Goal: Task Accomplishment & Management: Manage account settings

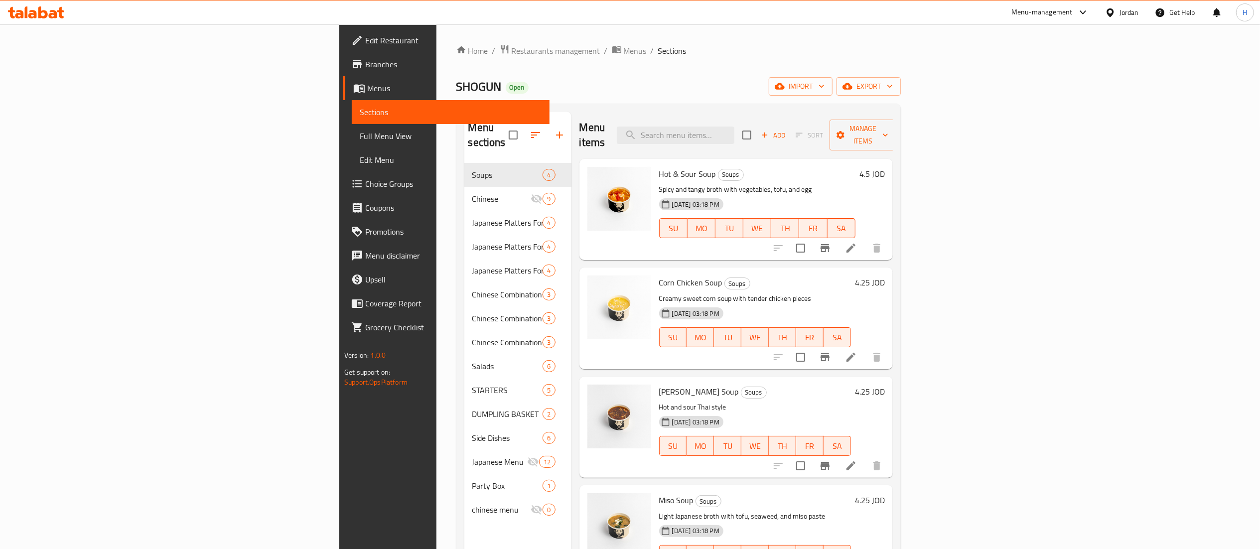
click at [885, 275] on h6 "4.25 JOD" at bounding box center [870, 282] width 30 height 14
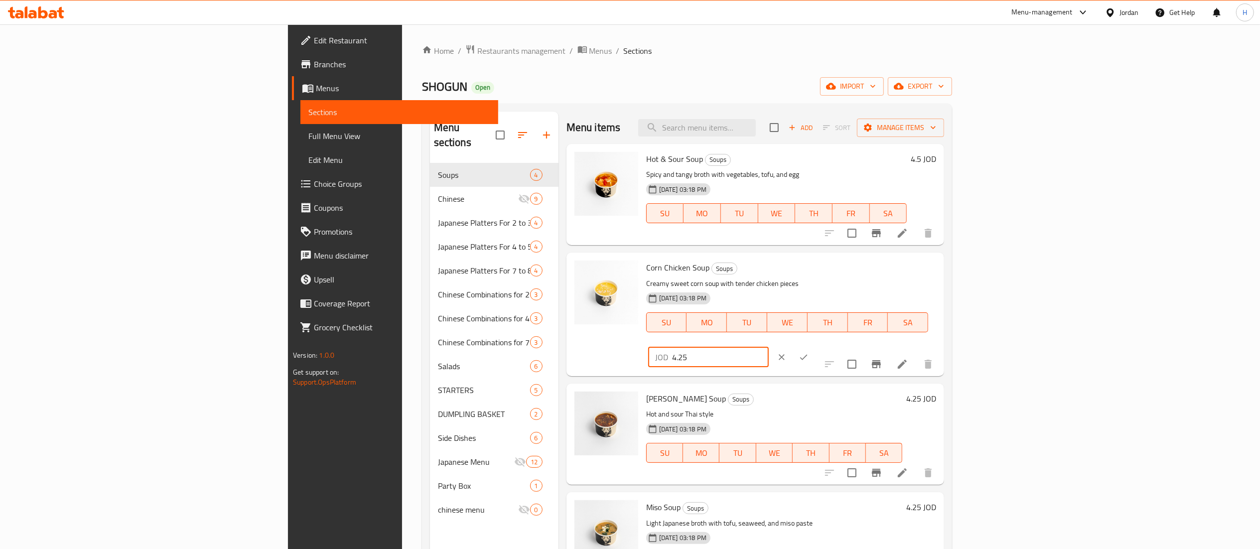
drag, startPoint x: 1132, startPoint y: 273, endPoint x: 976, endPoint y: 274, distance: 155.9
click at [940, 274] on div "Corn Chicken Soup Soups Creamy sweet corn soup with tender chicken pieces 29-07…" at bounding box center [791, 313] width 298 height 115
paste input "3.94"
type input "3.94"
click at [808, 352] on icon "ok" at bounding box center [803, 357] width 10 height 10
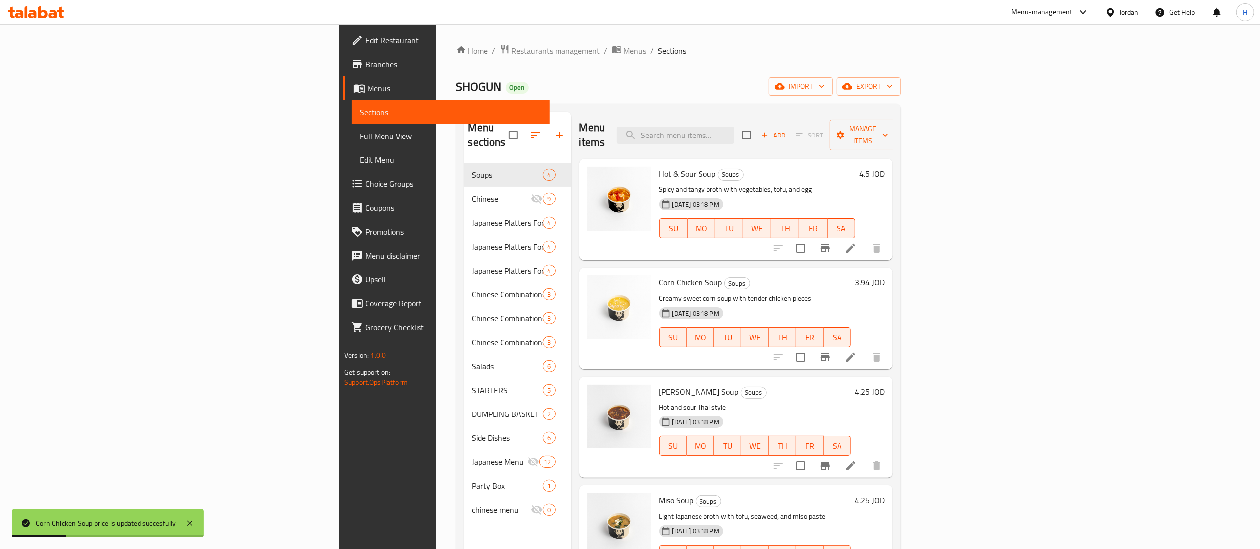
click at [885, 167] on h6 "4.5 JOD" at bounding box center [871, 174] width 25 height 14
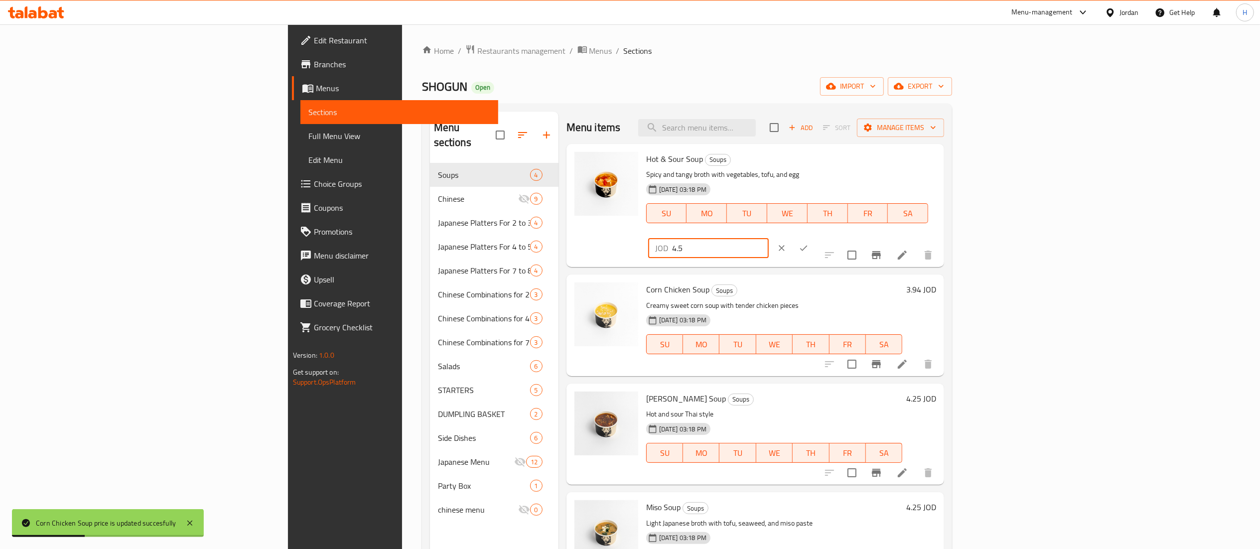
drag, startPoint x: 1123, startPoint y: 166, endPoint x: 975, endPoint y: 167, distance: 147.4
click at [940, 167] on div "Hot & Sour Soup Soups Spicy and tangy broth with vegetables, tofu, and egg 29-0…" at bounding box center [791, 205] width 298 height 115
paste input "17"
type input "4.17"
click at [814, 237] on button "ok" at bounding box center [803, 248] width 22 height 22
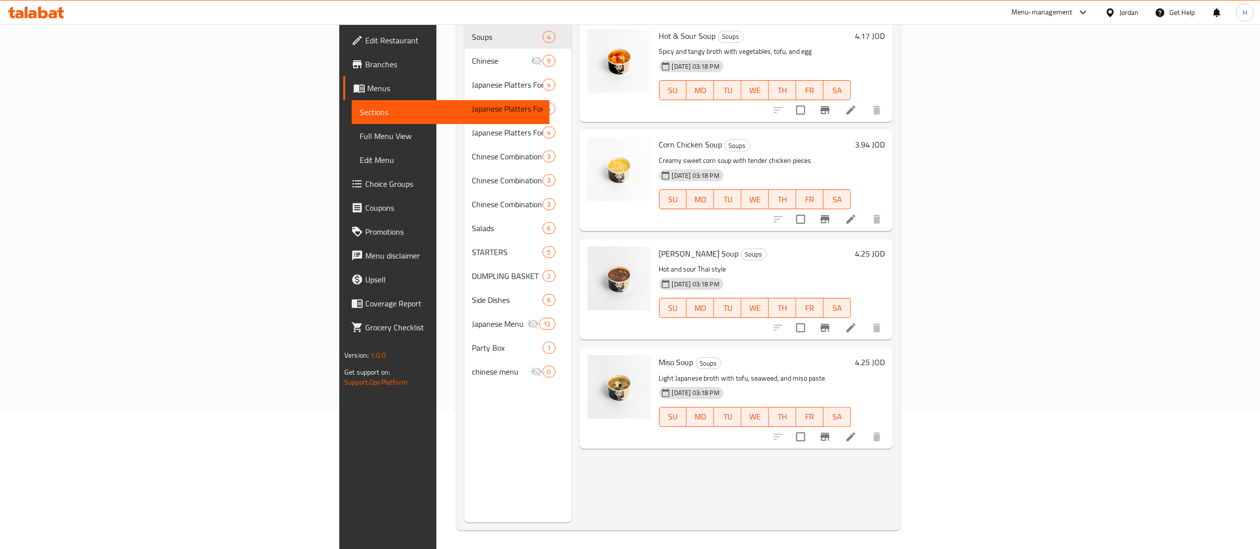
scroll to position [140, 0]
click at [885, 354] on h6 "4.25 JOD" at bounding box center [870, 361] width 30 height 14
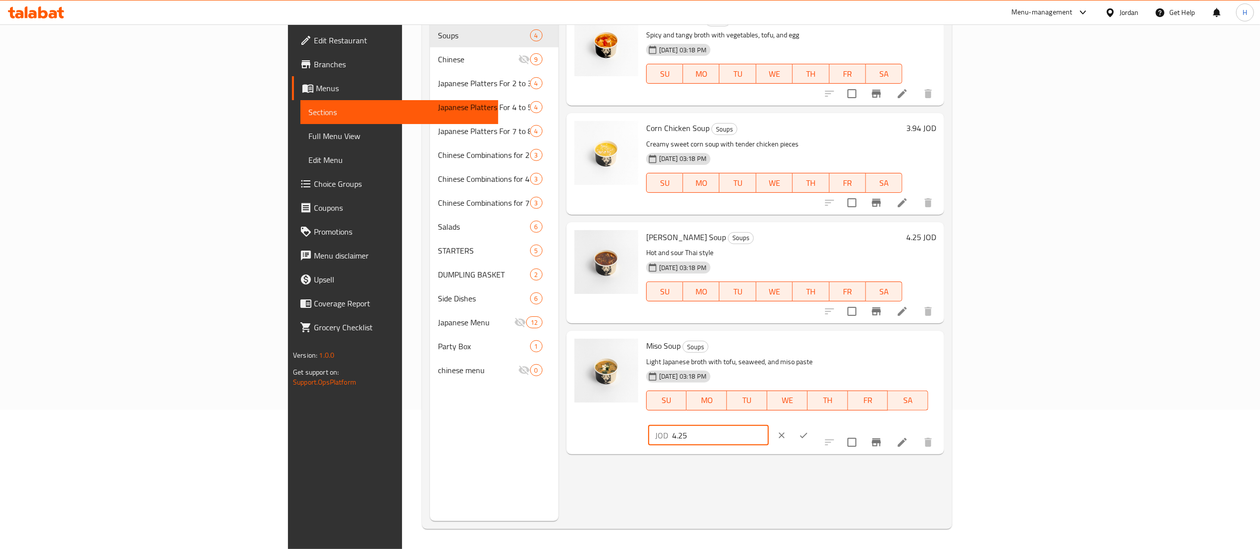
drag, startPoint x: 1110, startPoint y: 349, endPoint x: 989, endPoint y: 345, distance: 121.1
click at [940, 345] on div "Miso Soup Soups Light Japanese broth with tofu, seaweed, and miso paste 29-07-2…" at bounding box center [791, 392] width 298 height 115
paste input "3.94"
type input "3.94"
click at [814, 424] on button "ok" at bounding box center [803, 435] width 22 height 22
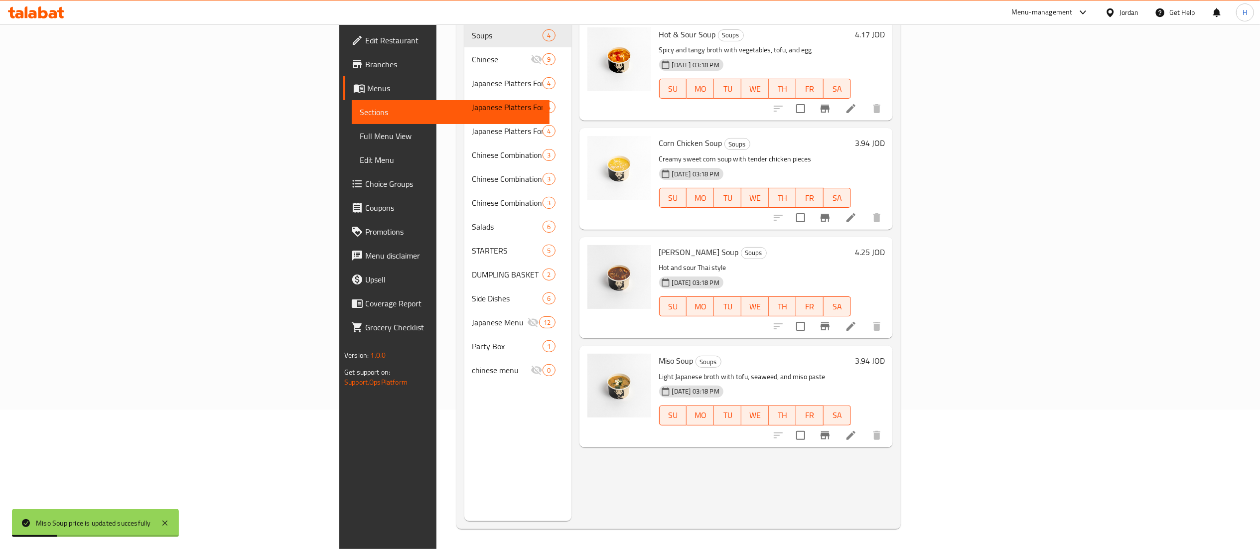
click at [885, 245] on h6 "4.25 JOD" at bounding box center [870, 252] width 30 height 14
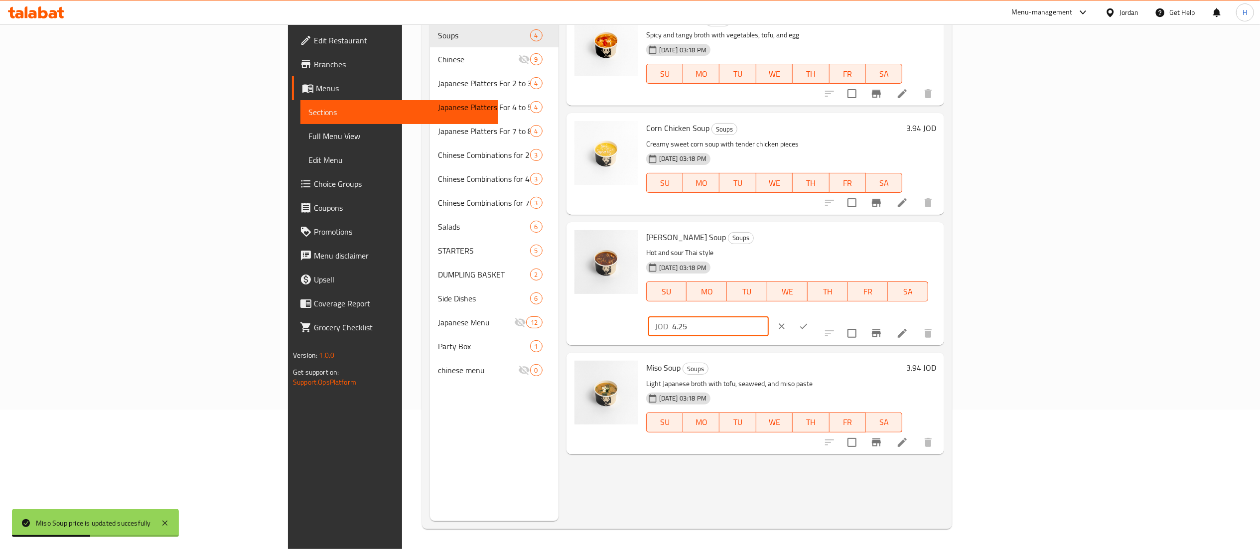
drag, startPoint x: 1134, startPoint y: 246, endPoint x: 989, endPoint y: 247, distance: 144.9
click at [940, 247] on div "Tom Yum Soup Soups Hot and sour Thai style 29-07-2025 03:18 PM SU MO TU WE TH F…" at bounding box center [791, 283] width 298 height 115
paste input "3.94"
type input "3.94"
click at [808, 321] on icon "ok" at bounding box center [803, 326] width 10 height 10
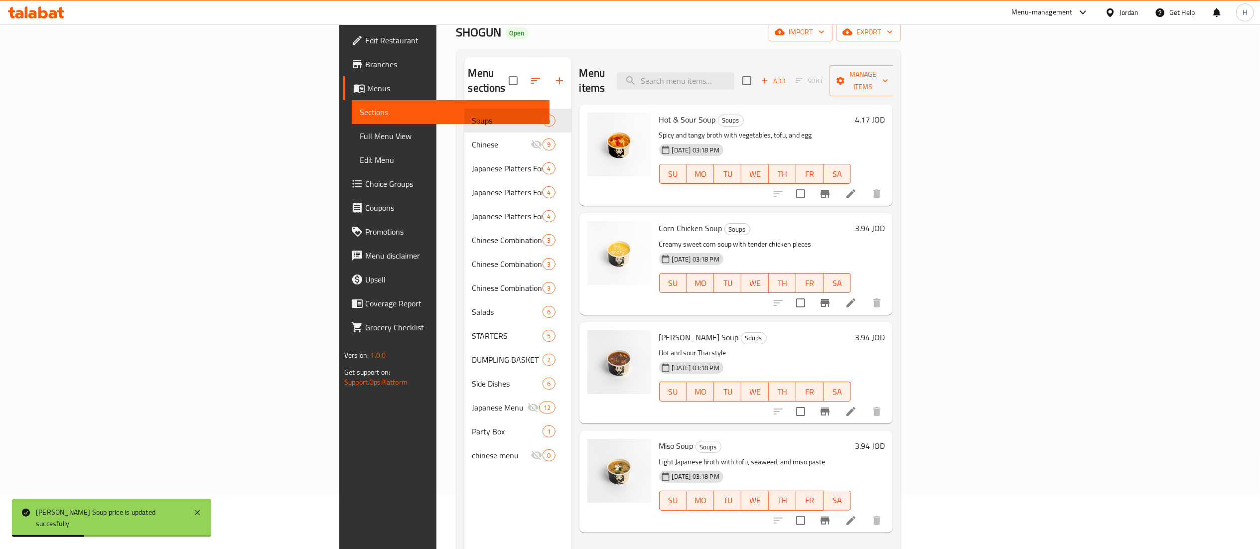
scroll to position [40, 0]
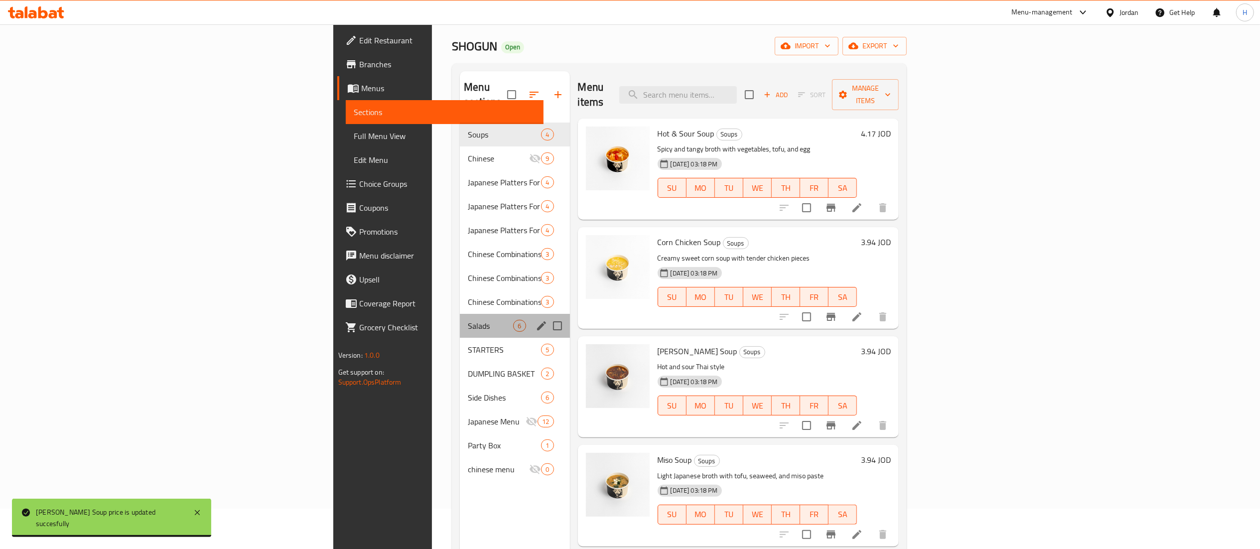
click at [460, 314] on div "Salads 6" at bounding box center [515, 326] width 110 height 24
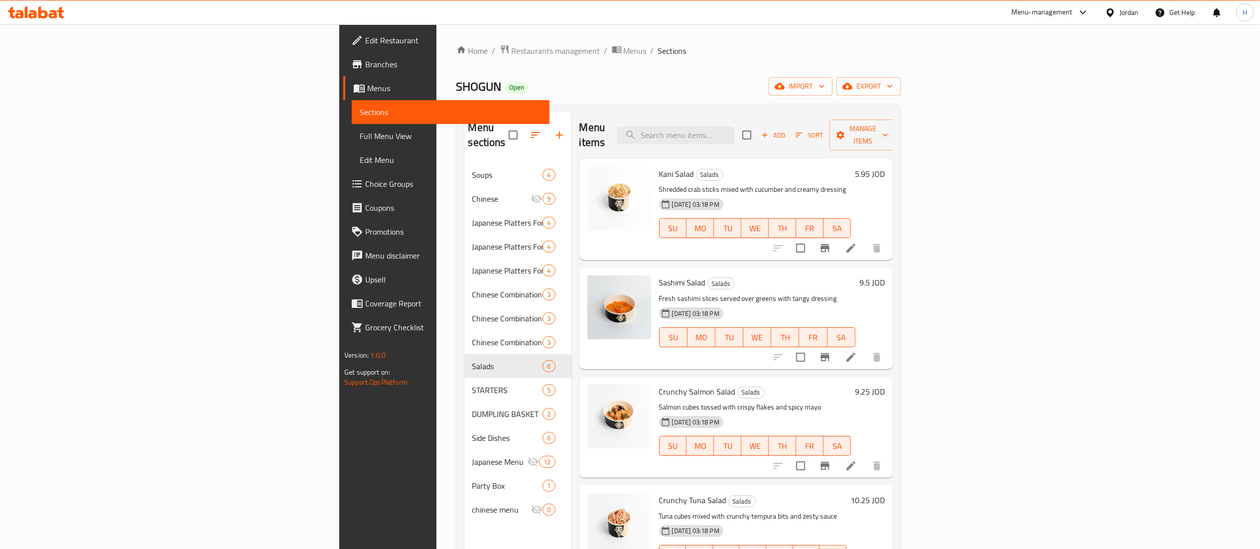
click at [885, 384] on h6 "9.25 JOD" at bounding box center [870, 391] width 30 height 14
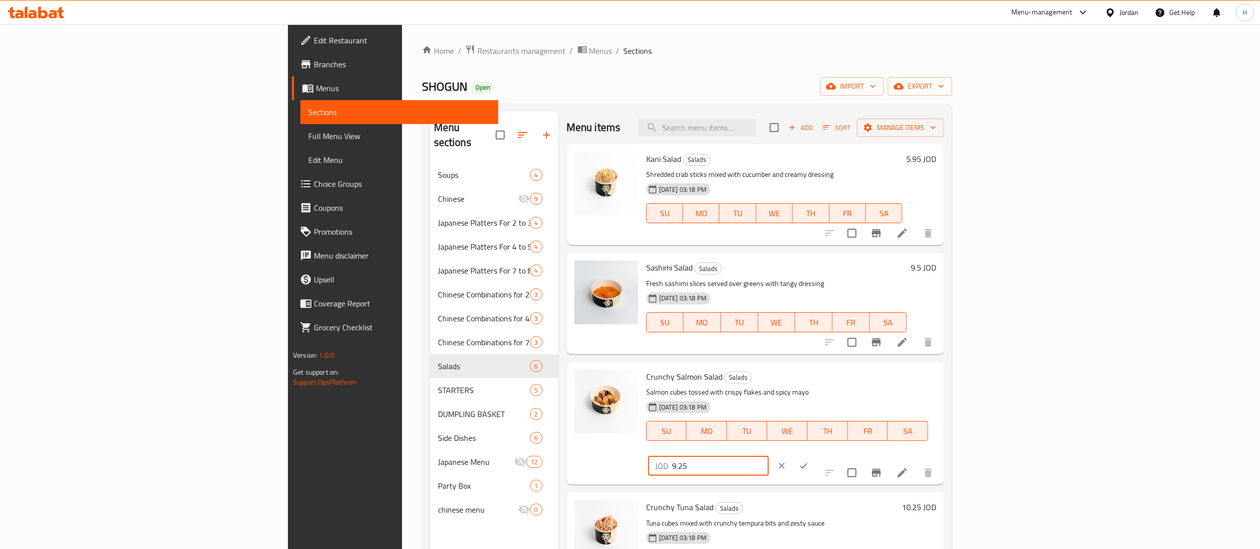
drag, startPoint x: 1099, startPoint y: 378, endPoint x: 861, endPoint y: 390, distance: 238.4
click at [861, 390] on div "Crunchy Salmon Salad Salads Salmon cubes tossed with crispy flakes and spicy ma…" at bounding box center [791, 423] width 298 height 115
paste input "49"
type input "9.49"
click at [808, 461] on icon "ok" at bounding box center [803, 466] width 10 height 10
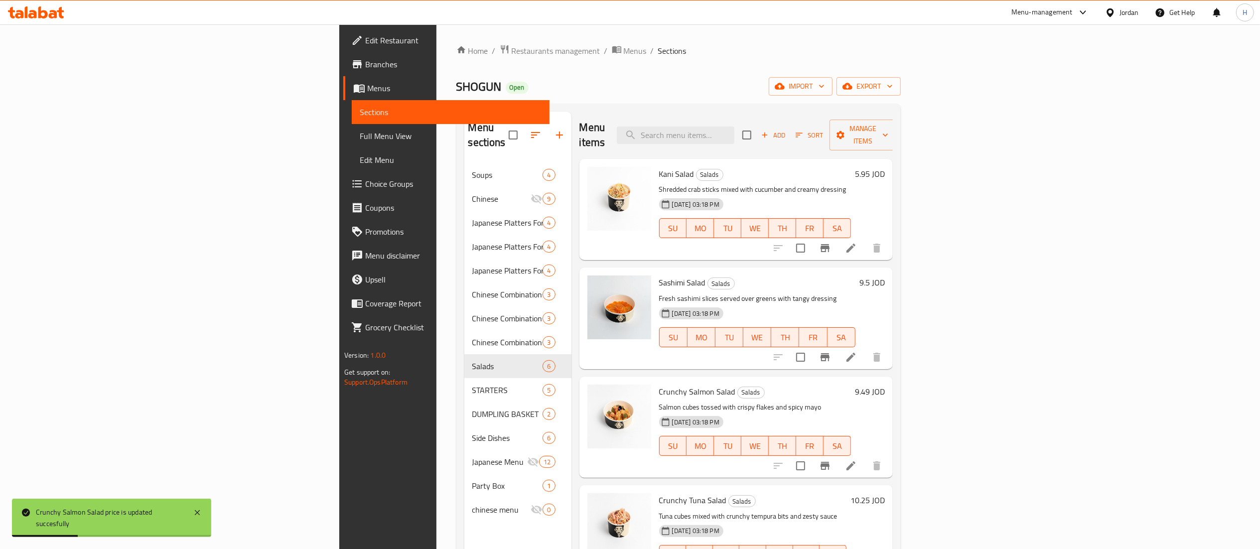
click at [885, 167] on h6 "5.95 JOD" at bounding box center [870, 174] width 30 height 14
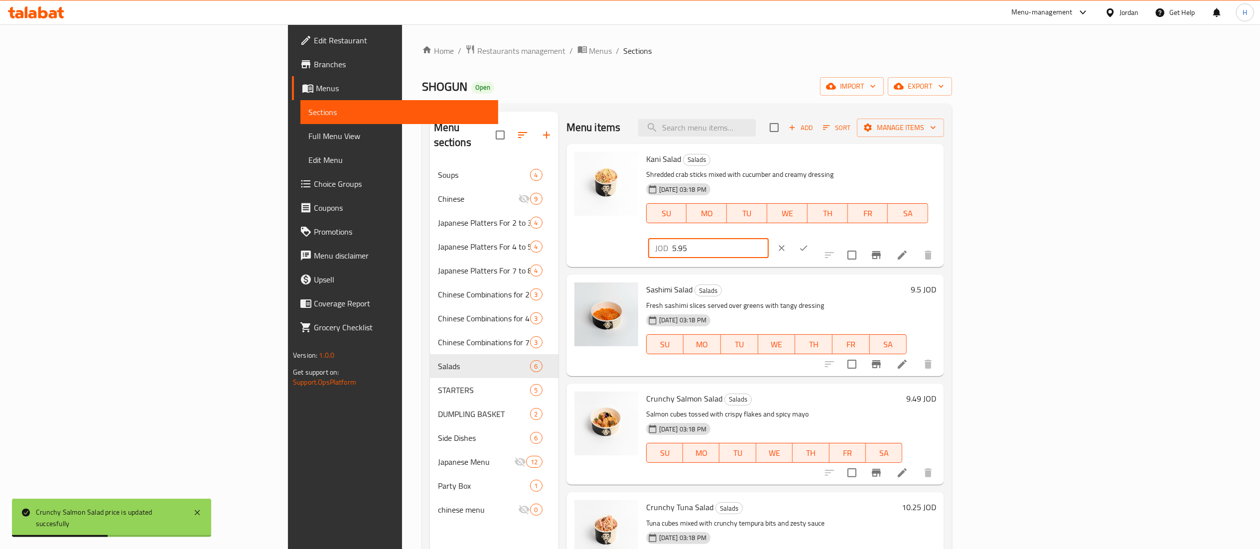
drag, startPoint x: 1111, startPoint y: 171, endPoint x: 966, endPoint y: 159, distance: 144.9
click at [940, 159] on div "Kani Salad Salads Shredded crab sticks mixed with cucumber and creamy dressing …" at bounding box center [791, 205] width 298 height 115
paste input "51"
type input "5.51"
click at [808, 243] on icon "ok" at bounding box center [803, 248] width 10 height 10
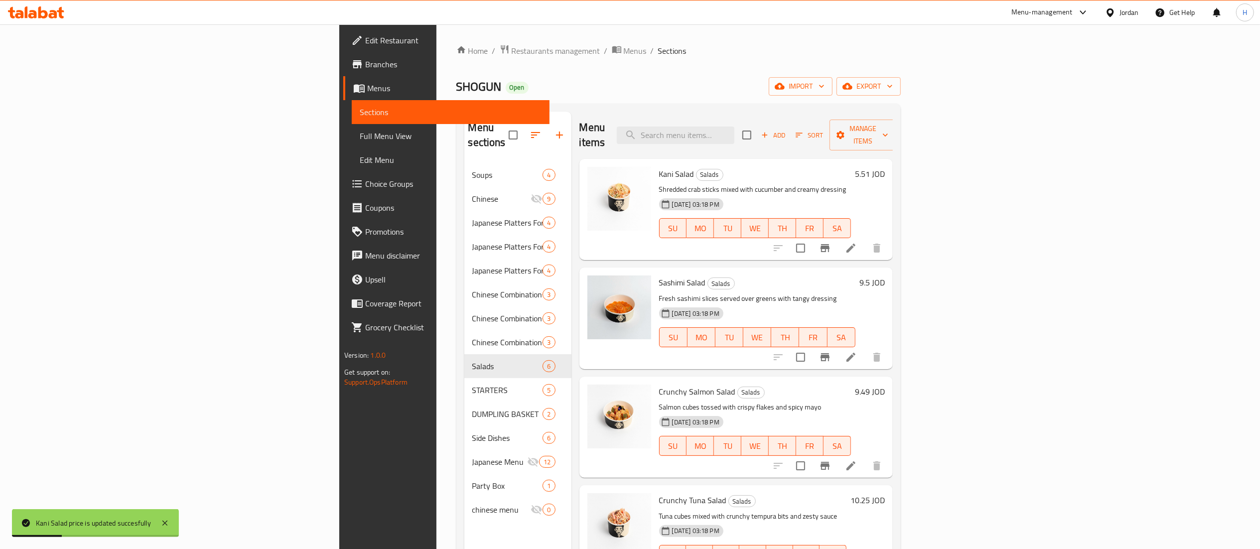
click at [885, 275] on h6 "9.5 JOD" at bounding box center [871, 282] width 25 height 14
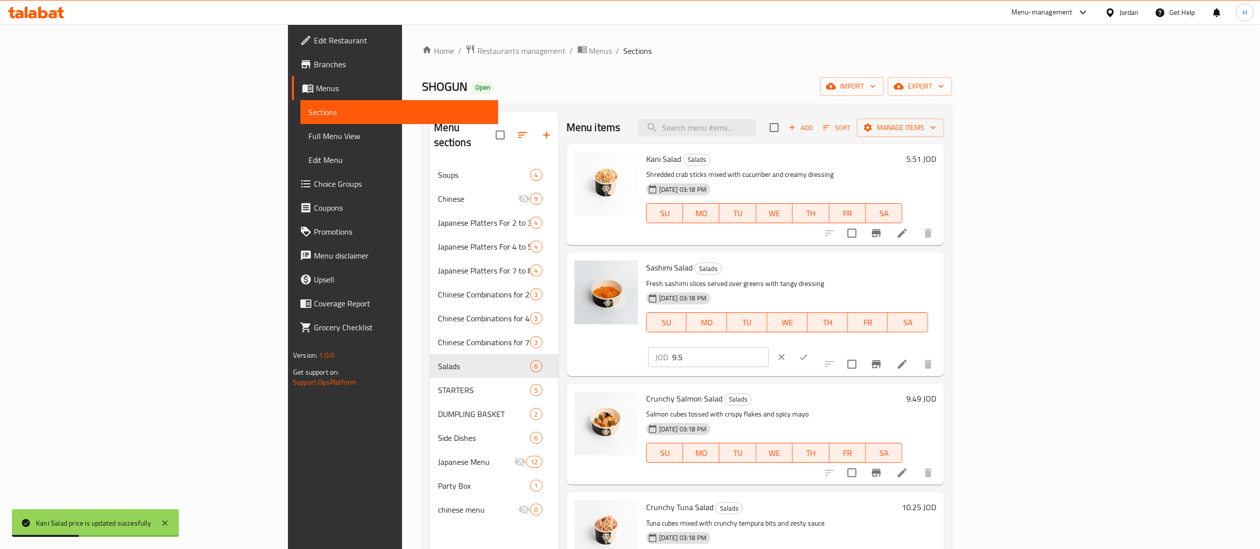
drag, startPoint x: 1114, startPoint y: 268, endPoint x: 886, endPoint y: 264, distance: 228.7
click at [886, 264] on div "Sashimi Salad Salads Fresh sashimi slices served over greens with tangy dressin…" at bounding box center [791, 313] width 298 height 115
paste input "8.8"
type input "8.8"
click at [808, 352] on icon "ok" at bounding box center [803, 357] width 10 height 10
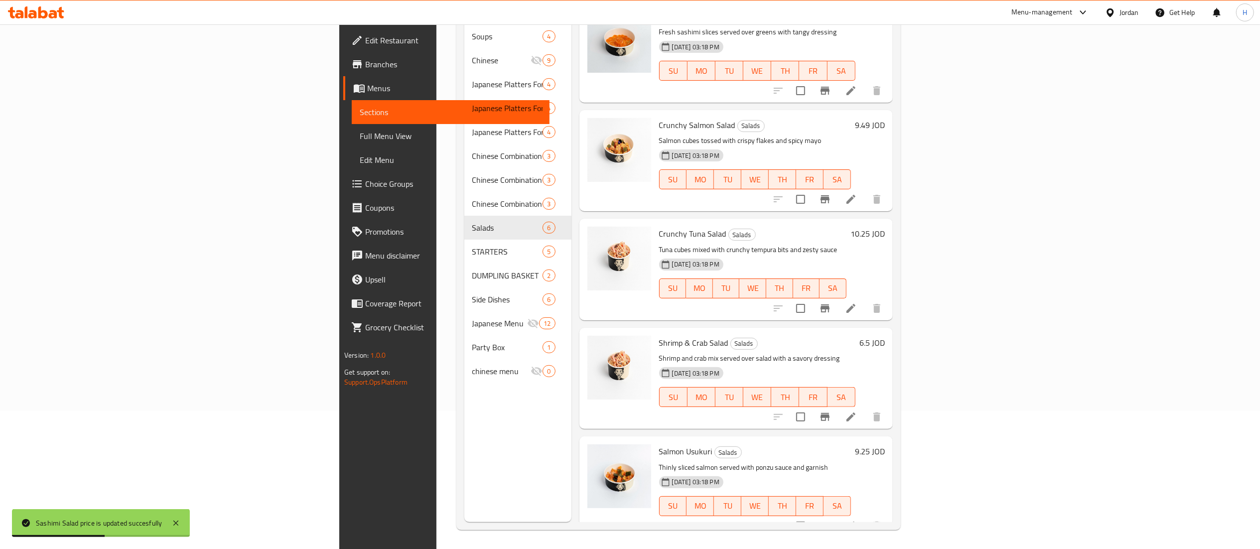
scroll to position [140, 0]
click at [885, 335] on h6 "6.5 JOD" at bounding box center [871, 342] width 25 height 14
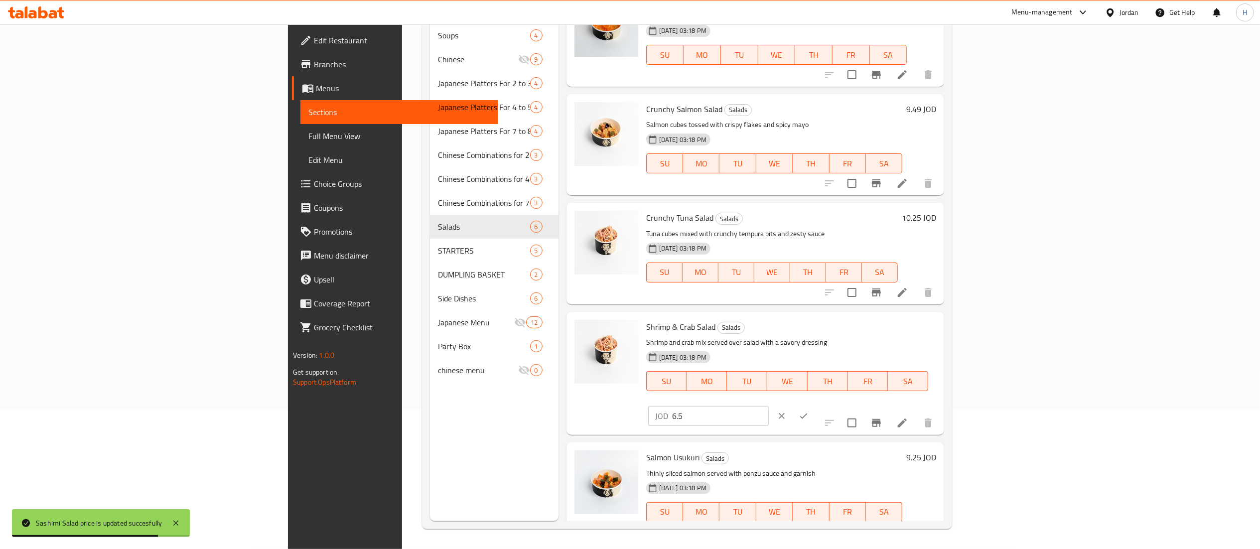
drag, startPoint x: 1102, startPoint y: 332, endPoint x: 914, endPoint y: 332, distance: 187.8
click at [914, 332] on div "Shrimp & Crab Salad Salads Shrimp and crab mix served over salad with a savory …" at bounding box center [791, 373] width 298 height 115
paste input "02"
type input "6.02"
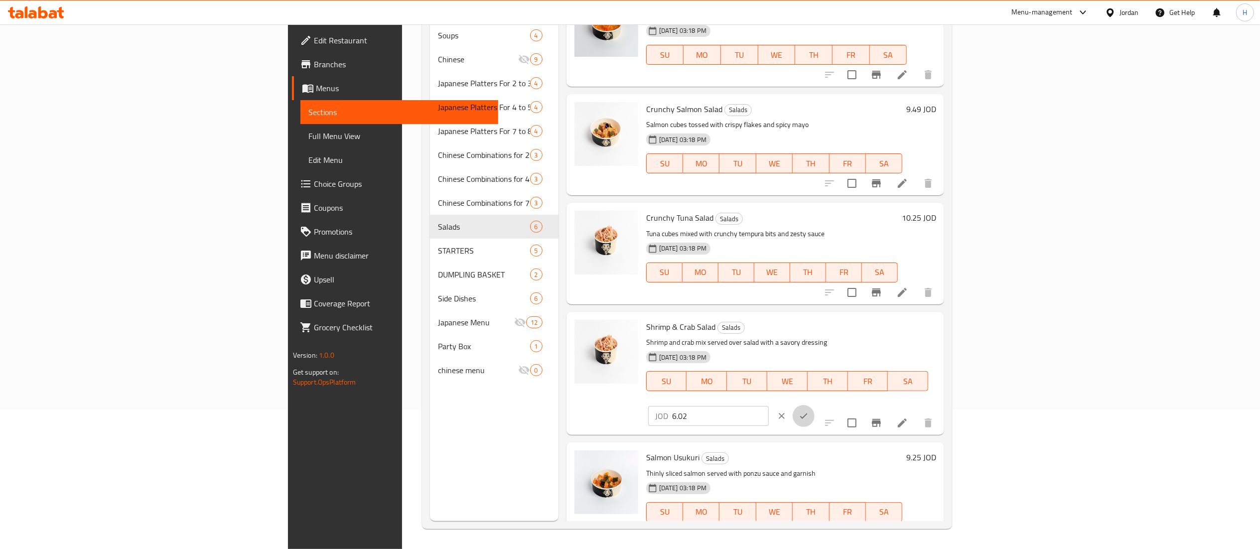
click at [808, 411] on icon "ok" at bounding box center [803, 416] width 10 height 10
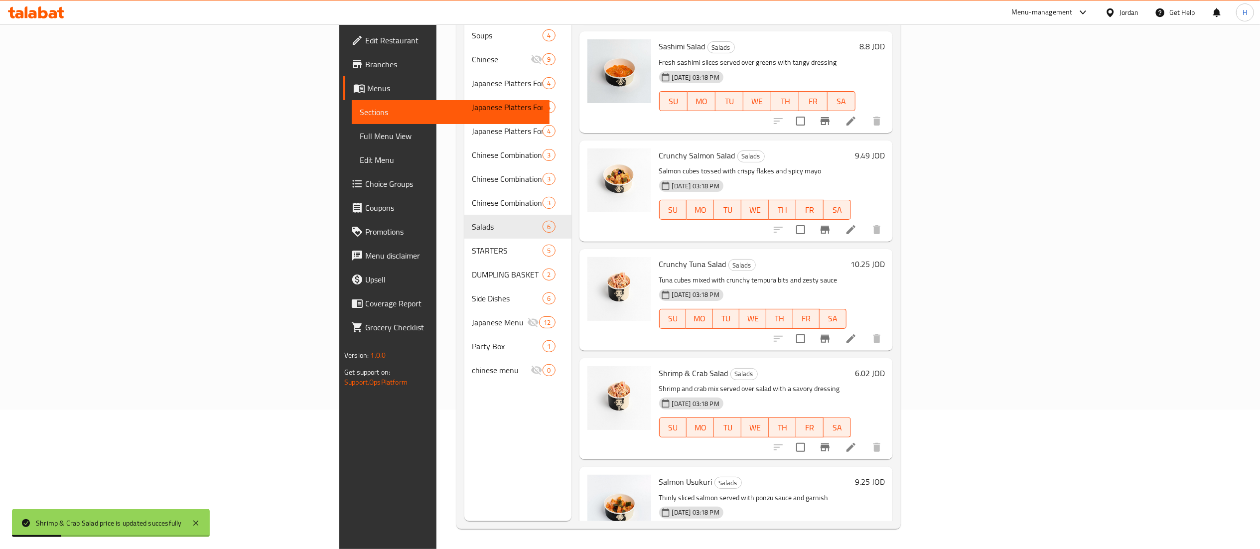
scroll to position [128, 0]
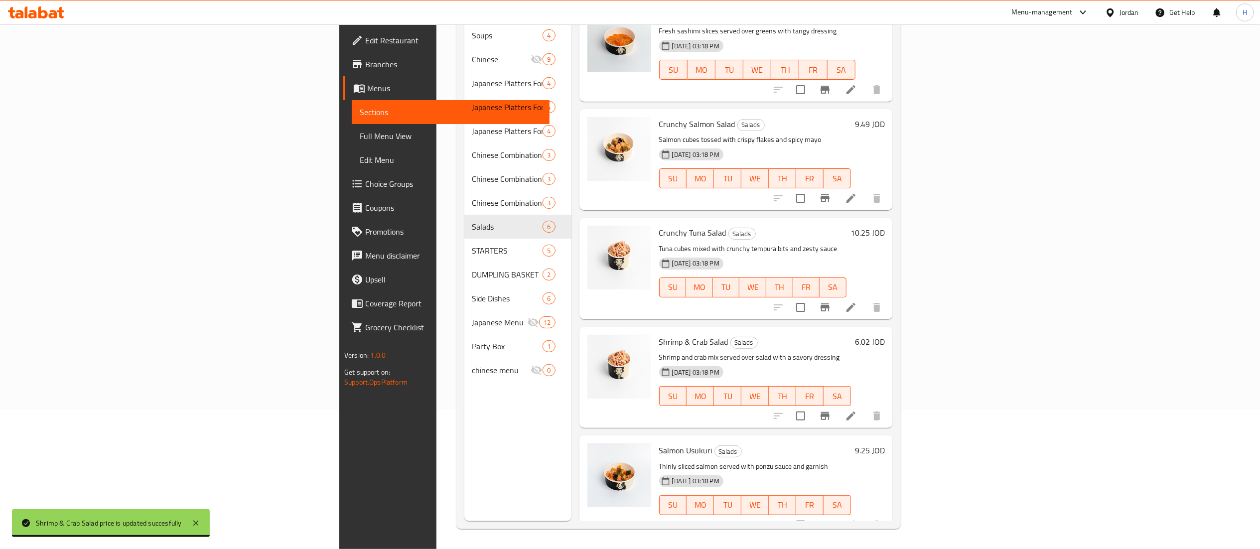
click at [885, 226] on h6 "10.25 JOD" at bounding box center [867, 233] width 34 height 14
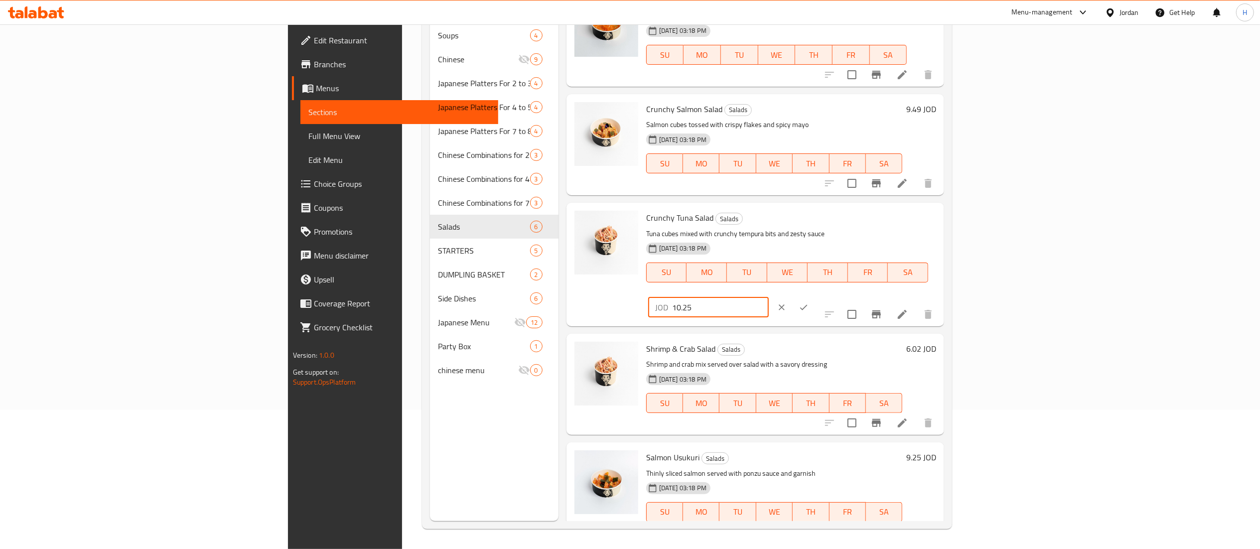
drag, startPoint x: 1114, startPoint y: 221, endPoint x: 849, endPoint y: 217, distance: 265.0
click at [849, 217] on div "Crunchy Tuna Salad Salads Tuna cubes mixed with crunchy tempura bits and zesty …" at bounding box center [791, 264] width 298 height 115
paste input "number"
paste input "9.49"
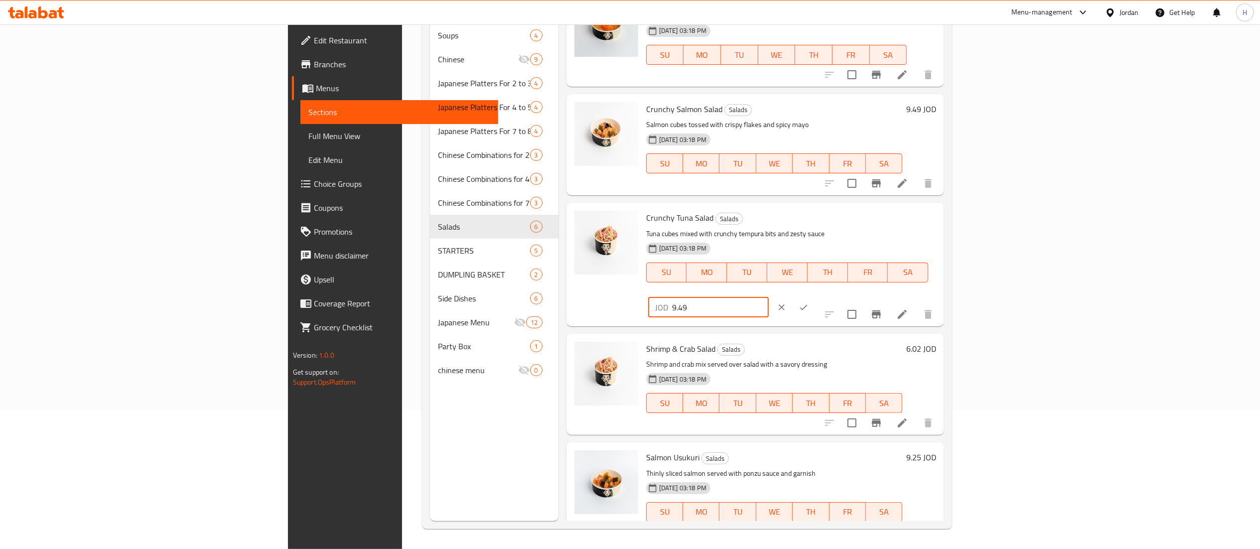
type input "9.49"
click at [808, 302] on icon "ok" at bounding box center [803, 307] width 10 height 10
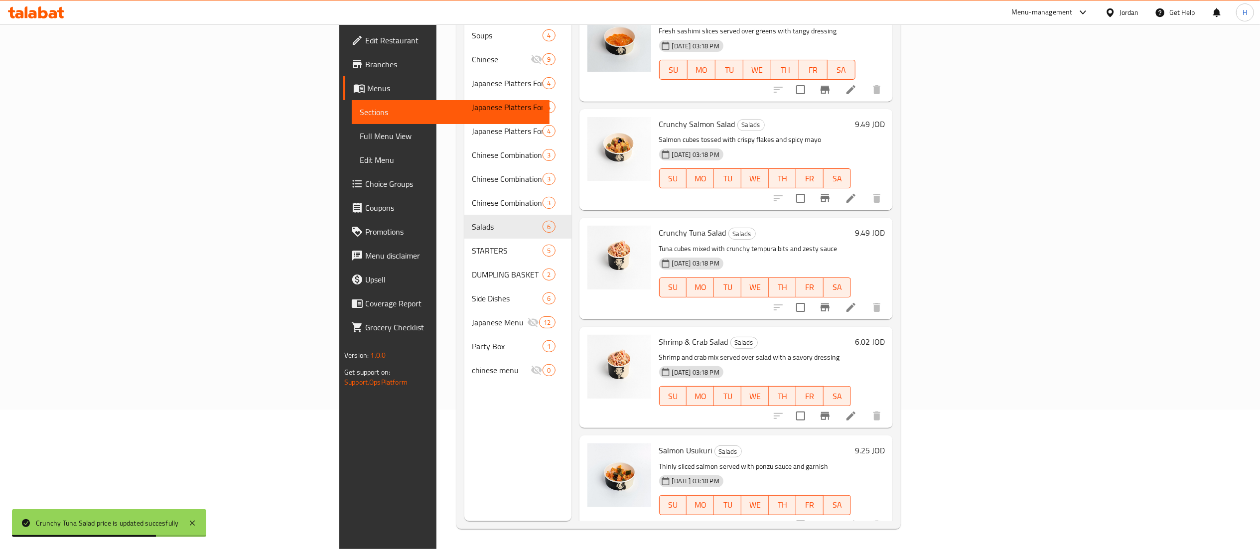
click at [885, 443] on h6 "9.25 JOD" at bounding box center [870, 450] width 30 height 14
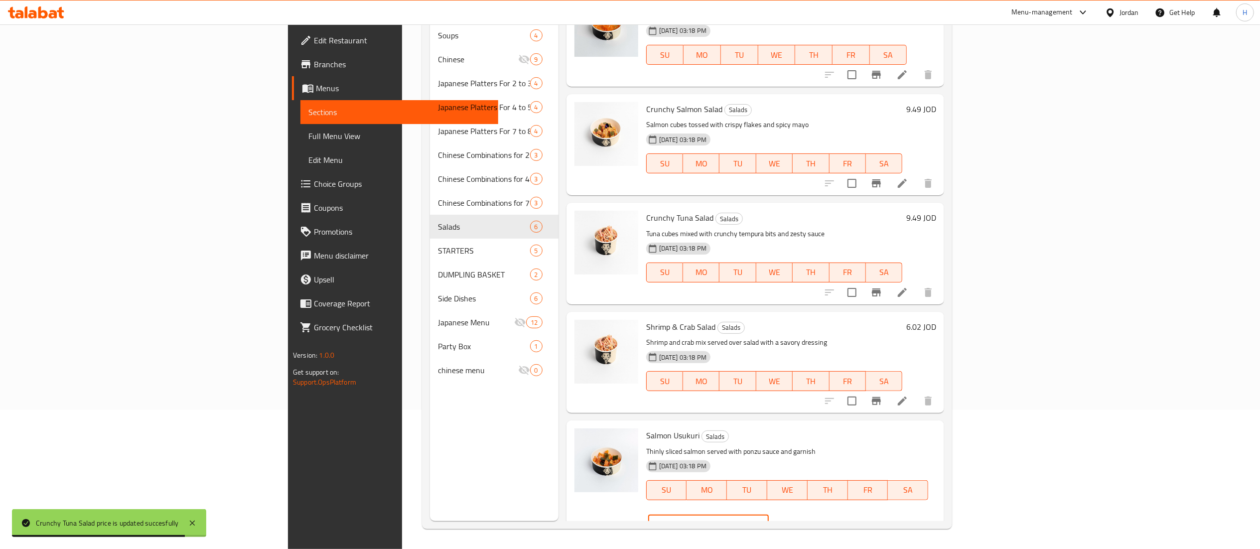
drag, startPoint x: 1095, startPoint y: 439, endPoint x: 951, endPoint y: 430, distance: 143.7
click at [940, 430] on div "Salmon Usukuri Salads Thinly sliced salmon served with ponzu sauce and garnish …" at bounding box center [791, 481] width 298 height 115
paste input "8.56"
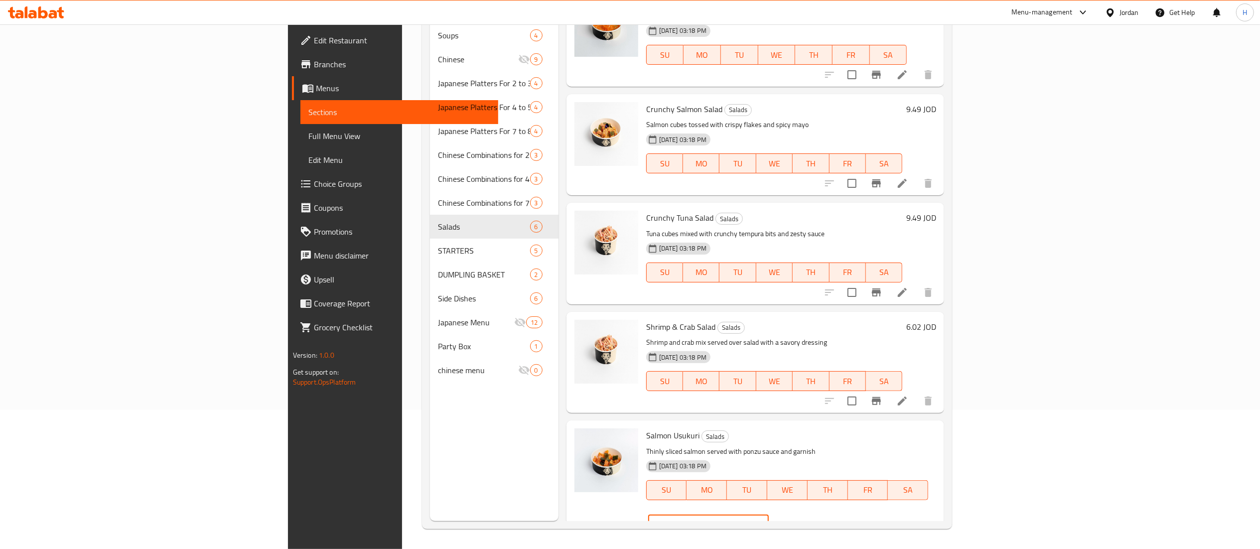
type input "8.56"
click at [807, 522] on icon "ok" at bounding box center [803, 524] width 7 height 5
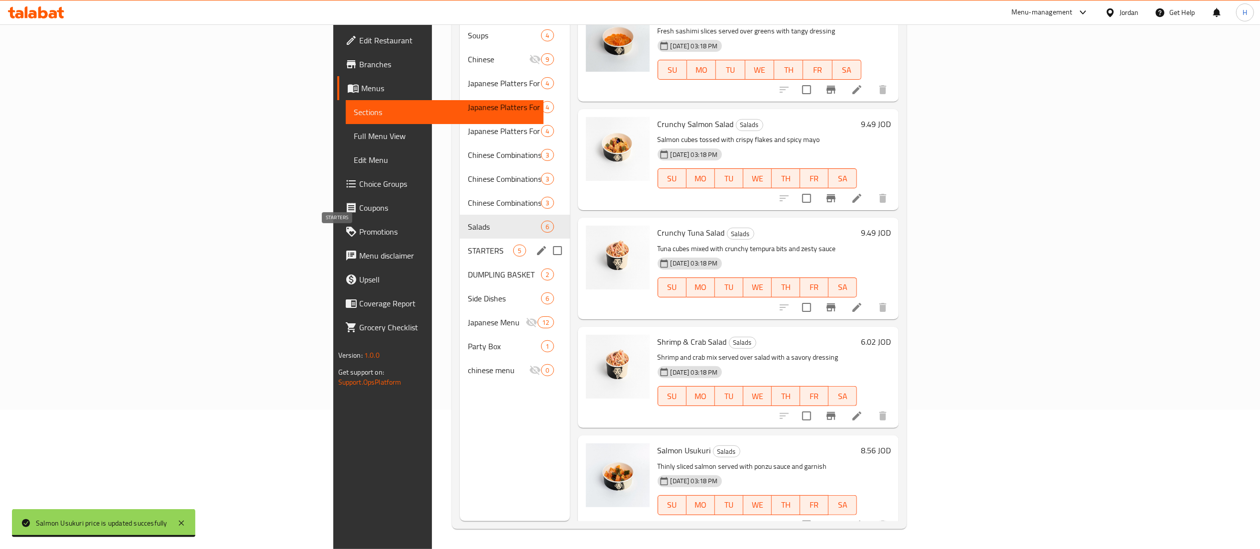
drag, startPoint x: 322, startPoint y: 237, endPoint x: 383, endPoint y: 234, distance: 61.3
click at [468, 245] on span "STARTERS" at bounding box center [490, 251] width 45 height 12
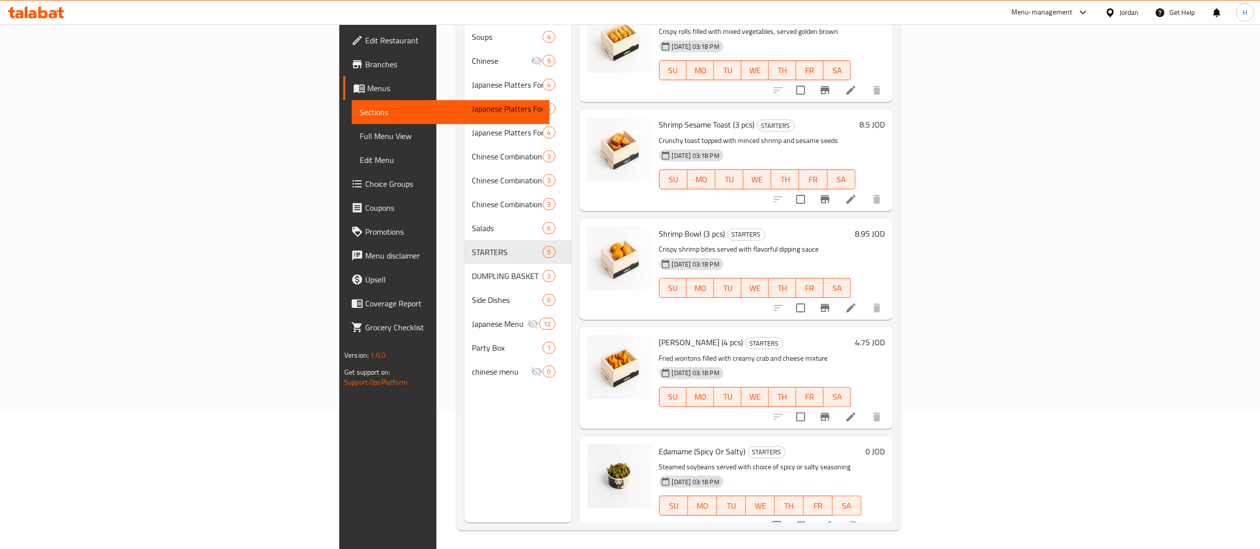
scroll to position [140, 0]
click at [885, 334] on h6 "4.75 JOD" at bounding box center [870, 341] width 30 height 14
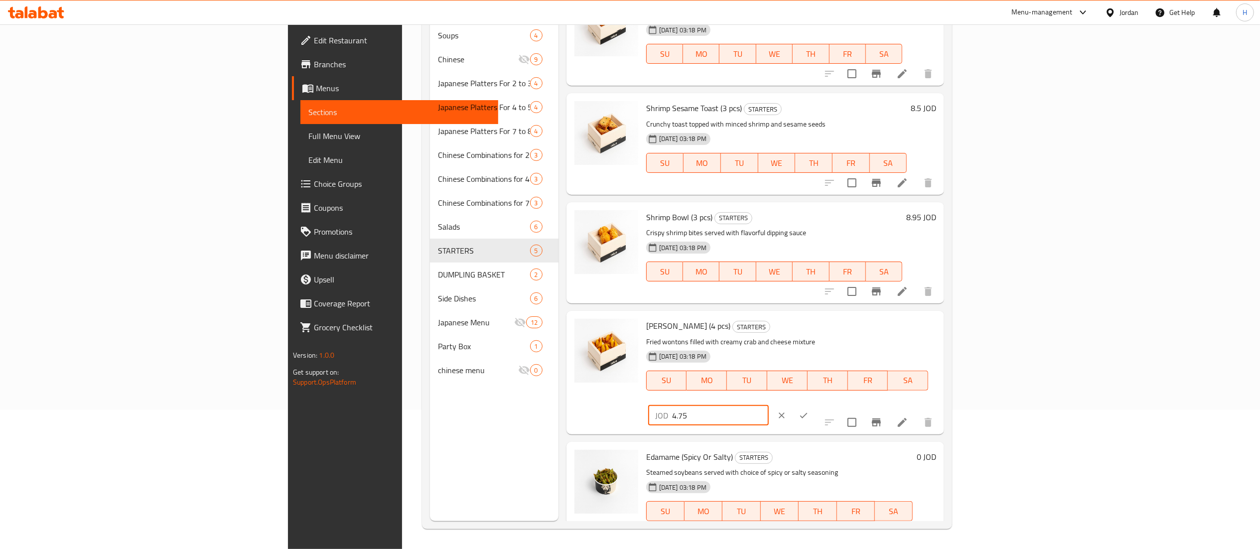
drag, startPoint x: 1124, startPoint y: 332, endPoint x: 935, endPoint y: 321, distance: 189.1
click at [935, 321] on div "Crab Rangoon (4 pcs) STARTERS Fried wontons filled with creamy crab and cheese …" at bounding box center [791, 372] width 298 height 115
paste input "4"
type input "4.4"
click at [808, 410] on icon "ok" at bounding box center [803, 415] width 10 height 10
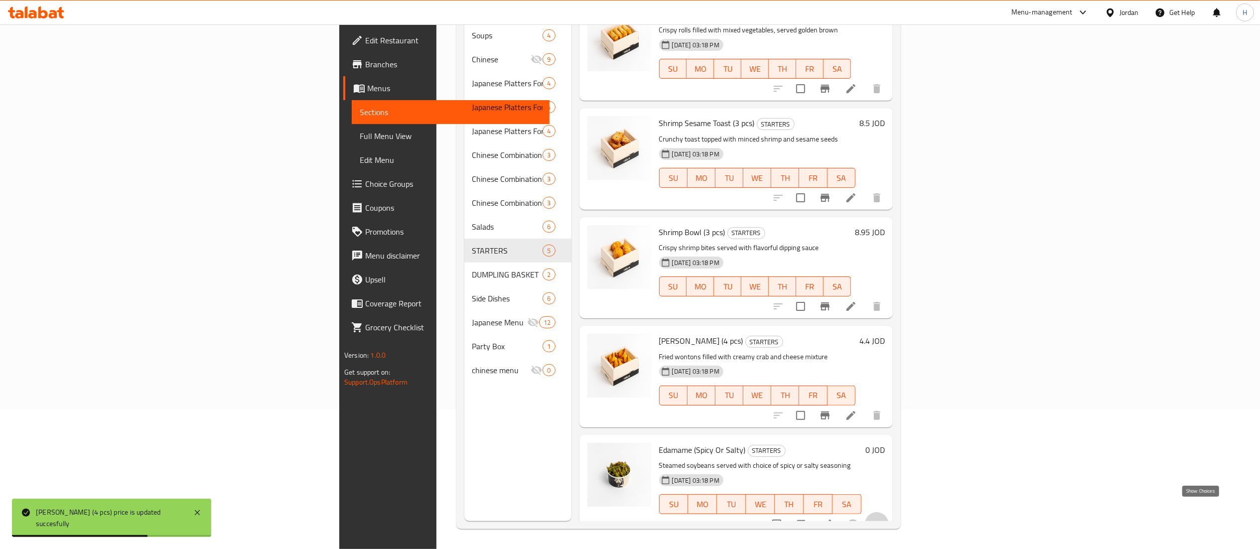
click at [880, 522] on icon "show more" at bounding box center [877, 523] width 6 height 3
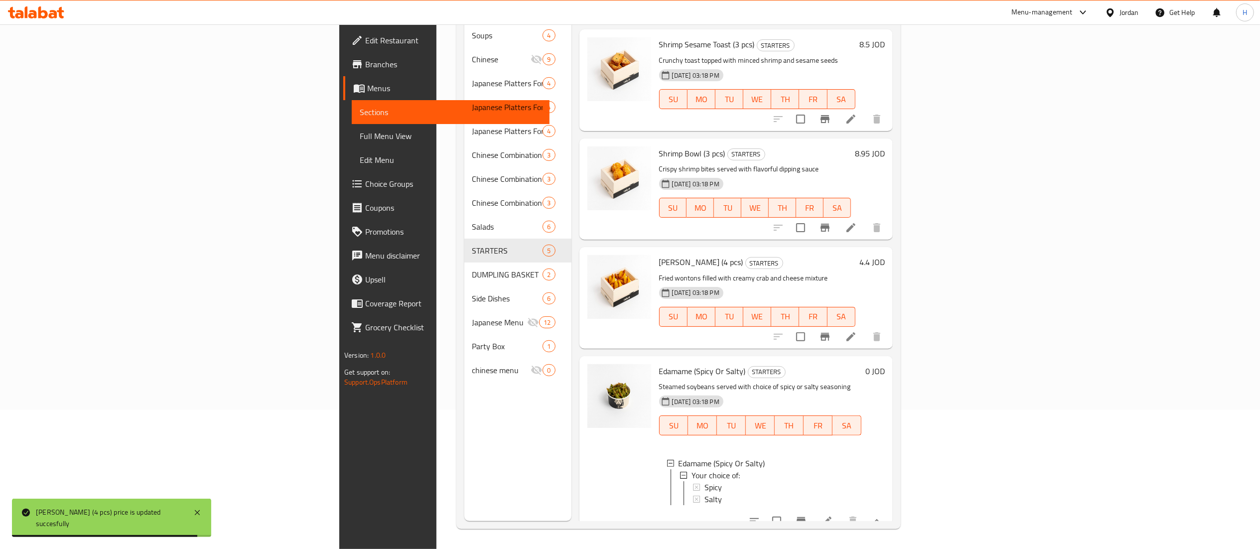
scroll to position [111, 0]
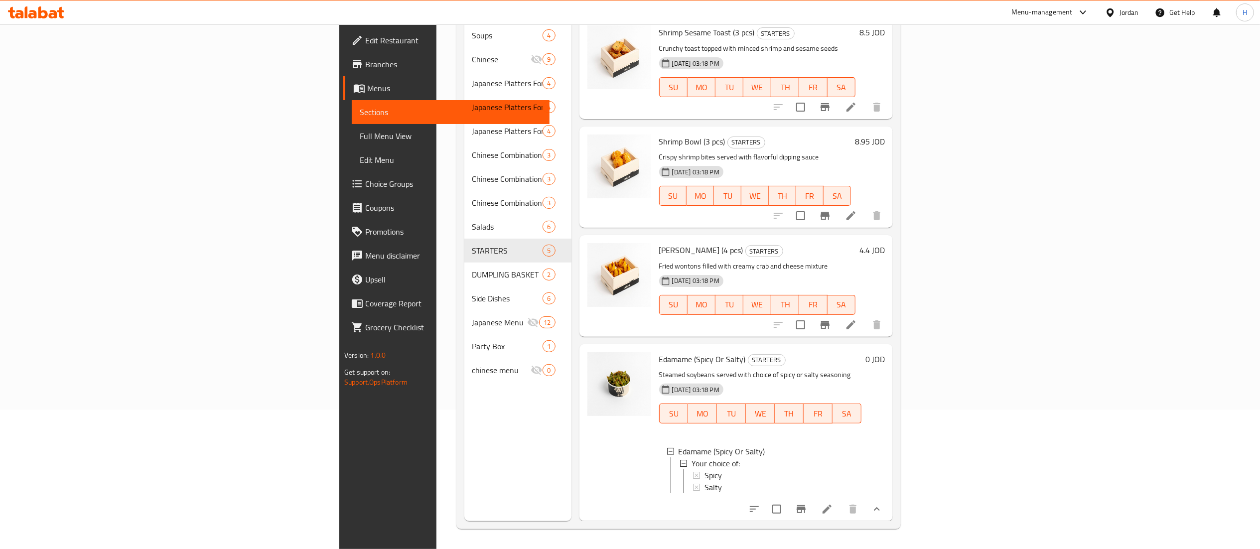
click at [885, 435] on div "0 JOD" at bounding box center [872, 432] width 23 height 161
click at [831, 510] on icon at bounding box center [826, 509] width 9 height 9
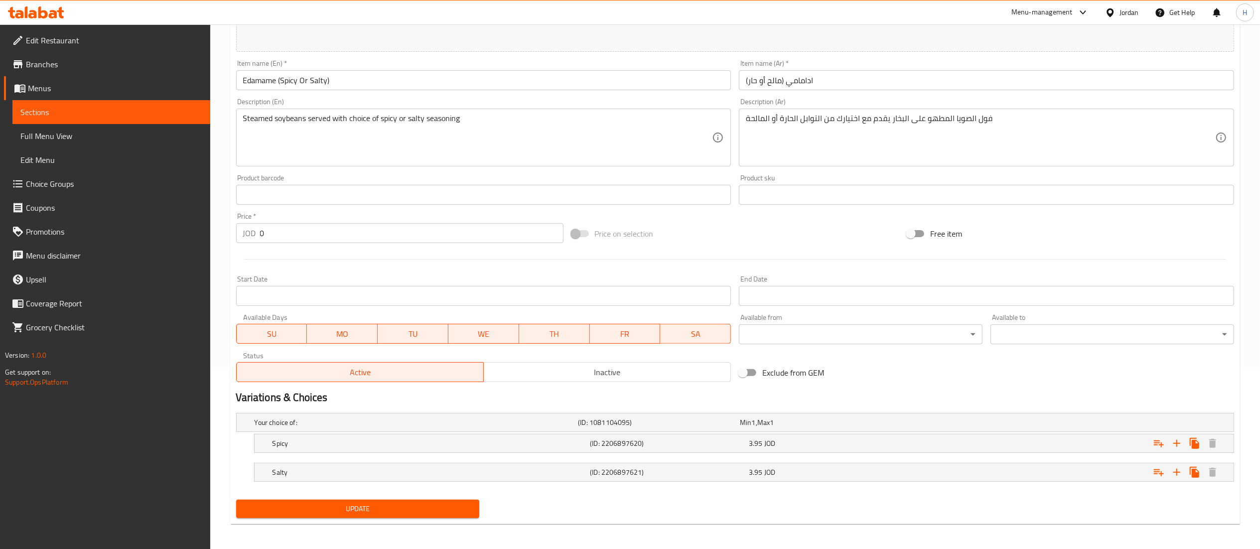
scroll to position [186, 0]
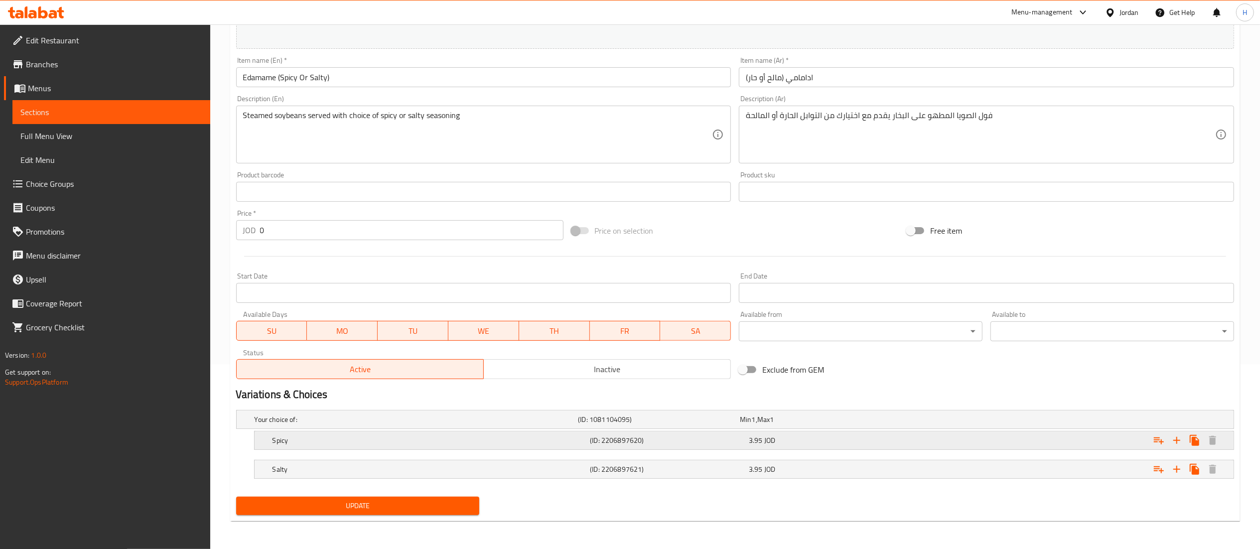
click at [798, 439] on div "3.95 JOD" at bounding box center [826, 440] width 155 height 10
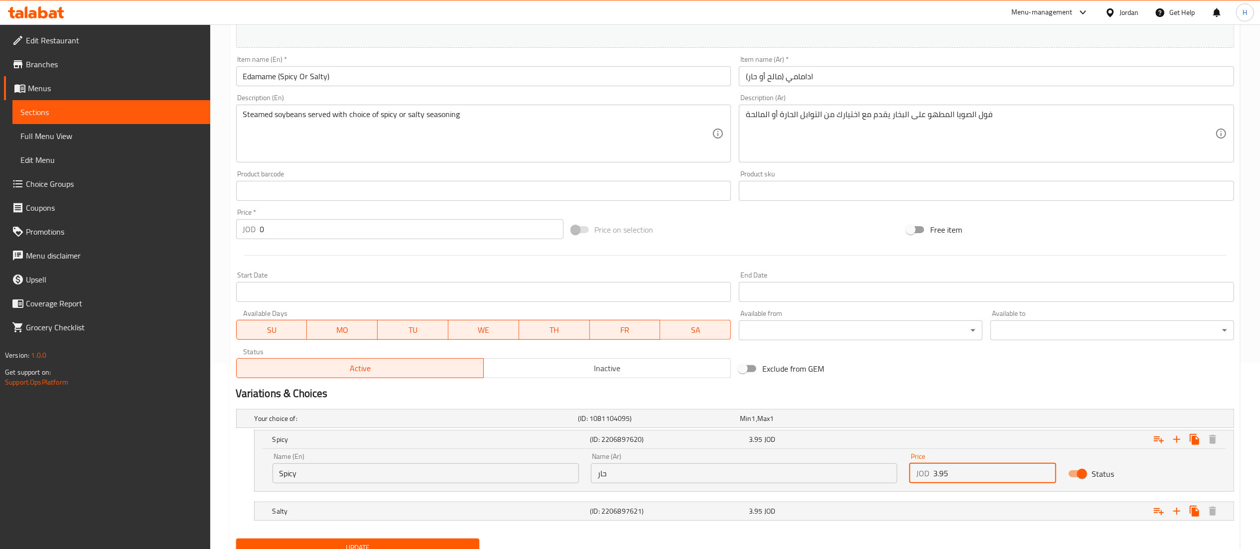
drag, startPoint x: 927, startPoint y: 473, endPoint x: 783, endPoint y: 473, distance: 143.9
click at [781, 473] on div "Name (En) Spicy Name (En) Name (Ar) حار Name (Ar) Price JOD 3.95 Price Status" at bounding box center [743, 468] width 955 height 42
paste input "66"
type input "3.66"
click at [890, 513] on div "3.95 JOD" at bounding box center [826, 511] width 155 height 10
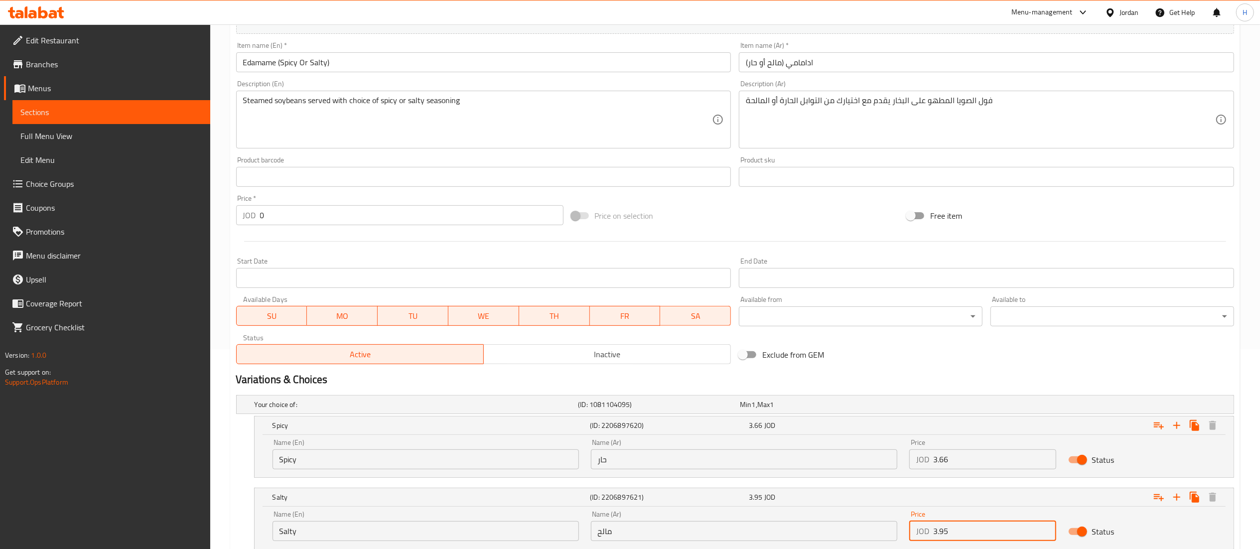
drag, startPoint x: 960, startPoint y: 542, endPoint x: 841, endPoint y: 535, distance: 119.7
click at [841, 535] on div "Name (En) Salty Name (En) Name (Ar) مالح Name (Ar) Price JOD 3.95 Price Status" at bounding box center [743, 526] width 955 height 42
paste input "66"
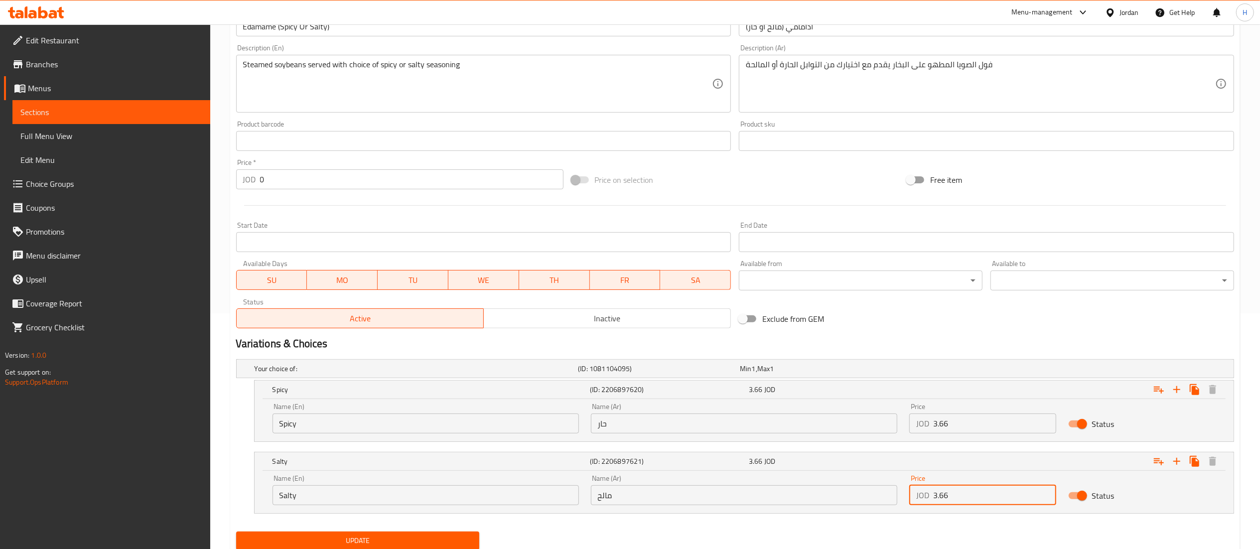
scroll to position [271, 0]
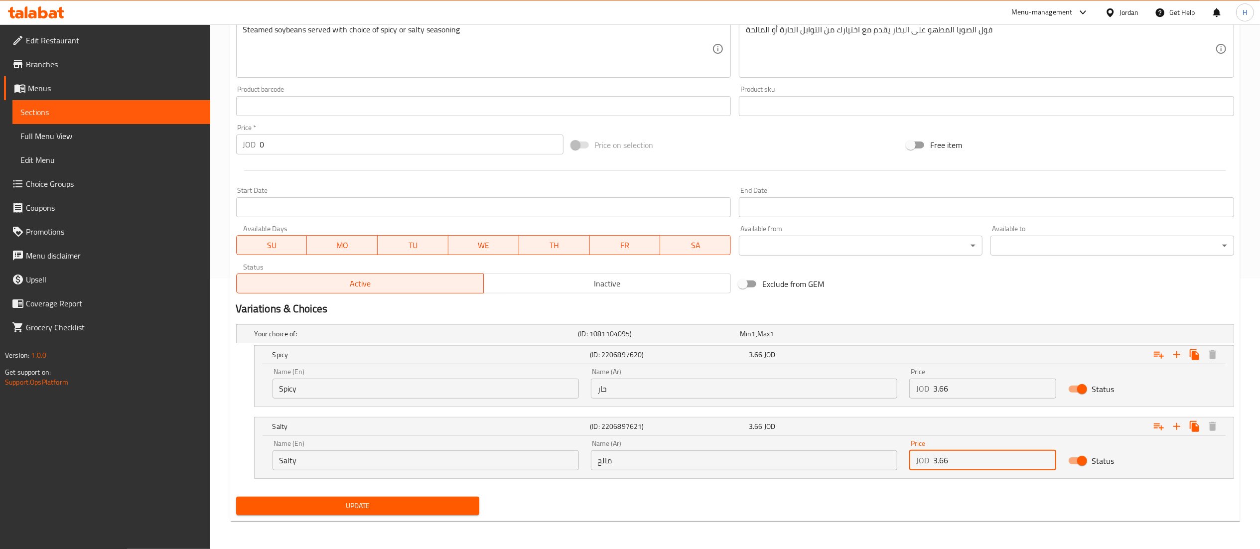
type input "3.66"
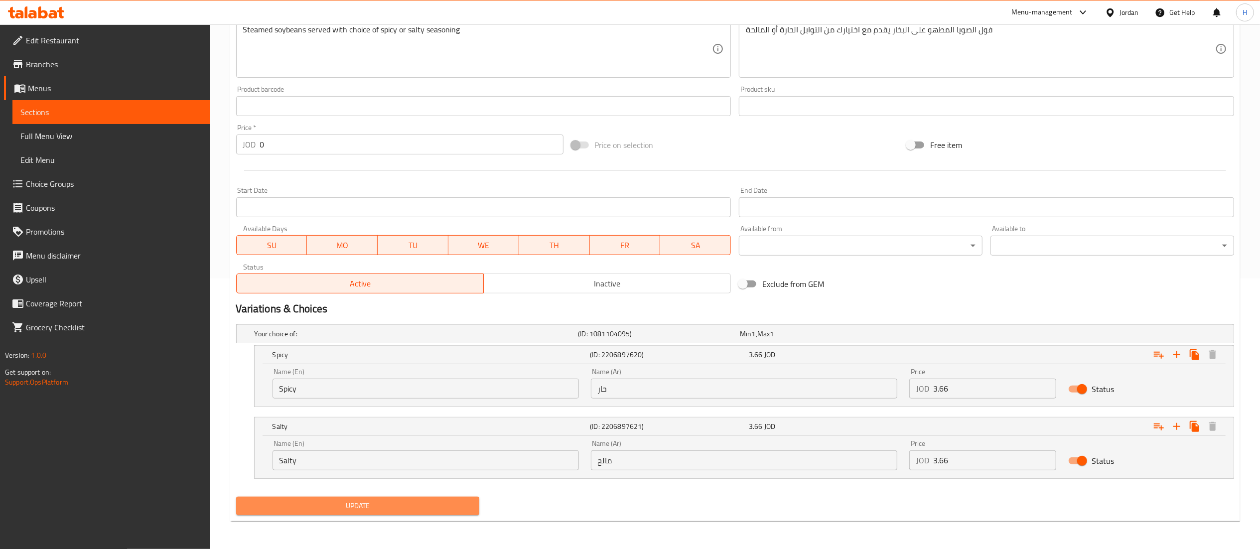
click at [417, 502] on span "Update" at bounding box center [358, 506] width 228 height 12
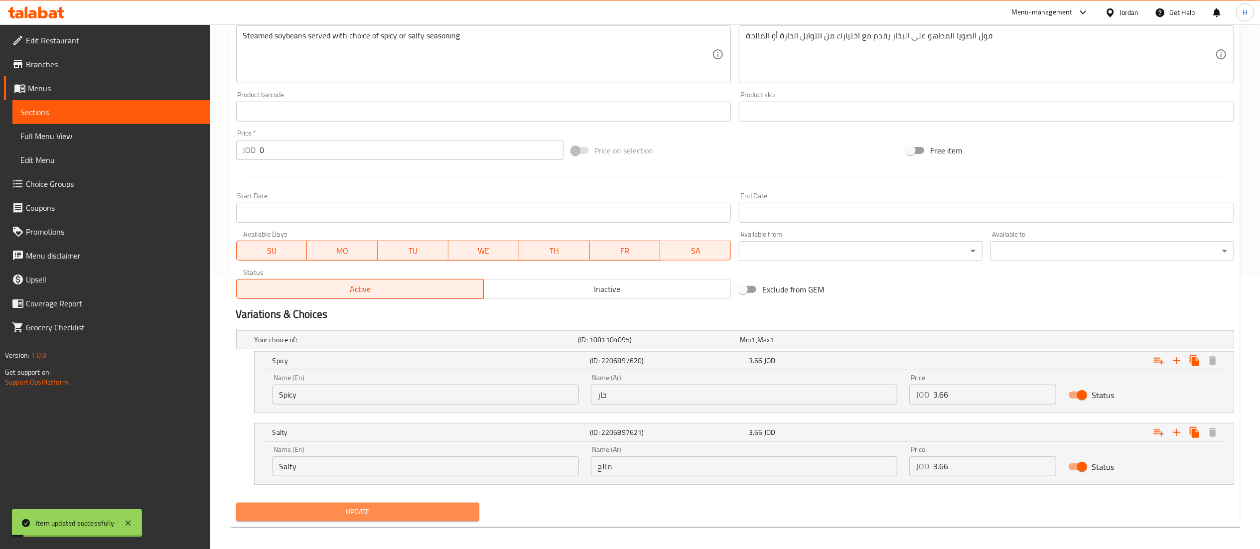
click at [411, 517] on span "Update" at bounding box center [358, 512] width 228 height 12
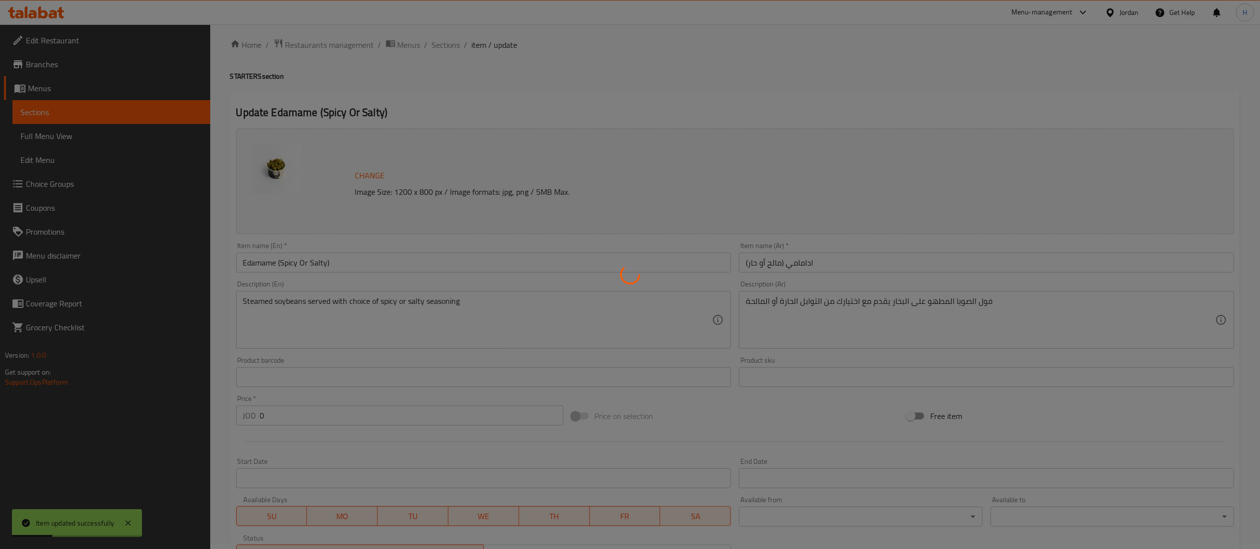
scroll to position [0, 0]
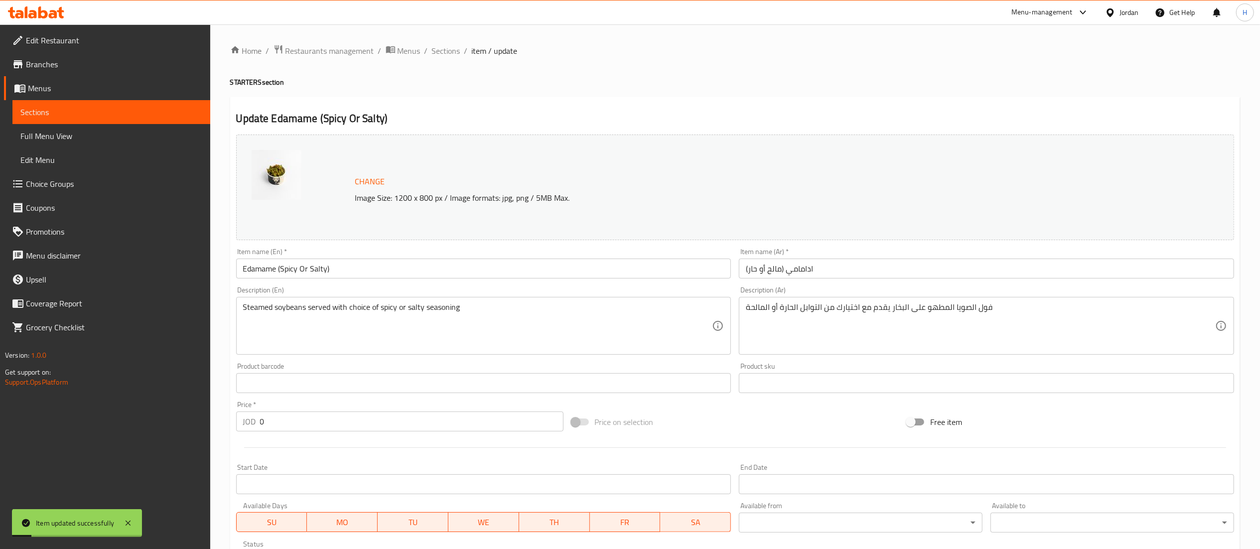
drag, startPoint x: 452, startPoint y: 66, endPoint x: 442, endPoint y: 53, distance: 16.3
click at [452, 66] on div "Home / Restaurants management / Menus / Sections / item / update STARTERS secti…" at bounding box center [735, 425] width 1010 height 762
click at [439, 50] on span "Sections" at bounding box center [446, 51] width 28 height 12
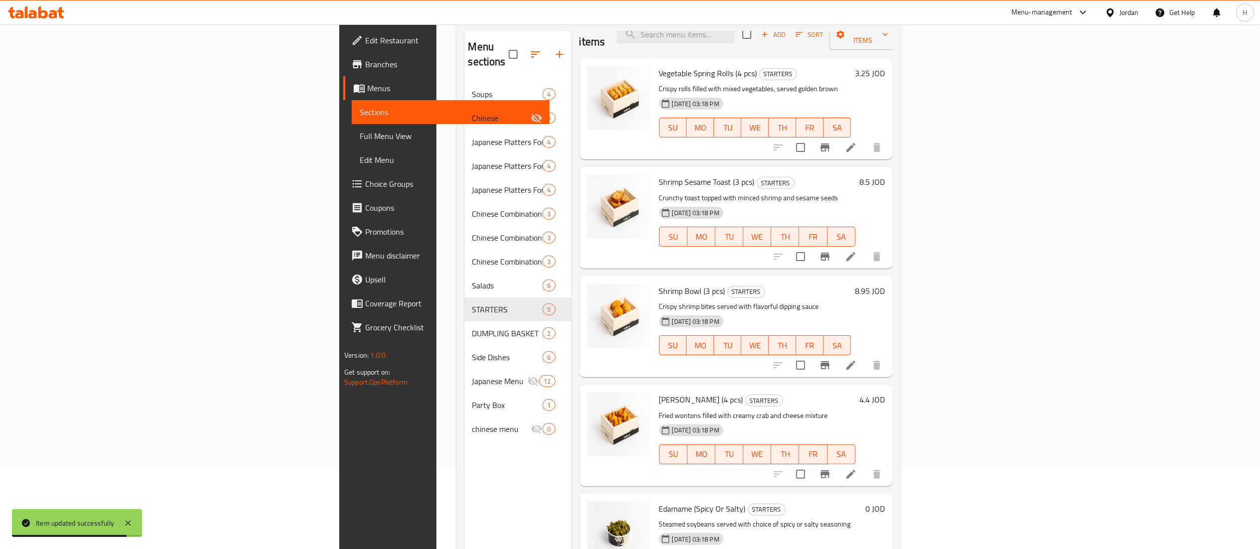
scroll to position [100, 0]
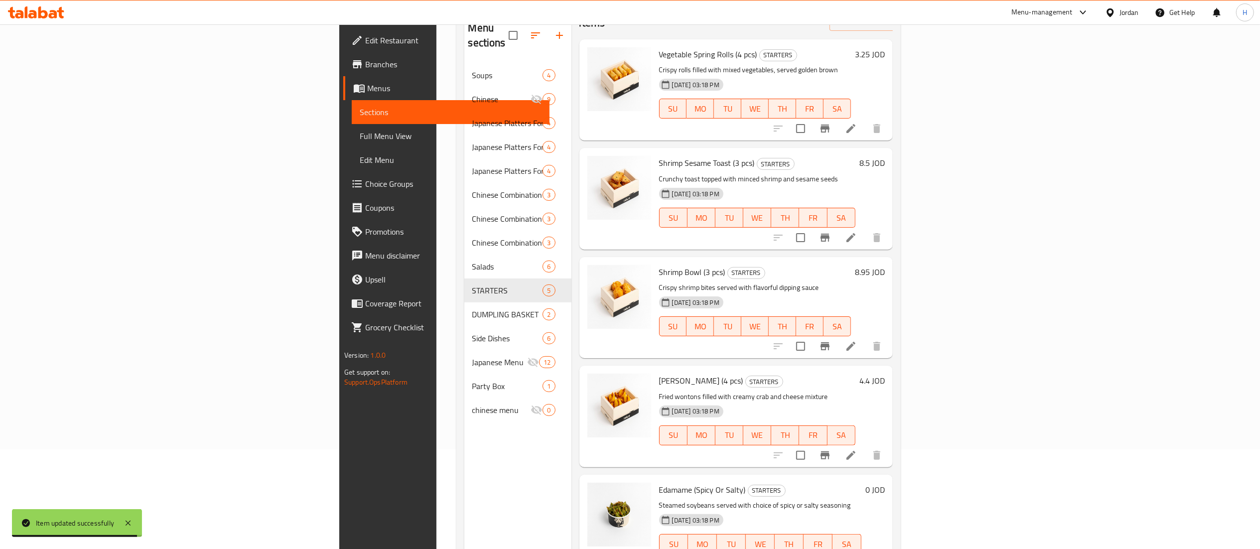
click at [885, 265] on h6 "8.95 JOD" at bounding box center [870, 272] width 30 height 14
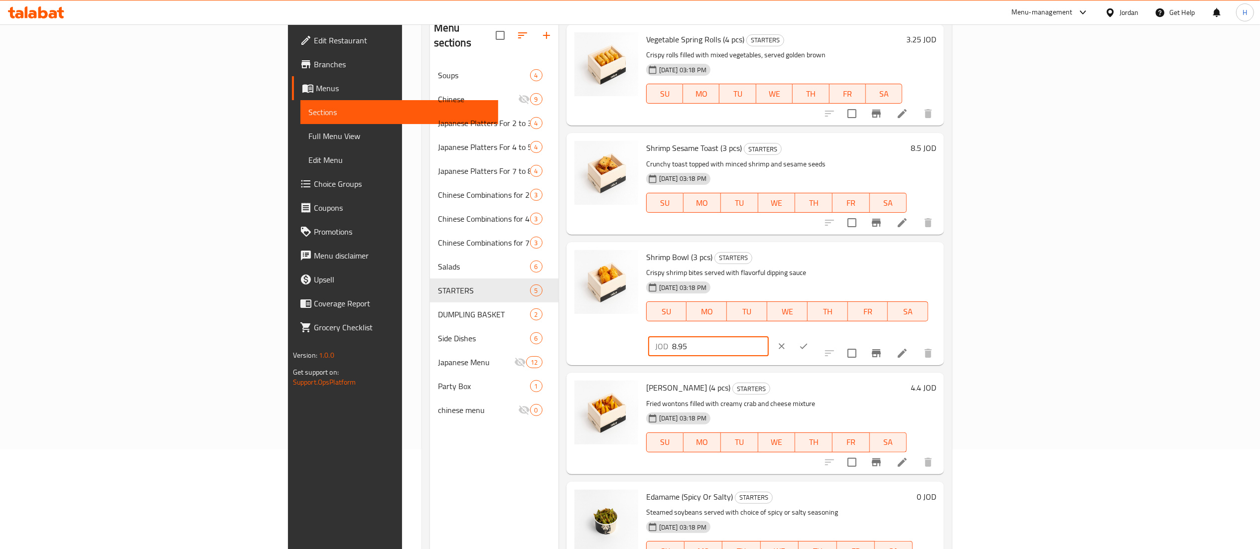
drag, startPoint x: 1108, startPoint y: 264, endPoint x: 957, endPoint y: 263, distance: 150.9
click at [940, 263] on div "Shrimp Bowl (3 pcs) STARTERS Crispy shrimp bites served with flavorful dipping …" at bounding box center [791, 303] width 298 height 115
paste input "29"
type input "8.29"
click at [808, 341] on icon "ok" at bounding box center [803, 346] width 10 height 10
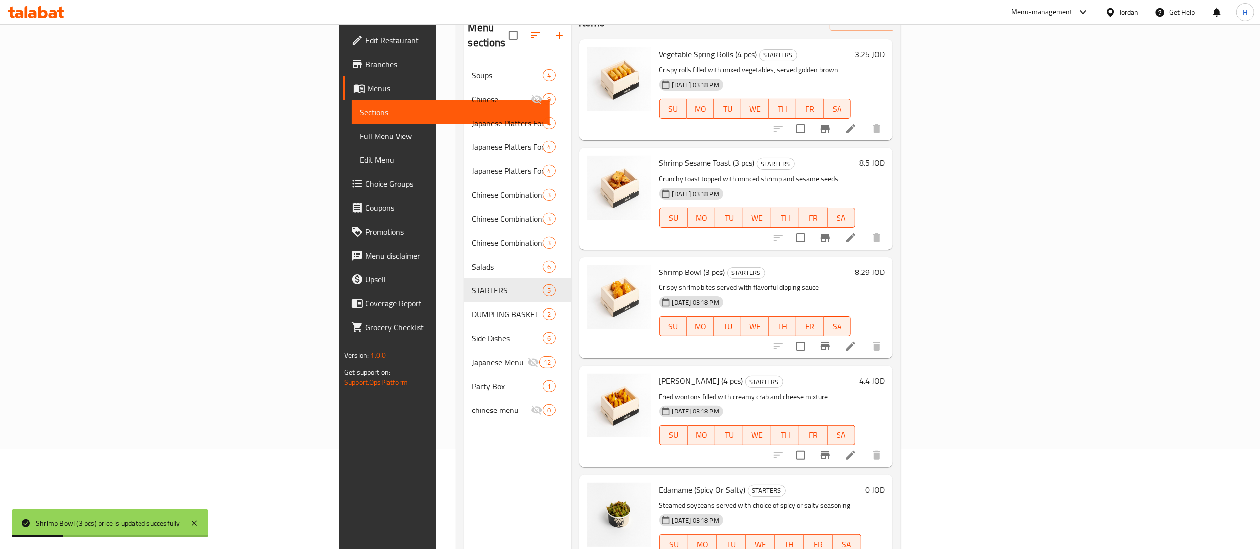
scroll to position [0, 0]
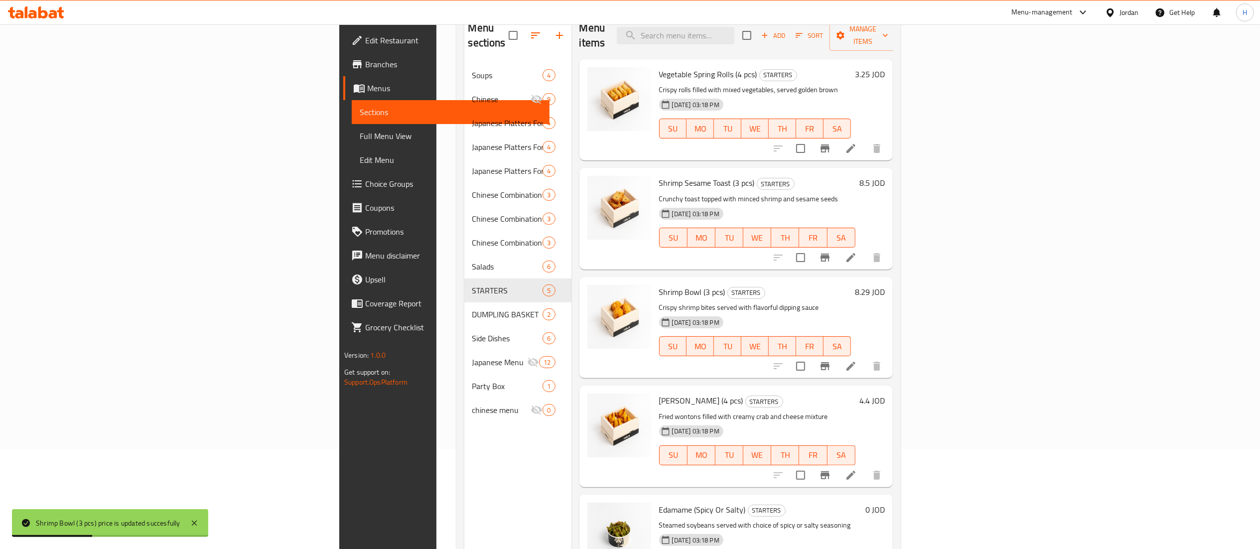
click at [859, 172] on div "Shrimp Sesame Toast (3 pcs) STARTERS Crunchy toast topped with minced shrimp an…" at bounding box center [757, 218] width 204 height 93
click at [885, 176] on h6 "8.5 JOD" at bounding box center [871, 183] width 25 height 14
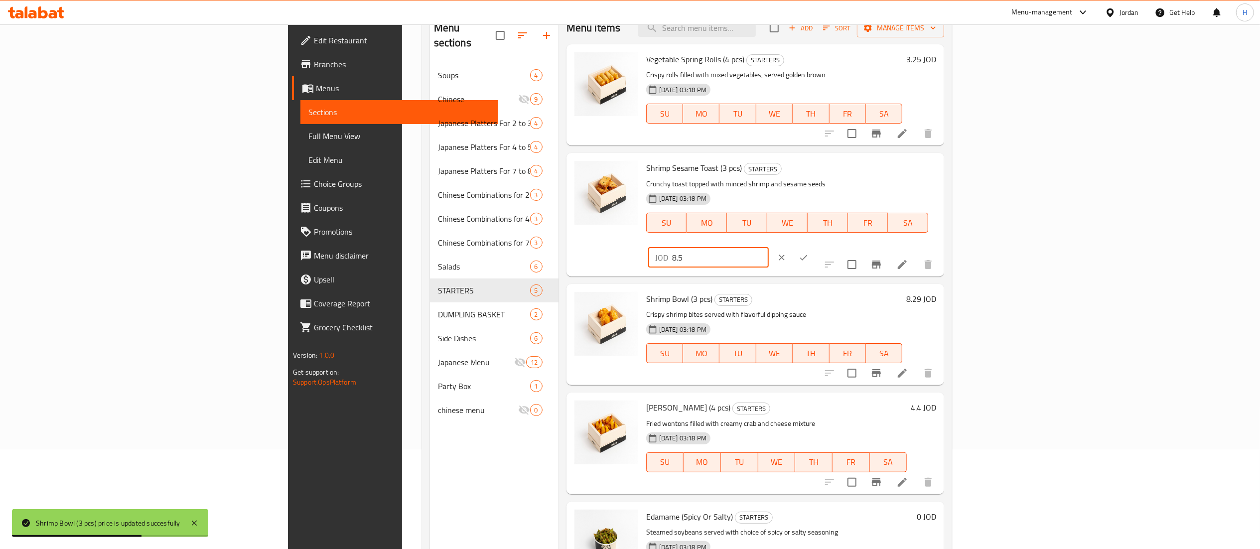
drag, startPoint x: 1098, startPoint y: 175, endPoint x: 999, endPoint y: 166, distance: 99.5
click at [940, 166] on div "Shrimp Sesame Toast (3 pcs) STARTERS Crunchy toast topped with minced shrimp an…" at bounding box center [791, 214] width 298 height 115
paste input "7.87"
paste input "787"
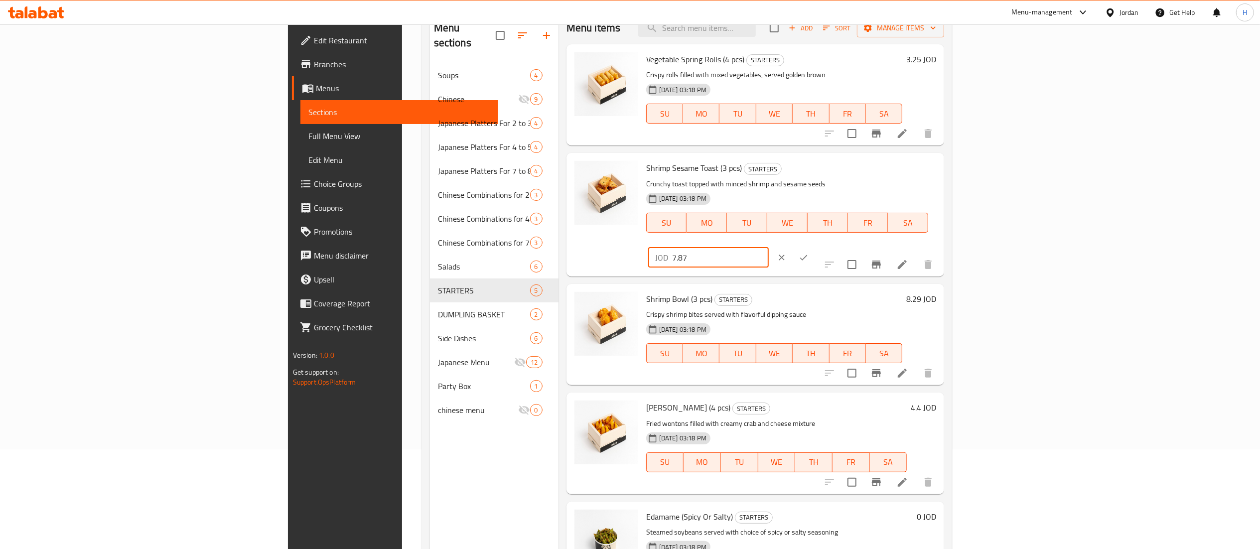
type input "7.87"
click at [814, 247] on button "ok" at bounding box center [803, 258] width 22 height 22
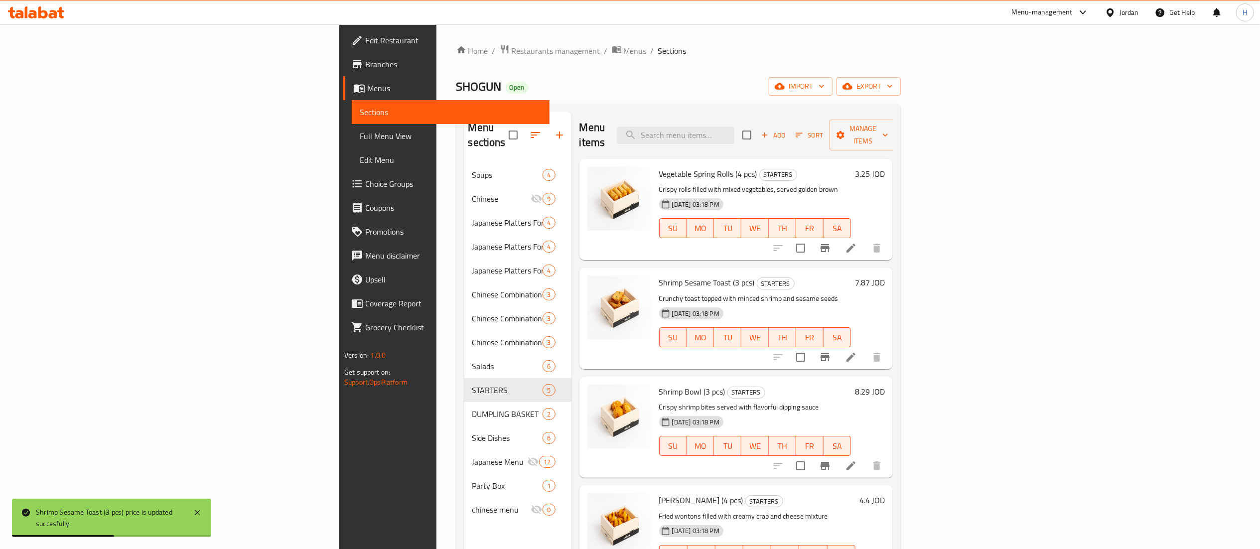
click at [885, 167] on h6 "3.25 JOD" at bounding box center [870, 174] width 30 height 14
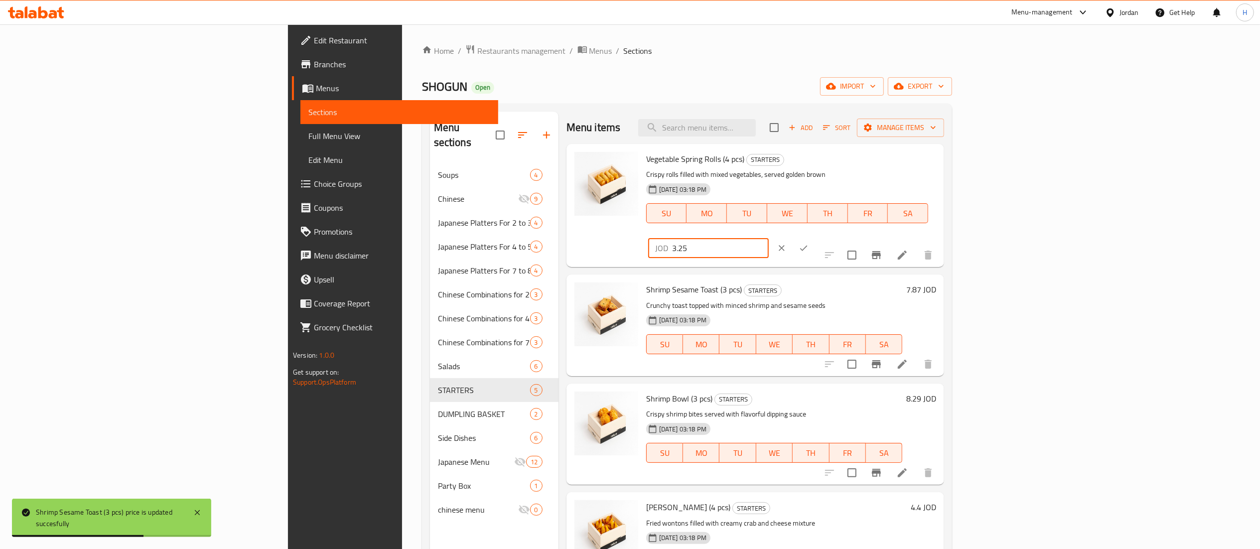
drag, startPoint x: 1115, startPoint y: 161, endPoint x: 900, endPoint y: 161, distance: 214.2
click at [900, 161] on div "Vegetable Spring Rolls (4 pcs) STARTERS Crispy rolls filled with mixed vegetabl…" at bounding box center [791, 205] width 298 height 115
paste input "01"
type input "3.01"
click at [808, 243] on icon "ok" at bounding box center [803, 248] width 10 height 10
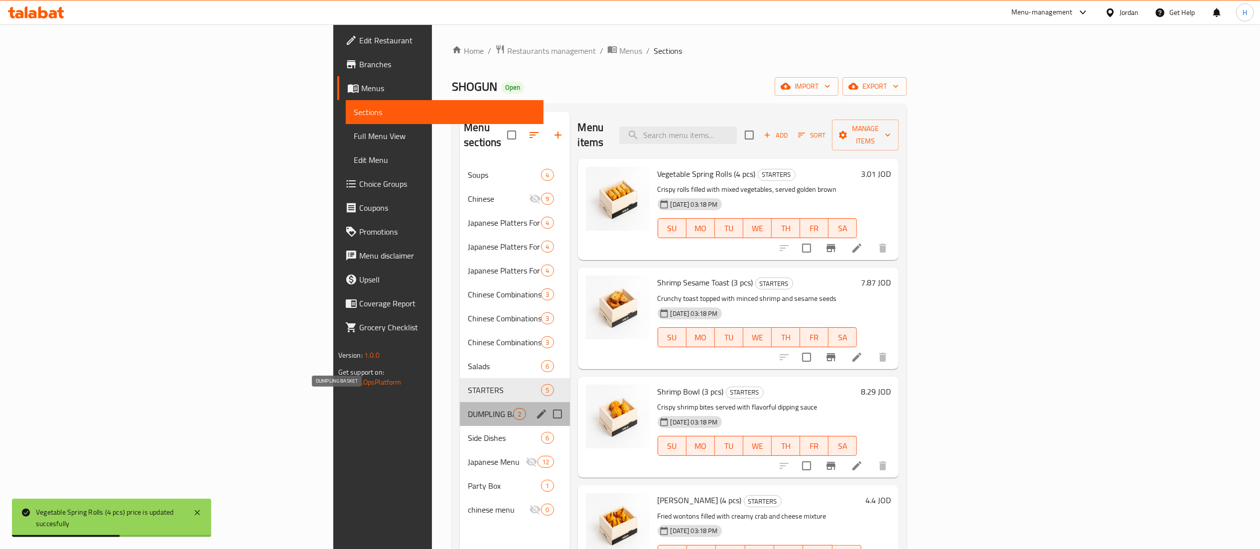
click at [468, 408] on span "DUMPLING BASKET" at bounding box center [490, 414] width 45 height 12
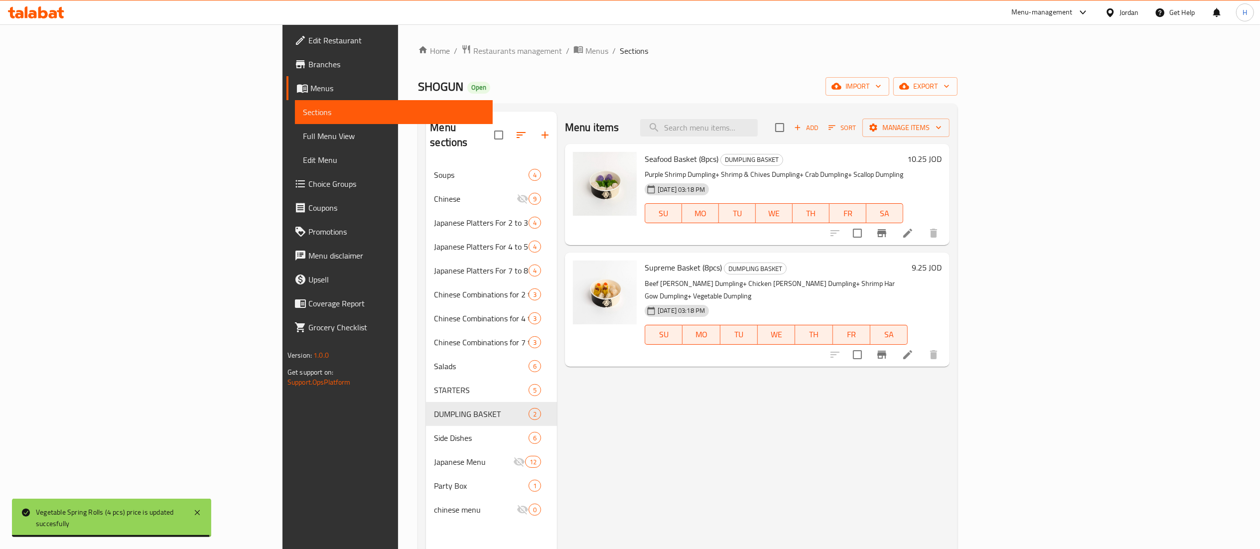
click at [941, 154] on h6 "10.25 JOD" at bounding box center [924, 159] width 34 height 14
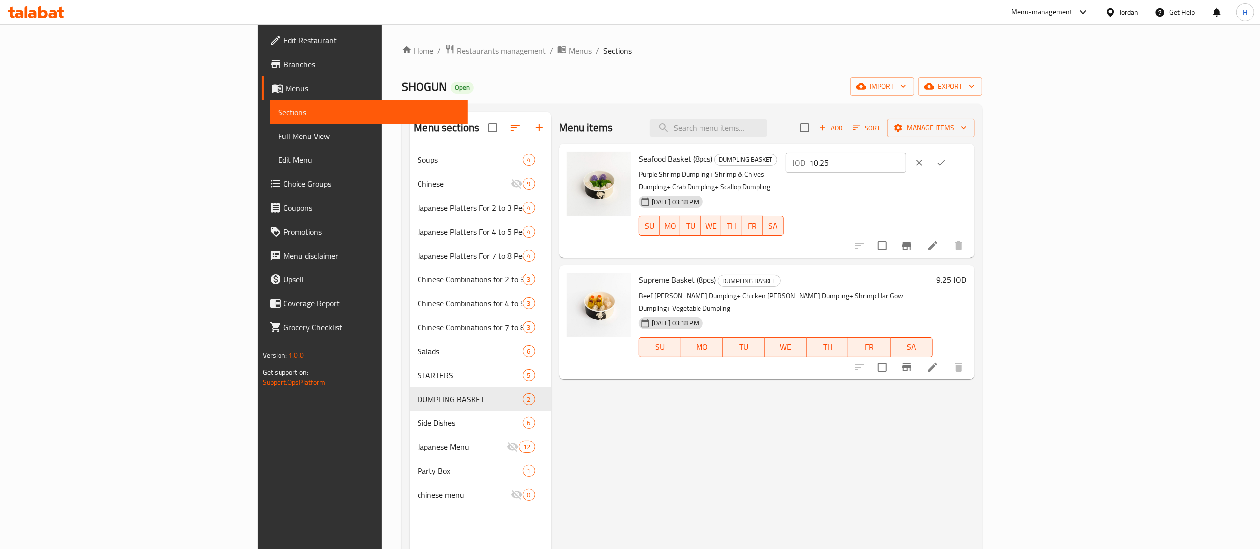
drag, startPoint x: 1127, startPoint y: 158, endPoint x: 891, endPoint y: 158, distance: 236.1
click at [889, 158] on div "Seafood Basket (8pcs) DUMPLING BASKET Purple Shrimp Dumpling+ Shrimp & Chives D…" at bounding box center [803, 201] width 336 height 106
paste input "9.49"
type input "9.49"
click at [946, 166] on icon "ok" at bounding box center [941, 163] width 10 height 10
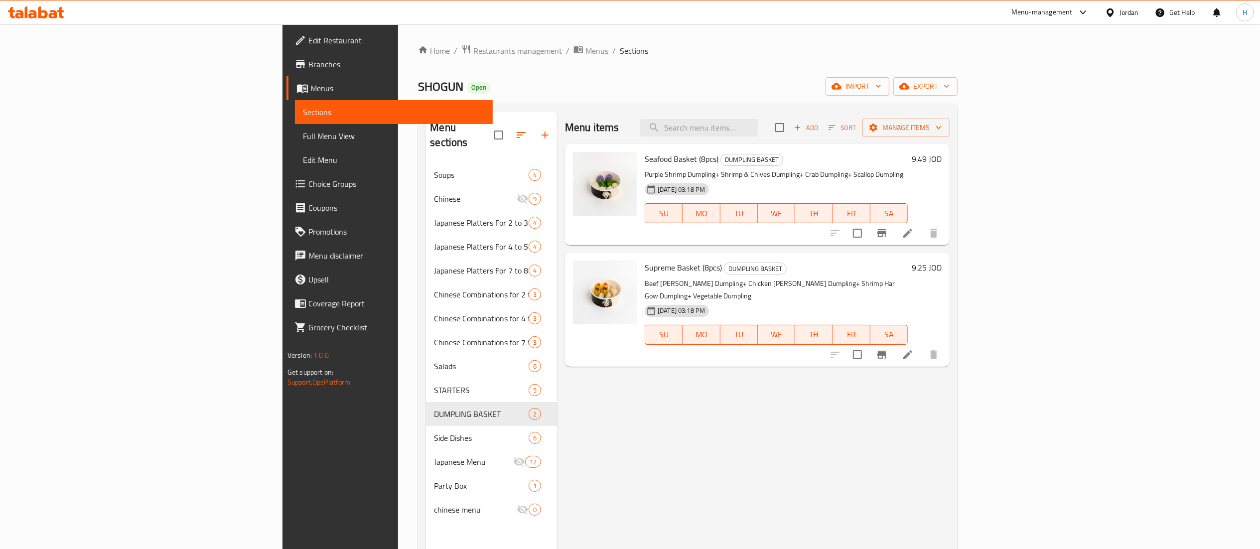
click at [941, 267] on h6 "9.25 JOD" at bounding box center [926, 267] width 30 height 14
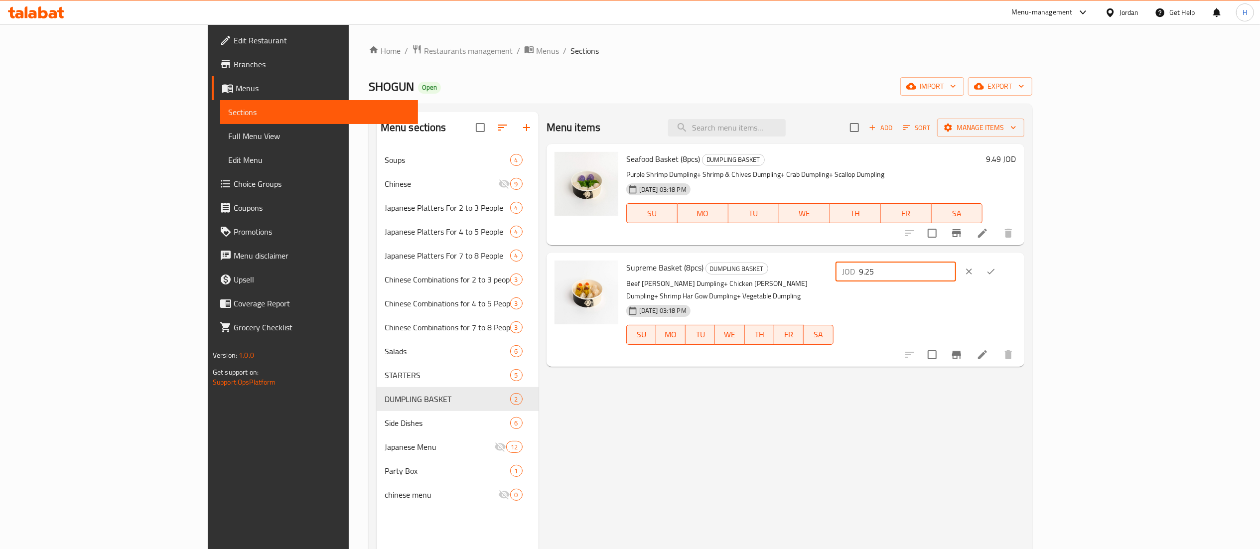
drag, startPoint x: 1135, startPoint y: 266, endPoint x: 1024, endPoint y: 266, distance: 110.6
click at [1020, 266] on div "Supreme Basket (8pcs) DUMPLING BASKET Beef Siu Mai Dumpling+ Chicken Siu Mai Du…" at bounding box center [821, 309] width 398 height 106
paste input "8.56"
type input "8.56"
click at [996, 272] on icon "ok" at bounding box center [991, 271] width 10 height 10
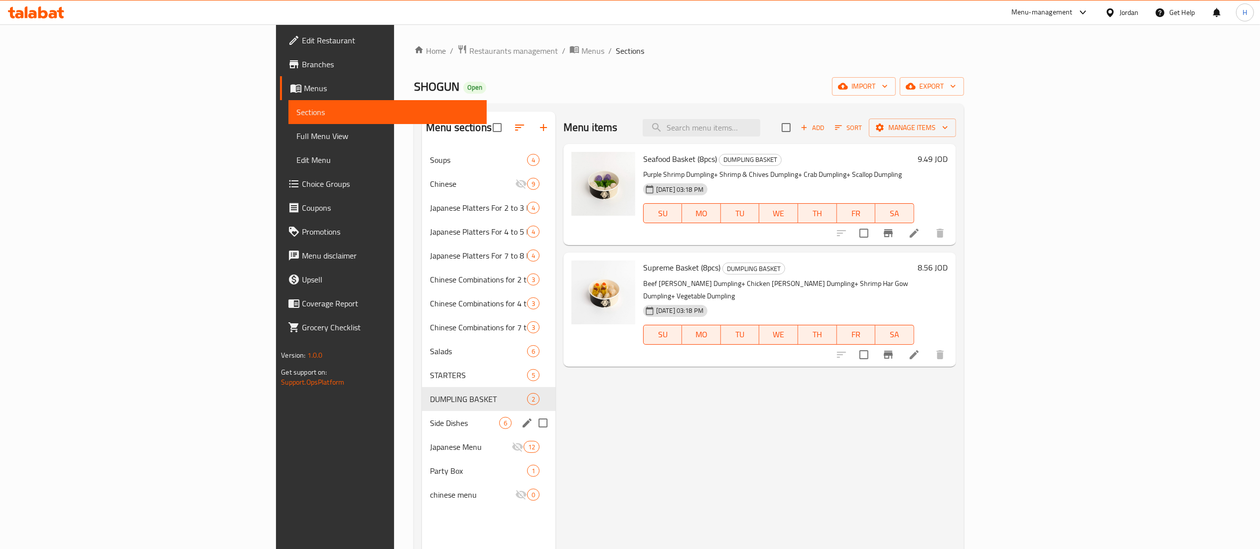
click at [430, 422] on span "Side Dishes" at bounding box center [464, 423] width 69 height 12
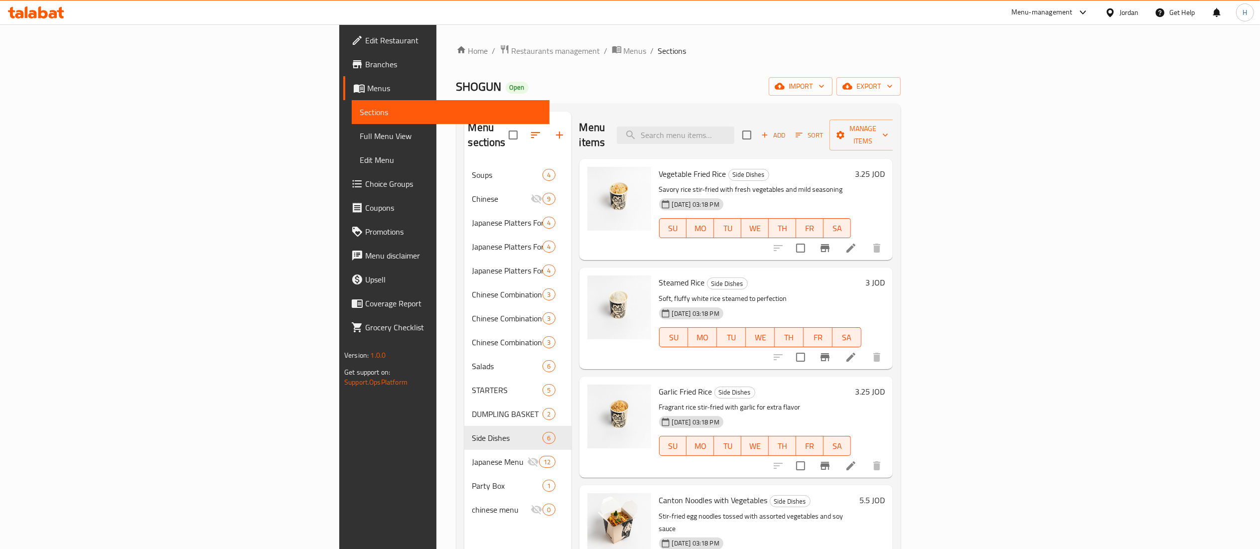
click at [885, 167] on h6 "3.25 JOD" at bounding box center [870, 174] width 30 height 14
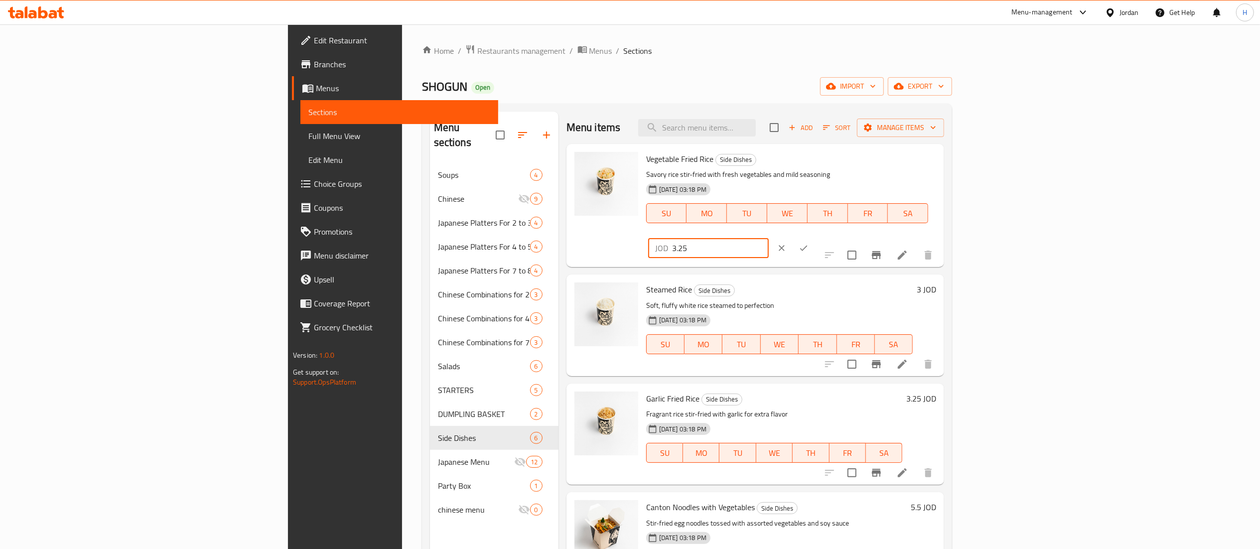
drag, startPoint x: 1108, startPoint y: 161, endPoint x: 883, endPoint y: 161, distance: 225.1
click at [883, 161] on div "Vegetable Fried Rice Side Dishes Savory rice stir-fried with fresh vegetables a…" at bounding box center [791, 205] width 298 height 115
paste input "01"
type input "3.01"
click at [808, 243] on icon "ok" at bounding box center [803, 248] width 10 height 10
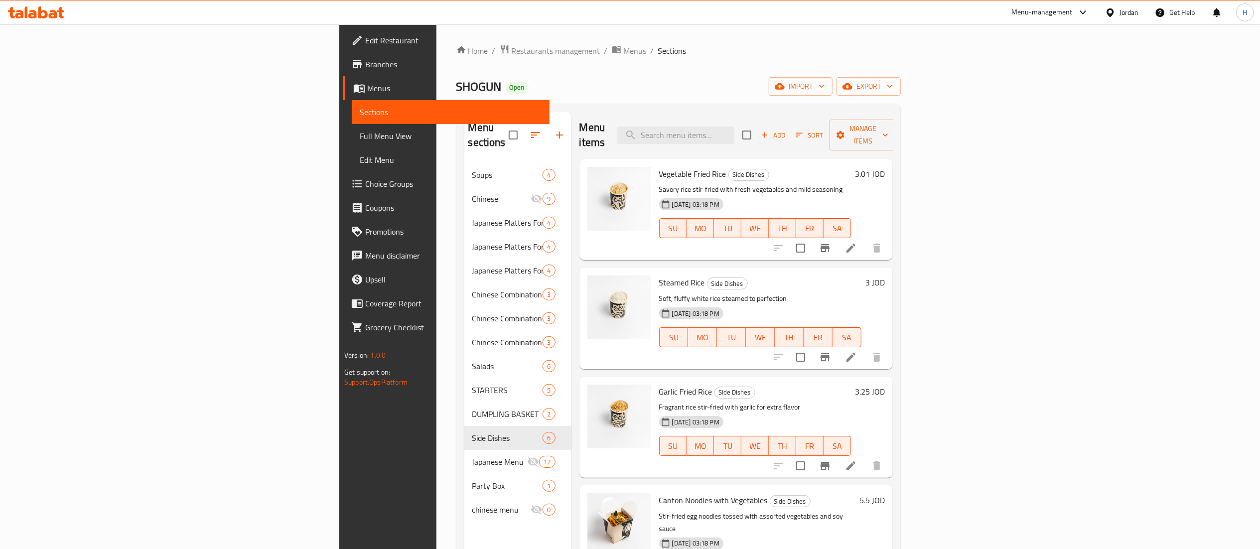
click at [885, 275] on h6 "3 JOD" at bounding box center [874, 282] width 19 height 14
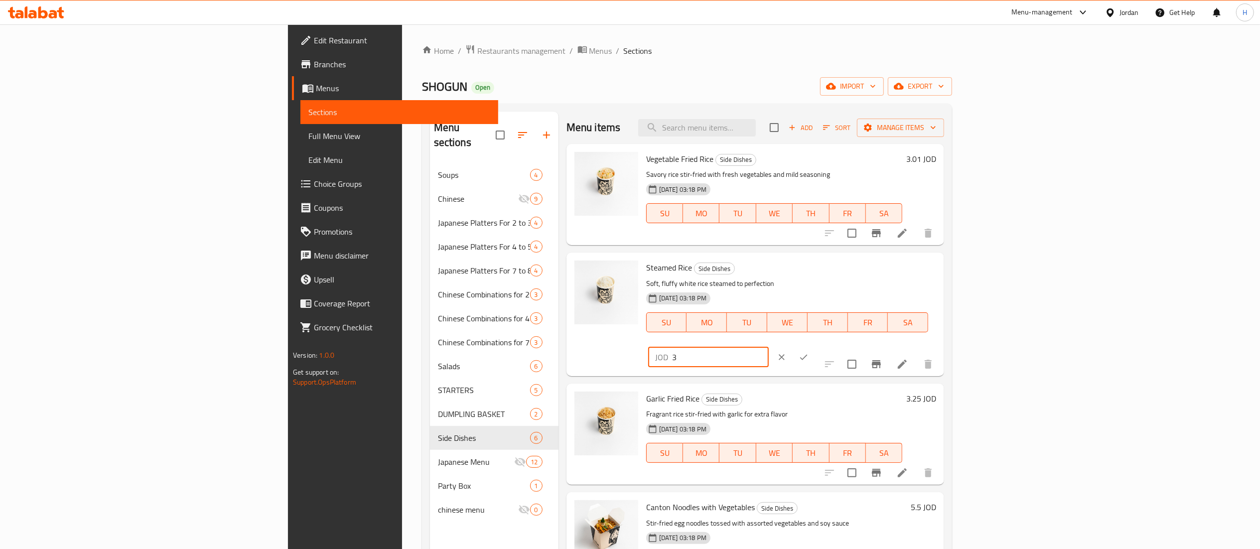
drag, startPoint x: 1108, startPoint y: 266, endPoint x: 927, endPoint y: 262, distance: 180.3
click at [927, 262] on div "Steamed Rice Side Dishes Soft, fluffy white rice steamed to perfection 29-07-20…" at bounding box center [791, 313] width 298 height 115
paste input "2.78"
type input "2.78"
click at [814, 346] on button "ok" at bounding box center [803, 357] width 22 height 22
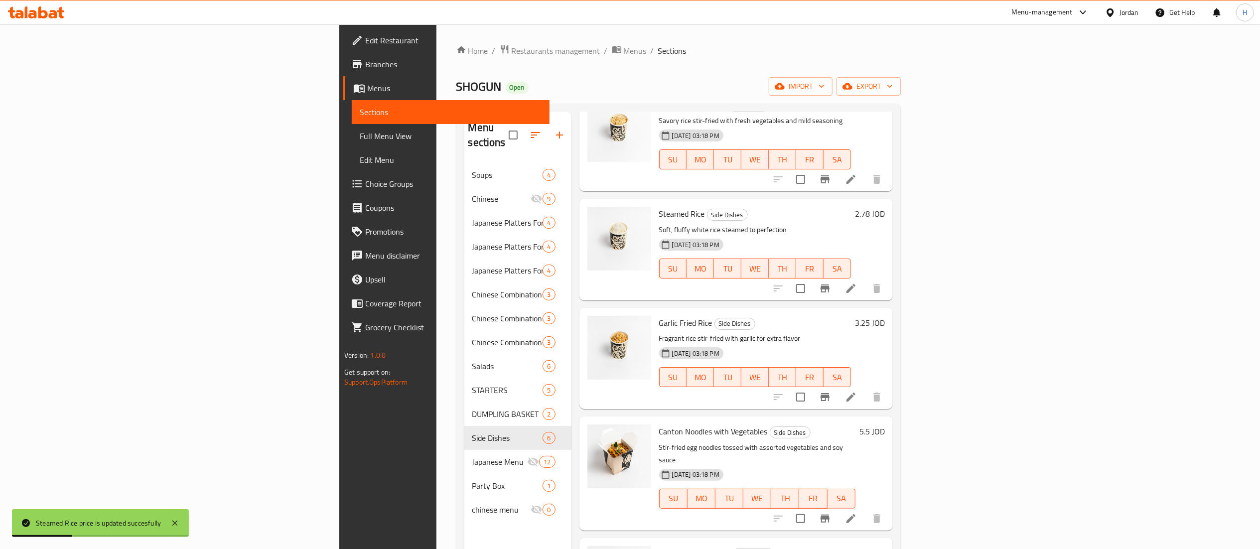
scroll to position [100, 0]
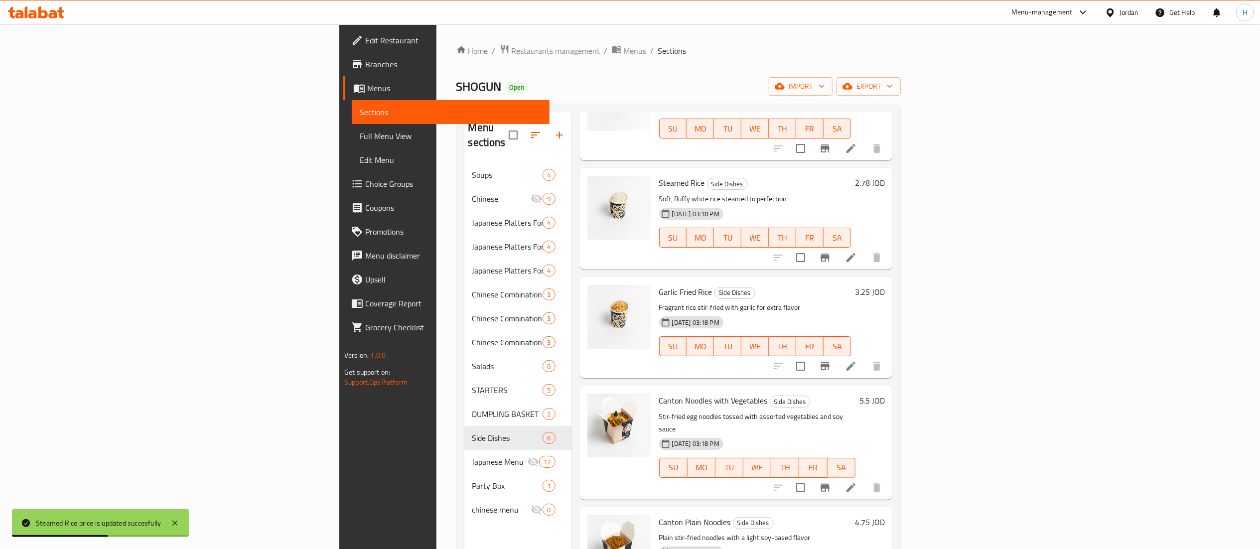
click at [885, 393] on h6 "5.5 JOD" at bounding box center [871, 400] width 25 height 14
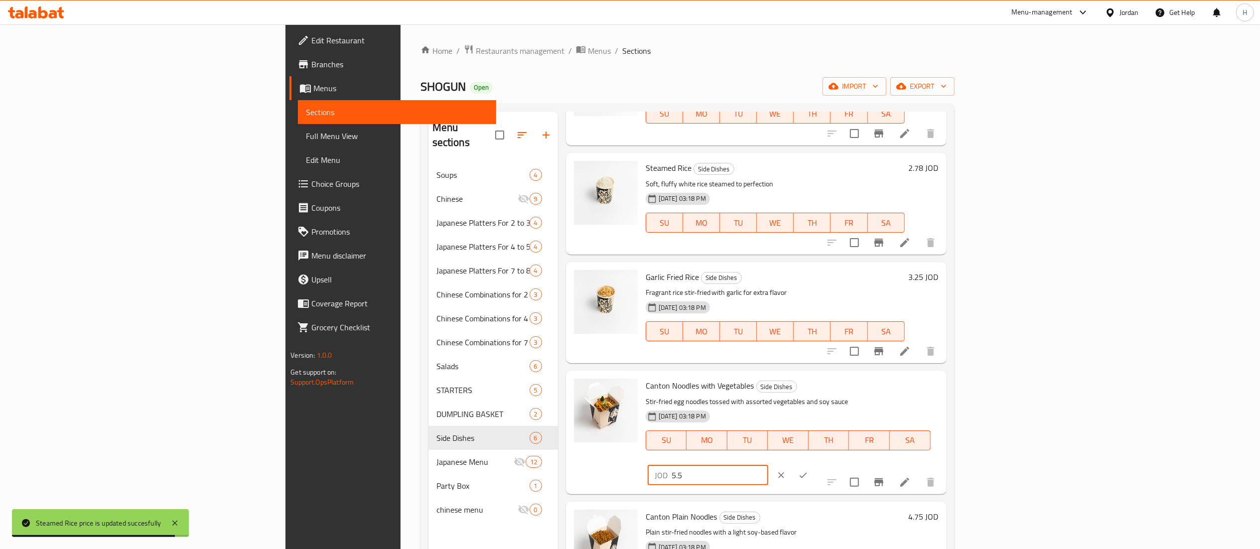
drag, startPoint x: 1096, startPoint y: 384, endPoint x: 1021, endPoint y: 385, distance: 74.7
click at [942, 385] on div "Canton Noodles with Vegetables Side Dishes Stir-fried egg noodles tossed with a…" at bounding box center [791, 432] width 301 height 115
paste input "09"
type input "5.09"
click at [814, 464] on button "ok" at bounding box center [803, 475] width 22 height 22
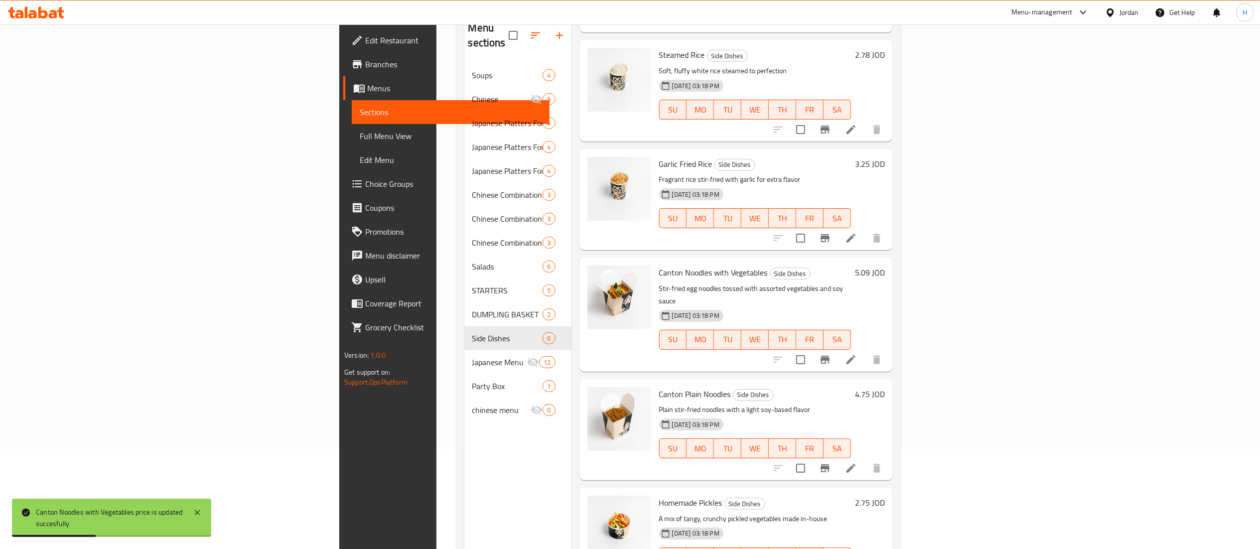
click at [885, 387] on h6 "4.75 JOD" at bounding box center [870, 394] width 30 height 14
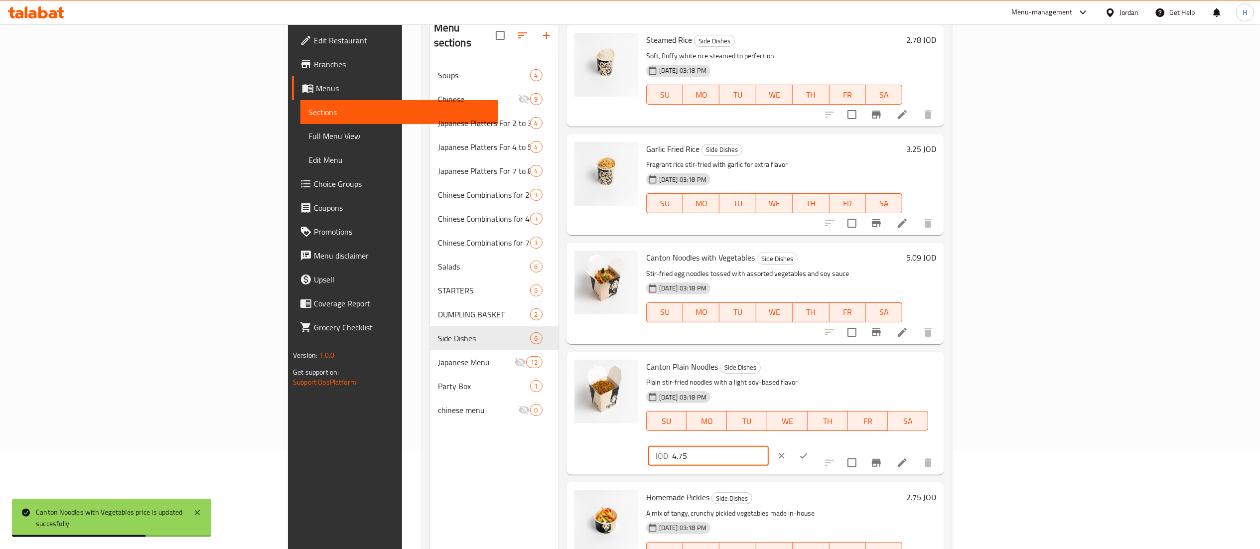
drag, startPoint x: 1113, startPoint y: 373, endPoint x: 919, endPoint y: 366, distance: 193.4
click at [919, 366] on div "Canton Plain Noodles Side Dishes Plain stir-fried noodles with a light soy-base…" at bounding box center [791, 413] width 298 height 115
paste input "4"
type input "4.4"
click at [808, 451] on icon "ok" at bounding box center [803, 456] width 10 height 10
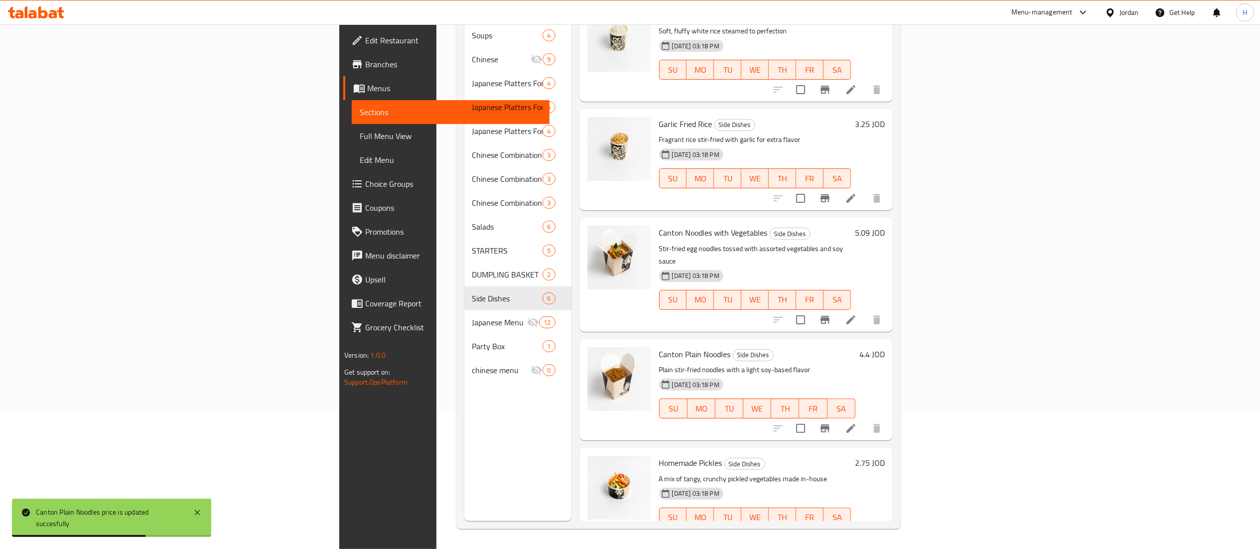
scroll to position [28, 0]
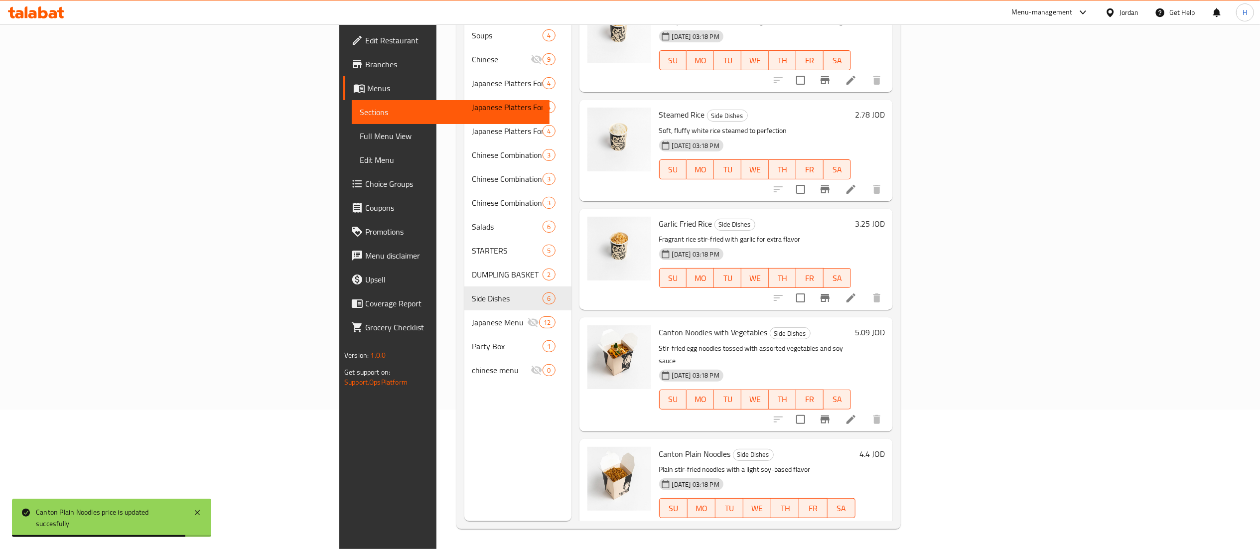
click at [885, 217] on h6 "3.25 JOD" at bounding box center [870, 224] width 30 height 14
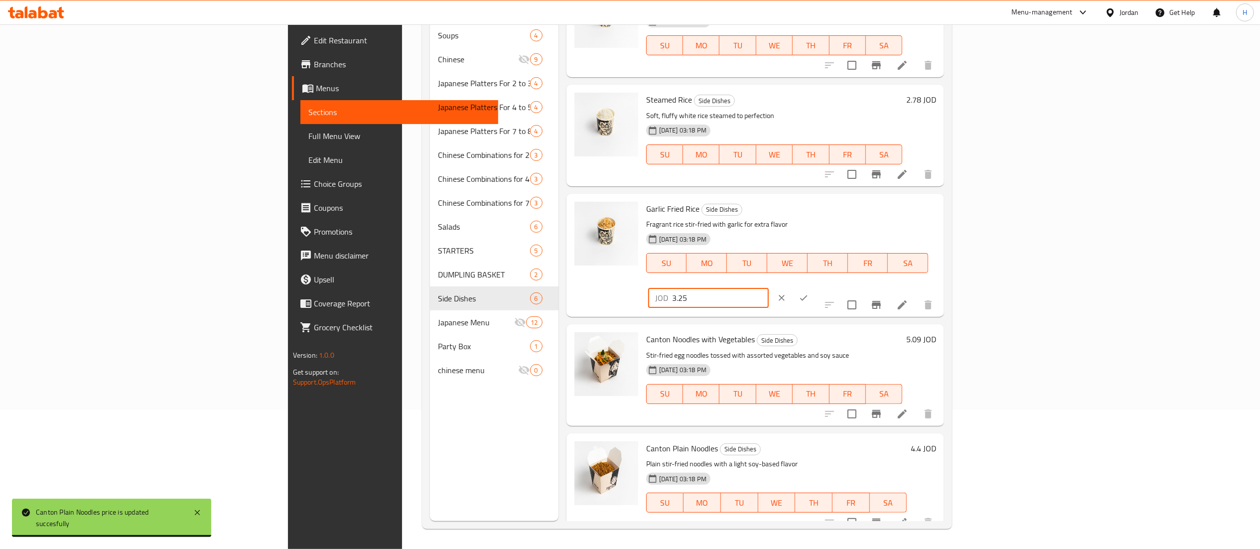
drag, startPoint x: 1104, startPoint y: 213, endPoint x: 797, endPoint y: 189, distance: 307.7
click at [797, 189] on div "Menu items Add Sort Manage items Vegetable Fried Rice Side Dishes Savory rice s…" at bounding box center [750, 246] width 385 height 549
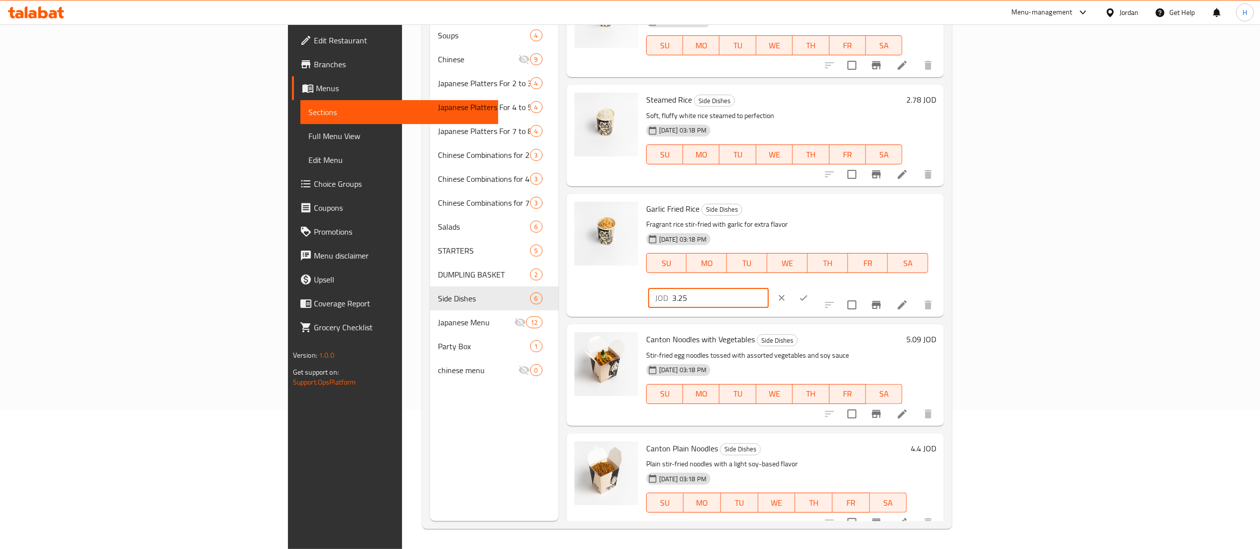
paste input "number"
paste input "3.01"
type input "3.01"
click at [808, 293] on icon "ok" at bounding box center [803, 298] width 10 height 10
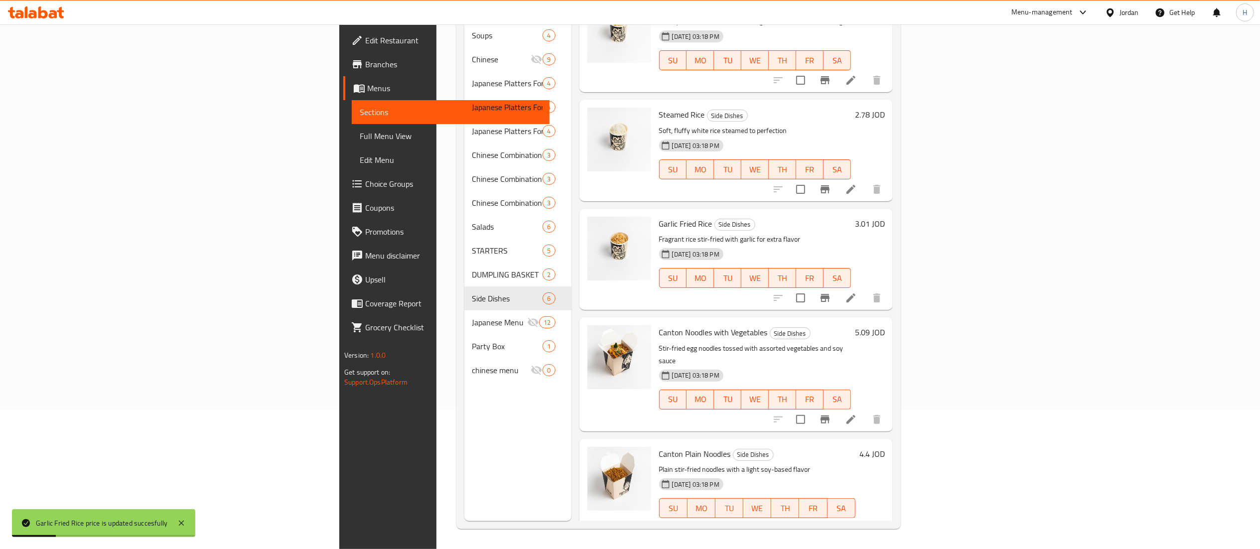
scroll to position [128, 0]
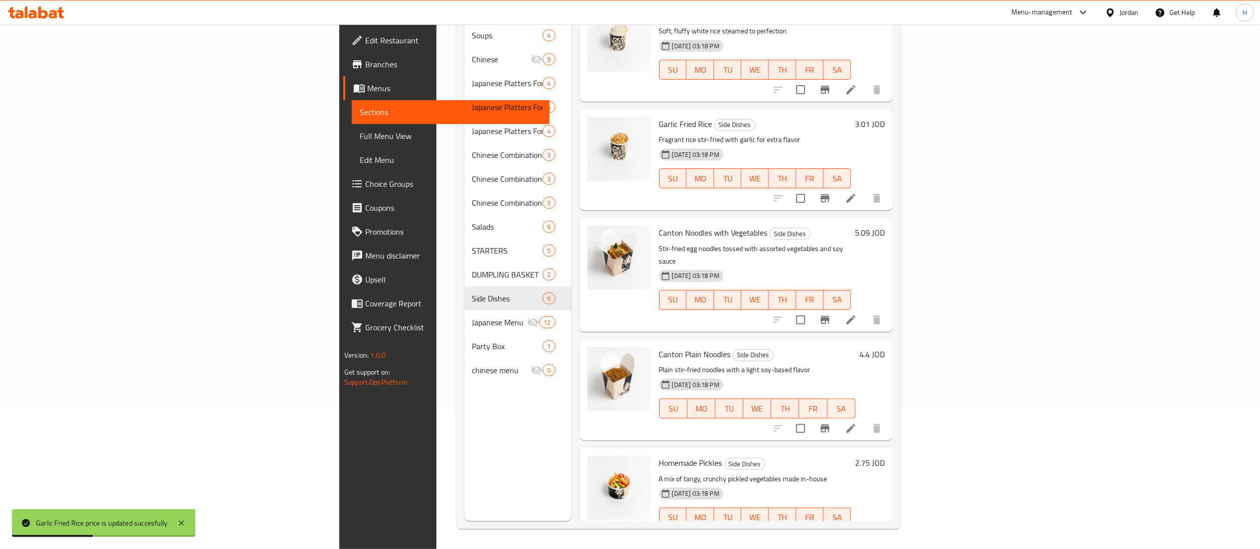
click at [885, 456] on h6 "2.75 JOD" at bounding box center [870, 463] width 30 height 14
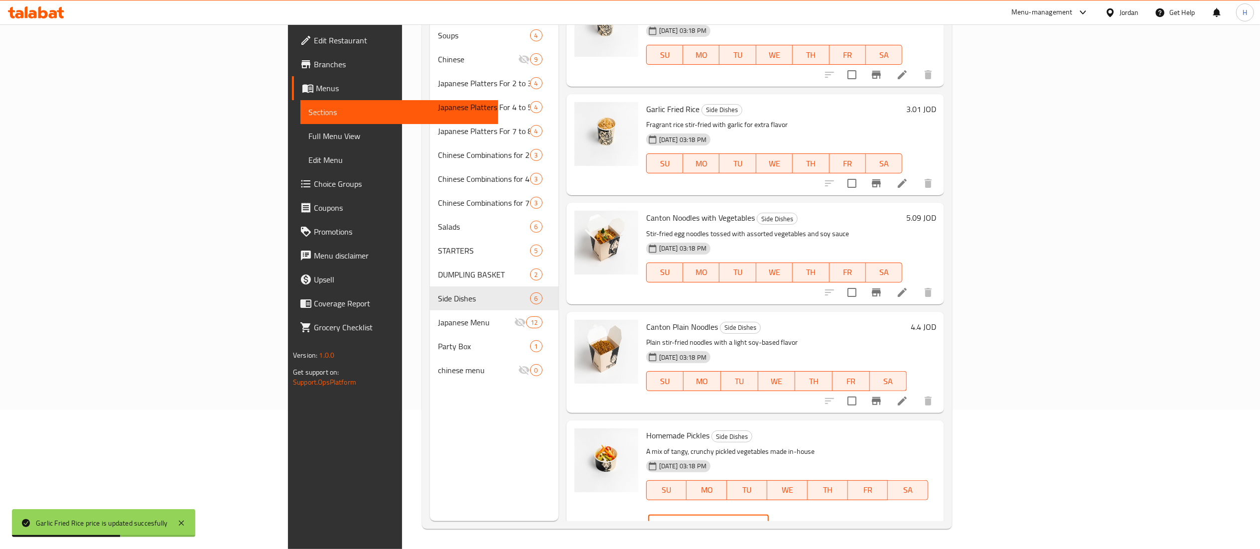
drag, startPoint x: 1114, startPoint y: 436, endPoint x: 878, endPoint y: 430, distance: 236.7
click at [878, 430] on div "Homemade Pickles Side Dishes A mix of tangy, crunchy pickled vegetables made in…" at bounding box center [791, 481] width 298 height 115
paste input "5"
type input "2.55"
click at [807, 522] on icon "ok" at bounding box center [803, 524] width 7 height 5
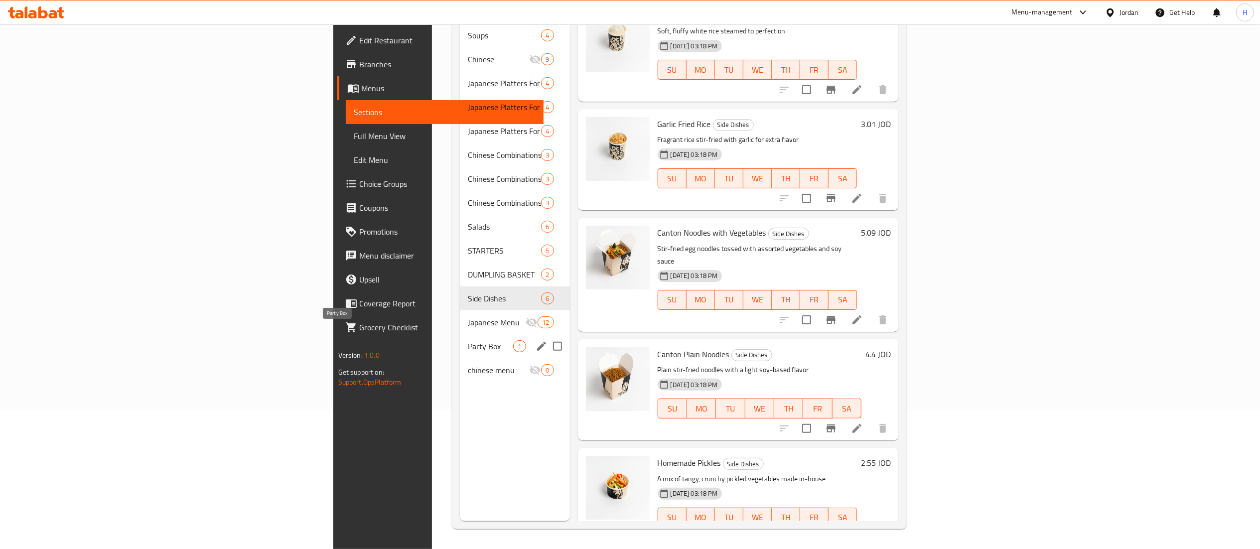
scroll to position [40, 0]
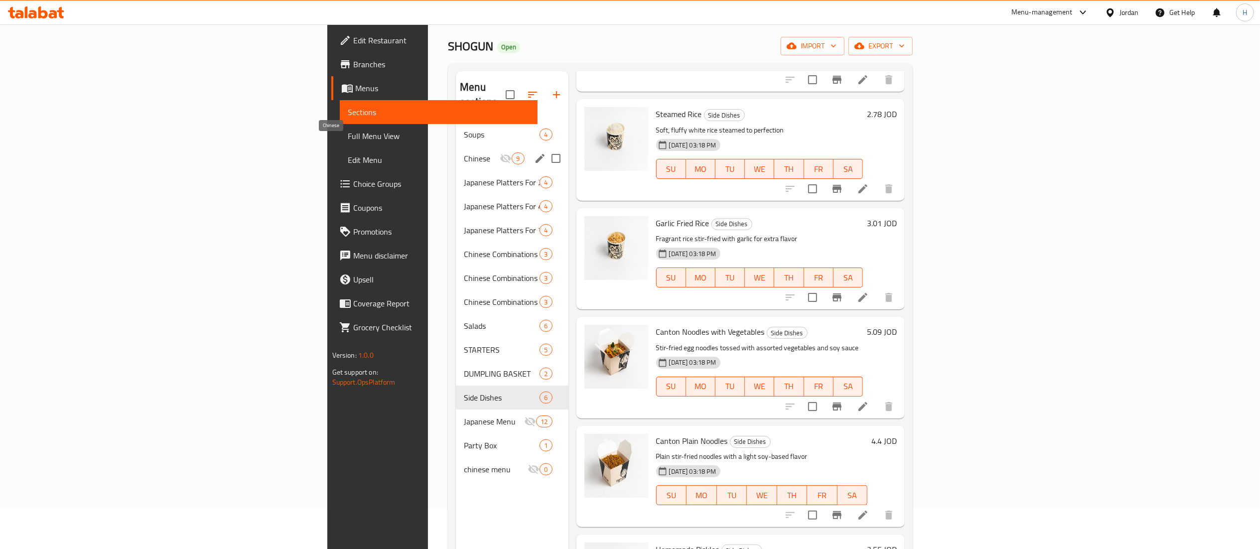
click at [464, 152] on span "Chinese" at bounding box center [482, 158] width 36 height 12
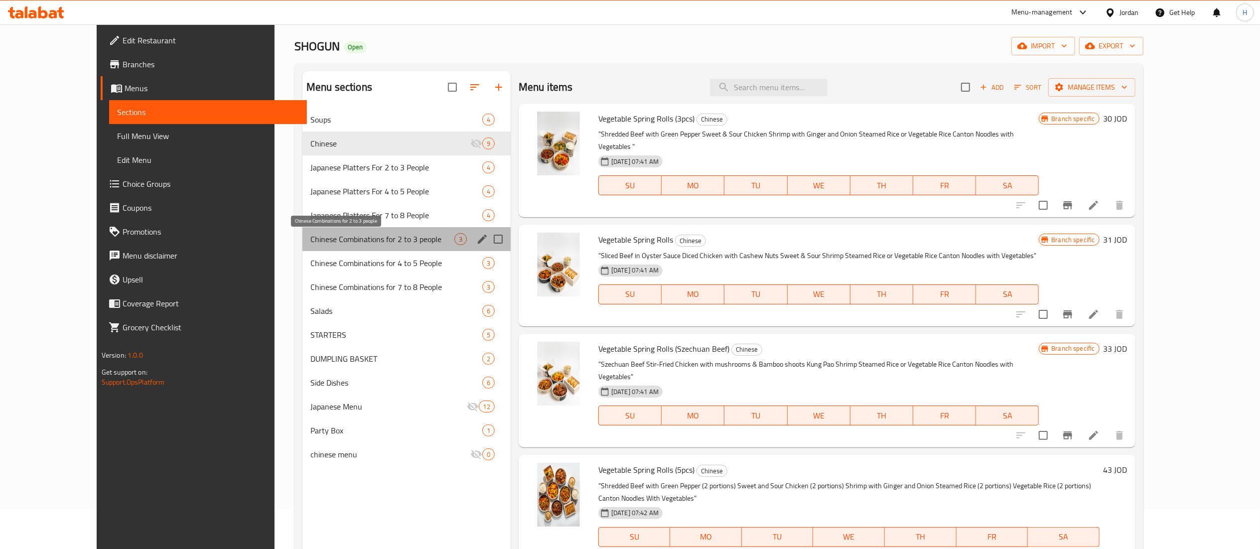
click at [379, 238] on span "Chinese Combinations for 2 to 3 people" at bounding box center [382, 239] width 144 height 12
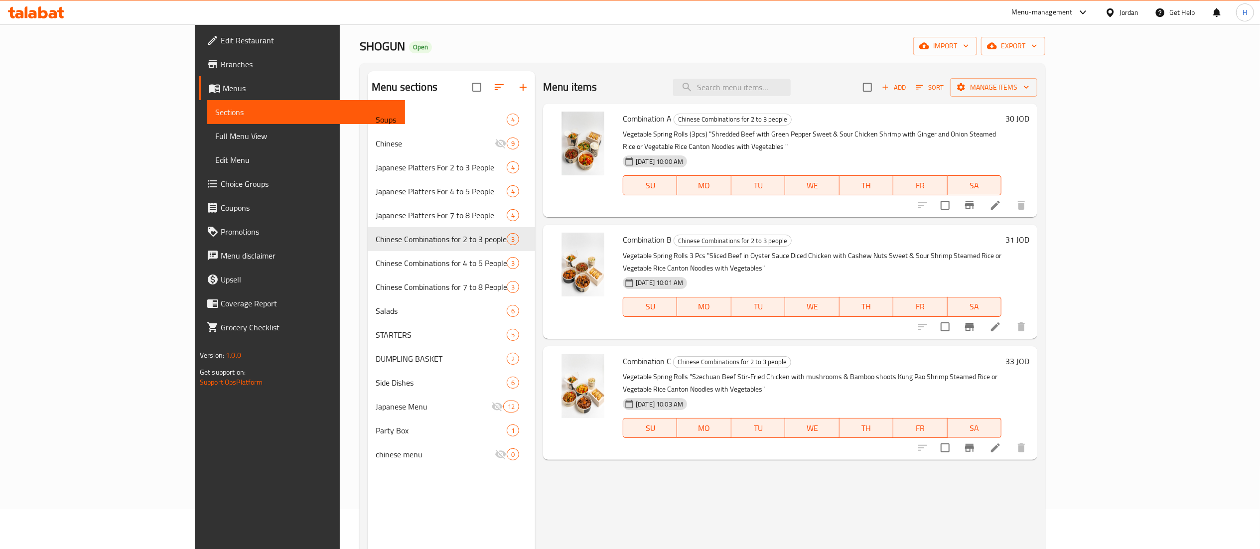
click at [1029, 119] on h6 "30 JOD" at bounding box center [1017, 119] width 24 height 14
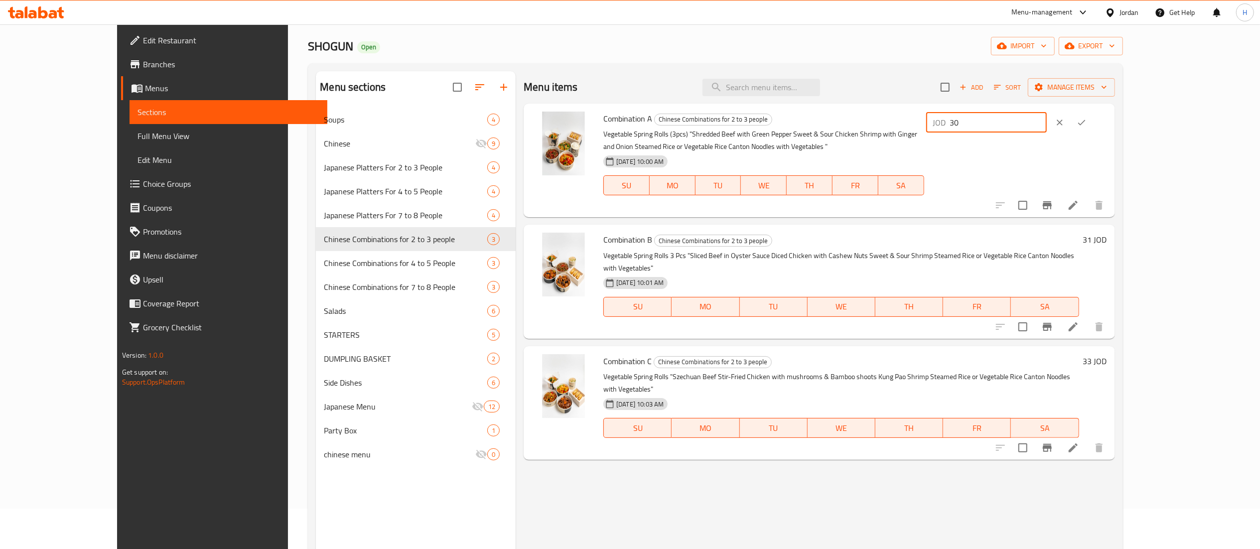
drag, startPoint x: 1129, startPoint y: 123, endPoint x: 913, endPoint y: 93, distance: 217.7
click at [915, 93] on div "Menu items Add Sort Manage items Combination A Chinese Combinations for 2 to 3 …" at bounding box center [814, 345] width 599 height 549
paste input "27.78"
type input "27.78"
click at [1086, 127] on icon "ok" at bounding box center [1081, 123] width 10 height 10
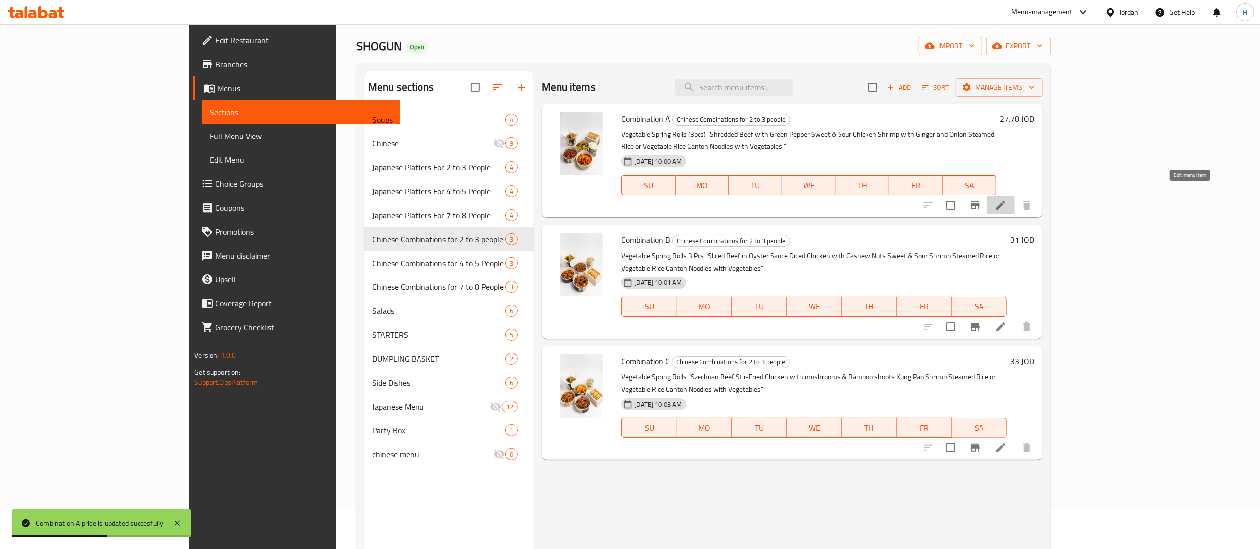
click at [1007, 199] on icon at bounding box center [1001, 205] width 12 height 12
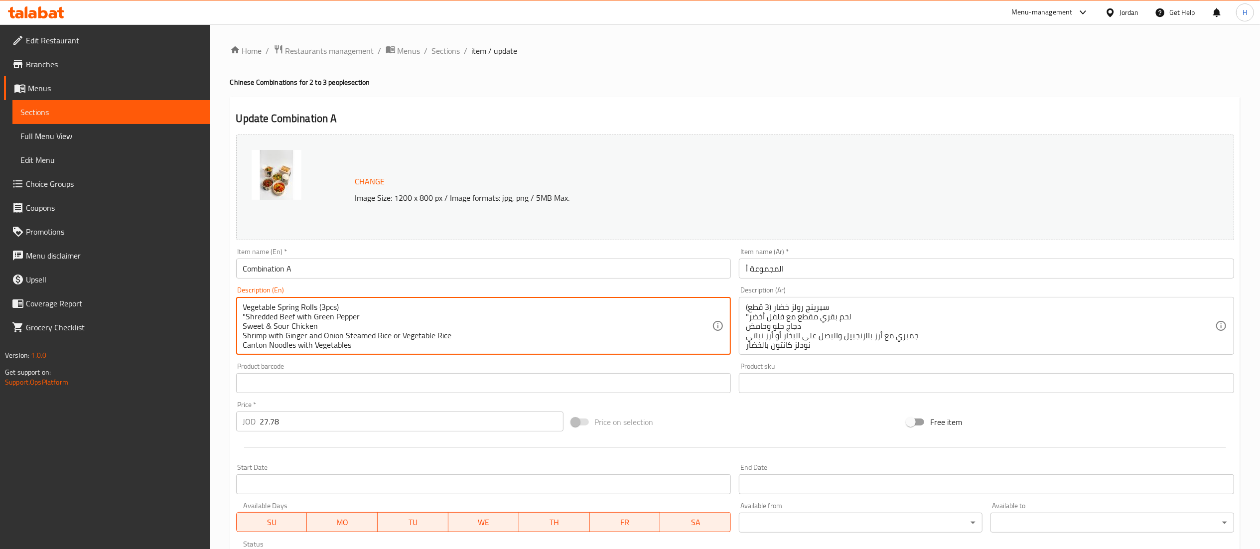
drag, startPoint x: 409, startPoint y: 346, endPoint x: 78, endPoint y: 192, distance: 365.0
paste textarea ""◦Vegetable Spring Rolls (3pcs) ◦Shredded Beef with Green Pepper ◦Sweet & Sour …"
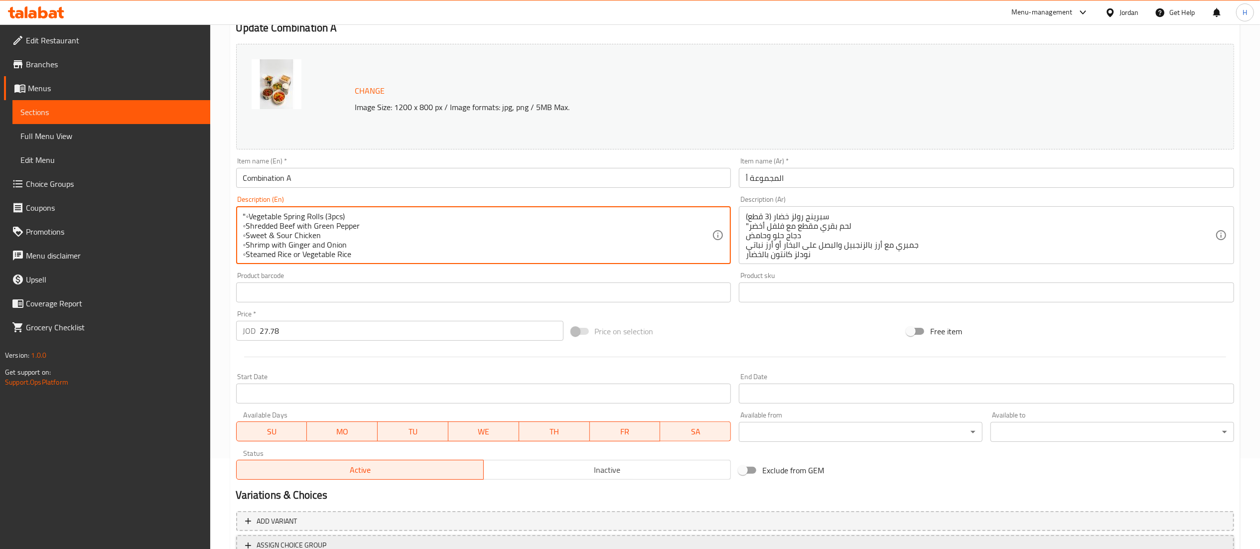
scroll to position [168, 0]
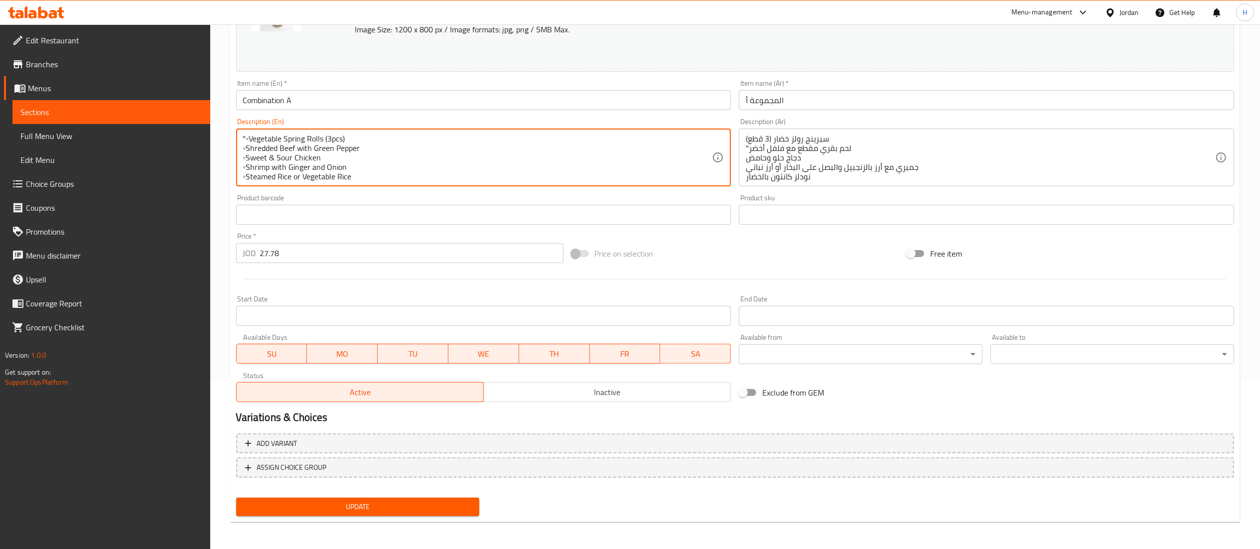
drag, startPoint x: 367, startPoint y: 490, endPoint x: 361, endPoint y: 499, distance: 10.8
click at [364, 494] on div "Add variant ASSIGN CHOICE GROUP" at bounding box center [735, 461] width 1006 height 65
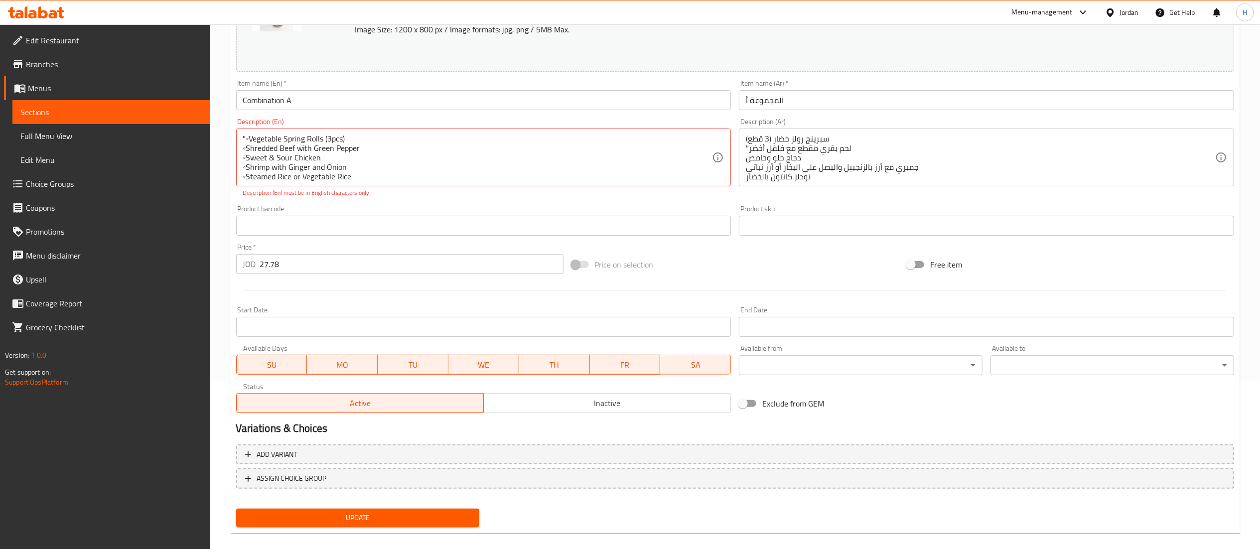
click at [361, 500] on nav at bounding box center [735, 497] width 998 height 8
click at [355, 513] on span "Update" at bounding box center [358, 518] width 228 height 12
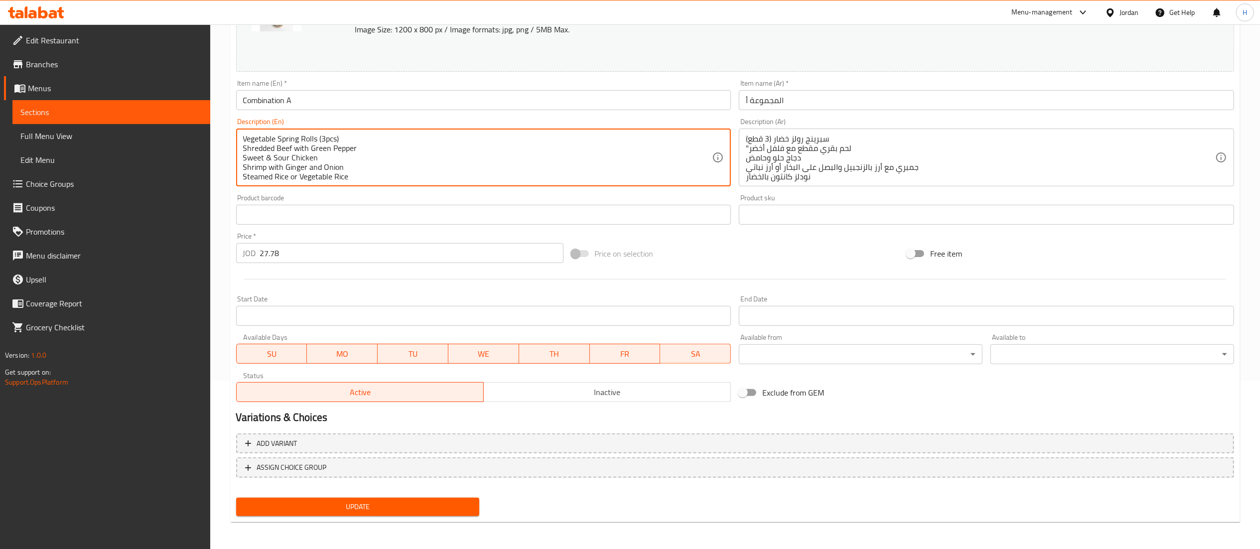
type textarea "Vegetable Spring Rolls (3pcs) Shredded Beef with Green Pepper Sweet & Sour Chic…"
click at [384, 506] on span "Update" at bounding box center [358, 507] width 228 height 12
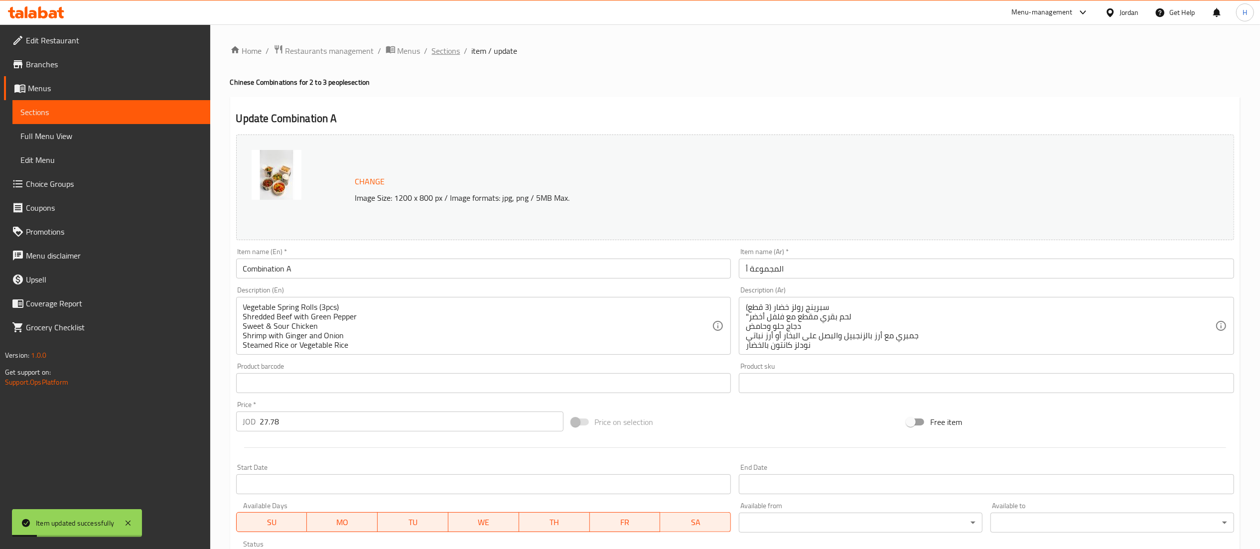
click at [445, 53] on span "Sections" at bounding box center [446, 51] width 28 height 12
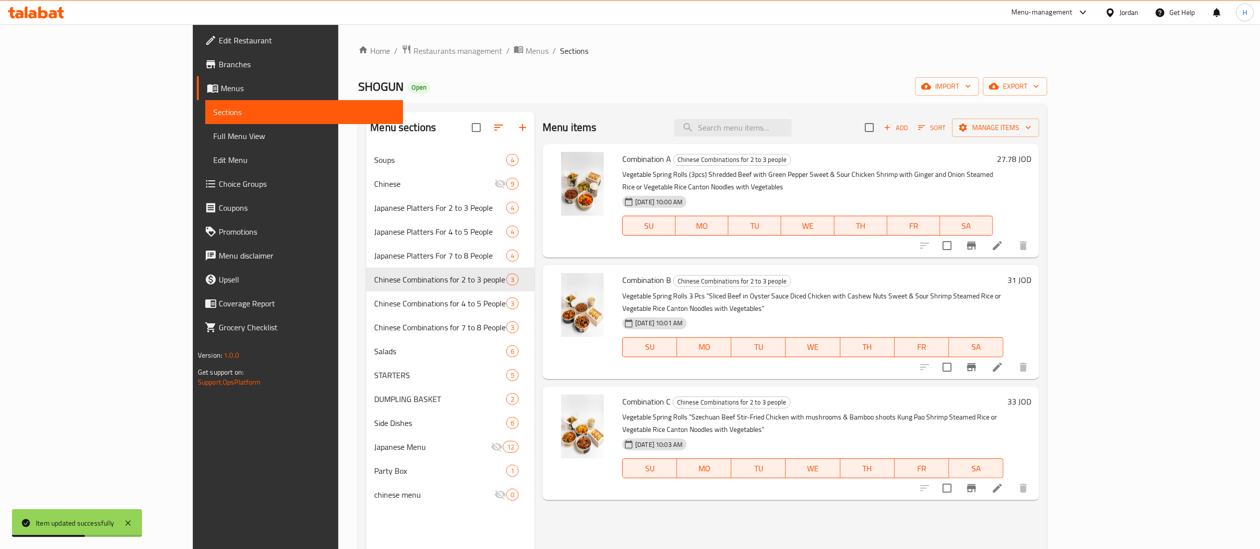
click at [1031, 273] on h6 "31 JOD" at bounding box center [1019, 280] width 24 height 14
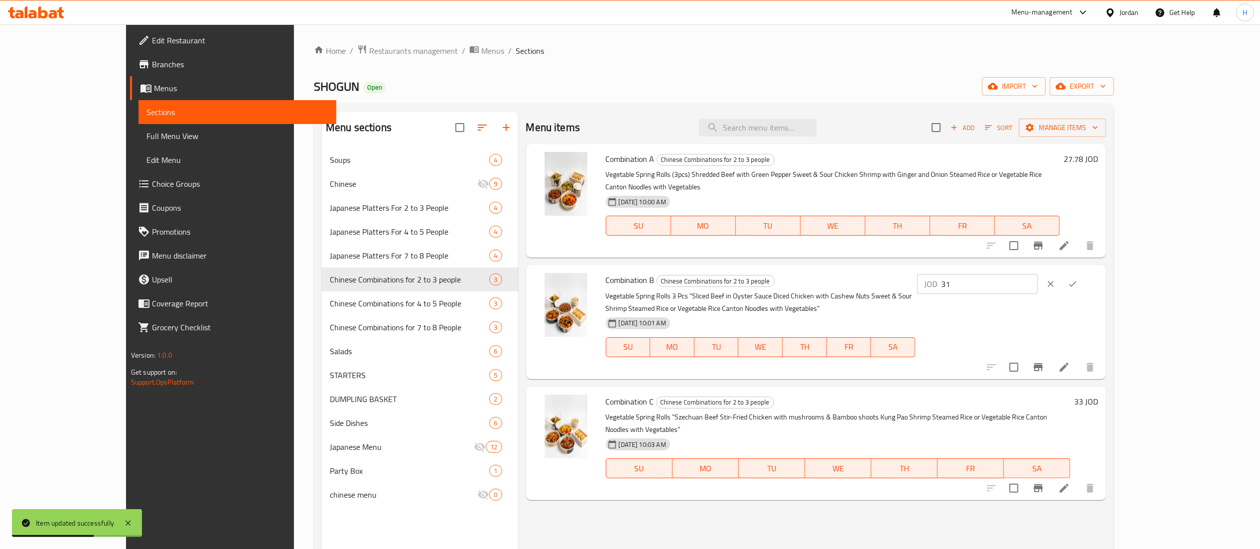
drag, startPoint x: 1120, startPoint y: 272, endPoint x: 957, endPoint y: 261, distance: 162.7
click at [952, 269] on div "Combination B Chinese Combinations for 2 to 3 people Vegetable Spring Rolls 3 P…" at bounding box center [852, 322] width 501 height 106
paste input "28.7"
type input "28.7"
click at [1077, 279] on icon "ok" at bounding box center [1072, 284] width 10 height 10
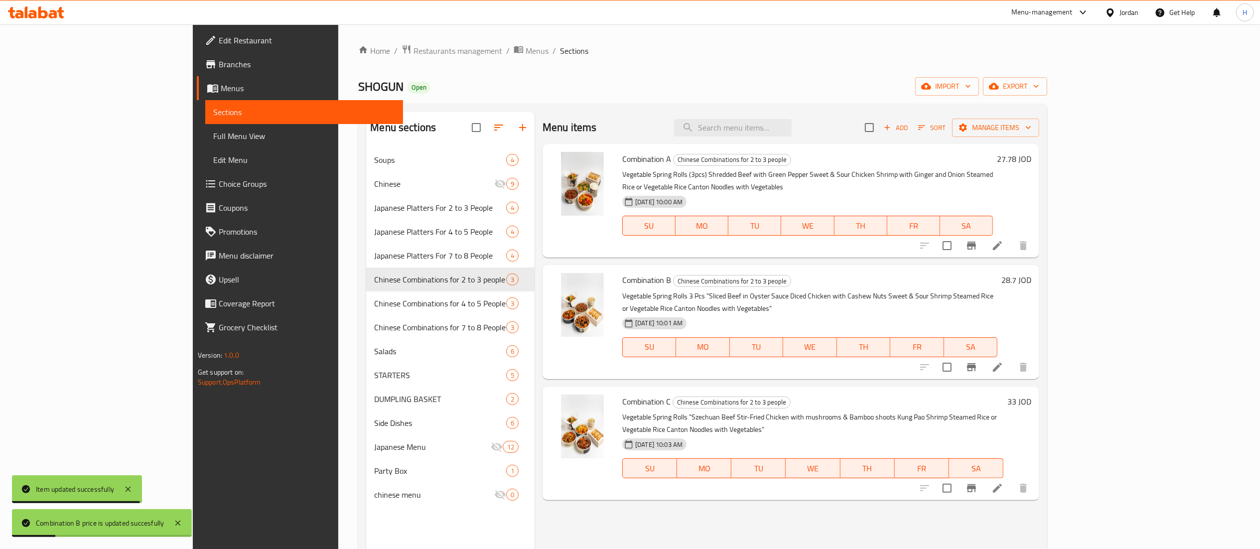
click at [1031, 394] on h6 "33 JOD" at bounding box center [1019, 401] width 24 height 14
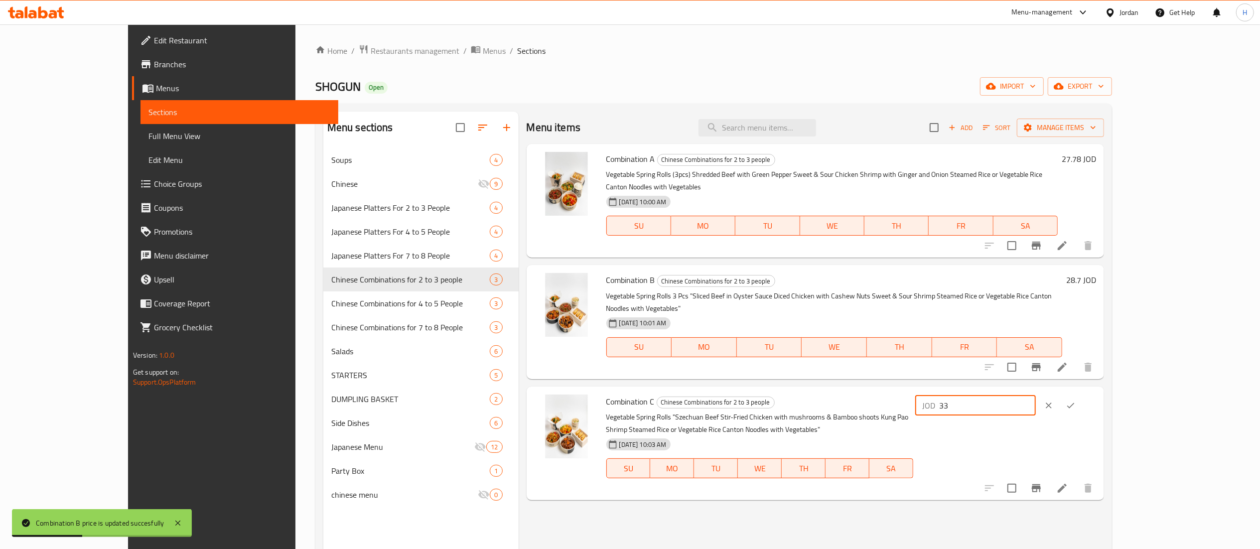
drag, startPoint x: 1116, startPoint y: 382, endPoint x: 808, endPoint y: 365, distance: 308.8
click at [808, 386] on div "Combination C Chinese Combinations for 2 to 3 people Vegetable Spring Rolls "Sz…" at bounding box center [815, 443] width 578 height 114
paste input "0.55"
type input "30.55"
click at [1075, 400] on icon "ok" at bounding box center [1070, 405] width 10 height 10
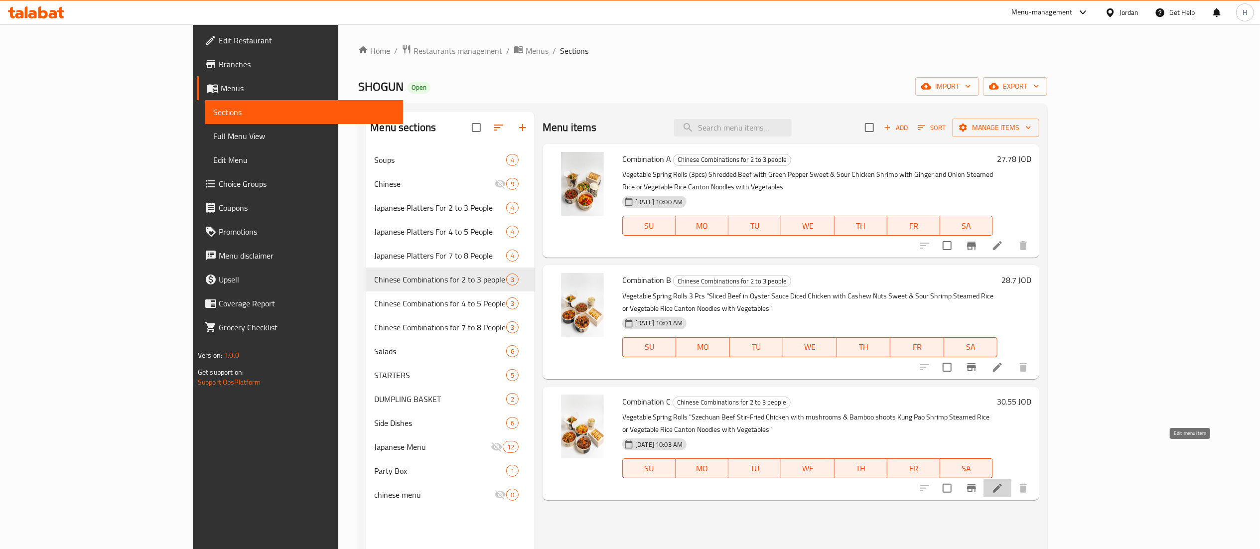
click at [1003, 482] on icon at bounding box center [997, 488] width 12 height 12
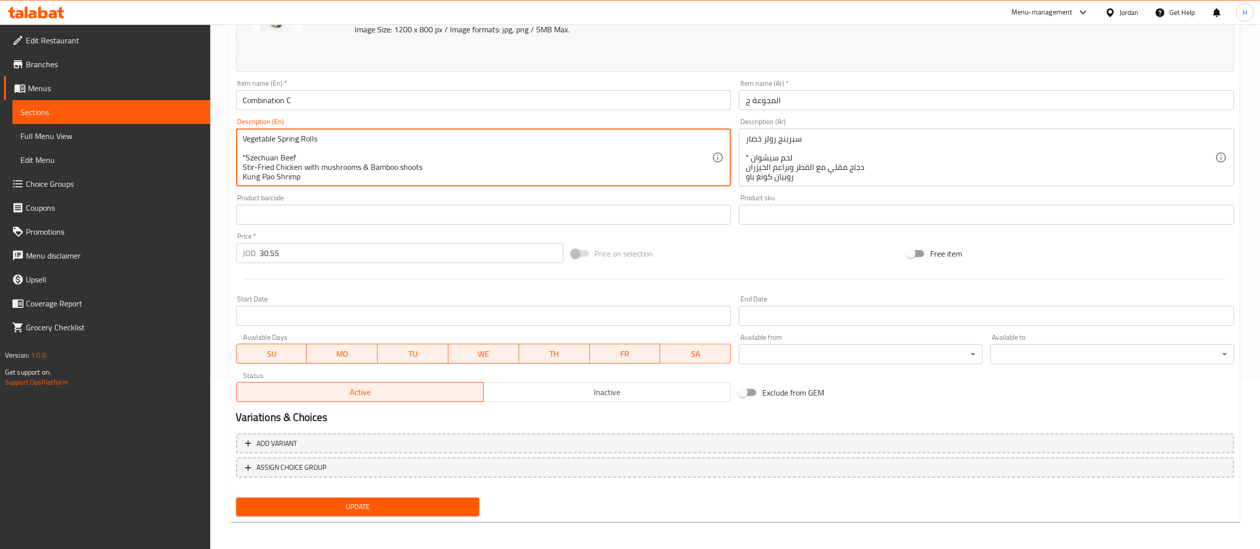
drag, startPoint x: 325, startPoint y: 179, endPoint x: 22, endPoint y: 13, distance: 345.5
paste textarea ""◦Vegetable Spring Rolls (3pcs) ◦Szechuan Beef ◦Stir-Fried Chicken with mushroo…"
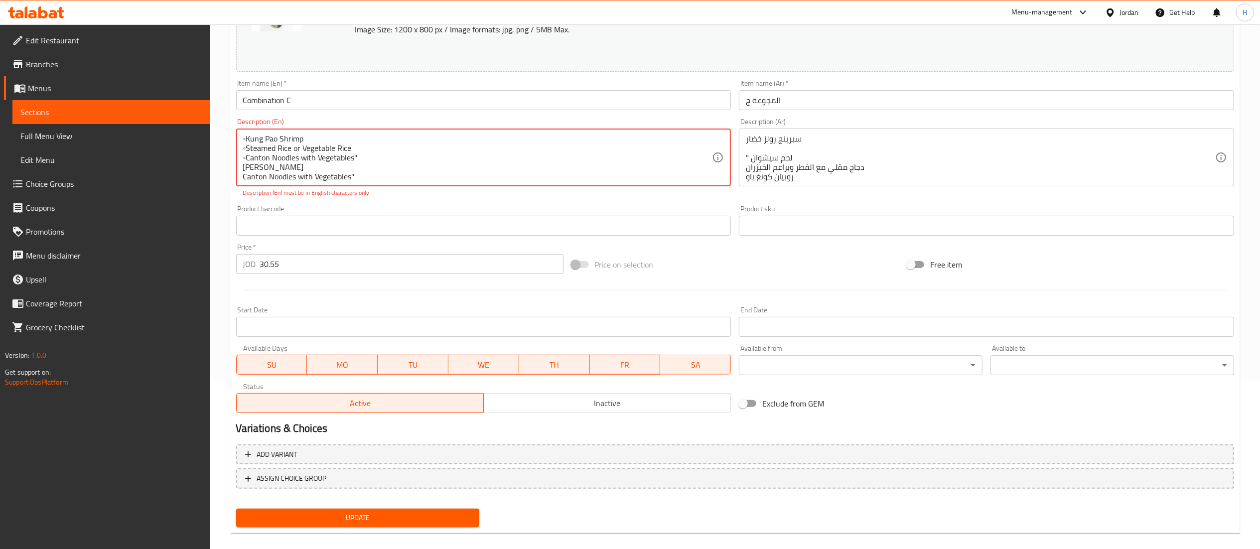
drag, startPoint x: 279, startPoint y: 159, endPoint x: 261, endPoint y: 147, distance: 21.4
click at [261, 147] on textarea ""◦Vegetable Spring Rolls (3pcs) ◦Szechuan Beef ◦Stir-Fried Chicken with mushroo…" at bounding box center [477, 157] width 469 height 47
click at [407, 183] on div ""◦Vegetable Spring Rolls (3pcs) ◦Szechuan Beef ◦Stir-Fried Chicken with mushroo…" at bounding box center [483, 157] width 495 height 58
click at [407, 174] on textarea ""◦Vegetable Spring Rolls (3pcs) ◦Szechuan Beef ◦Stir-Fried Chicken with mushroo…" at bounding box center [477, 157] width 469 height 47
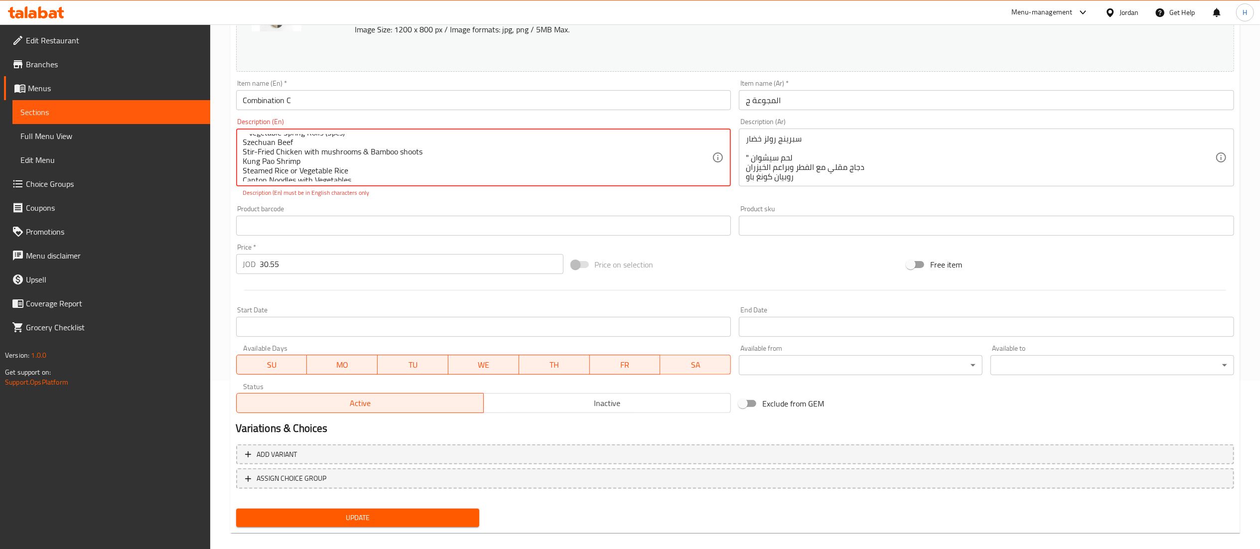
scroll to position [0, 0]
type textarea "Vegetable Spring Rolls (3pcs) Szechuan Beef Stir-Fried Chicken with mushrooms &…"
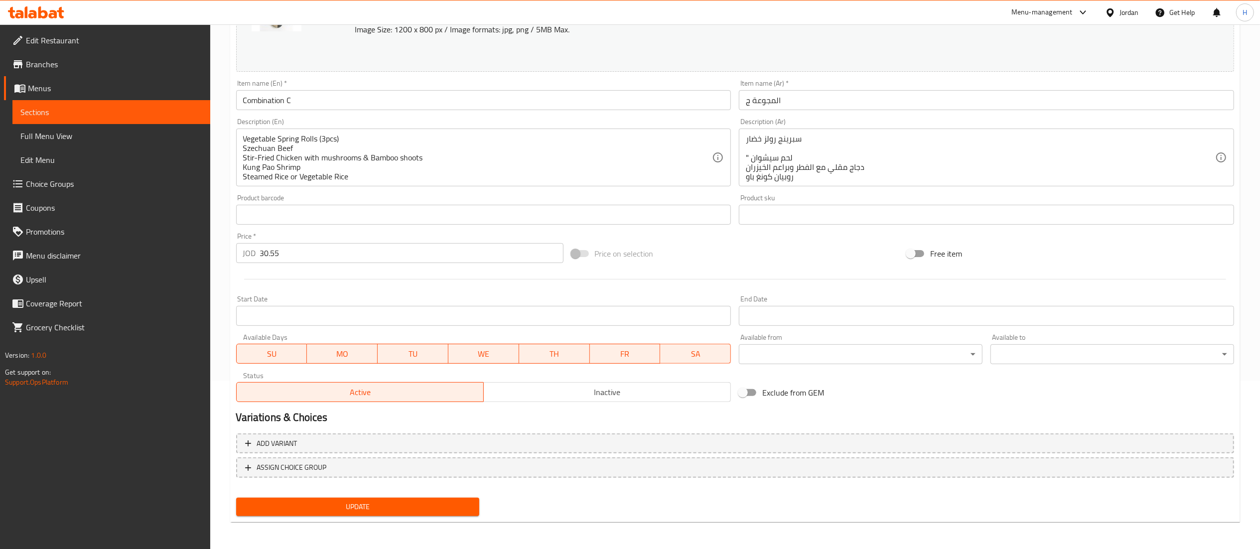
click at [361, 504] on div "Update" at bounding box center [358, 507] width 252 height 26
click at [361, 506] on span "Update" at bounding box center [358, 507] width 228 height 12
drag, startPoint x: 338, startPoint y: 500, endPoint x: 339, endPoint y: 488, distance: 12.5
click at [338, 498] on button "Update" at bounding box center [358, 507] width 244 height 18
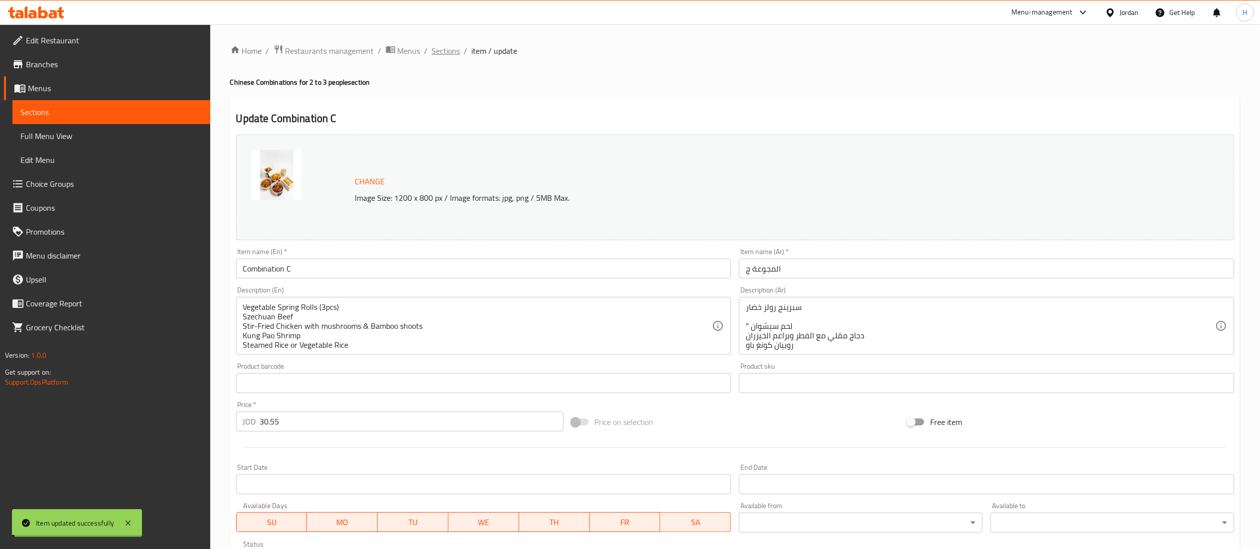
click at [449, 54] on span "Sections" at bounding box center [446, 51] width 28 height 12
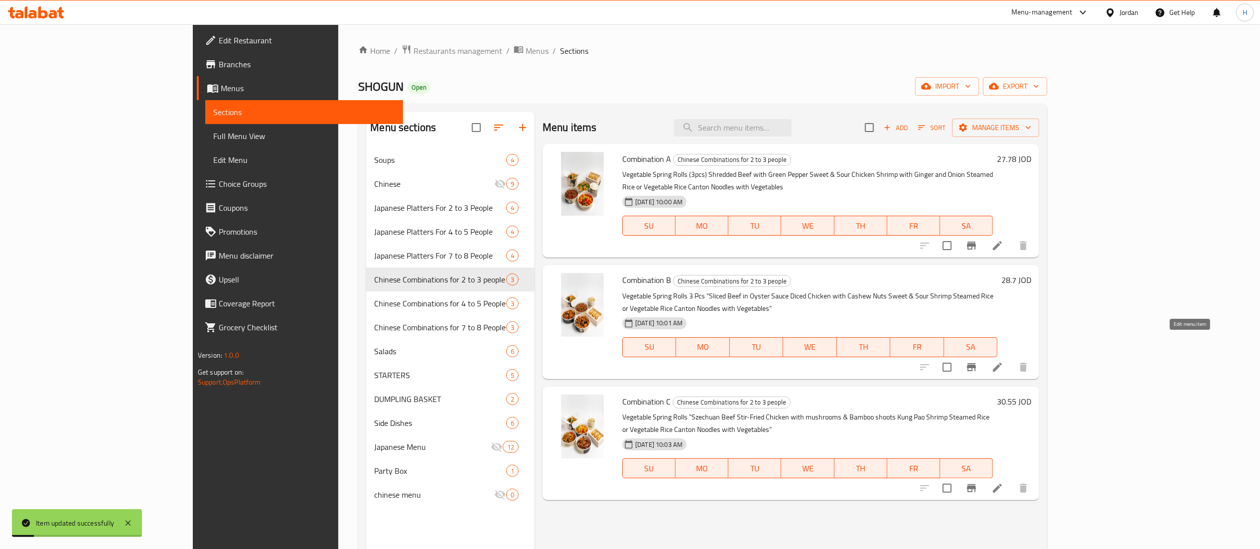
click at [1003, 361] on icon at bounding box center [997, 367] width 12 height 12
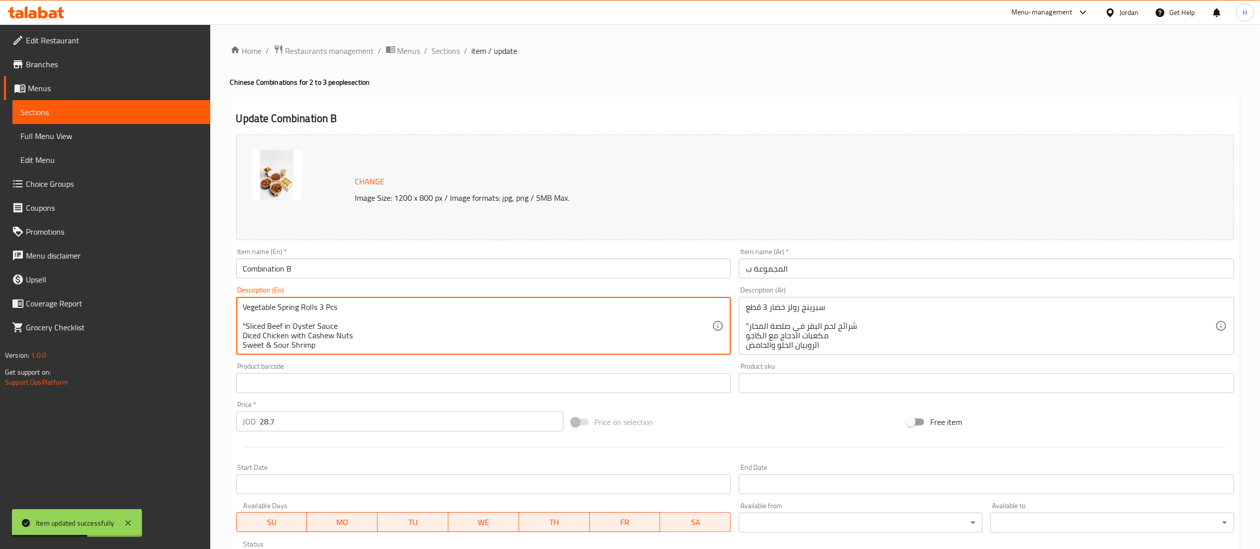
drag, startPoint x: 381, startPoint y: 338, endPoint x: 97, endPoint y: 133, distance: 349.7
paste textarea ""◦Vegetable Spring Rolls (3pcs) ◦Sliced Beef in Oyster Sauce ◦Diced Chicken wit…"
click at [387, 339] on textarea ""◦Vegetable Spring Rolls (3pcs) ◦Sliced Beef in Oyster Sauce ◦Diced Chicken wit…" at bounding box center [477, 325] width 469 height 47
click at [370, 338] on textarea ""◦Vegetable Spring Rolls (3pcs) ◦Sliced Beef in Oyster Sauce ◦Diced Chicken wit…" at bounding box center [477, 325] width 469 height 47
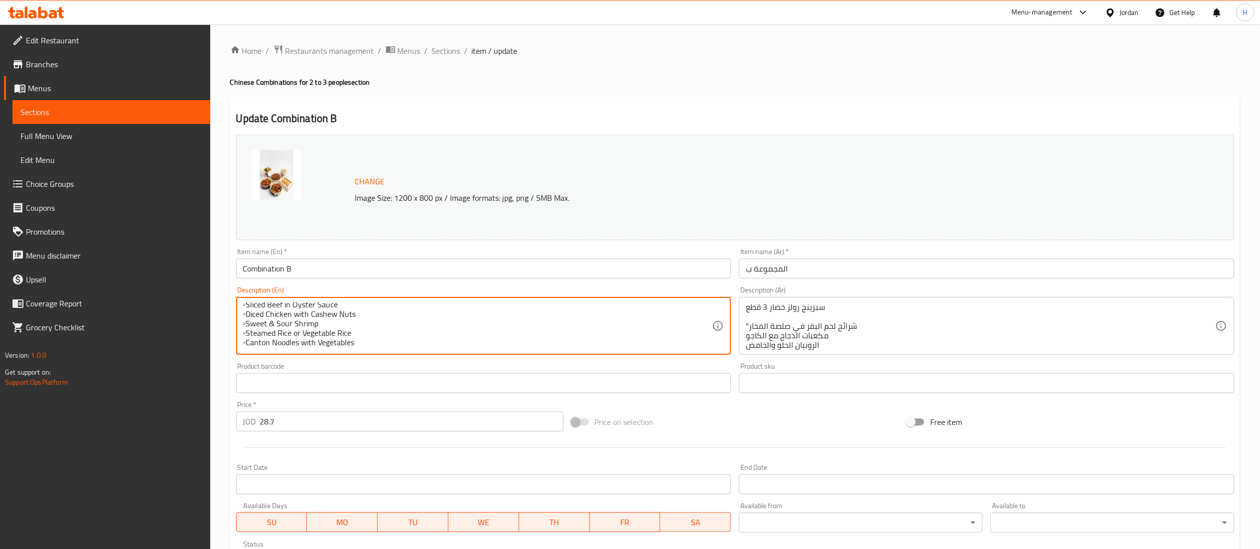
drag, startPoint x: 249, startPoint y: 335, endPoint x: 263, endPoint y: 336, distance: 14.5
click at [248, 336] on textarea ""◦Vegetable Spring Rolls (3pcs) ◦Sliced Beef in Oyster Sauce ◦Diced Chicken wit…" at bounding box center [477, 325] width 469 height 47
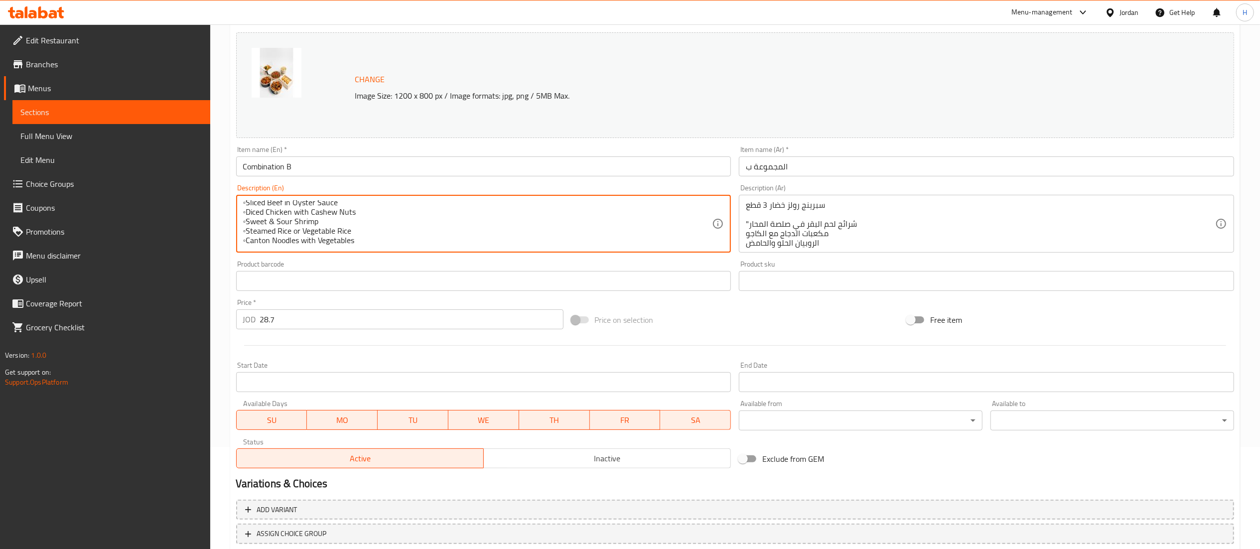
scroll to position [168, 0]
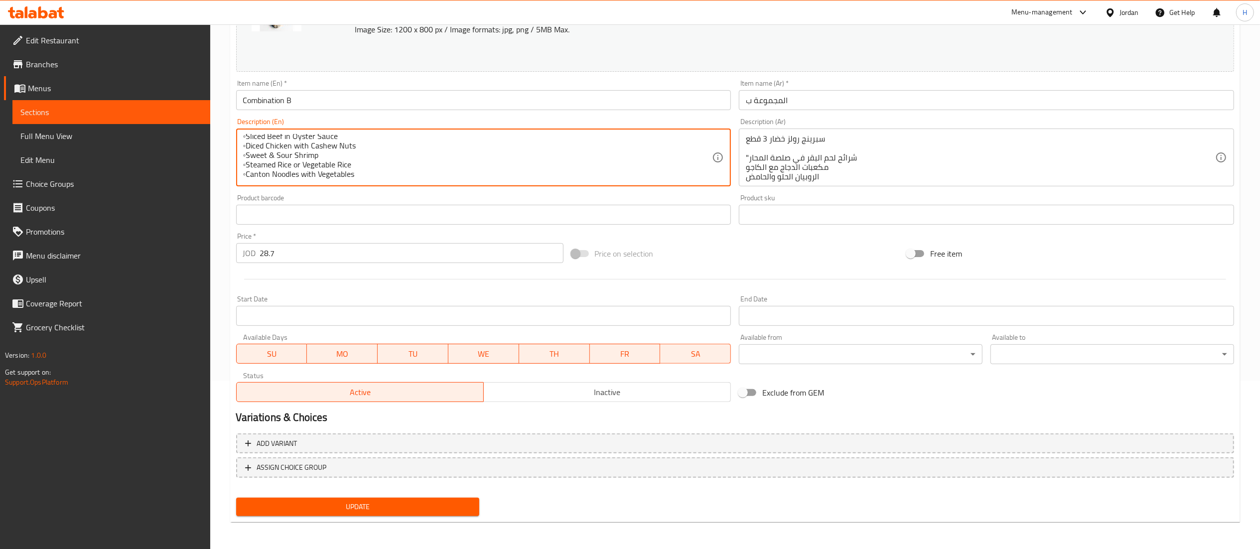
drag, startPoint x: 377, startPoint y: 494, endPoint x: 373, endPoint y: 504, distance: 10.1
click at [373, 498] on div "Change Image Size: 1200 x 800 px / Image formats: jpg, png / 5MB Max. Item name…" at bounding box center [735, 241] width 1006 height 558
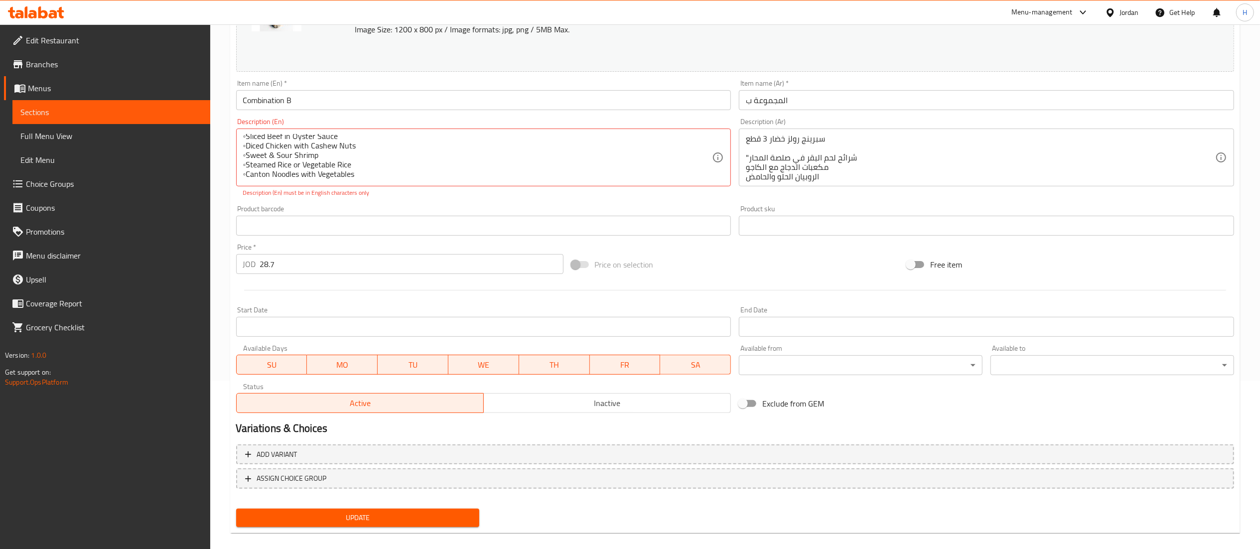
click at [373, 508] on div "Update" at bounding box center [358, 518] width 252 height 26
click at [373, 512] on span "Update" at bounding box center [358, 518] width 228 height 12
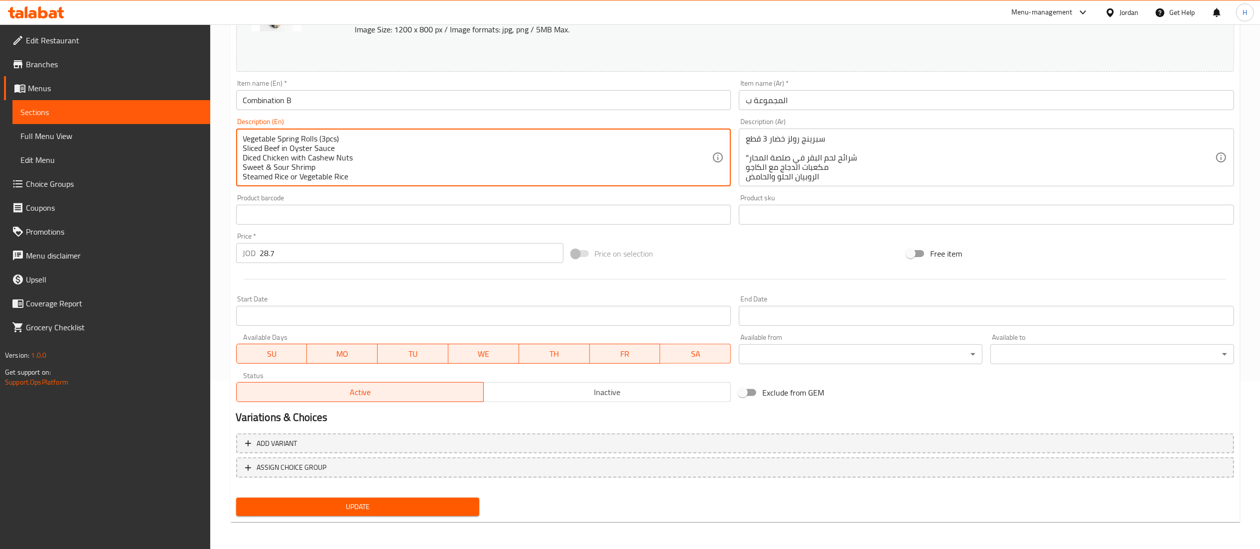
type textarea "Vegetable Spring Rolls (3pcs) Sliced Beef in Oyster Sauce Diced Chicken with Ca…"
click at [345, 503] on span "Update" at bounding box center [358, 507] width 228 height 12
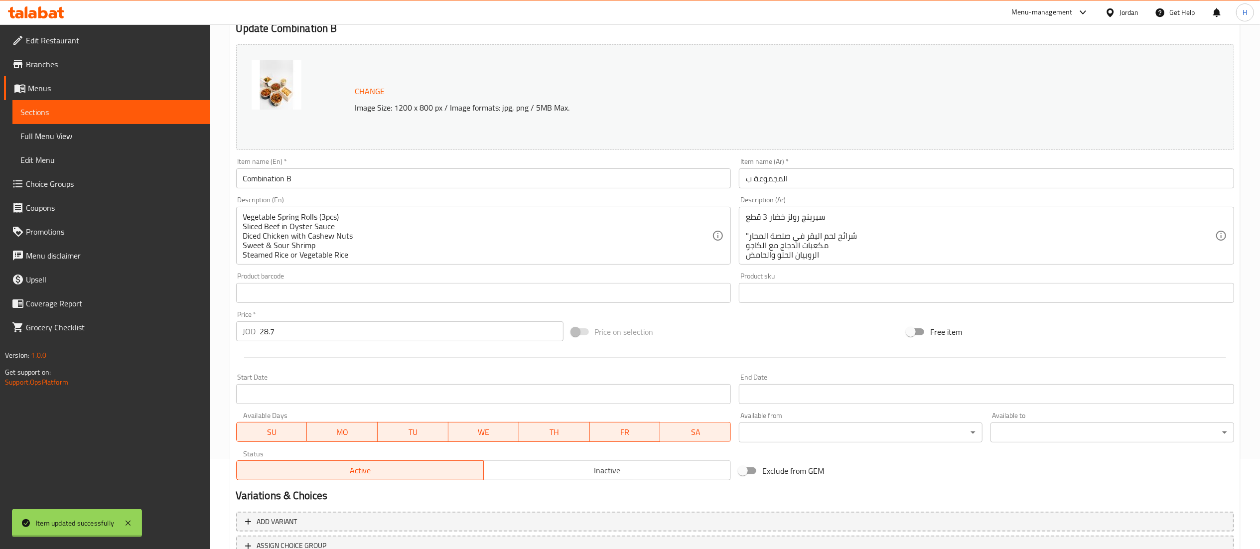
scroll to position [0, 0]
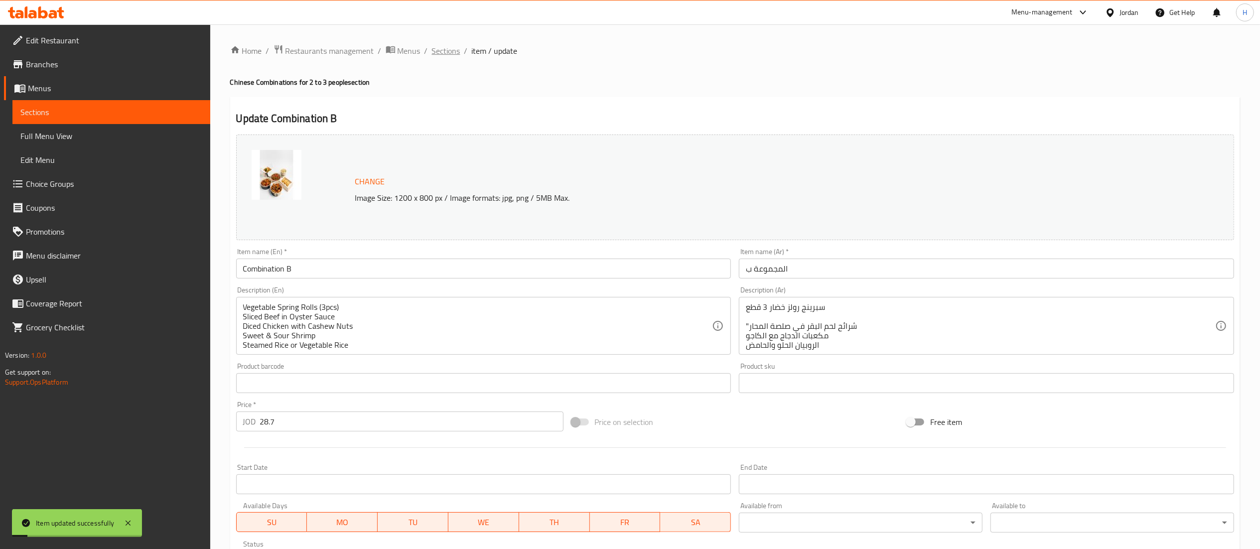
click at [453, 53] on span "Sections" at bounding box center [446, 51] width 28 height 12
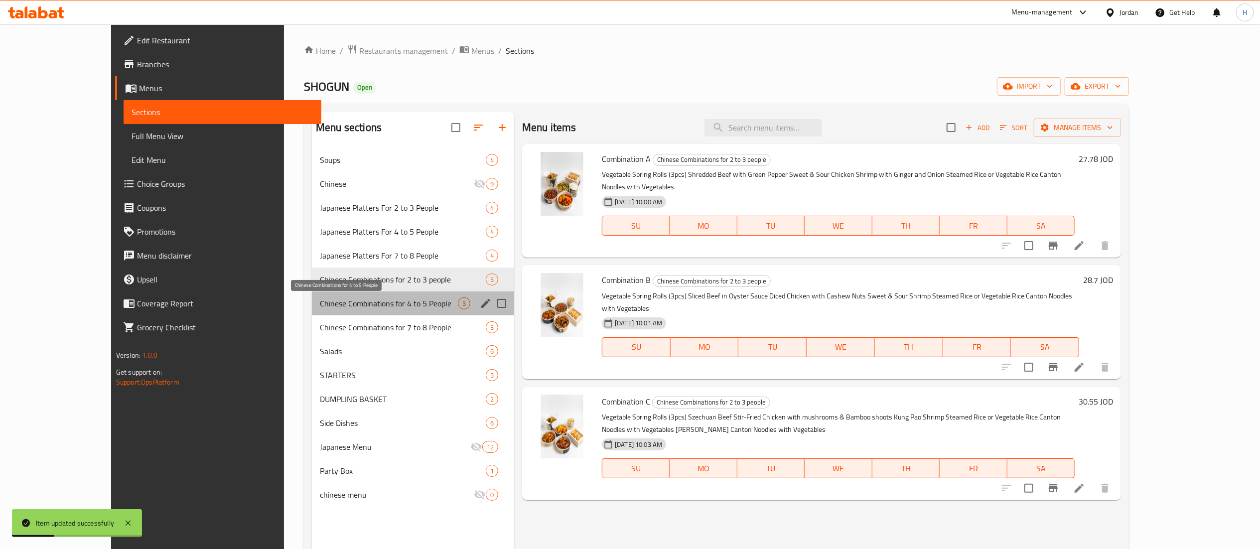
click at [371, 303] on span "Chinese Combinations for 4 to 5 People" at bounding box center [389, 303] width 138 height 12
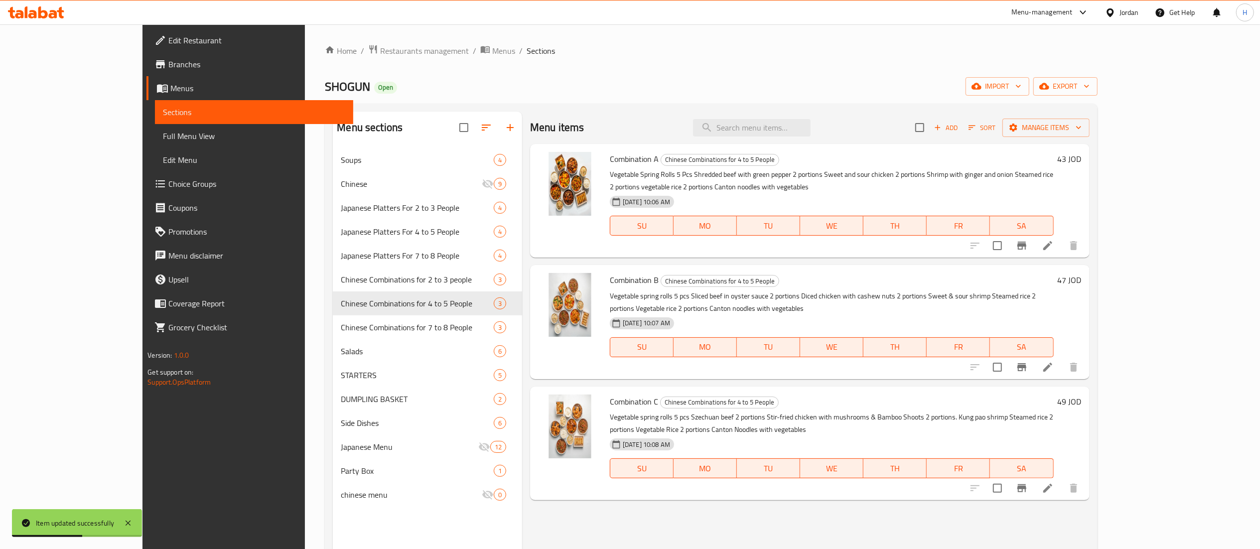
click at [1081, 159] on h6 "43 JOD" at bounding box center [1069, 159] width 24 height 14
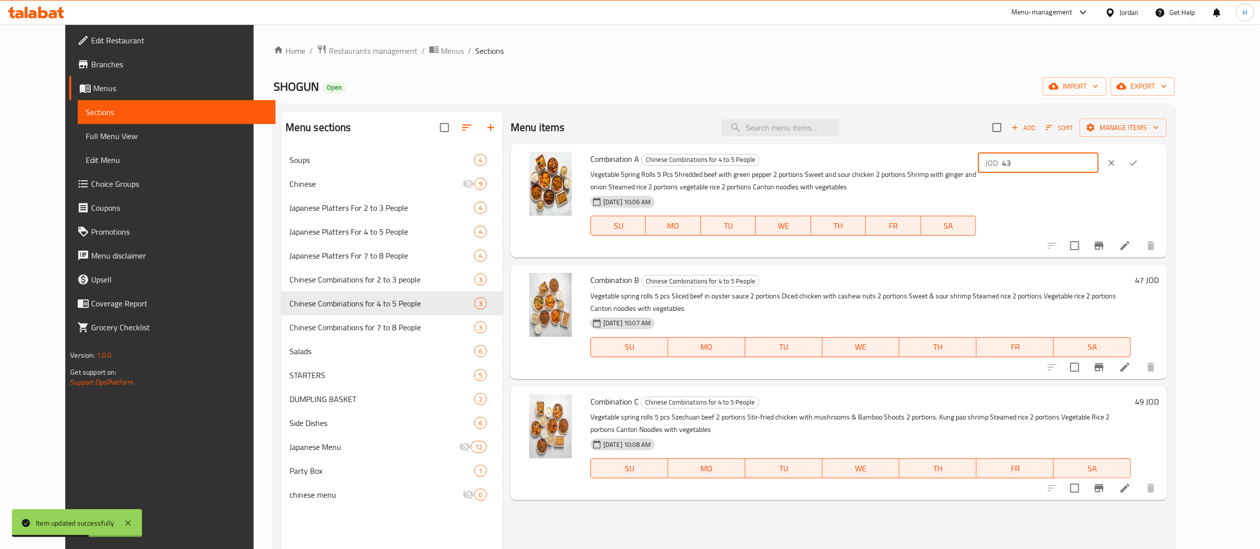
drag, startPoint x: 1132, startPoint y: 162, endPoint x: 904, endPoint y: 155, distance: 227.7
click at [899, 155] on div "Combination A Chinese Combinations for 4 to 5 People Vegetable Spring Rolls 5 P…" at bounding box center [874, 201] width 576 height 106
paste input "39.81"
type input "39.81"
click at [1144, 165] on button "ok" at bounding box center [1133, 163] width 22 height 22
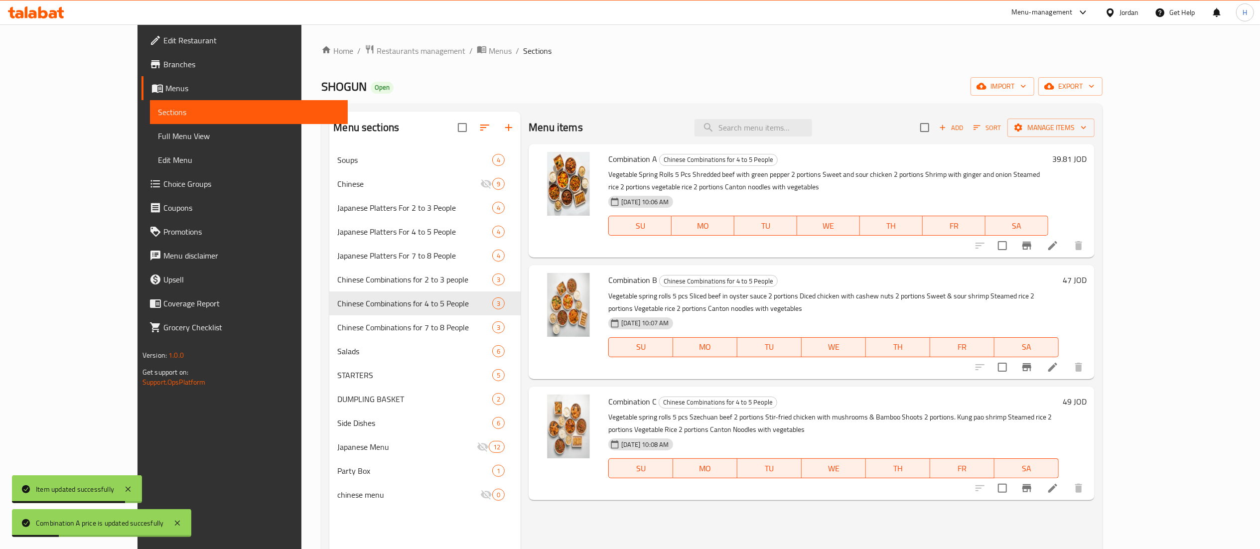
click at [1086, 282] on h6 "47 JOD" at bounding box center [1074, 280] width 24 height 14
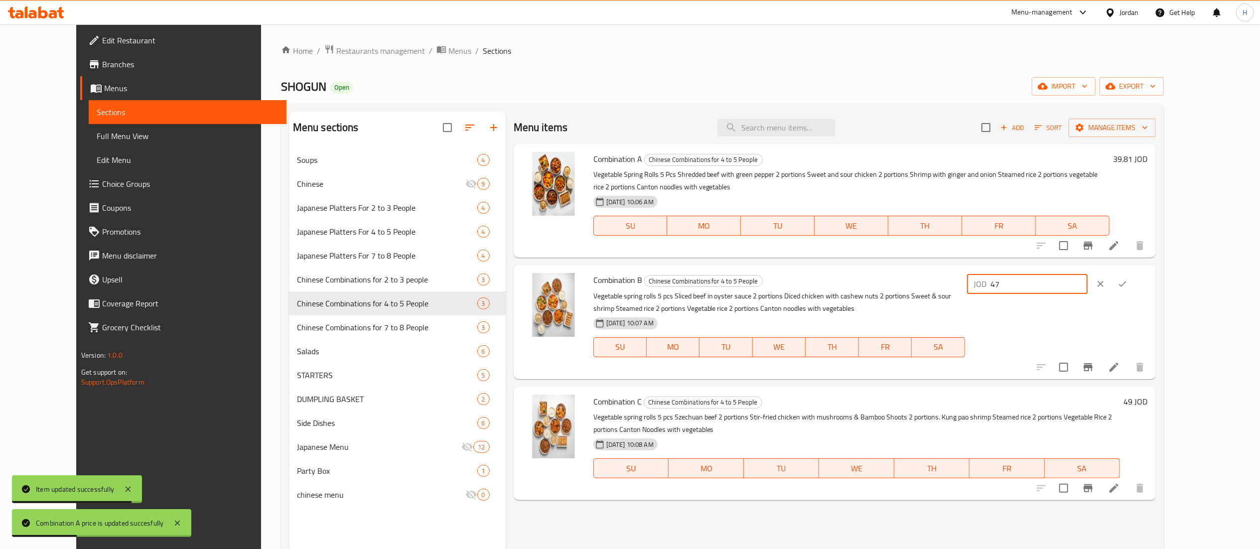
drag, startPoint x: 1208, startPoint y: 282, endPoint x: 1027, endPoint y: 288, distance: 181.4
click at [1024, 286] on div "Combination B Chinese Combinations for 4 to 5 People Vegetable spring rolls 5 p…" at bounding box center [870, 322] width 562 height 106
paste input "3.52"
type input "43.52"
click at [1133, 278] on button "ok" at bounding box center [1122, 284] width 22 height 22
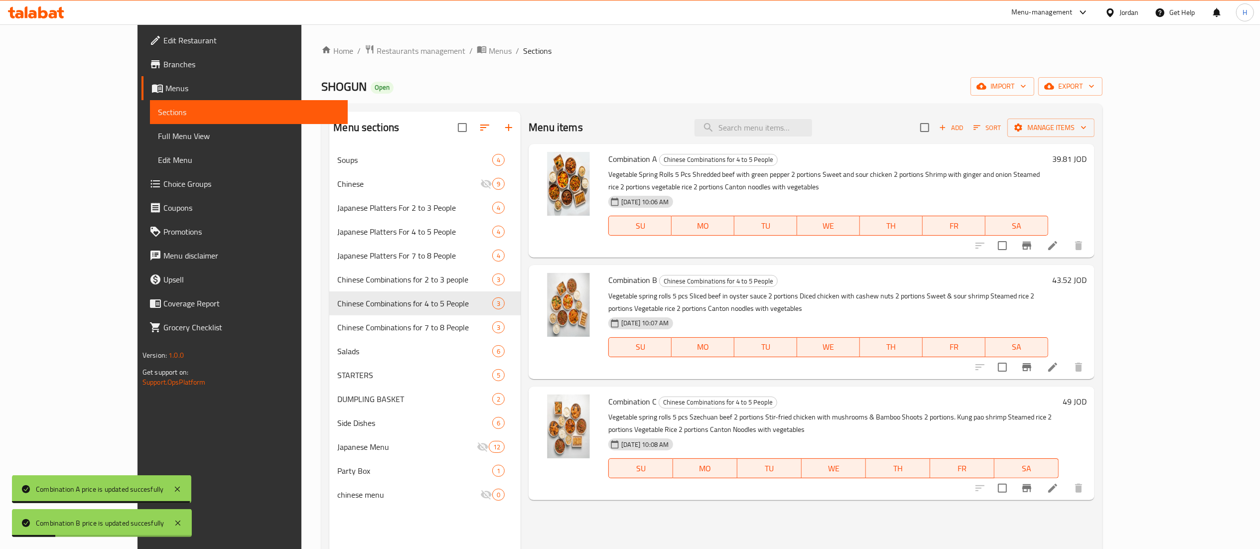
click at [1086, 407] on h6 "49 JOD" at bounding box center [1074, 401] width 24 height 14
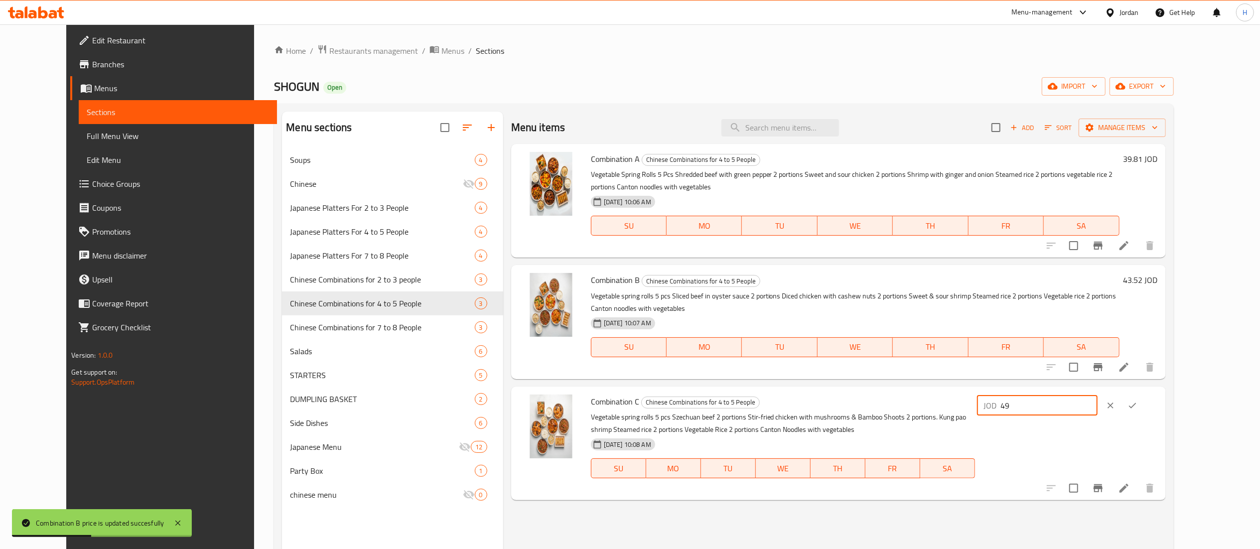
drag, startPoint x: 1136, startPoint y: 400, endPoint x: 892, endPoint y: 400, distance: 244.5
click at [892, 400] on div "Combination C Chinese Combinations for 4 to 5 People Vegetable spring rolls 5 p…" at bounding box center [874, 443] width 575 height 106
paste input "5.37"
type input "45.37"
click at [1137, 404] on icon "ok" at bounding box center [1132, 405] width 10 height 10
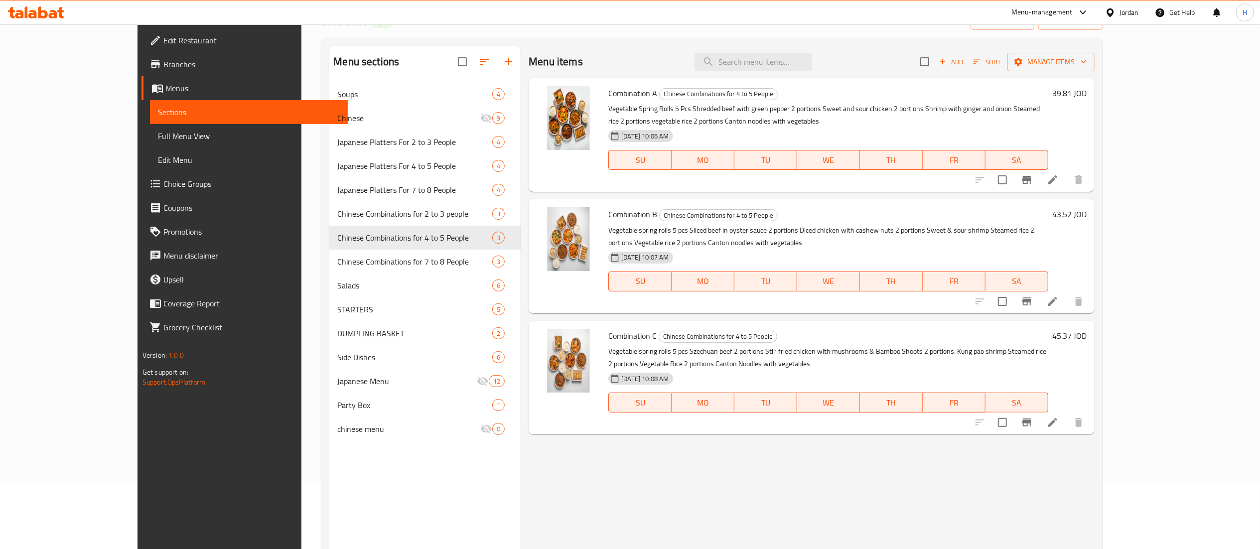
scroll to position [140, 0]
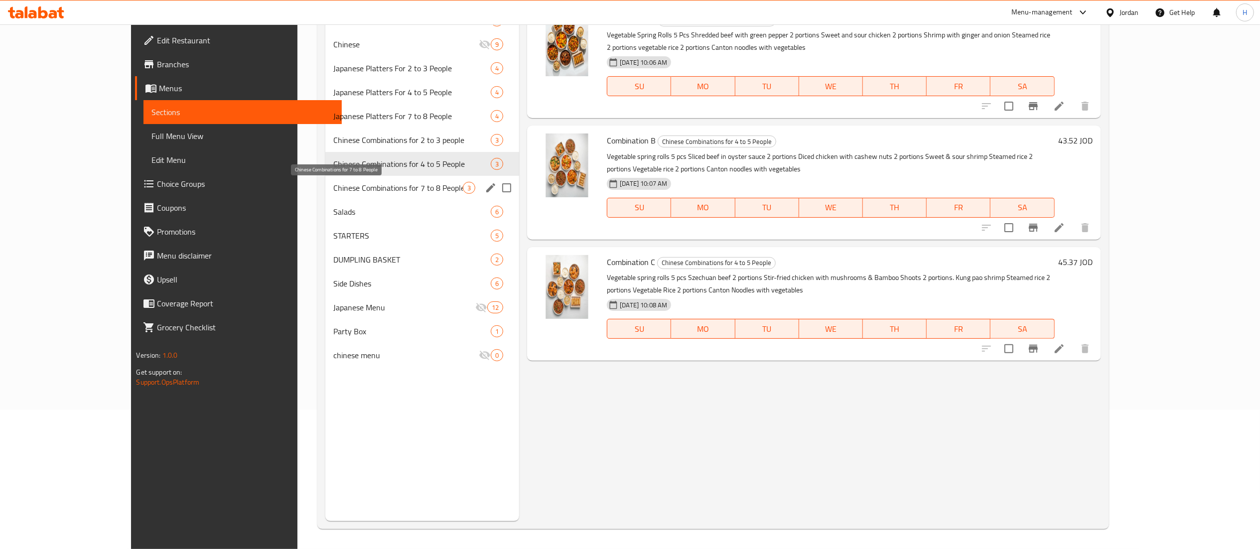
click at [364, 182] on span "Chinese Combinations for 7 to 8 People" at bounding box center [397, 188] width 129 height 12
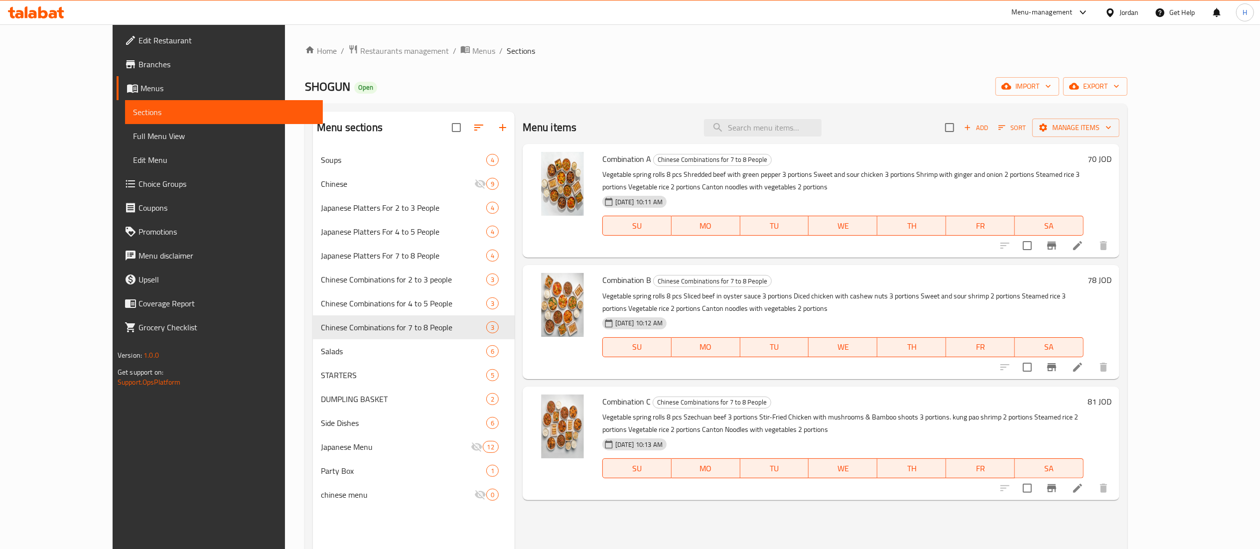
click at [1111, 154] on h6 "70 JOD" at bounding box center [1099, 159] width 24 height 14
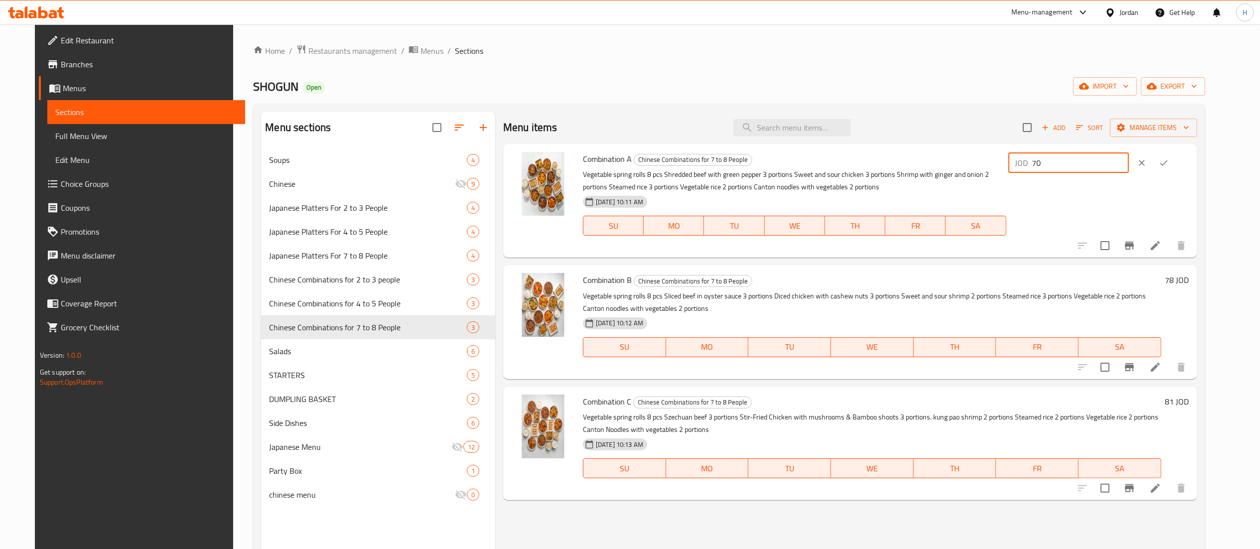
drag, startPoint x: 1113, startPoint y: 163, endPoint x: 909, endPoint y: 163, distance: 203.2
click at [909, 163] on div "Combination A Chinese Combinations for 7 to 8 People Vegetable spring rolls 8 p…" at bounding box center [886, 201] width 614 height 106
paste input "64.81"
type input "64.81"
click at [1174, 169] on button "ok" at bounding box center [1163, 163] width 22 height 22
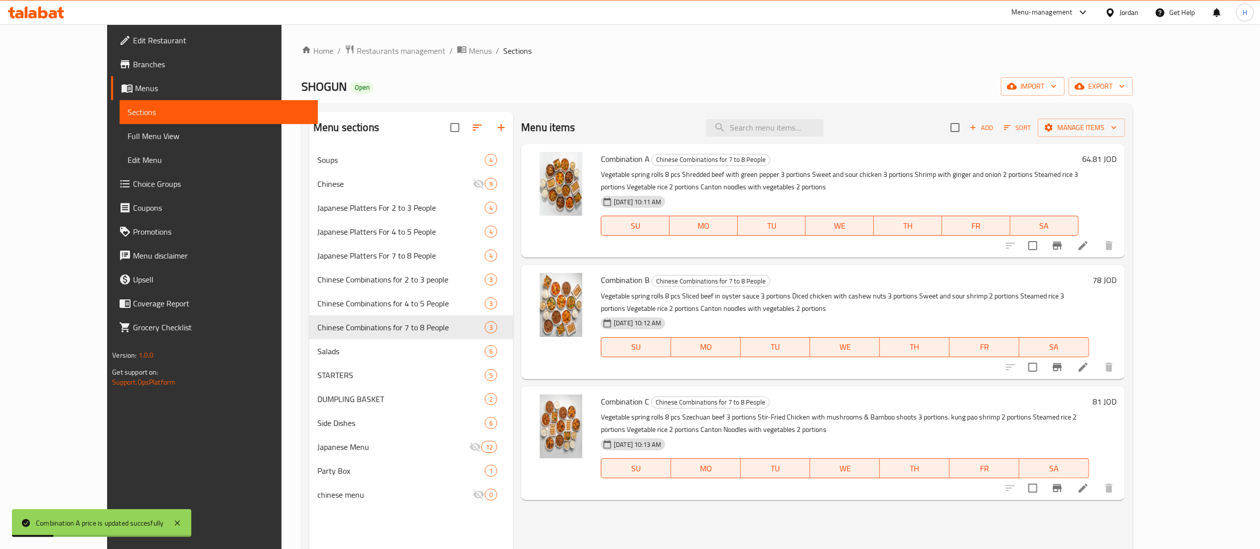
click at [1117, 280] on h6 "78 JOD" at bounding box center [1105, 280] width 24 height 14
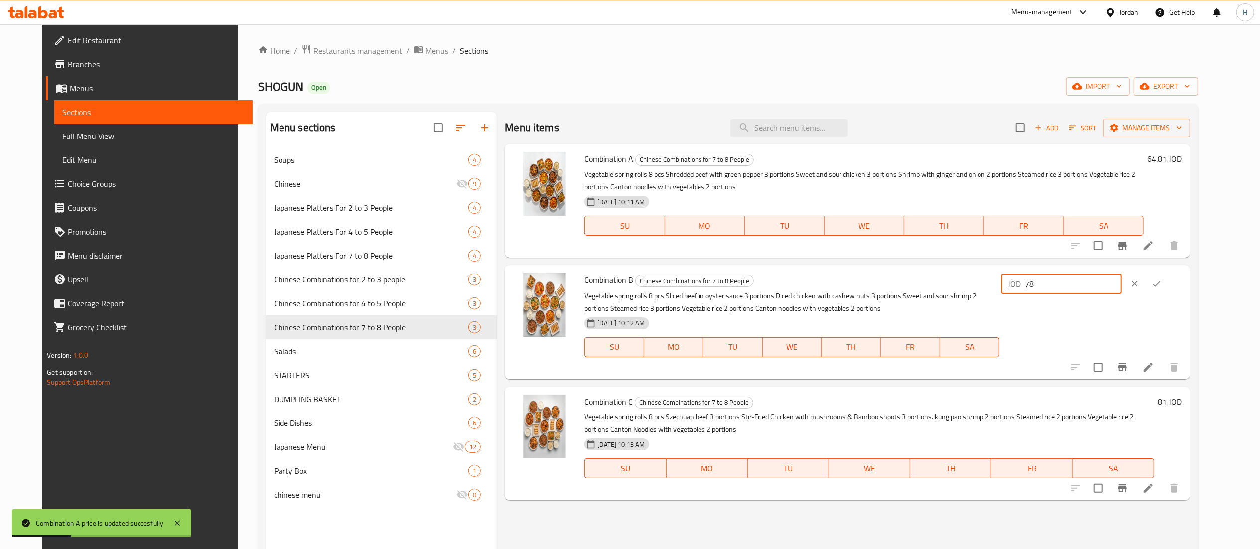
drag, startPoint x: 1108, startPoint y: 286, endPoint x: 950, endPoint y: 286, distance: 157.9
click at [950, 286] on div "Combination B Chinese Combinations for 7 to 8 People Vegetable spring rolls 8 p…" at bounding box center [882, 322] width 605 height 106
paste input "2.22"
type input "72.22"
click at [1167, 284] on button "ok" at bounding box center [1157, 284] width 22 height 22
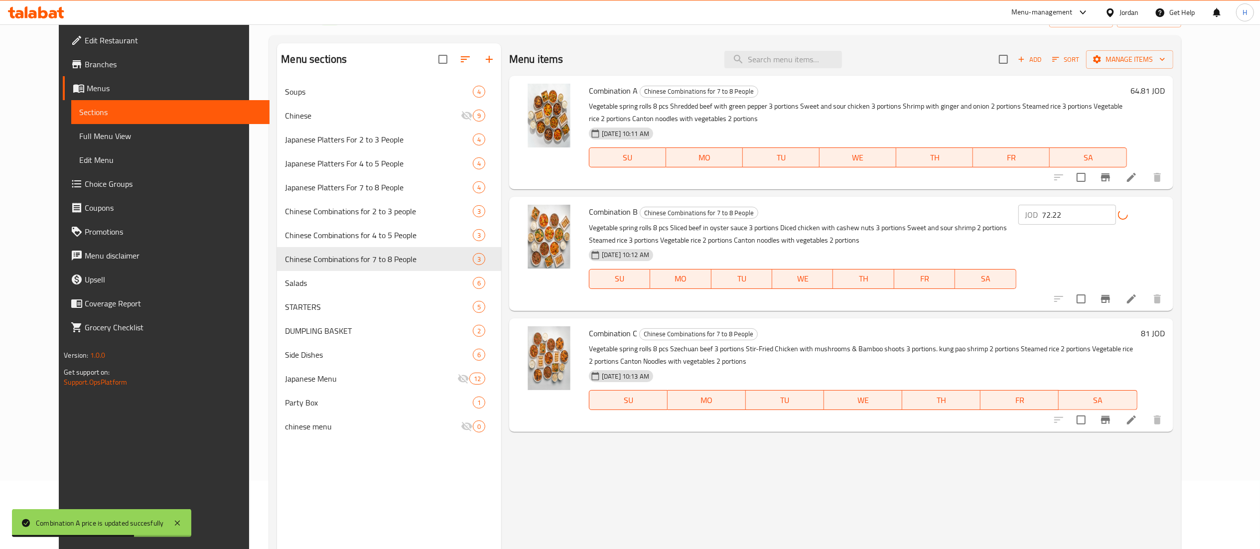
scroll to position [100, 0]
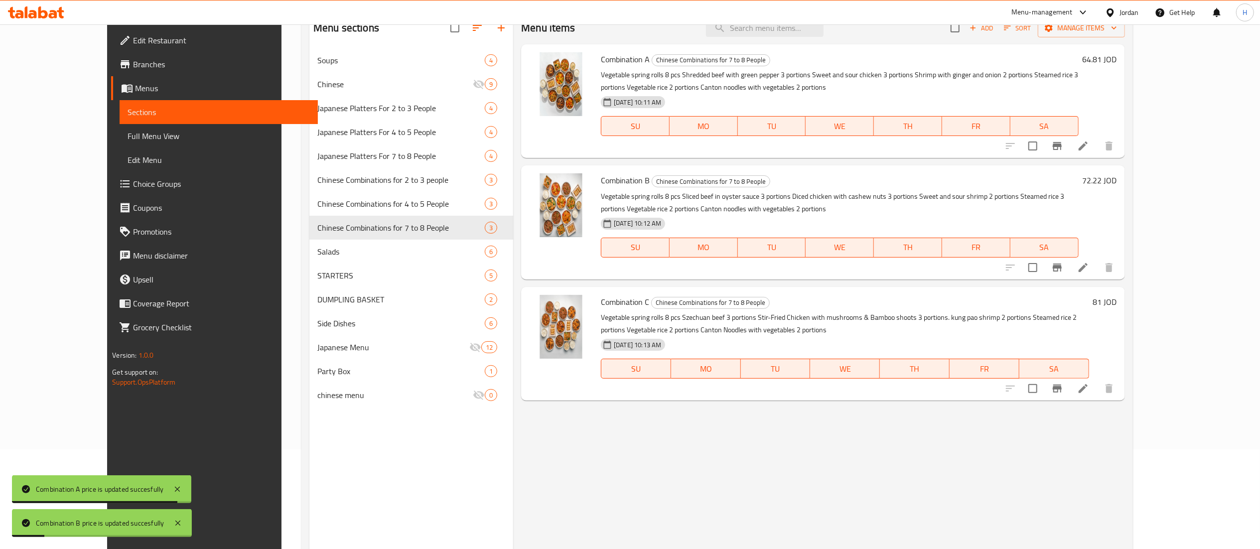
click at [1117, 304] on h6 "81 JOD" at bounding box center [1105, 302] width 24 height 14
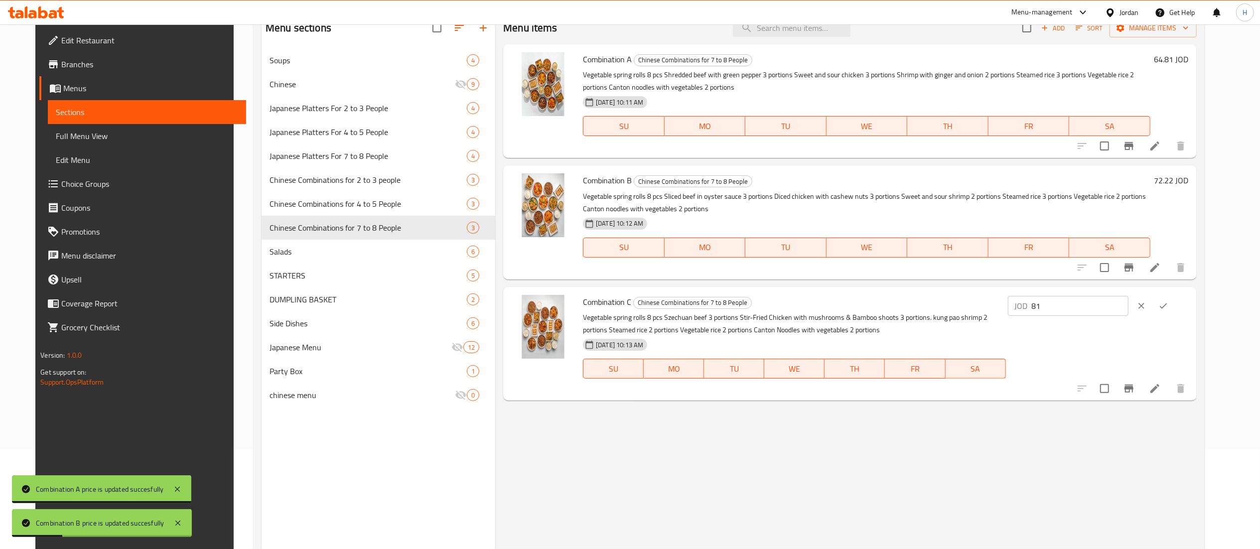
drag, startPoint x: 1127, startPoint y: 304, endPoint x: 915, endPoint y: 298, distance: 211.8
click at [915, 298] on div "Combination C Chinese Combinations for 7 to 8 People Vegetable spring rolls 8 p…" at bounding box center [885, 344] width 613 height 106
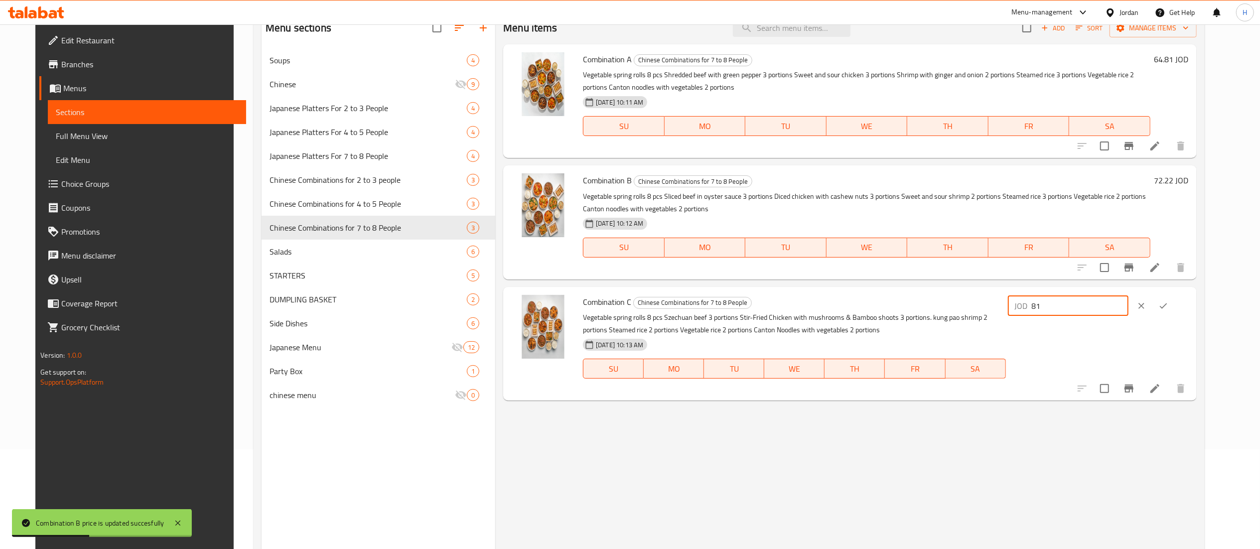
paste input "75"
type input "75"
click at [1168, 309] on icon "ok" at bounding box center [1163, 306] width 10 height 10
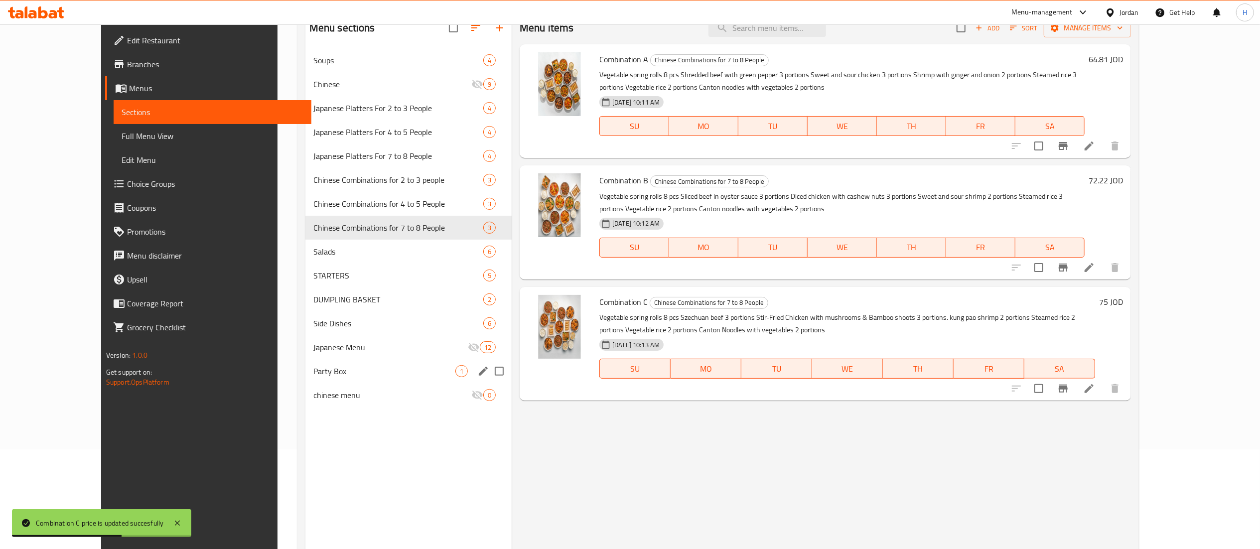
scroll to position [0, 0]
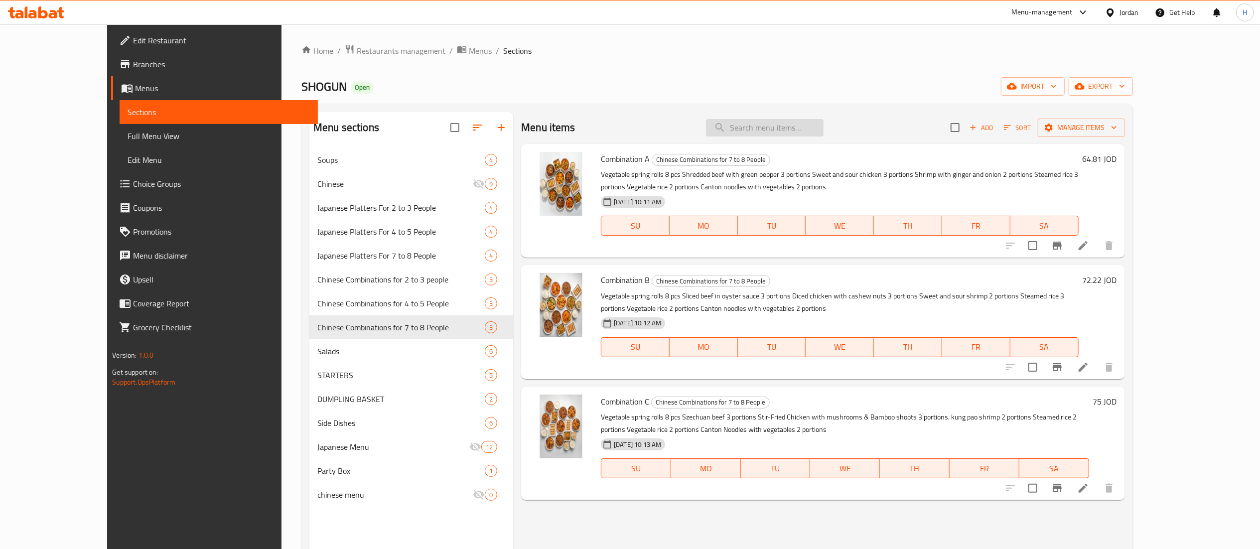
click at [823, 133] on input "search" at bounding box center [765, 127] width 118 height 17
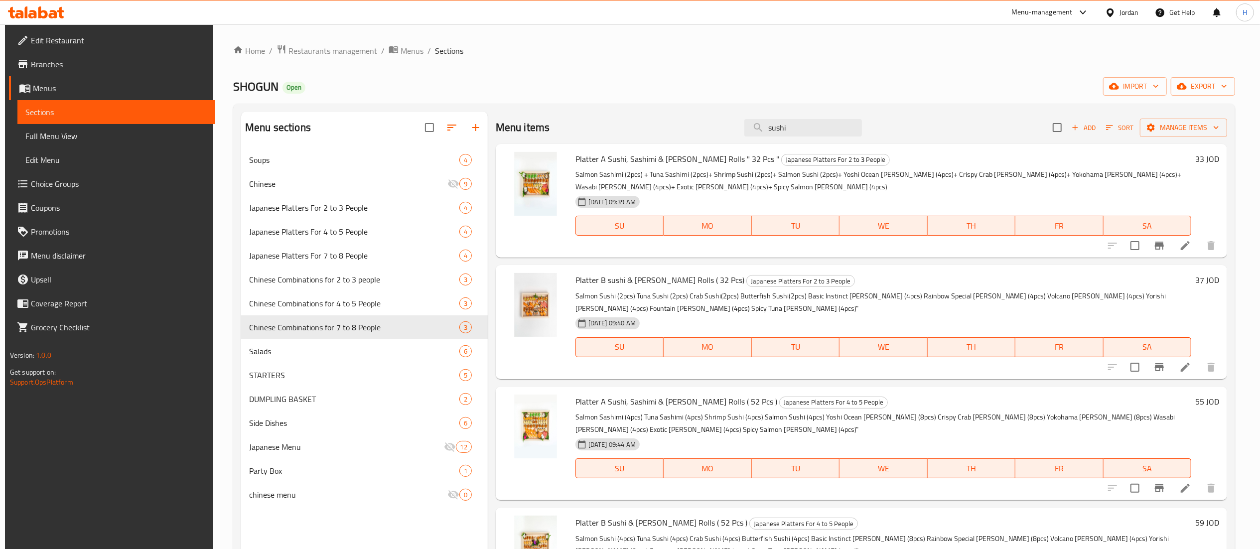
type input "sushi"
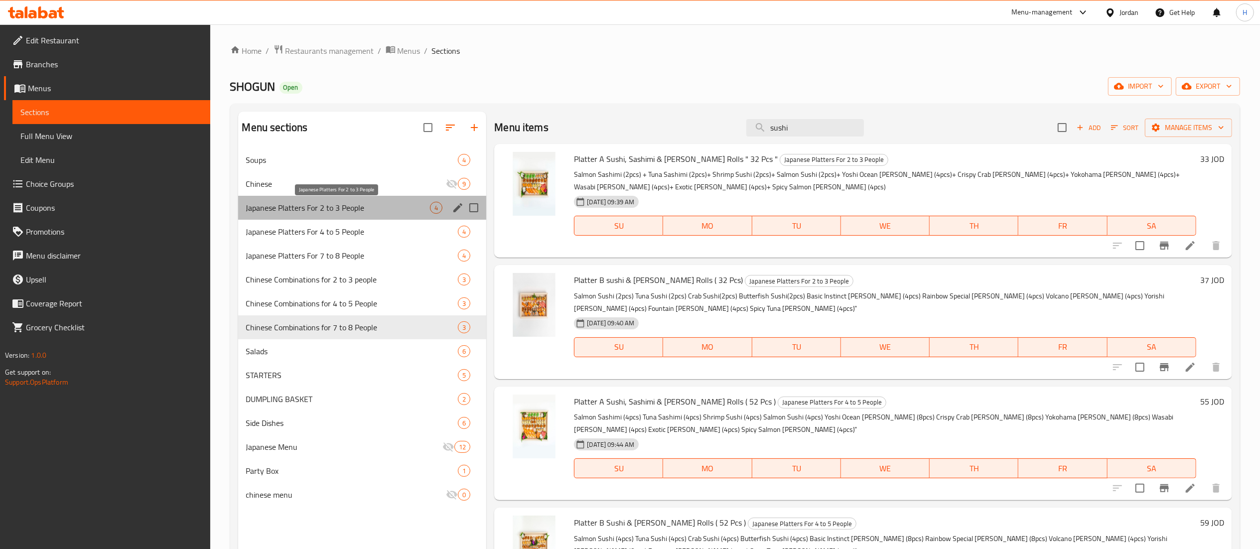
click at [377, 209] on span "Japanese Platters For 2 to 3 People" at bounding box center [338, 208] width 184 height 12
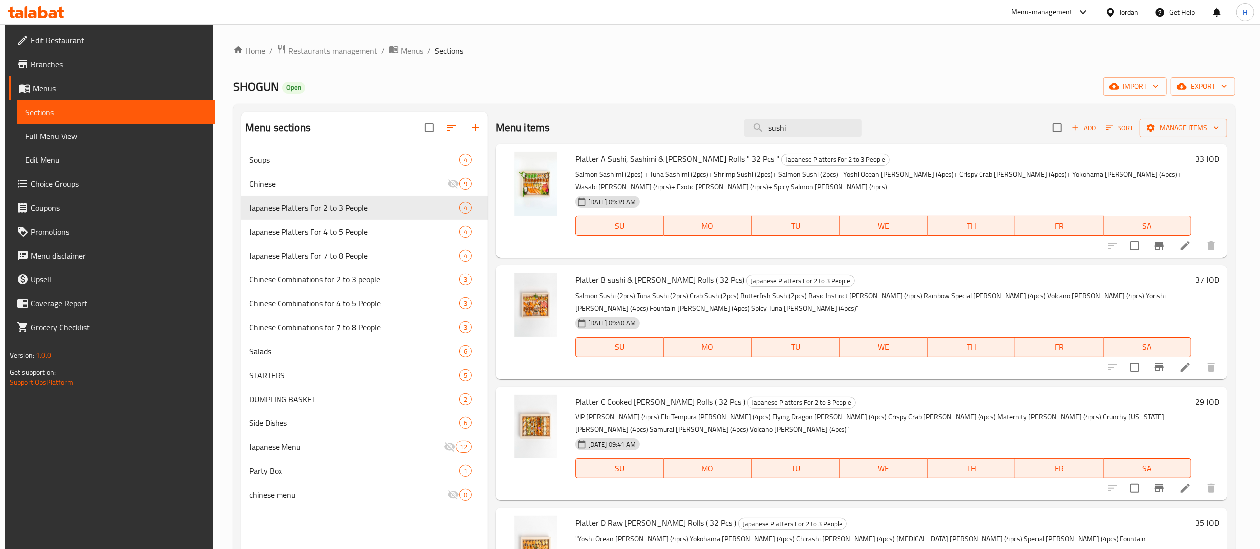
drag, startPoint x: 803, startPoint y: 121, endPoint x: 565, endPoint y: 118, distance: 238.1
click at [565, 118] on div "Menu items sushi Add Sort Manage items" at bounding box center [861, 128] width 731 height 32
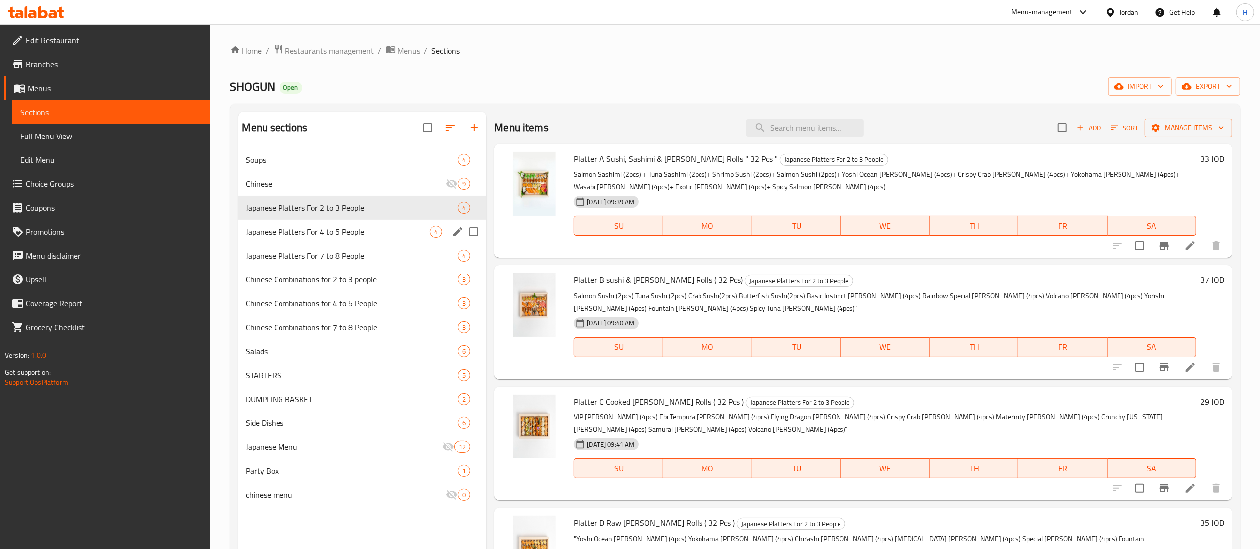
click at [352, 225] on div "Japanese Platters For 4 to 5 People 4" at bounding box center [362, 232] width 249 height 24
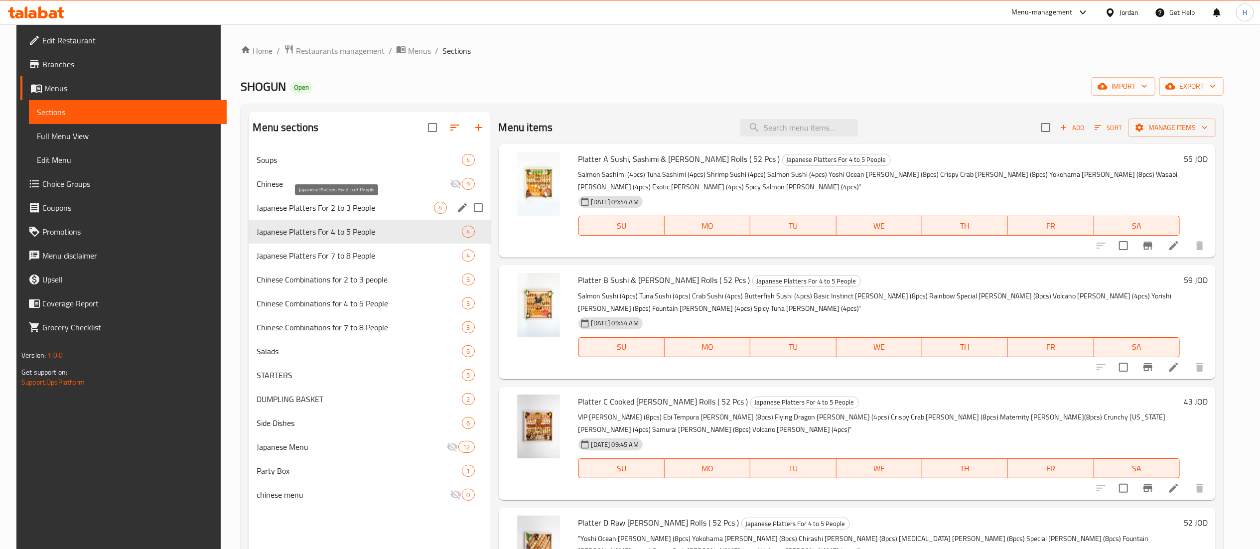
click at [355, 206] on span "Japanese Platters For 2 to 3 People" at bounding box center [344, 208] width 177 height 12
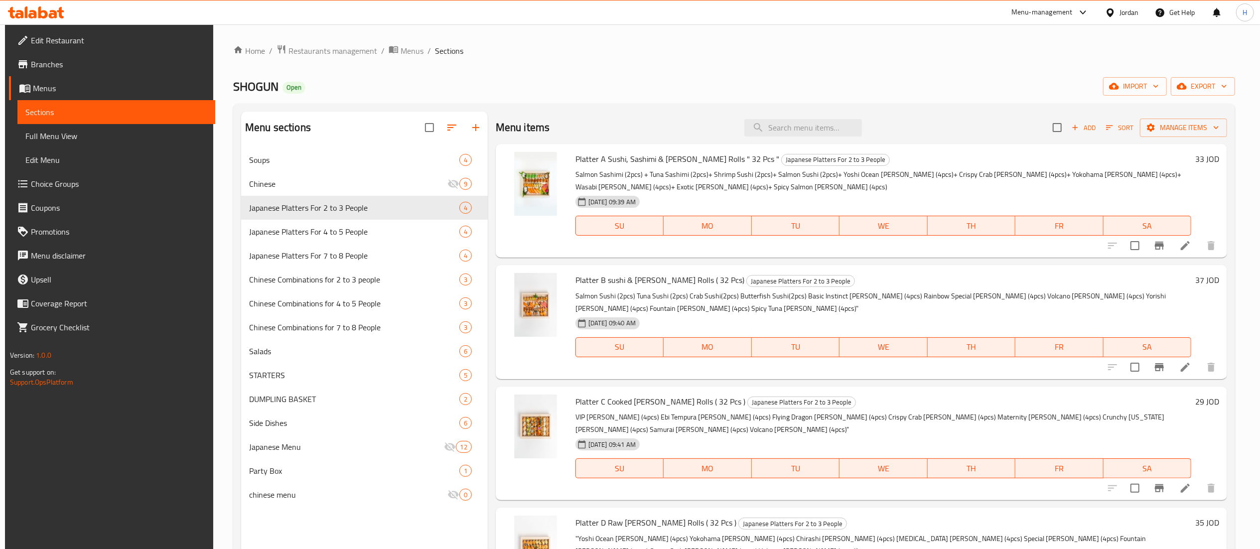
click at [1208, 146] on div "Platter A Sushi, Sashimi & Maki Rolls " 32 Pcs " Japanese Platters For 2 to 3 P…" at bounding box center [861, 201] width 731 height 114
click at [1206, 159] on h6 "33 JOD" at bounding box center [1207, 159] width 24 height 14
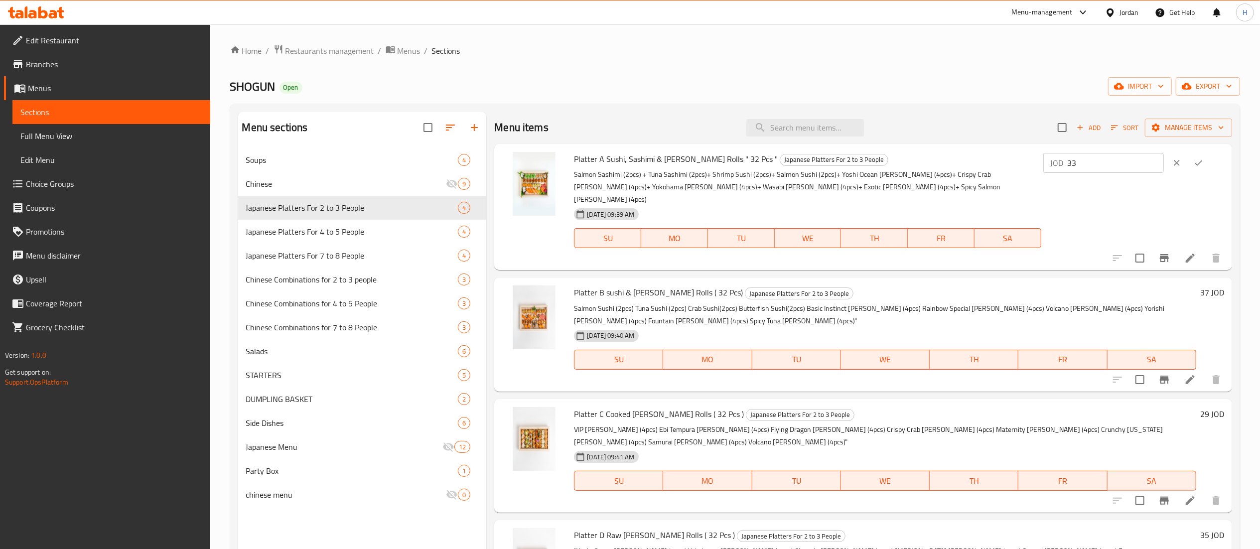
drag, startPoint x: 1139, startPoint y: 163, endPoint x: 884, endPoint y: 155, distance: 255.1
click at [884, 155] on div "Platter A Sushi, Sashimi & Maki Rolls " 32 Pcs " Japanese Platters For 2 to 3 P…" at bounding box center [899, 207] width 658 height 118
paste input "0.55"
type input "30.55"
click at [1203, 164] on icon "ok" at bounding box center [1198, 163] width 10 height 10
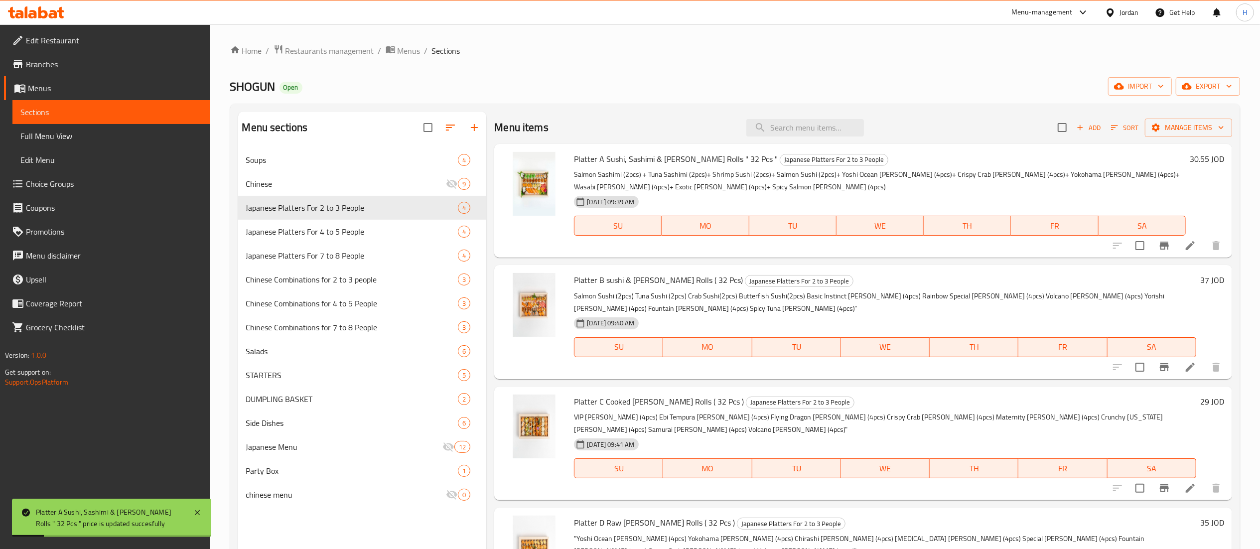
click at [1208, 273] on h6 "37 JOD" at bounding box center [1212, 280] width 24 height 14
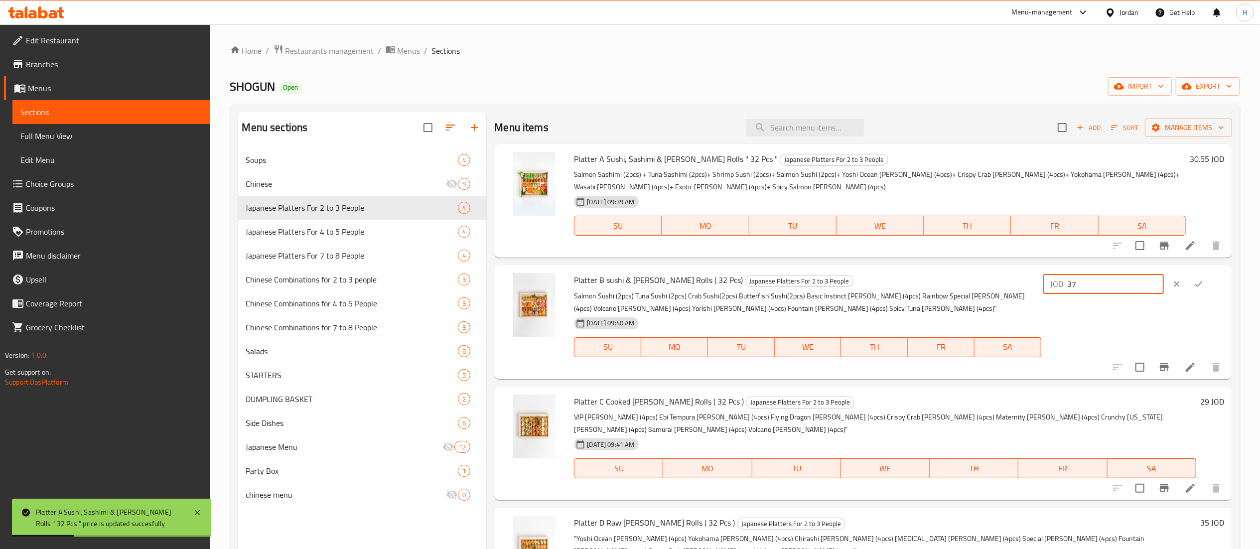
drag, startPoint x: 1128, startPoint y: 287, endPoint x: 938, endPoint y: 279, distance: 189.9
click at [938, 279] on div "Platter B sushi & Maki Rolls ( 32 Pcs) Japanese Platters For 2 to 3 People Salm…" at bounding box center [899, 322] width 658 height 106
paste input "4.26"
type input "34.26"
click at [1203, 288] on icon "ok" at bounding box center [1198, 284] width 10 height 10
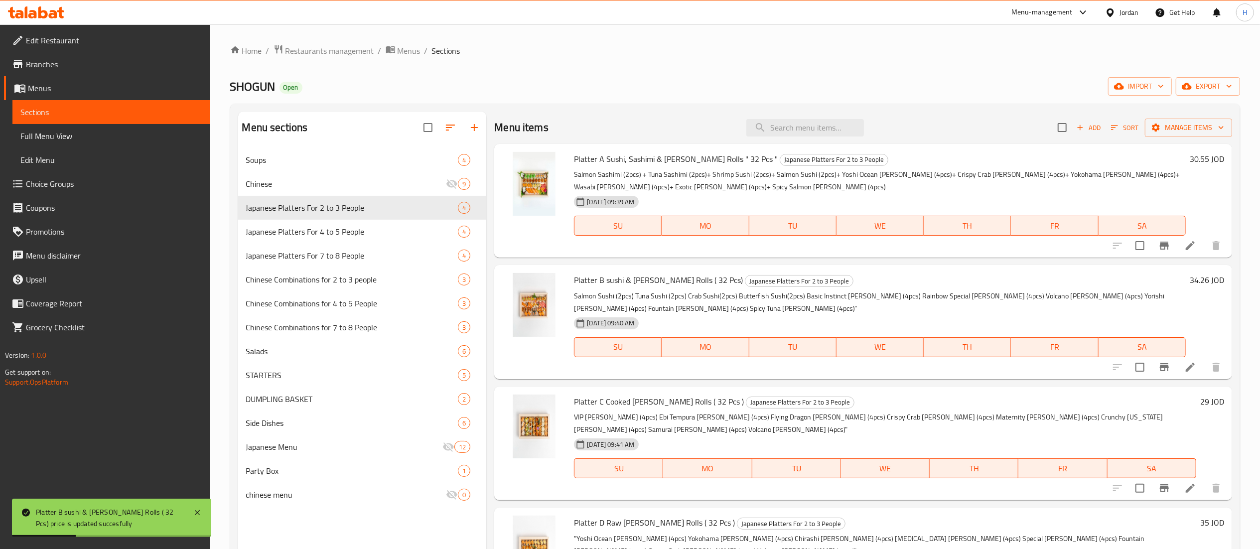
click at [1204, 401] on h6 "29 JOD" at bounding box center [1212, 401] width 24 height 14
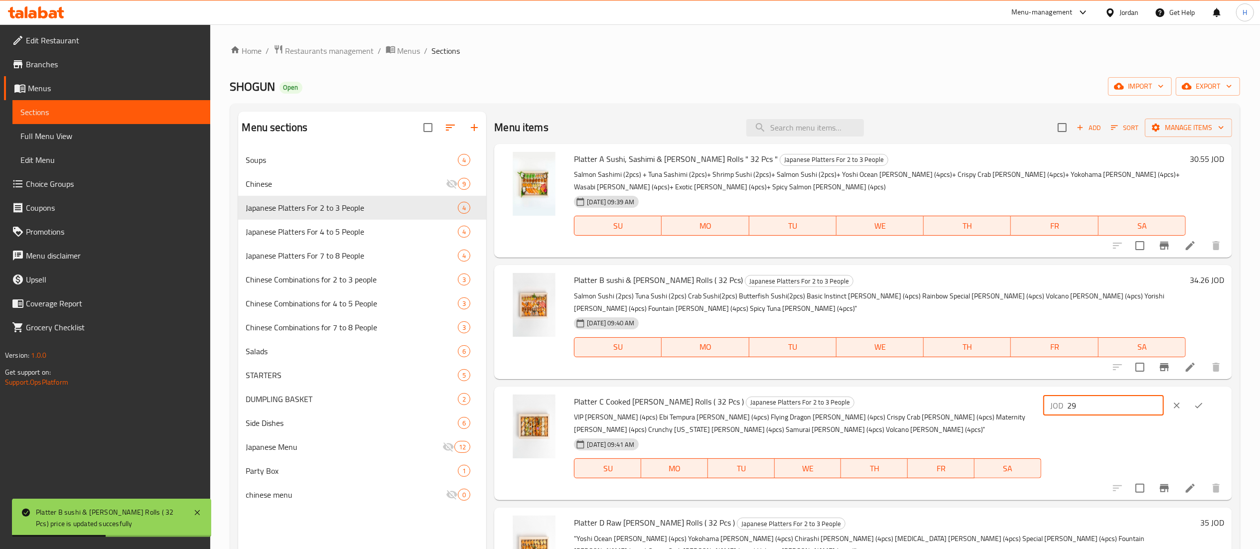
drag, startPoint x: 1124, startPoint y: 407, endPoint x: 927, endPoint y: 403, distance: 196.3
click at [905, 403] on div "Platter C Cooked Maki Rolls ( 32 Pcs ) Japanese Platters For 2 to 3 People VIP …" at bounding box center [899, 443] width 658 height 106
paste input "6.85"
type input "26.85"
click at [1203, 402] on icon "ok" at bounding box center [1198, 405] width 10 height 10
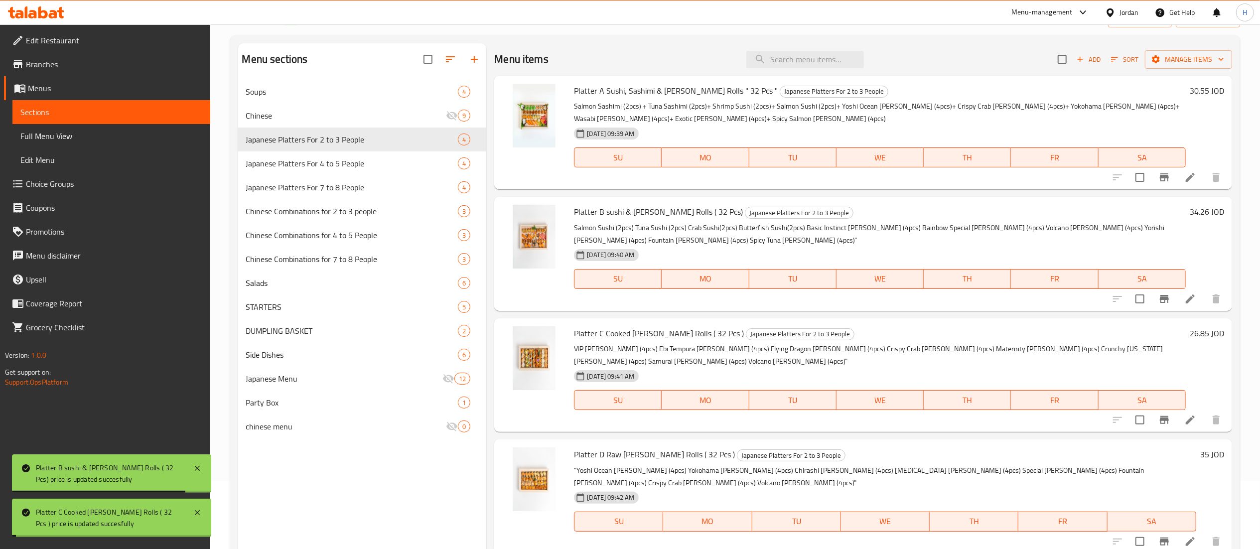
scroll to position [100, 0]
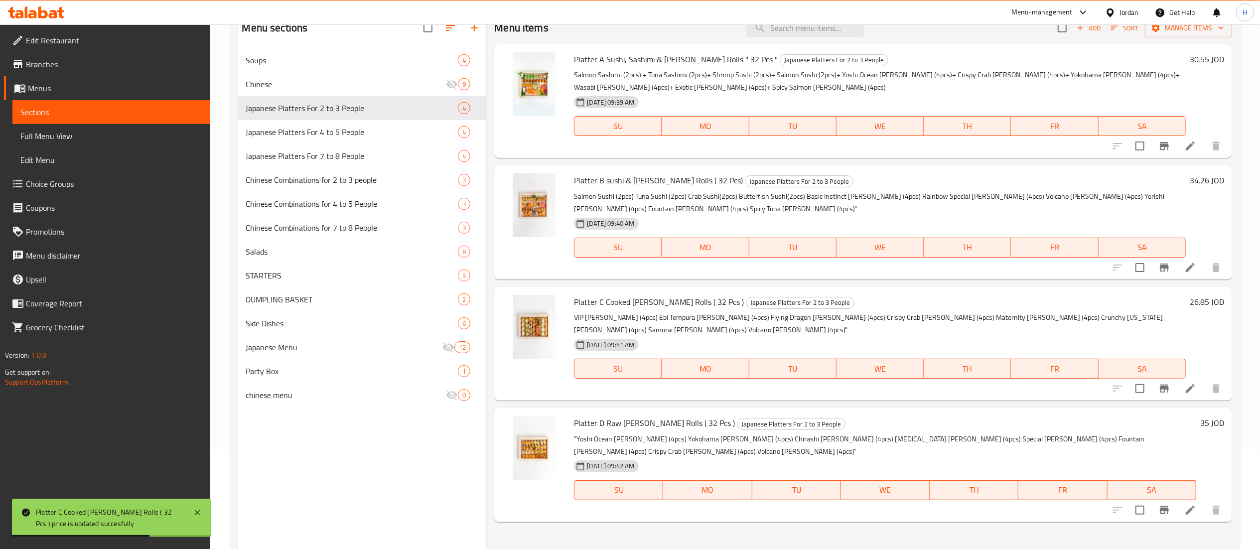
click at [1205, 416] on h6 "35 JOD" at bounding box center [1212, 423] width 24 height 14
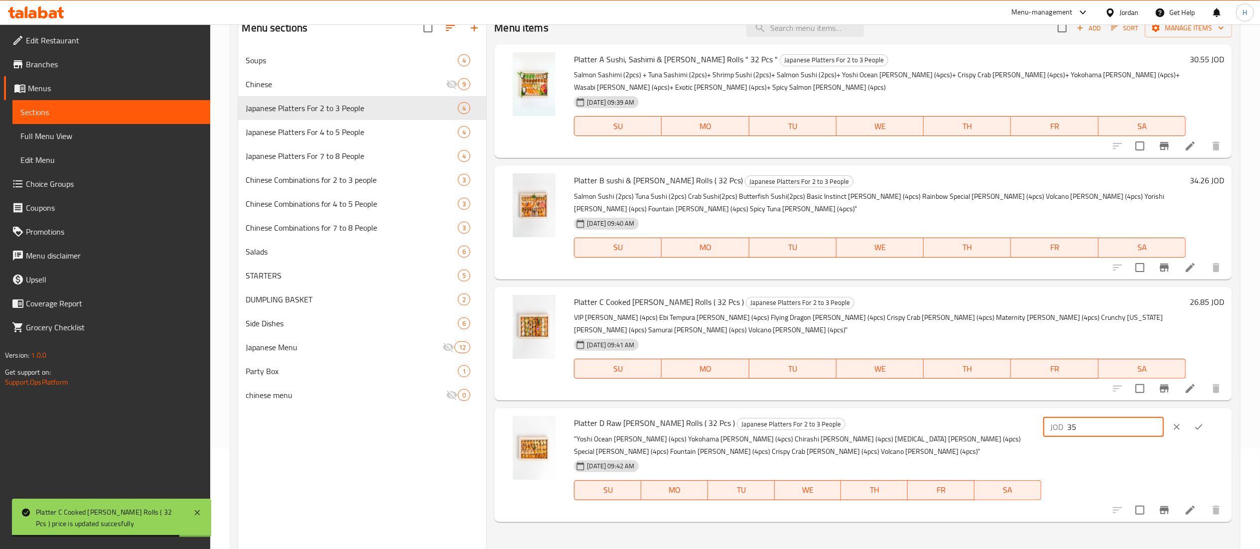
drag, startPoint x: 1123, startPoint y: 416, endPoint x: 1018, endPoint y: 416, distance: 104.6
click at [1018, 416] on div "Platter D Raw Maki Rolls ( 32 Pcs ) Japanese Platters For 2 to 3 People "Yoshi …" at bounding box center [899, 465] width 658 height 106
paste input "2.41"
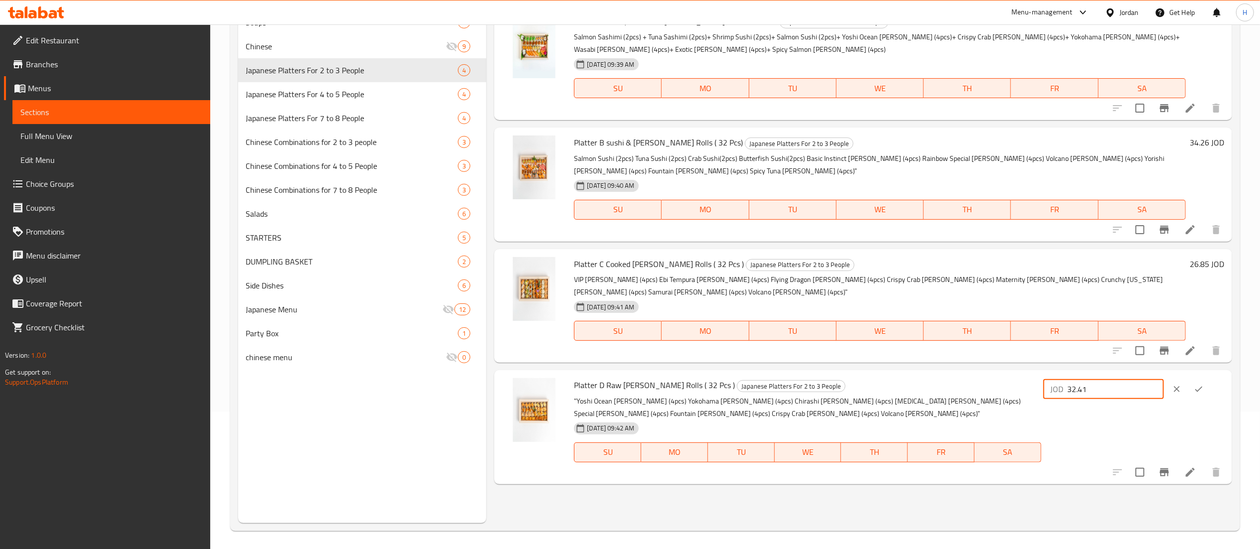
scroll to position [140, 0]
type input "32.41"
click at [1200, 384] on button "ok" at bounding box center [1198, 387] width 22 height 22
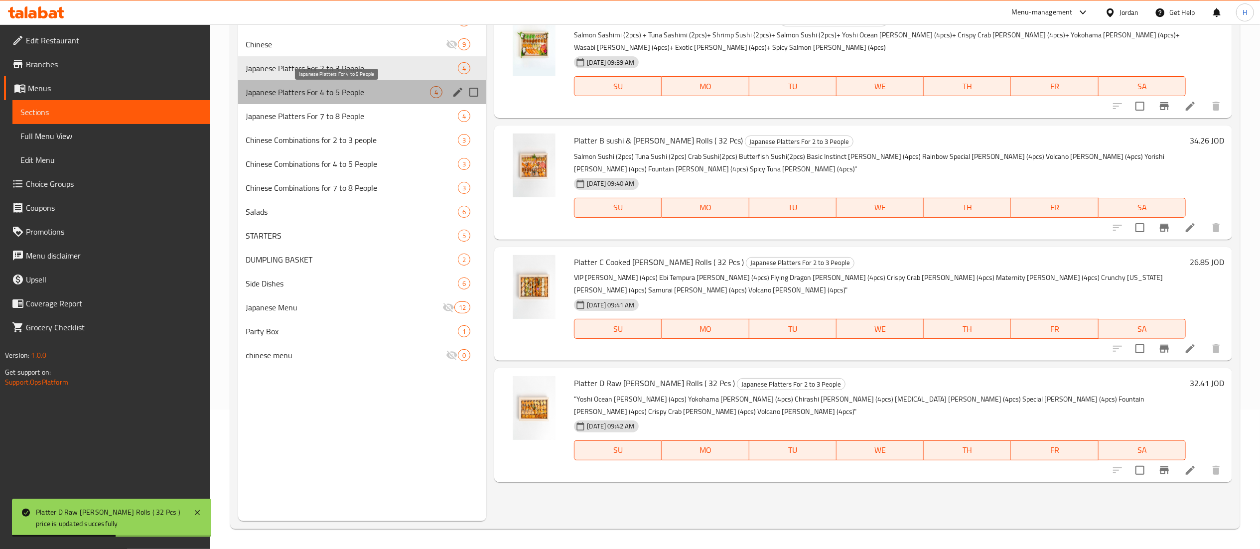
click at [321, 92] on span "Japanese Platters For 4 to 5 People" at bounding box center [338, 92] width 184 height 12
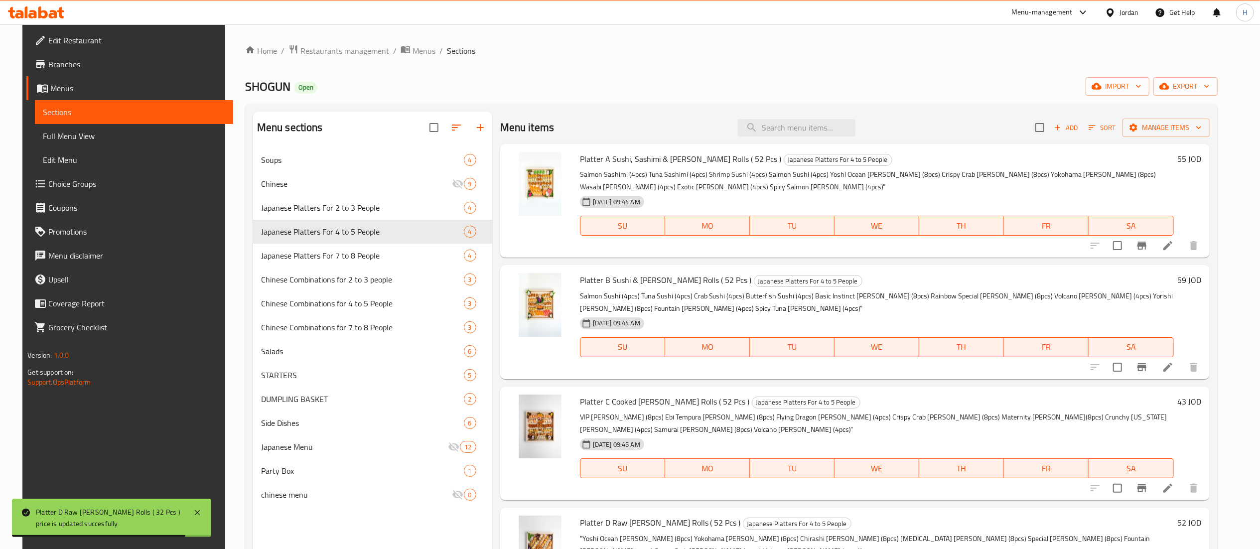
click at [1201, 156] on h6 "55 JOD" at bounding box center [1189, 159] width 24 height 14
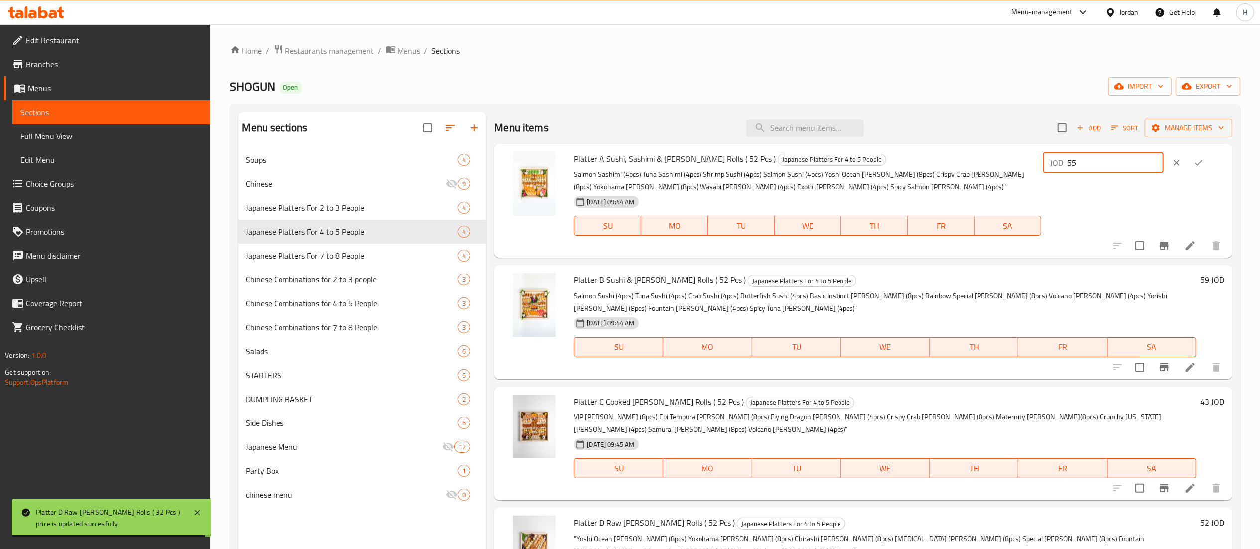
drag, startPoint x: 1125, startPoint y: 161, endPoint x: 995, endPoint y: 161, distance: 129.5
click at [995, 161] on div "Platter A Sushi, Sashimi & Maki Rolls ( 52 Pcs ) Japanese Platters For 4 to 5 P…" at bounding box center [899, 201] width 658 height 106
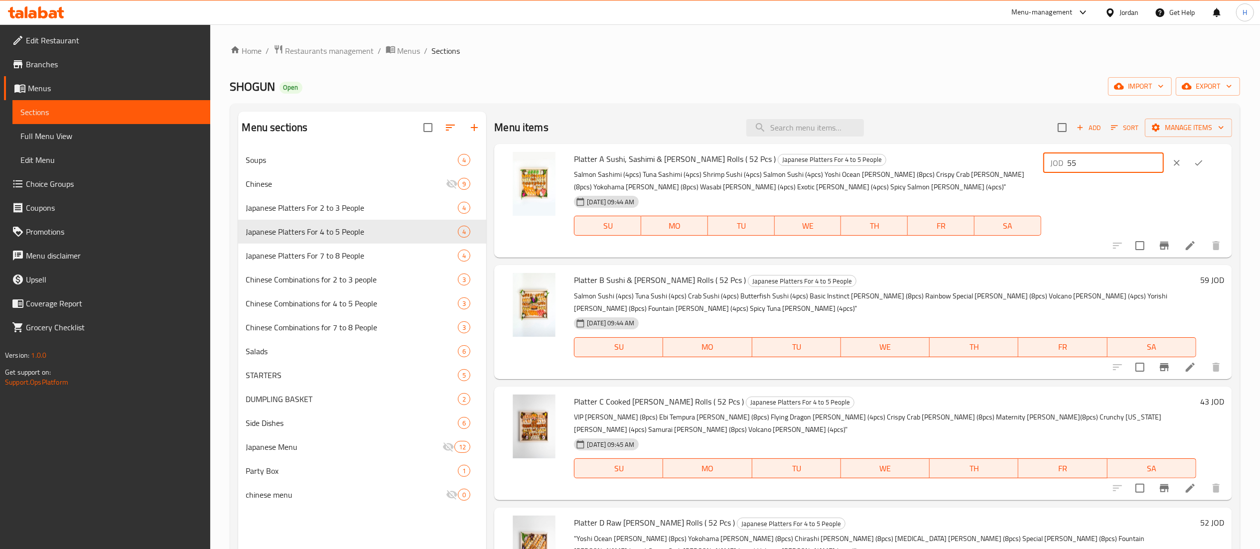
paste input "0.93"
type input "50.93"
click at [1203, 157] on button "ok" at bounding box center [1198, 163] width 22 height 22
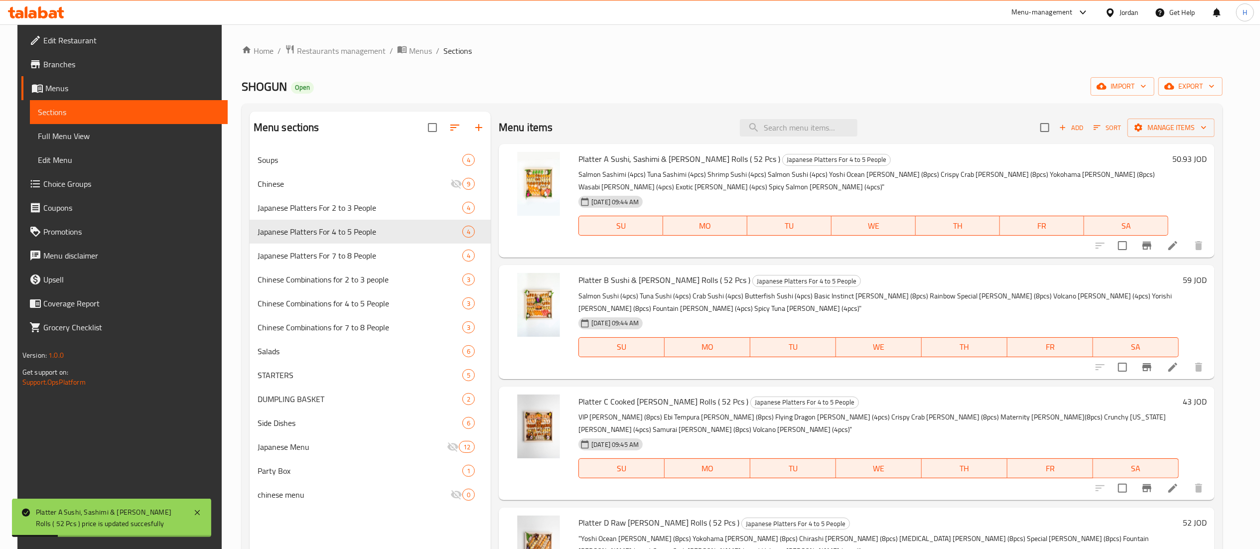
click at [1202, 279] on h6 "59 JOD" at bounding box center [1194, 280] width 24 height 14
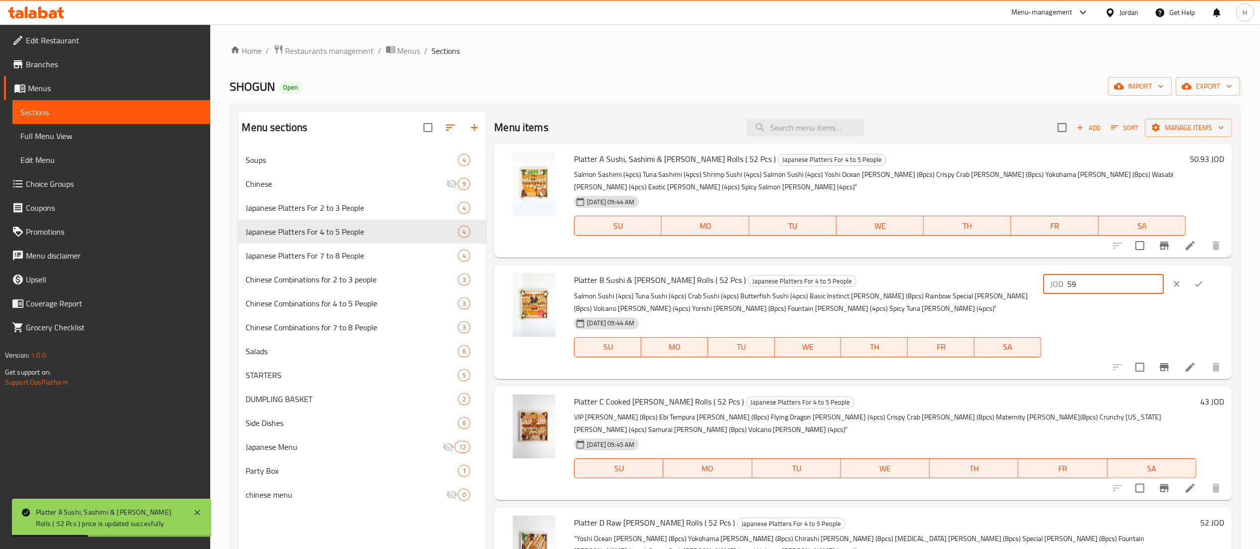
drag, startPoint x: 1116, startPoint y: 280, endPoint x: 949, endPoint y: 282, distance: 166.9
click at [949, 282] on div "Platter B Sushi & Maki Rolls ( 52 Pcs ) Japanese Platters For 4 to 5 People Sal…" at bounding box center [899, 322] width 658 height 106
paste input "4.63"
type input "54.63"
click at [1203, 281] on icon "ok" at bounding box center [1198, 284] width 10 height 10
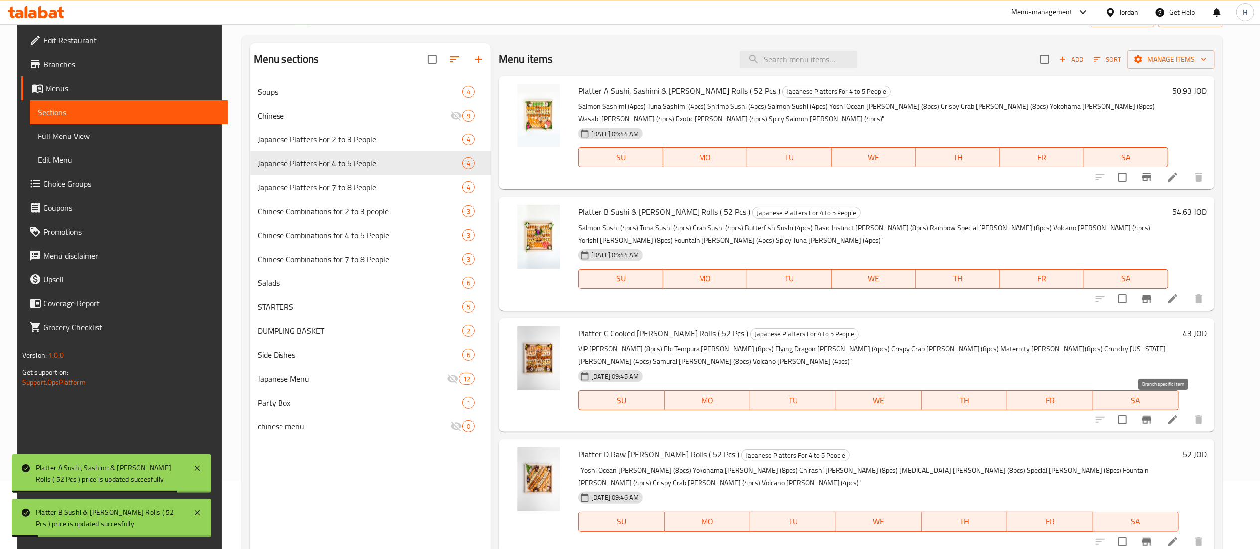
scroll to position [100, 0]
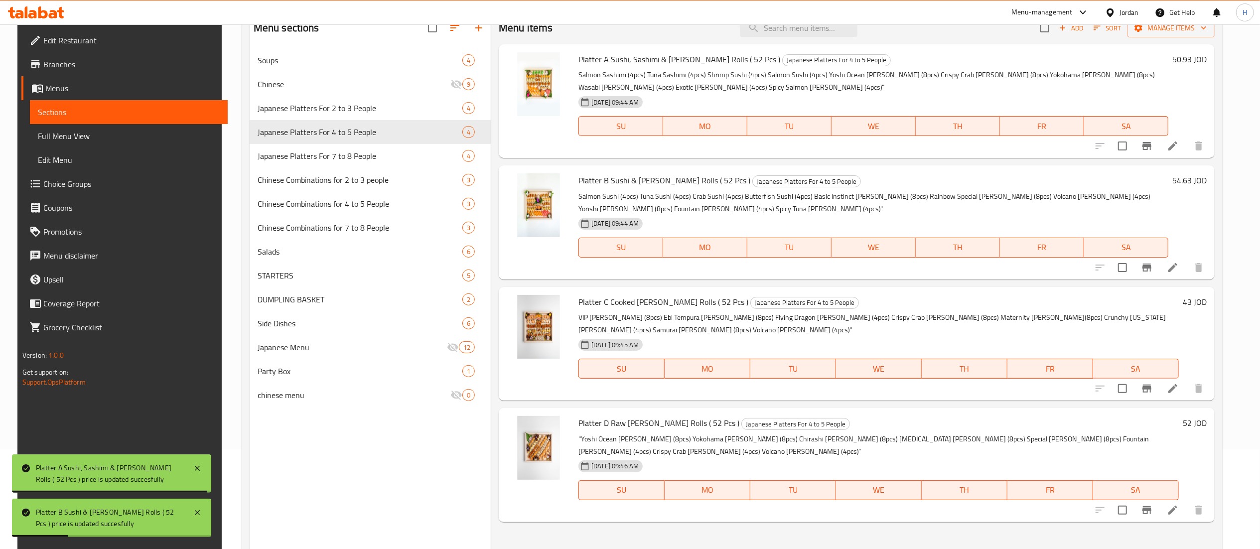
click at [1205, 307] on h6 "43 JOD" at bounding box center [1194, 302] width 24 height 14
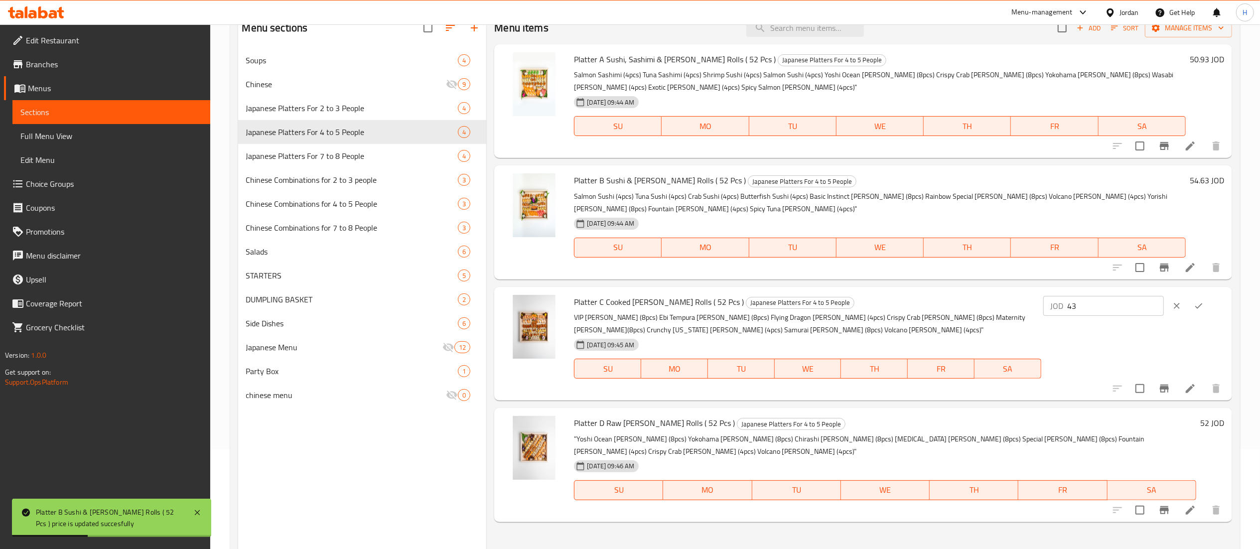
drag, startPoint x: 1133, startPoint y: 304, endPoint x: 898, endPoint y: 287, distance: 234.7
click at [898, 287] on div "Platter C Cooked Maki Rolls ( 52 Pcs ) Japanese Platters For 4 to 5 People VIP …" at bounding box center [863, 344] width 738 height 114
paste input "number"
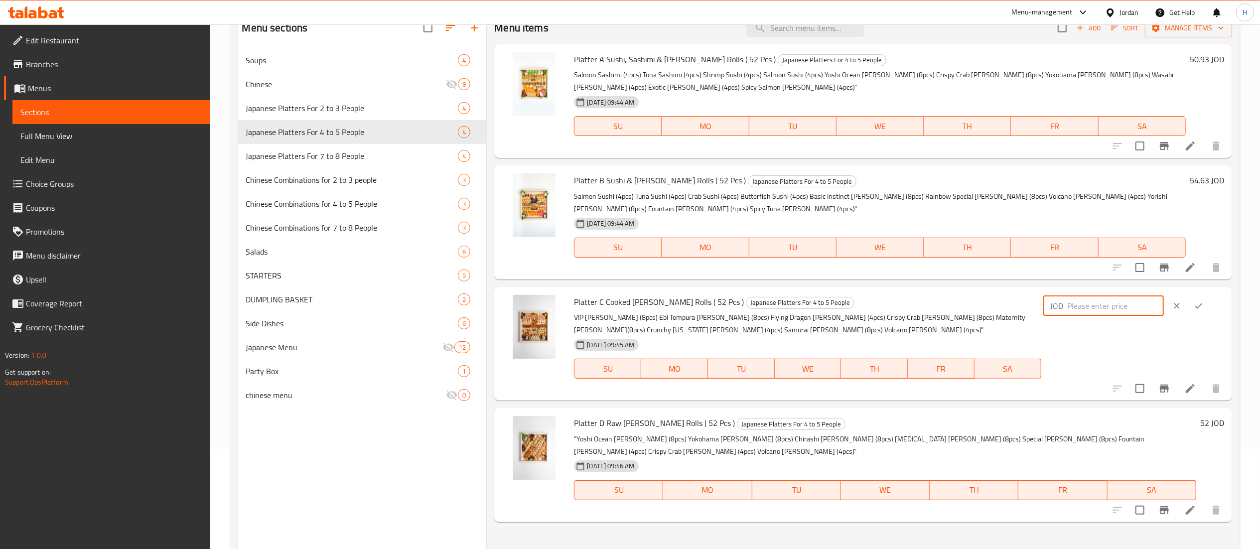
paste input "39.81"
type input "39.81"
click at [1202, 307] on icon "ok" at bounding box center [1198, 306] width 10 height 10
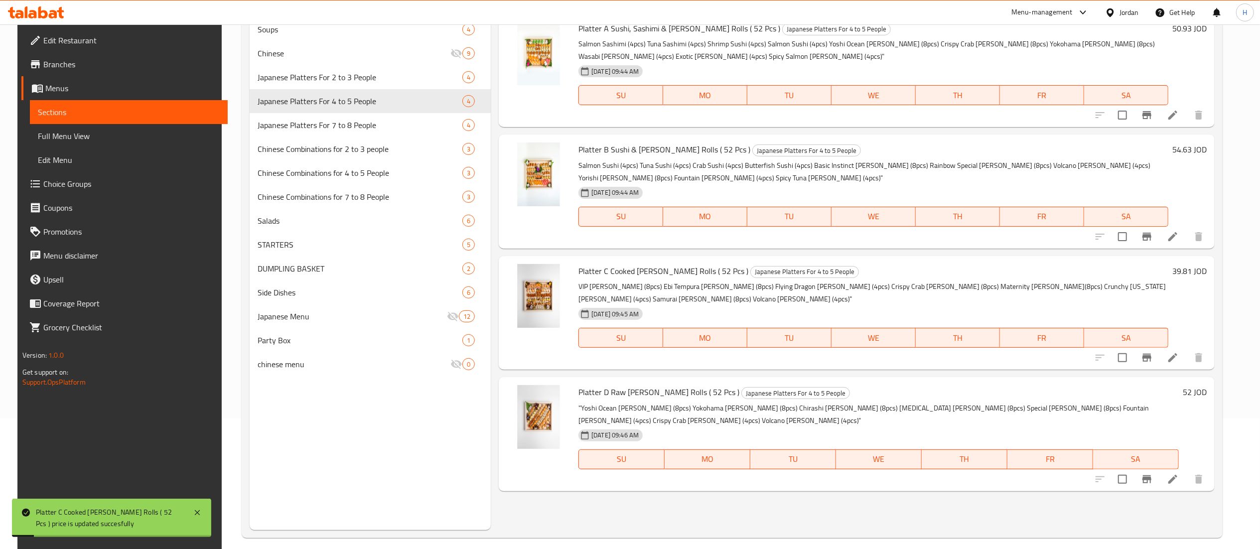
scroll to position [140, 0]
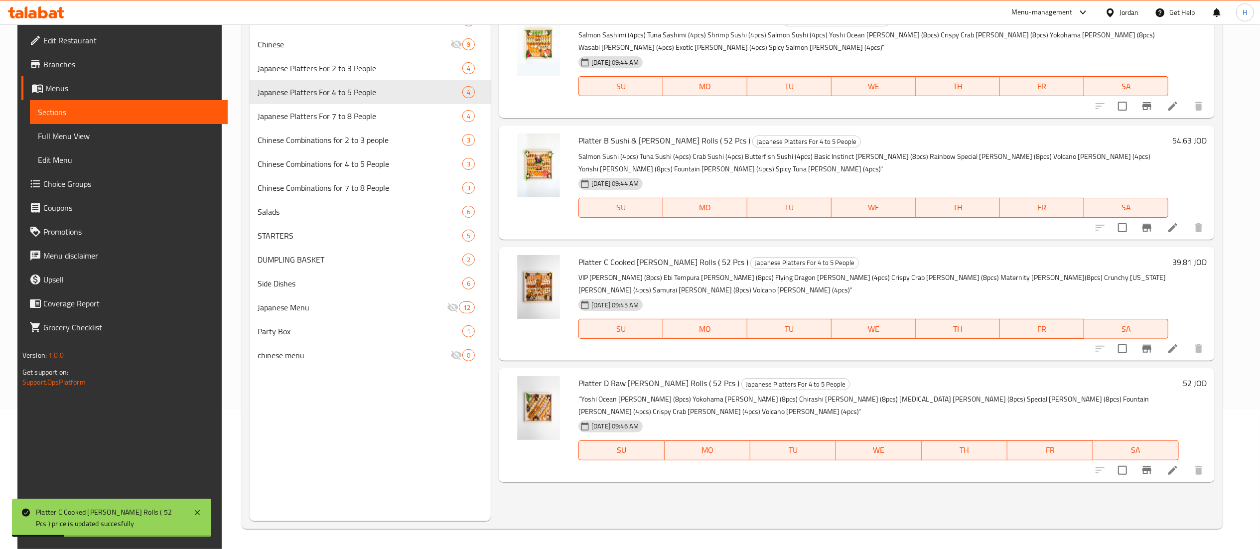
click at [1202, 376] on h6 "52 JOD" at bounding box center [1194, 383] width 24 height 14
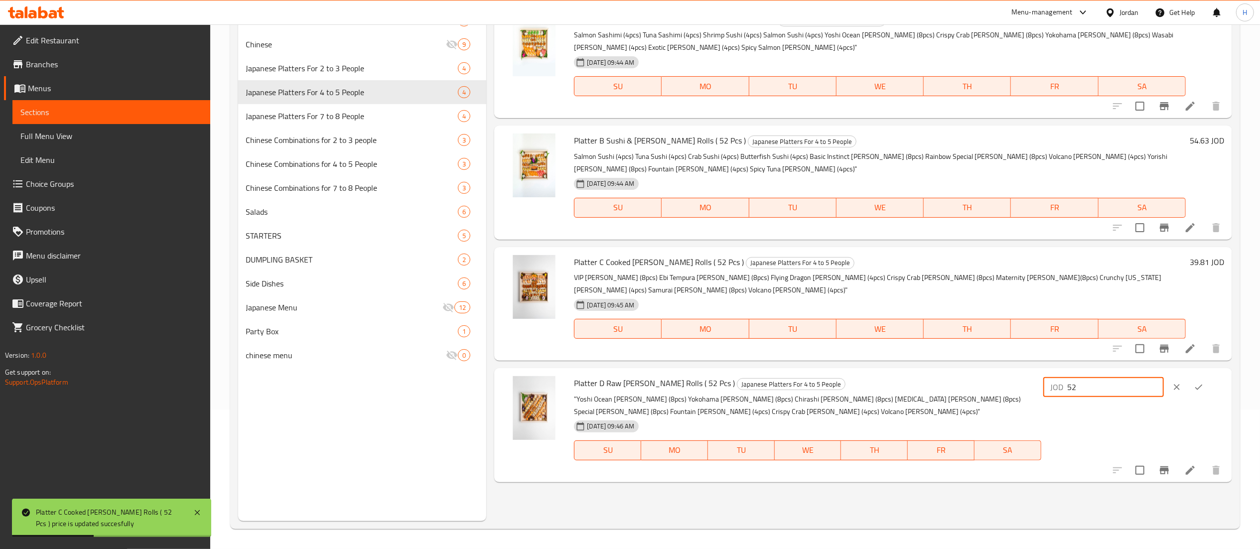
drag, startPoint x: 1127, startPoint y: 369, endPoint x: 953, endPoint y: 361, distance: 173.5
click at [953, 372] on div "Platter D Raw Maki Rolls ( 52 Pcs ) Japanese Platters For 4 to 5 People "Yoshi …" at bounding box center [899, 425] width 658 height 106
paste input "48.15"
type input "48.15"
click at [1203, 382] on icon "ok" at bounding box center [1198, 387] width 10 height 10
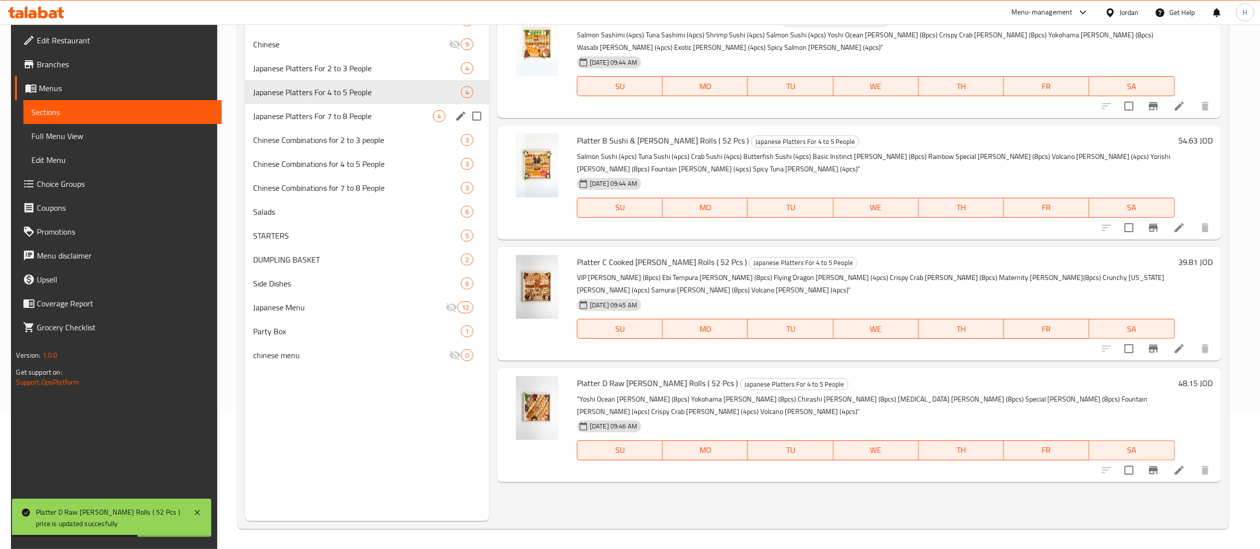
click at [346, 124] on div "Japanese Platters For 7 to 8 People 4" at bounding box center [367, 116] width 244 height 24
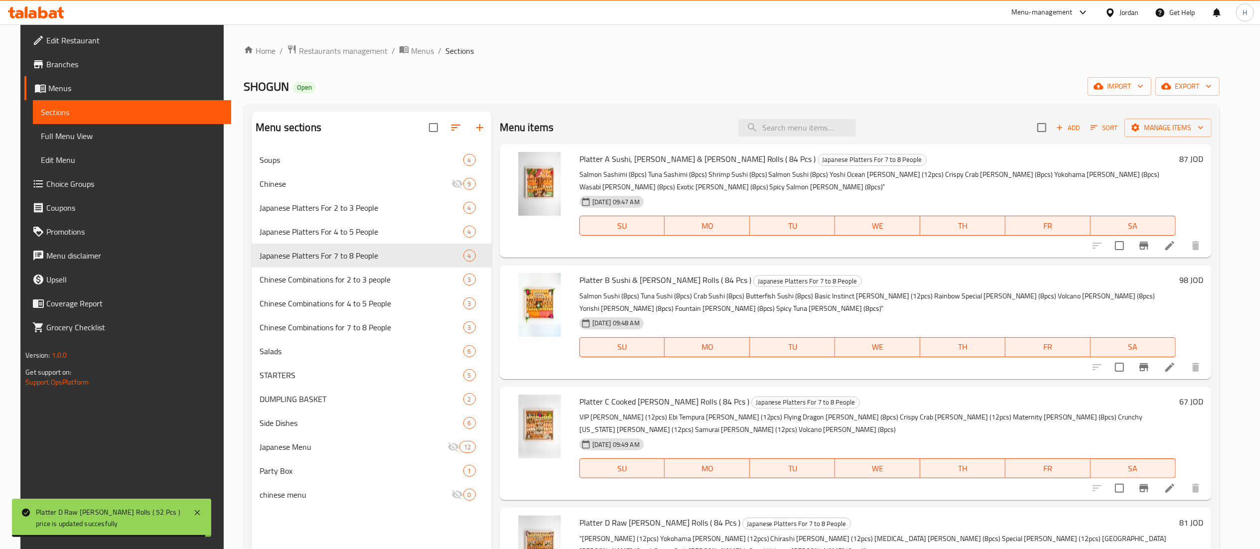
click at [1203, 159] on h6 "87 JOD" at bounding box center [1191, 159] width 24 height 14
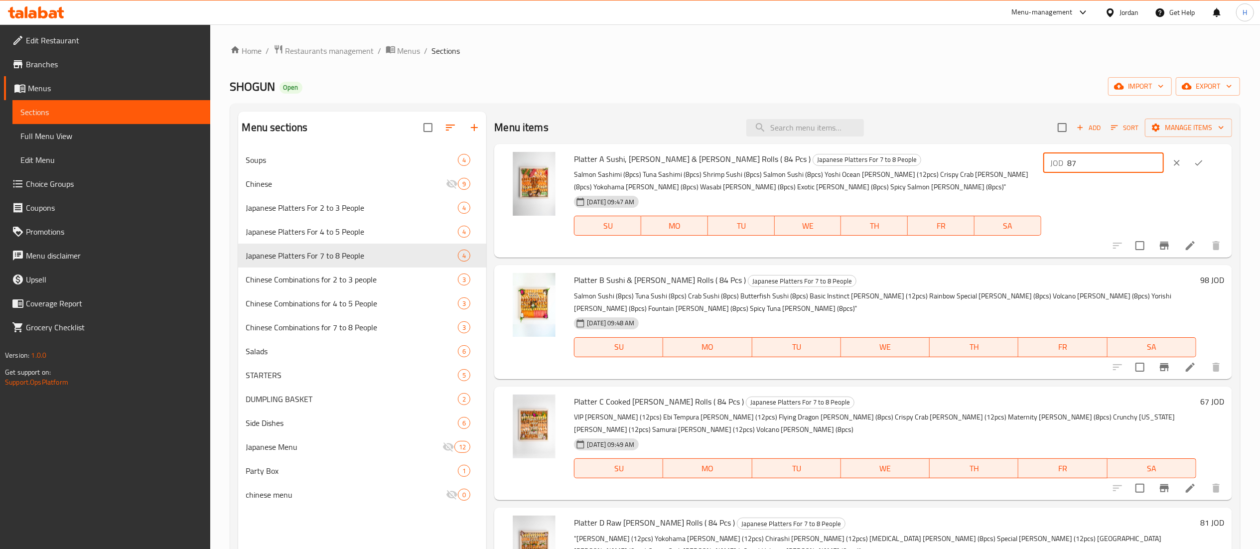
drag, startPoint x: 1124, startPoint y: 161, endPoint x: 1060, endPoint y: 156, distance: 63.4
click at [1060, 156] on div "Platter A Sushi, Sashimi & Maki Rolls ( 84 Pcs ) Japanese Platters For 7 to 8 P…" at bounding box center [899, 201] width 658 height 106
paste input "0.56"
type input "80.56"
click at [1203, 166] on icon "ok" at bounding box center [1198, 163] width 10 height 10
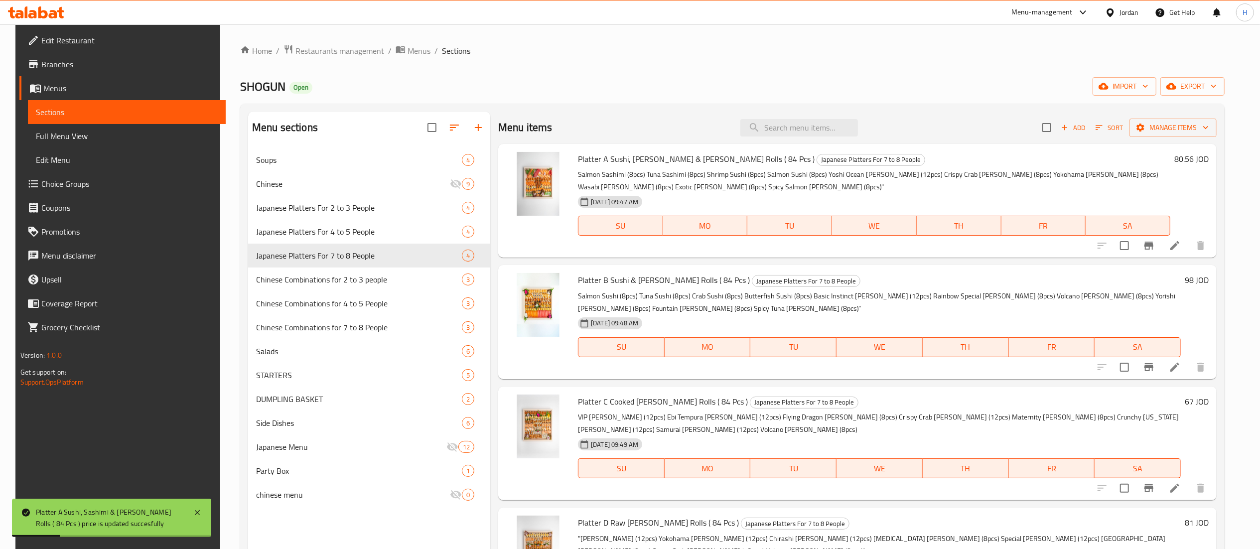
click at [1208, 284] on h6 "98 JOD" at bounding box center [1196, 280] width 24 height 14
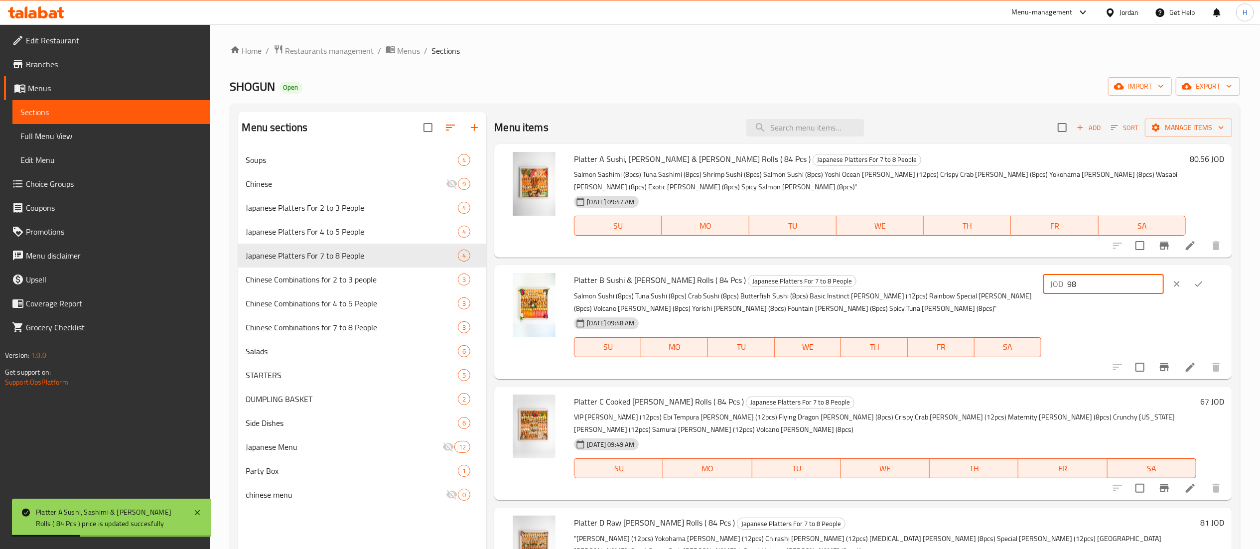
drag, startPoint x: 1210, startPoint y: 284, endPoint x: 1018, endPoint y: 282, distance: 192.3
click at [1018, 282] on div "Platter B Sushi & Maki Rolls ( 84 Pcs ) Japanese Platters For 7 to 8 People Sal…" at bounding box center [899, 322] width 658 height 106
paste input "0.74"
type input "90.74"
click at [1197, 282] on button "ok" at bounding box center [1198, 284] width 22 height 22
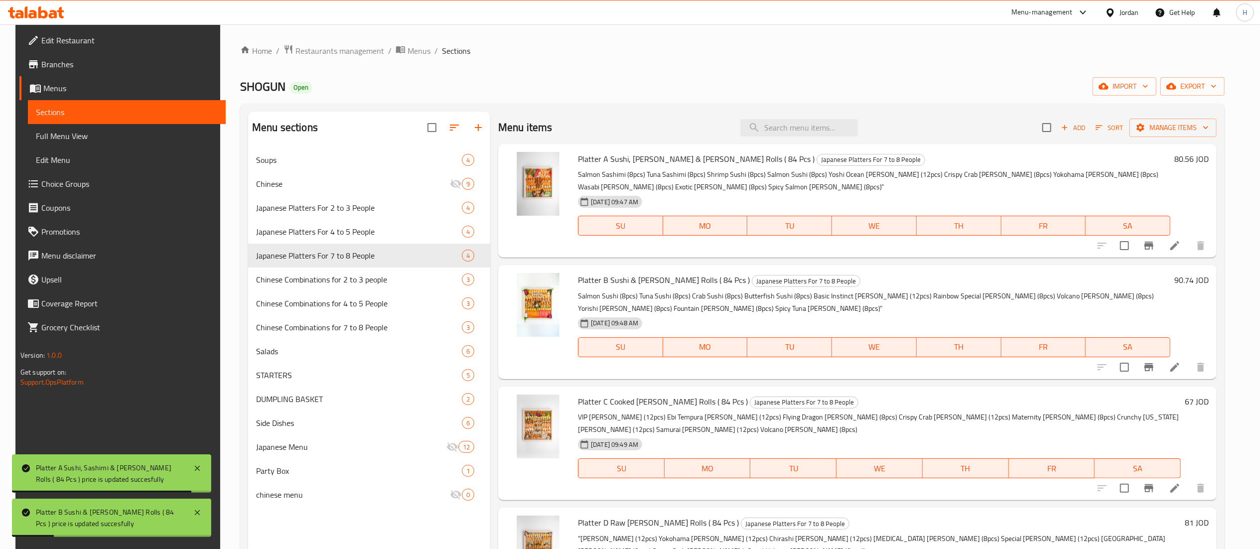
click at [1204, 398] on h6 "67 JOD" at bounding box center [1196, 401] width 24 height 14
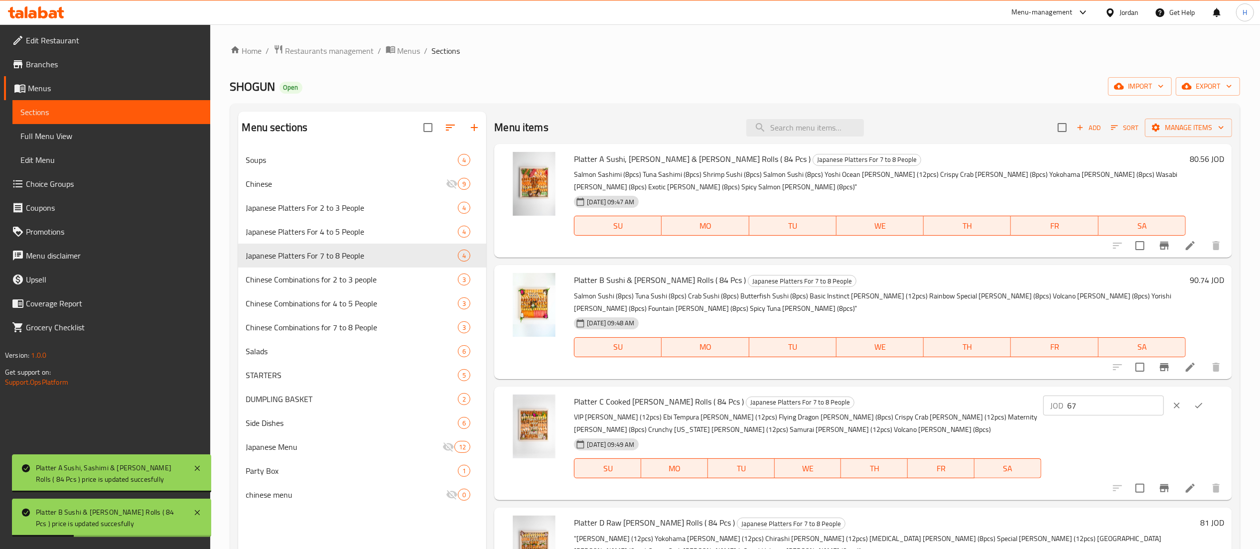
drag, startPoint x: 1132, startPoint y: 405, endPoint x: 816, endPoint y: 384, distance: 317.0
click at [816, 384] on div "Menu items Add Sort Manage items Platter A Sushi, Sashimi & Maki Rolls ( 84 Pcs…" at bounding box center [859, 386] width 746 height 549
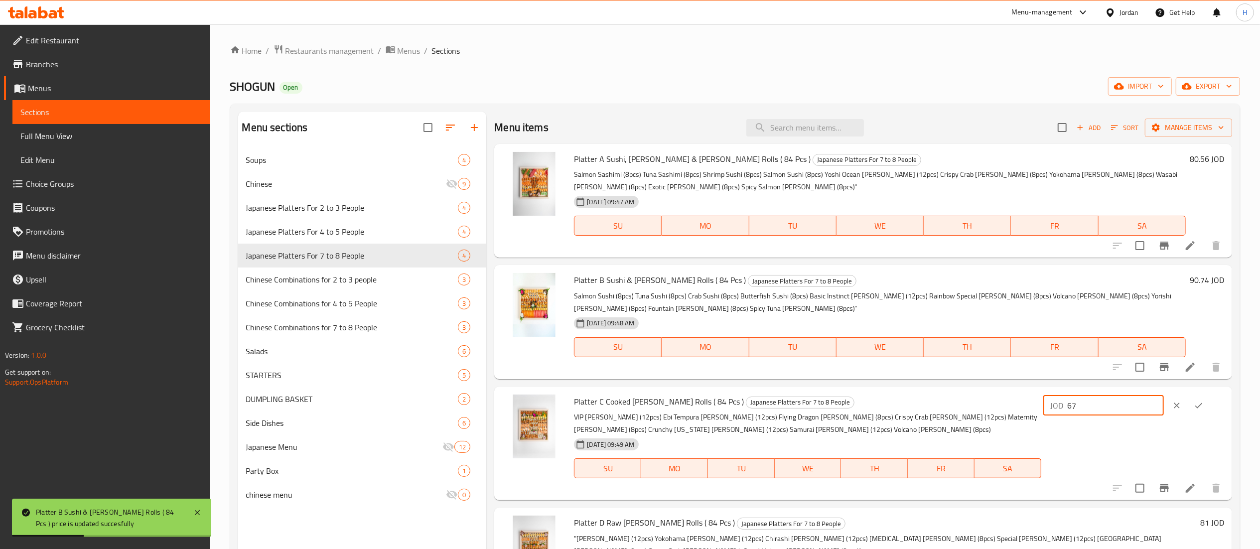
paste input "2.03"
type input "62.03"
click at [1203, 400] on icon "ok" at bounding box center [1198, 405] width 10 height 10
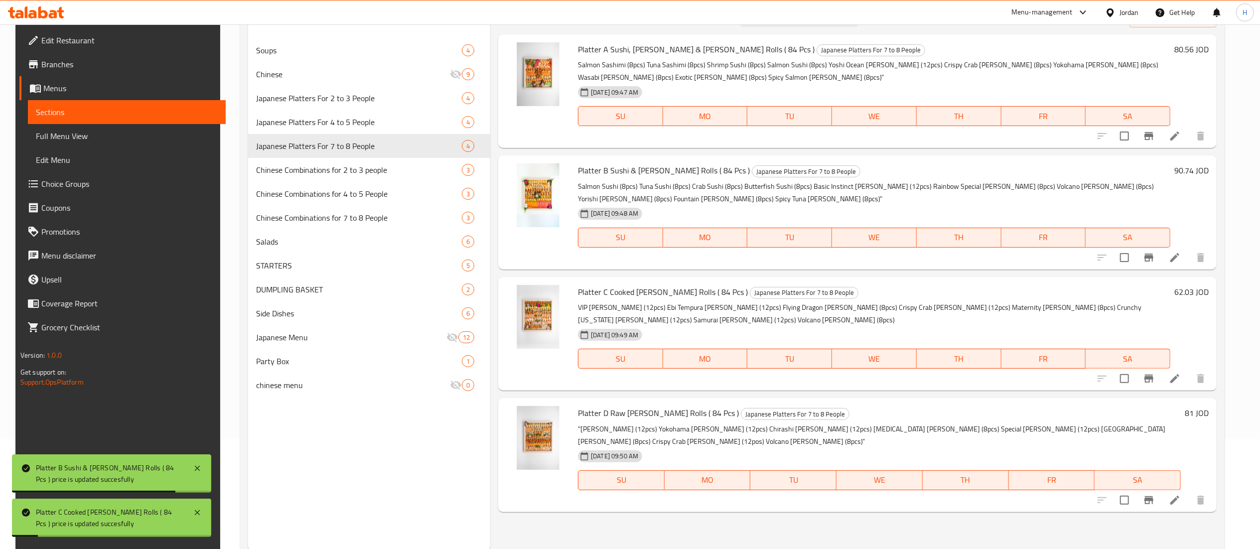
scroll to position [140, 0]
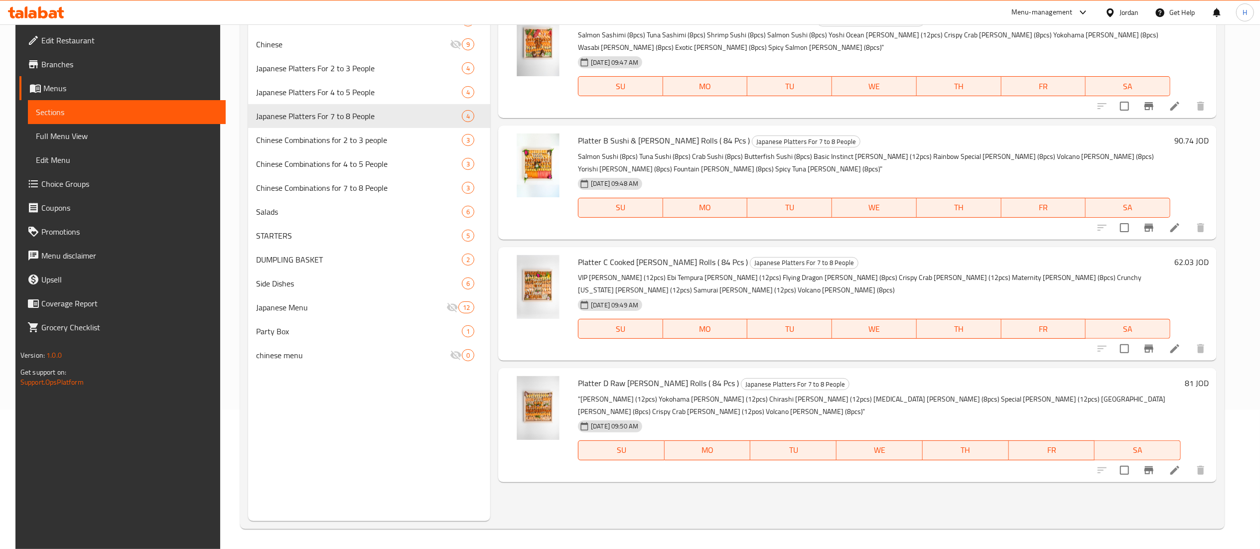
click at [1206, 376] on h6 "81 JOD" at bounding box center [1196, 383] width 24 height 14
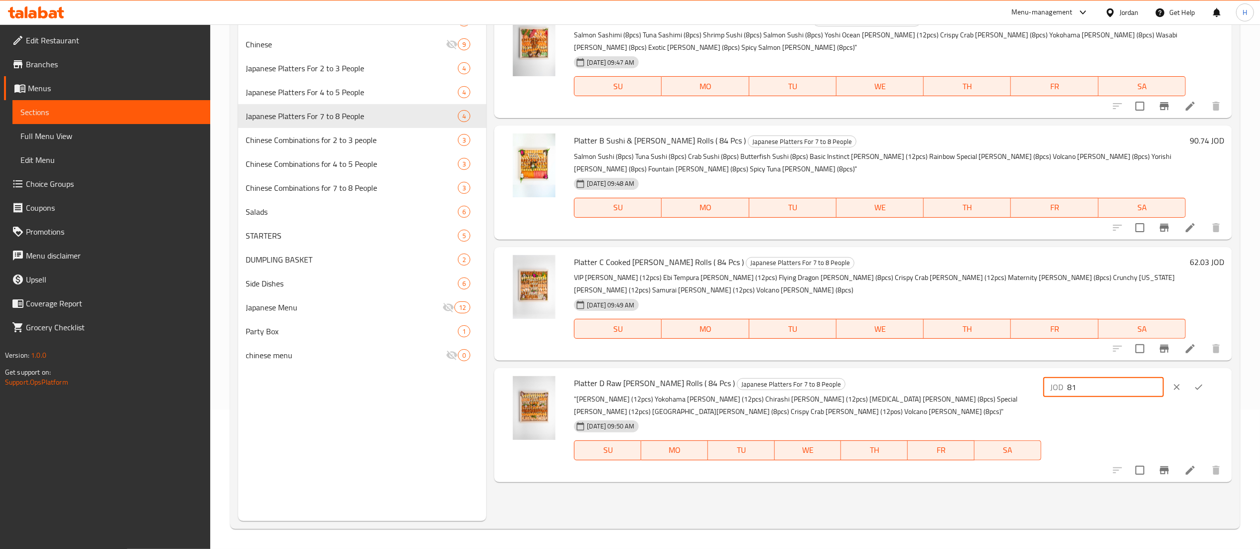
drag, startPoint x: 1120, startPoint y: 375, endPoint x: 969, endPoint y: 371, distance: 150.5
click at [969, 372] on div "Platter D Raw Maki Rolls ( 84 Pcs ) Japanese Platters For 7 to 8 People "Yoshi …" at bounding box center [899, 425] width 658 height 106
paste input "75"
type input "75"
click at [1209, 376] on button "ok" at bounding box center [1198, 387] width 22 height 22
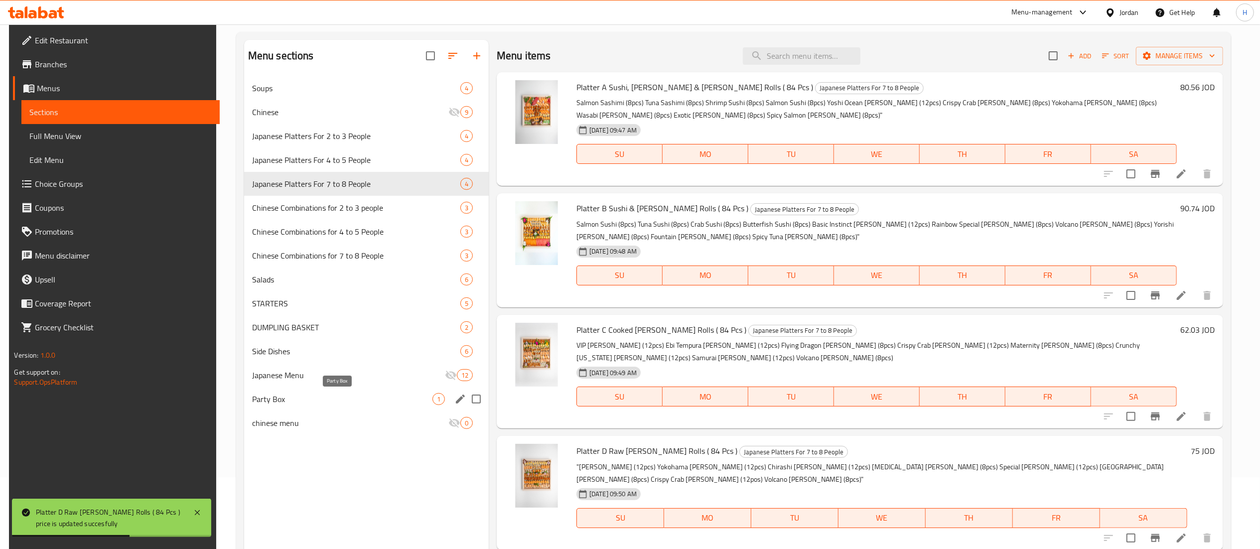
scroll to position [40, 0]
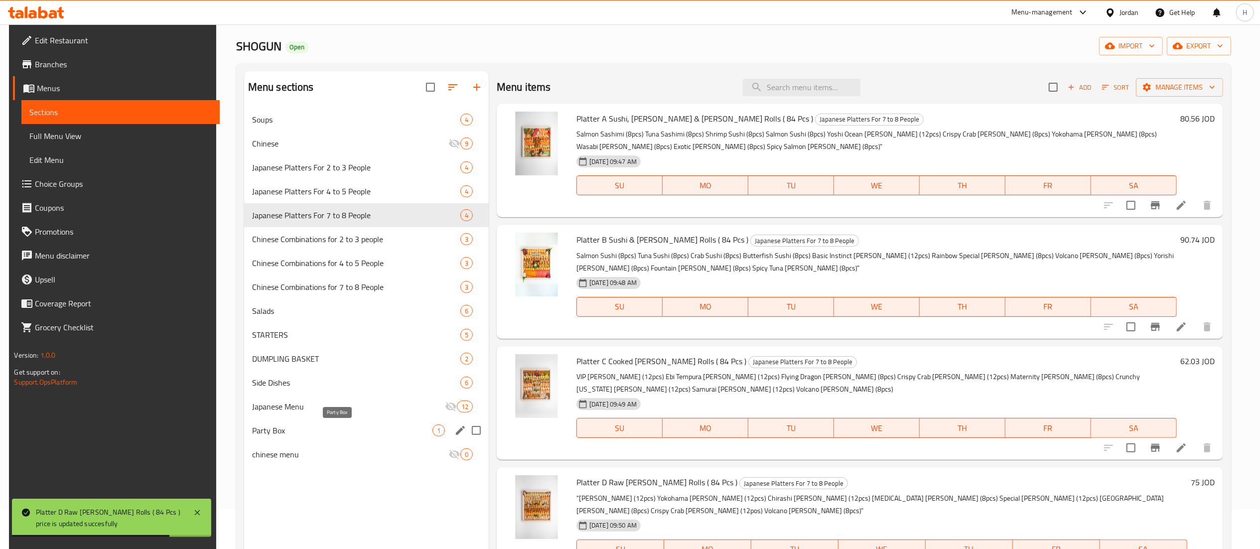
click at [305, 436] on span "Party Box" at bounding box center [342, 430] width 180 height 12
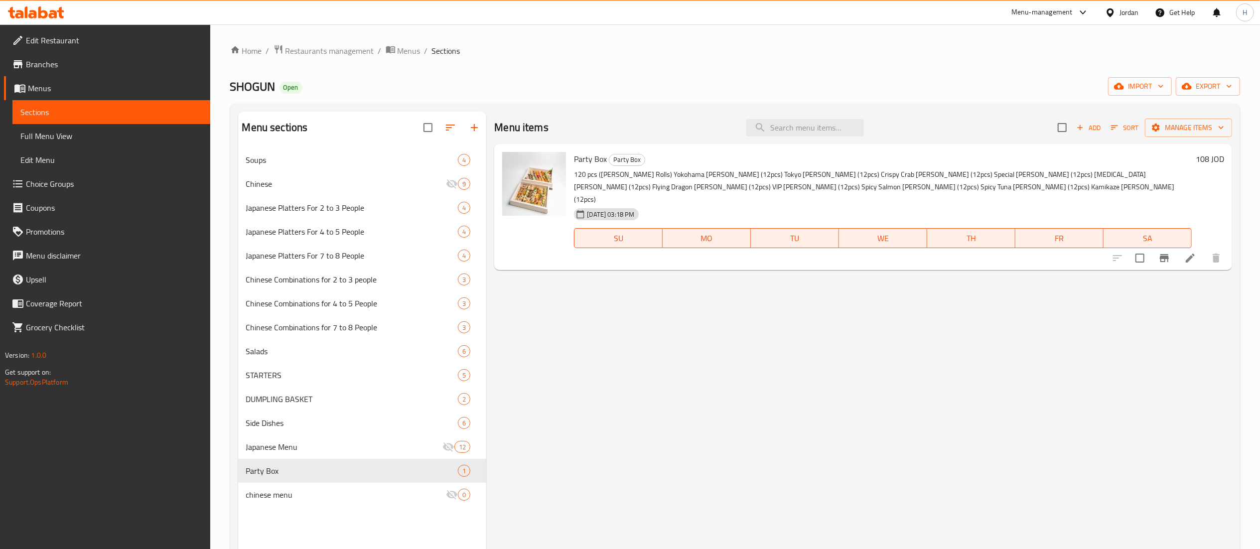
click at [1203, 157] on h6 "108 JOD" at bounding box center [1209, 159] width 28 height 14
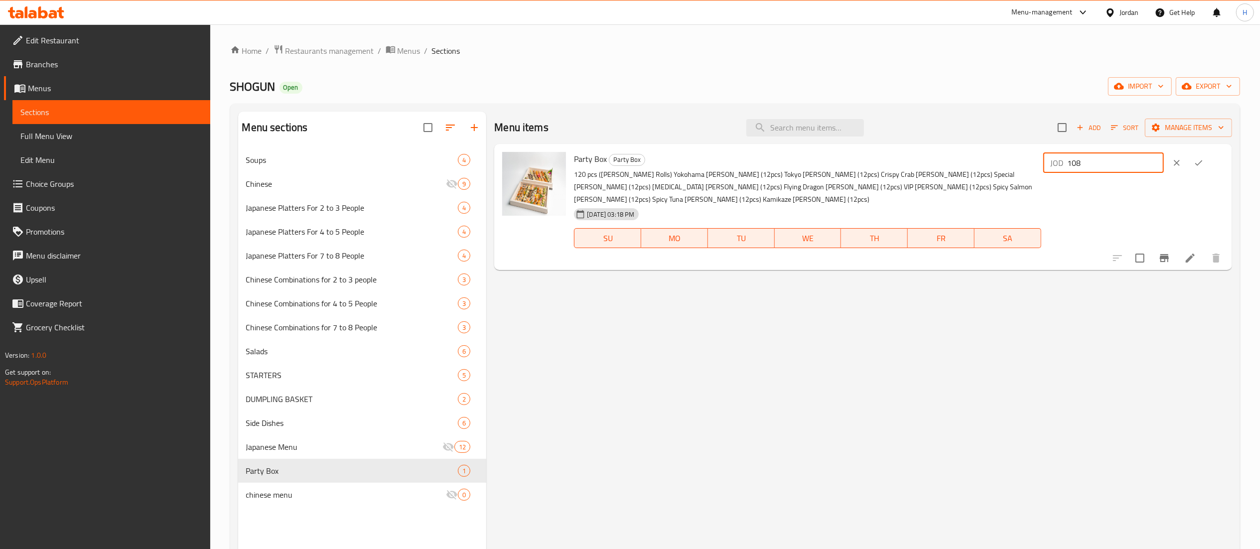
drag, startPoint x: 1083, startPoint y: 167, endPoint x: 1017, endPoint y: 167, distance: 66.2
click at [1017, 167] on div "Party Box Party Box 120 pcs (Maki Rolls) Yokohama Maki (12pcs) Tokyo Maki (12pc…" at bounding box center [899, 207] width 658 height 118
paste input "0"
type input "100"
click at [1203, 163] on icon "ok" at bounding box center [1198, 163] width 10 height 10
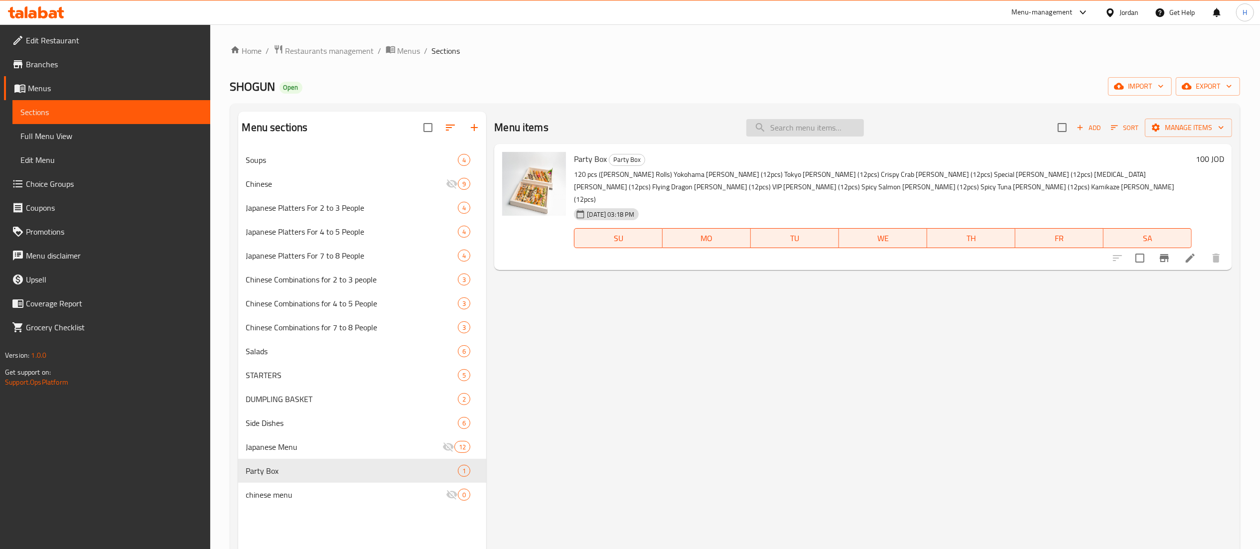
click at [787, 135] on input "search" at bounding box center [805, 127] width 118 height 17
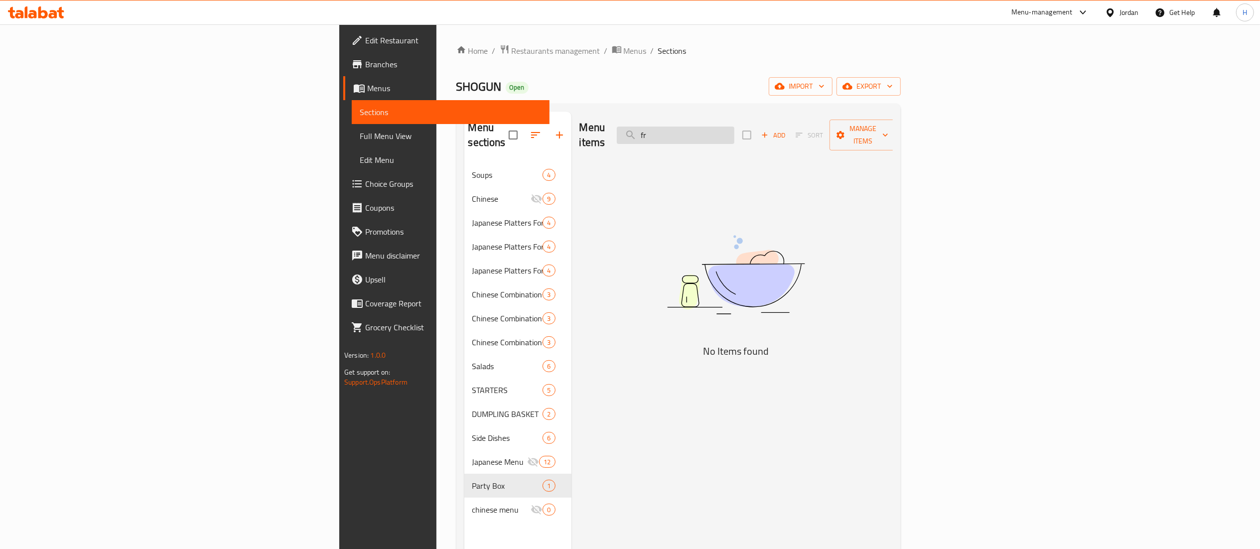
type input "f"
type input "l"
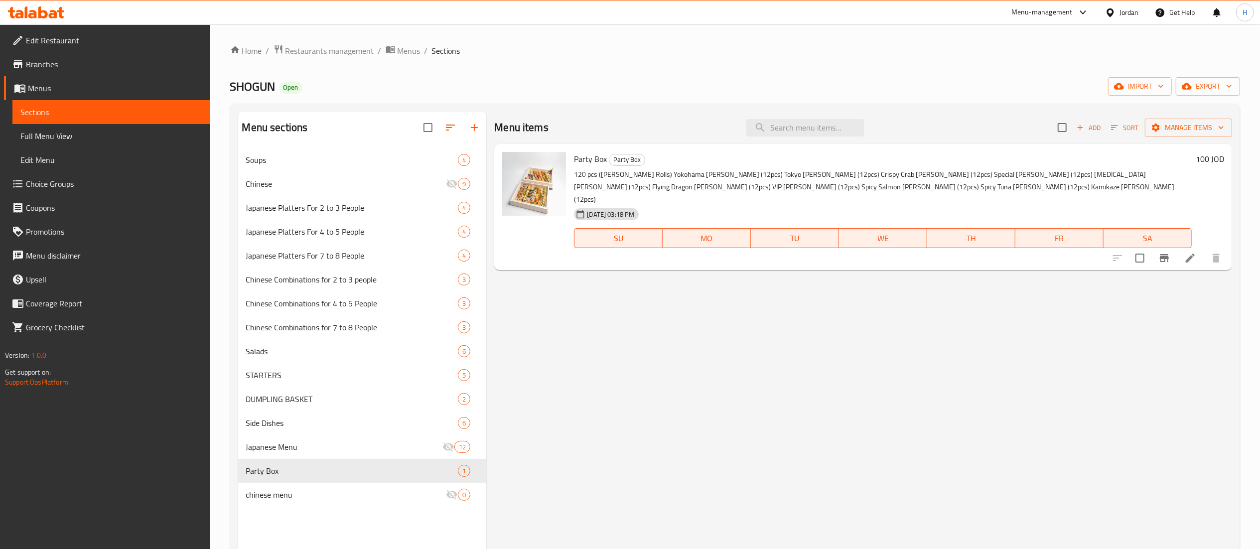
click at [704, 398] on div "Menu items Add Sort Manage items Party Box Party Box 120 pcs (Maki Rolls) Yokoh…" at bounding box center [859, 386] width 746 height 549
click at [305, 144] on nav "Soups 4 Chinese 9 Japanese Platters For 2 to 3 People 4 Japanese Platters For 4…" at bounding box center [362, 327] width 249 height 367
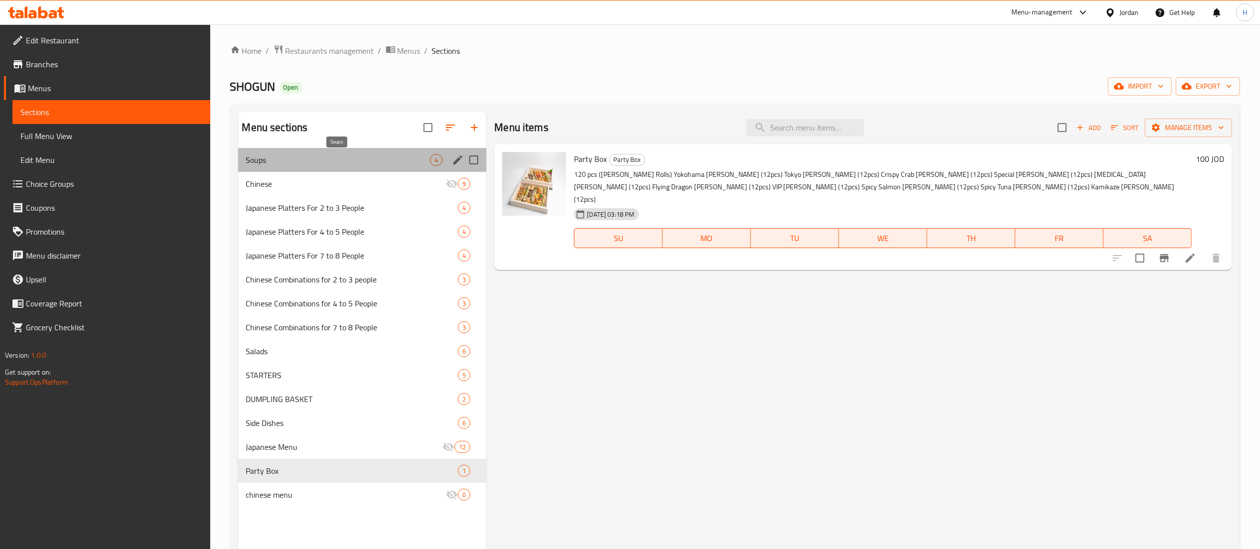
click at [298, 157] on span "Soups" at bounding box center [338, 160] width 184 height 12
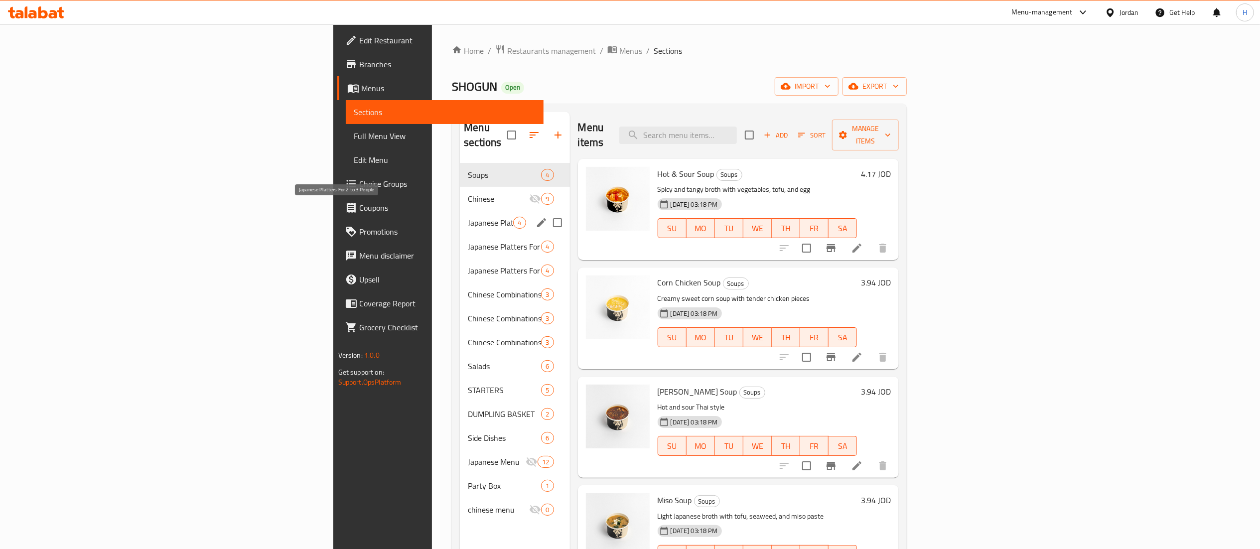
click at [468, 217] on span "Japanese Platters For 2 to 3 People" at bounding box center [490, 223] width 45 height 12
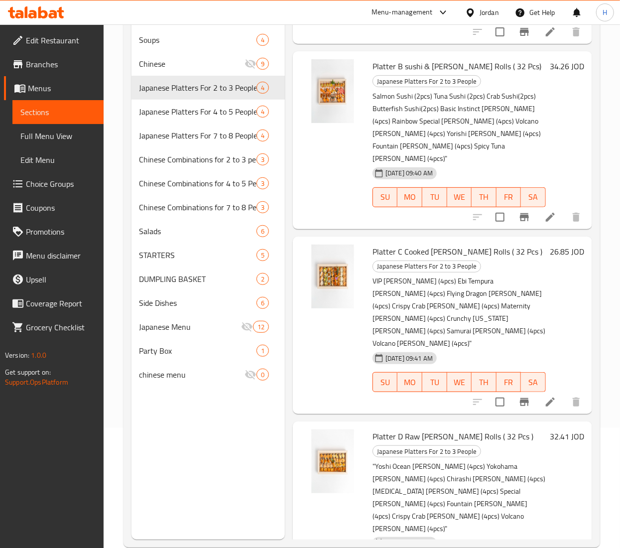
scroll to position [140, 0]
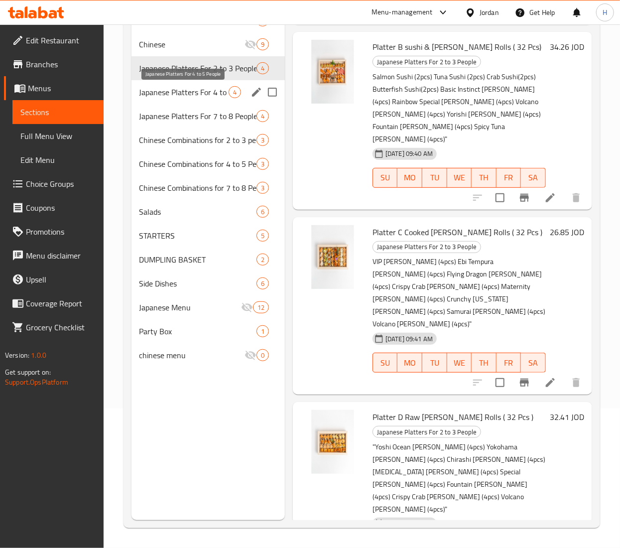
click at [193, 91] on span "Japanese Platters For 4 to 5 People" at bounding box center [183, 92] width 89 height 12
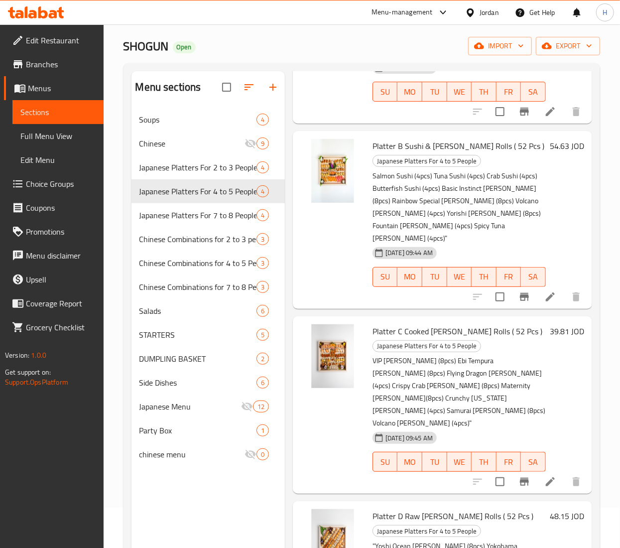
scroll to position [140, 0]
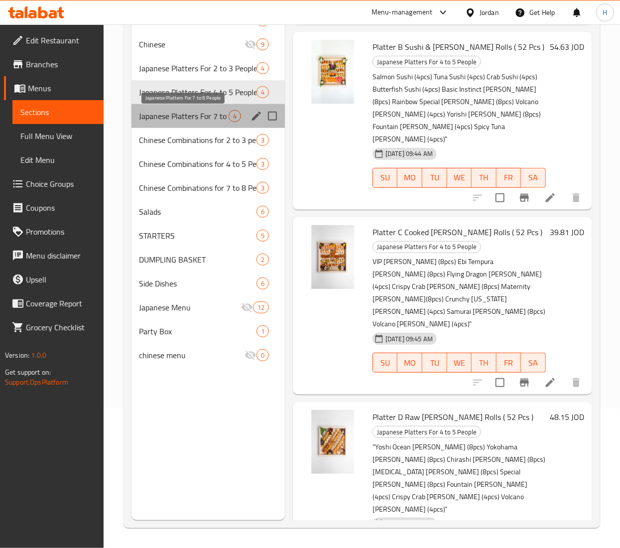
click at [160, 116] on span "Japanese Platters For 7 to 8 People" at bounding box center [183, 116] width 89 height 12
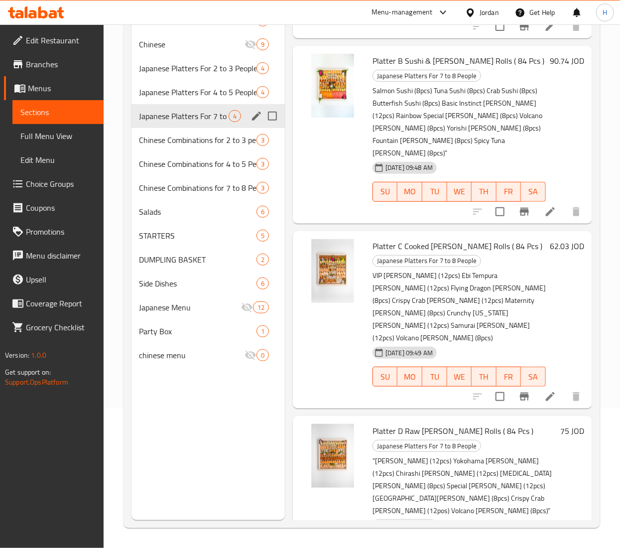
click at [198, 123] on div "Japanese Platters For 7 to 8 People 4" at bounding box center [207, 116] width 153 height 24
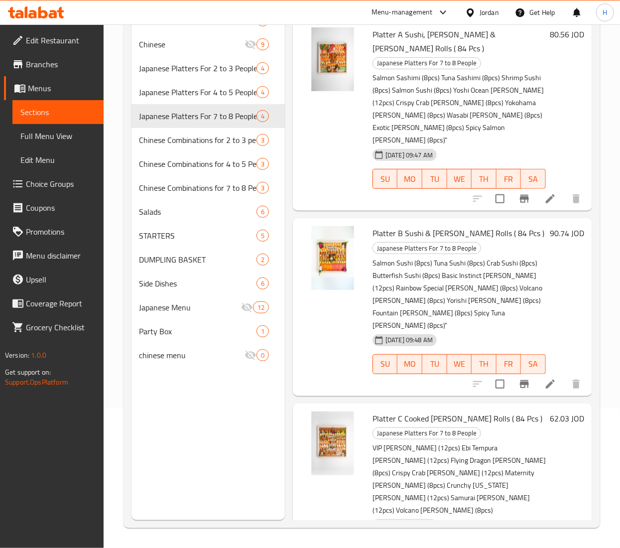
scroll to position [40, 0]
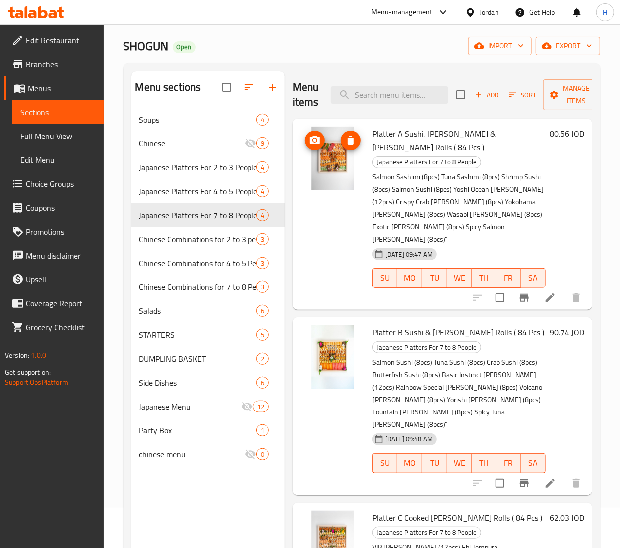
click at [335, 183] on img at bounding box center [333, 159] width 64 height 64
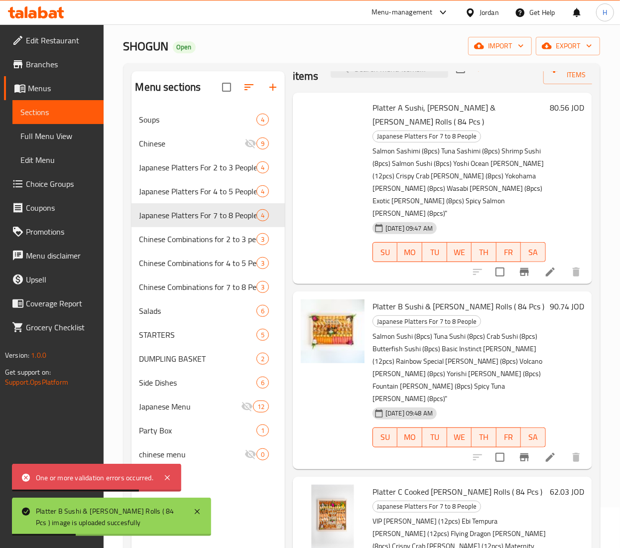
scroll to position [0, 0]
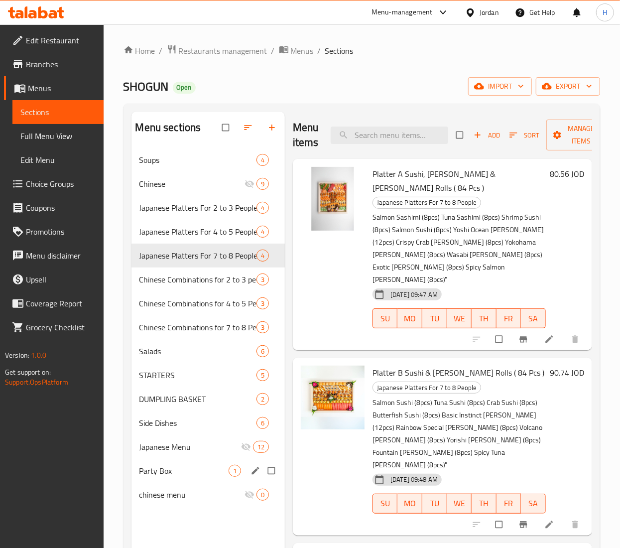
click at [173, 477] on span "Party Box" at bounding box center [183, 471] width 89 height 12
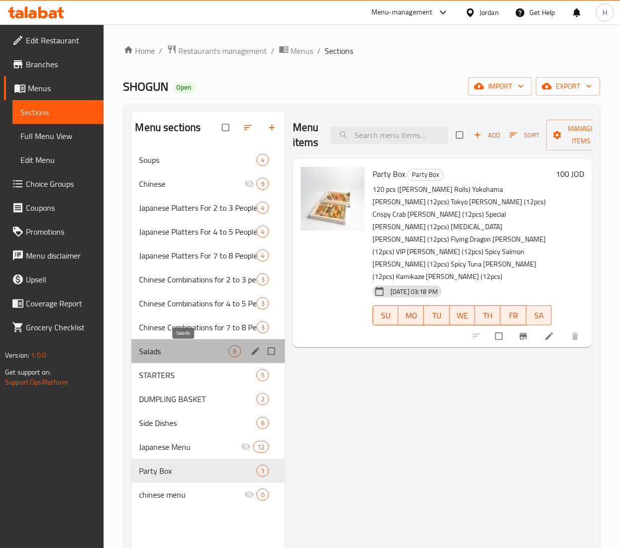
click at [160, 353] on span "Salads" at bounding box center [183, 351] width 89 height 12
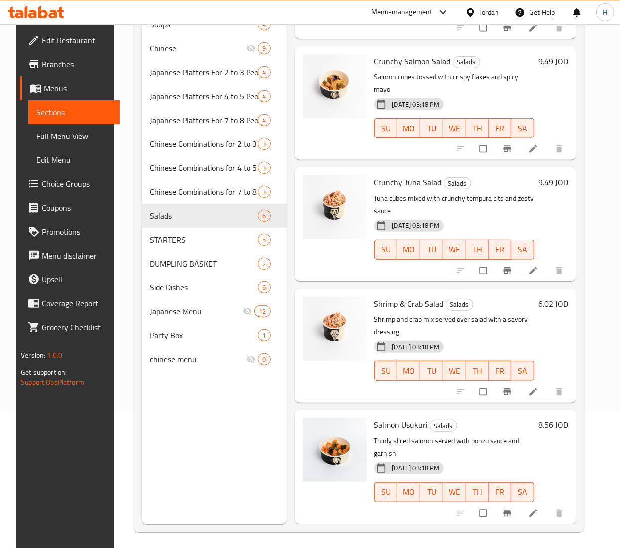
scroll to position [140, 0]
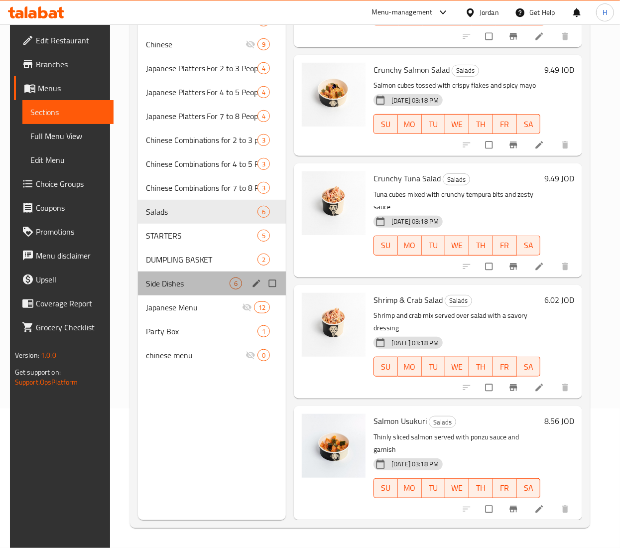
click at [184, 273] on div "Side Dishes 6" at bounding box center [212, 283] width 148 height 24
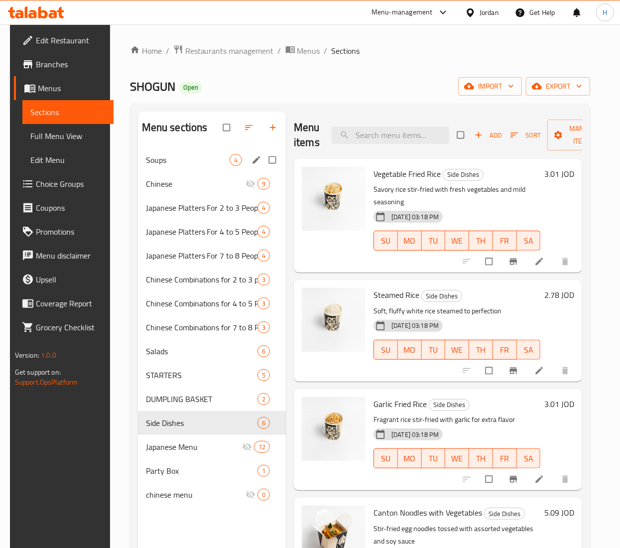
click at [165, 164] on span "Soups" at bounding box center [188, 160] width 84 height 12
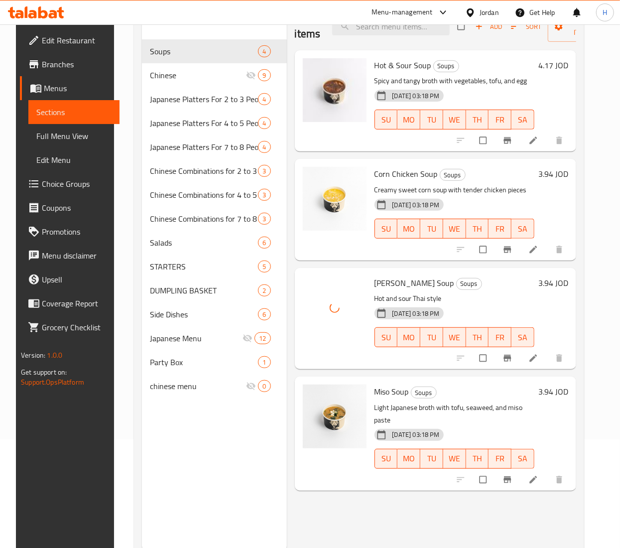
scroll to position [140, 0]
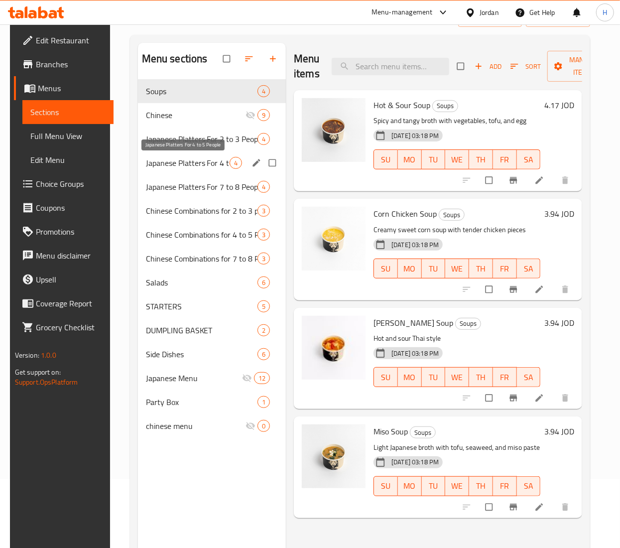
scroll to position [100, 0]
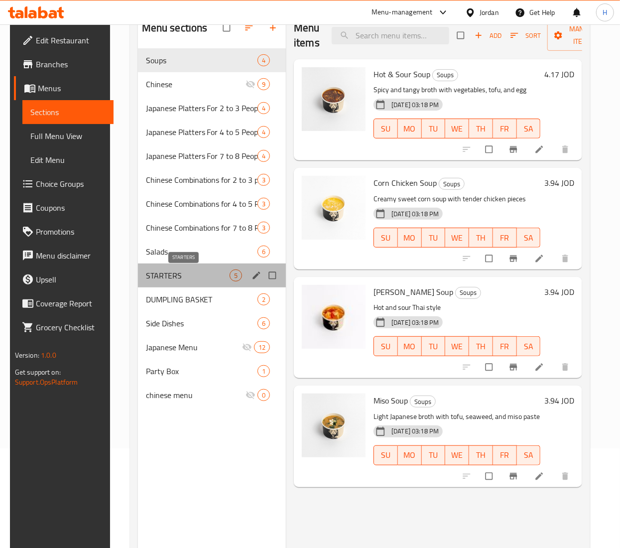
click at [162, 274] on span "STARTERS" at bounding box center [188, 275] width 84 height 12
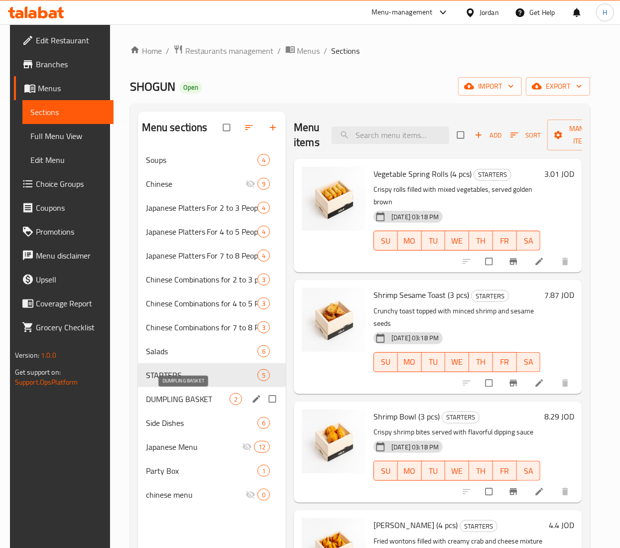
click at [163, 399] on span "DUMPLING BASKET" at bounding box center [188, 399] width 84 height 12
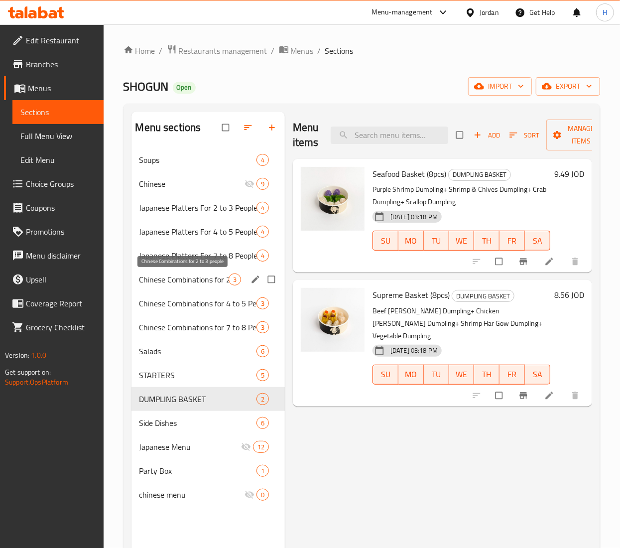
click at [203, 283] on span "Chinese Combinations for 2 to 3 people" at bounding box center [183, 279] width 89 height 12
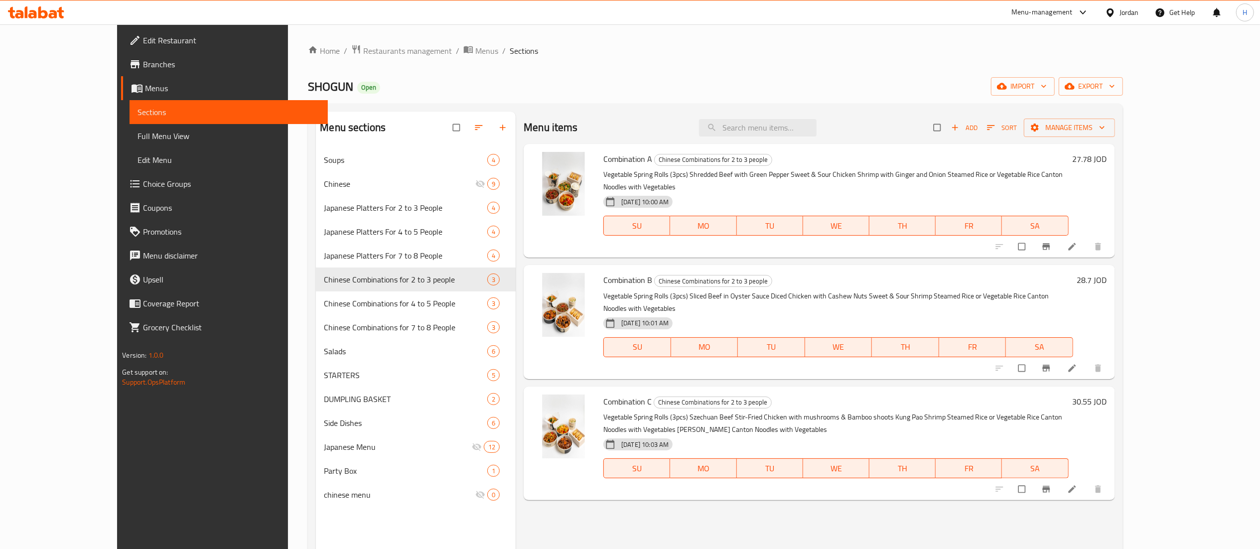
click at [32, 11] on icon at bounding box center [32, 14] width 8 height 8
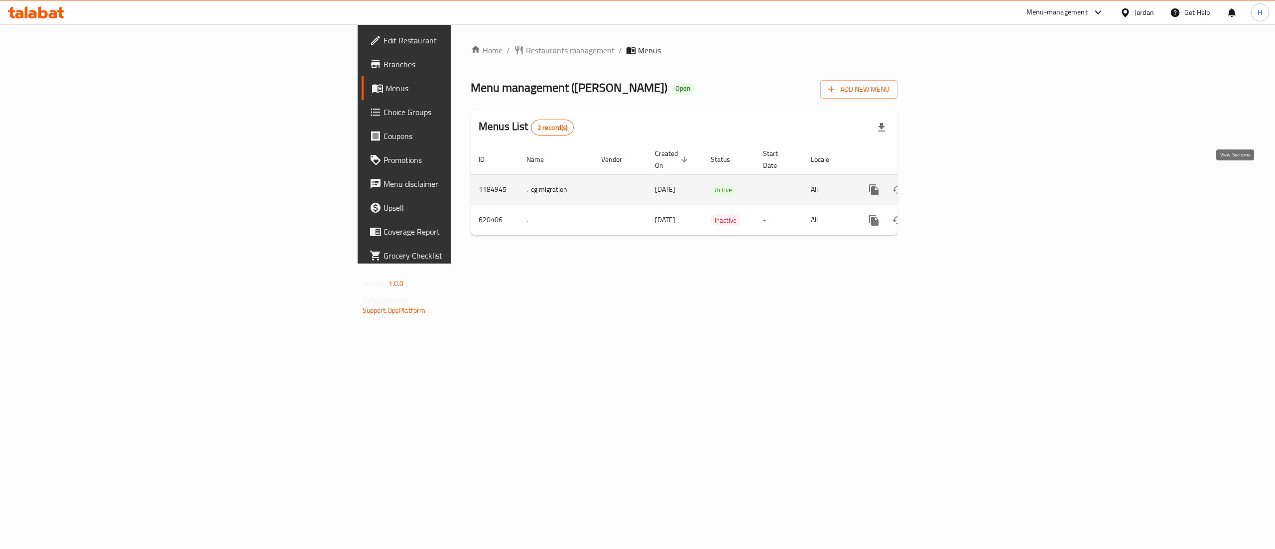
click at [952, 184] on icon "enhanced table" at bounding box center [946, 190] width 12 height 12
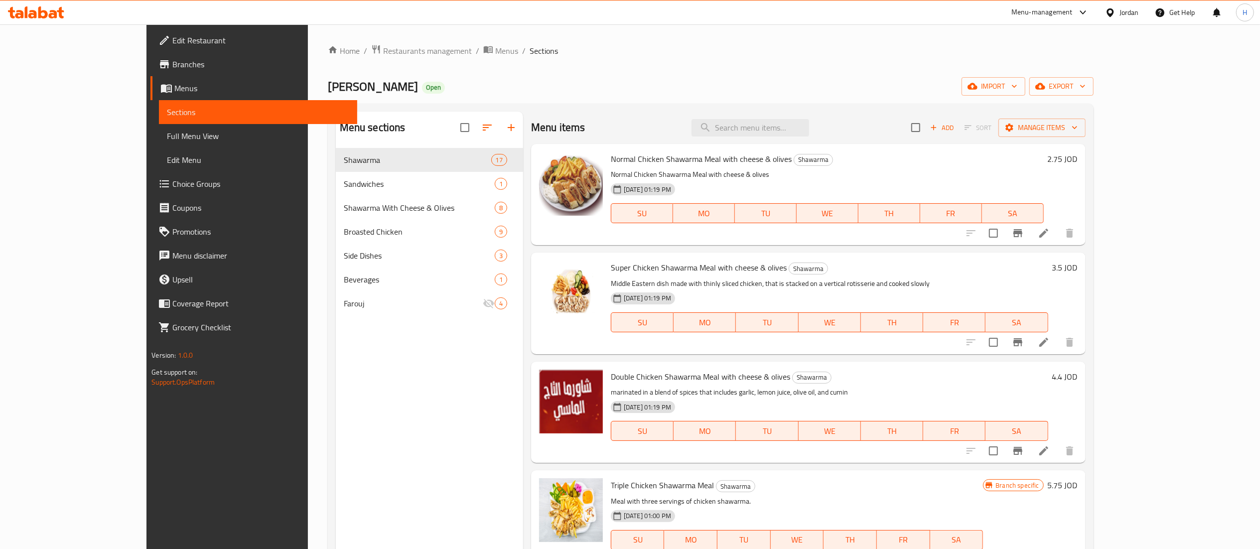
drag, startPoint x: 389, startPoint y: 464, endPoint x: 463, endPoint y: 482, distance: 76.0
click at [388, 466] on div "Menu sections Shawarma 17 Sandwiches 1 Shawarma With Cheese & Olives 8 Broasted…" at bounding box center [429, 386] width 187 height 549
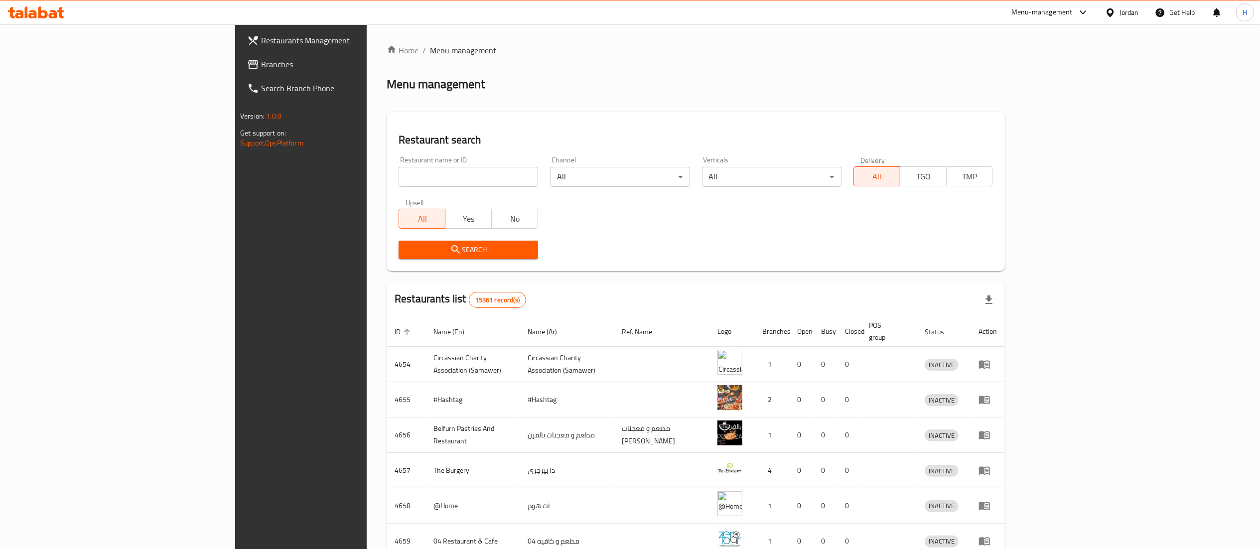
click at [398, 173] on input "search" at bounding box center [467, 177] width 139 height 20
paste input "755907"
type input "755907"
click button "Search" at bounding box center [467, 250] width 139 height 18
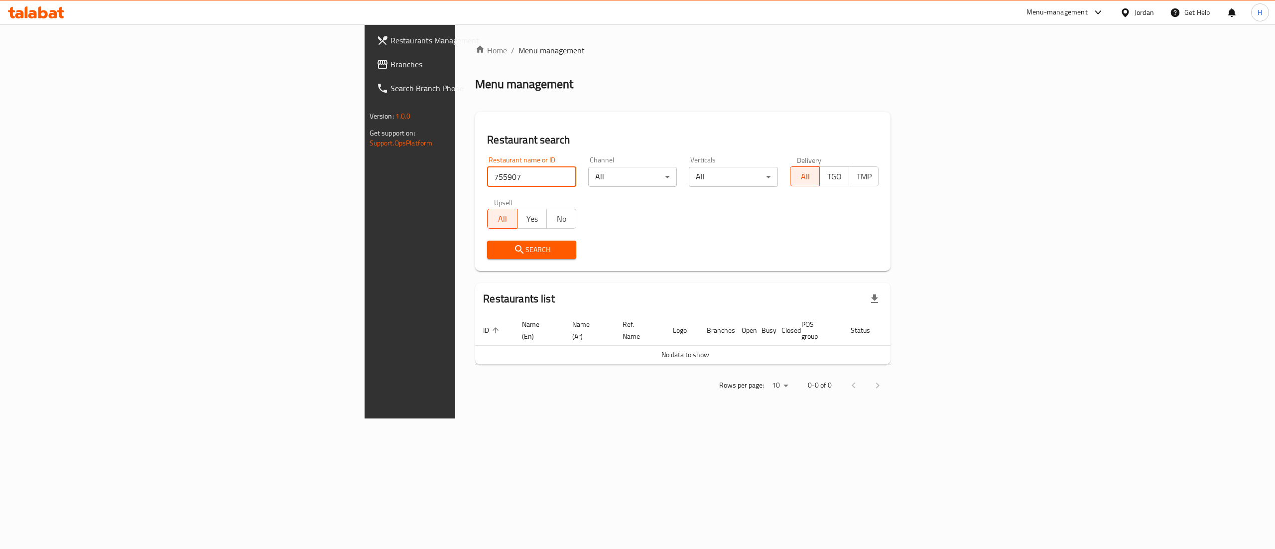
click at [390, 70] on span "Branches" at bounding box center [479, 64] width 179 height 12
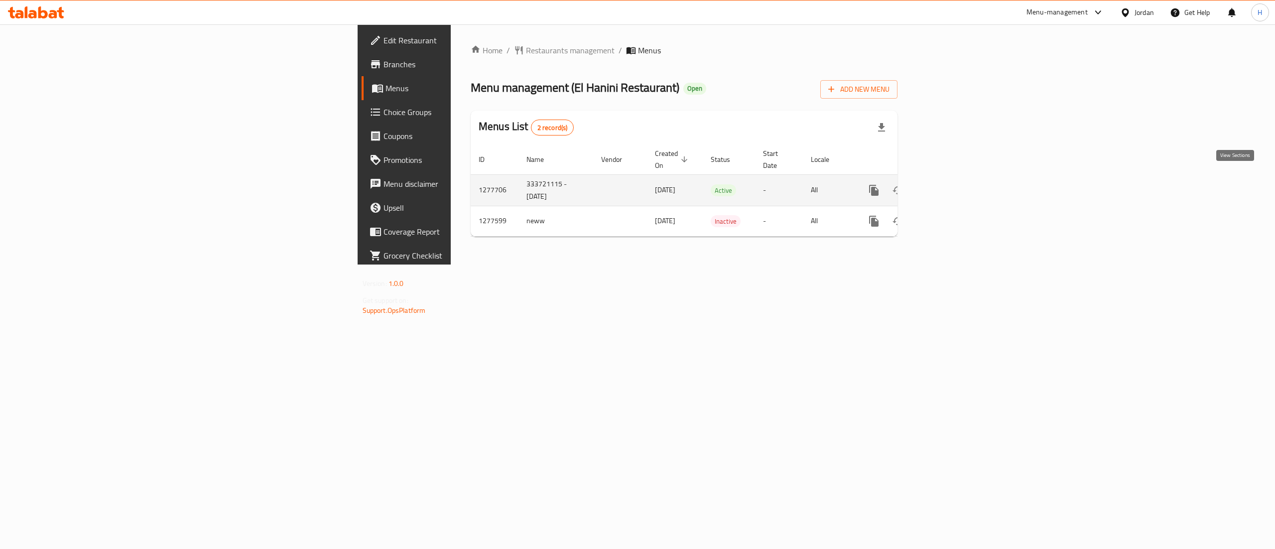
click at [952, 184] on icon "enhanced table" at bounding box center [946, 190] width 12 height 12
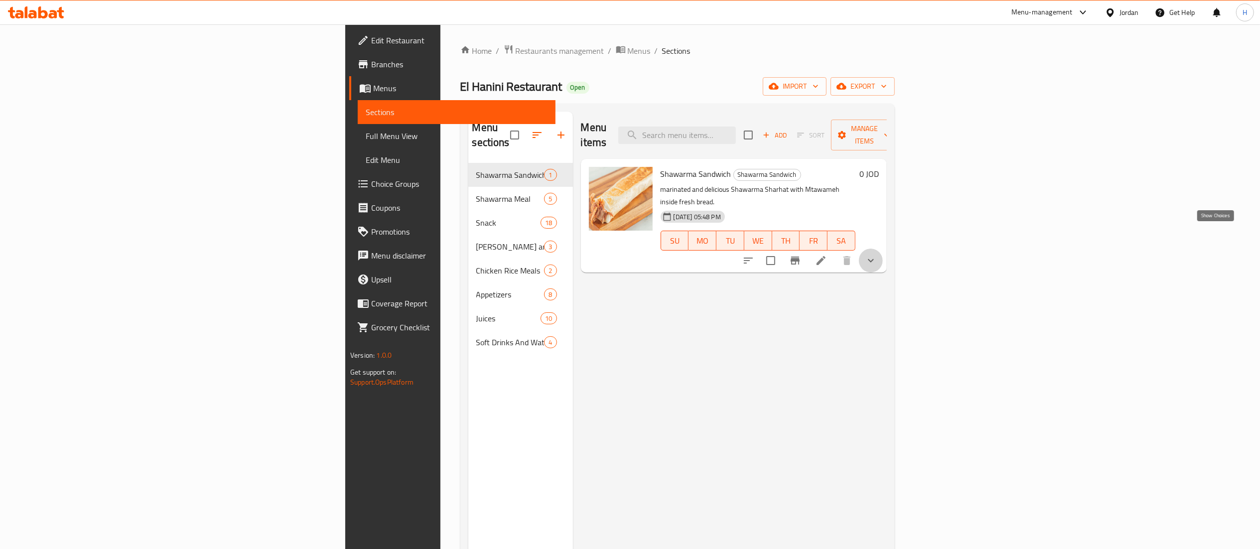
click at [874, 259] on icon "show more" at bounding box center [871, 260] width 6 height 3
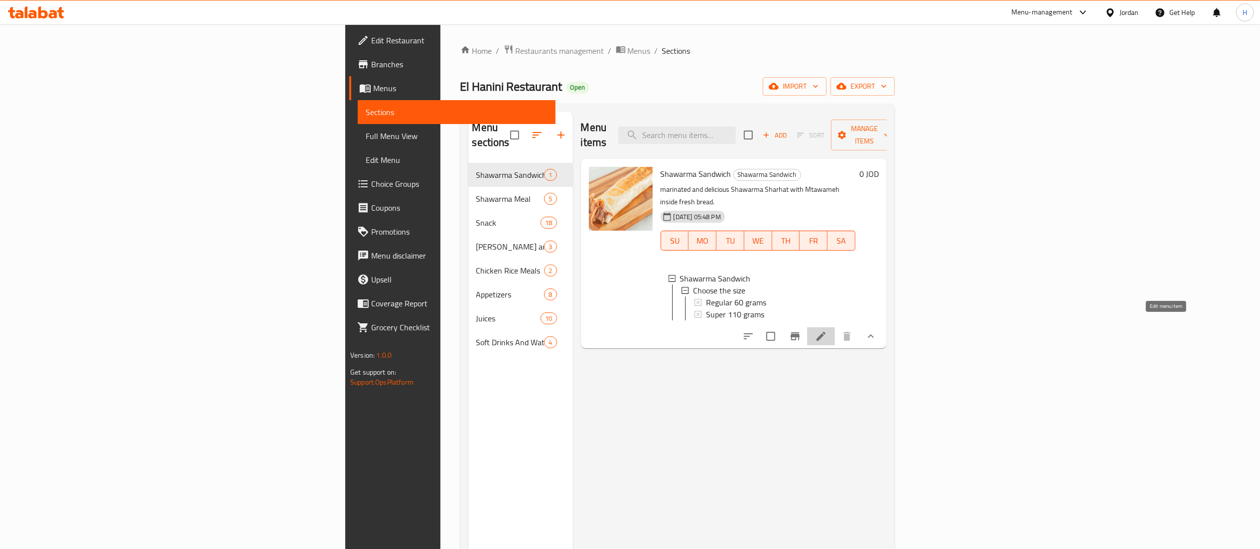
click at [827, 330] on icon at bounding box center [821, 336] width 12 height 12
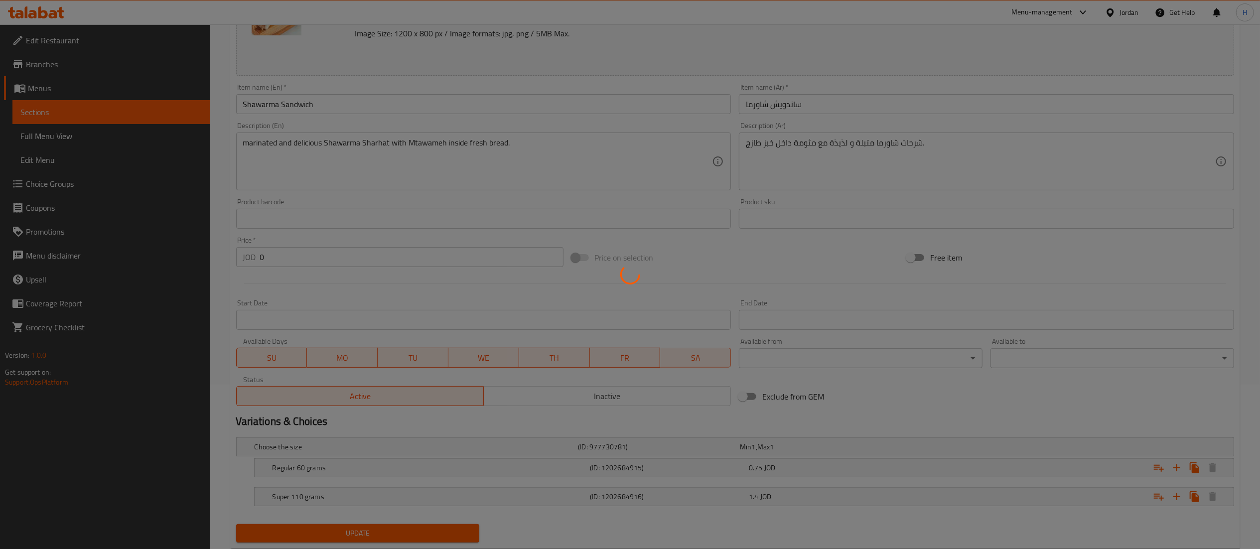
scroll to position [186, 0]
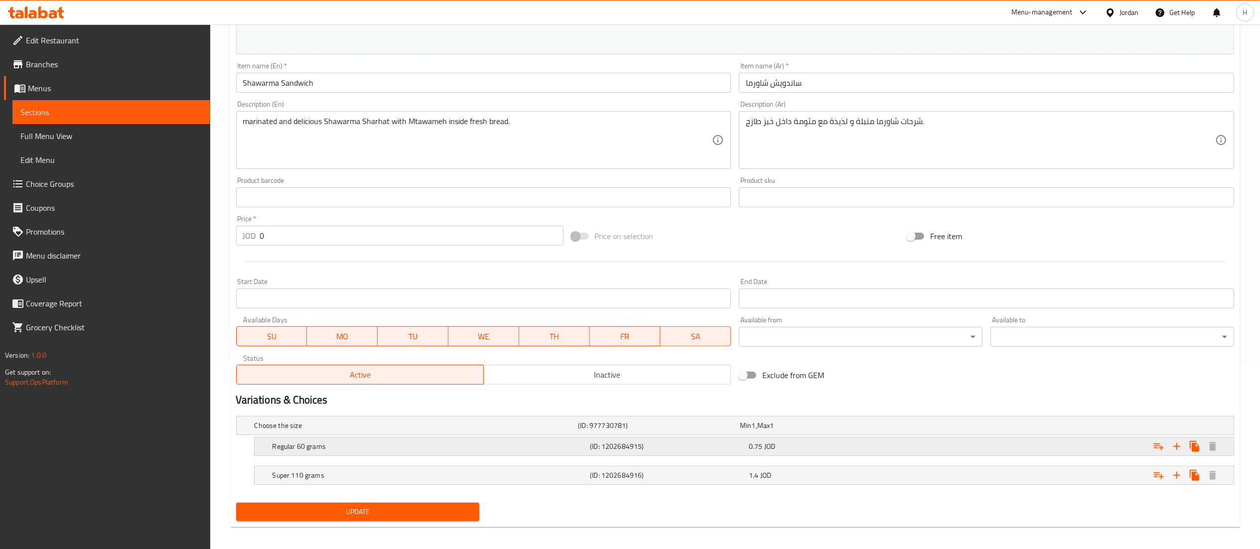
click at [799, 444] on div "0.75 JOD" at bounding box center [826, 446] width 155 height 10
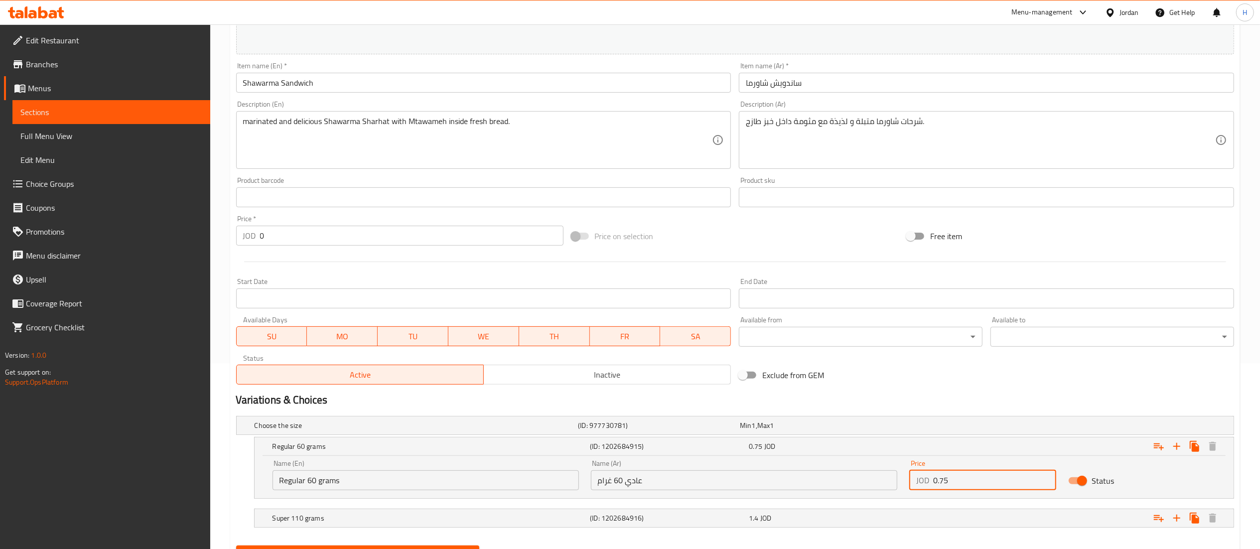
click at [952, 487] on input "0.75" at bounding box center [995, 480] width 124 height 20
type input "0.85"
click at [897, 525] on div "1.4 JOD" at bounding box center [826, 518] width 159 height 14
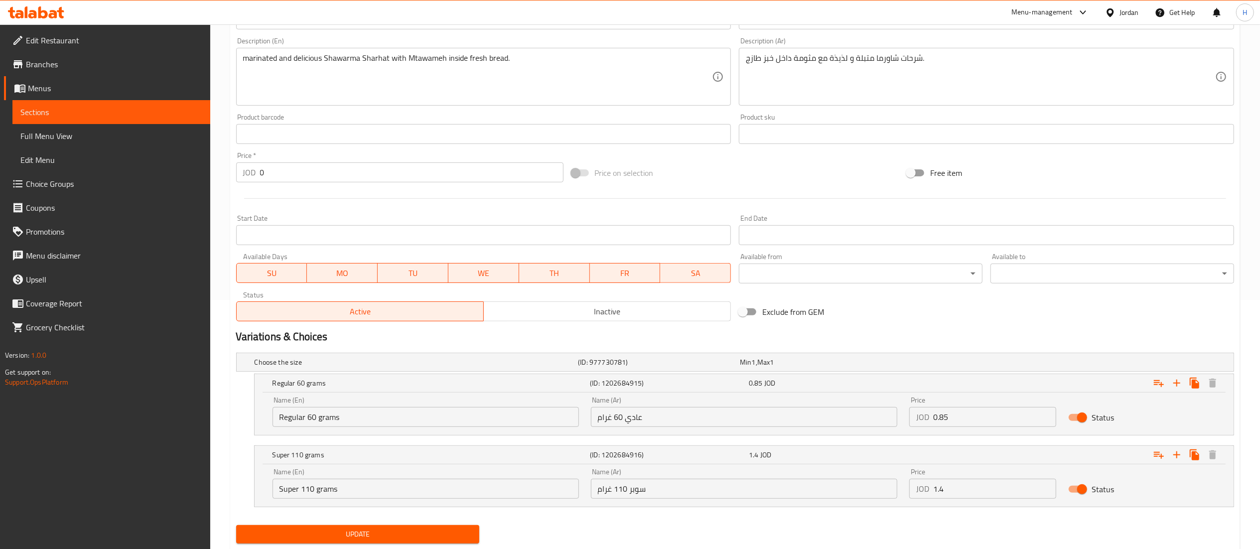
scroll to position [278, 0]
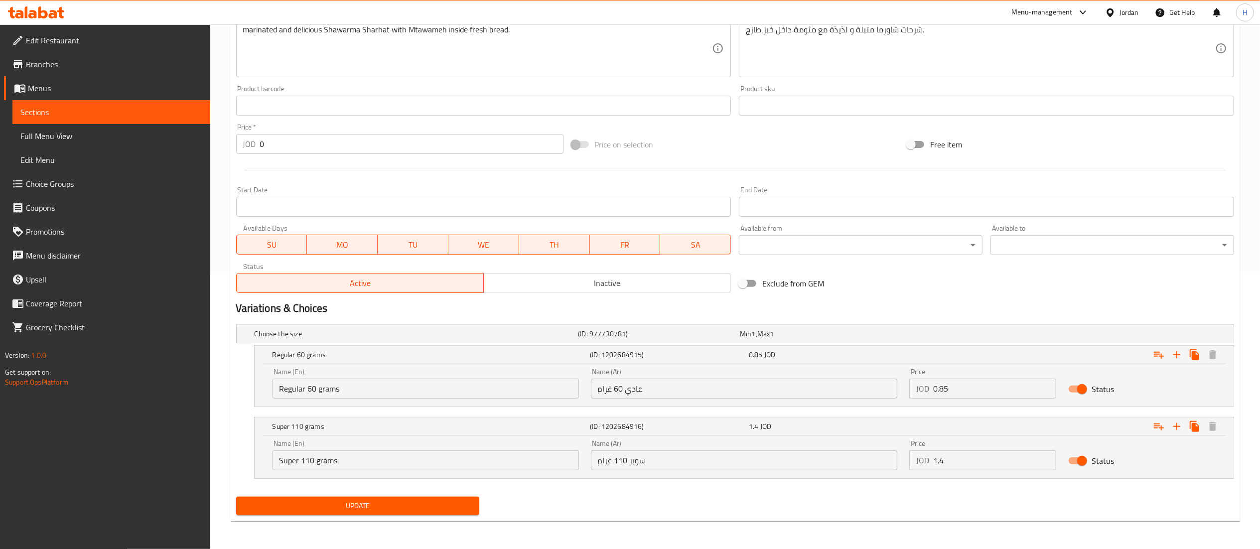
click at [959, 464] on input "1.4" at bounding box center [995, 460] width 124 height 20
type input "1.45"
click at [441, 511] on span "Update" at bounding box center [358, 506] width 228 height 12
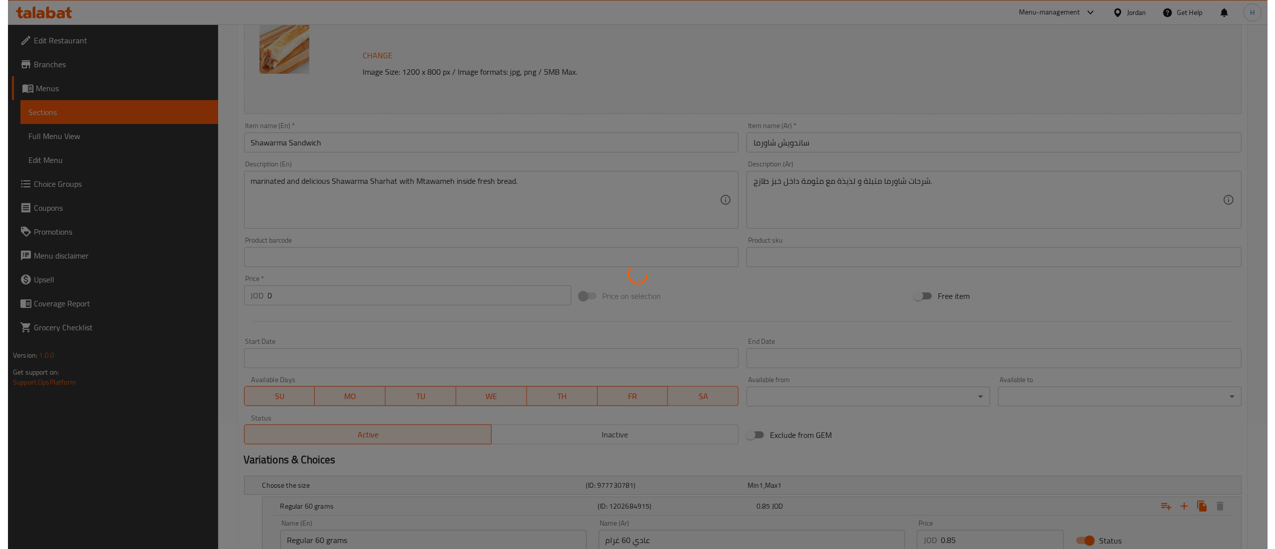
scroll to position [0, 0]
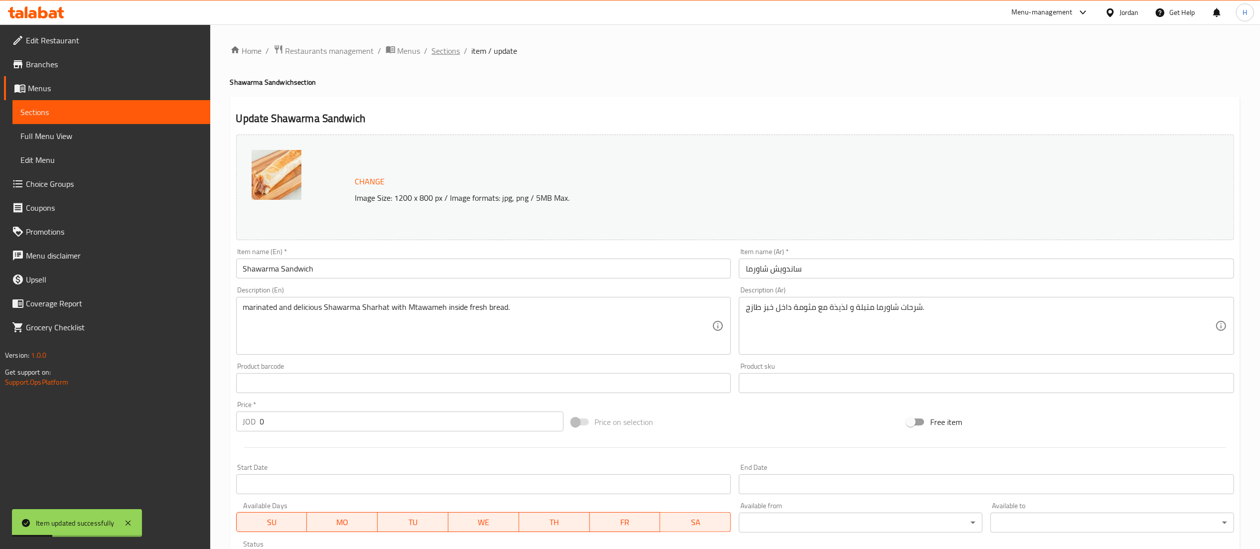
click at [447, 53] on span "Sections" at bounding box center [446, 51] width 28 height 12
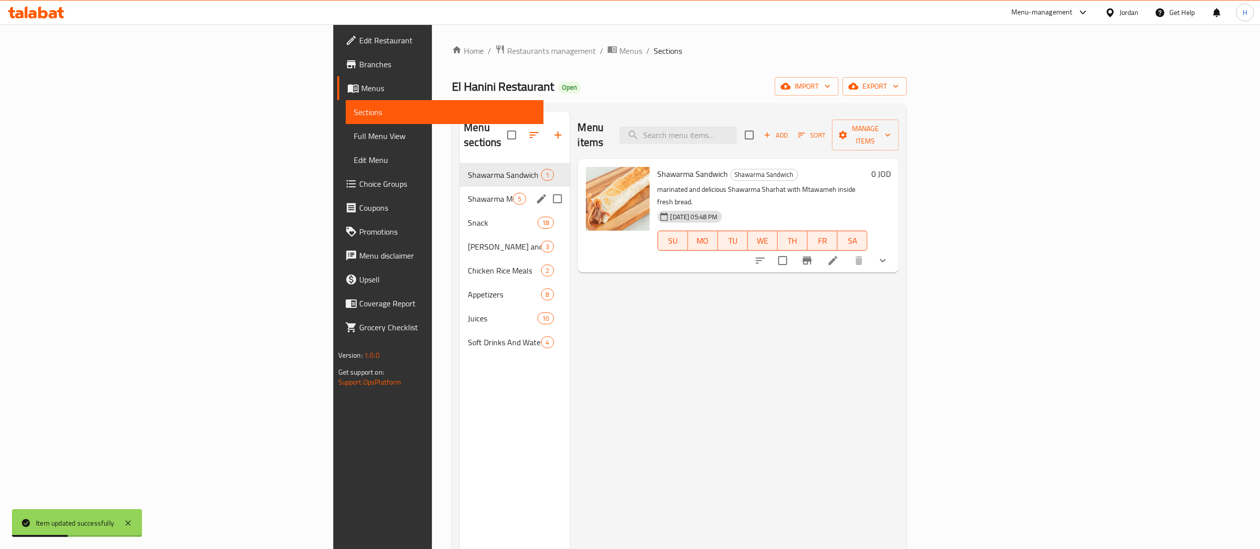
click at [460, 187] on div "Shawarma Meal 5" at bounding box center [515, 199] width 110 height 24
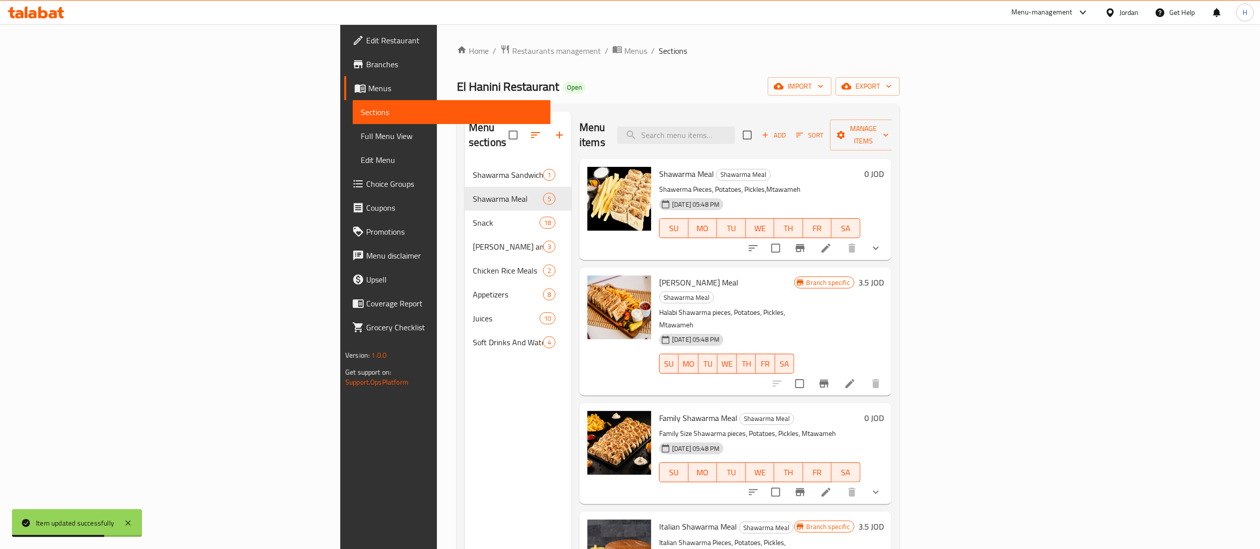
click at [830, 244] on icon at bounding box center [825, 248] width 9 height 9
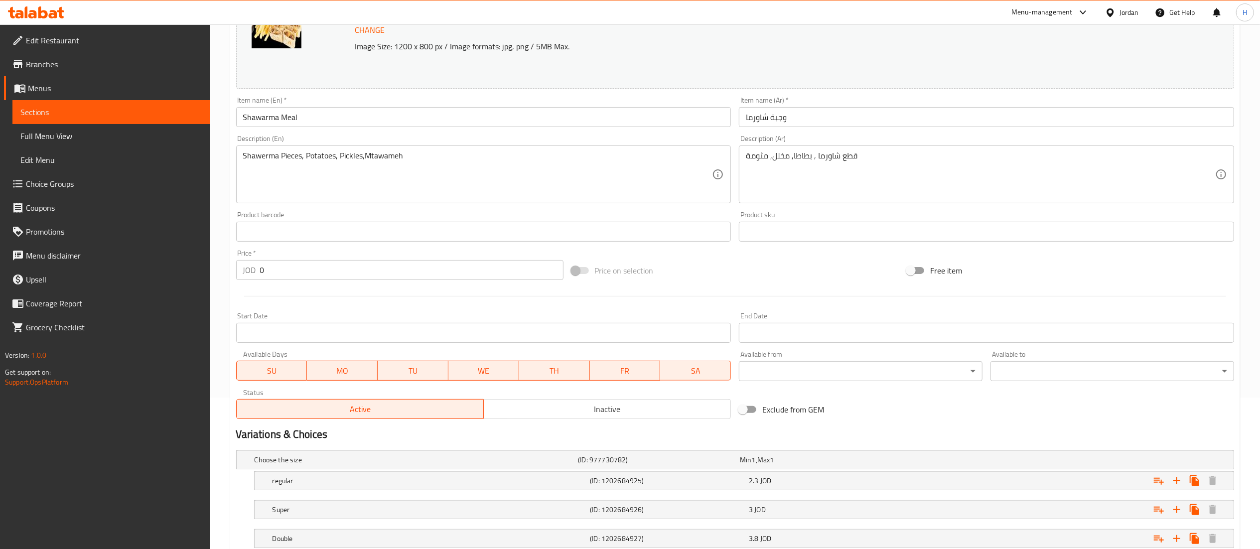
scroll to position [251, 0]
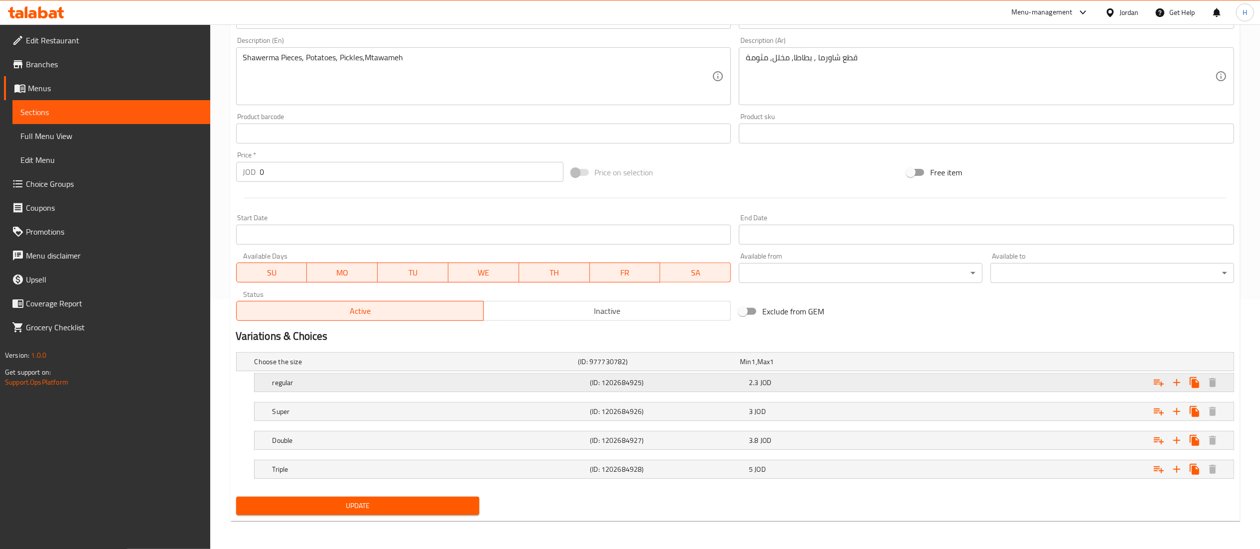
click at [811, 384] on div "2.3 JOD" at bounding box center [826, 383] width 155 height 10
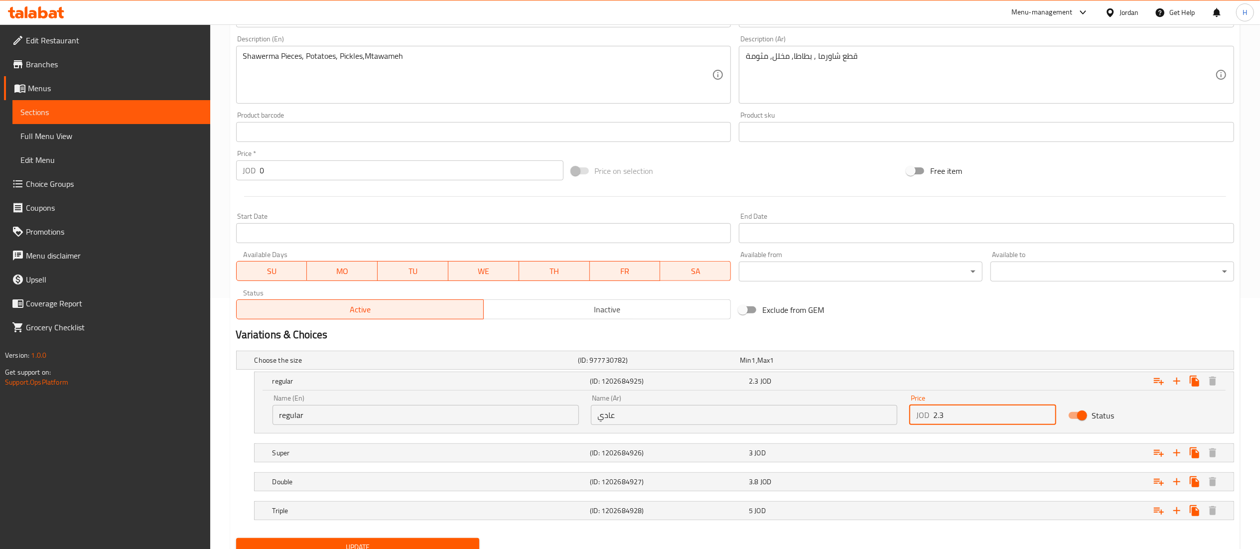
drag, startPoint x: 952, startPoint y: 415, endPoint x: 766, endPoint y: 412, distance: 186.8
click at [766, 412] on div "Name (En) regular Name (En) Name (Ar) عادي Name (Ar) Price JOD 2.3 Price Status" at bounding box center [743, 409] width 955 height 42
type input "1.45"
click at [795, 453] on div "3 JOD" at bounding box center [826, 453] width 155 height 10
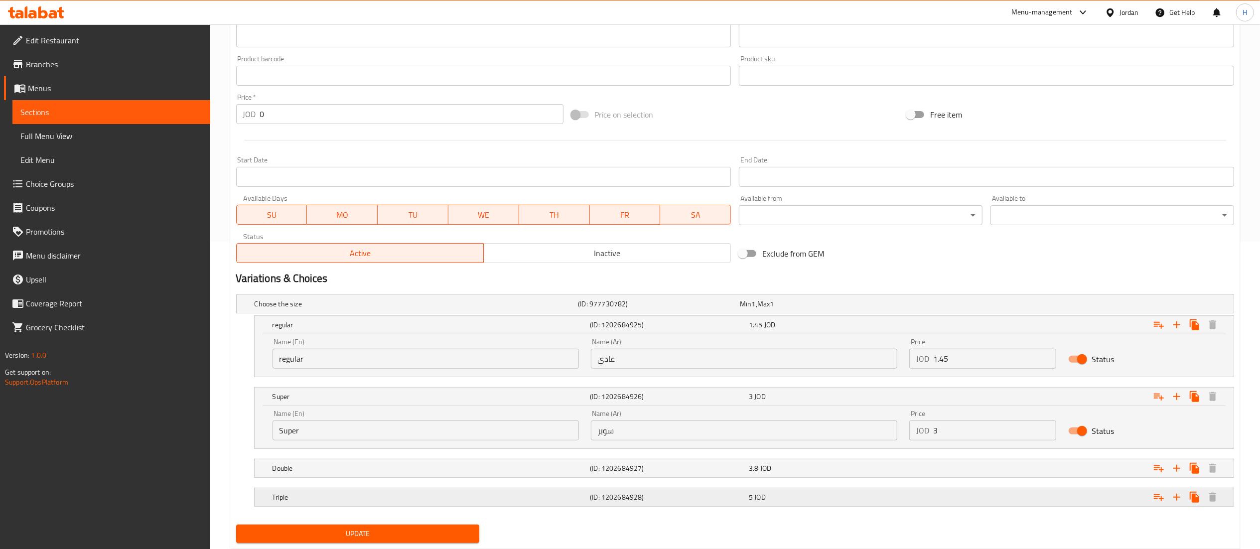
scroll to position [337, 0]
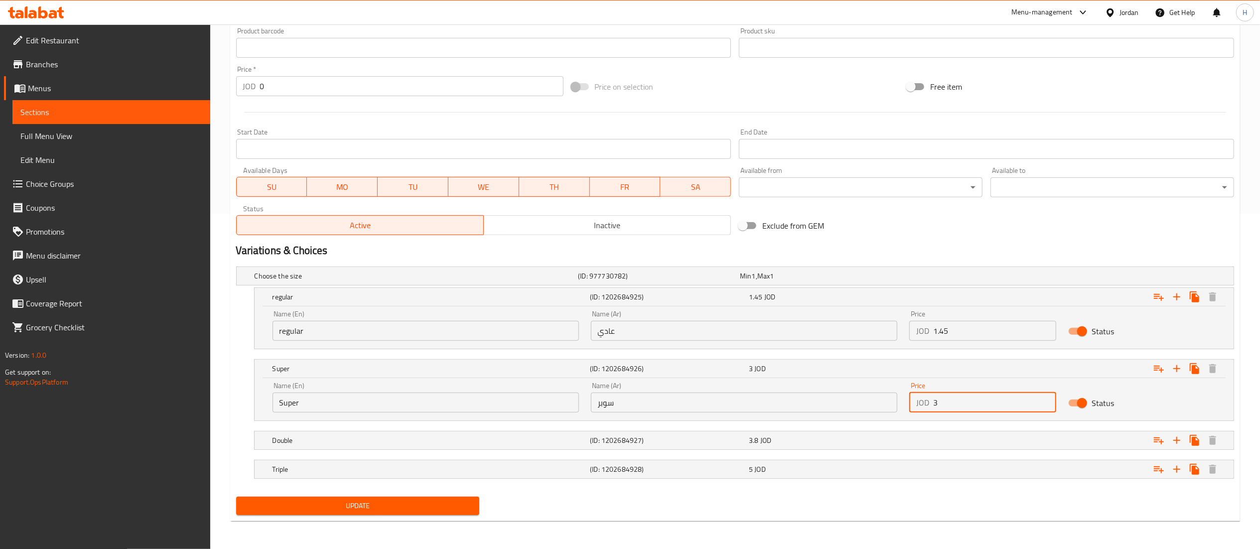
click at [957, 407] on input "3" at bounding box center [995, 402] width 124 height 20
type input "3.2"
click at [981, 438] on div "Expand" at bounding box center [1064, 440] width 318 height 22
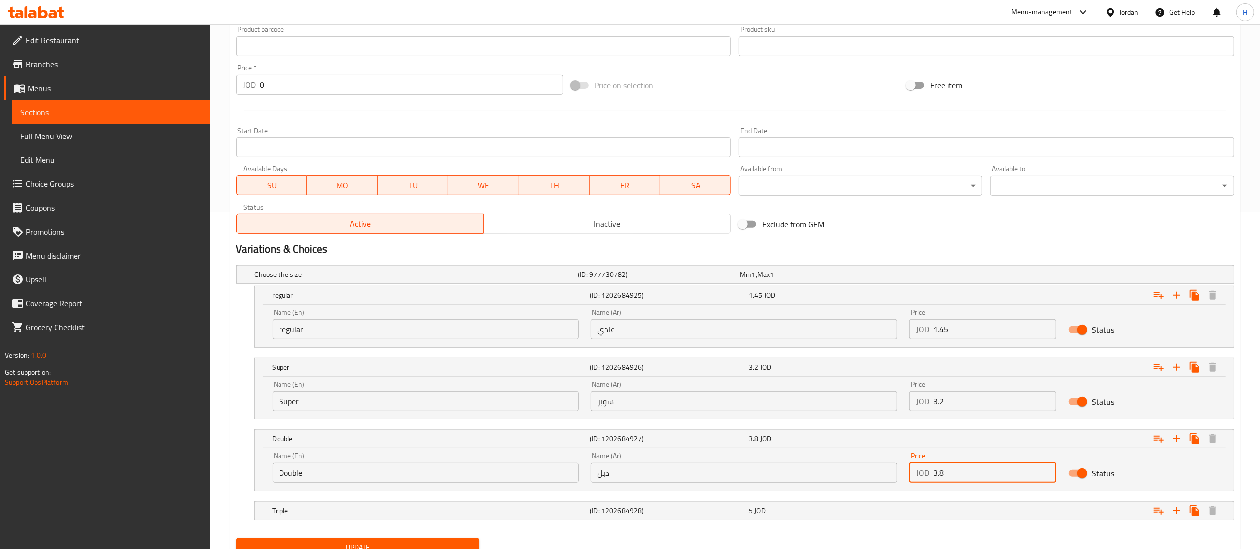
click at [957, 470] on input "3.8" at bounding box center [995, 473] width 124 height 20
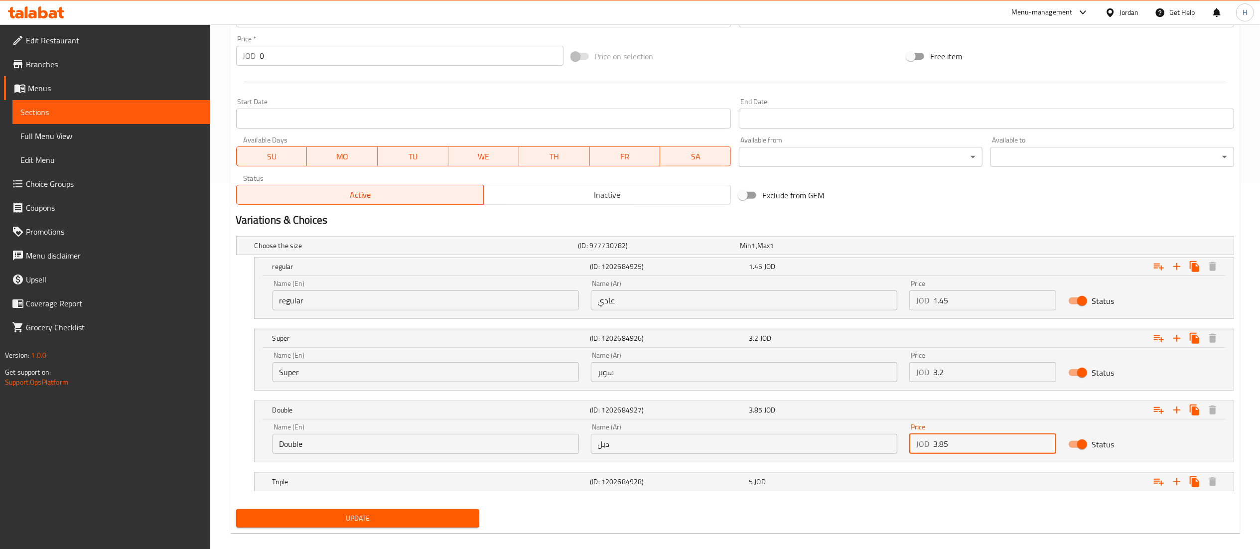
scroll to position [380, 0]
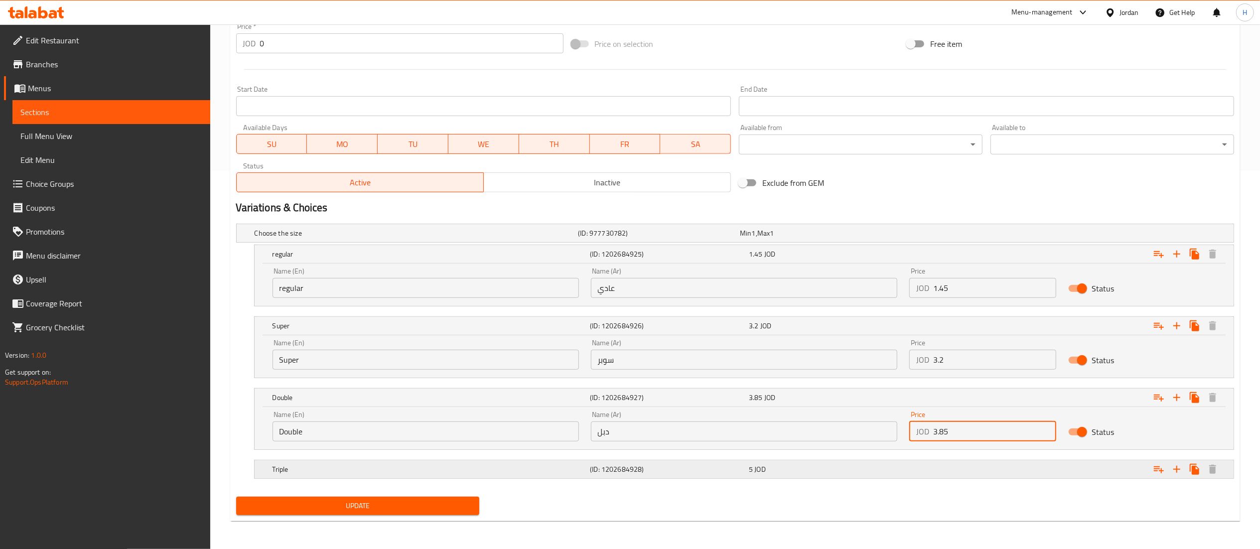
type input "3.85"
click at [793, 474] on div "5 JOD" at bounding box center [826, 469] width 155 height 10
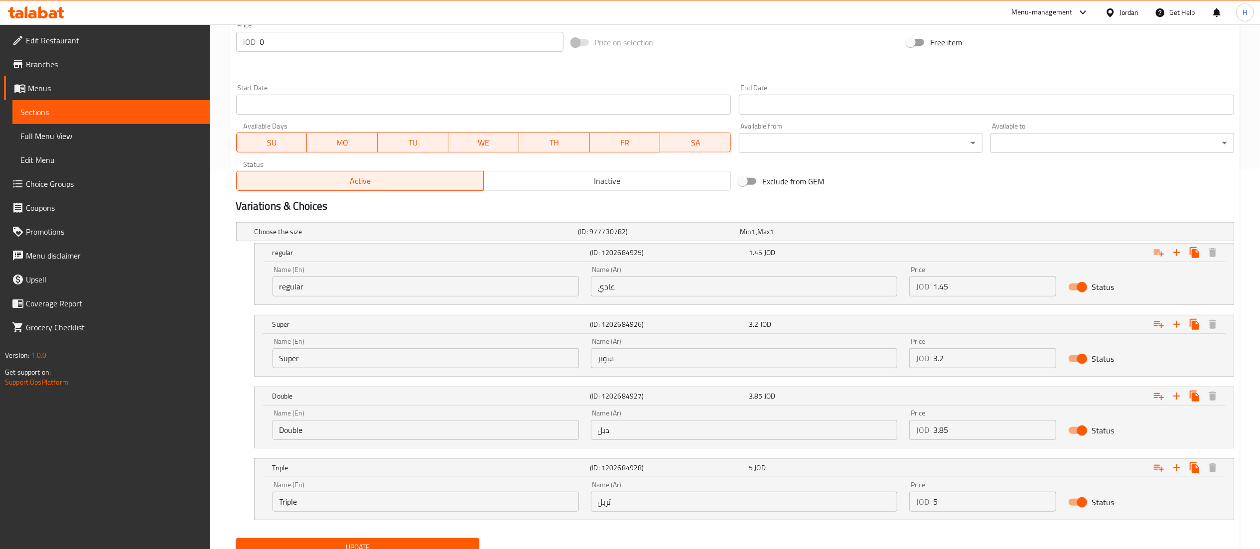
click at [354, 540] on button "Update" at bounding box center [358, 547] width 244 height 18
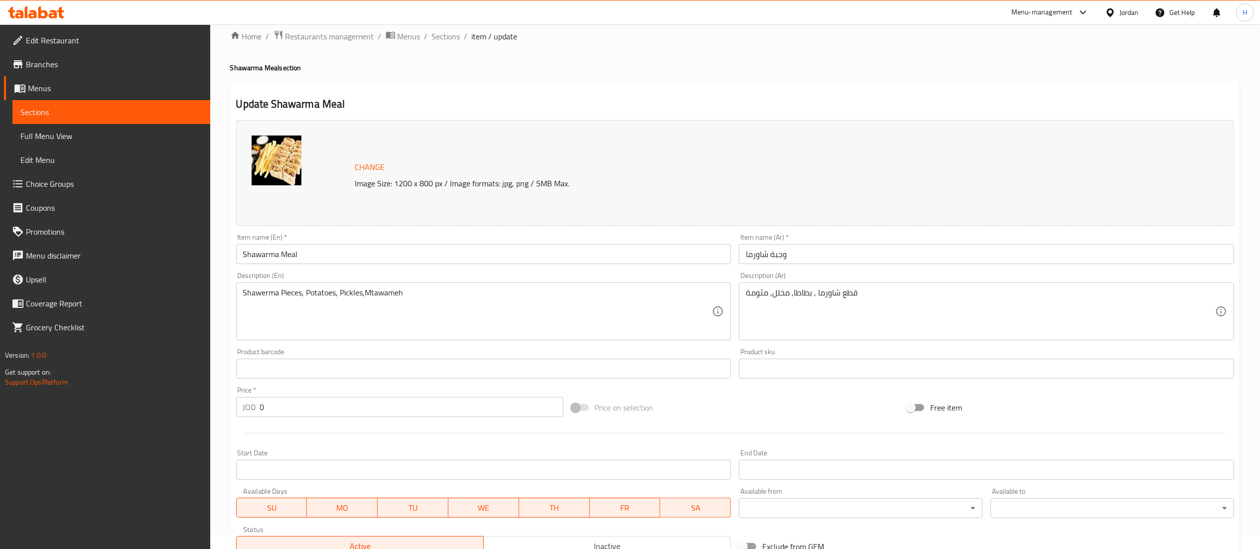
scroll to position [422, 0]
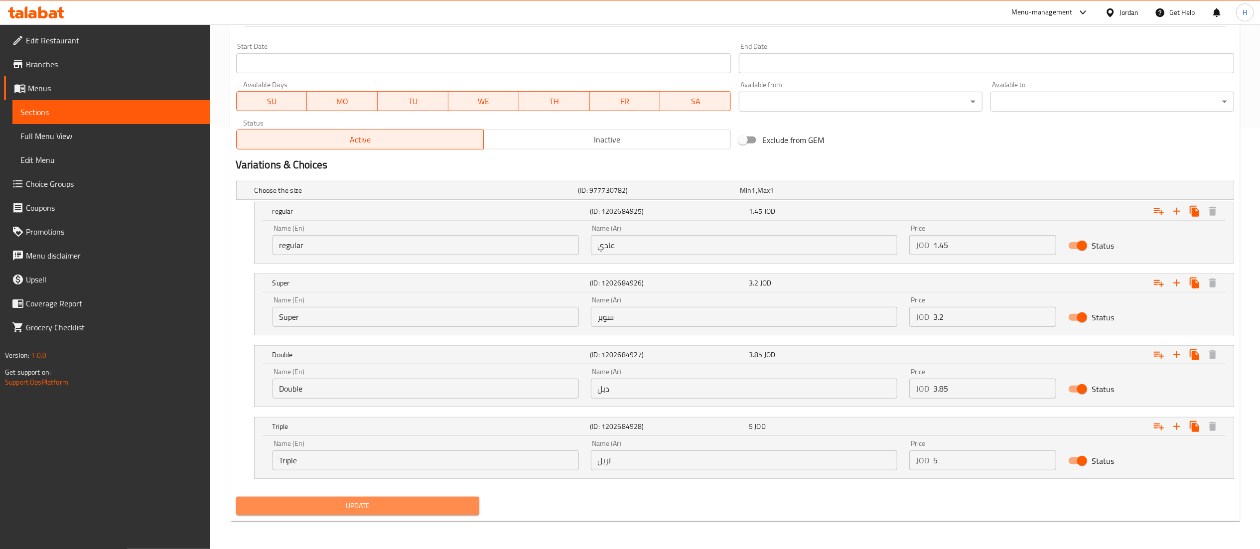
click at [401, 500] on span "Update" at bounding box center [358, 506] width 228 height 12
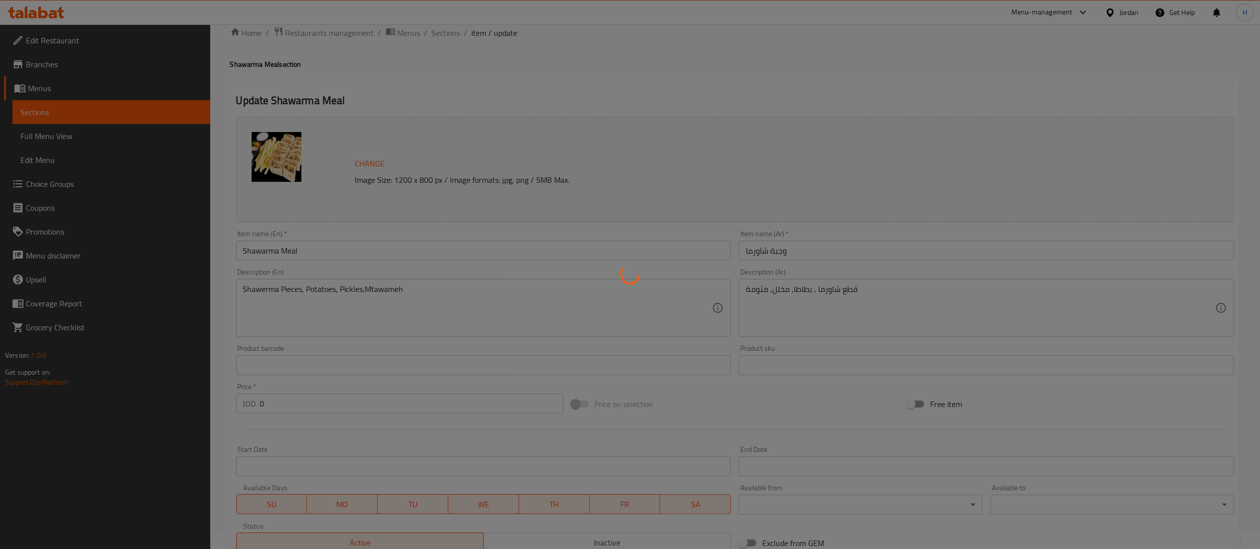
scroll to position [0, 0]
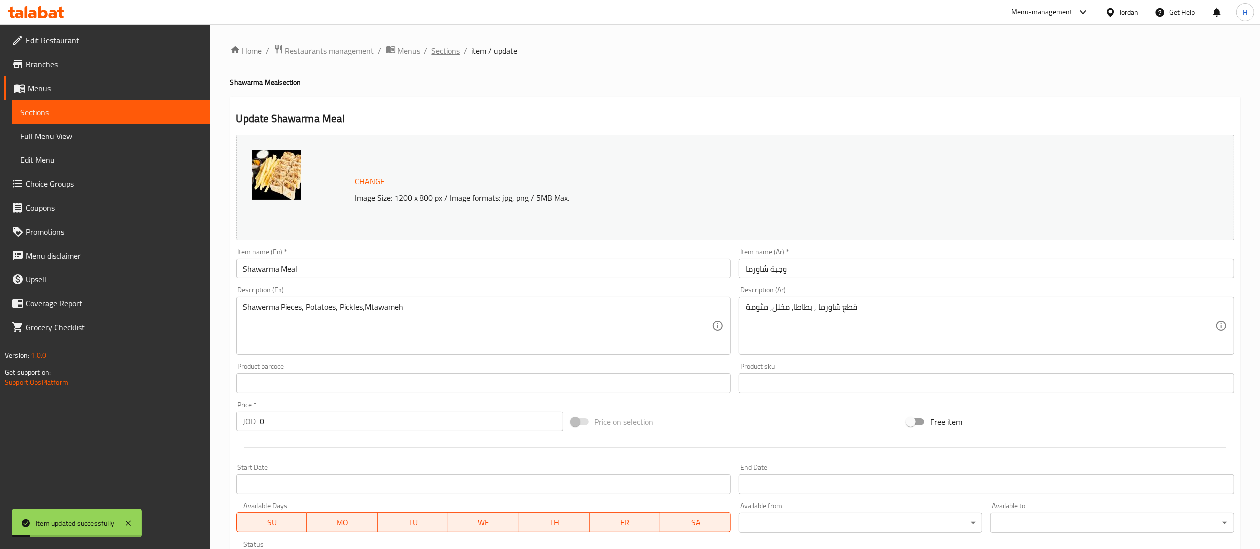
click at [449, 49] on span "Sections" at bounding box center [446, 51] width 28 height 12
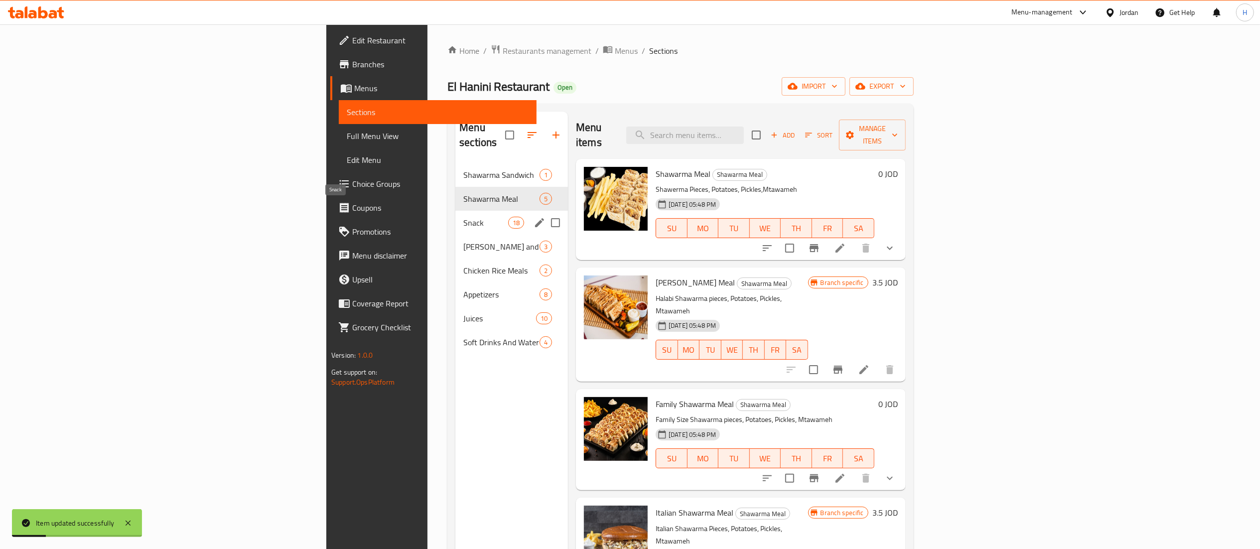
click at [463, 217] on span "Snack" at bounding box center [485, 223] width 45 height 12
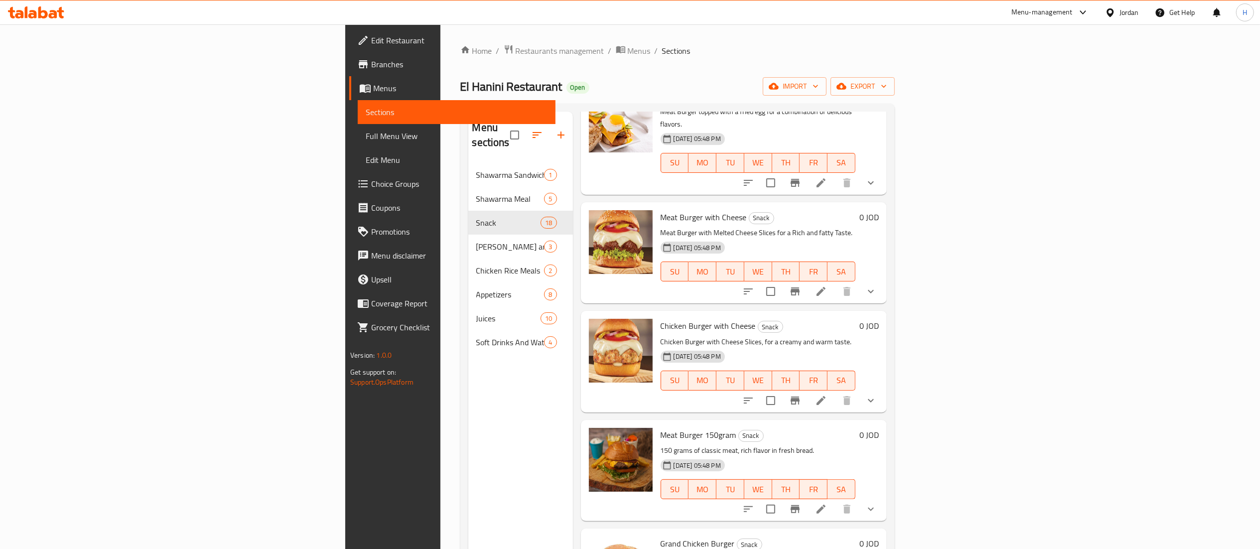
scroll to position [299, 0]
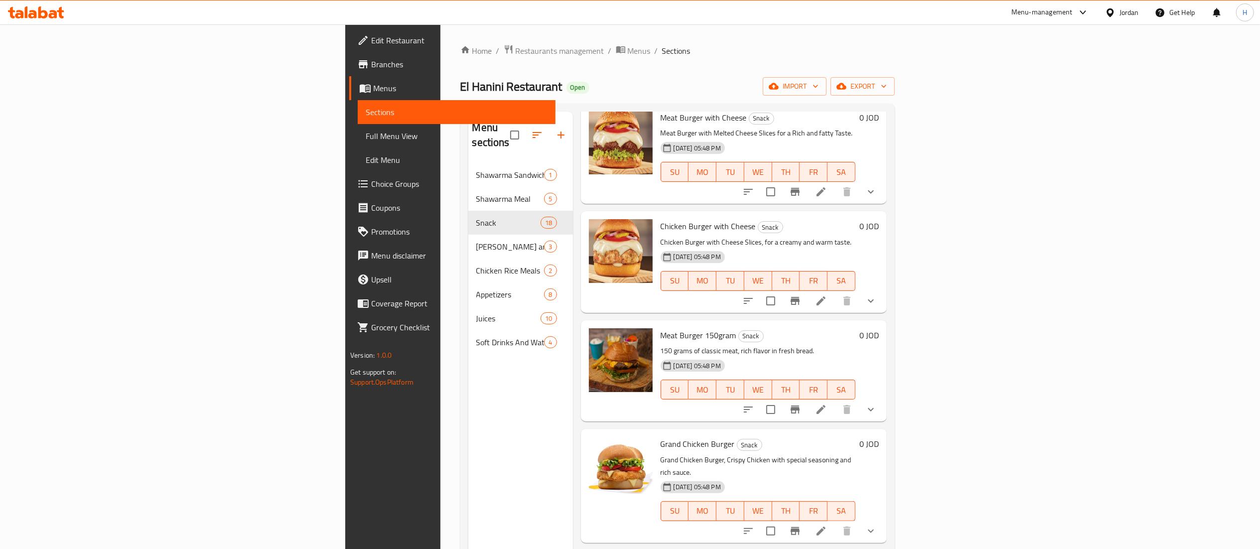
click at [883, 397] on button "show more" at bounding box center [871, 409] width 24 height 24
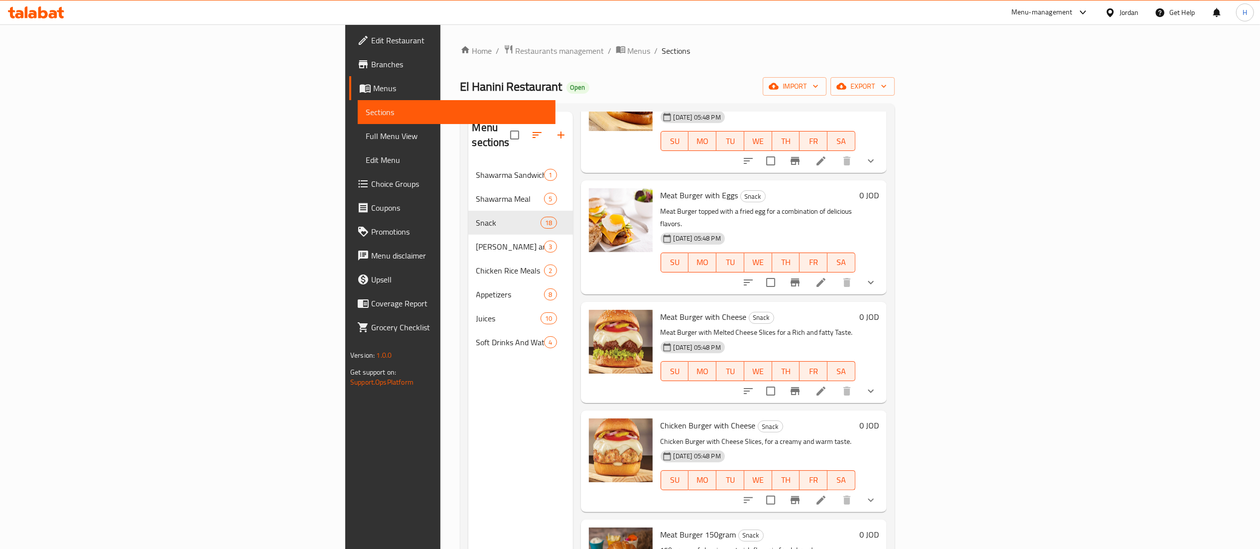
scroll to position [0, 0]
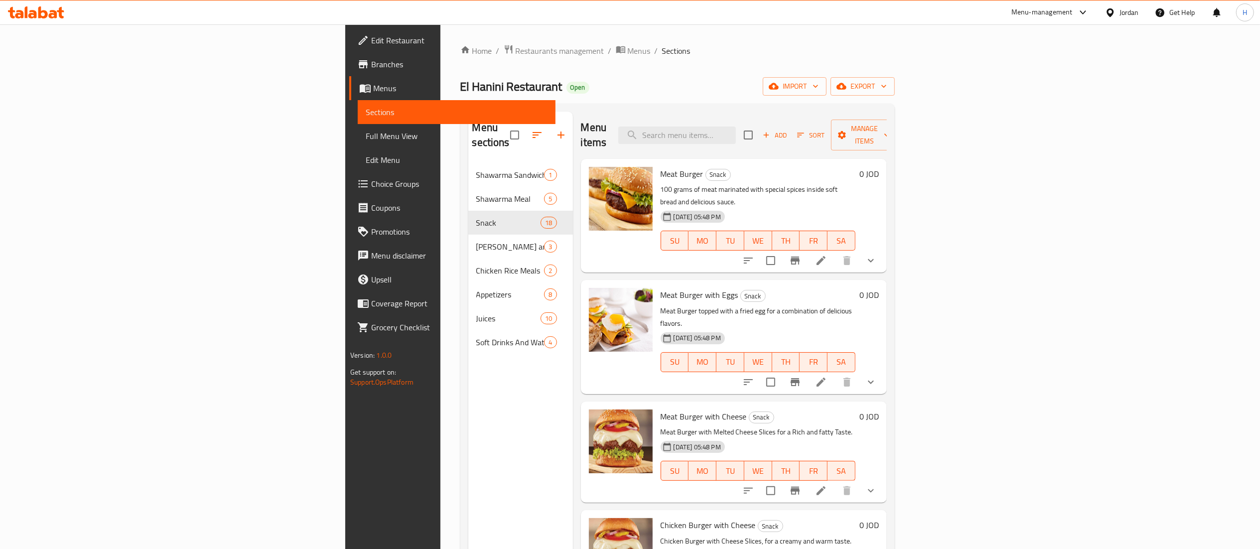
click at [883, 249] on button "show more" at bounding box center [871, 261] width 24 height 24
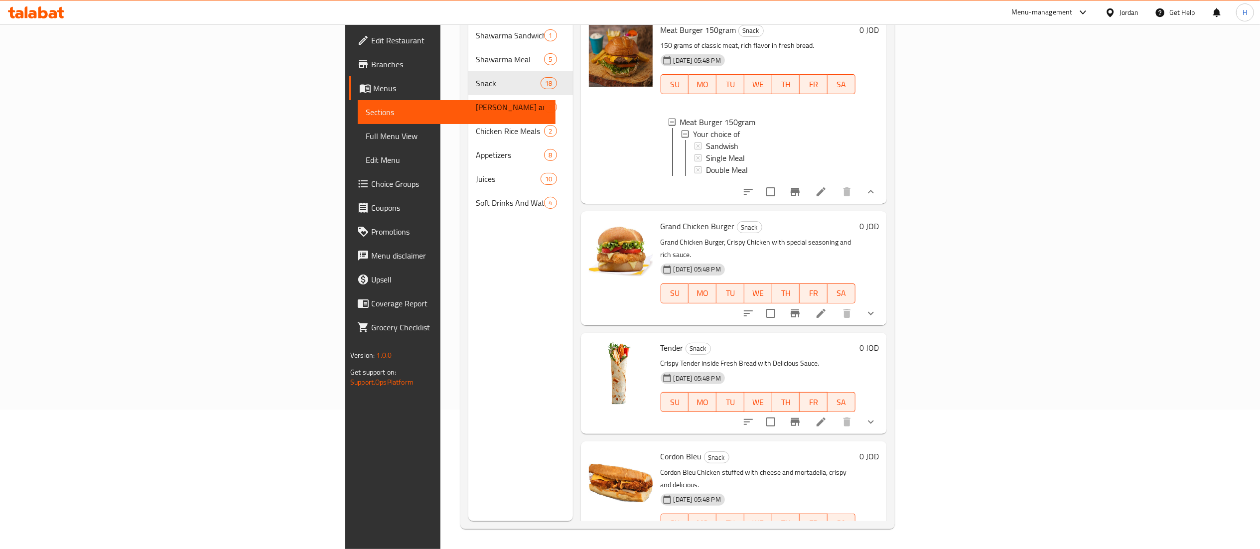
scroll to position [598, 0]
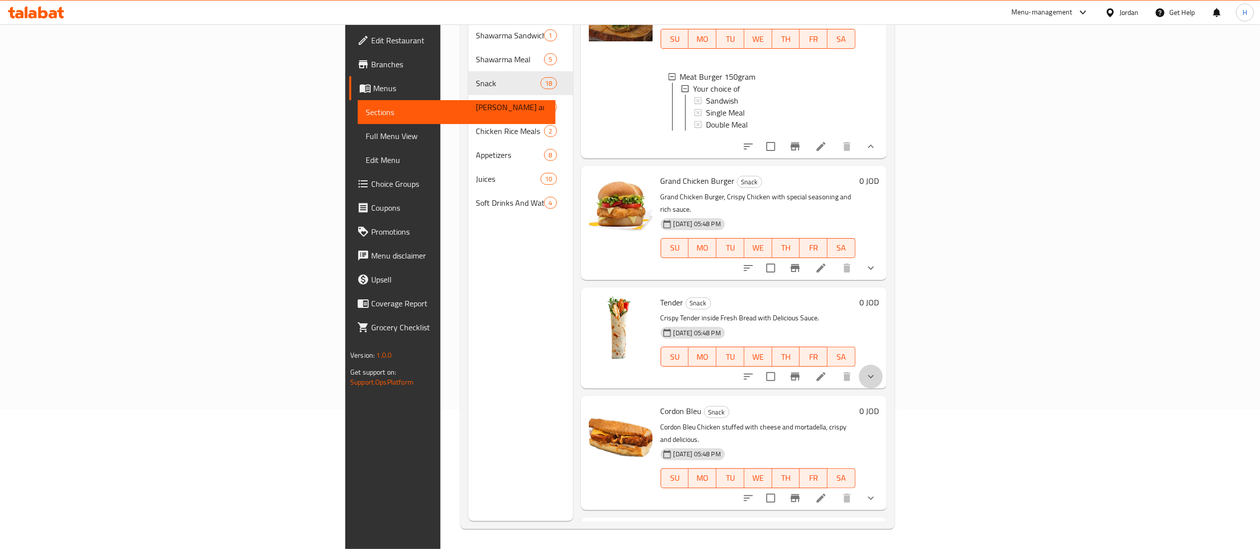
click at [883, 365] on button "show more" at bounding box center [871, 377] width 24 height 24
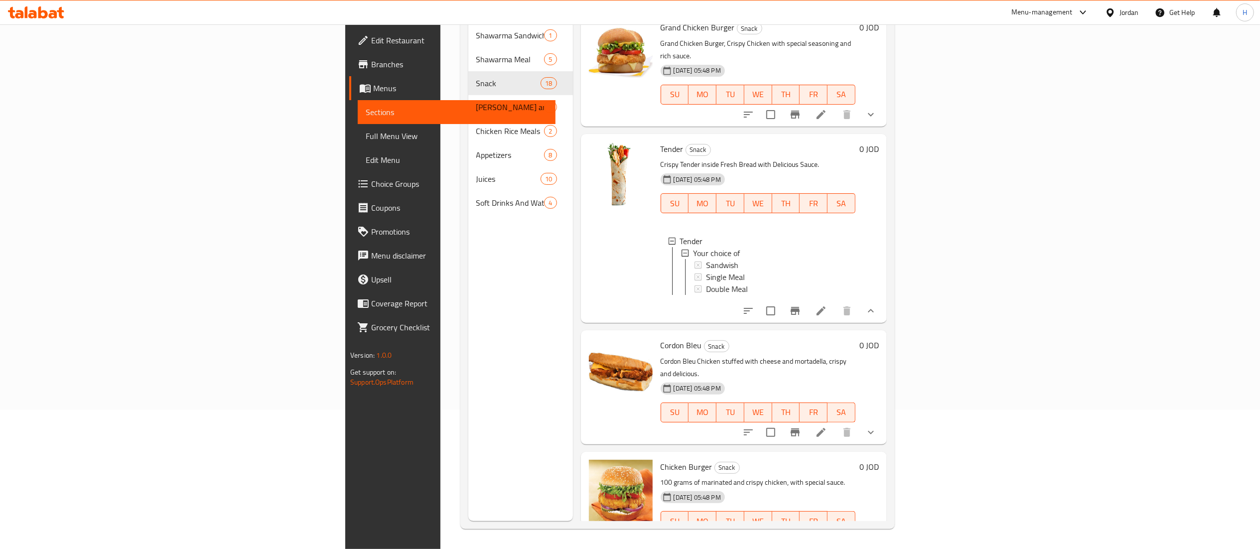
scroll to position [797, 0]
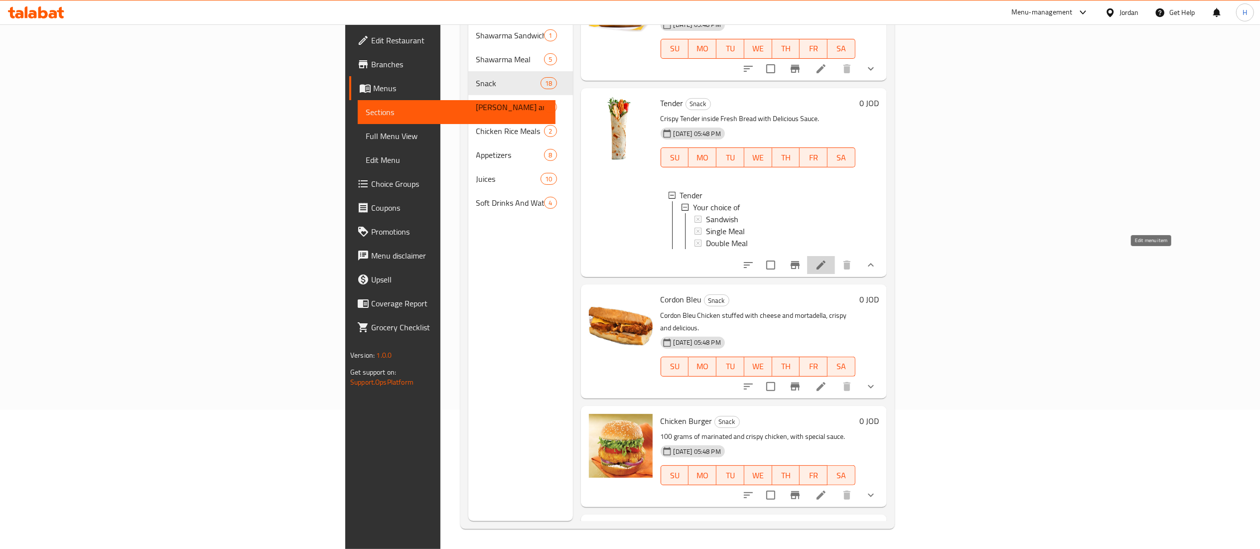
click at [827, 263] on icon at bounding box center [821, 265] width 12 height 12
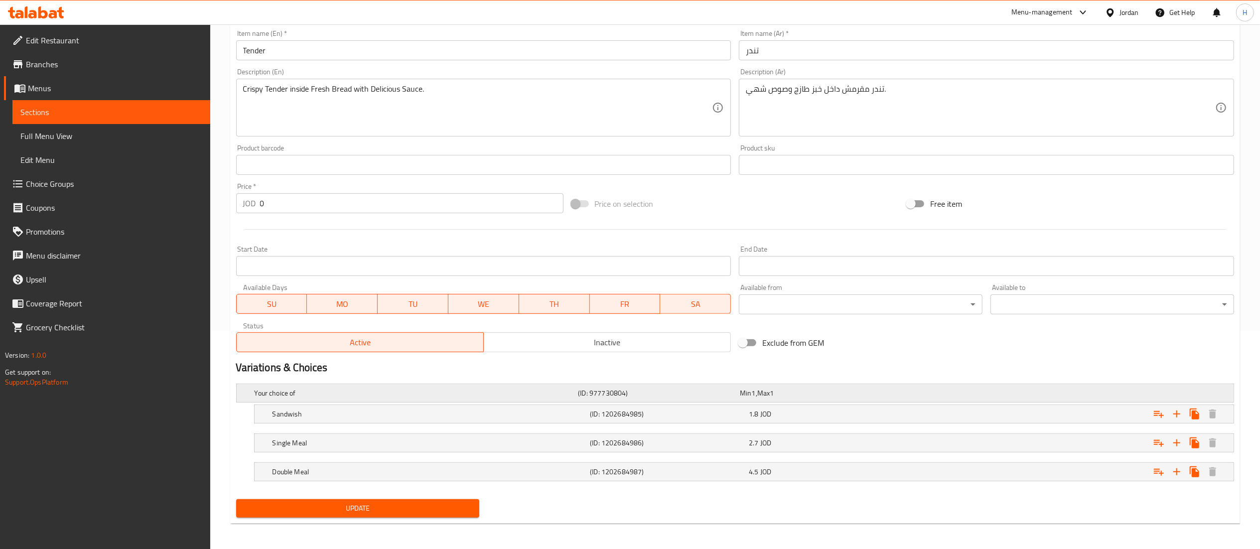
scroll to position [222, 0]
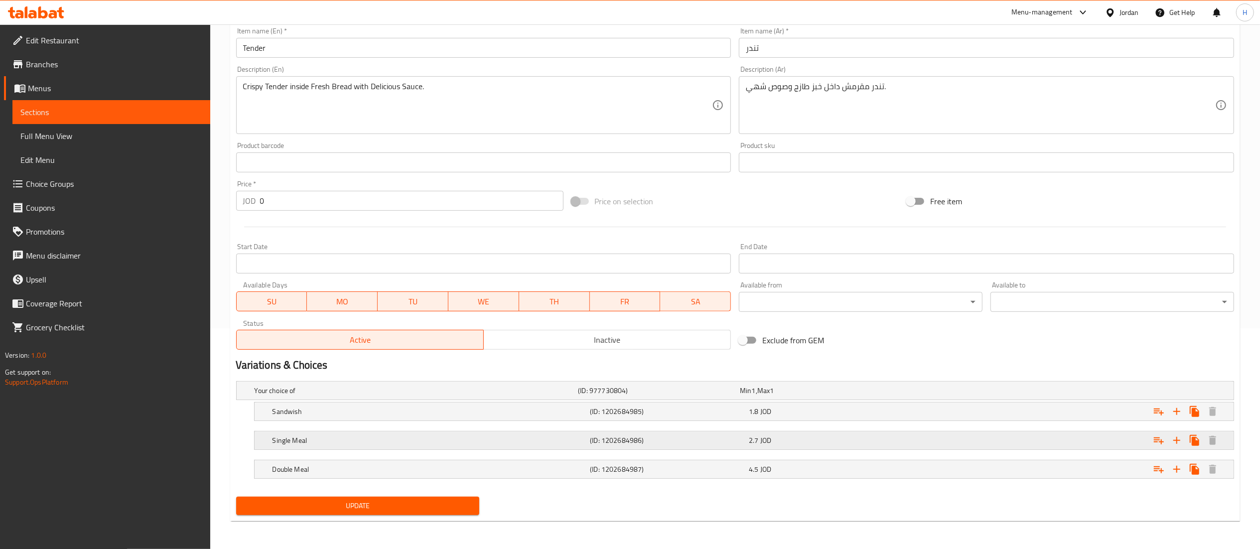
click at [784, 440] on div "2.7 JOD" at bounding box center [826, 440] width 155 height 10
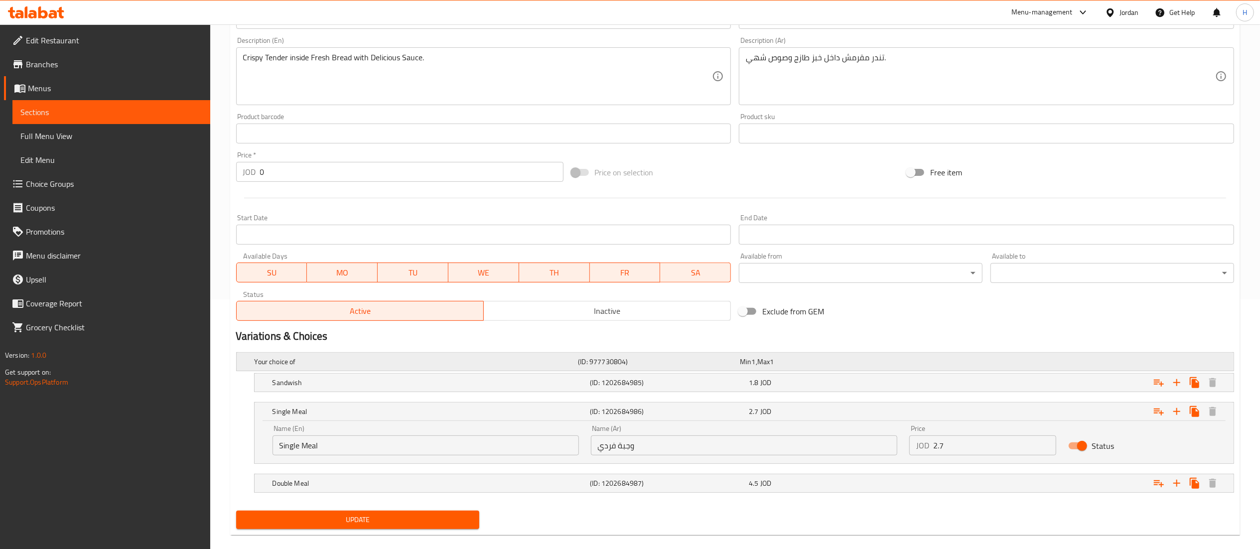
scroll to position [265, 0]
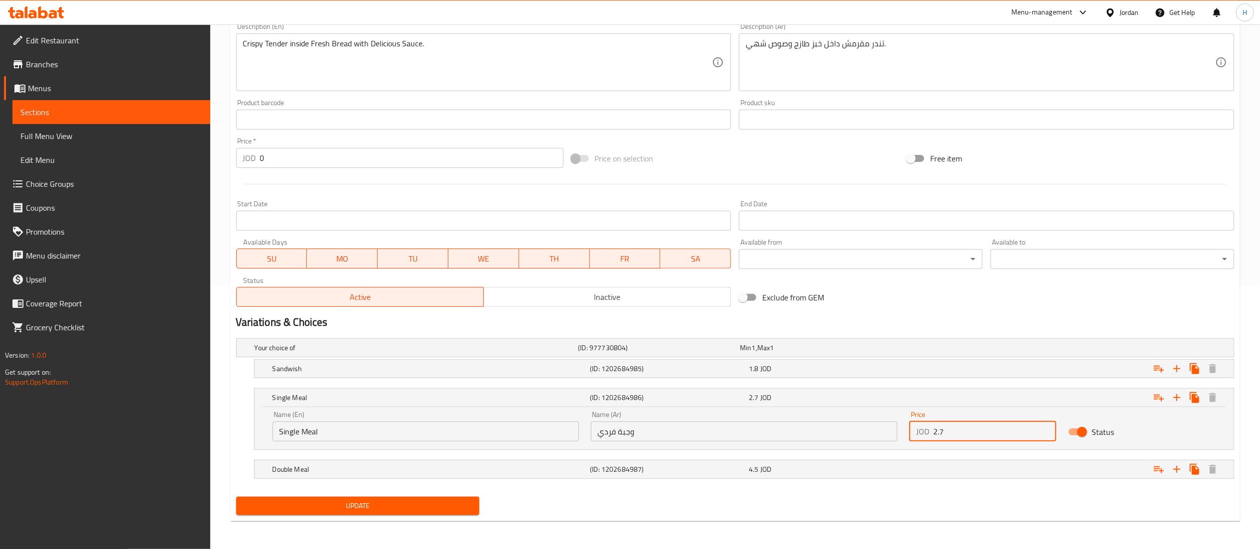
drag, startPoint x: 966, startPoint y: 436, endPoint x: 805, endPoint y: 426, distance: 161.7
click at [805, 426] on div "Name (En) Single Meal Name (En) Name (Ar) وجبة فردي Name (Ar) Price JOD 2.7 Pri…" at bounding box center [743, 426] width 955 height 42
type input "3"
click at [803, 367] on div "1.8 JOD" at bounding box center [826, 369] width 155 height 10
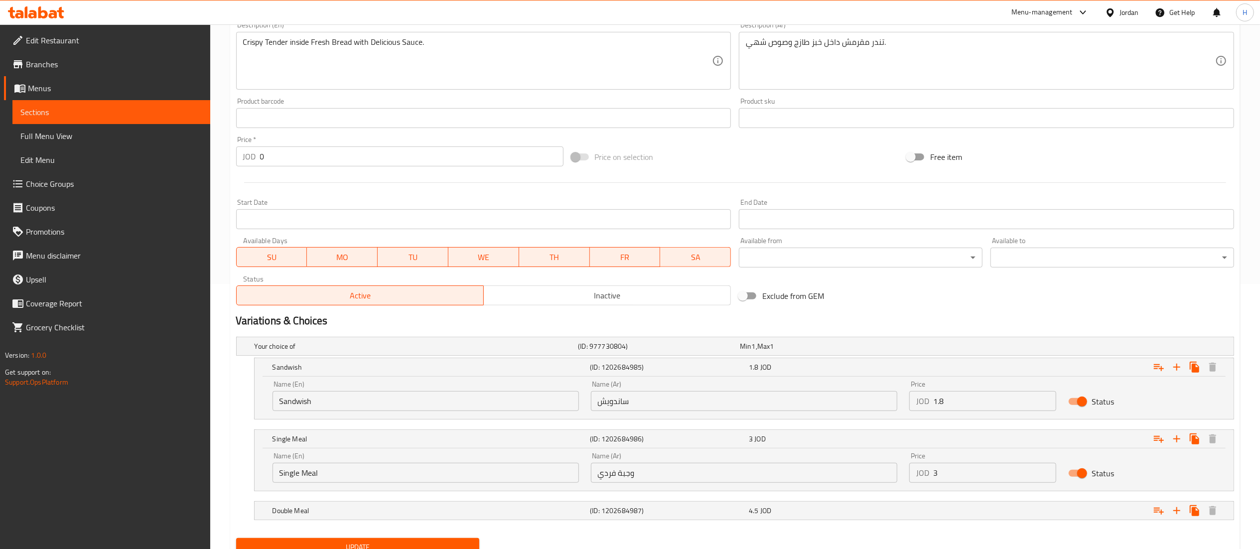
drag, startPoint x: 976, startPoint y: 400, endPoint x: 810, endPoint y: 400, distance: 166.4
click at [810, 400] on div "Name (En) Sandwish Name (En) Name (Ar) ساندويش Name (Ar) Price JOD 1.8 Price St…" at bounding box center [743, 396] width 955 height 42
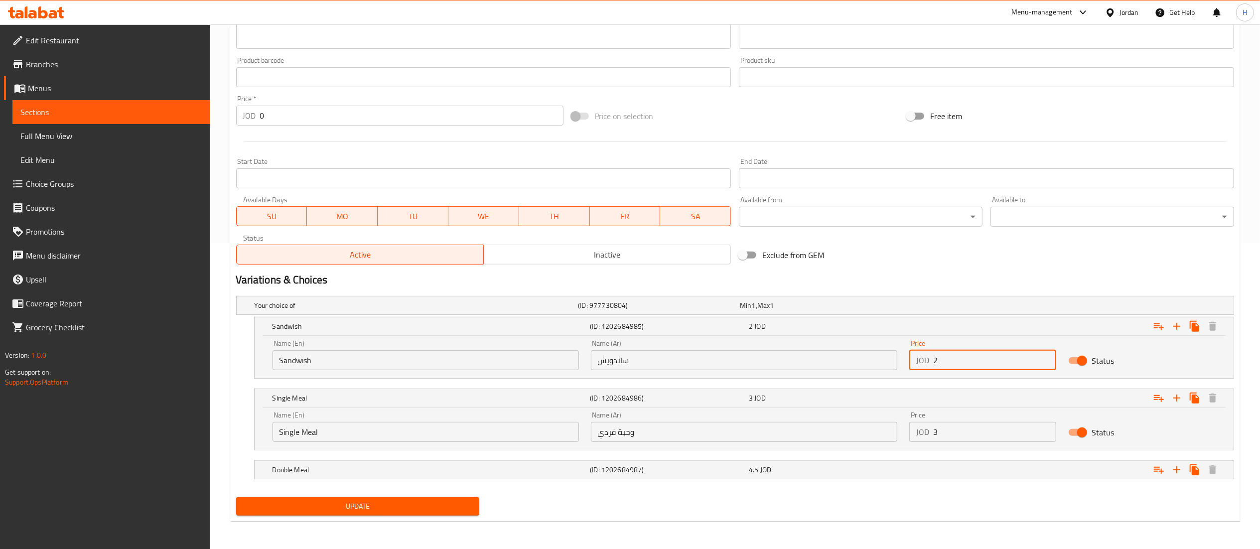
scroll to position [307, 0]
type input "2"
click at [977, 467] on div "Expand" at bounding box center [1064, 469] width 318 height 22
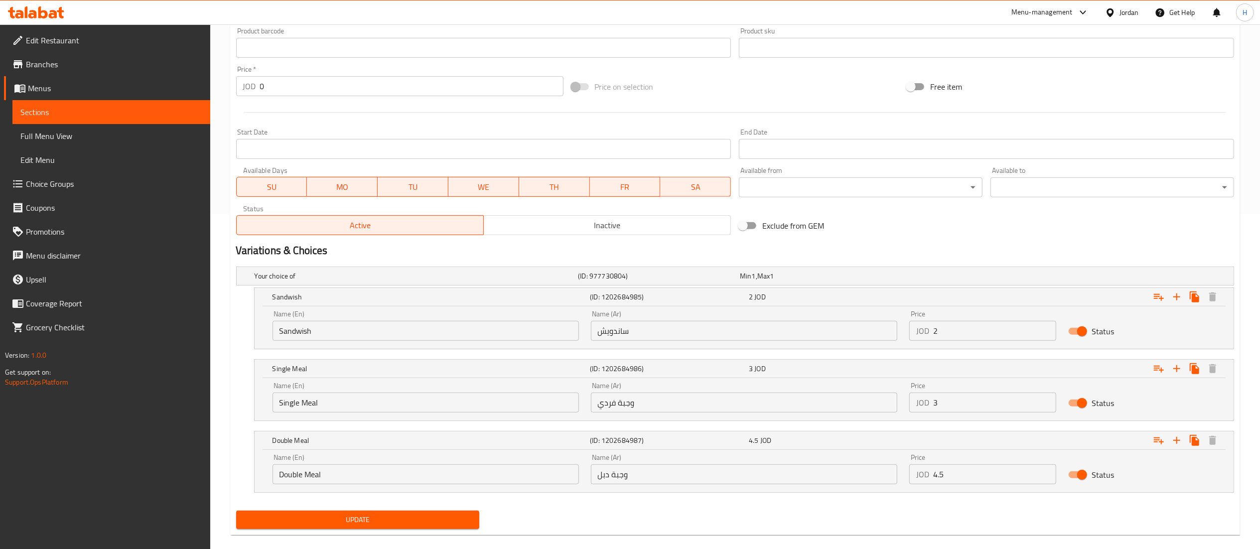
scroll to position [351, 0]
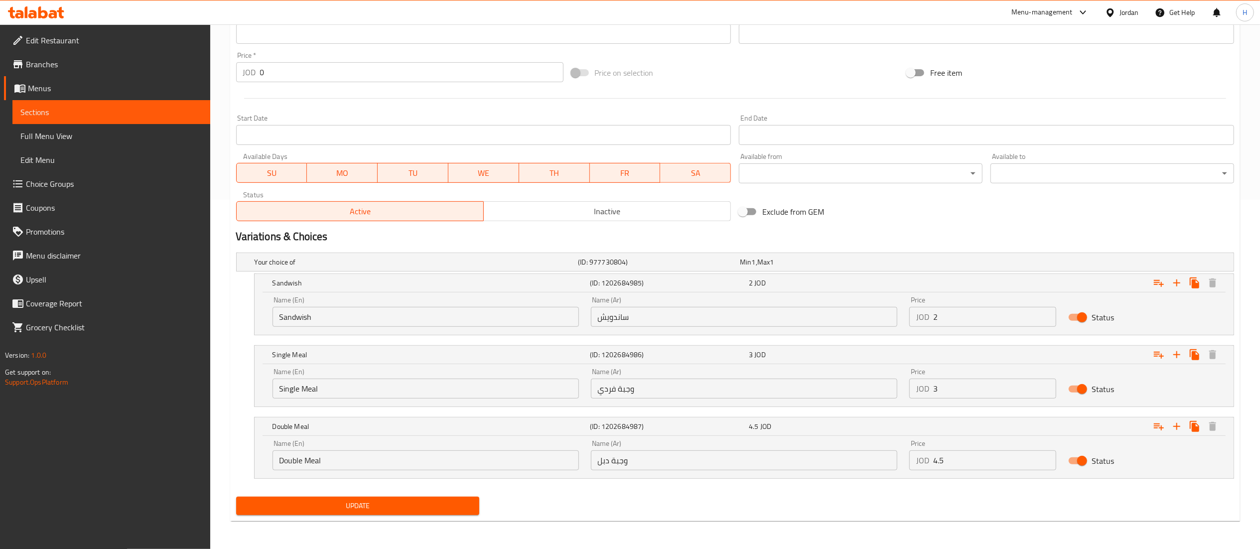
click at [1086, 460] on input "Status" at bounding box center [1081, 460] width 57 height 19
checkbox input "false"
click at [315, 508] on span "Update" at bounding box center [358, 506] width 228 height 12
click at [415, 509] on span "Update" at bounding box center [358, 506] width 228 height 12
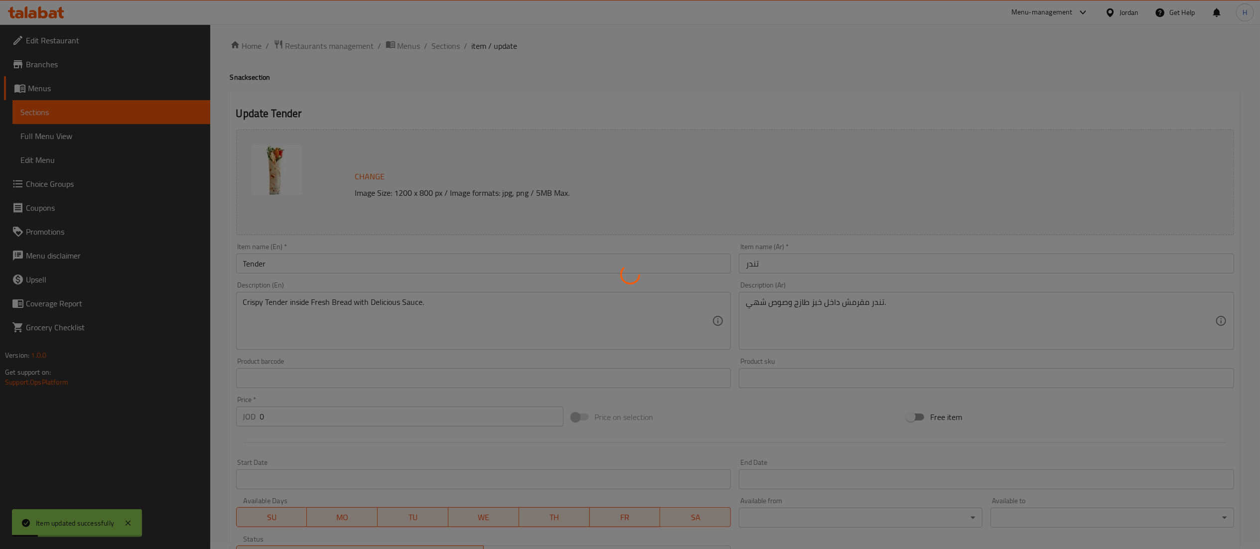
scroll to position [0, 0]
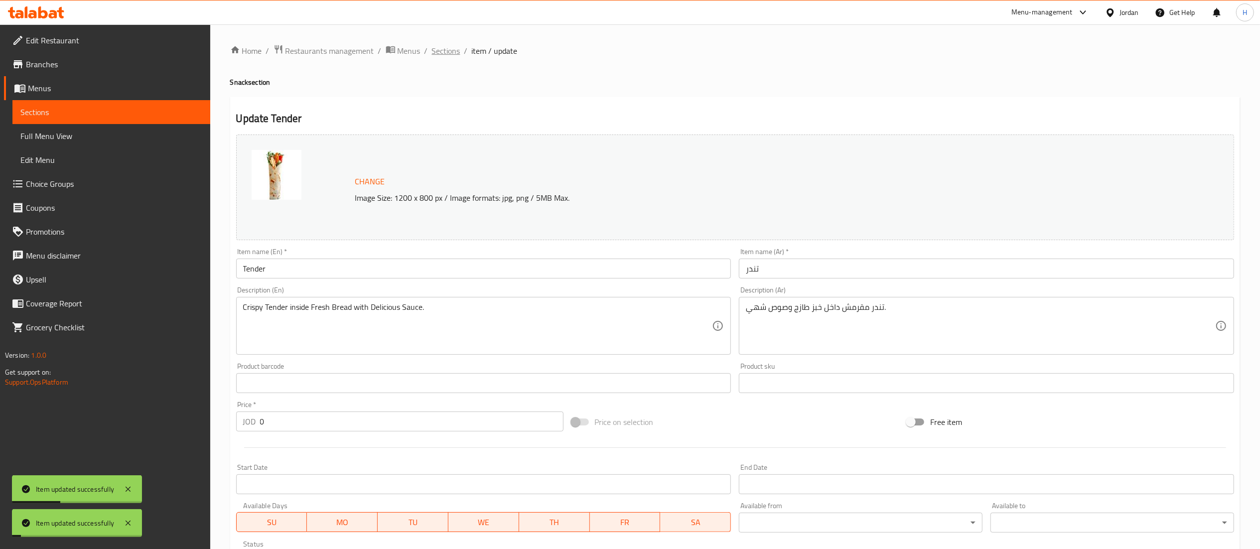
click at [448, 53] on span "Sections" at bounding box center [446, 51] width 28 height 12
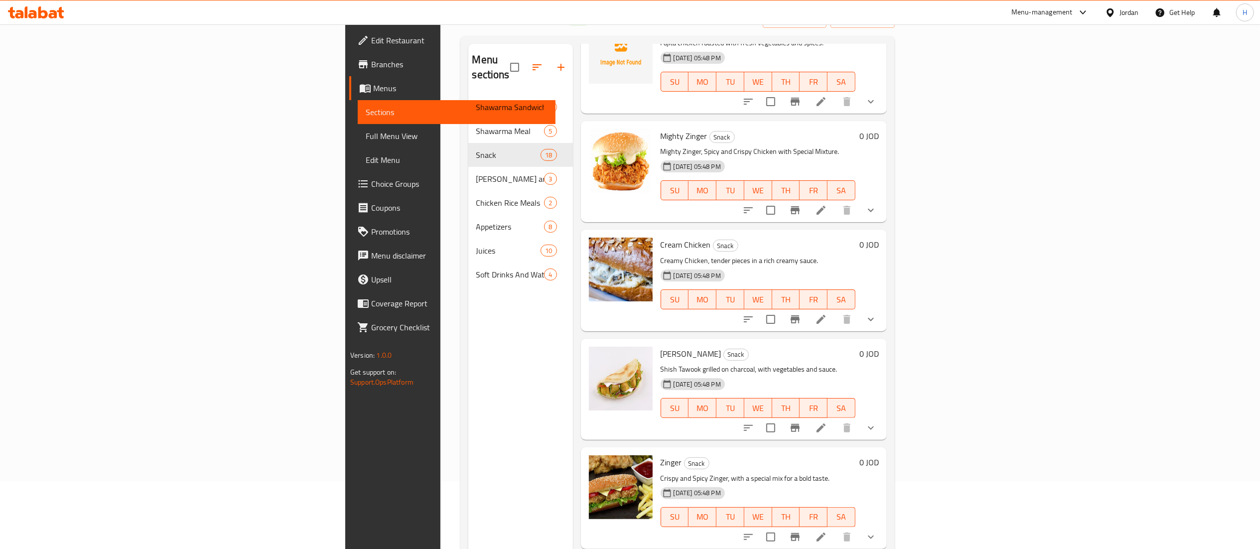
scroll to position [140, 0]
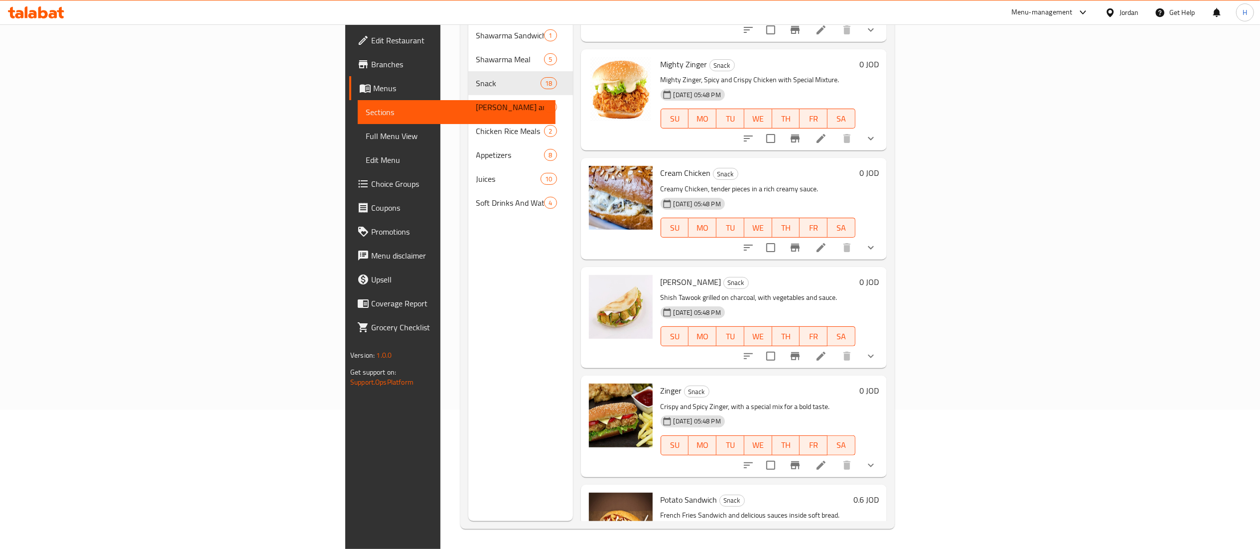
click at [879, 493] on h6 "0.6 JOD" at bounding box center [865, 500] width 25 height 14
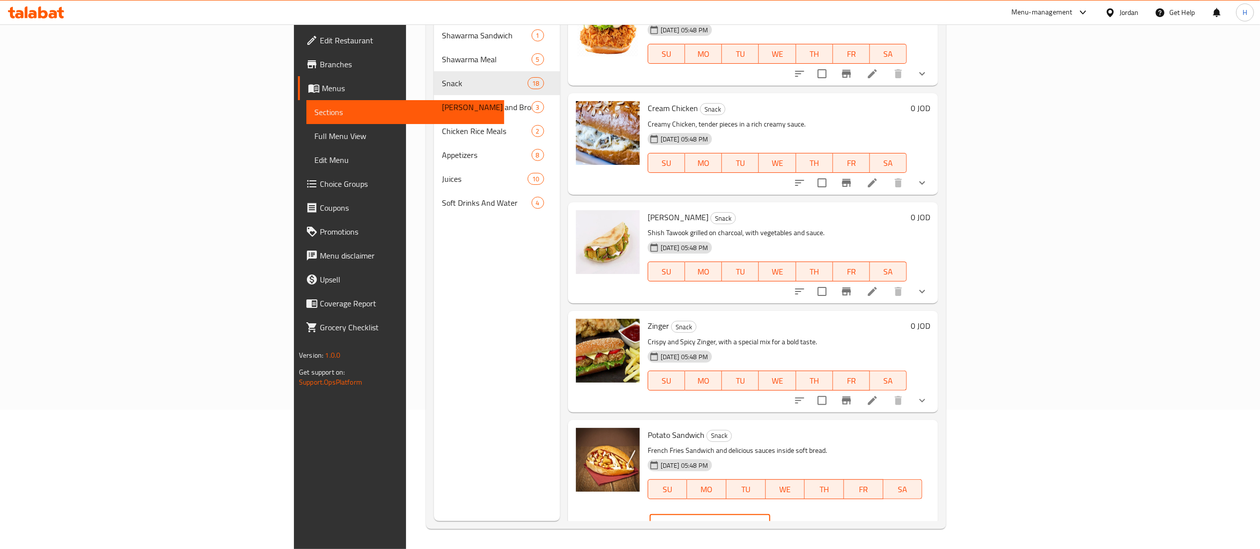
drag, startPoint x: 1078, startPoint y: 437, endPoint x: 930, endPoint y: 437, distance: 147.4
click at [930, 437] on div "Potato Sandwich Snack French Fries Sandwich and delicious sauces inside soft br…" at bounding box center [788, 481] width 290 height 115
type input "1"
click at [810, 519] on icon "ok" at bounding box center [805, 524] width 10 height 10
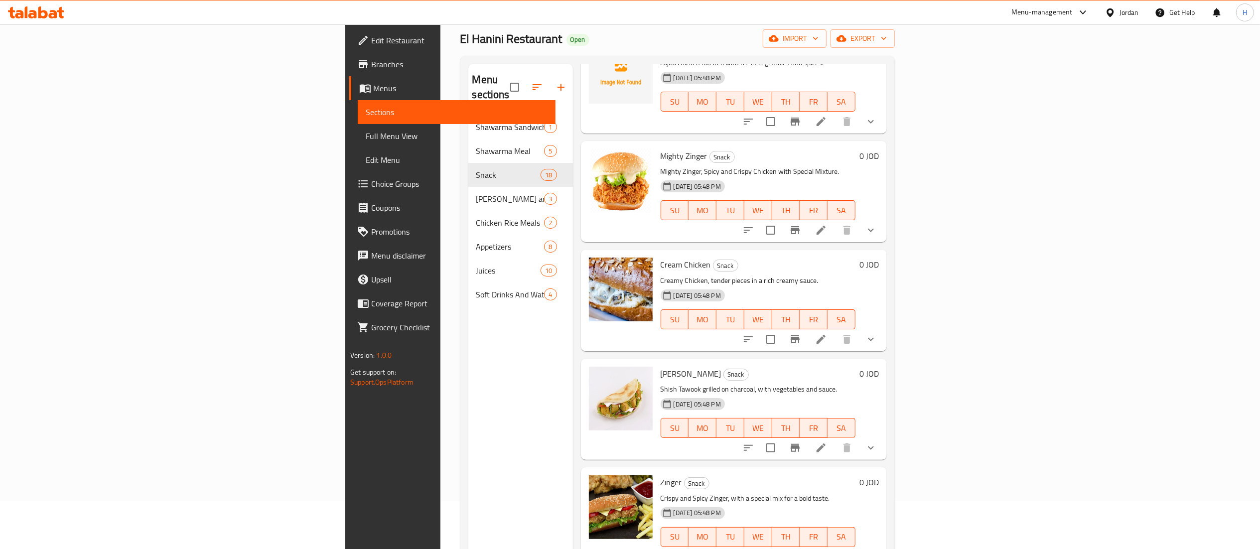
scroll to position [0, 0]
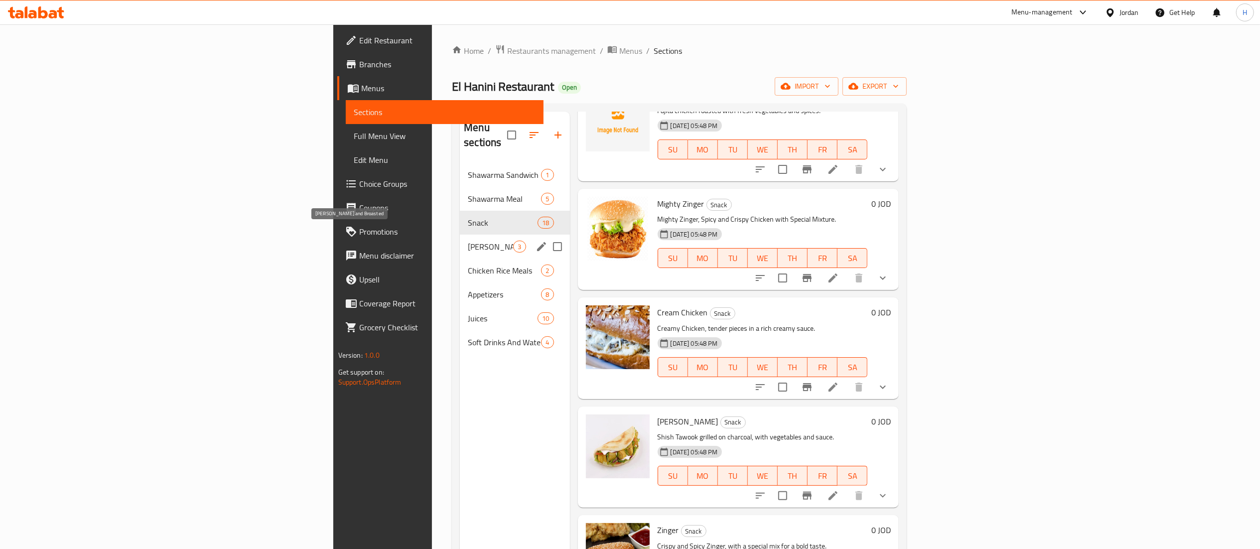
click at [468, 241] on span "Farooj and Broasted" at bounding box center [490, 247] width 45 height 12
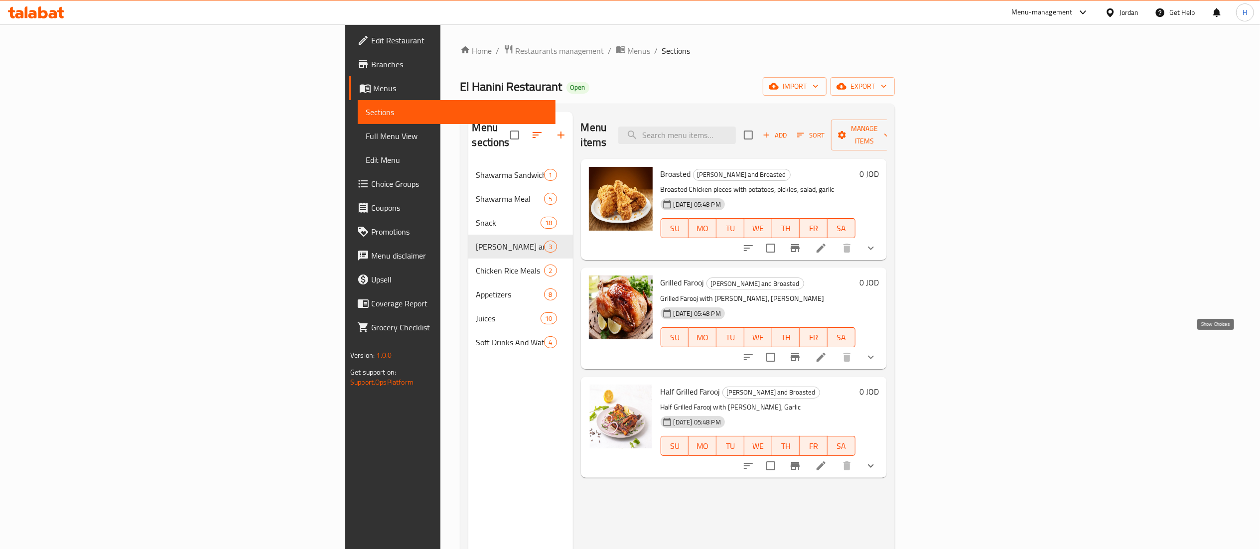
click at [877, 351] on icon "show more" at bounding box center [871, 357] width 12 height 12
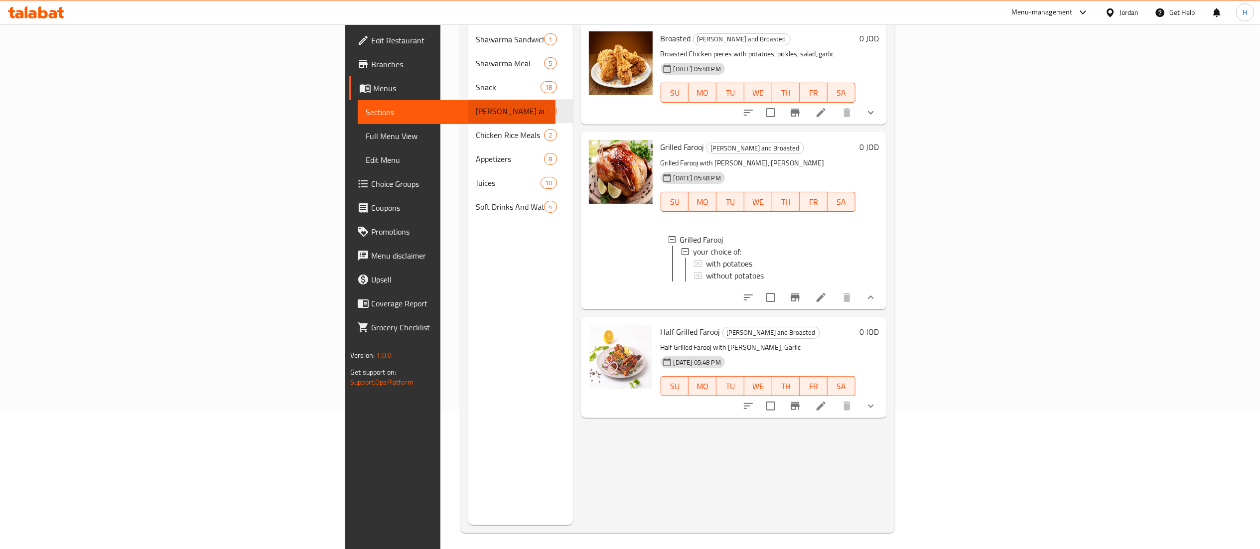
scroll to position [140, 0]
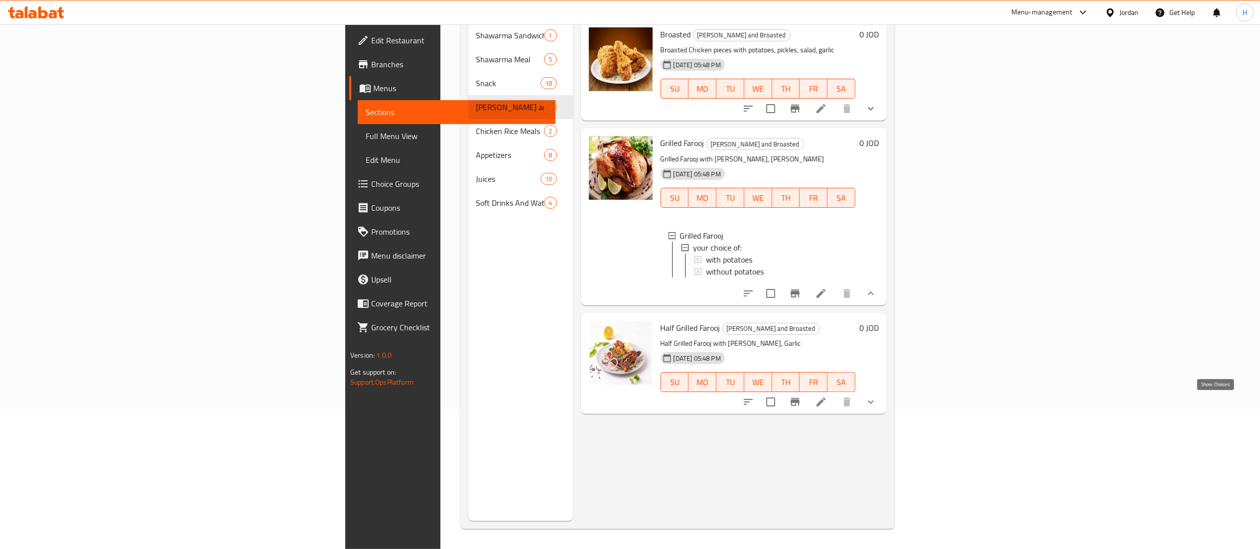
click at [877, 396] on icon "show more" at bounding box center [871, 402] width 12 height 12
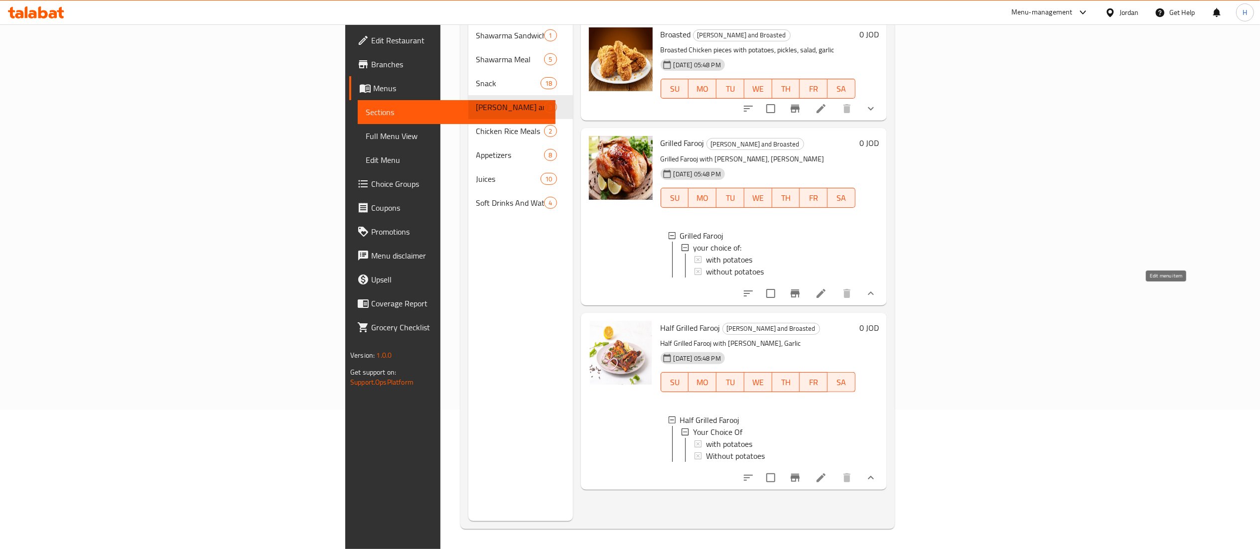
click at [827, 296] on icon at bounding box center [821, 293] width 12 height 12
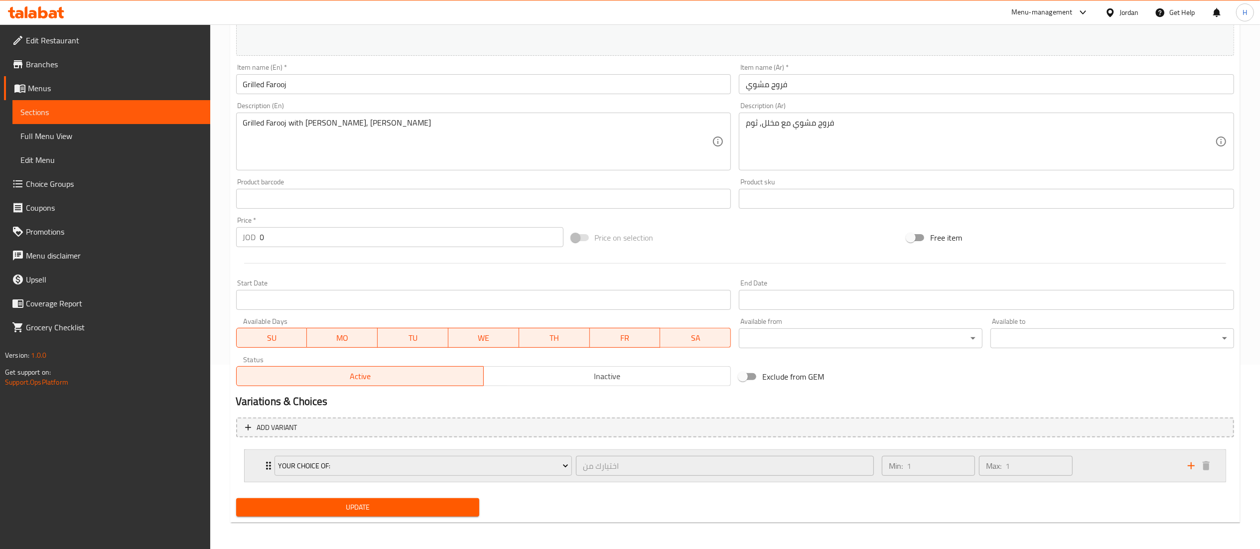
scroll to position [186, 0]
click at [1118, 462] on div "Min: 1 ​ Max: 1 ​" at bounding box center [1029, 464] width 306 height 32
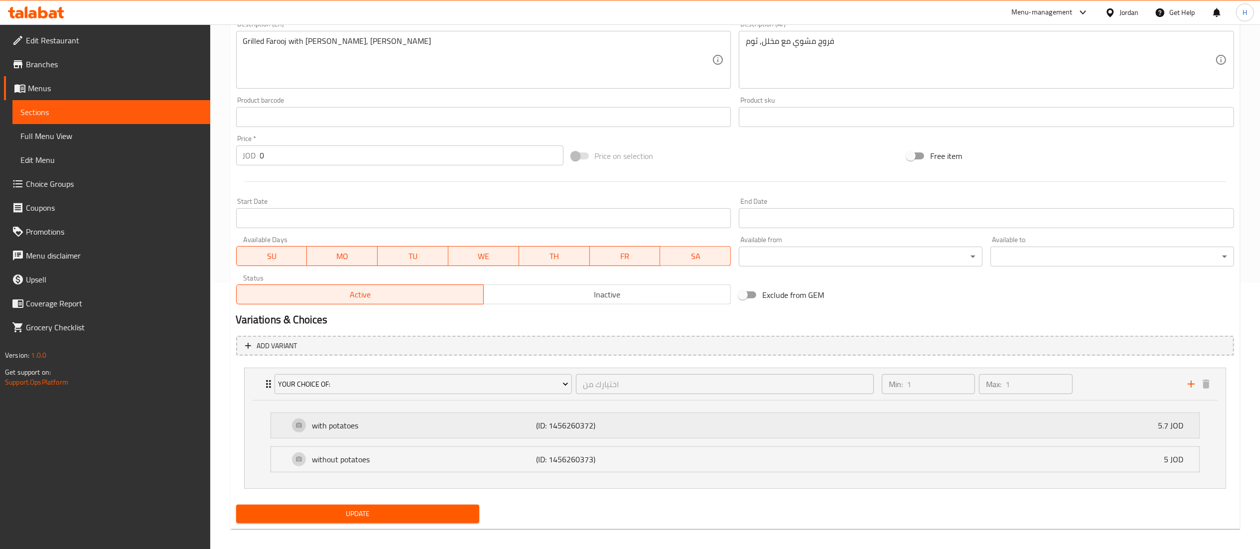
scroll to position [275, 0]
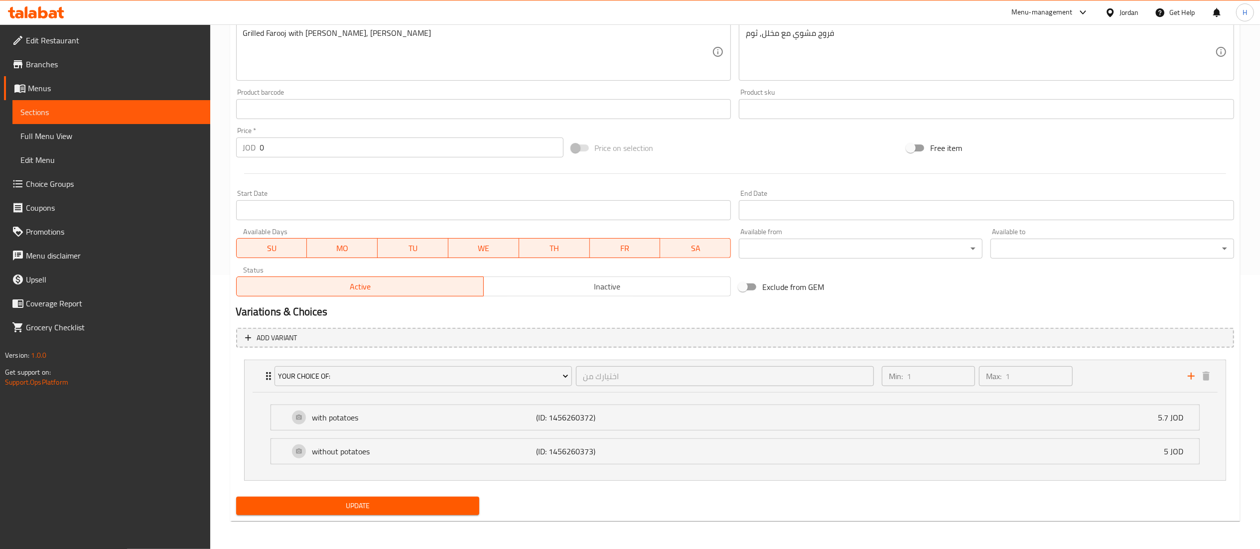
click at [68, 185] on span "Choice Groups" at bounding box center [114, 184] width 176 height 12
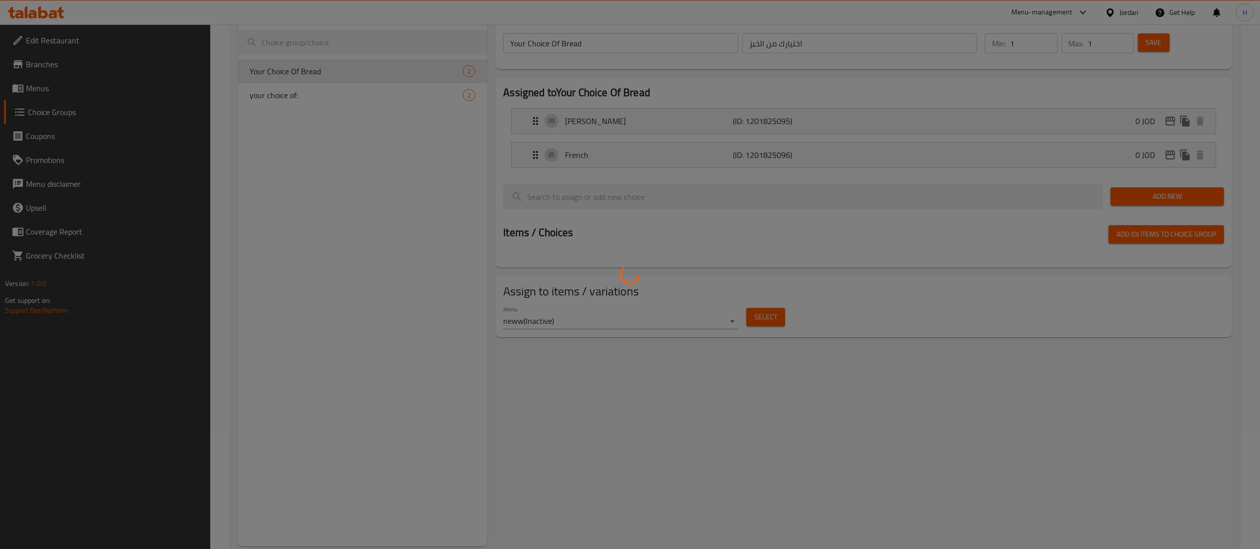
scroll to position [42, 0]
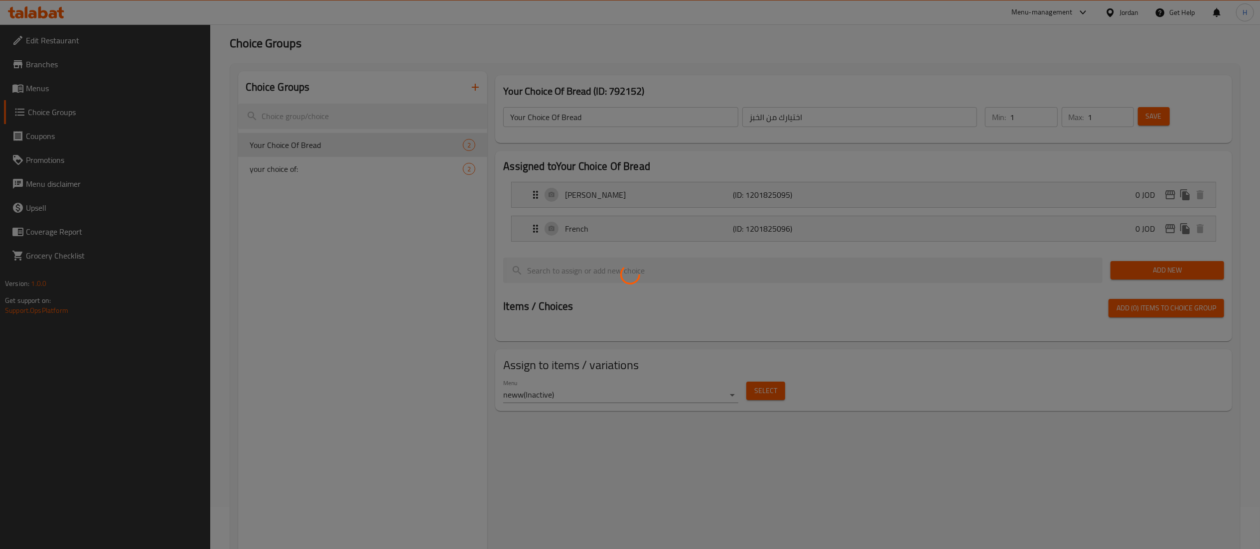
click at [331, 173] on div at bounding box center [630, 274] width 1260 height 549
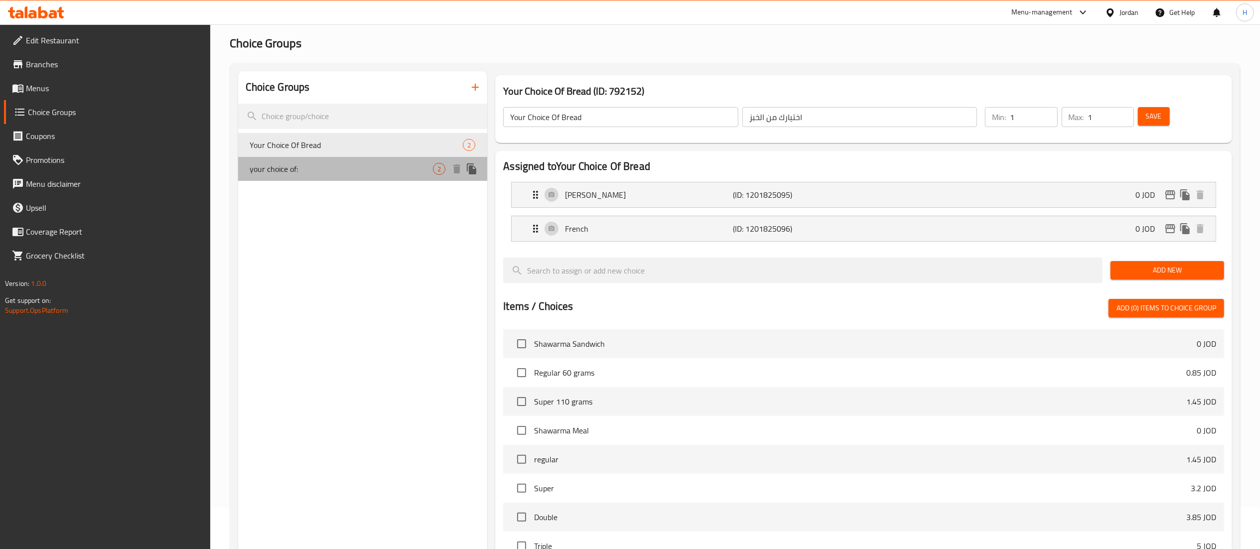
click at [295, 171] on span "your choice of:" at bounding box center [341, 169] width 183 height 12
type input "your choice of:"
type input "اختيارك من"
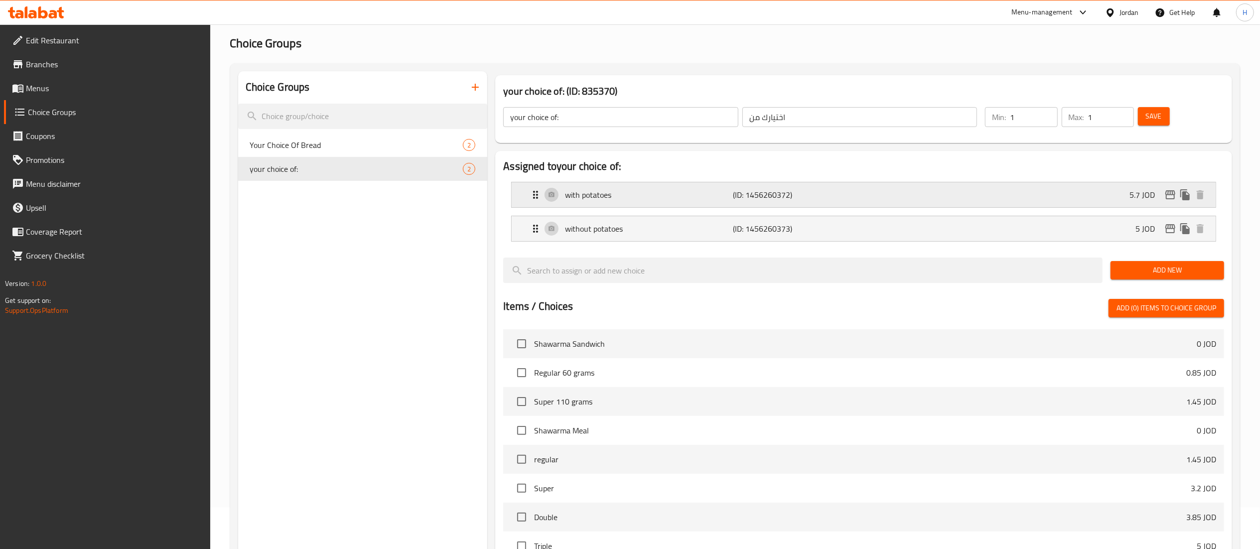
click at [1104, 200] on div "with potatoes (ID: 1456260372) 5.7 JOD" at bounding box center [866, 194] width 674 height 25
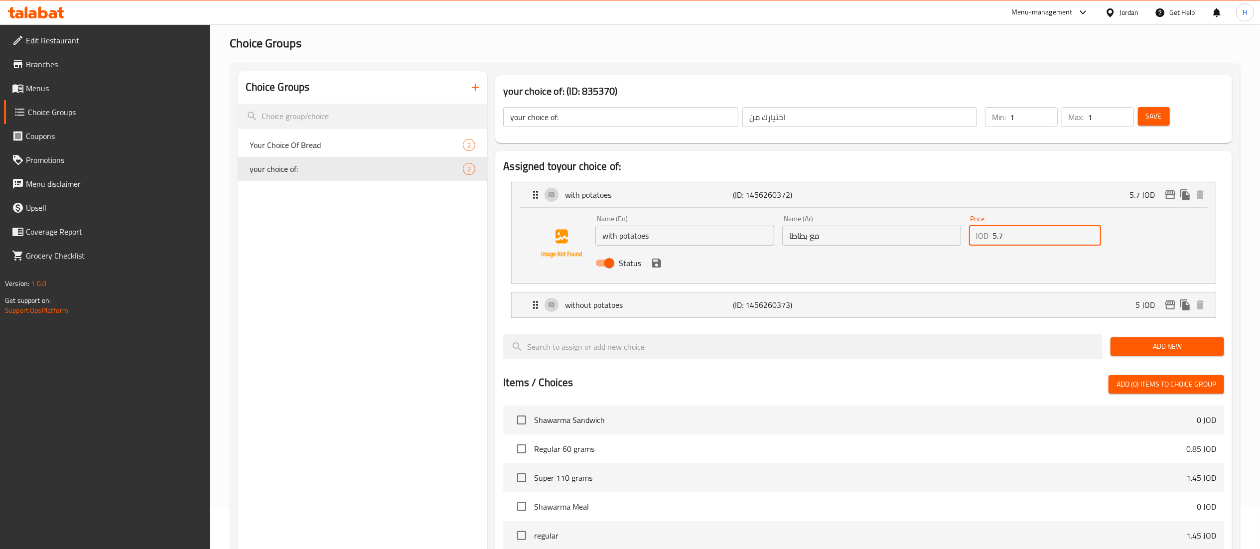
drag, startPoint x: 1016, startPoint y: 239, endPoint x: 787, endPoint y: 233, distance: 228.7
click at [787, 233] on div "Name (En) with potatoes Name (En) Name (Ar) مع بطاطا Name (Ar) Price JOD 5.7 Pr…" at bounding box center [871, 243] width 560 height 65
click at [654, 265] on icon "save" at bounding box center [656, 263] width 12 height 12
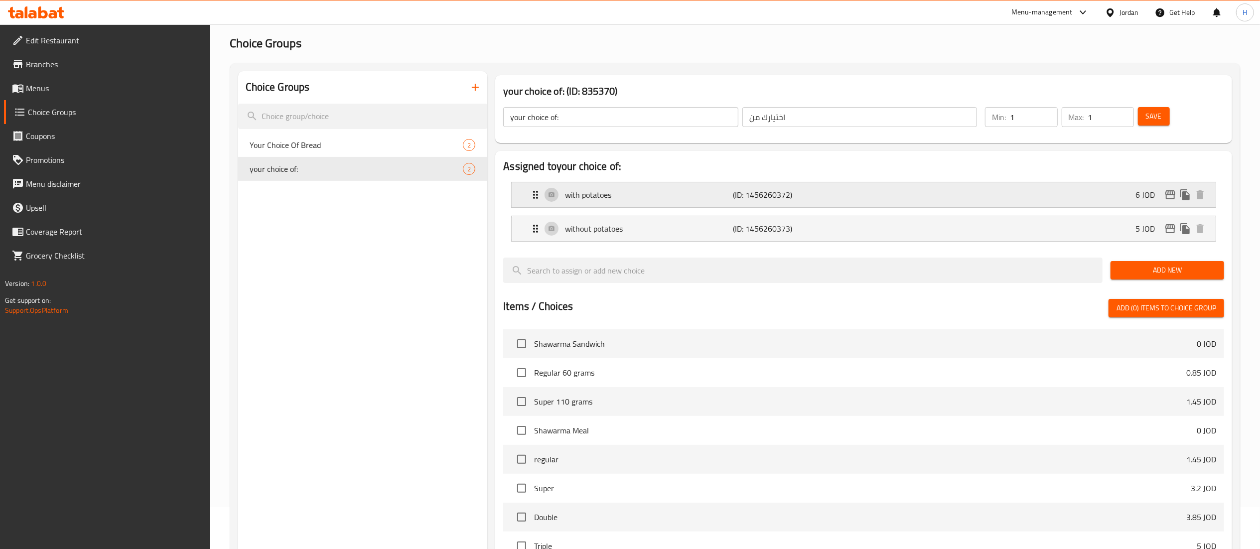
type input "6"
click at [1166, 191] on nav "with potatoes (ID: 1456260372) 6 JOD Name (En) with potatoes Name (En) Name (Ar…" at bounding box center [863, 212] width 721 height 76
click at [1172, 196] on icon "edit" at bounding box center [1170, 195] width 12 height 12
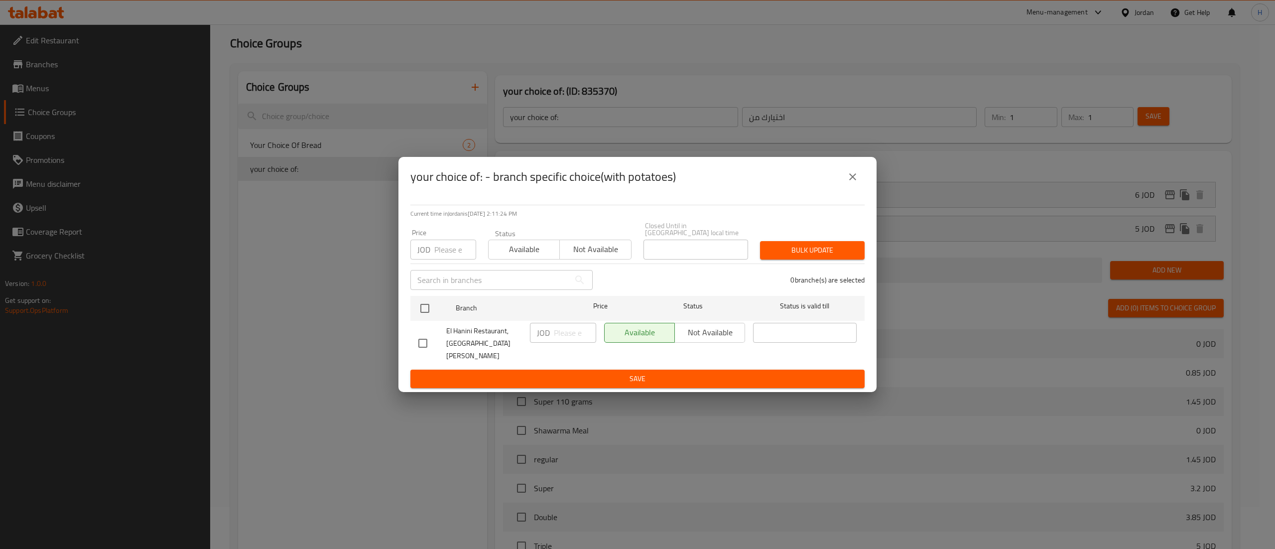
click at [849, 183] on icon "close" at bounding box center [853, 177] width 12 height 12
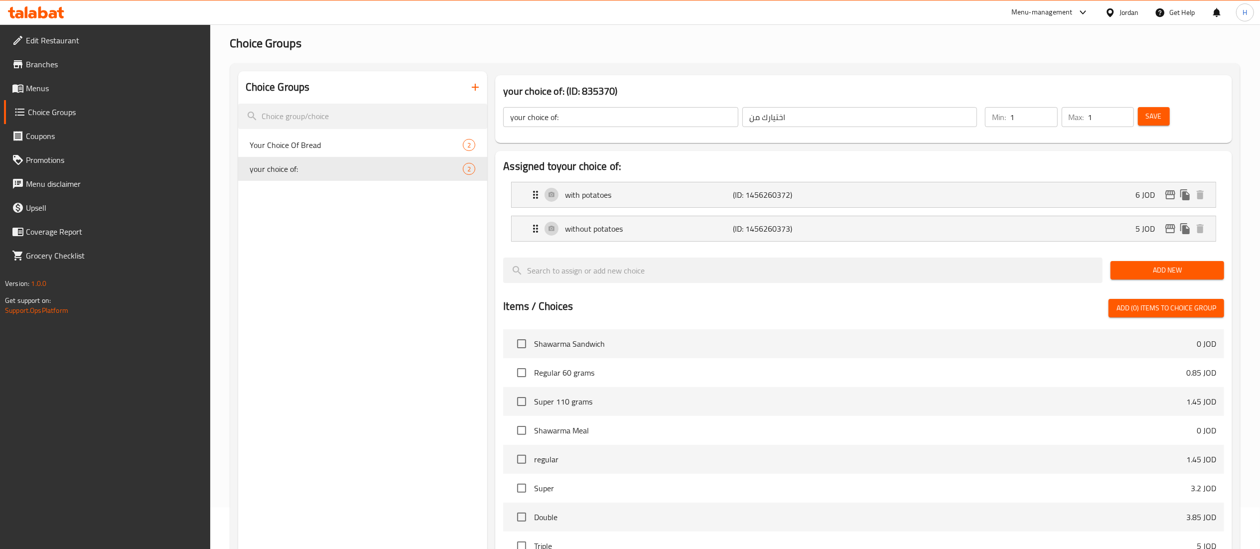
click at [1170, 117] on div "Save" at bounding box center [1175, 117] width 78 height 24
click at [1154, 117] on span "Save" at bounding box center [1154, 116] width 16 height 12
click at [1148, 120] on span "Save" at bounding box center [1154, 116] width 16 height 12
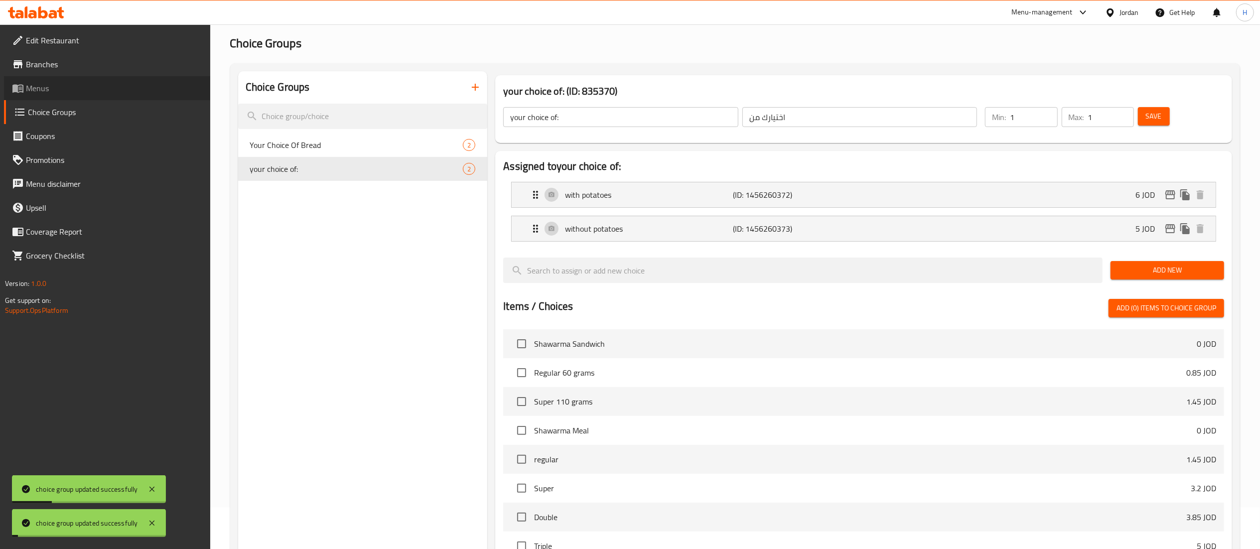
click at [73, 91] on span "Menus" at bounding box center [114, 88] width 176 height 12
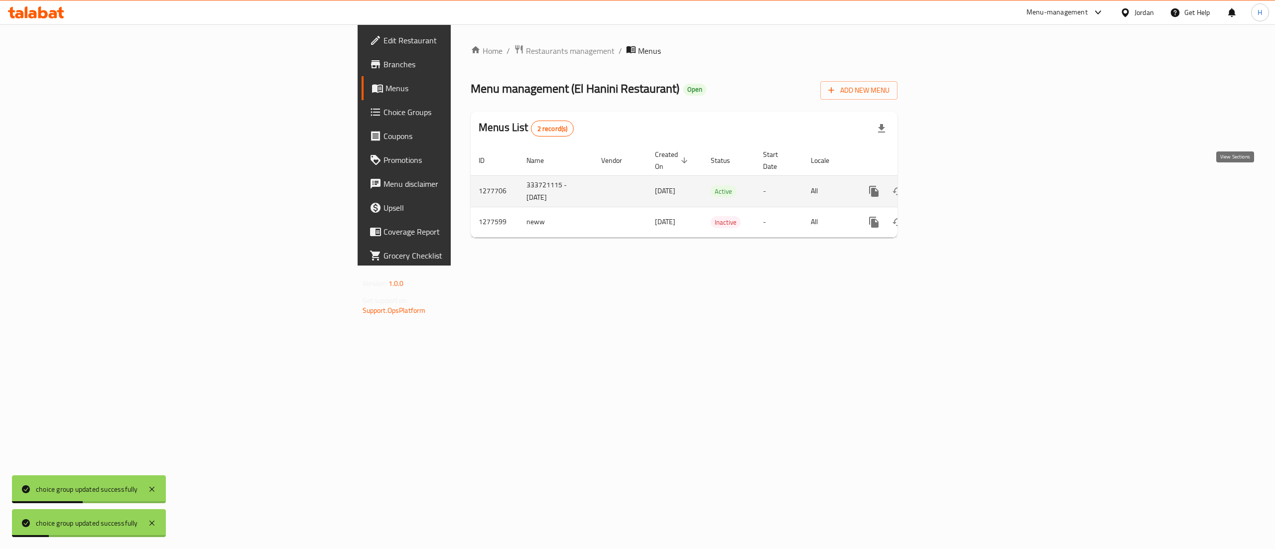
click at [952, 185] on icon "enhanced table" at bounding box center [946, 191] width 12 height 12
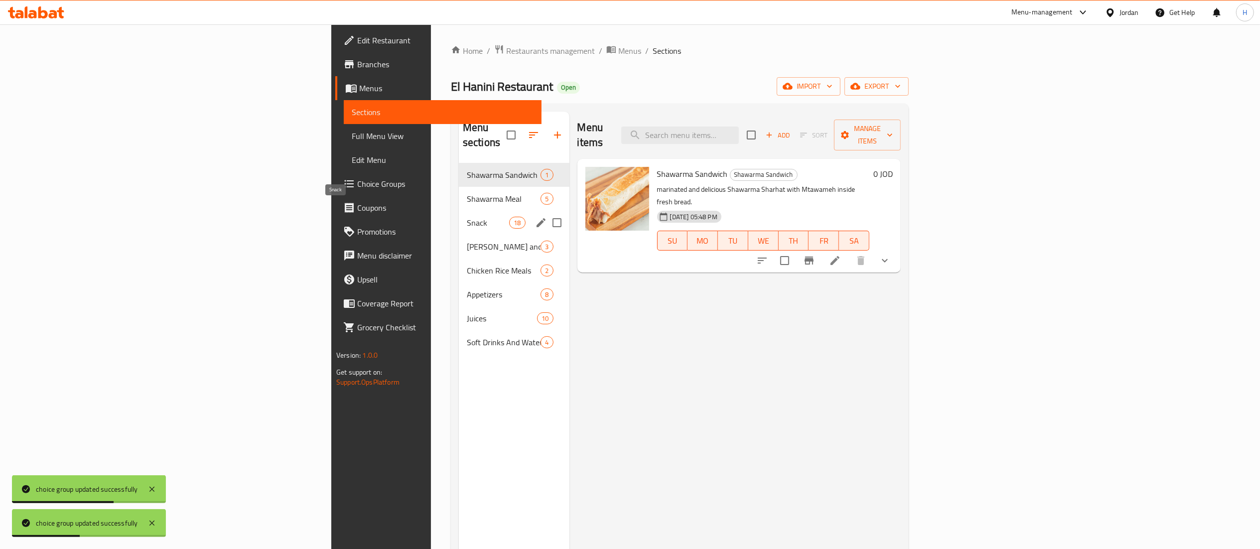
click at [467, 217] on span "Snack" at bounding box center [488, 223] width 42 height 12
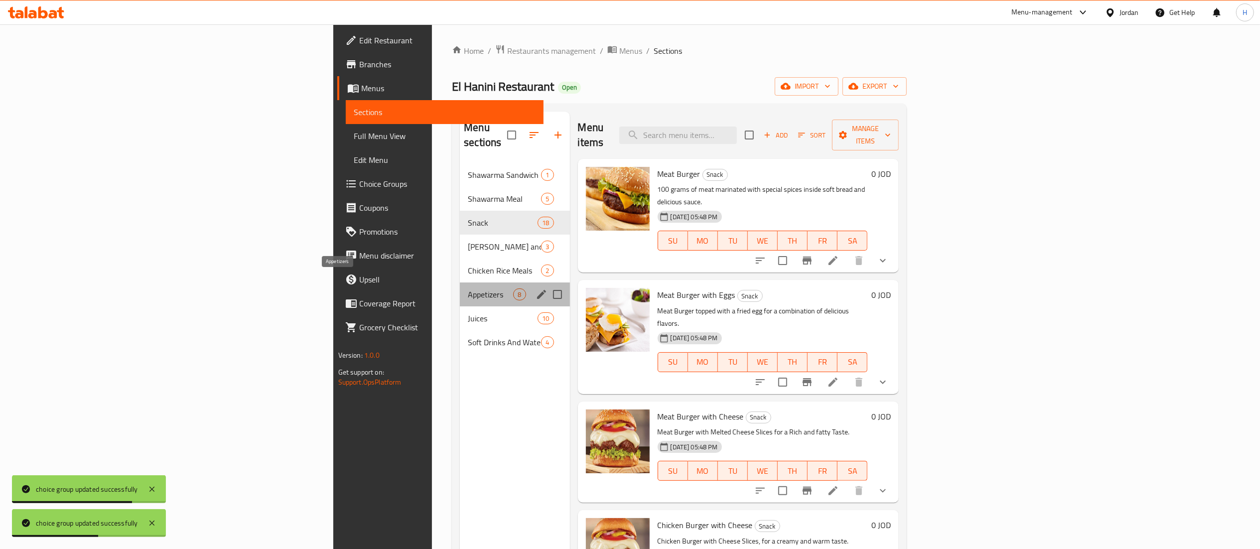
click at [468, 288] on span "Appetizers" at bounding box center [490, 294] width 45 height 12
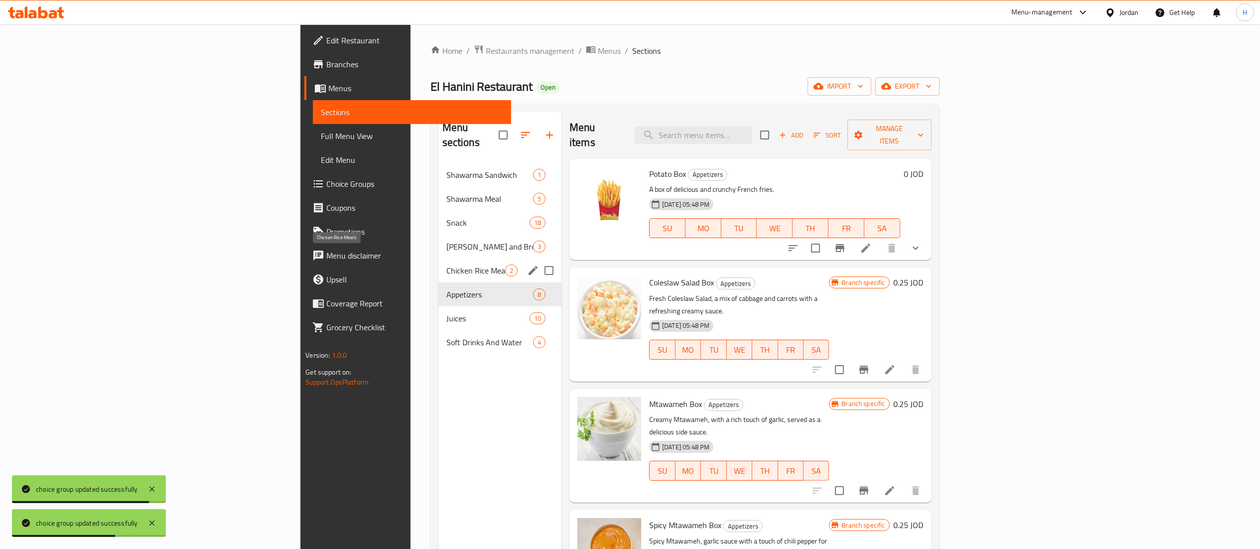
click at [446, 264] on span "Chicken Rice Meals" at bounding box center [475, 270] width 59 height 12
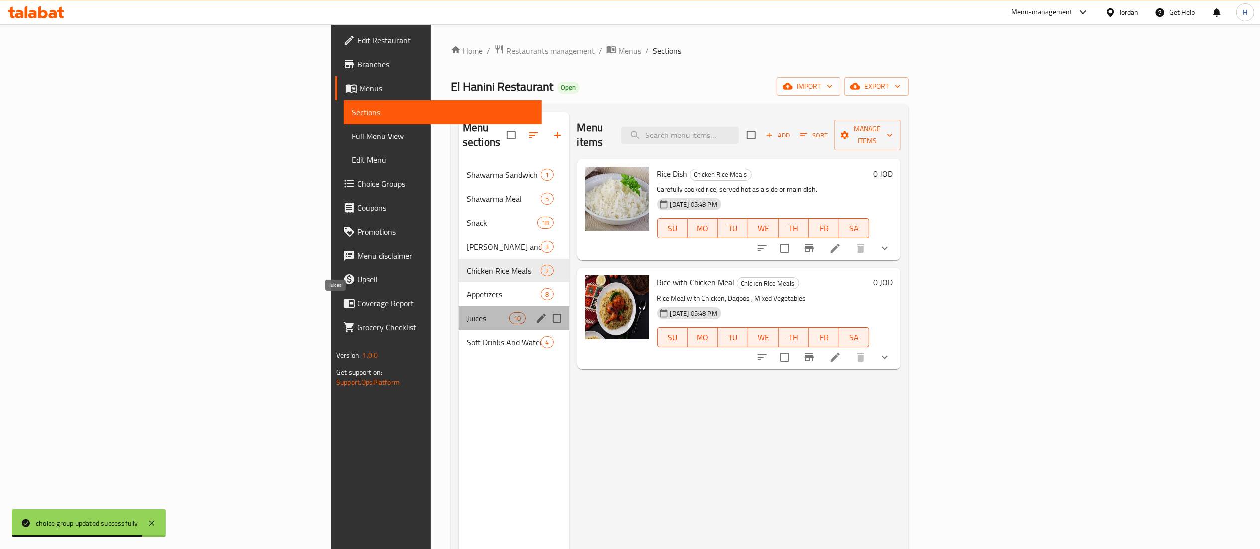
click at [467, 312] on span "Juices" at bounding box center [488, 318] width 42 height 12
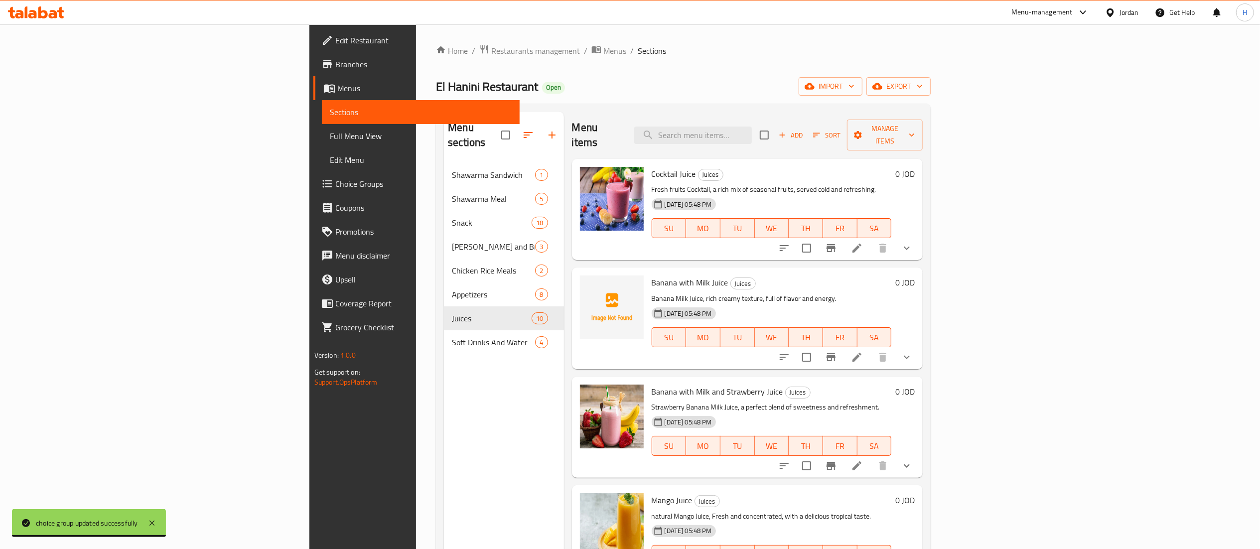
click at [918, 236] on button "show more" at bounding box center [907, 248] width 24 height 24
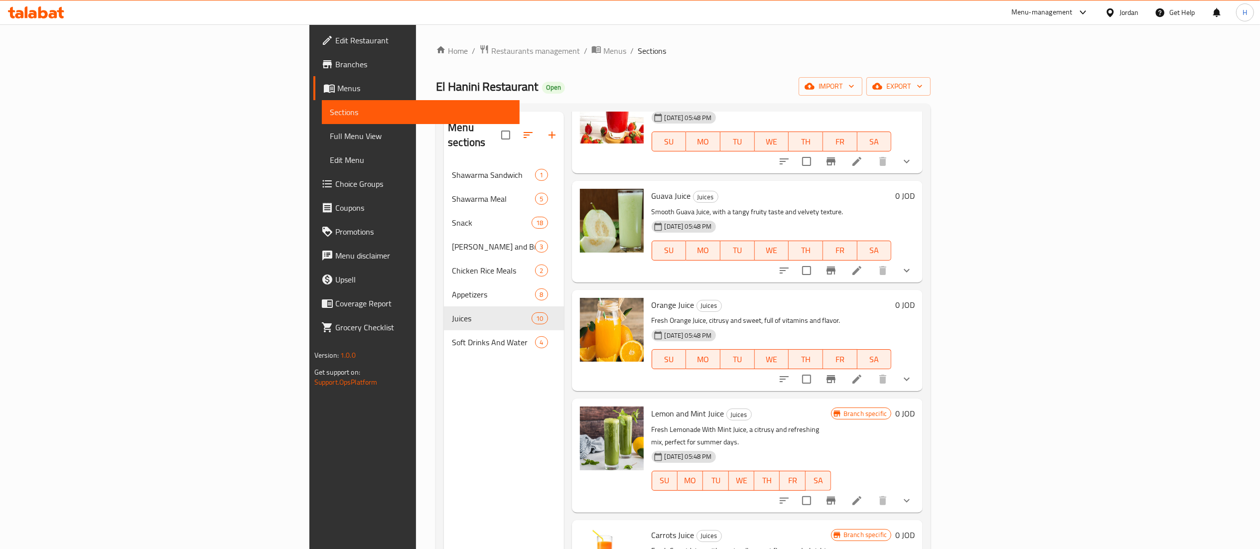
scroll to position [654, 0]
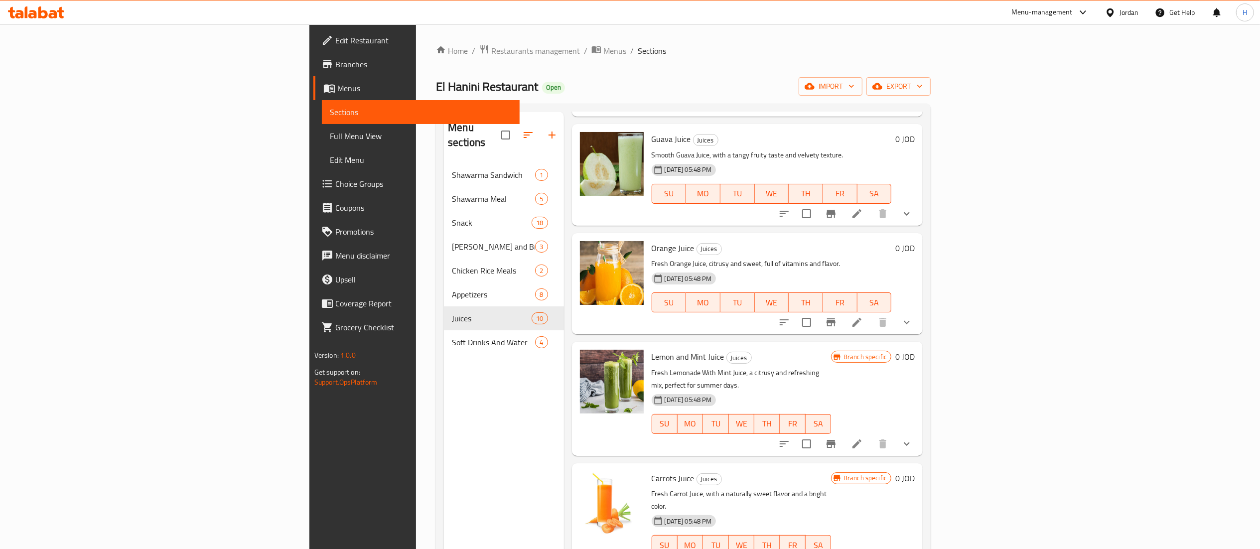
click at [444, 485] on div "Menu sections Shawarma Sandwich 1 Shawarma Meal 5 Snack 18 Farooj and Broasted …" at bounding box center [504, 386] width 120 height 549
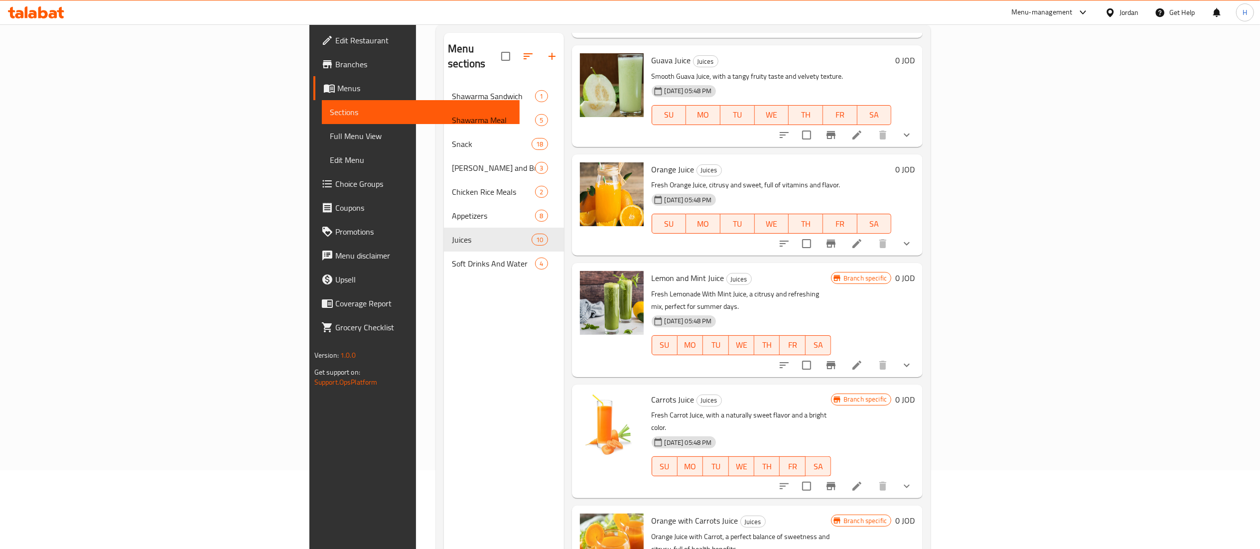
scroll to position [140, 0]
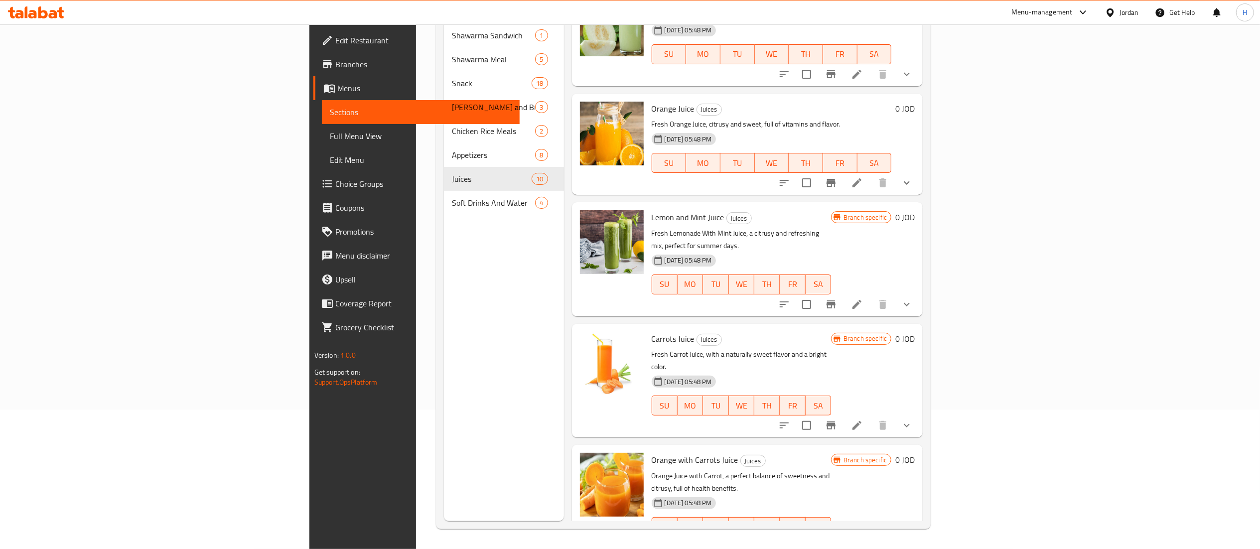
click at [863, 185] on icon at bounding box center [857, 183] width 12 height 12
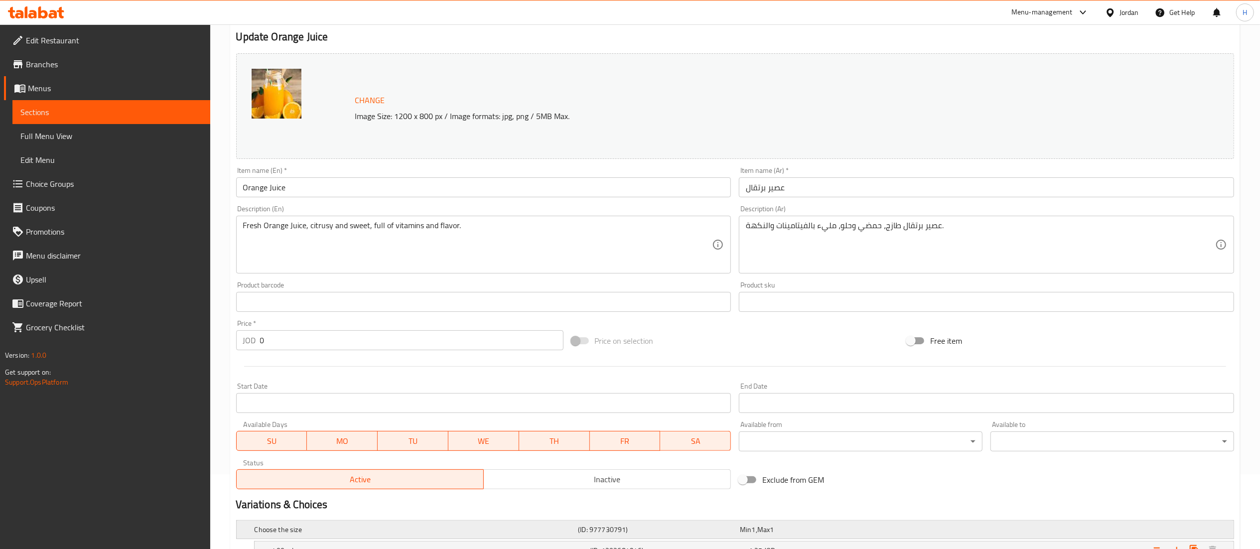
scroll to position [186, 0]
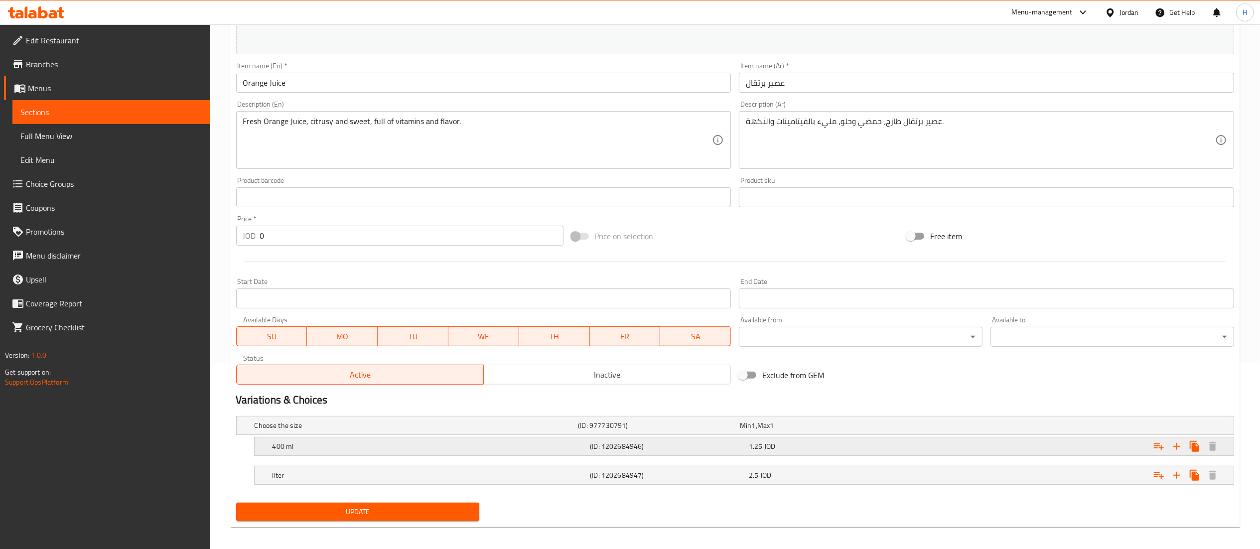
click at [781, 446] on div "1.25 JOD" at bounding box center [826, 446] width 155 height 10
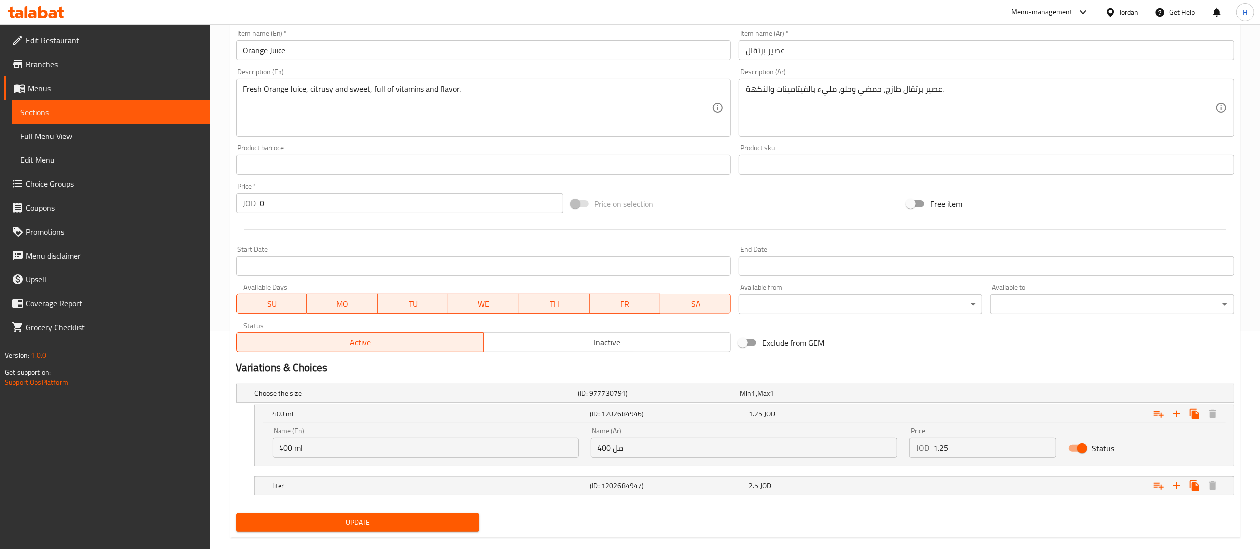
scroll to position [236, 0]
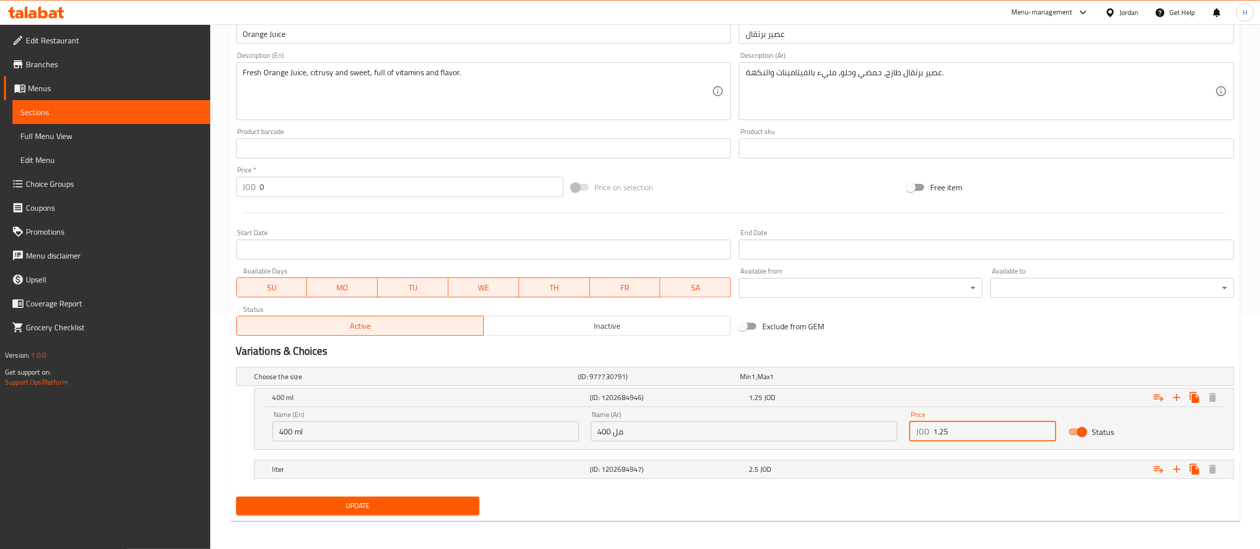
drag, startPoint x: 963, startPoint y: 430, endPoint x: 843, endPoint y: 424, distance: 120.7
click at [843, 425] on div "Name (En) 400 ml Name (En) Name (Ar) 400 مل Name (Ar) Price JOD 1.25 Price Stat…" at bounding box center [743, 426] width 955 height 42
type input "1.8"
click at [805, 468] on div "2.5 JOD" at bounding box center [826, 469] width 155 height 10
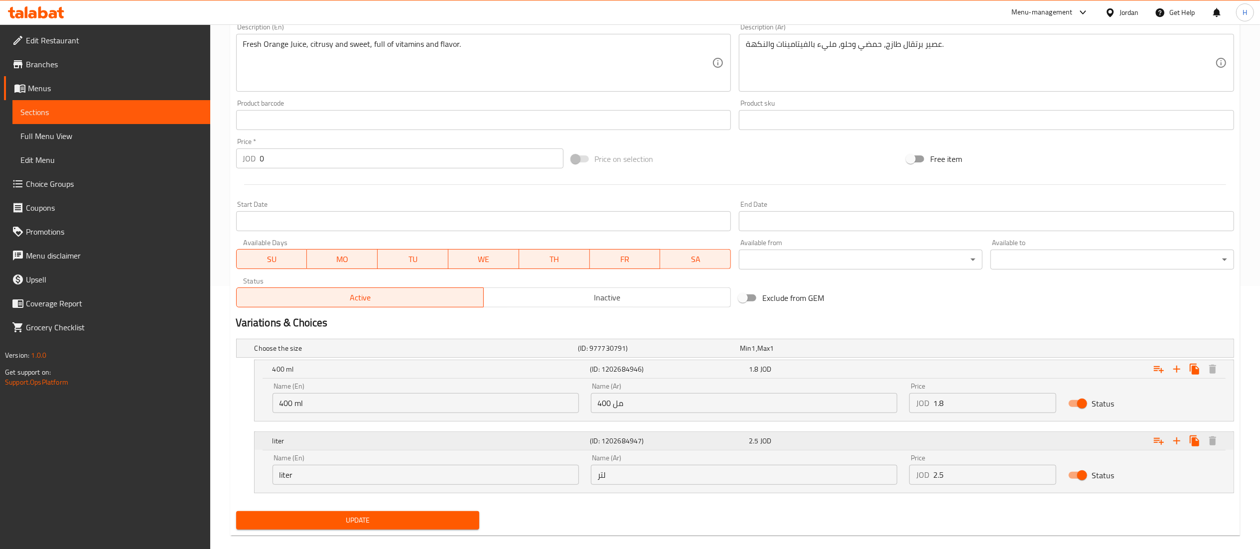
scroll to position [278, 0]
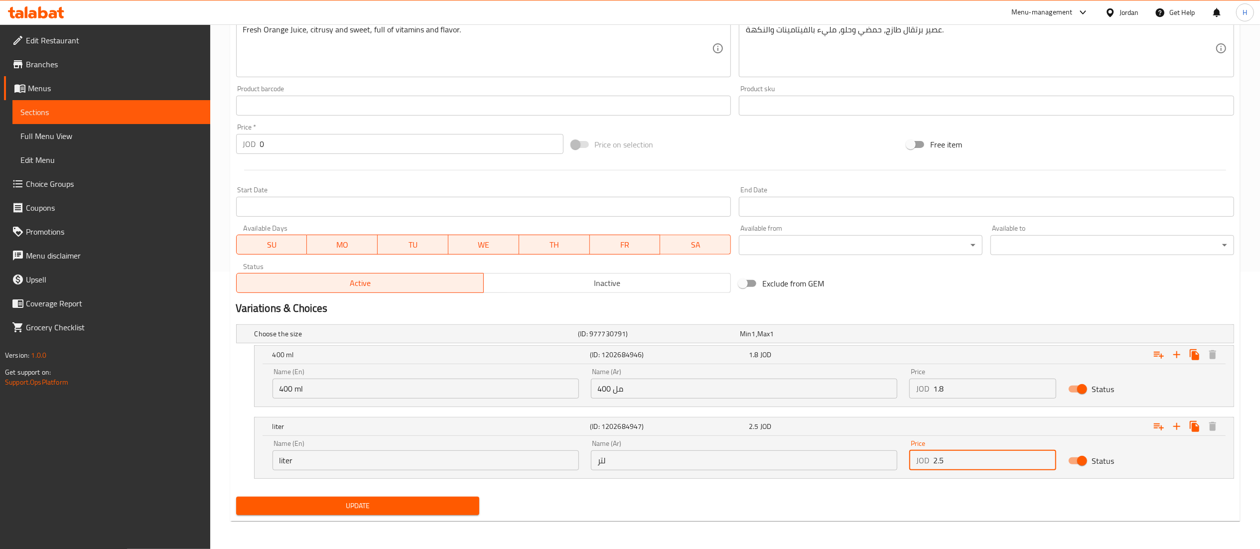
drag, startPoint x: 942, startPoint y: 466, endPoint x: 806, endPoint y: 458, distance: 136.7
click at [806, 458] on div "Name (En) liter Name (En) Name (Ar) لتر Name (Ar) Price JOD 2.5 Price Status" at bounding box center [743, 455] width 955 height 42
type input "3.6"
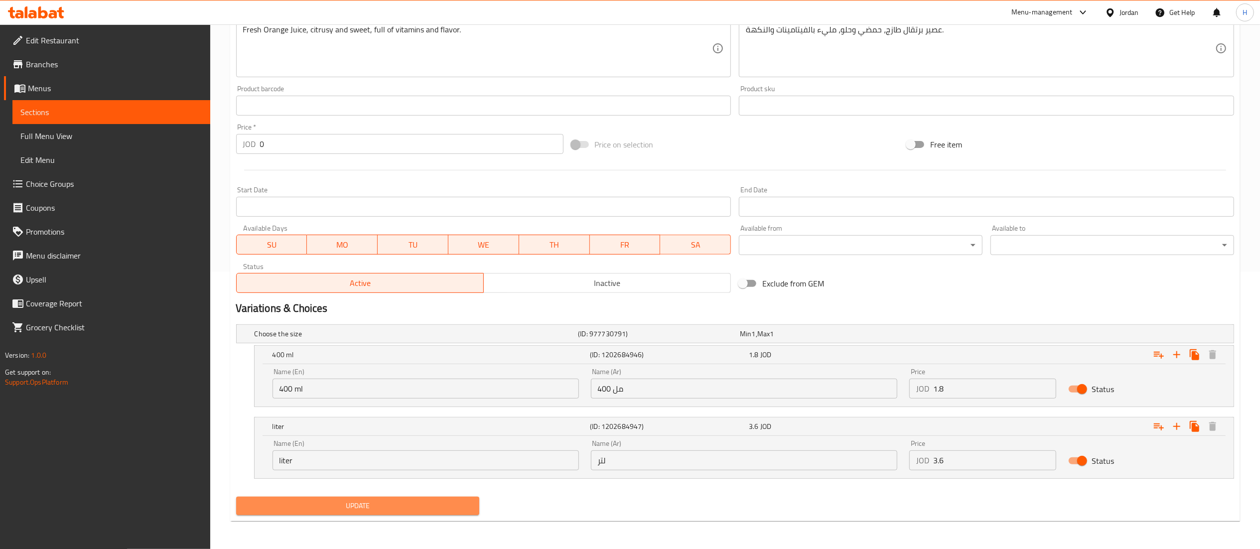
click at [350, 503] on span "Update" at bounding box center [358, 506] width 228 height 12
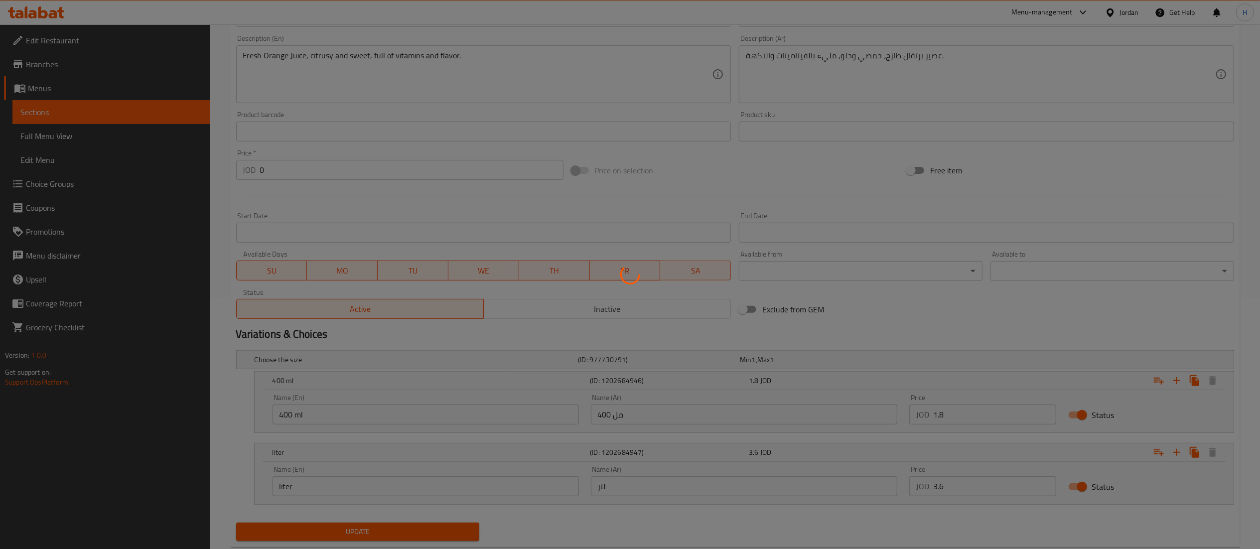
scroll to position [0, 0]
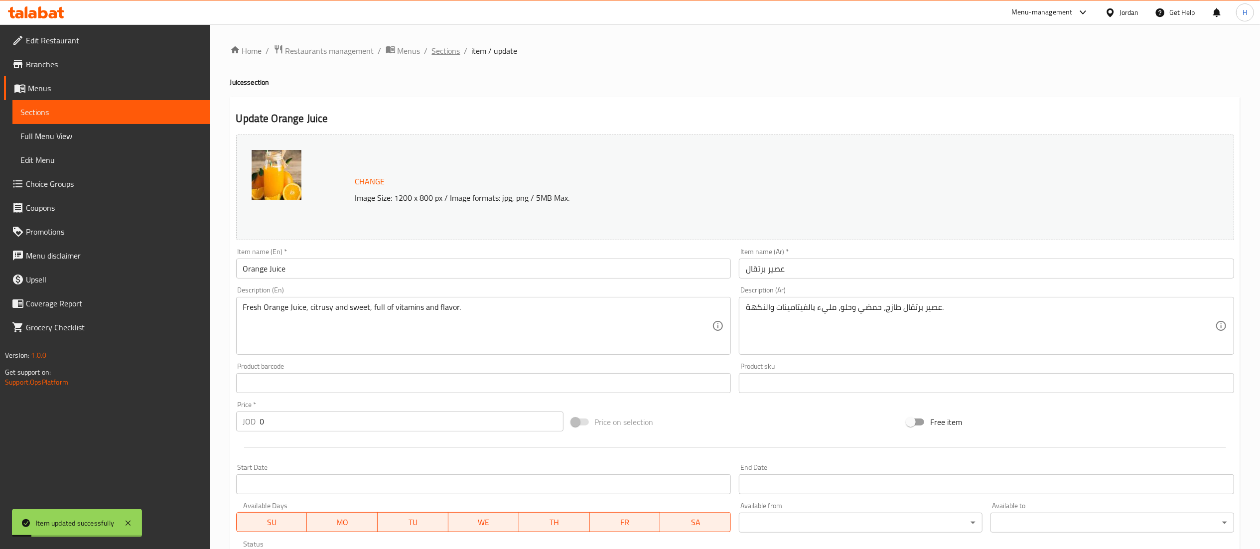
click at [441, 50] on span "Sections" at bounding box center [446, 51] width 28 height 12
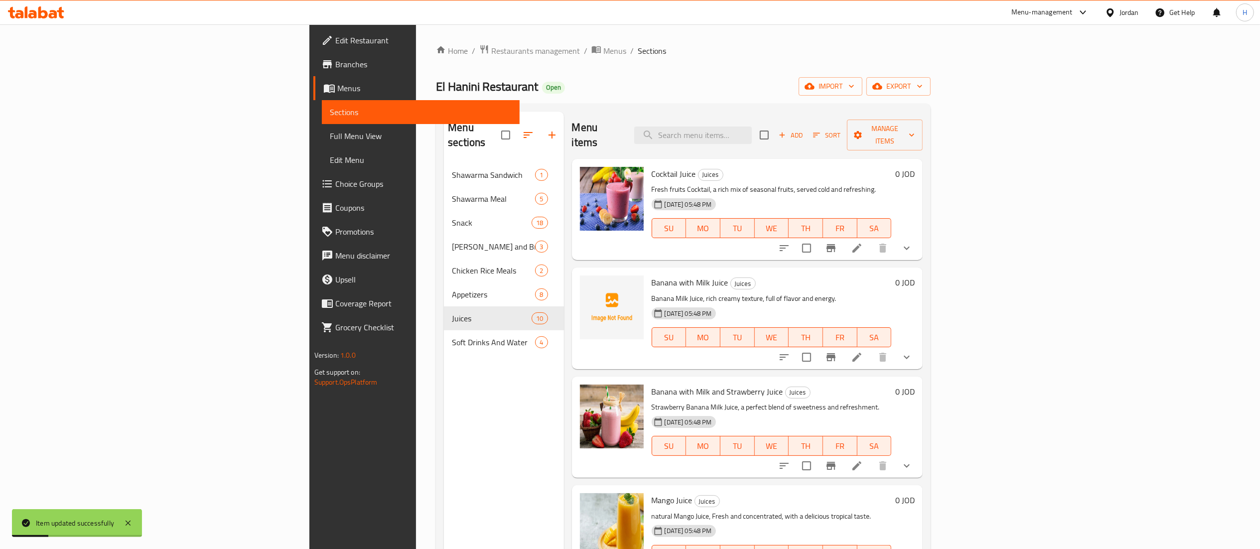
click at [444, 402] on div "Menu sections Shawarma Sandwich 1 Shawarma Meal 5 Snack 18 Farooj and Broasted …" at bounding box center [504, 386] width 120 height 549
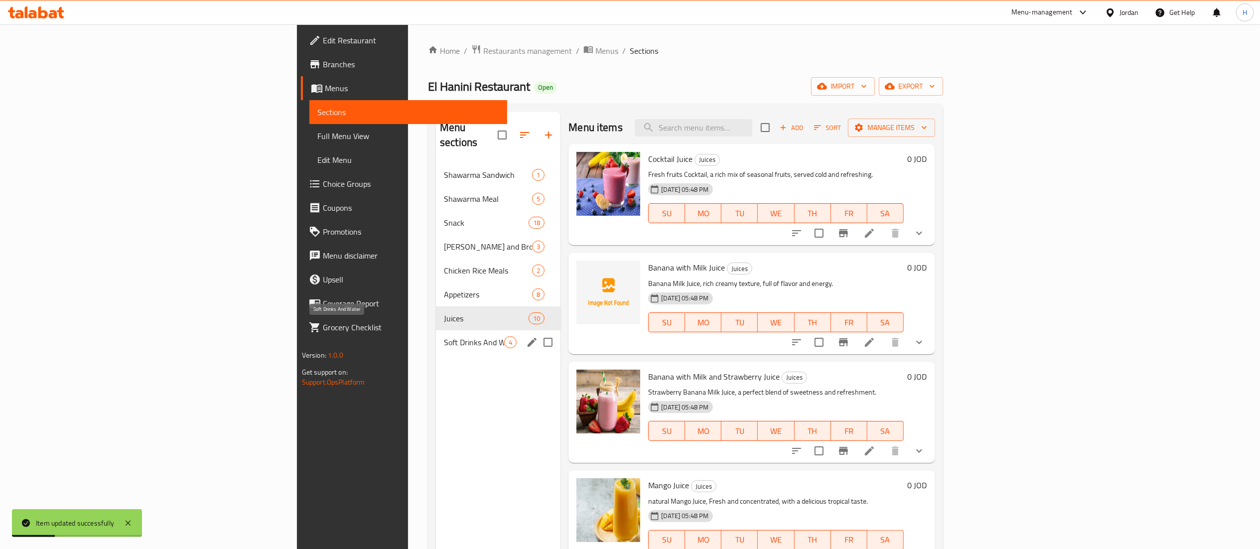
click at [444, 336] on span "Soft Drinks And Water" at bounding box center [474, 342] width 60 height 12
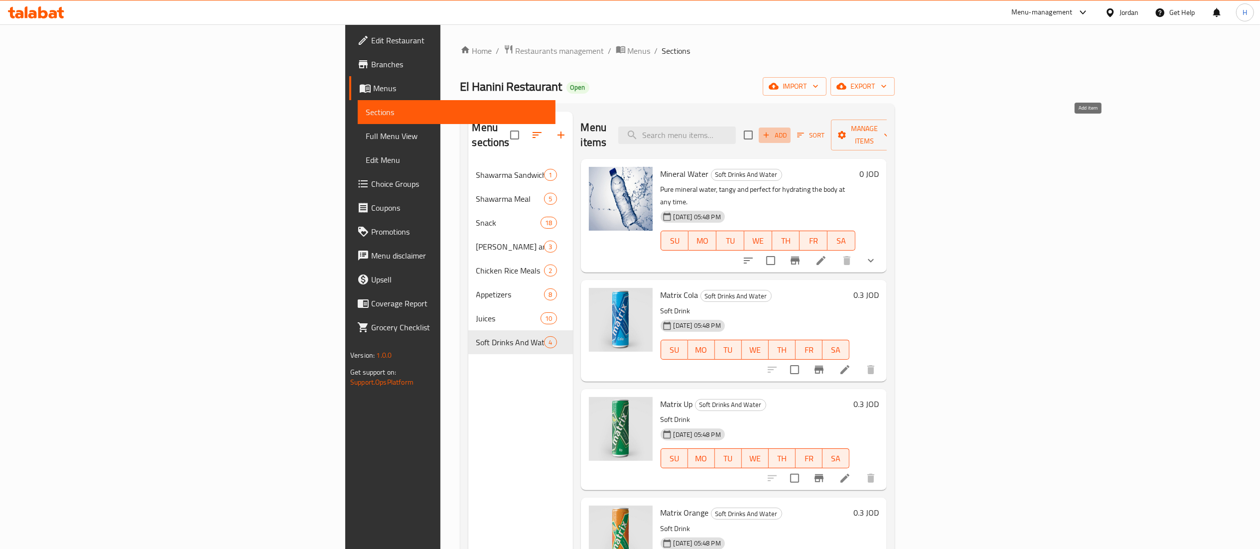
click at [788, 129] on span "Add" at bounding box center [774, 134] width 27 height 11
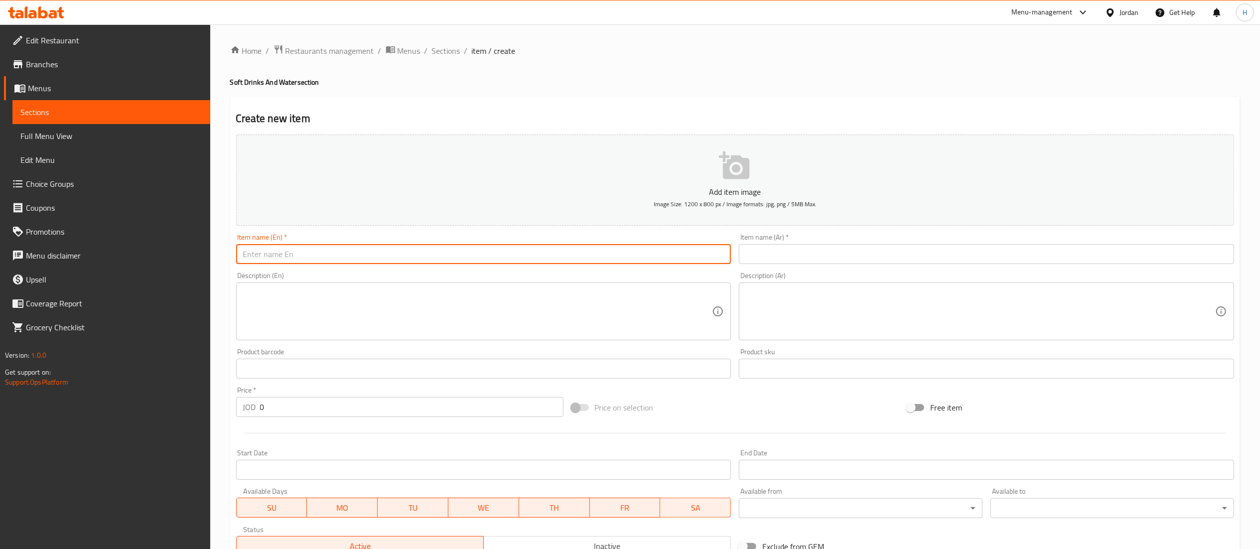
click at [606, 257] on input "text" at bounding box center [483, 254] width 495 height 20
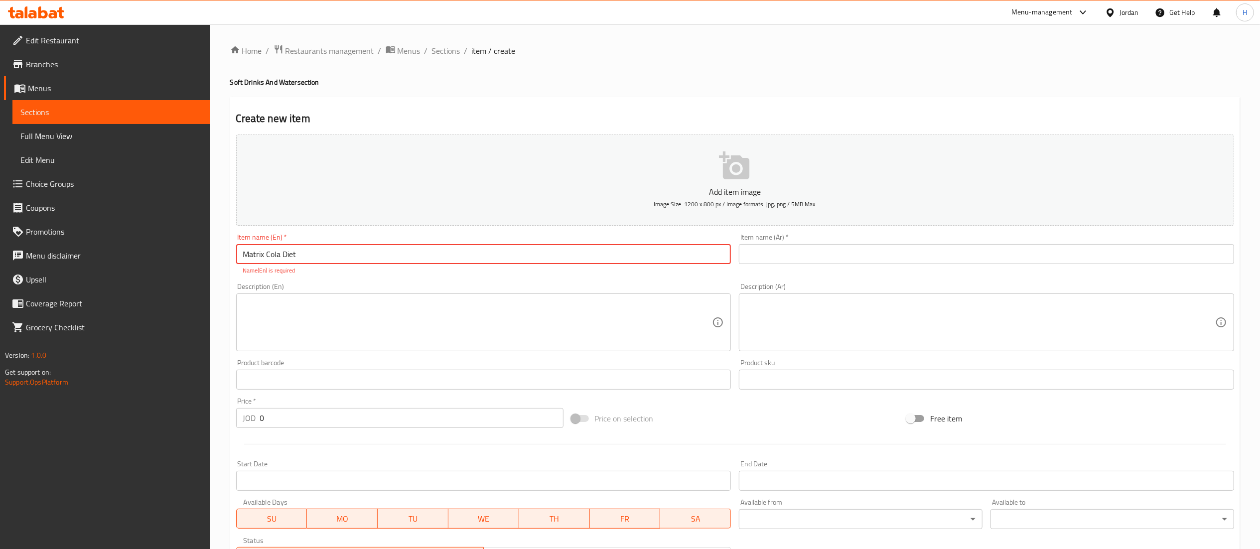
type input "Matrix Cola Diet"
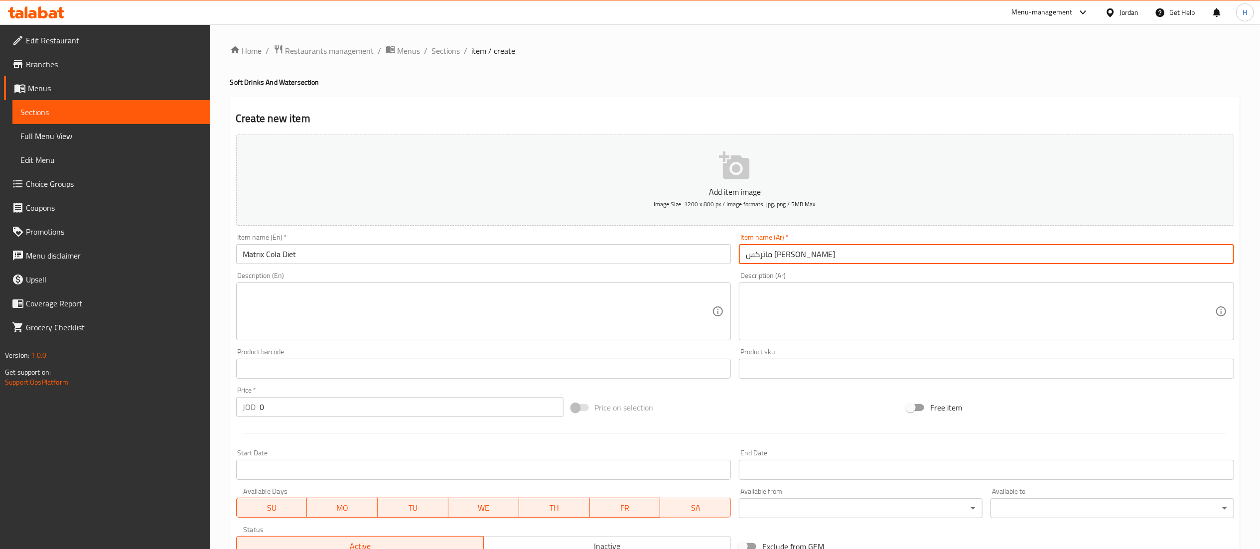
type input "ماتركس كولا دايت"
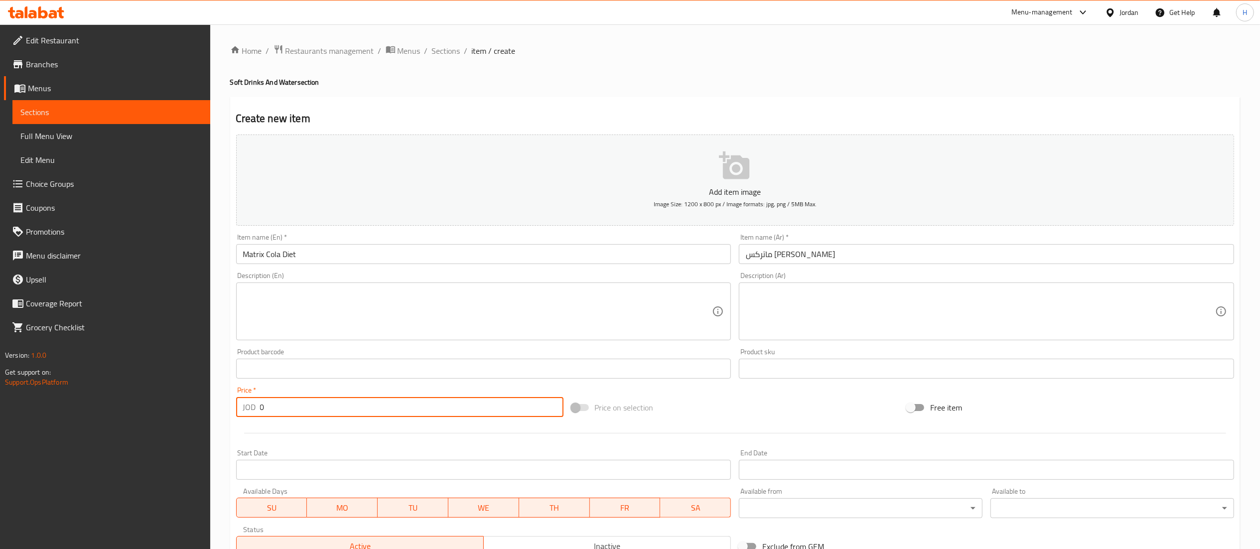
drag, startPoint x: 270, startPoint y: 410, endPoint x: 194, endPoint y: 410, distance: 76.2
click at [194, 410] on div "Edit Restaurant Branches Menus Sections Full Menu View Edit Menu Choice Groups …" at bounding box center [630, 363] width 1260 height 679
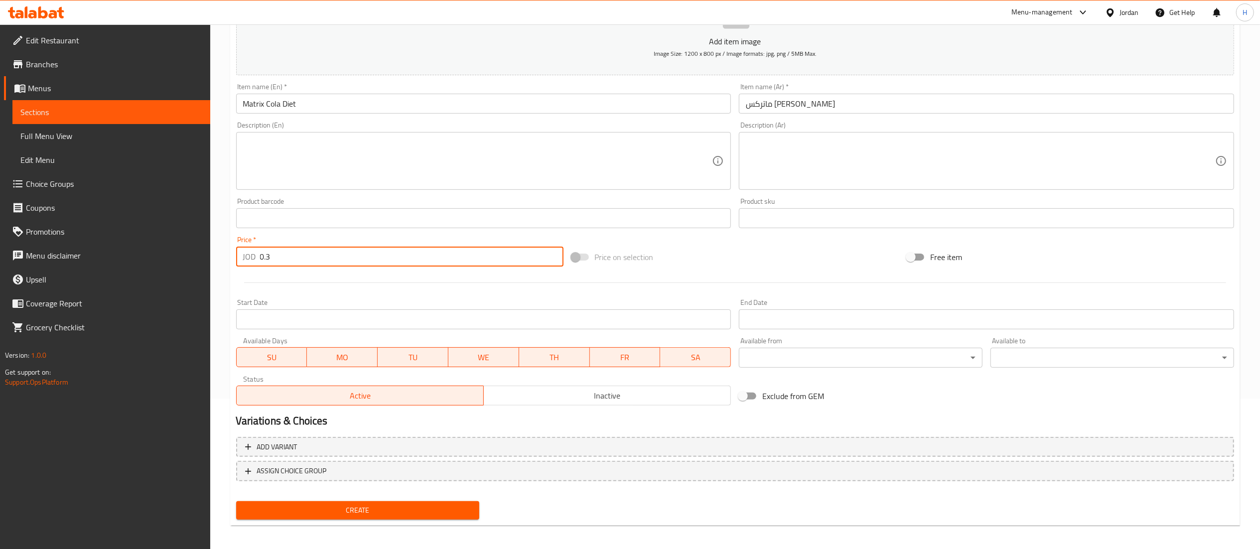
scroll to position [154, 0]
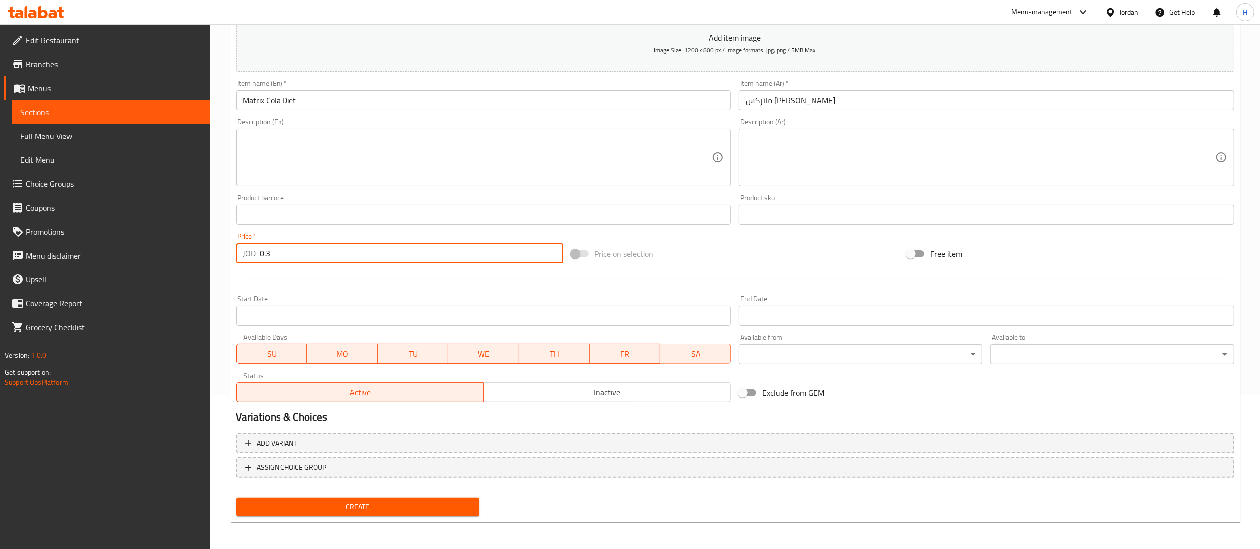
type input "0.3"
click at [345, 504] on span "Create" at bounding box center [358, 507] width 228 height 12
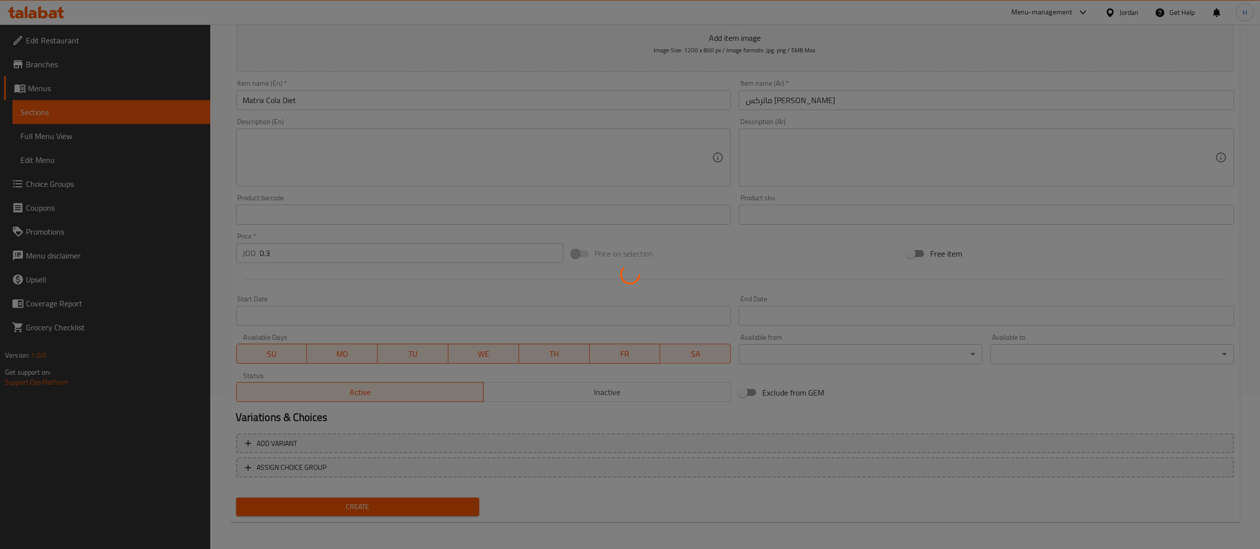
type input "0"
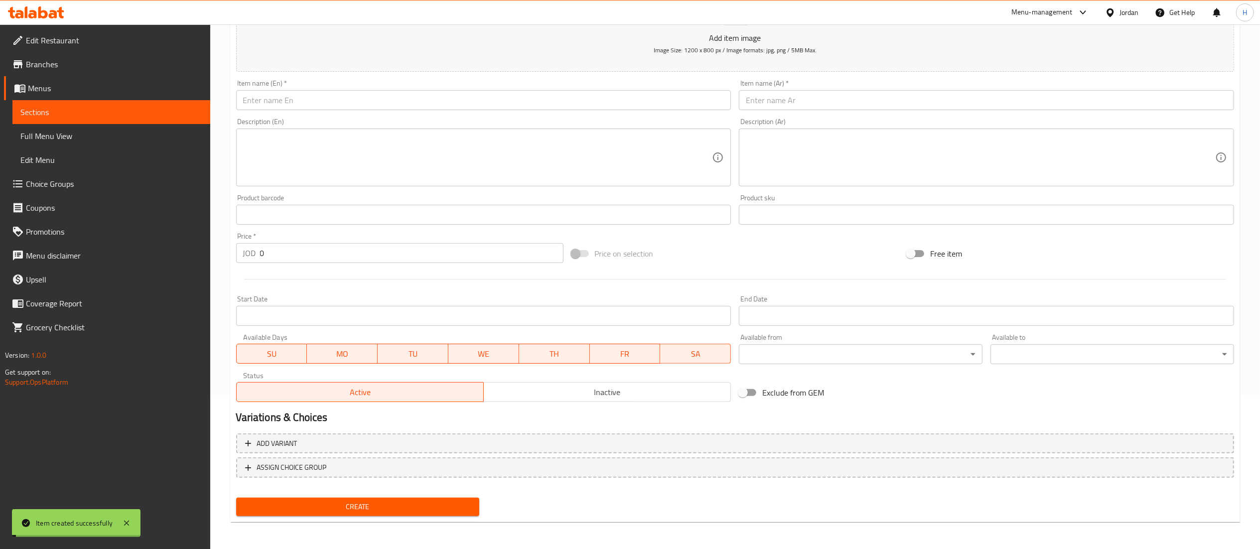
click at [835, 97] on input "text" at bounding box center [986, 100] width 495 height 20
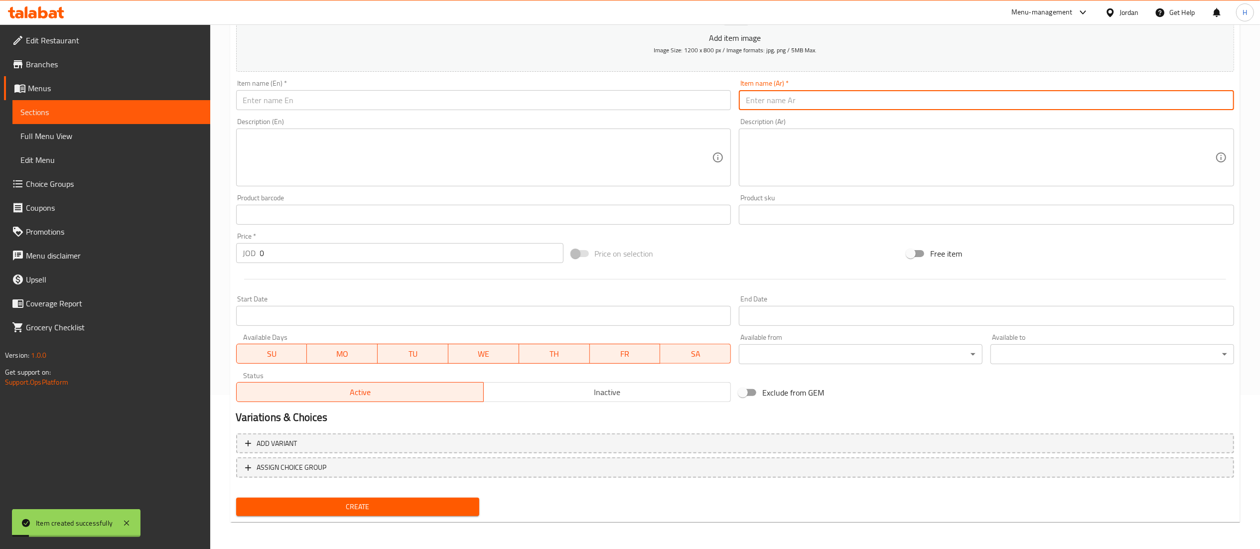
type input "M"
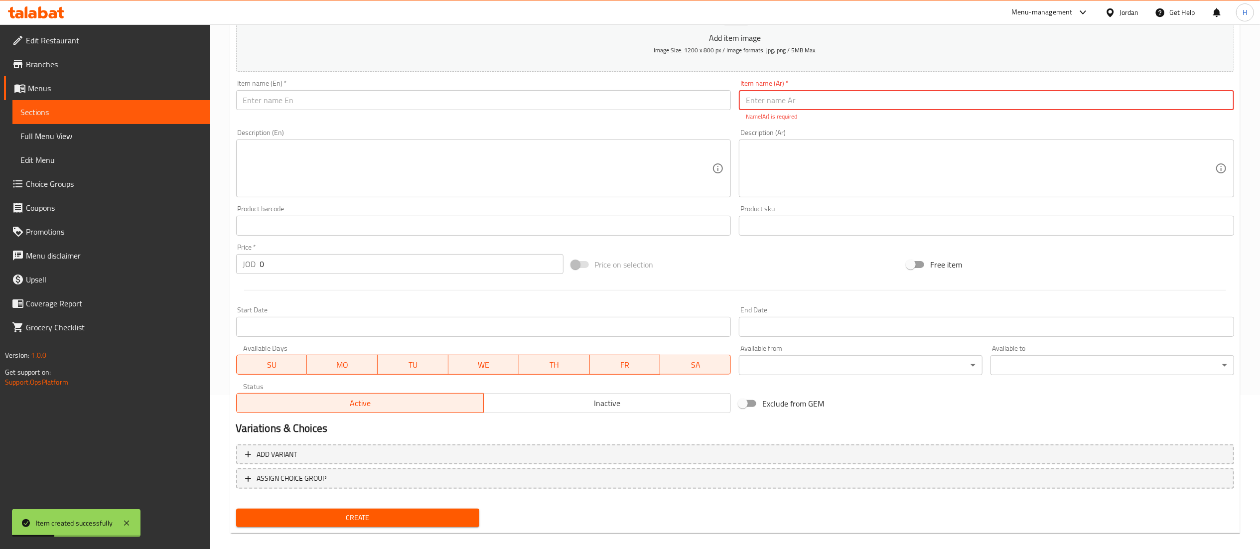
click at [714, 103] on input "text" at bounding box center [483, 100] width 495 height 20
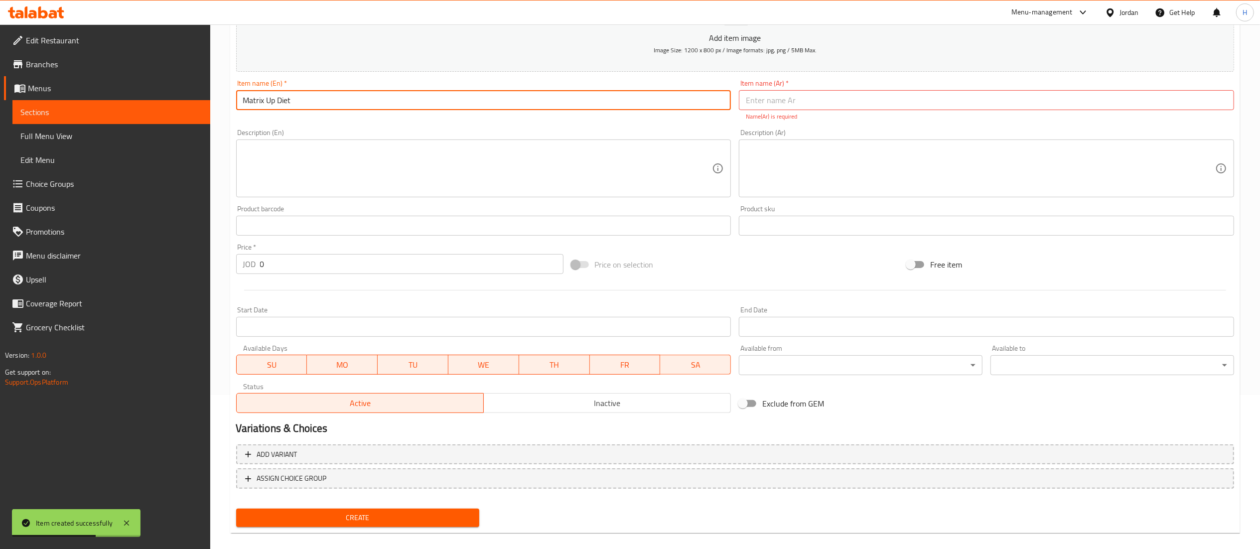
type input "Matrix Up Diet"
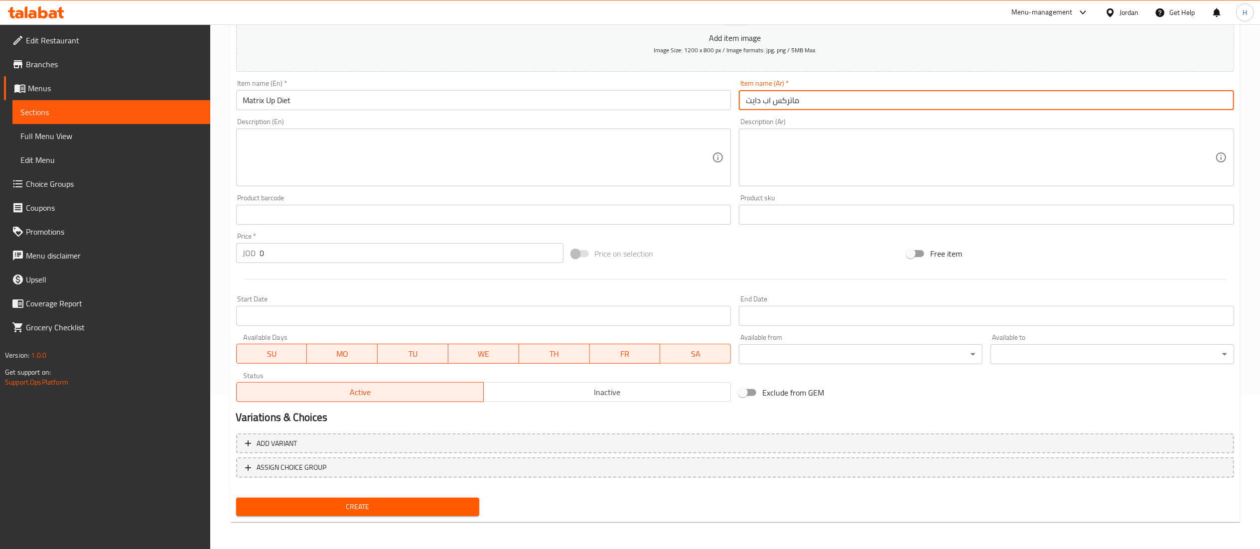
type input "ماتركس اب دايت"
click at [286, 250] on input "0" at bounding box center [411, 253] width 303 height 20
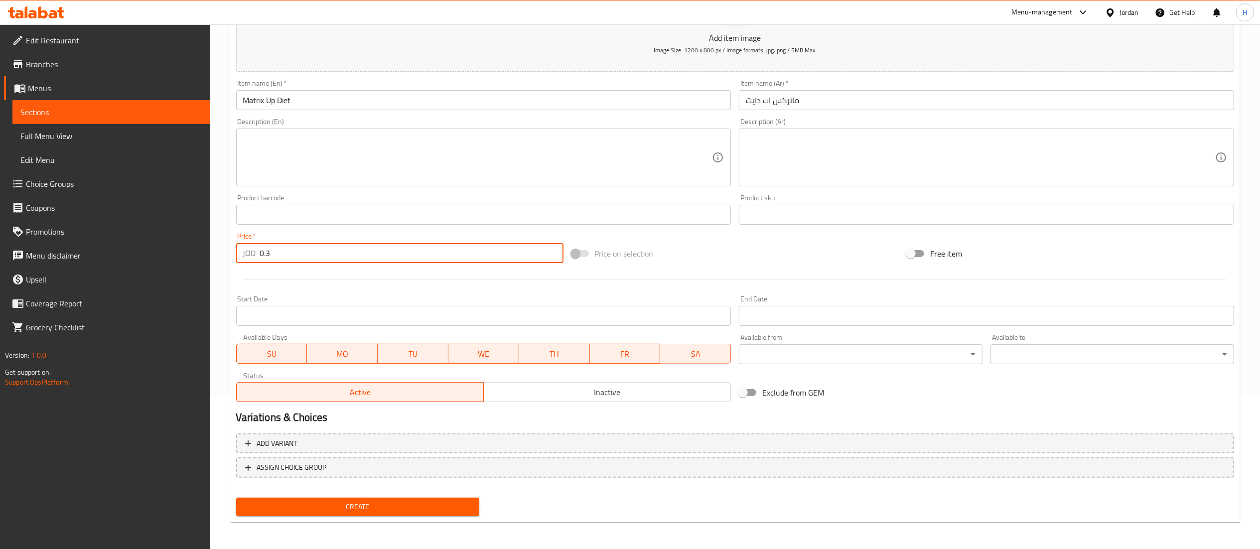
type input "0.3"
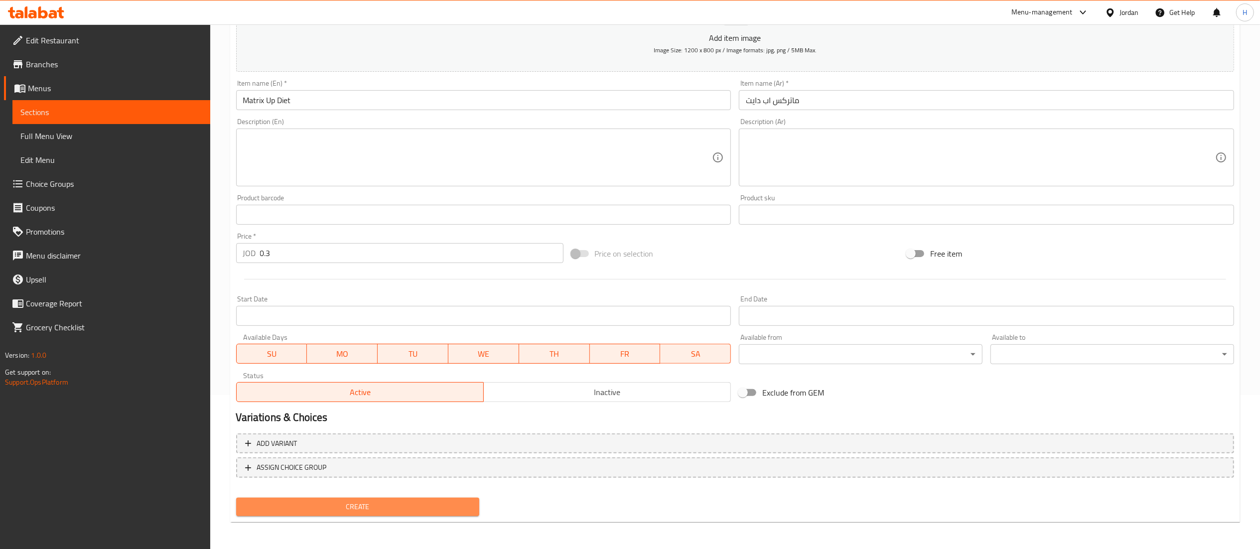
click at [355, 501] on span "Create" at bounding box center [358, 507] width 228 height 12
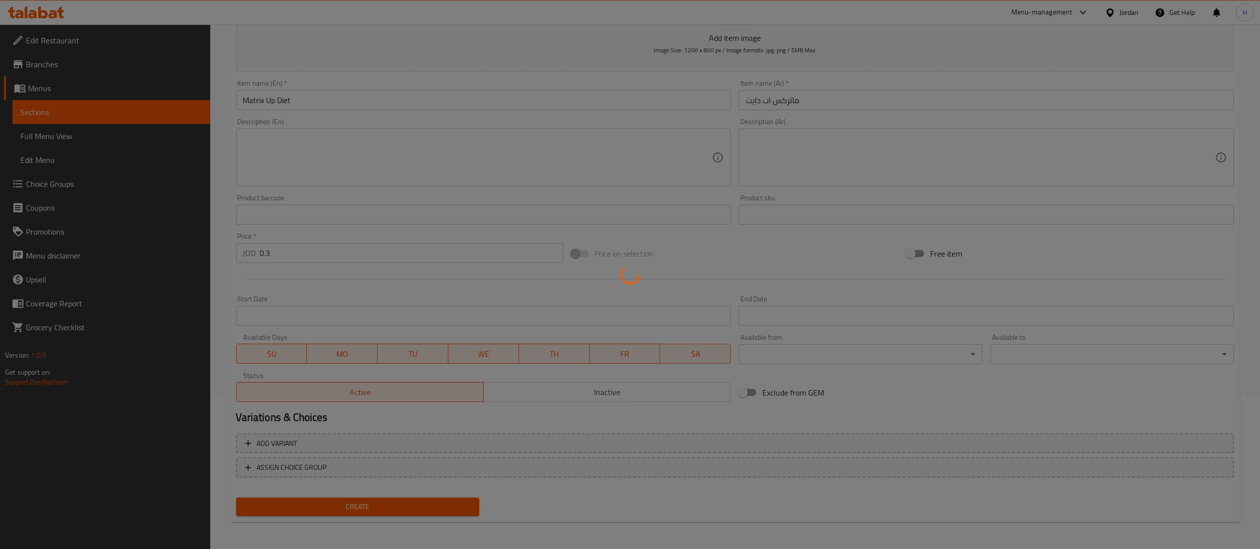
type input "0"
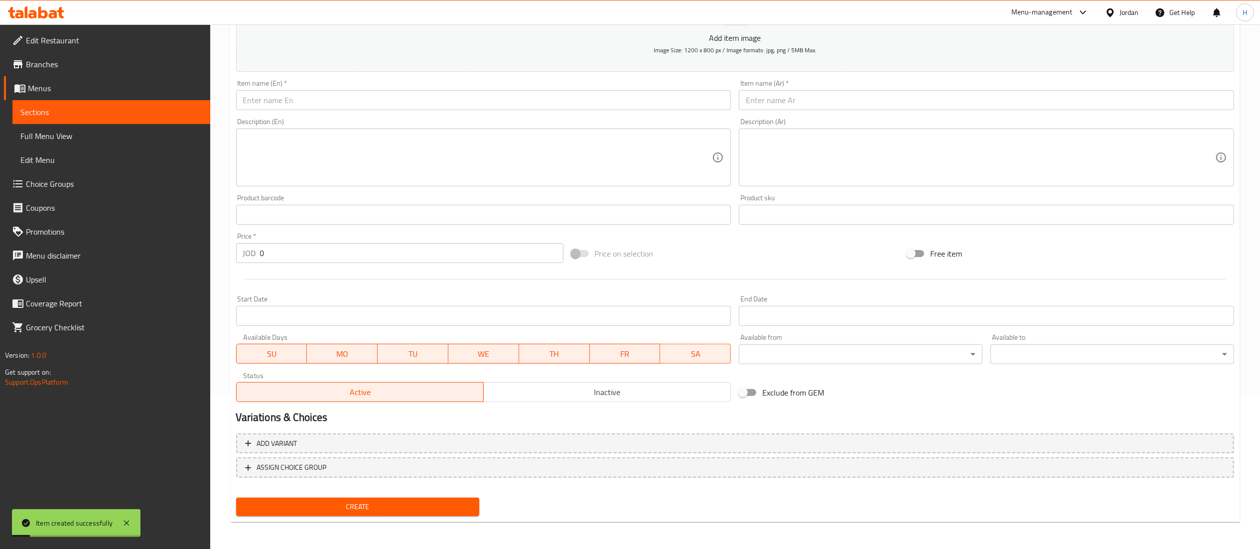
click at [605, 91] on input "text" at bounding box center [483, 100] width 495 height 20
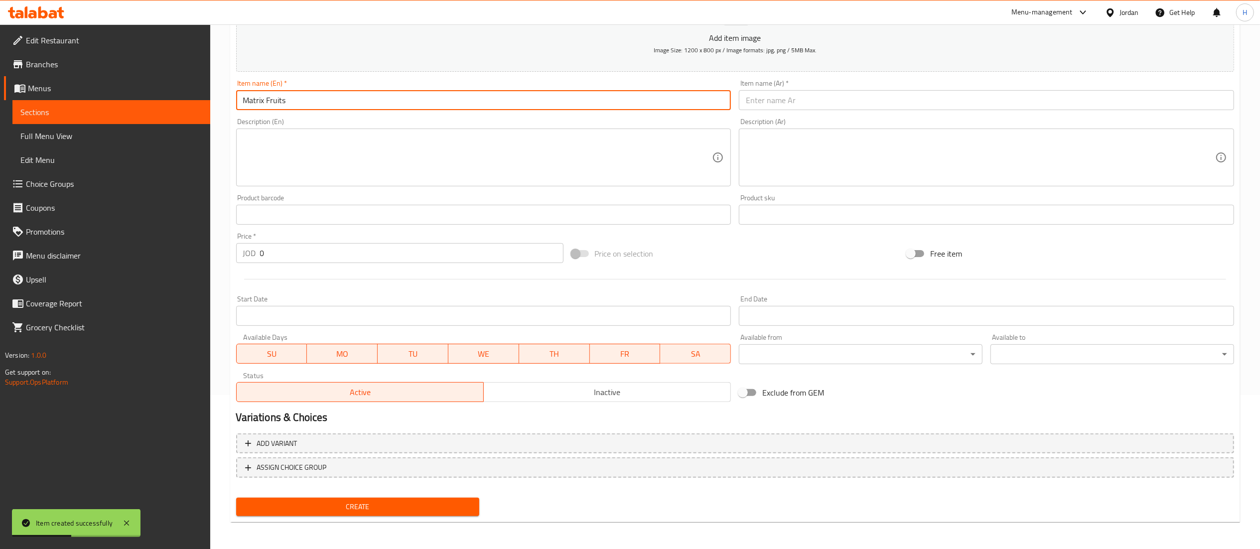
type input "Matrix Fruits"
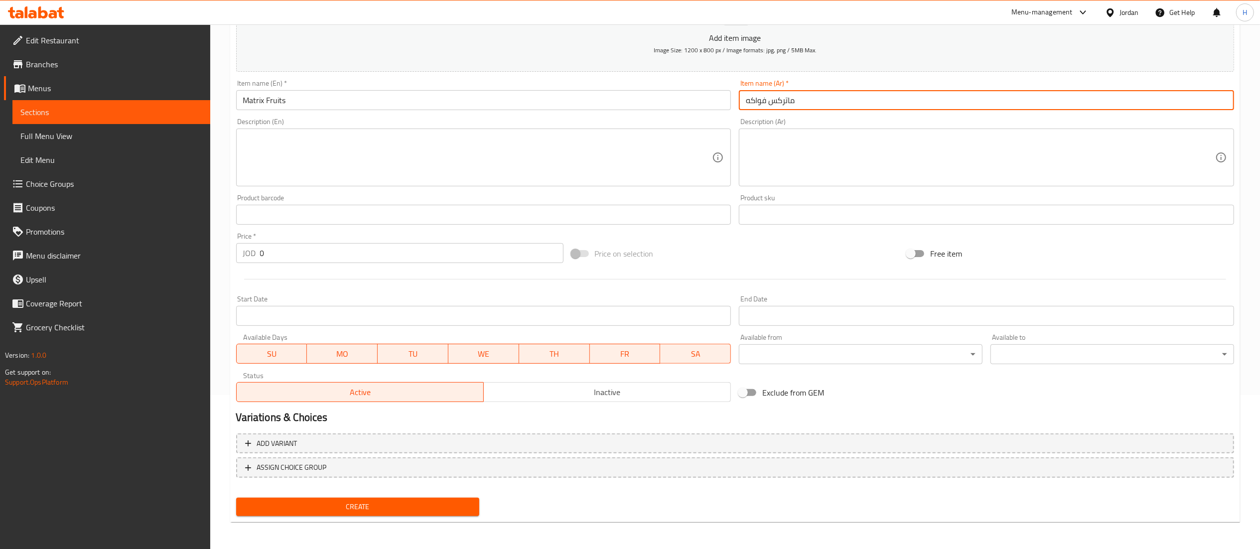
type input "ماتركس فواكه"
click at [288, 251] on input "0" at bounding box center [411, 253] width 303 height 20
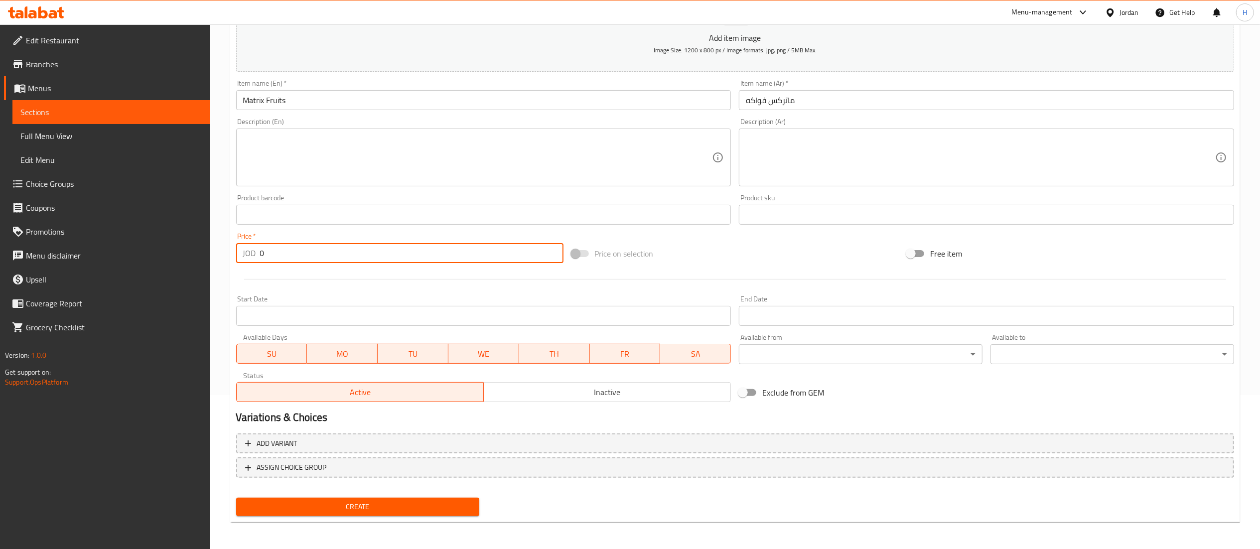
click at [230, 246] on div "Create new item Add item image Image Size: 1200 x 800 px / Image formats: jpg, …" at bounding box center [735, 233] width 1010 height 580
type input "0.3"
click at [409, 515] on button "Create" at bounding box center [358, 507] width 244 height 18
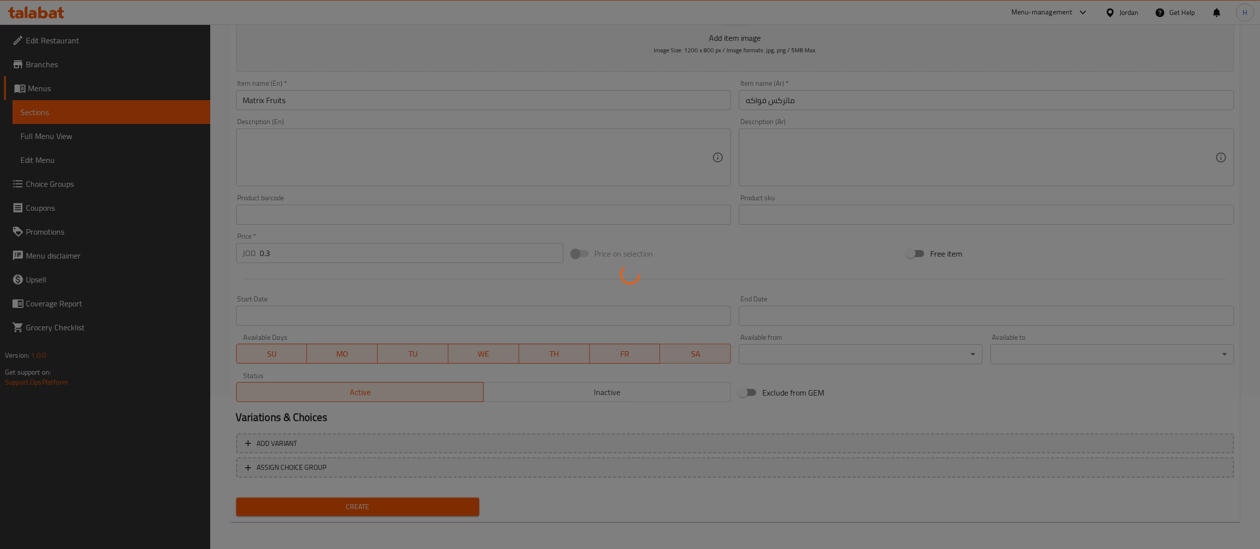
type input "0"
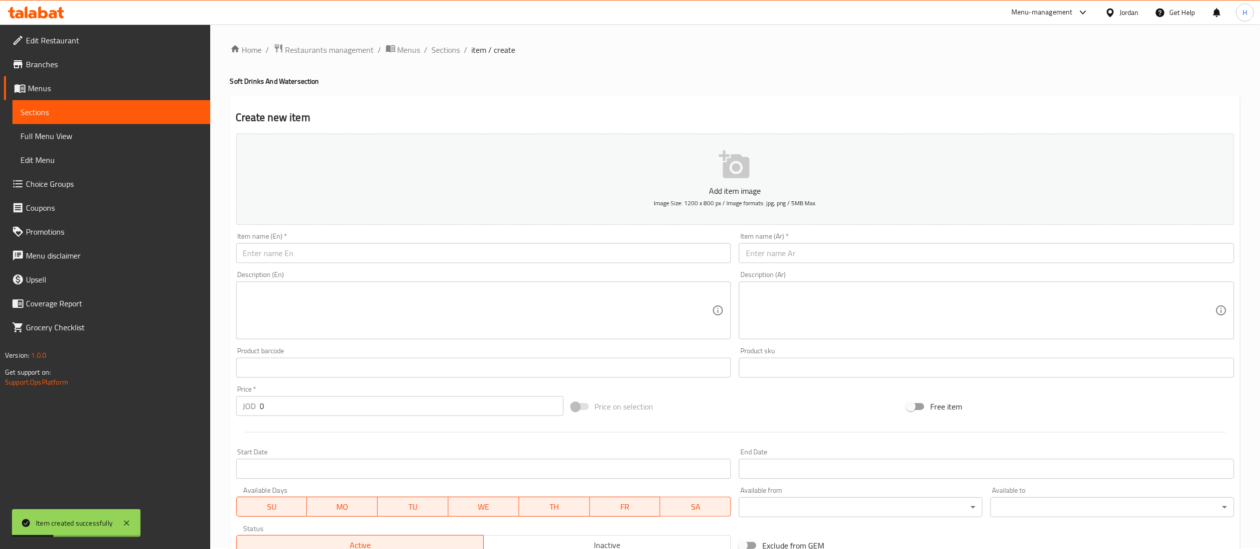
scroll to position [0, 0]
click at [447, 60] on div "Home / Restaurants management / Menus / Sections / item / create Soft Drinks An…" at bounding box center [735, 364] width 1010 height 640
click at [446, 51] on span "Sections" at bounding box center [446, 51] width 28 height 12
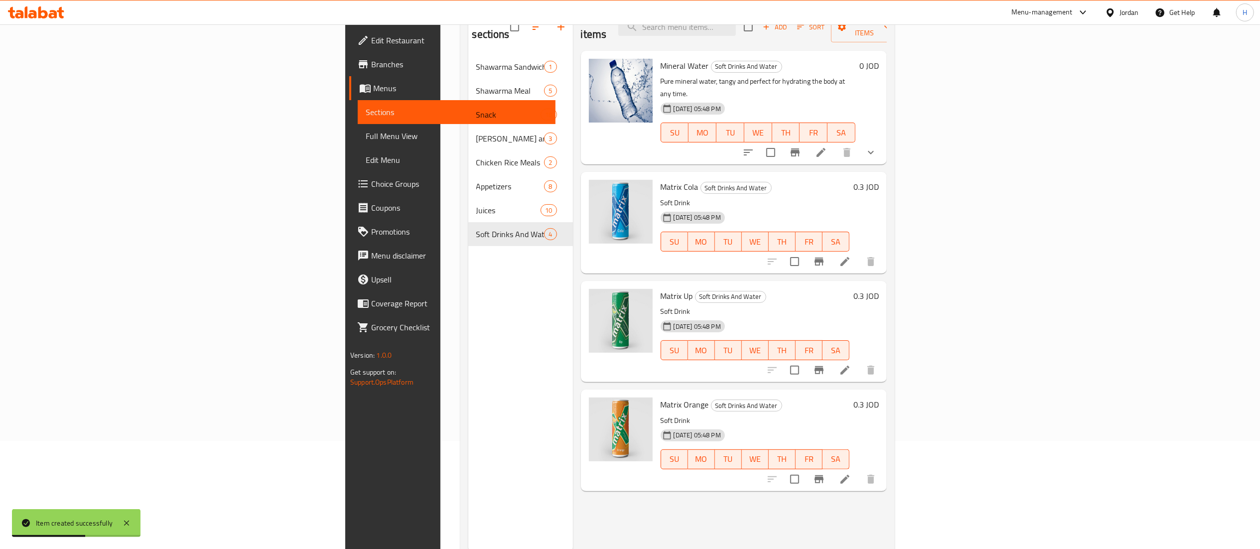
scroll to position [140, 0]
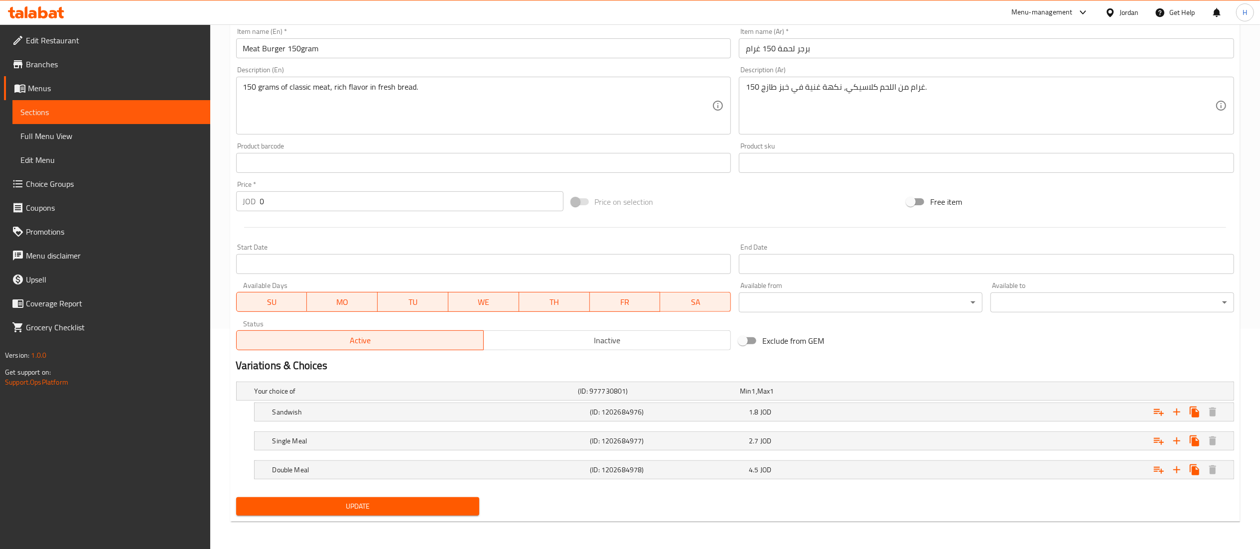
scroll to position [222, 0]
click at [797, 412] on div "1.8 JOD" at bounding box center [826, 411] width 155 height 10
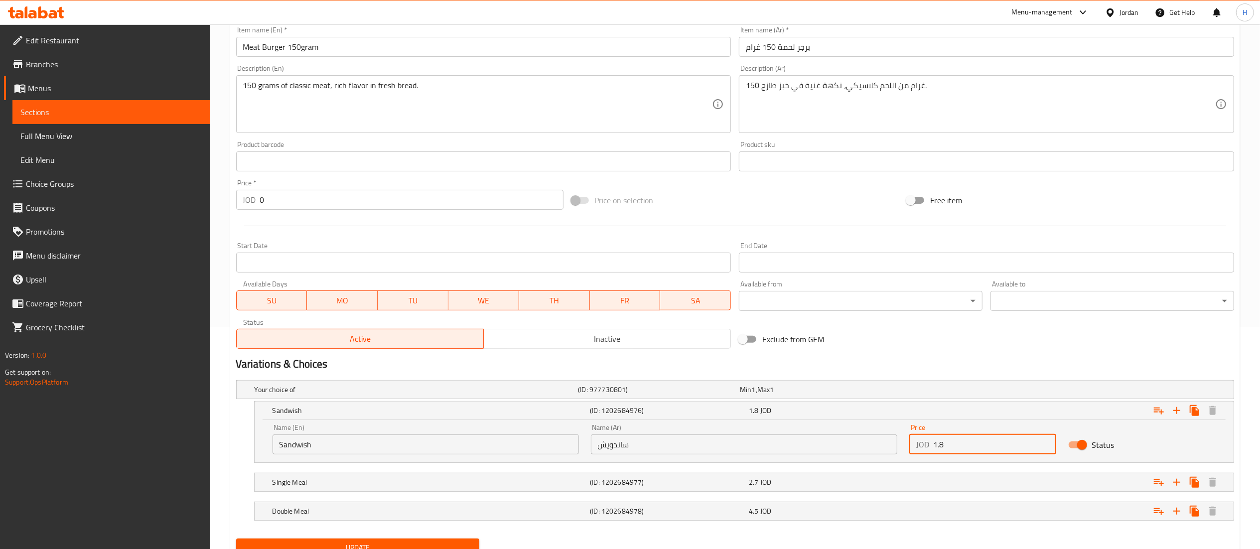
drag, startPoint x: 943, startPoint y: 446, endPoint x: 859, endPoint y: 448, distance: 84.2
click at [861, 443] on div "Name (En) Sandwish Name (En) Name (Ar) ساندويش Name (Ar) Price JOD 1.8 Price St…" at bounding box center [743, 439] width 955 height 42
type input "2"
click at [808, 486] on div "2.7 JOD" at bounding box center [826, 482] width 155 height 10
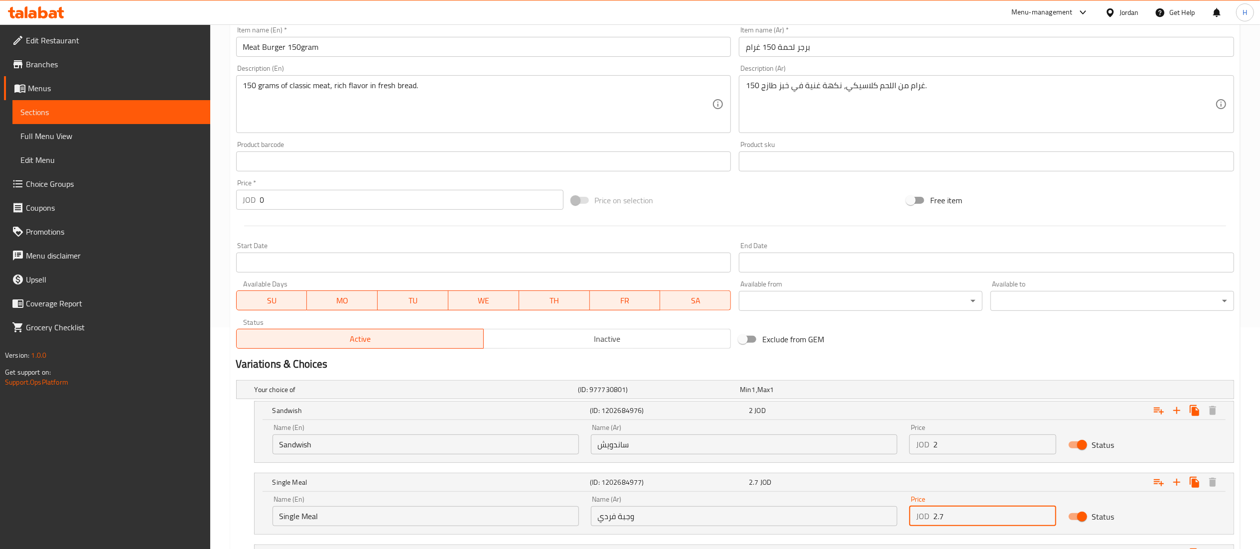
drag, startPoint x: 971, startPoint y: 517, endPoint x: 811, endPoint y: 512, distance: 160.0
click at [811, 512] on div "Name (En) Single Meal Name (En) Name (Ar) وجبة فردي Name (Ar) Price JOD 2.7 Pri…" at bounding box center [743, 511] width 955 height 42
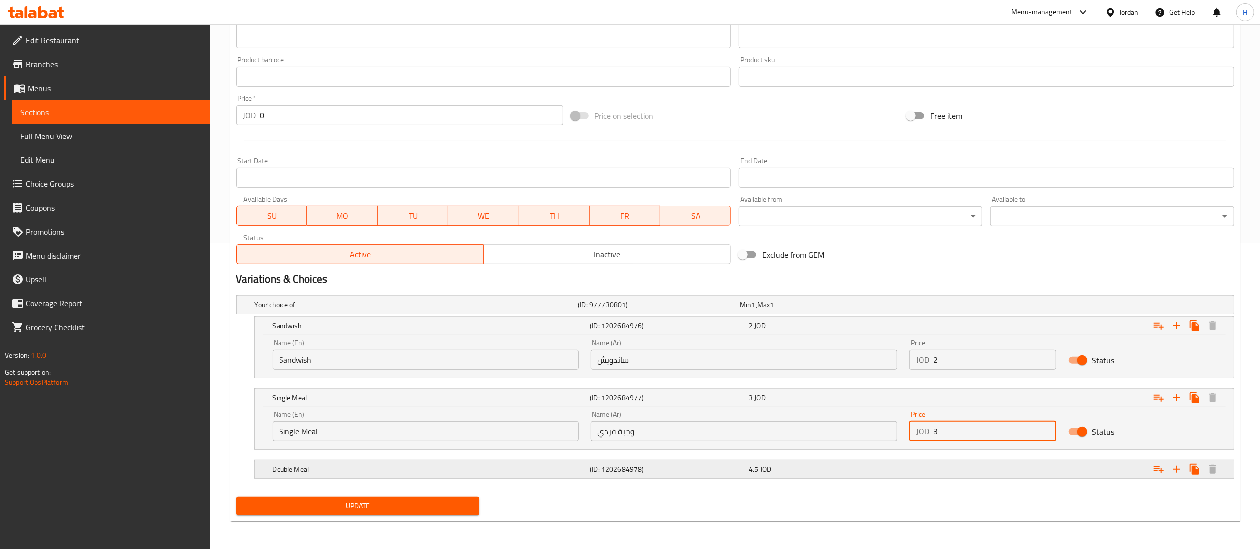
type input "3"
click at [810, 470] on div "4.5 JOD" at bounding box center [826, 469] width 155 height 10
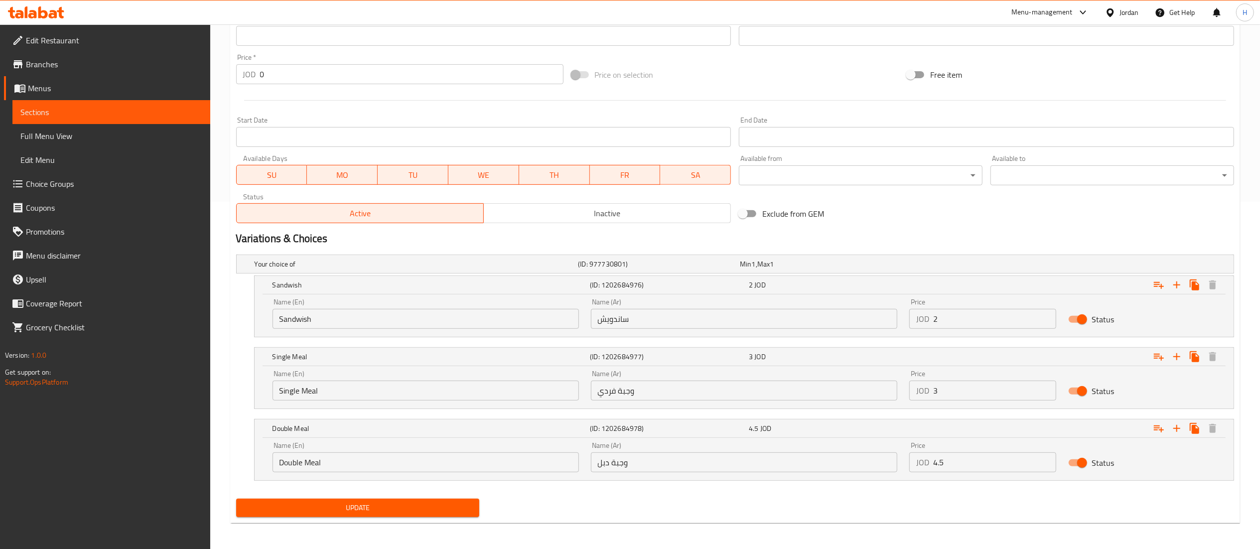
scroll to position [351, 0]
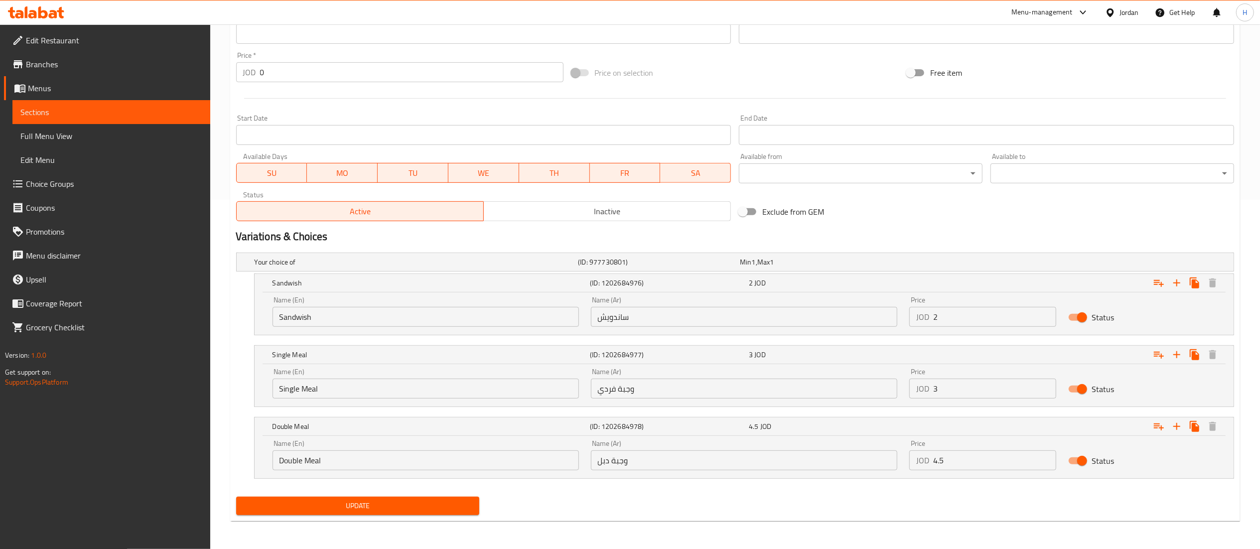
click at [1082, 462] on input "Status" at bounding box center [1081, 460] width 57 height 19
checkbox input "false"
click at [394, 501] on span "Update" at bounding box center [358, 506] width 228 height 12
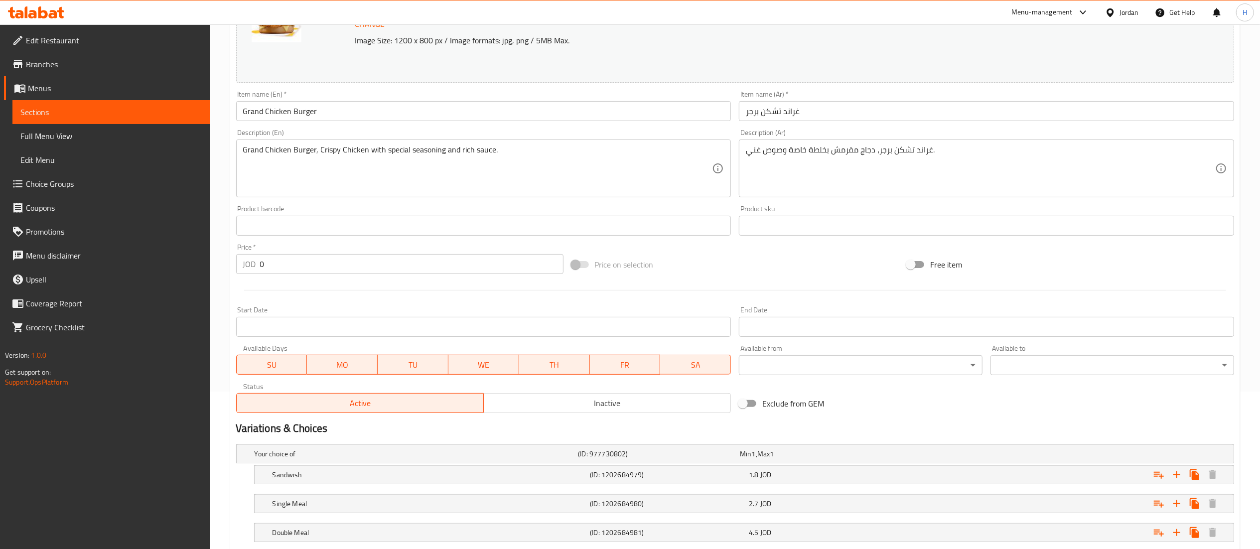
scroll to position [222, 0]
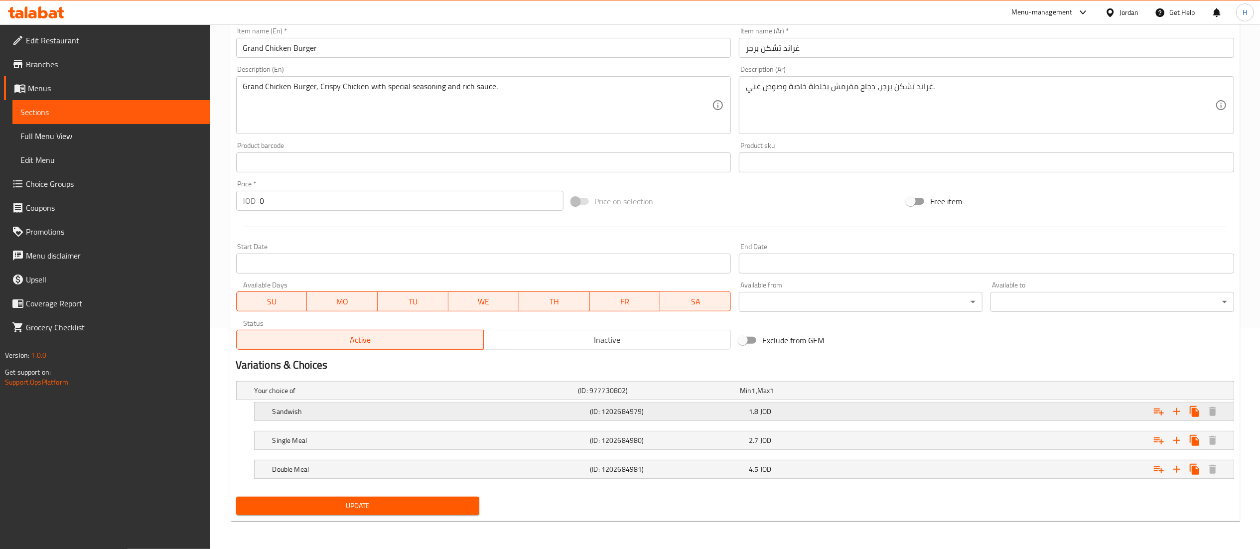
click at [833, 411] on div "1.8 JOD" at bounding box center [826, 411] width 155 height 10
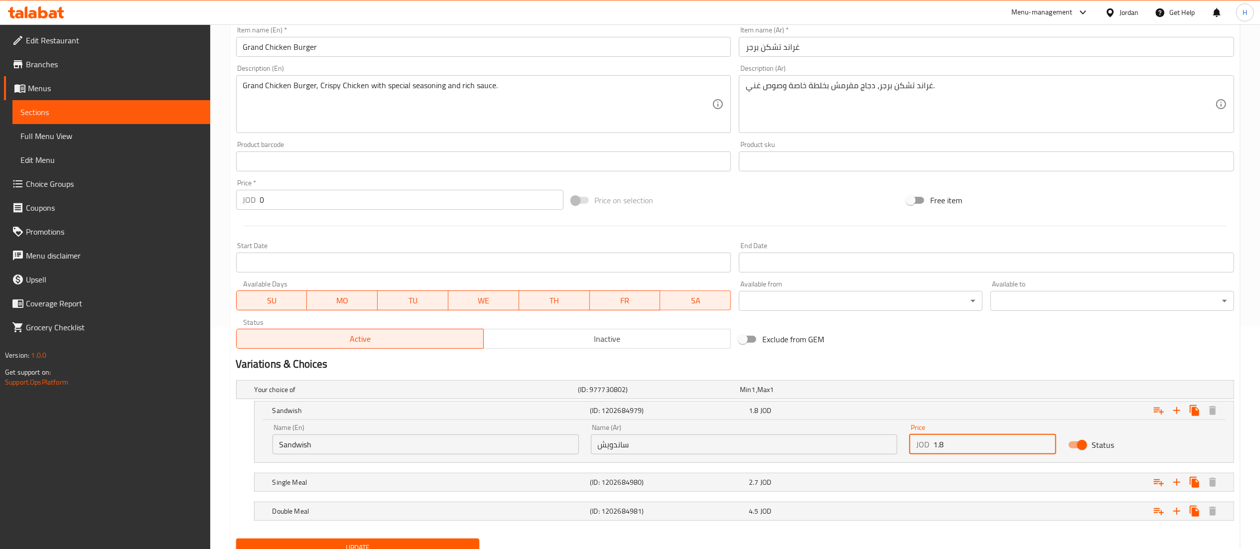
drag, startPoint x: 961, startPoint y: 441, endPoint x: 736, endPoint y: 442, distance: 225.1
click at [736, 442] on div "Name (En) Sandwish Name (En) Name (Ar) ساندويش Name (Ar) Price JOD 1.8 Price St…" at bounding box center [743, 439] width 955 height 42
type input "2"
click at [787, 483] on div "2.7 JOD" at bounding box center [826, 482] width 155 height 10
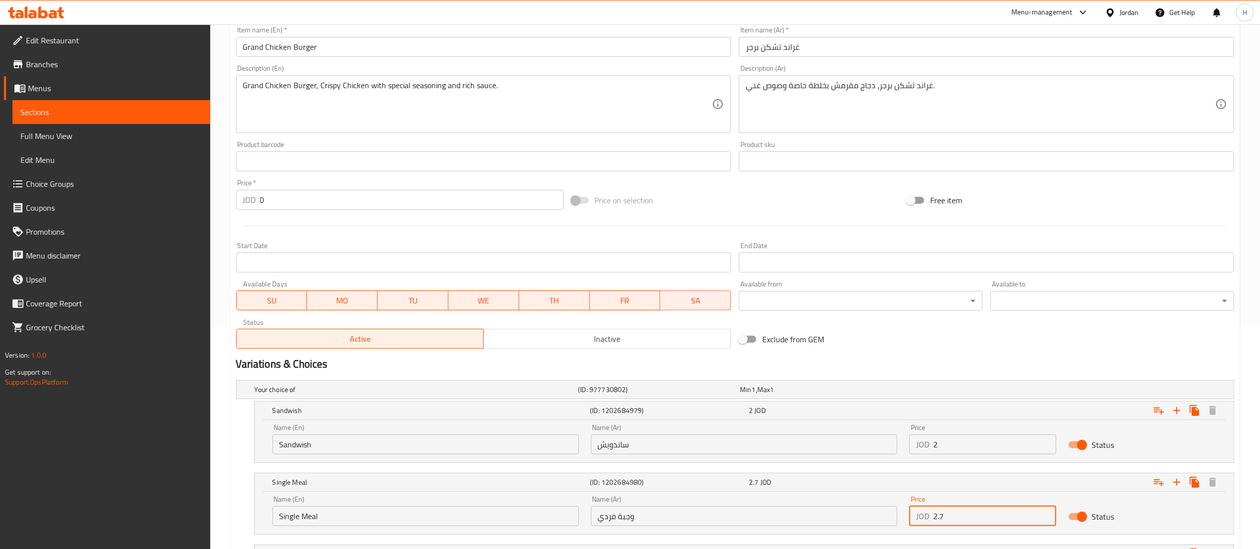
drag, startPoint x: 962, startPoint y: 520, endPoint x: 771, endPoint y: 522, distance: 191.3
click at [771, 522] on div "Name (En) Single Meal Name (En) Name (Ar) وجبة فردي Name (Ar) Price JOD 2.7 Pri…" at bounding box center [743, 511] width 955 height 42
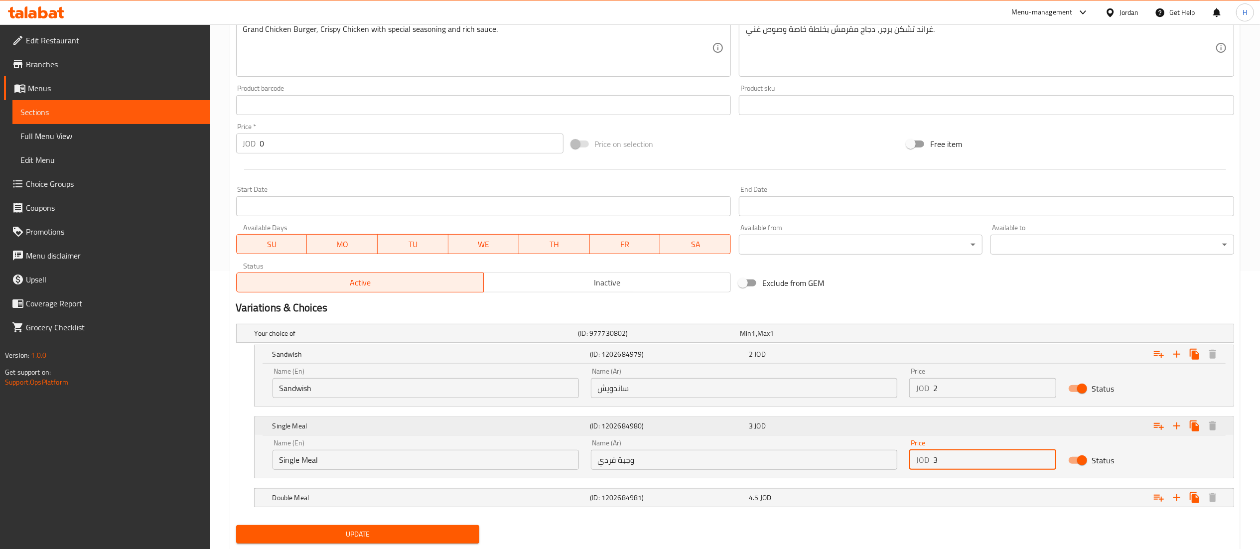
scroll to position [307, 0]
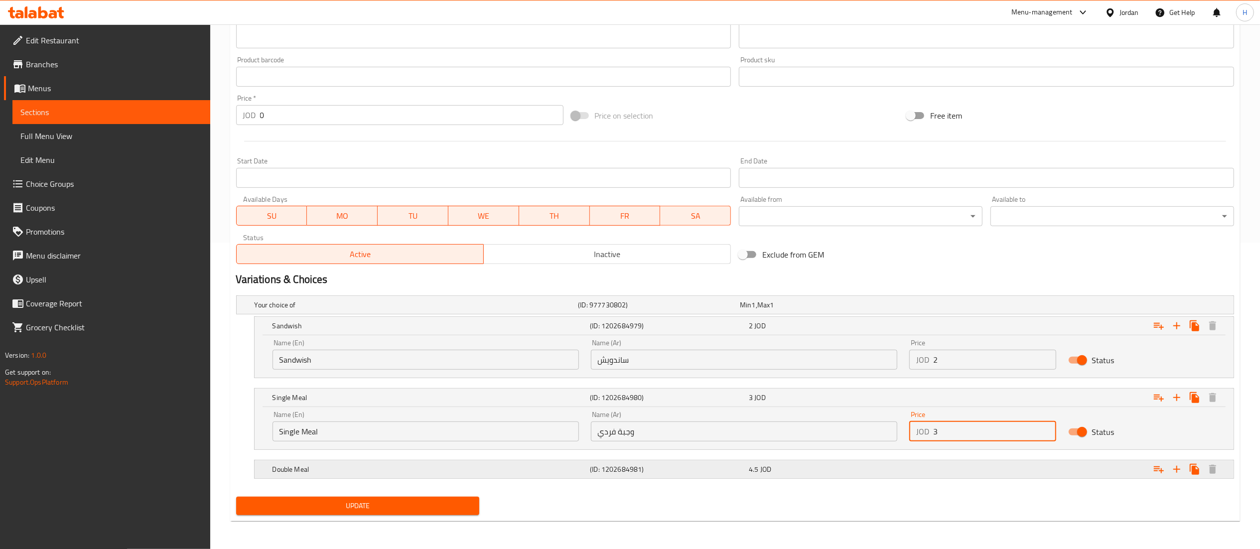
type input "3"
click at [766, 475] on span "JOD" at bounding box center [765, 469] width 11 height 13
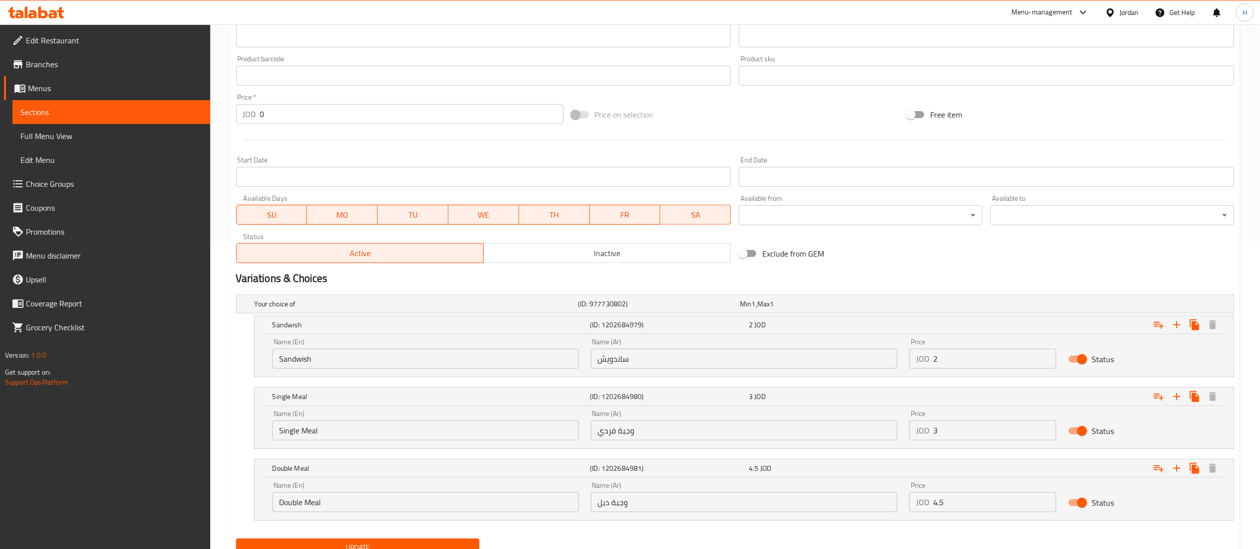
click at [1079, 507] on input "Status" at bounding box center [1081, 502] width 57 height 19
checkbox input "false"
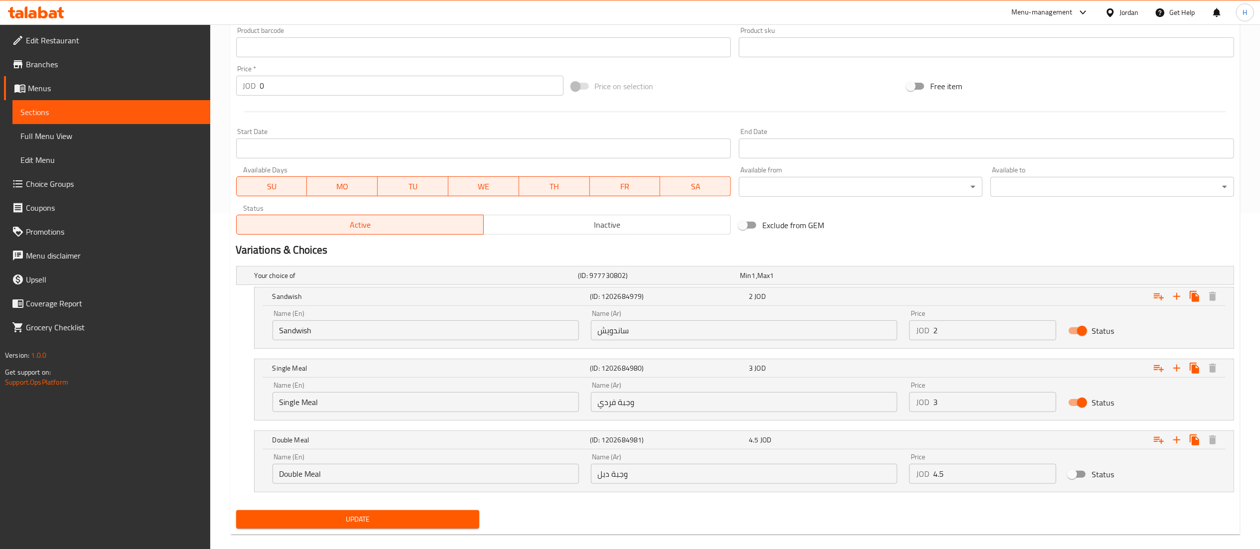
scroll to position [351, 0]
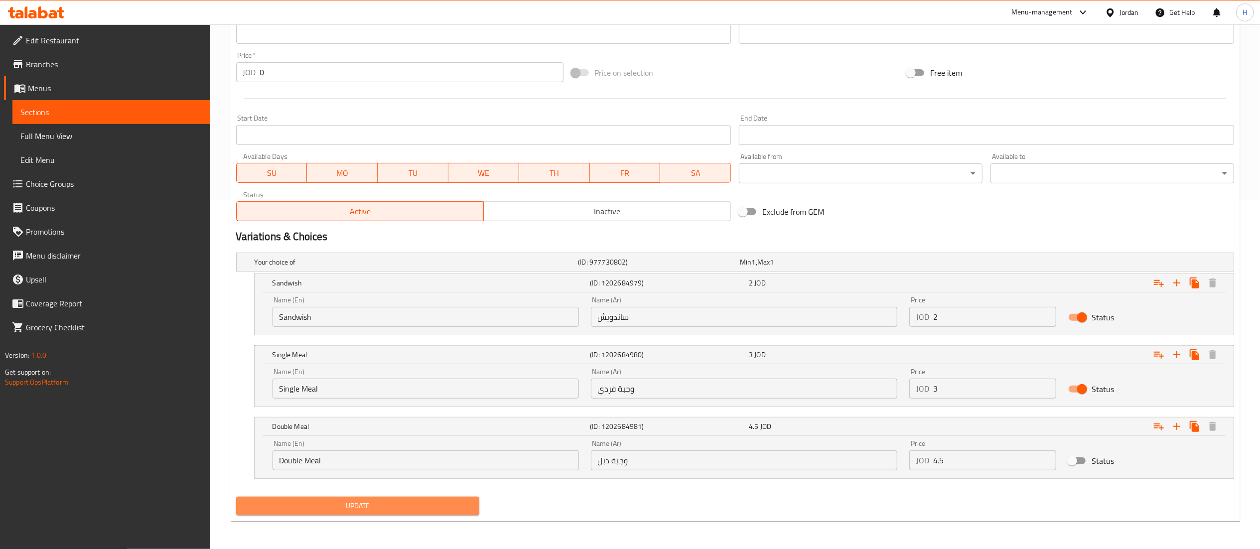
click at [345, 510] on span "Update" at bounding box center [358, 506] width 228 height 12
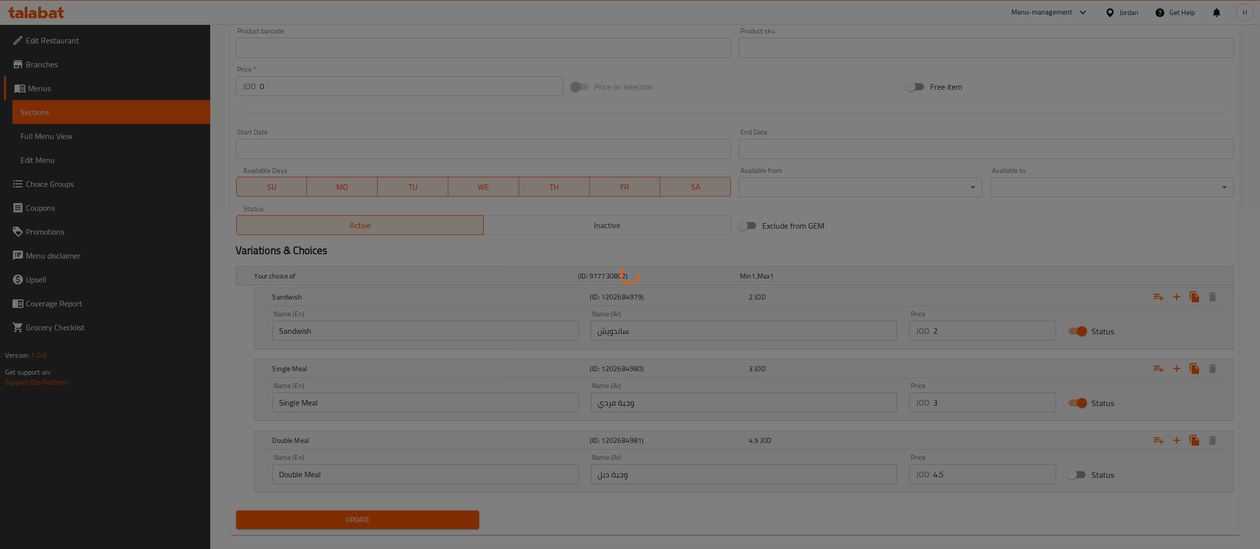
scroll to position [0, 0]
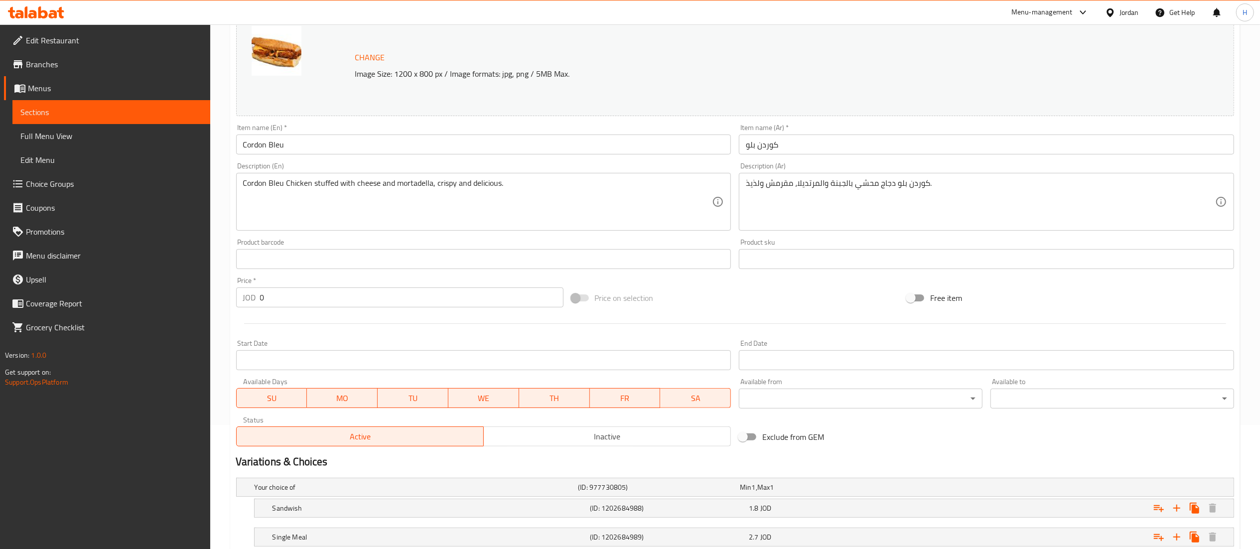
scroll to position [222, 0]
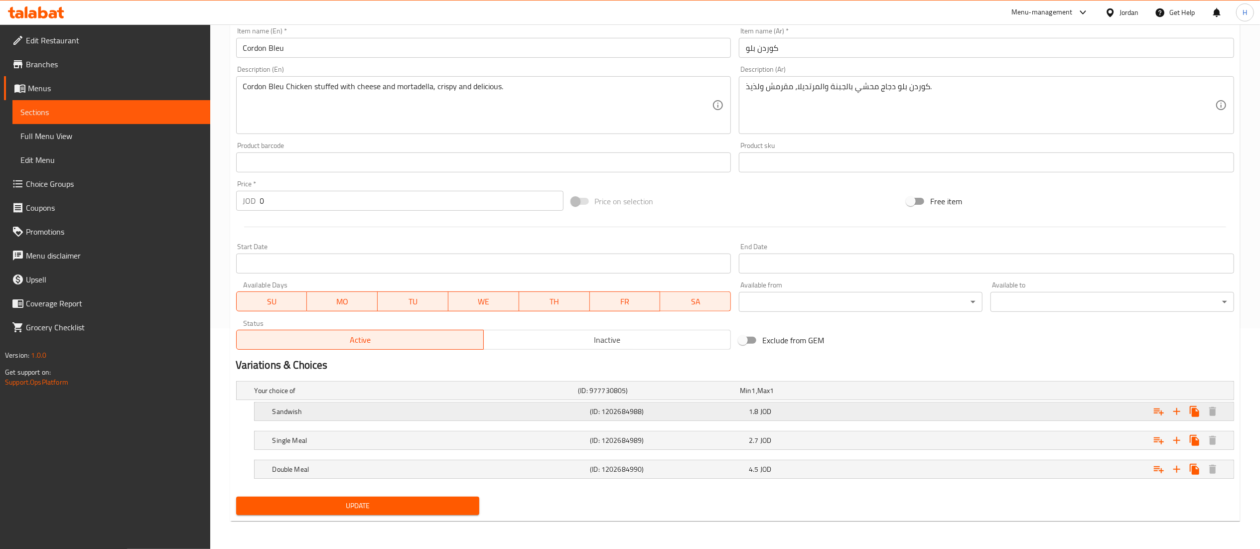
click at [1042, 421] on div "Expand" at bounding box center [1064, 411] width 318 height 22
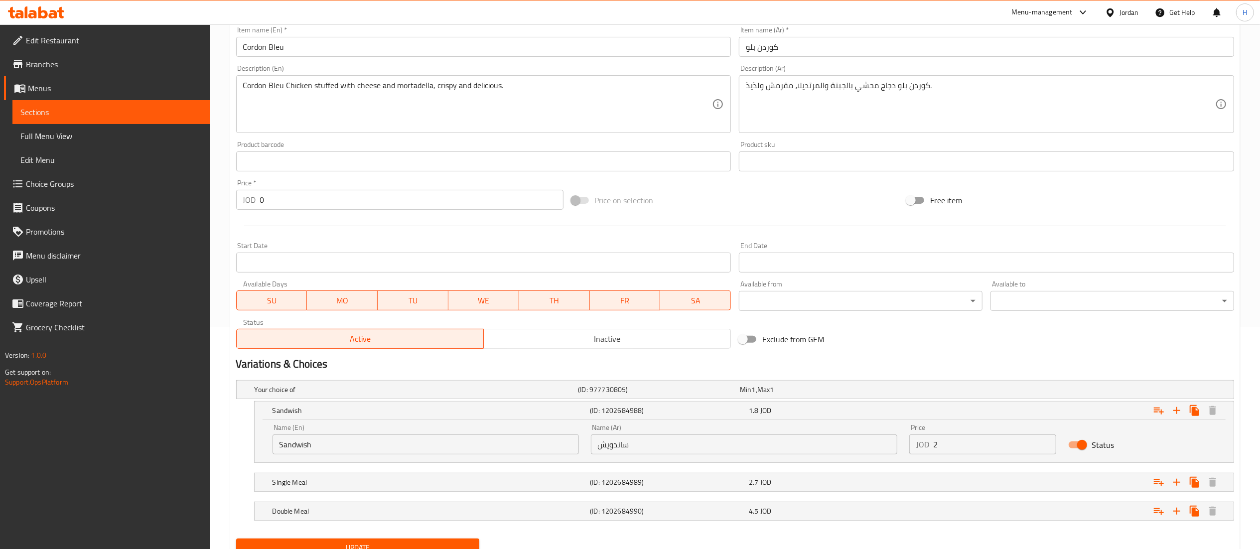
drag, startPoint x: 959, startPoint y: 442, endPoint x: 795, endPoint y: 436, distance: 164.5
click at [793, 436] on div "Name (En) Sandwish Name (En) Name (Ar) ساندويش Name (Ar) Price JOD 2 Price Stat…" at bounding box center [743, 439] width 955 height 42
type input "2"
click at [795, 482] on div "2.7 JOD" at bounding box center [826, 482] width 155 height 10
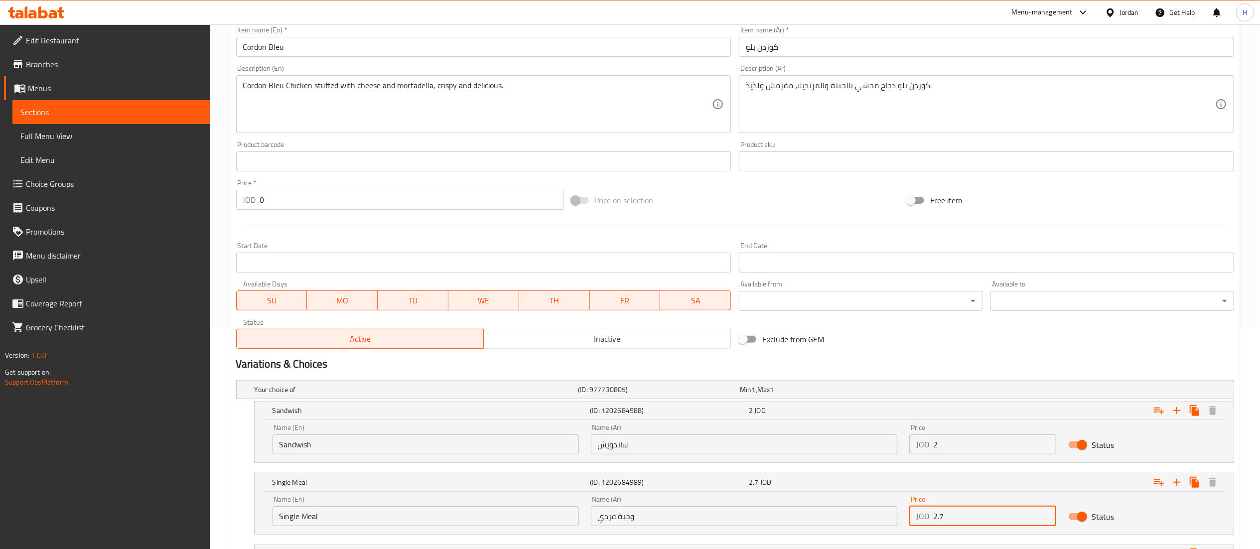
drag, startPoint x: 941, startPoint y: 519, endPoint x: 818, endPoint y: 509, distance: 124.0
click at [800, 519] on div "Name (En) Single Meal Name (En) Name (Ar) وجبة فردي Name (Ar) Price JOD 2.7 Pri…" at bounding box center [743, 511] width 955 height 42
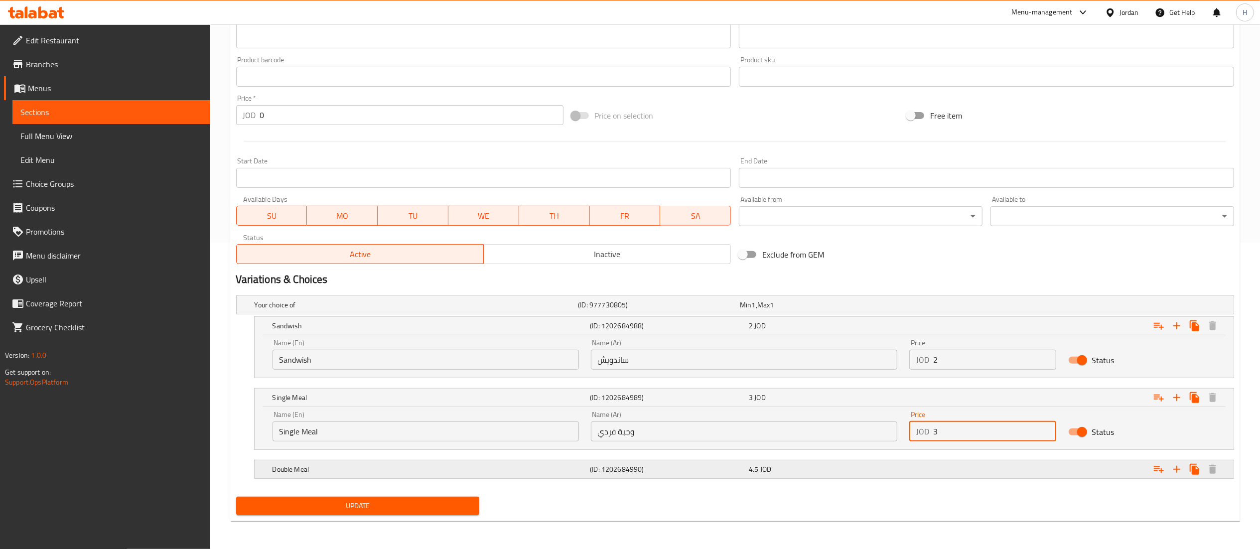
type input "3"
drag, startPoint x: 851, startPoint y: 470, endPoint x: 865, endPoint y: 471, distance: 14.5
click at [851, 468] on div "4.5 JOD" at bounding box center [826, 469] width 155 height 10
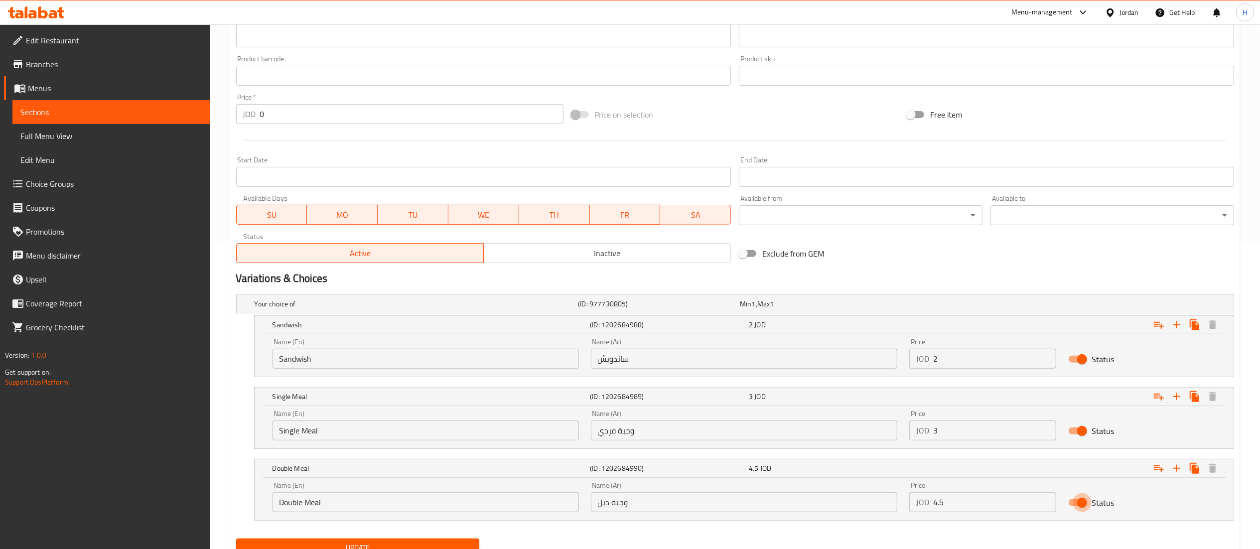
click at [1080, 506] on input "Status" at bounding box center [1081, 502] width 57 height 19
checkbox input "false"
click at [381, 541] on button "Update" at bounding box center [358, 547] width 244 height 18
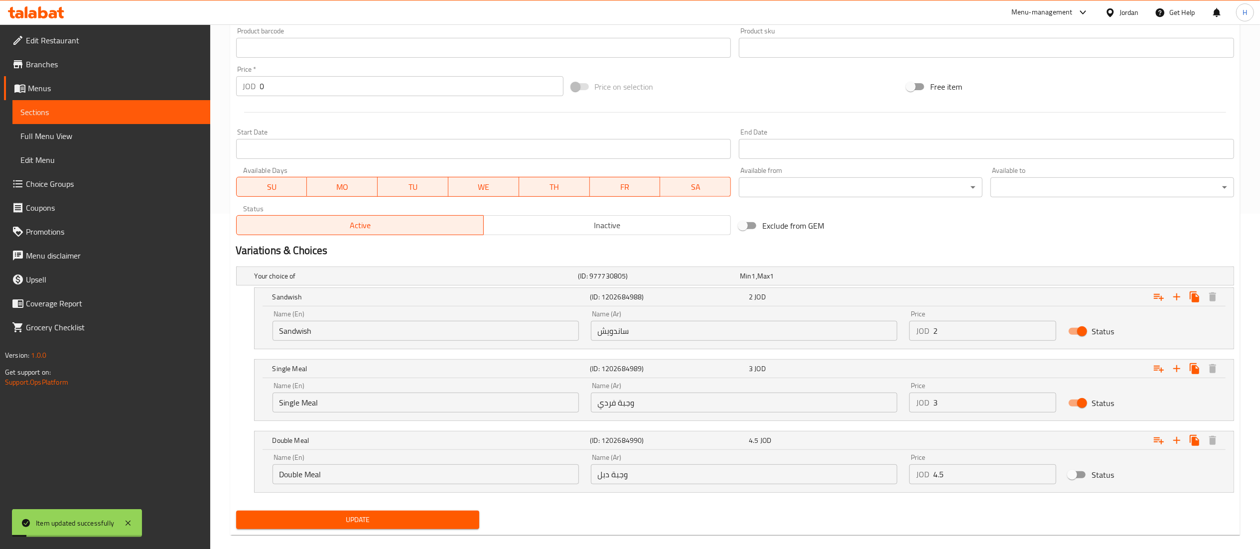
scroll to position [351, 0]
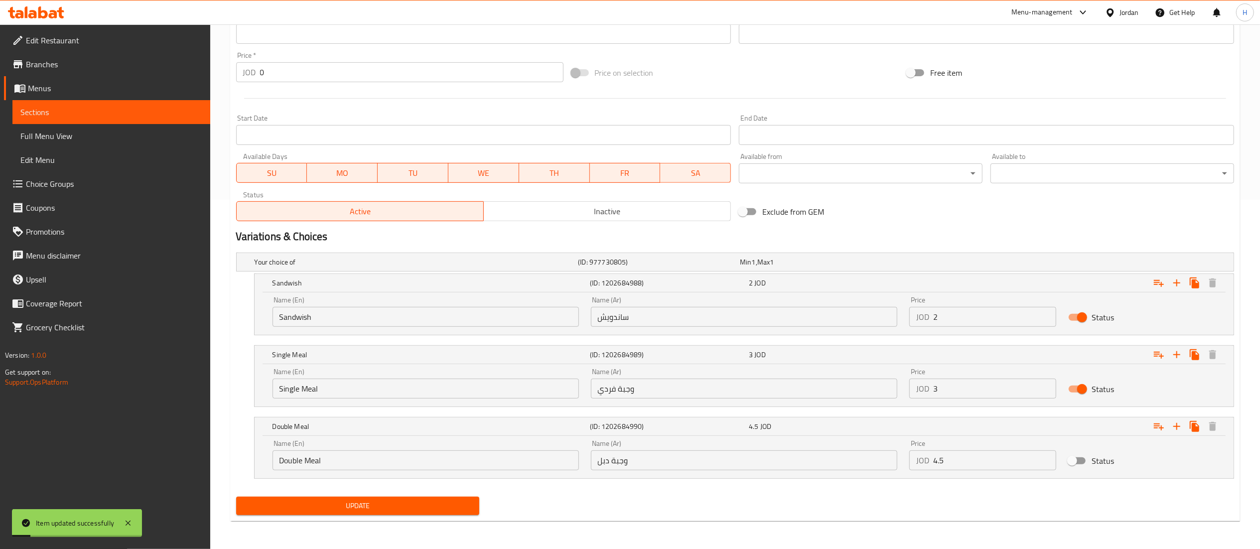
click at [328, 517] on div "Update" at bounding box center [358, 506] width 252 height 26
click at [325, 507] on span "Update" at bounding box center [358, 506] width 228 height 12
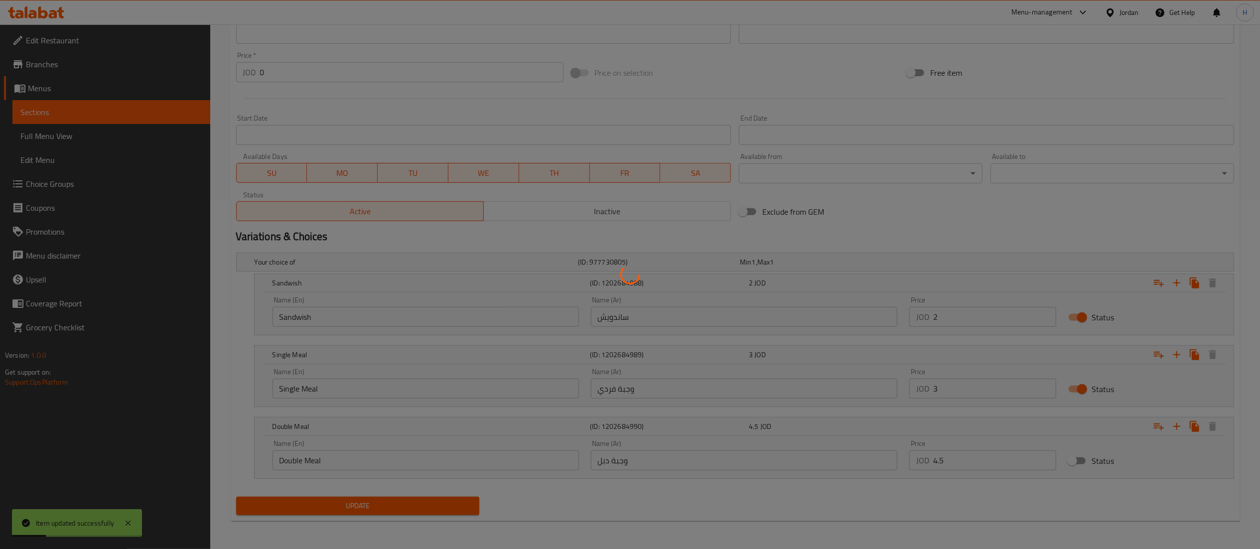
scroll to position [0, 0]
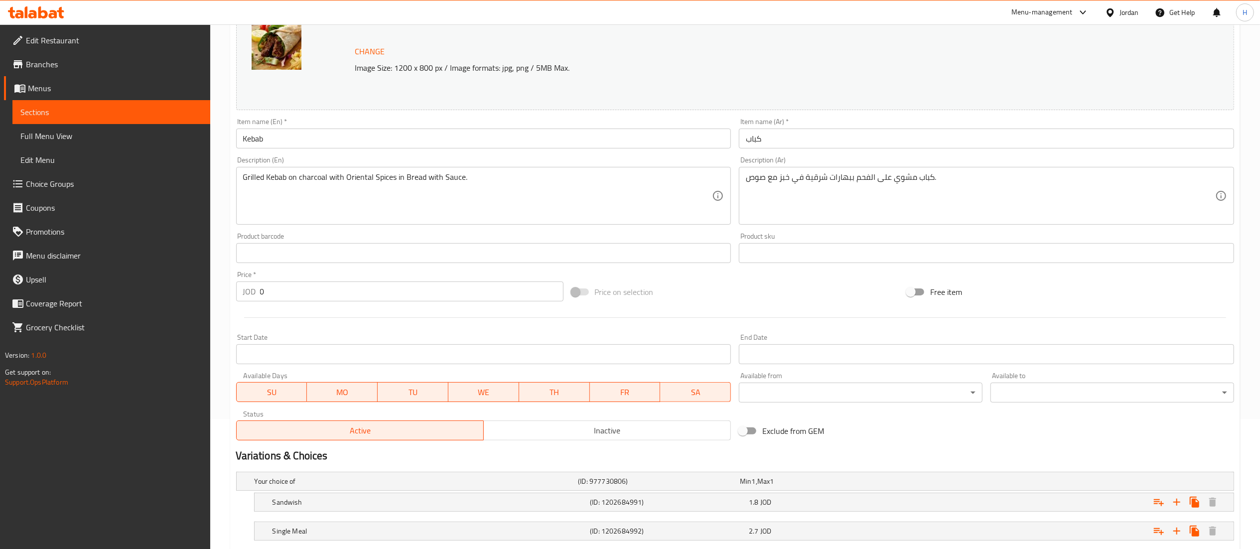
scroll to position [222, 0]
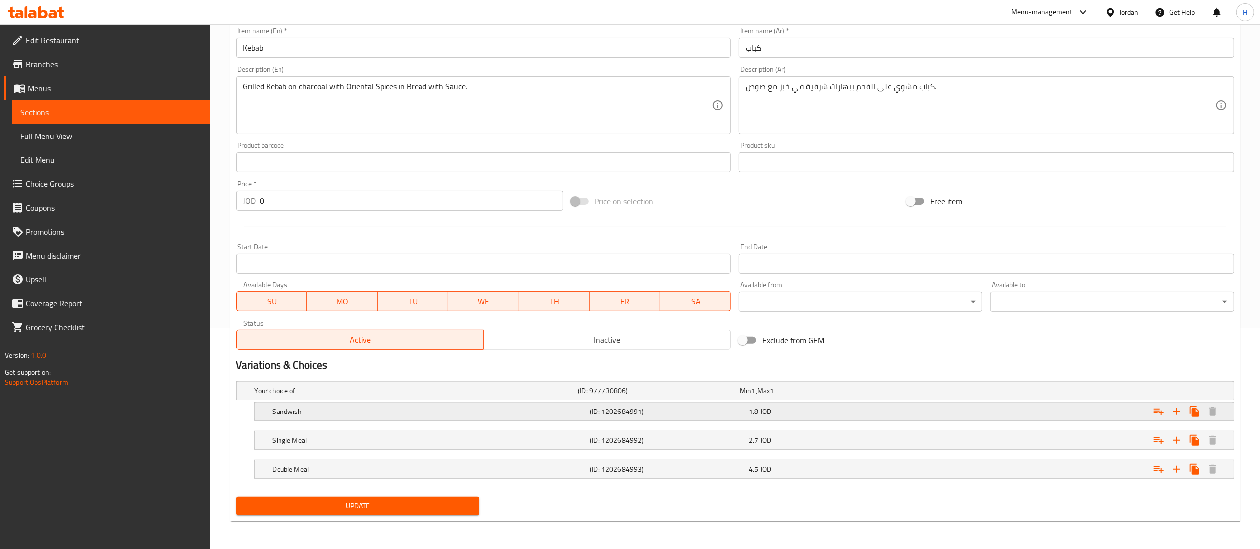
click at [829, 414] on div "1.8 JOD" at bounding box center [826, 411] width 155 height 10
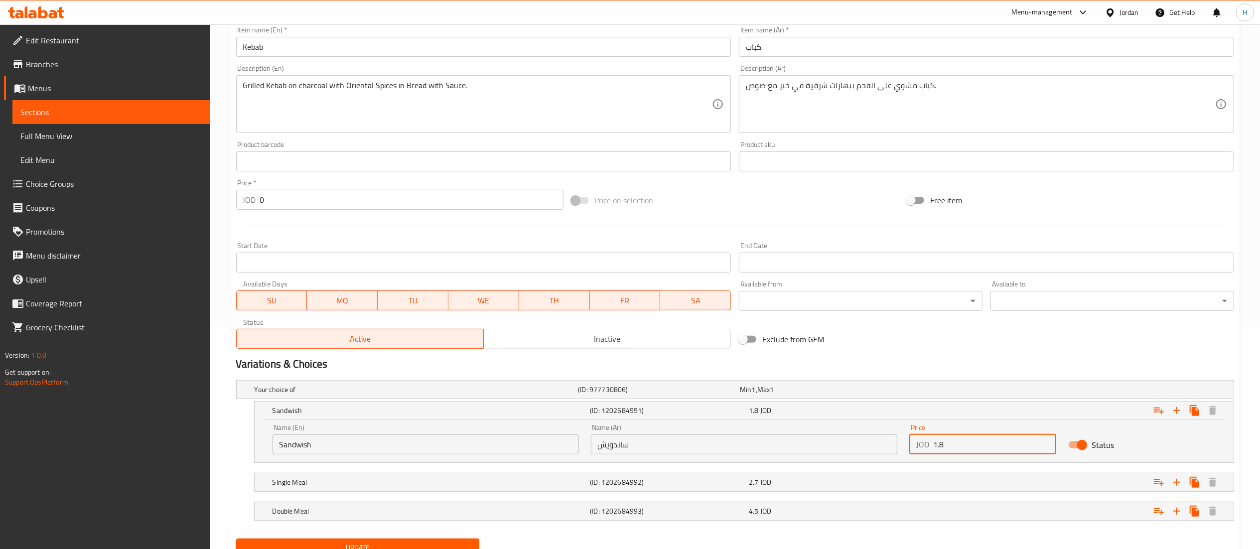
drag, startPoint x: 969, startPoint y: 446, endPoint x: 859, endPoint y: 447, distance: 110.6
click at [859, 447] on div "Name (En) Sandwish Name (En) Name (Ar) ساندويش Name (Ar) Price JOD 1.8 Price St…" at bounding box center [743, 439] width 955 height 42
type input "2"
click at [902, 485] on div "2.7 JOD" at bounding box center [826, 482] width 155 height 10
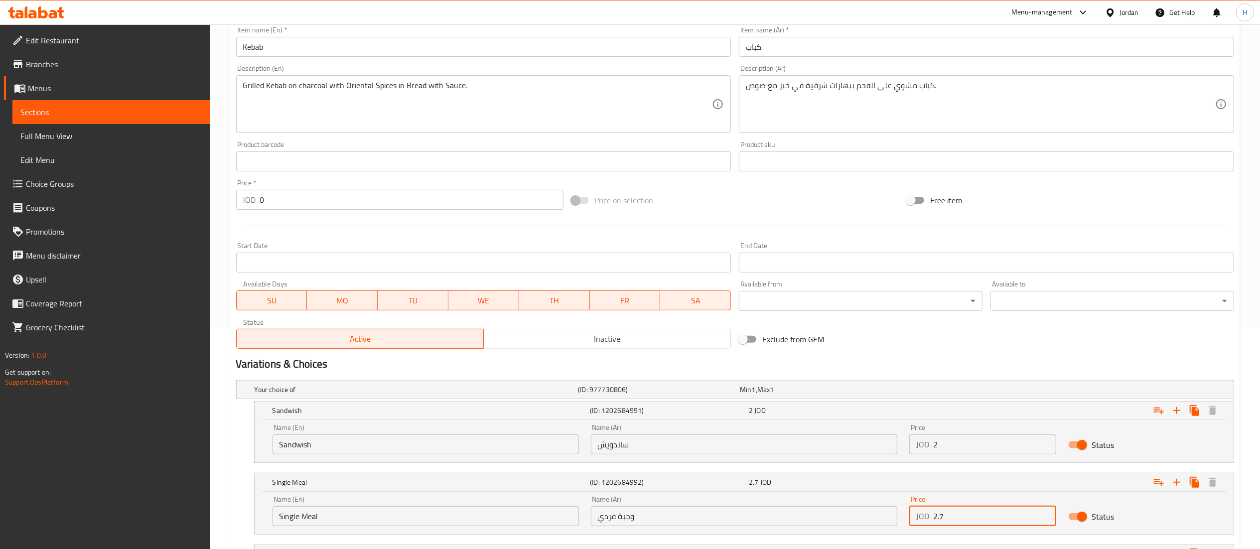
drag, startPoint x: 920, startPoint y: 515, endPoint x: 857, endPoint y: 511, distance: 63.9
click at [857, 512] on div "Name (En) Single Meal Name (En) Name (Ar) وجبة فردي Name (Ar) Price JOD 2.7 Pri…" at bounding box center [743, 511] width 955 height 42
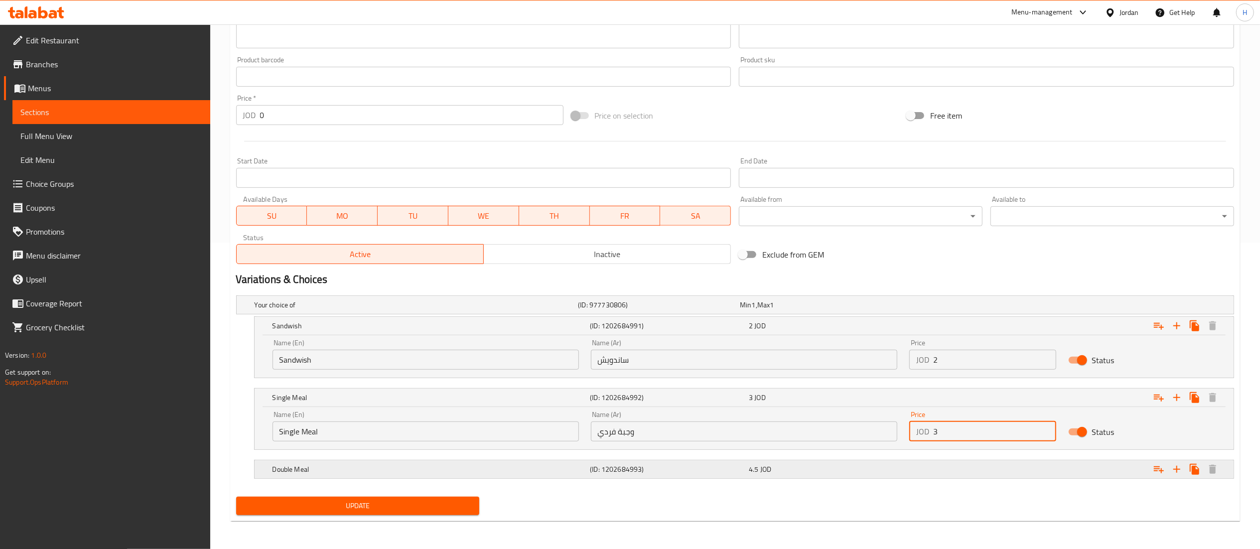
type input "3"
click at [824, 470] on div "4.5 JOD" at bounding box center [826, 469] width 155 height 10
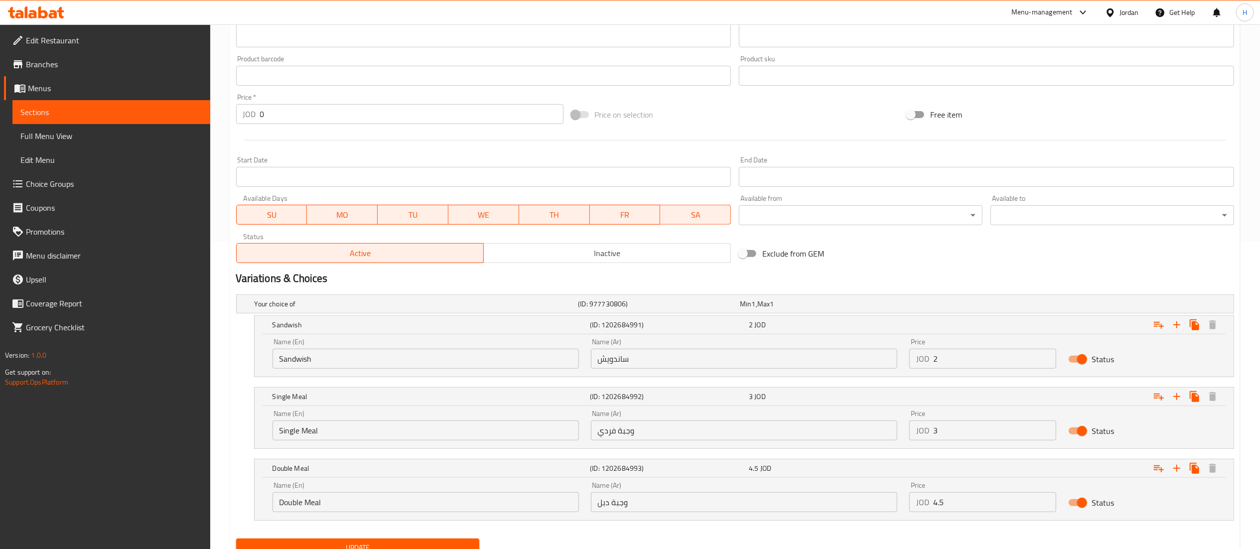
scroll to position [351, 0]
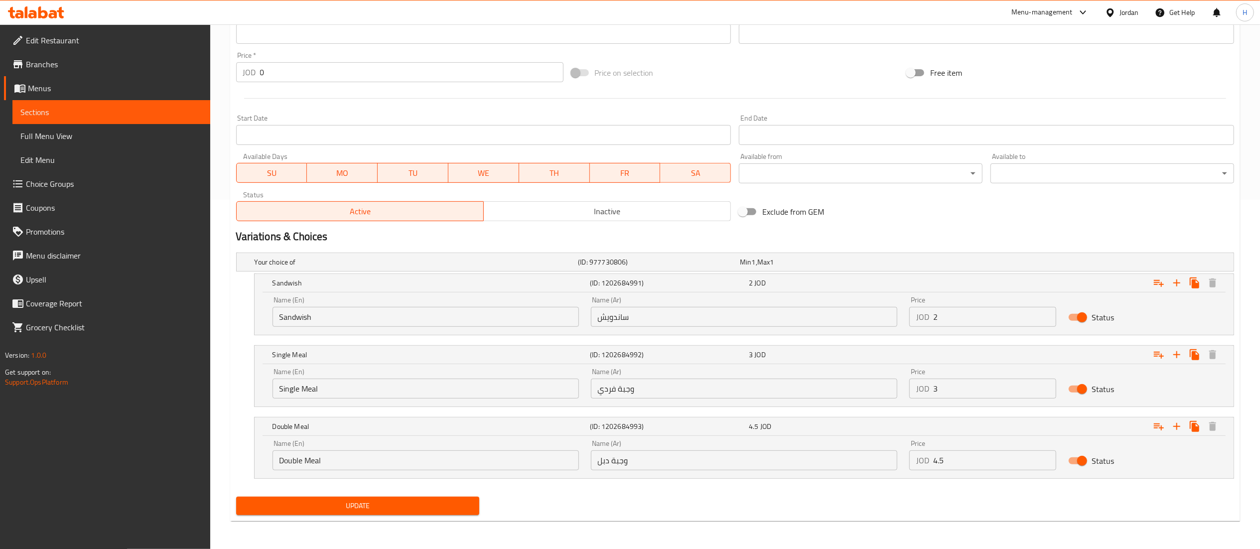
click at [1079, 460] on input "Status" at bounding box center [1081, 460] width 57 height 19
checkbox input "false"
click at [431, 504] on span "Update" at bounding box center [358, 506] width 228 height 12
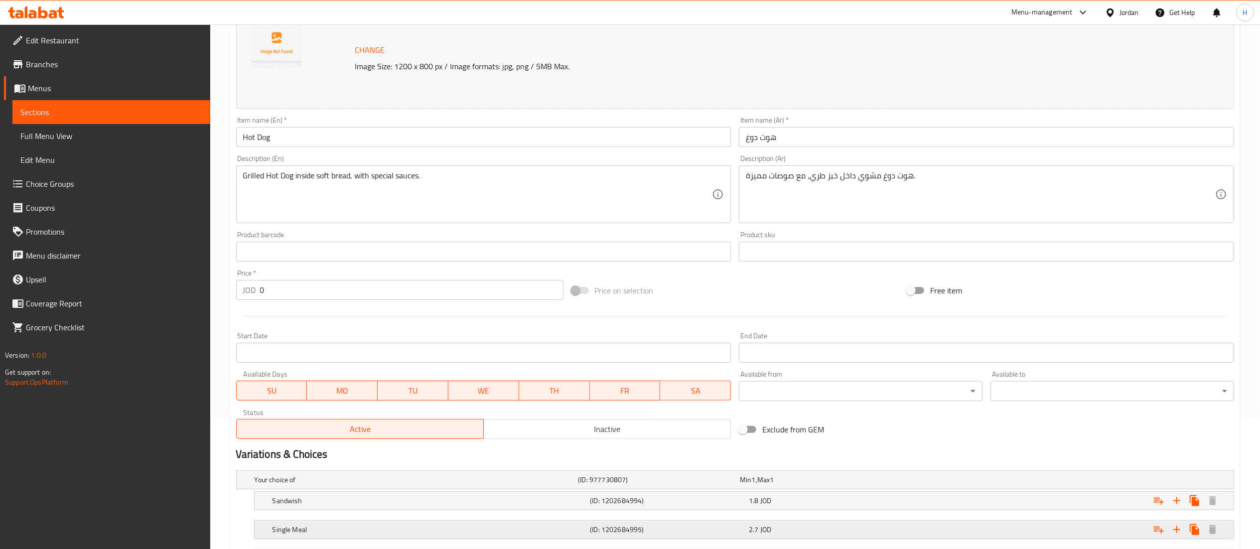
scroll to position [222, 0]
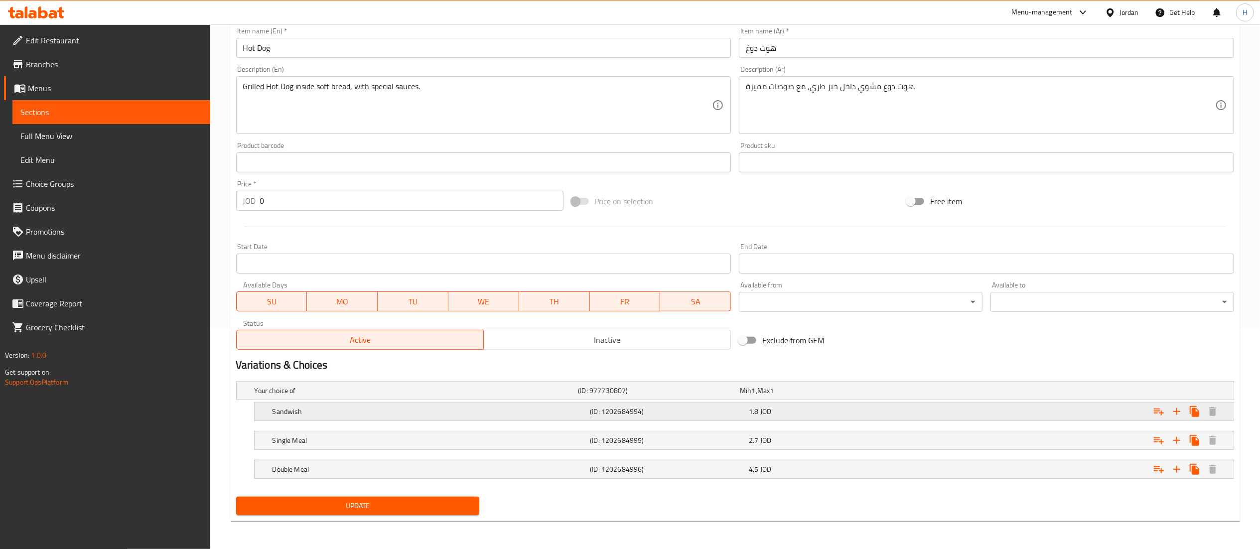
click at [820, 411] on div "1.8 JOD" at bounding box center [826, 411] width 155 height 10
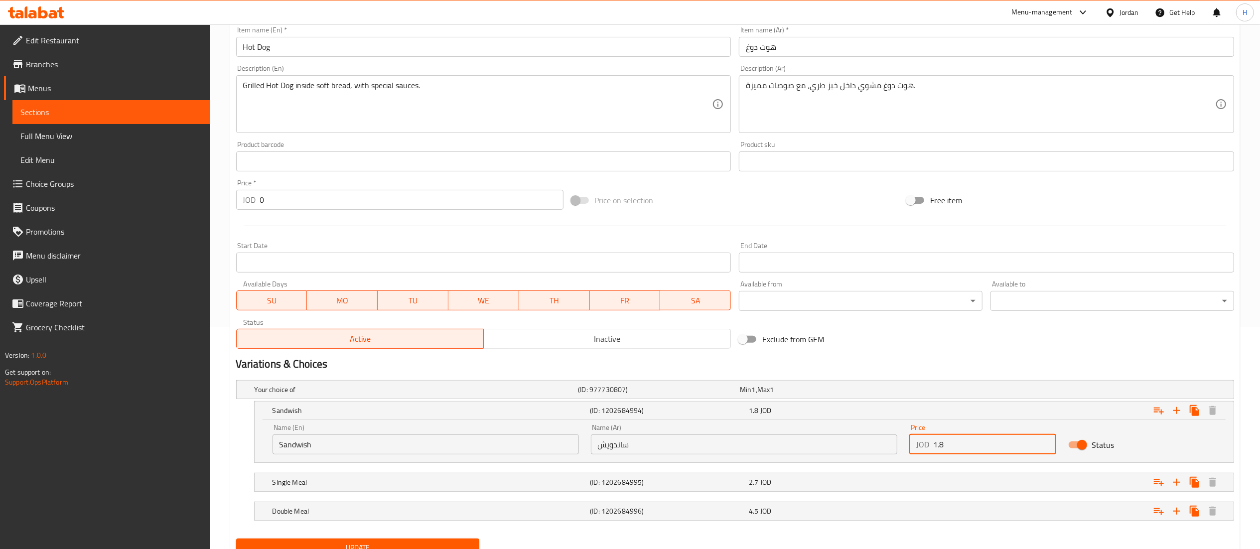
drag, startPoint x: 958, startPoint y: 446, endPoint x: 869, endPoint y: 446, distance: 89.6
click at [869, 446] on div "Name (En) Sandwish Name (En) Name (Ar) ساندويش Name (Ar) Price JOD 1.8 Price St…" at bounding box center [743, 439] width 955 height 42
type input "2"
click at [884, 484] on div "2.7 JOD" at bounding box center [826, 482] width 155 height 10
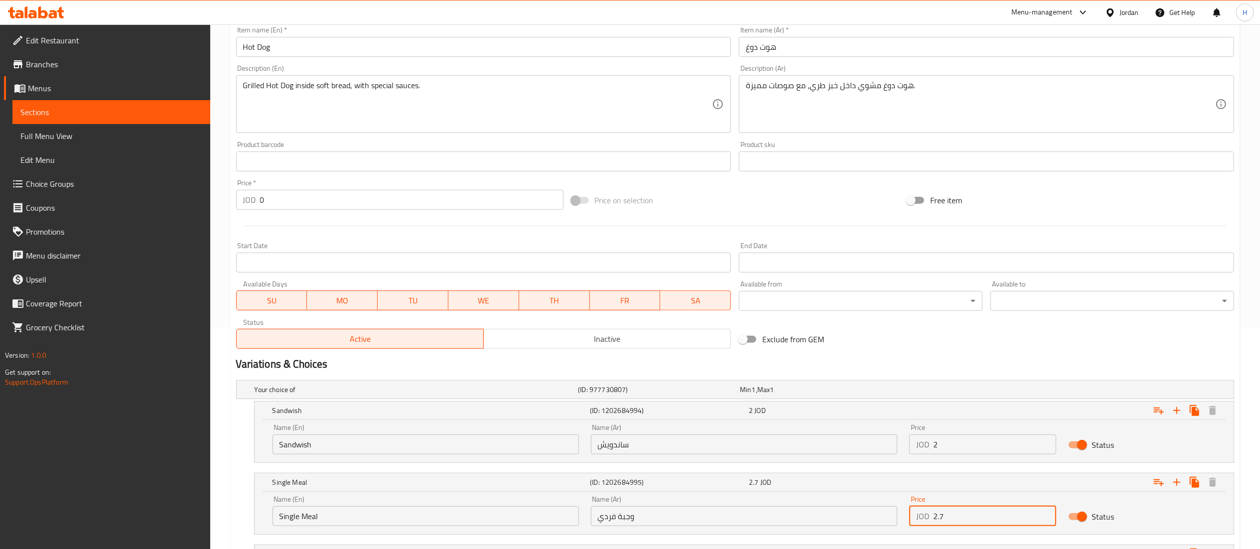
drag, startPoint x: 955, startPoint y: 522, endPoint x: 835, endPoint y: 512, distance: 119.9
click at [833, 513] on div "Name (En) Single Meal Name (En) Name (Ar) وجبة فردي Name (Ar) Price JOD 2.7 Pri…" at bounding box center [743, 511] width 955 height 42
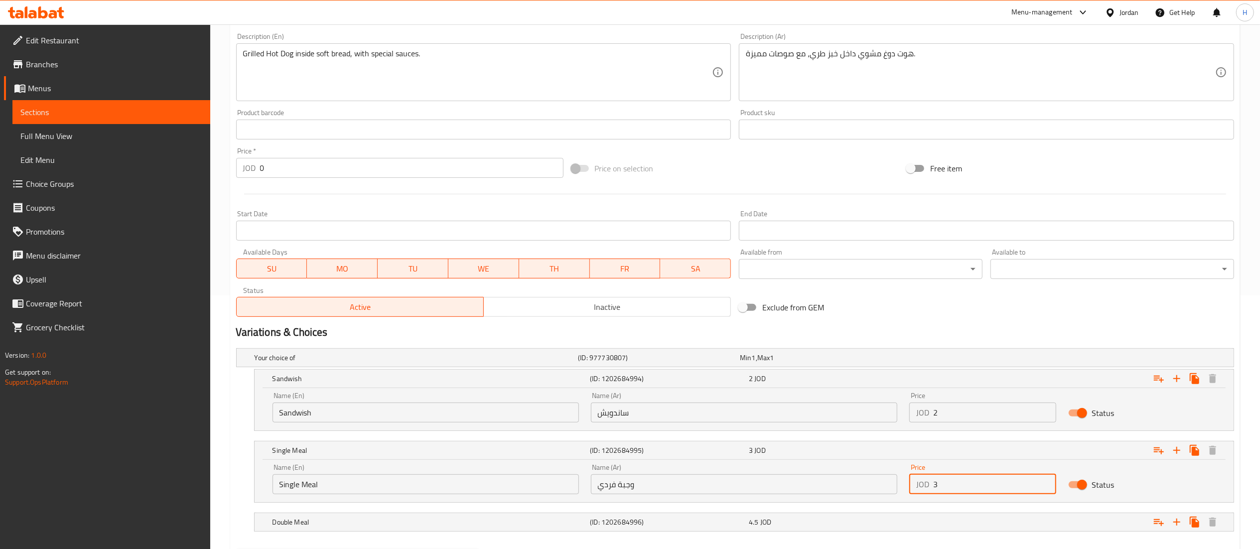
scroll to position [307, 0]
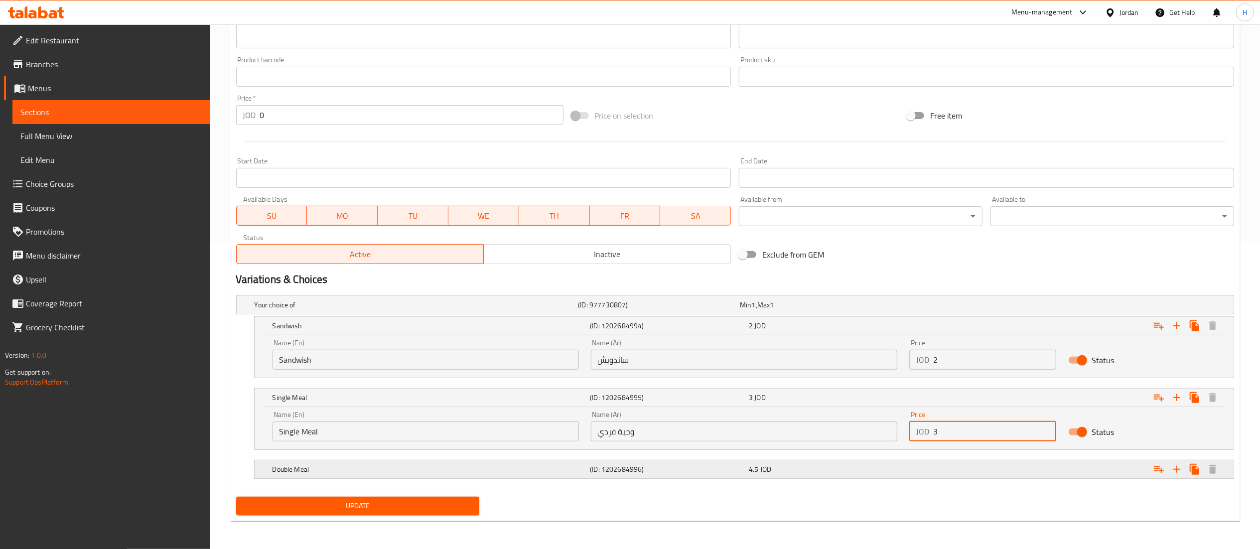
type input "3"
click at [782, 472] on div "4.5 JOD" at bounding box center [826, 469] width 155 height 10
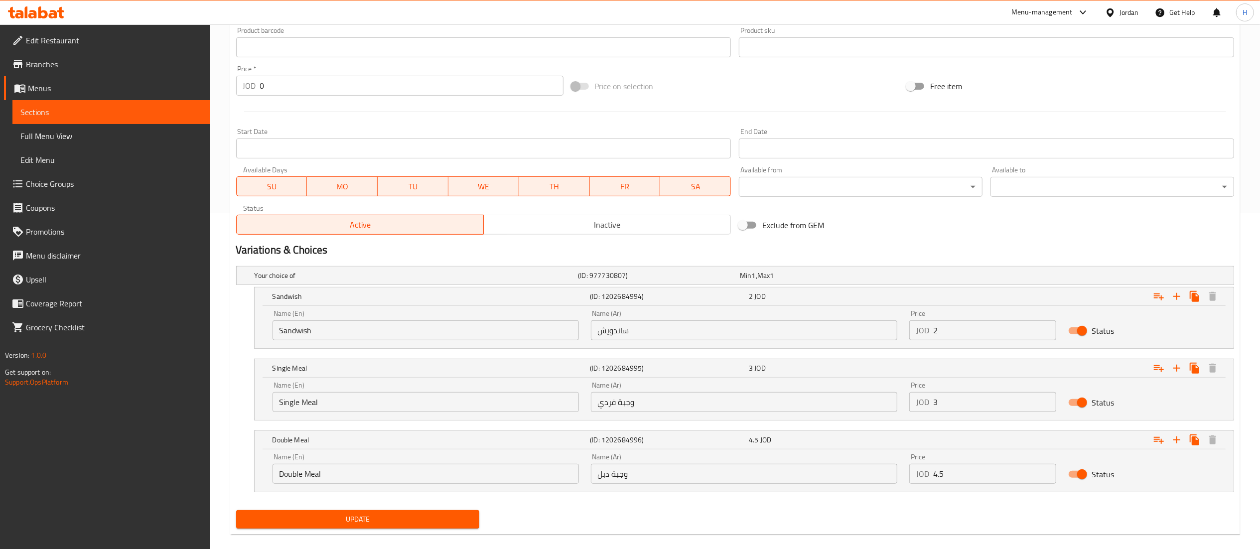
scroll to position [351, 0]
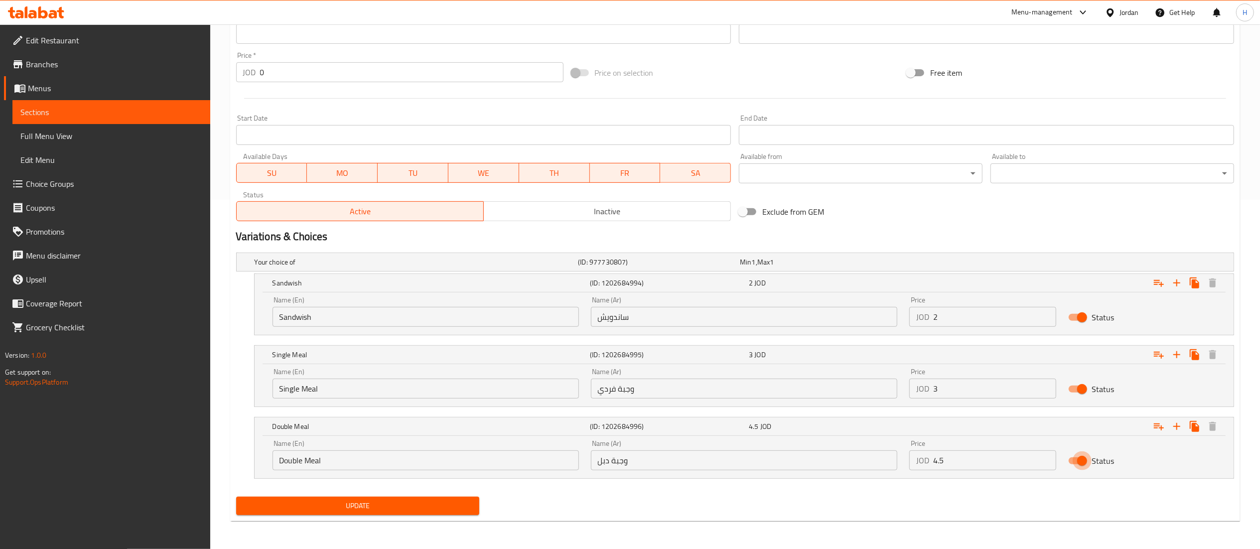
click at [1082, 460] on input "Status" at bounding box center [1081, 460] width 57 height 19
checkbox input "false"
click at [409, 510] on span "Update" at bounding box center [358, 506] width 228 height 12
click at [416, 508] on span "Update" at bounding box center [358, 506] width 228 height 12
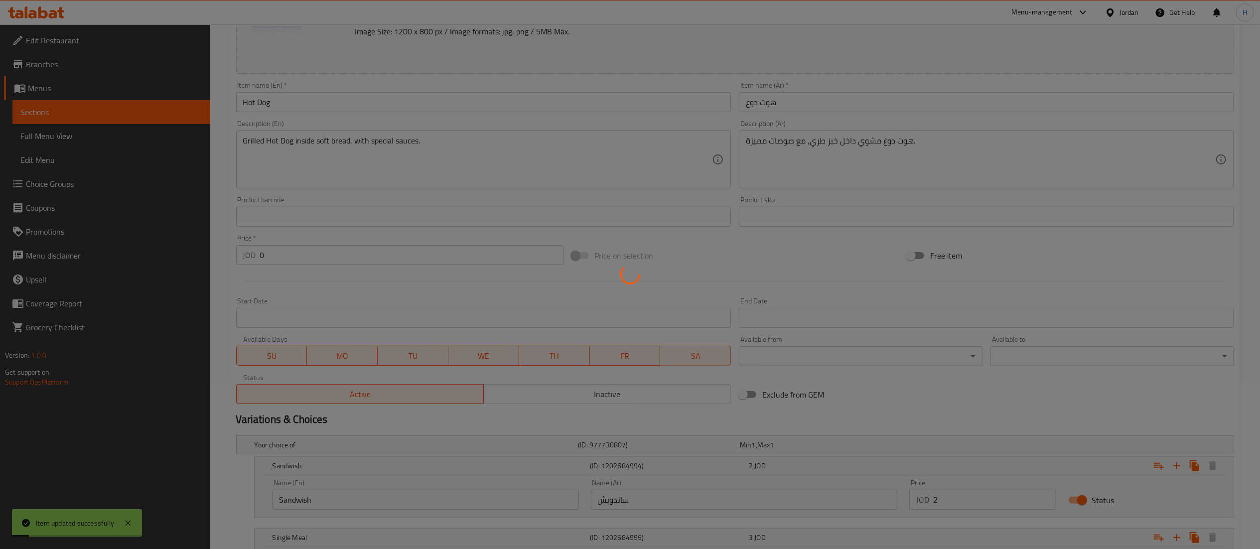
scroll to position [0, 0]
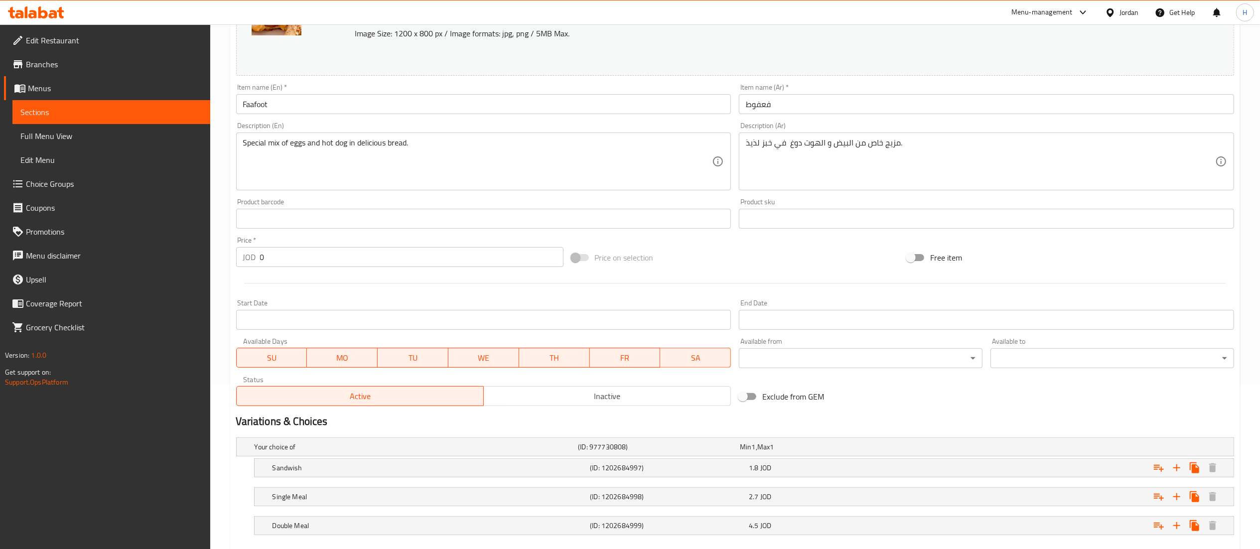
scroll to position [222, 0]
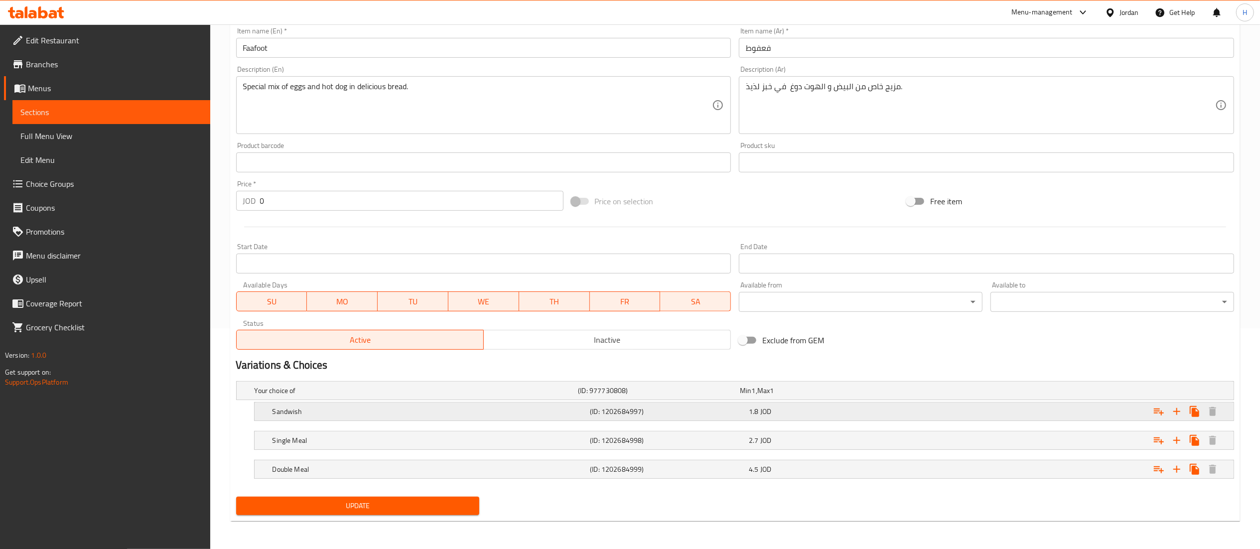
click at [802, 409] on div "1.8 JOD" at bounding box center [826, 411] width 155 height 10
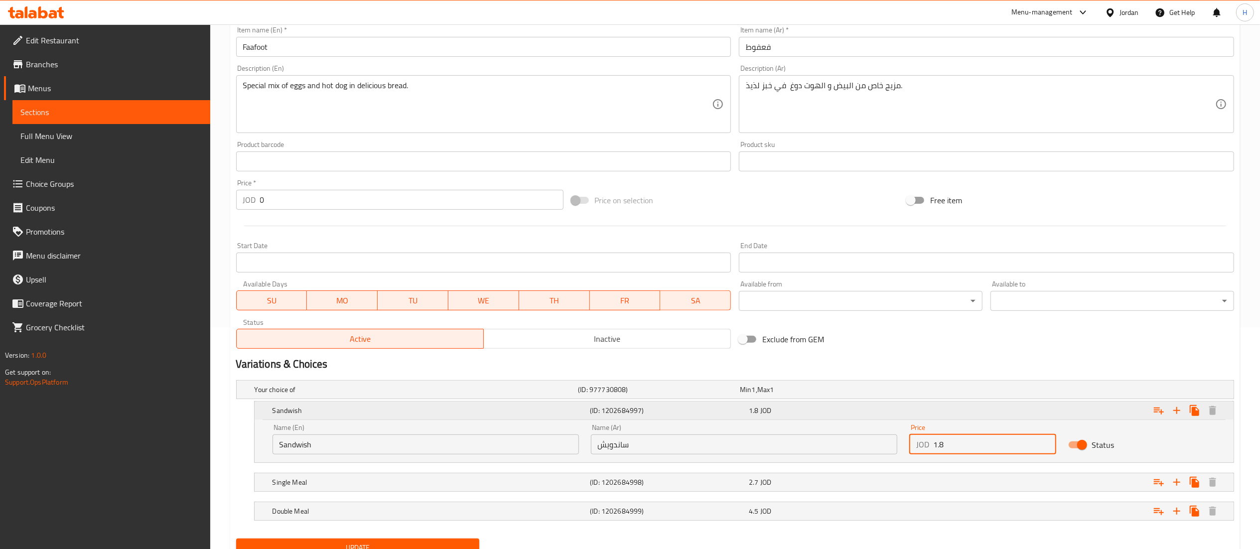
drag, startPoint x: 950, startPoint y: 439, endPoint x: 787, endPoint y: 418, distance: 164.8
click at [787, 418] on div "Sandwish (ID: 1202684997) 1.8 JOD Name (En) Sandwish Name (En) Name (Ar) ساندوي…" at bounding box center [744, 431] width 979 height 61
type input "2"
click at [849, 492] on div "Single Meal (ID: 1202684998) 2.7 JOD" at bounding box center [746, 482] width 953 height 22
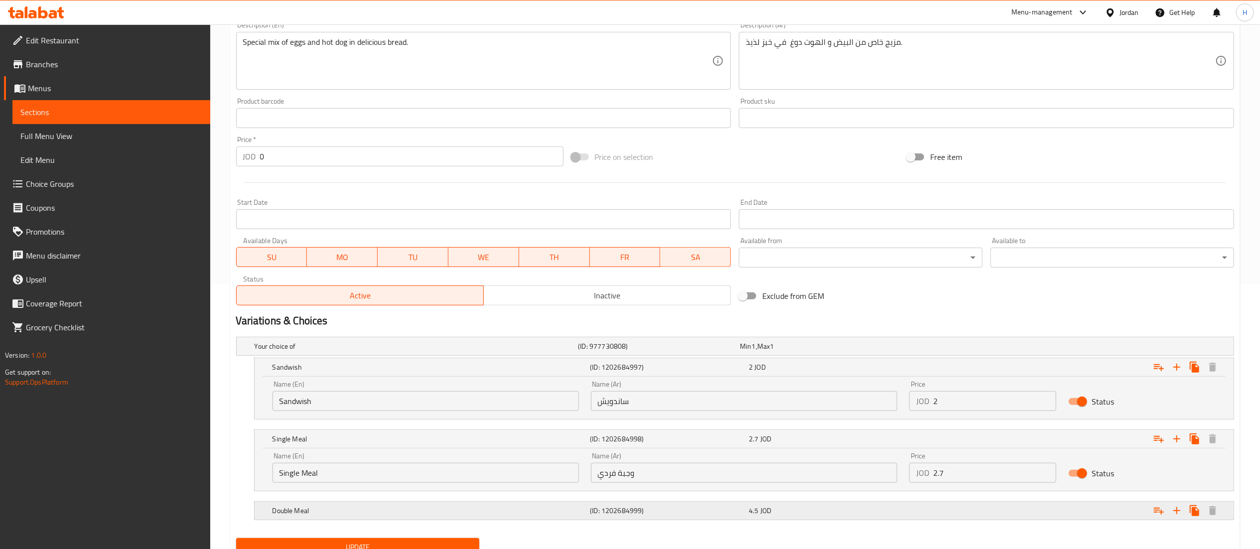
scroll to position [307, 0]
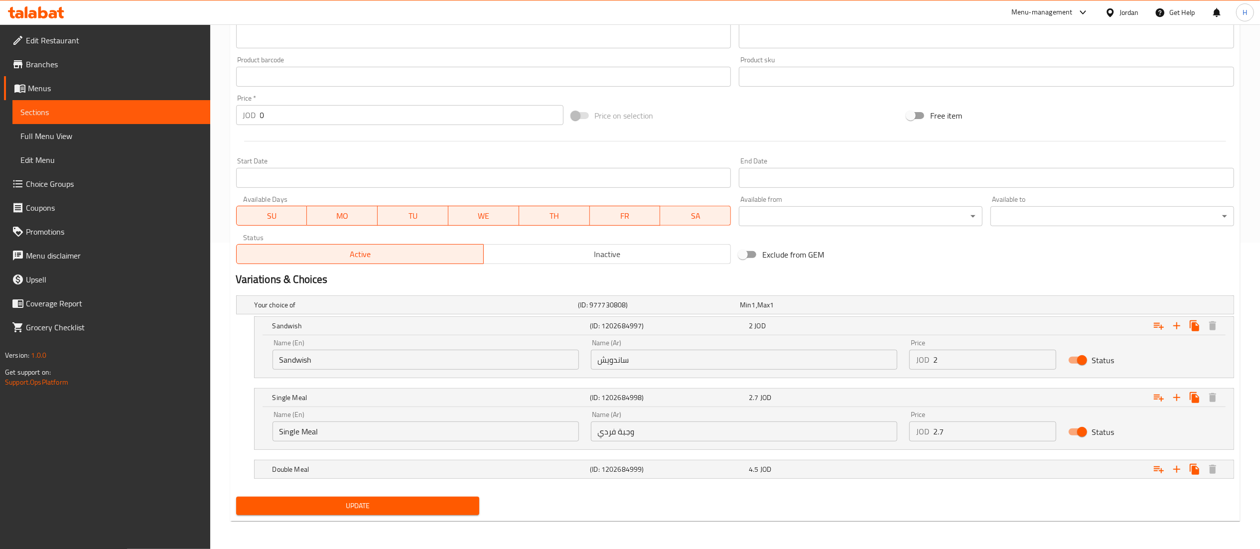
drag, startPoint x: 967, startPoint y: 427, endPoint x: 716, endPoint y: 426, distance: 250.5
click at [716, 426] on div "Name (En) Single Meal Name (En) Name (Ar) وجبة فردي Name (Ar) Price JOD 2.7 Pri…" at bounding box center [743, 426] width 955 height 42
type input "3"
click at [786, 470] on div "4.5 JOD" at bounding box center [826, 469] width 155 height 10
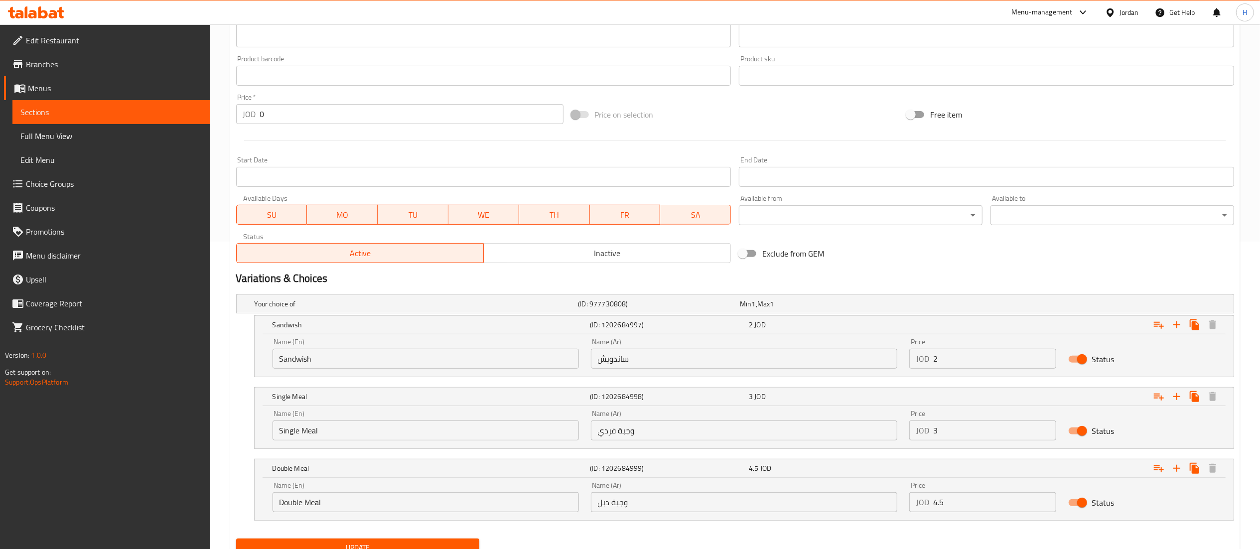
scroll to position [351, 0]
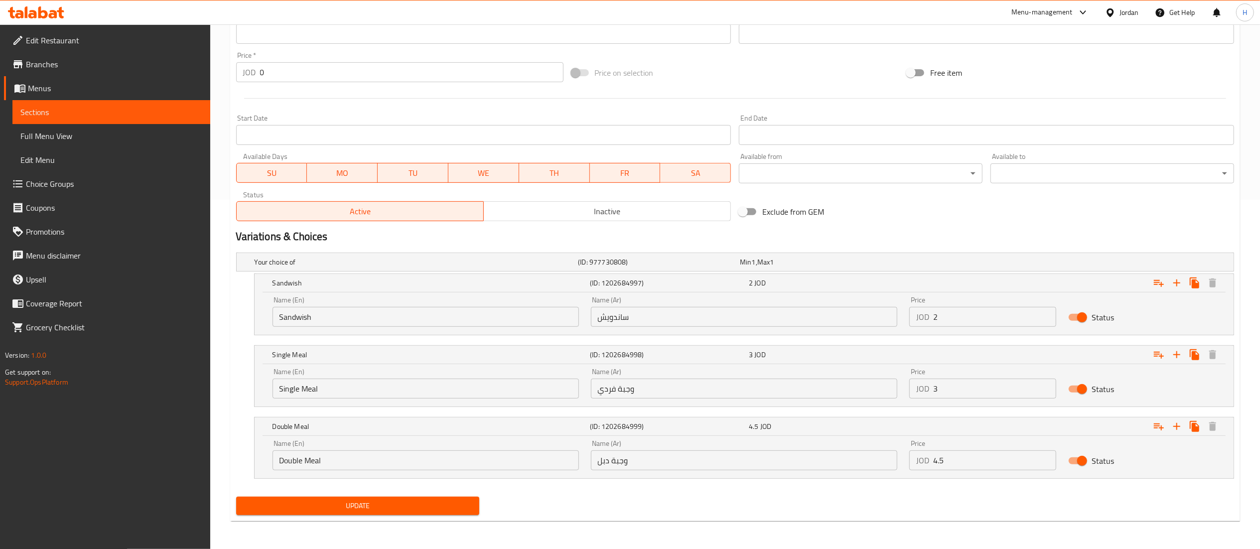
click at [1078, 456] on input "Status" at bounding box center [1081, 460] width 57 height 19
checkbox input "false"
click at [349, 502] on span "Update" at bounding box center [358, 506] width 228 height 12
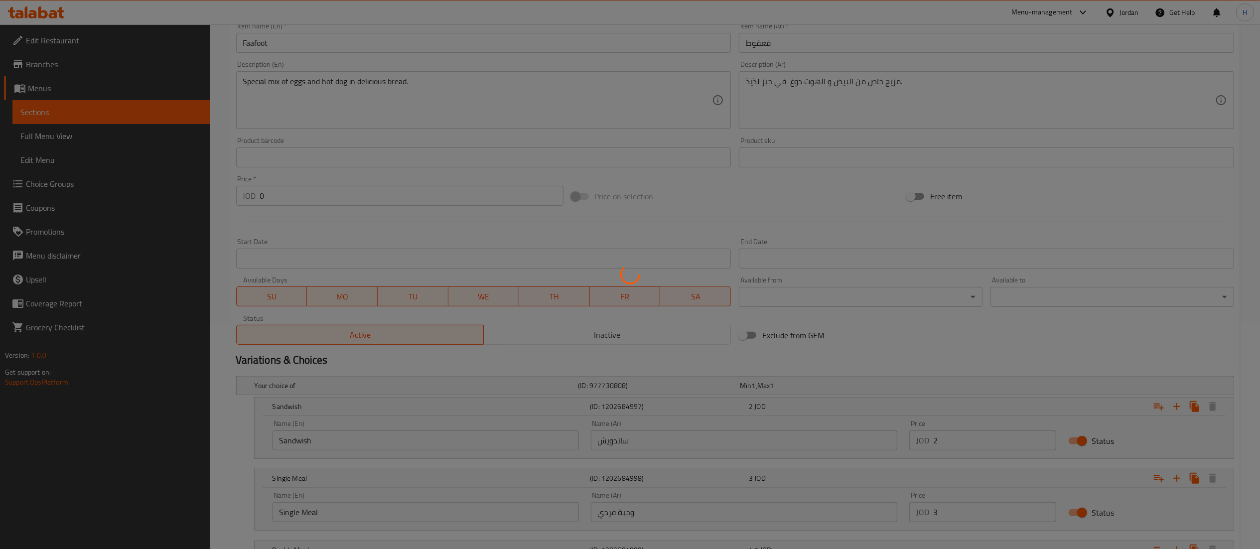
scroll to position [52, 0]
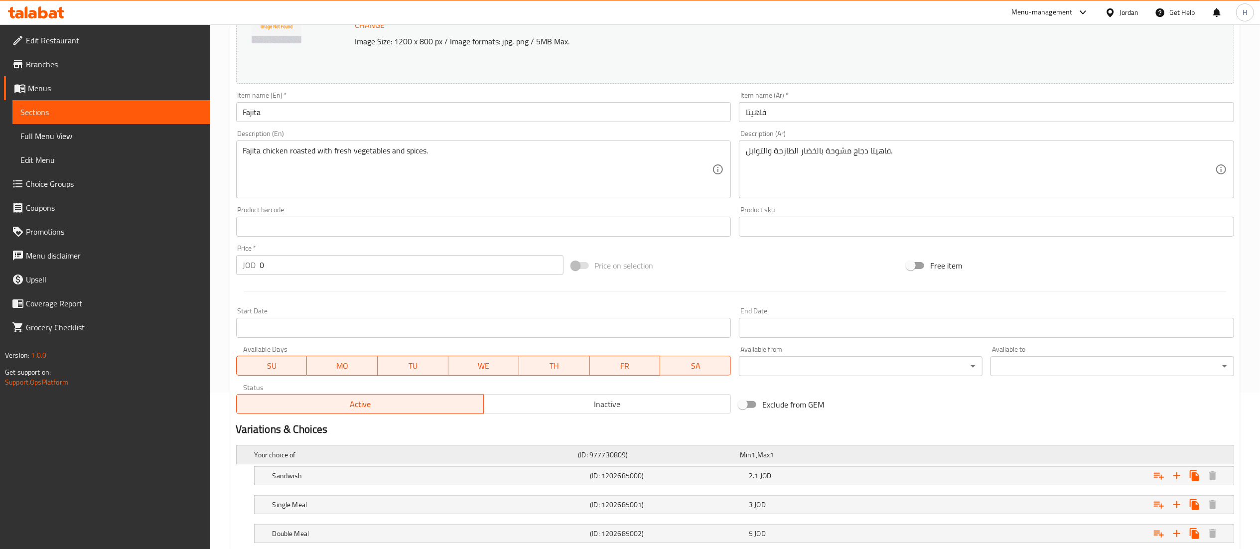
scroll to position [222, 0]
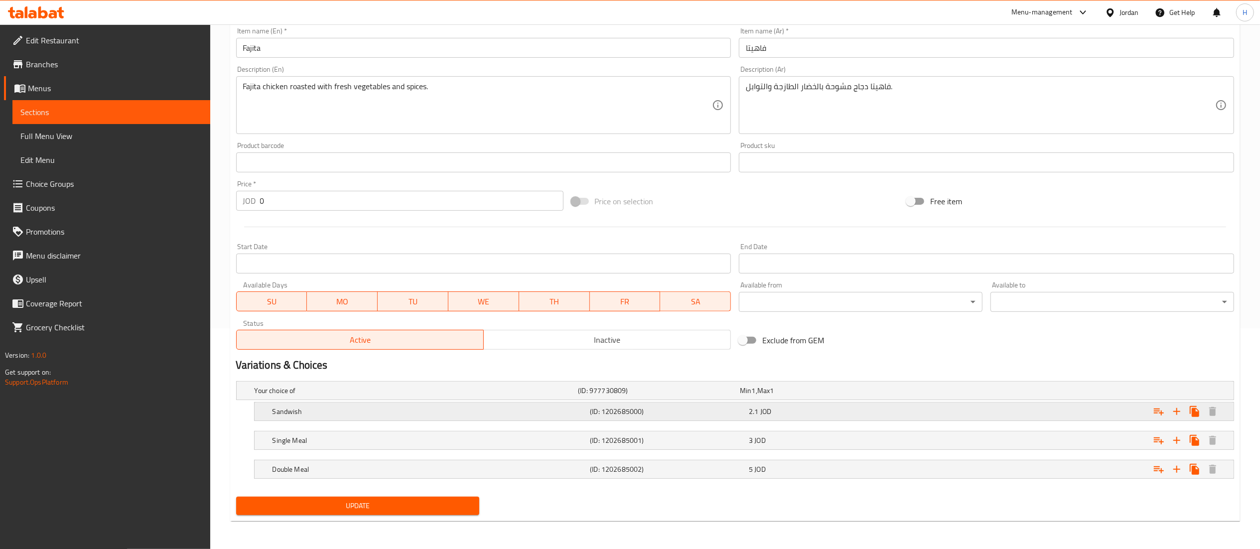
click at [896, 416] on div "2.1 JOD" at bounding box center [826, 411] width 159 height 14
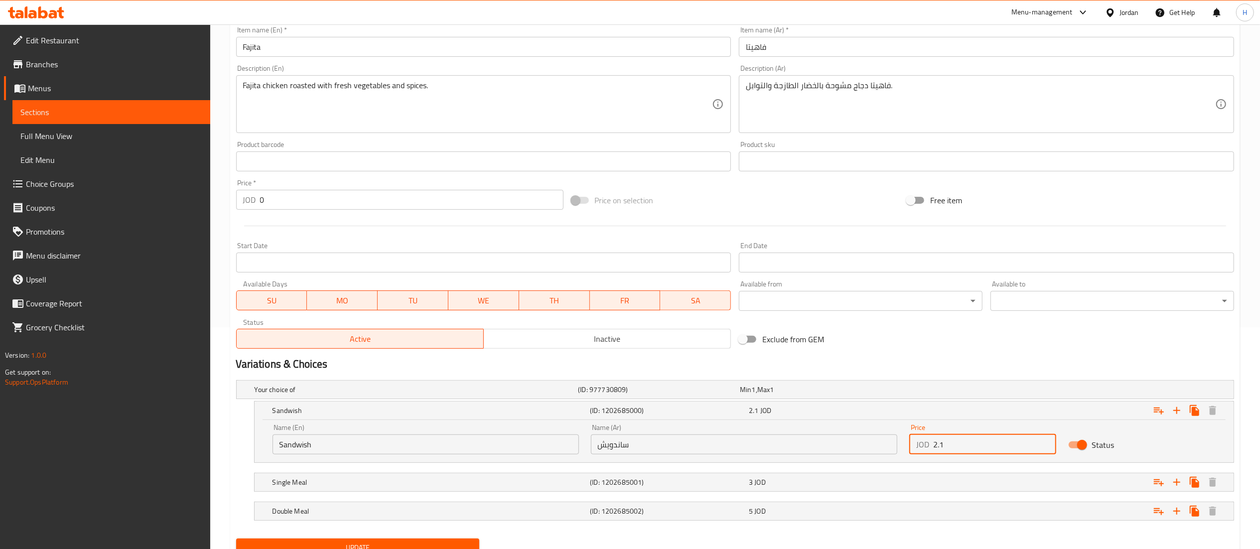
drag, startPoint x: 949, startPoint y: 438, endPoint x: 865, endPoint y: 442, distance: 84.2
click at [865, 442] on div "Name (En) Sandwish Name (En) Name (Ar) ساندويش Name (Ar) Price JOD 2.1 Price St…" at bounding box center [743, 439] width 955 height 42
type input "2"
click at [813, 485] on div "3 JOD" at bounding box center [826, 482] width 155 height 10
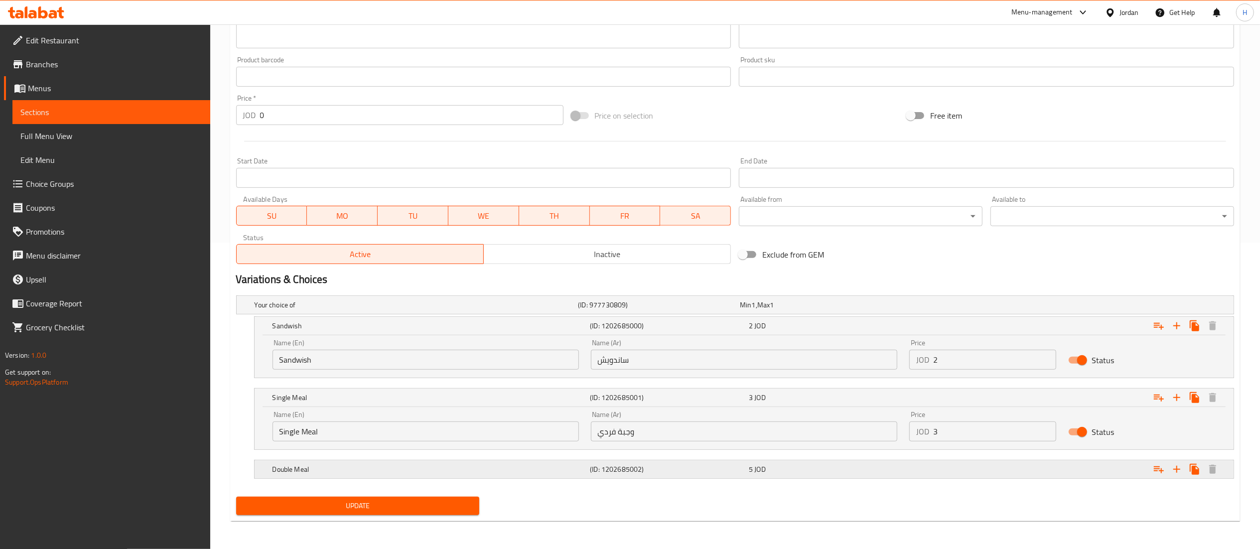
click at [918, 476] on div "Expand" at bounding box center [1064, 469] width 318 height 22
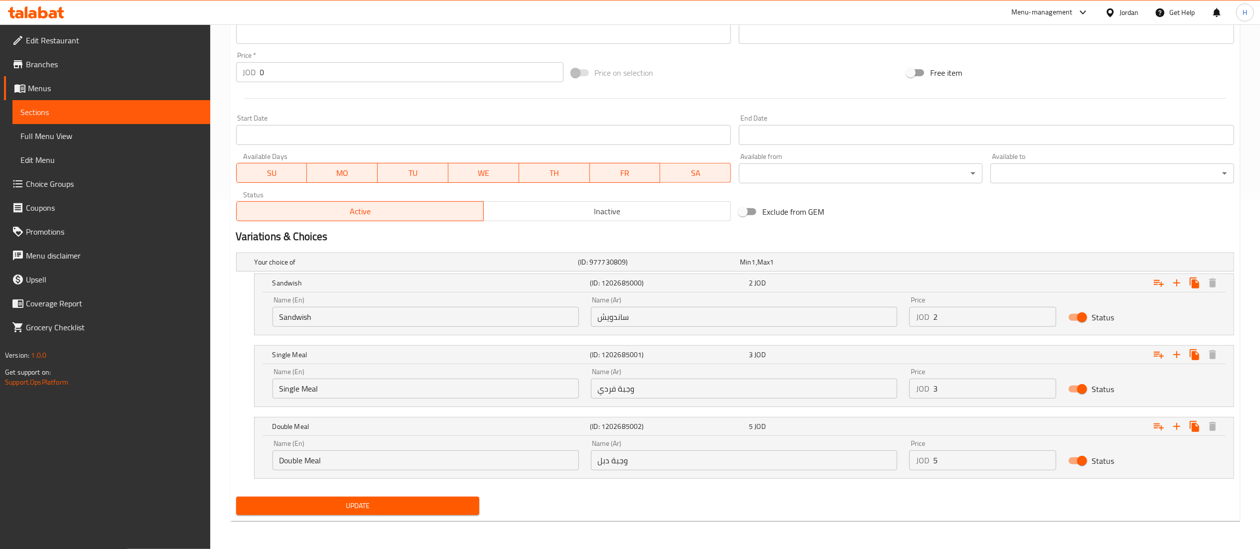
scroll to position [351, 0]
click at [1083, 458] on input "Status" at bounding box center [1081, 460] width 57 height 19
checkbox input "false"
click at [451, 510] on span "Update" at bounding box center [358, 506] width 228 height 12
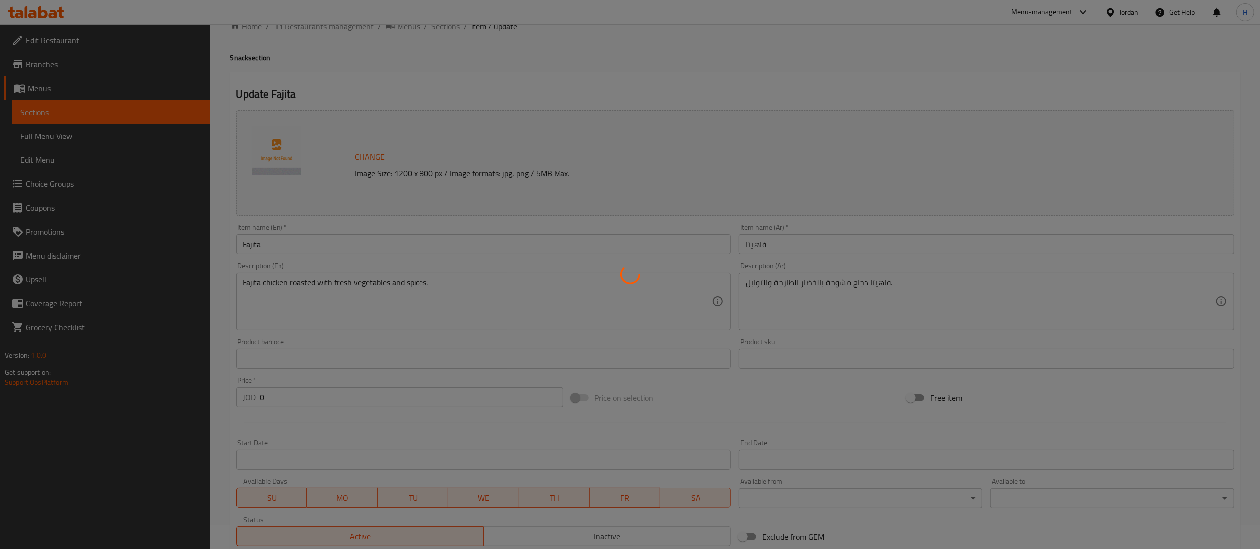
scroll to position [0, 0]
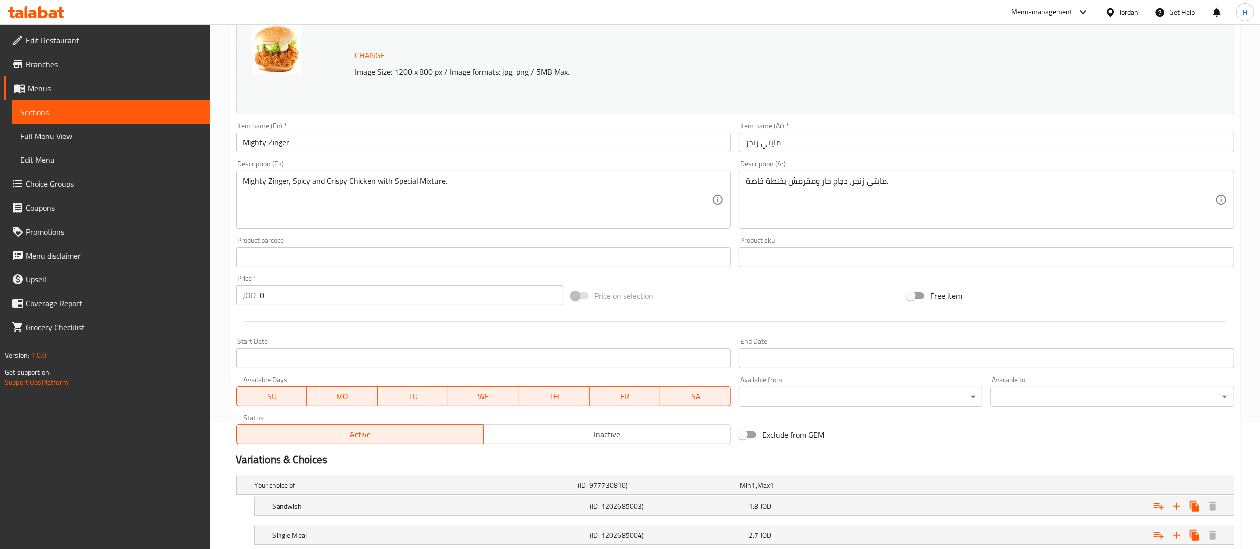
scroll to position [222, 0]
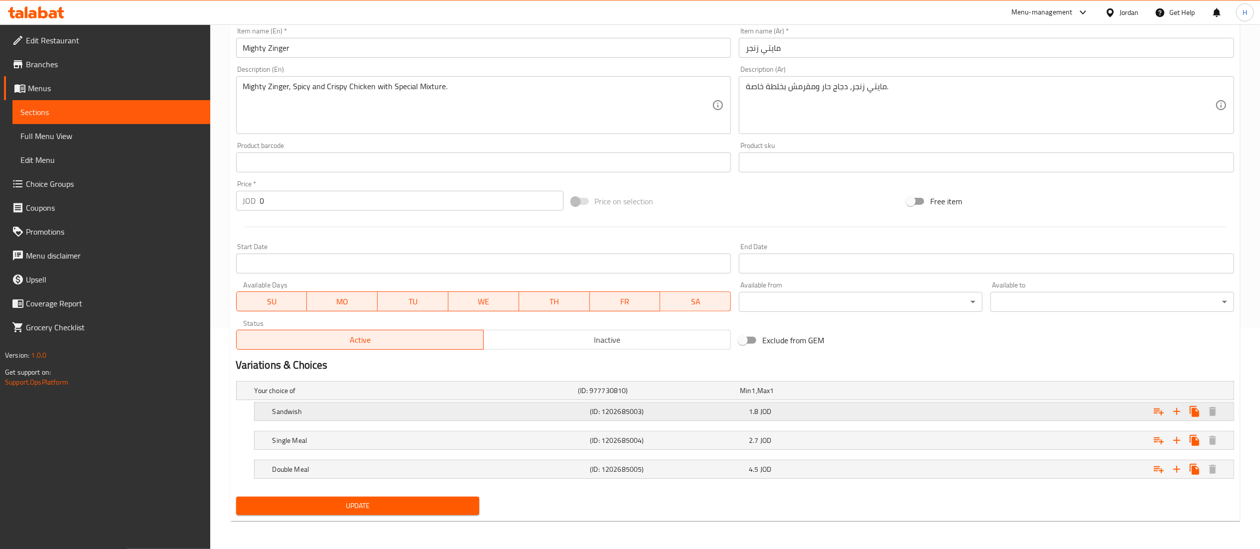
drag, startPoint x: 933, startPoint y: 412, endPoint x: 940, endPoint y: 416, distance: 8.3
click at [935, 411] on div "Expand" at bounding box center [1064, 411] width 318 height 22
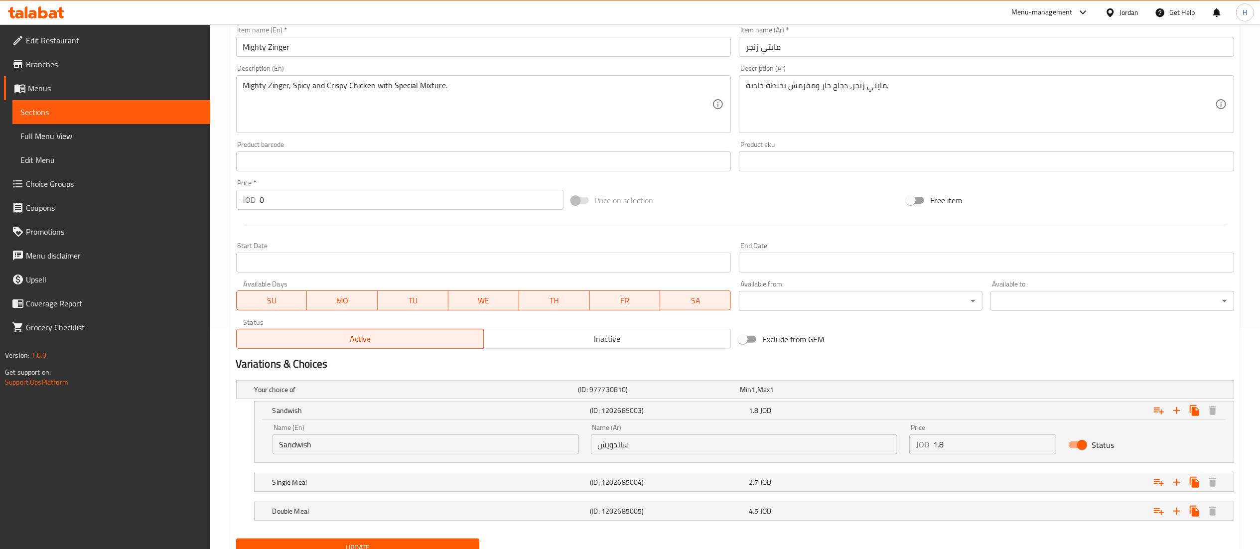
drag, startPoint x: 965, startPoint y: 441, endPoint x: 825, endPoint y: 445, distance: 140.5
click at [835, 444] on div "Name (En) Sandwish Name (En) Name (Ar) ساندويش Name (Ar) Price JOD 1.8 Price St…" at bounding box center [743, 439] width 955 height 42
type input "2"
click at [881, 485] on div "2.7 JOD" at bounding box center [826, 482] width 155 height 10
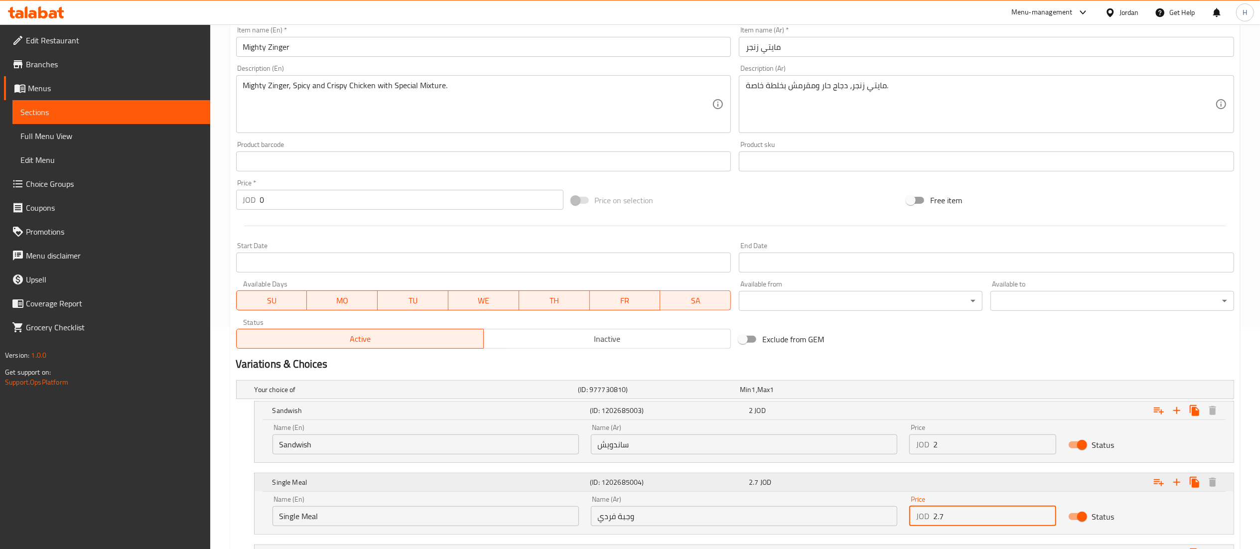
drag, startPoint x: 969, startPoint y: 525, endPoint x: 882, endPoint y: 484, distance: 96.5
click at [883, 525] on div "Name (En) Single Meal Name (En) Name (Ar) وجبة فردي Name (Ar) Price JOD 2.7 Pri…" at bounding box center [743, 511] width 955 height 42
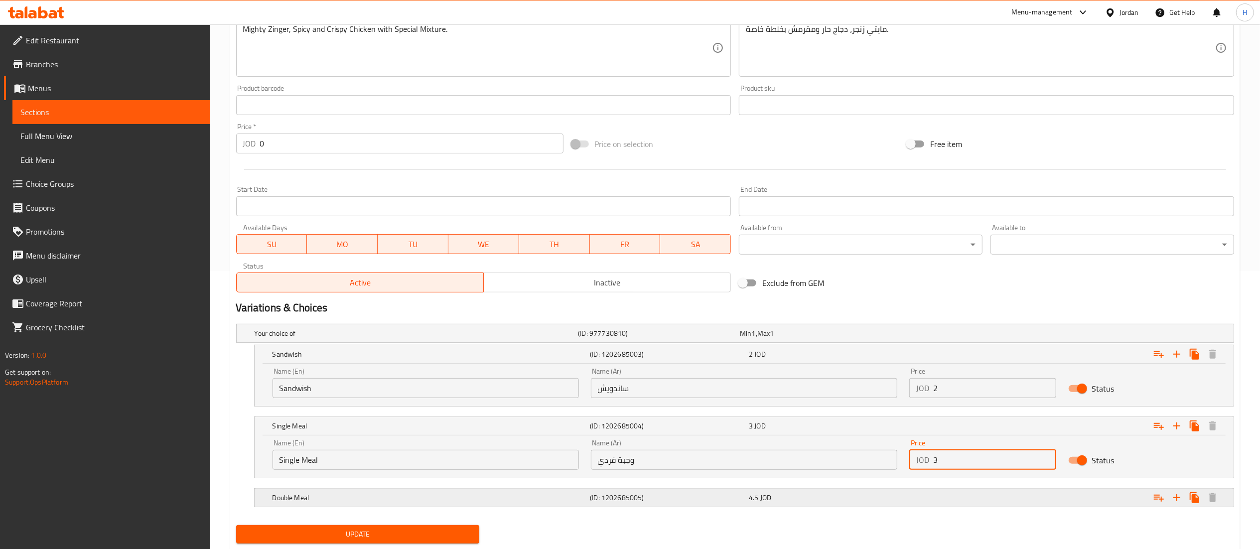
scroll to position [307, 0]
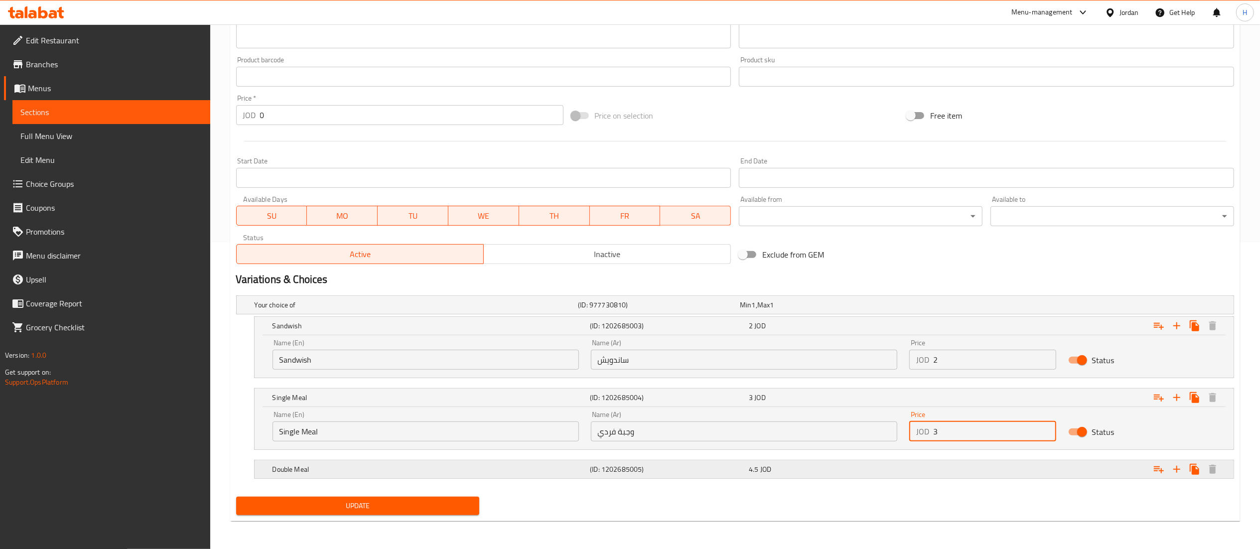
type input "3"
drag, startPoint x: 833, startPoint y: 473, endPoint x: 839, endPoint y: 474, distance: 5.5
click at [833, 472] on div "4.5 JOD" at bounding box center [826, 469] width 155 height 10
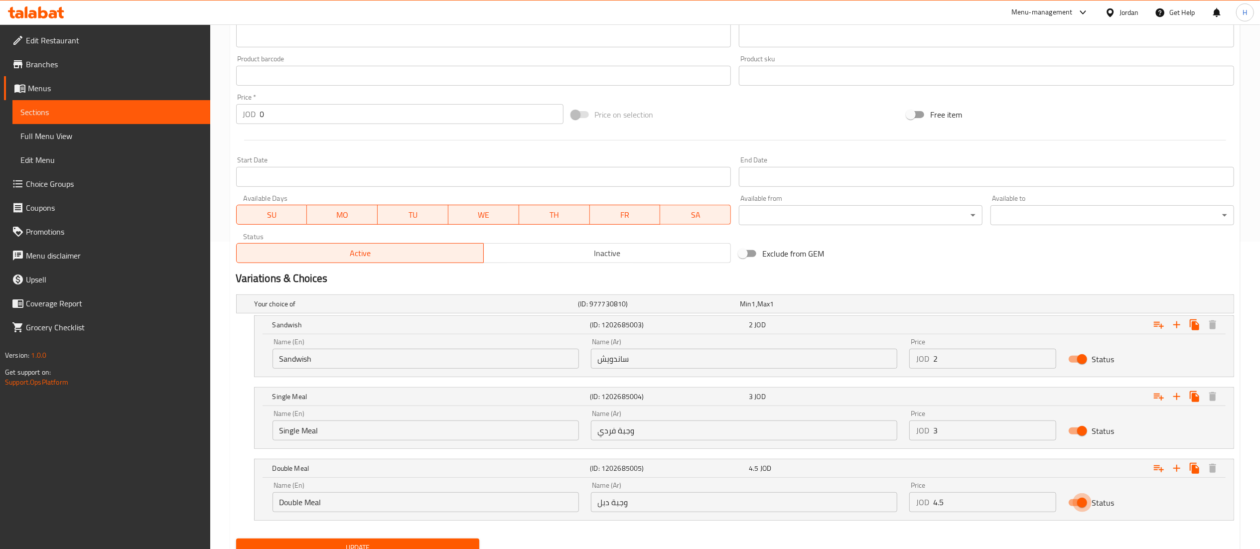
click at [1079, 504] on input "Status" at bounding box center [1081, 502] width 57 height 19
checkbox input "false"
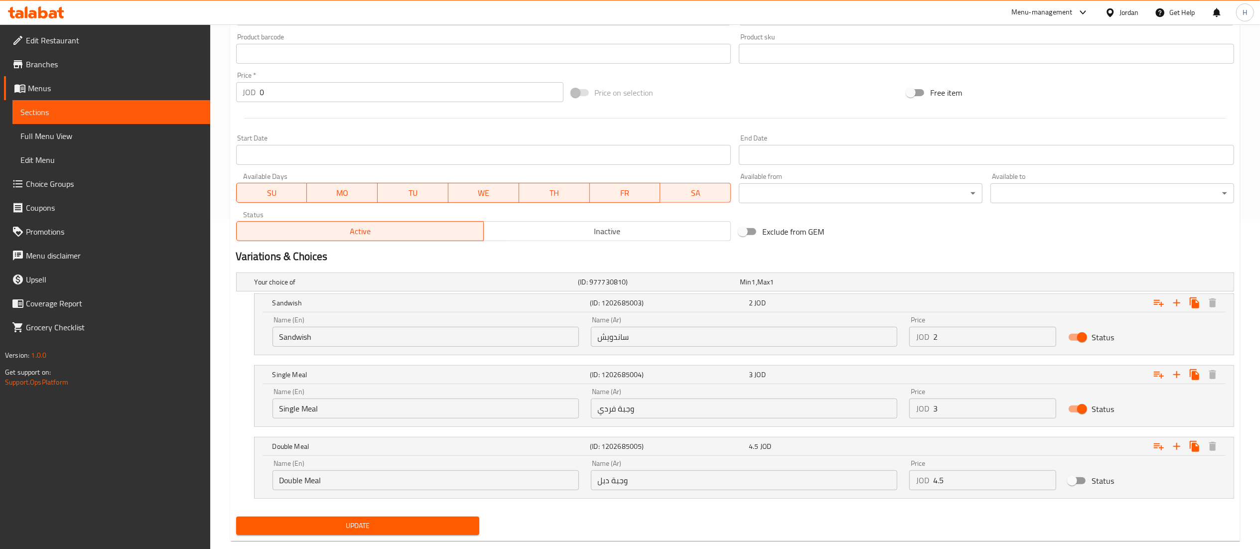
scroll to position [351, 0]
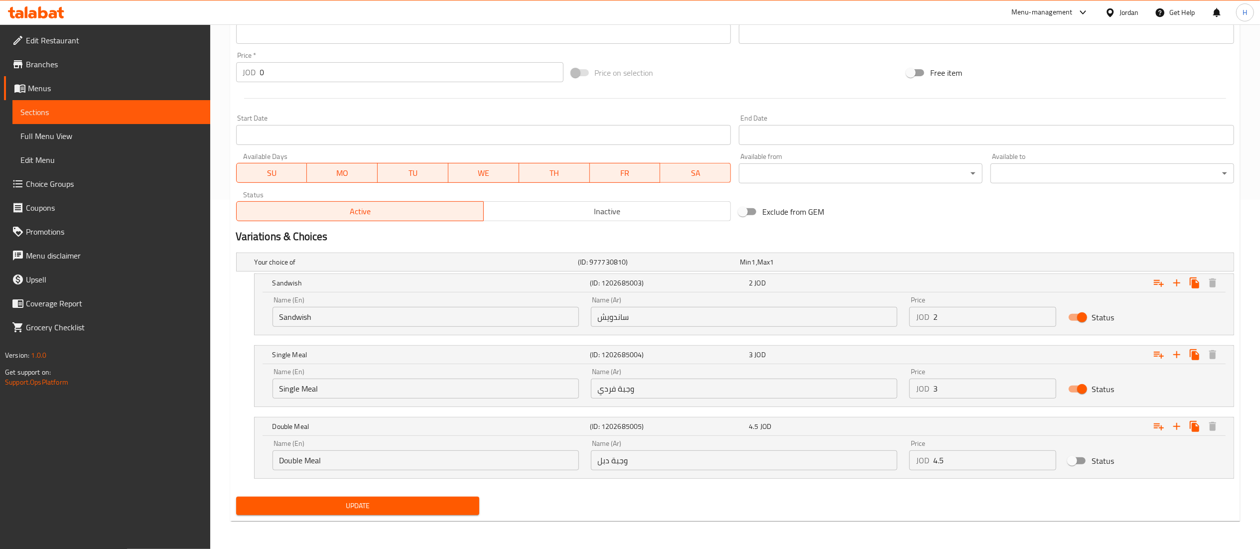
click at [363, 511] on span "Update" at bounding box center [358, 506] width 228 height 12
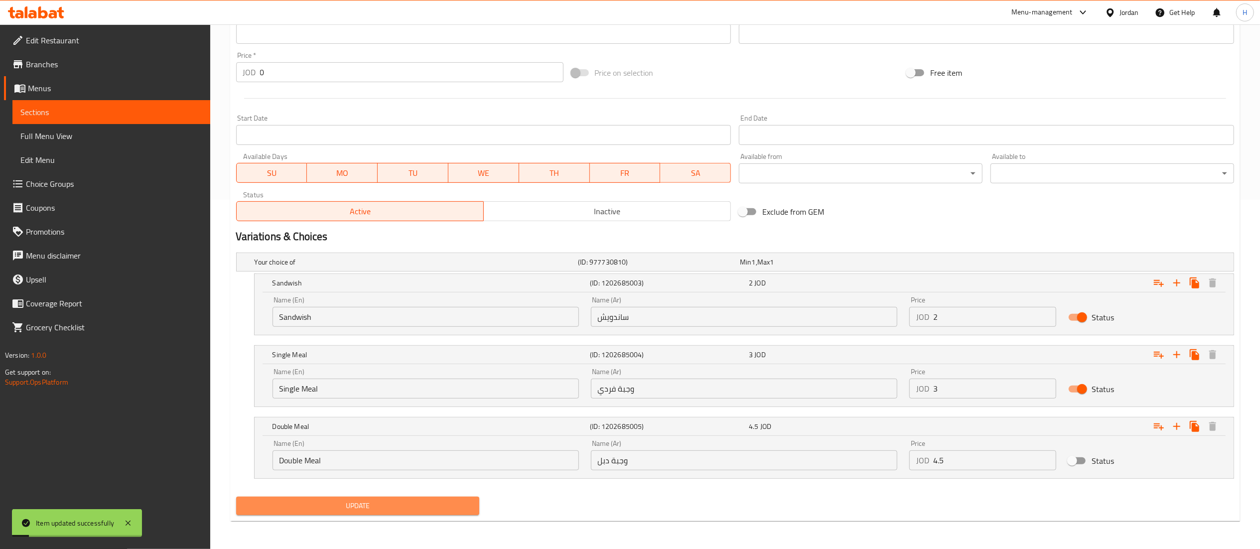
click at [365, 502] on span "Update" at bounding box center [358, 506] width 228 height 12
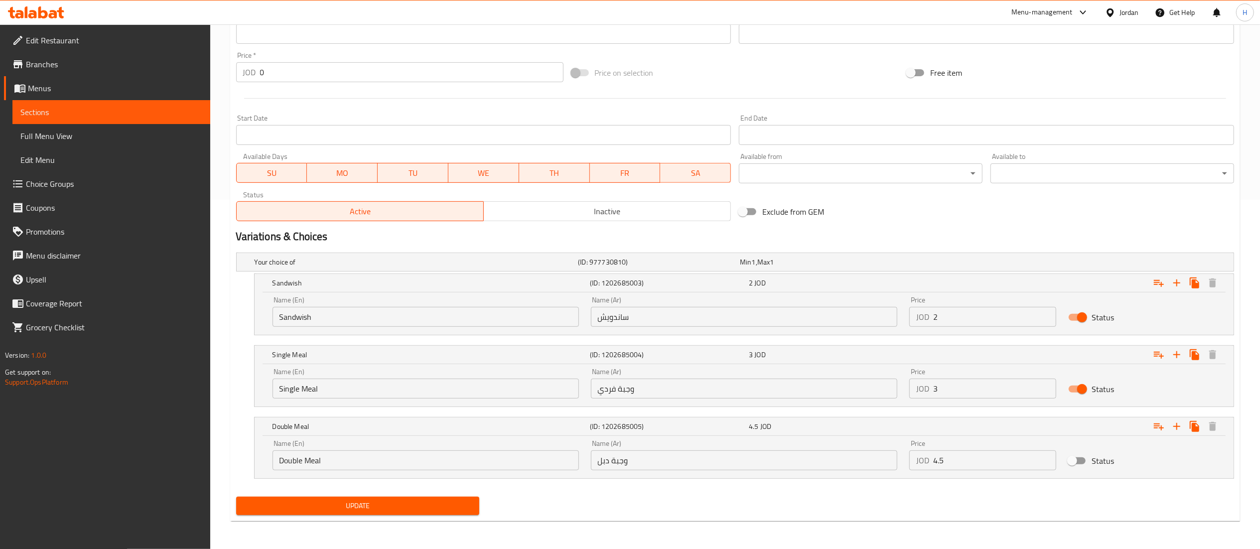
click at [291, 512] on button "Update" at bounding box center [358, 506] width 244 height 18
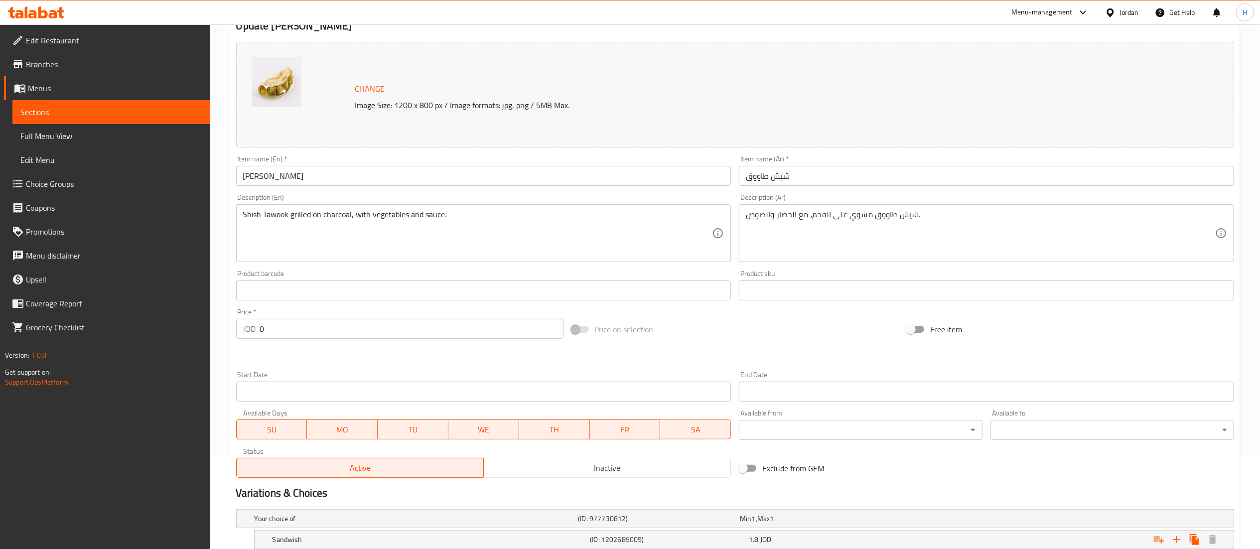
scroll to position [222, 0]
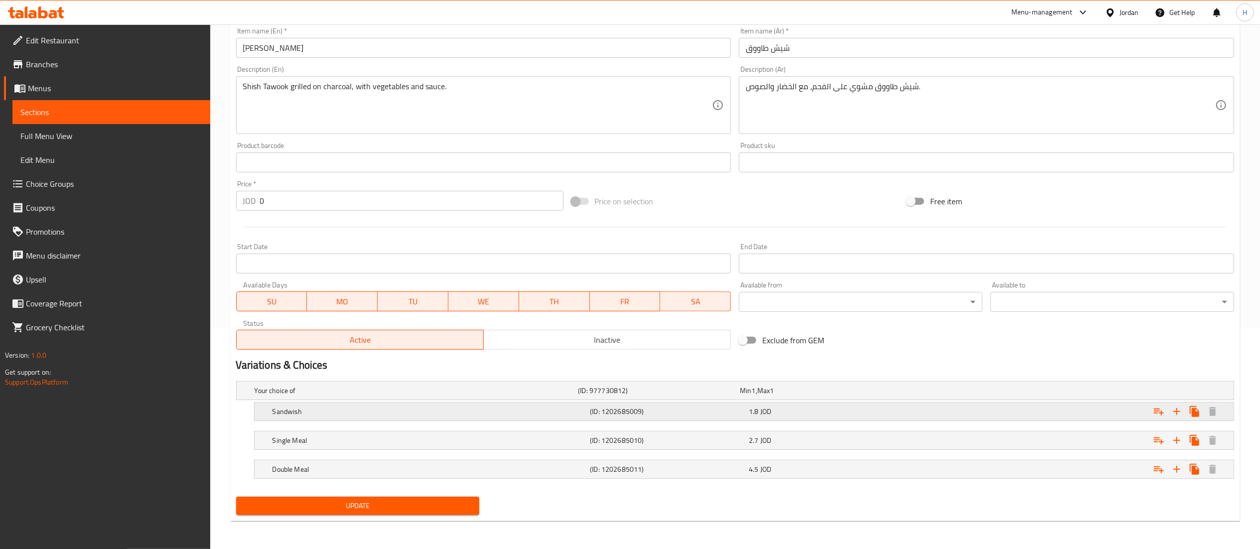
click at [919, 416] on div "Expand" at bounding box center [1064, 411] width 318 height 22
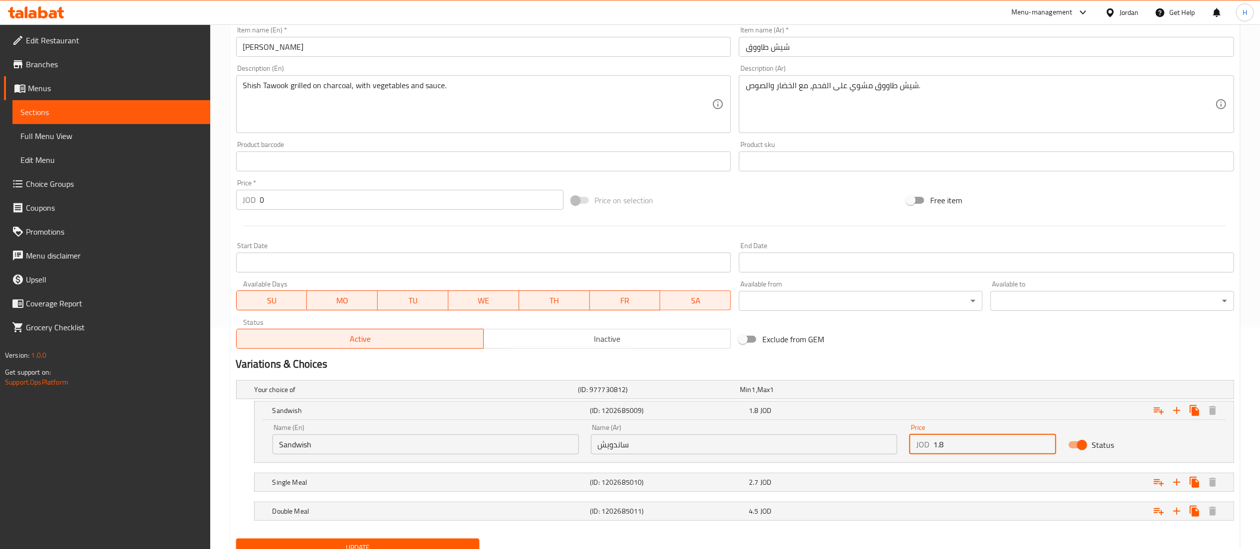
drag, startPoint x: 950, startPoint y: 450, endPoint x: 861, endPoint y: 454, distance: 89.8
click at [861, 454] on div "Name (En) Sandwish Name (En) Name (Ar) ساندويش Name (Ar) Price JOD 1.8 Price St…" at bounding box center [743, 439] width 955 height 42
type input "2"
click at [914, 480] on div "Expand" at bounding box center [1064, 482] width 318 height 22
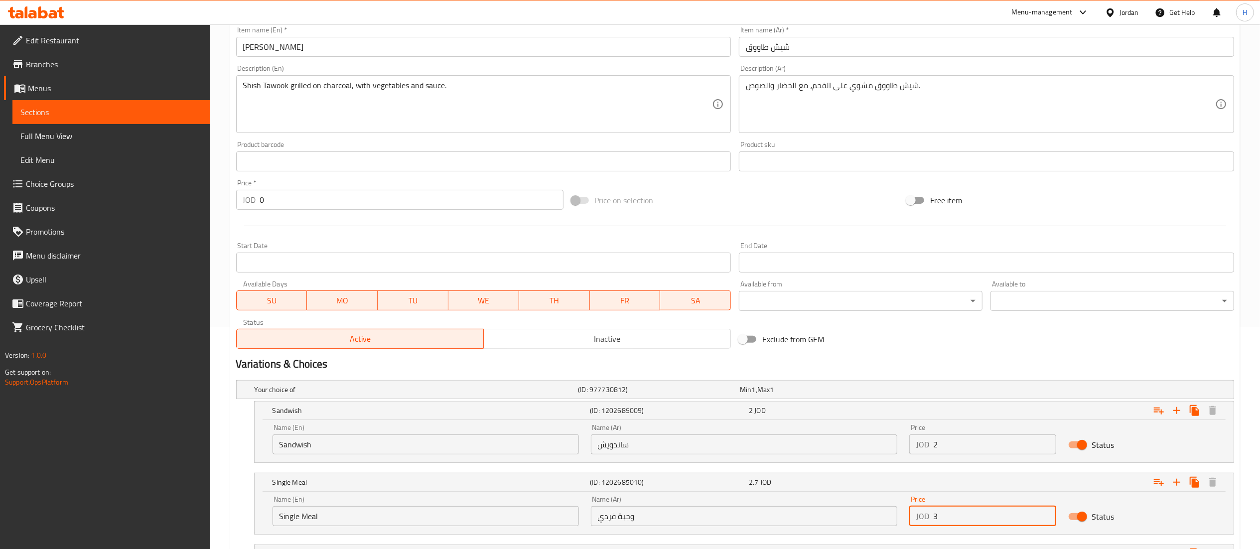
drag, startPoint x: 952, startPoint y: 521, endPoint x: 839, endPoint y: 515, distance: 113.2
click at [839, 515] on div "Name (En) Single Meal Name (En) Name (Ar) وجبة فردي Name (Ar) Price JOD 3 Price…" at bounding box center [743, 511] width 955 height 42
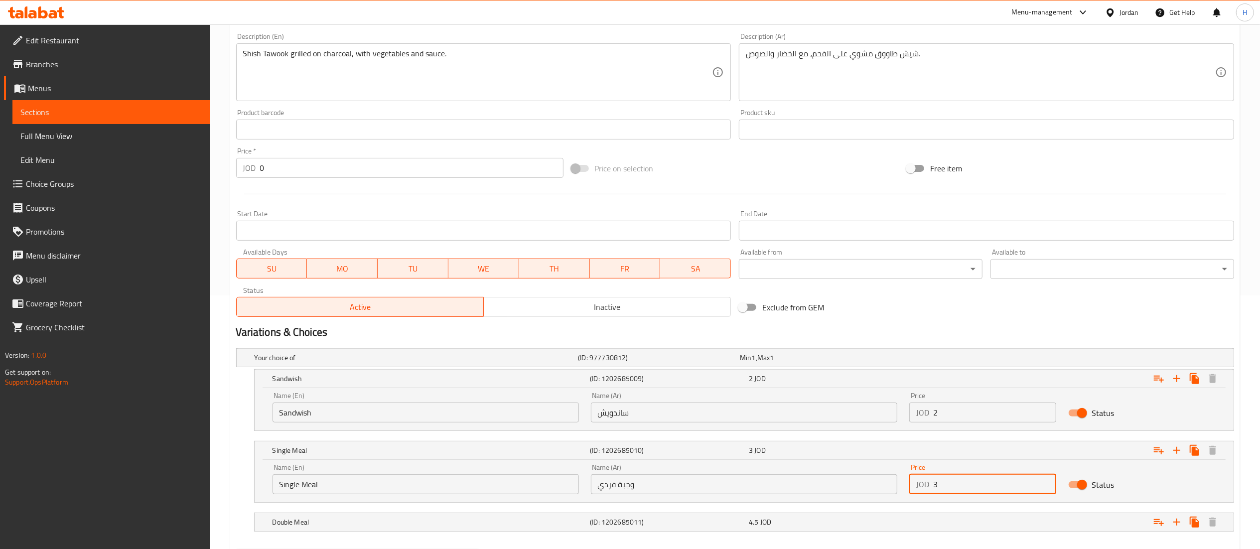
scroll to position [307, 0]
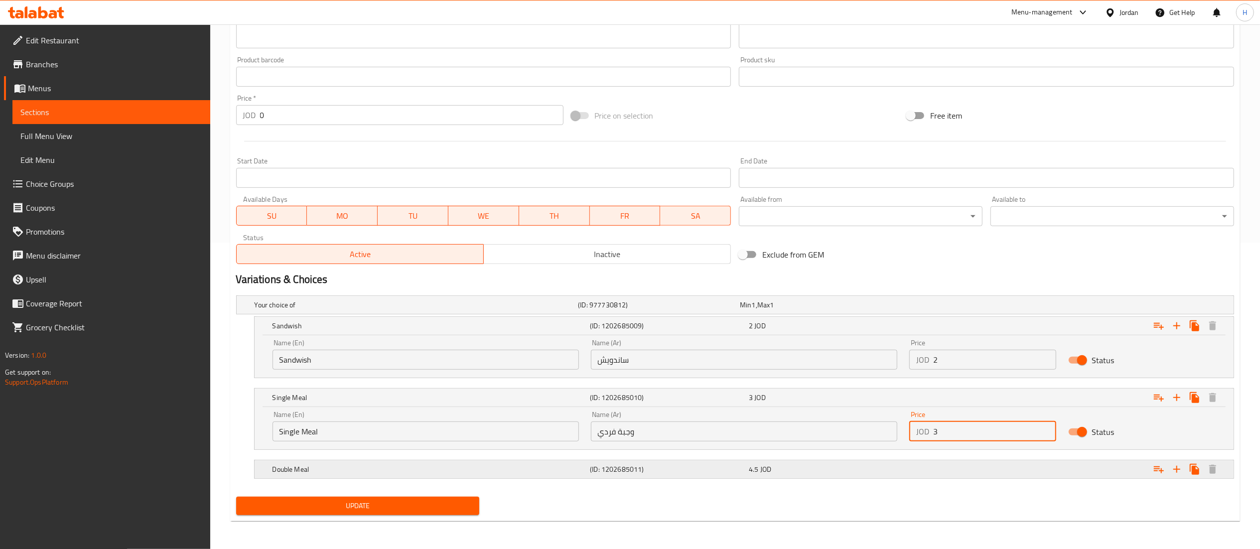
type input "3"
click at [834, 472] on div "4.5 JOD" at bounding box center [826, 469] width 155 height 10
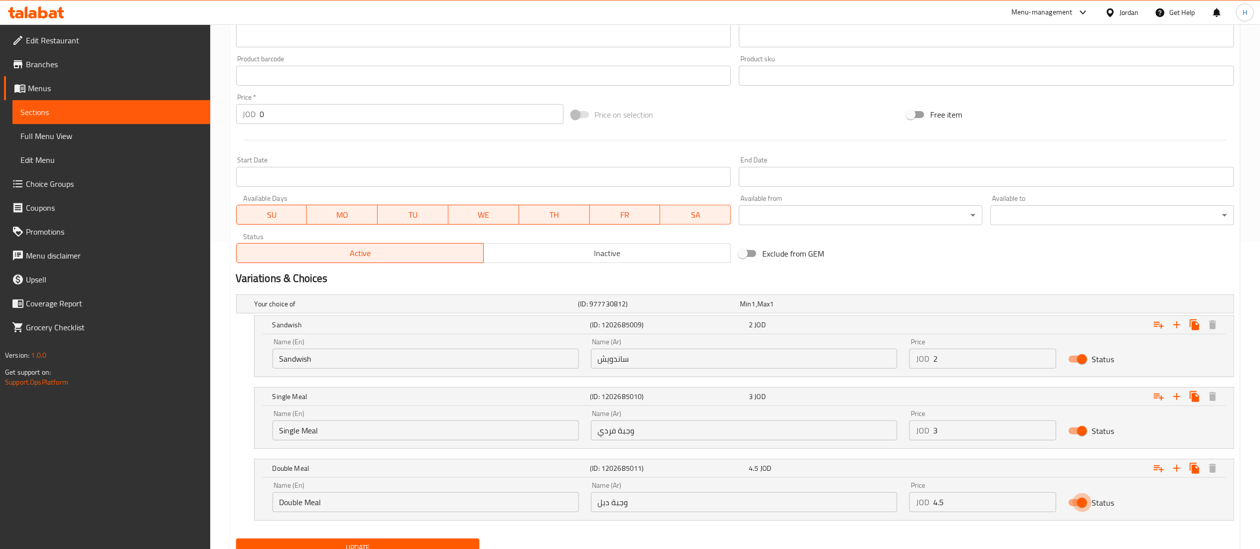
click at [1078, 503] on input "Status" at bounding box center [1081, 502] width 57 height 19
checkbox input "false"
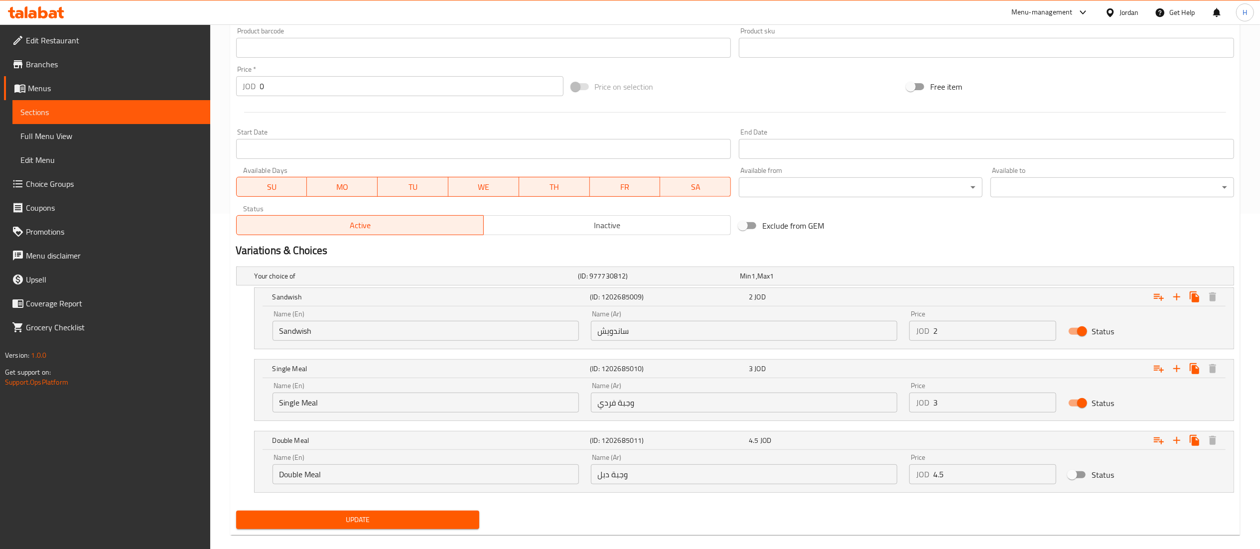
scroll to position [351, 0]
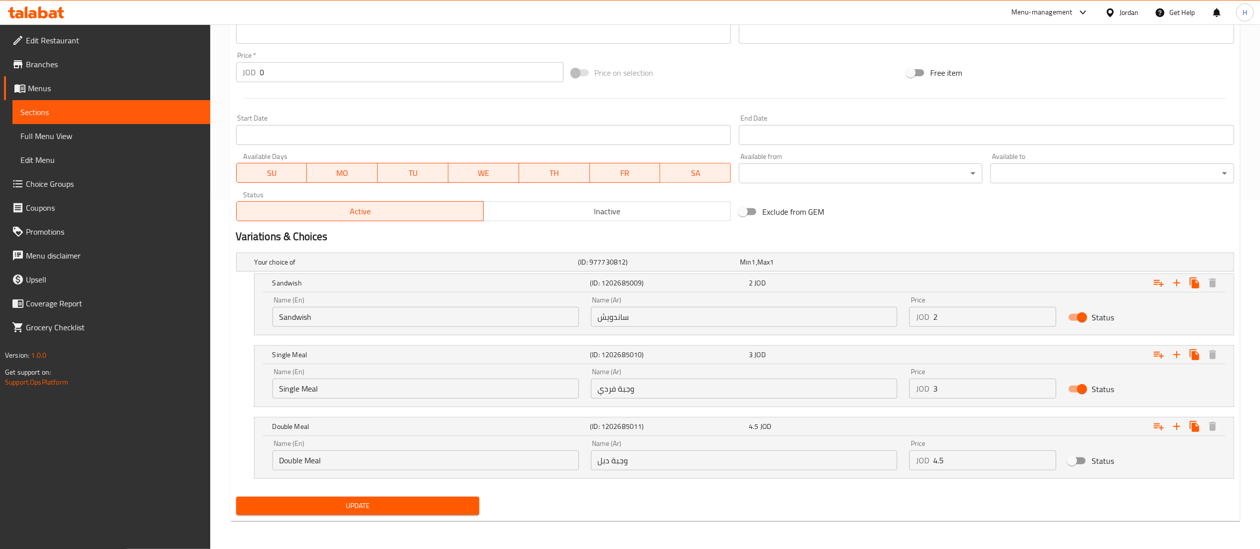
click at [437, 508] on span "Update" at bounding box center [358, 506] width 228 height 12
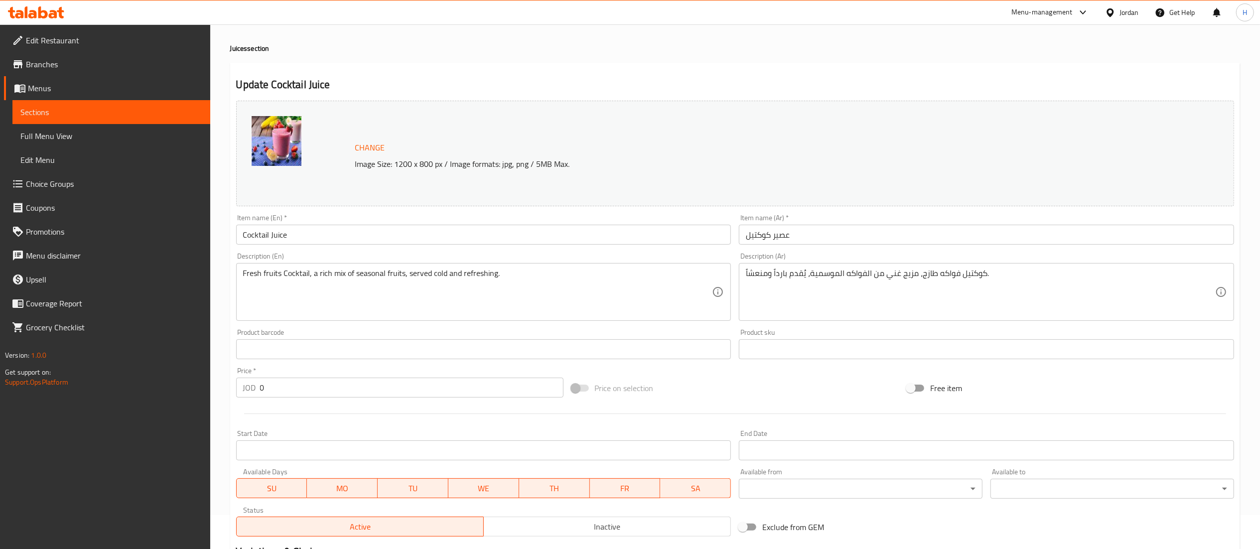
scroll to position [192, 0]
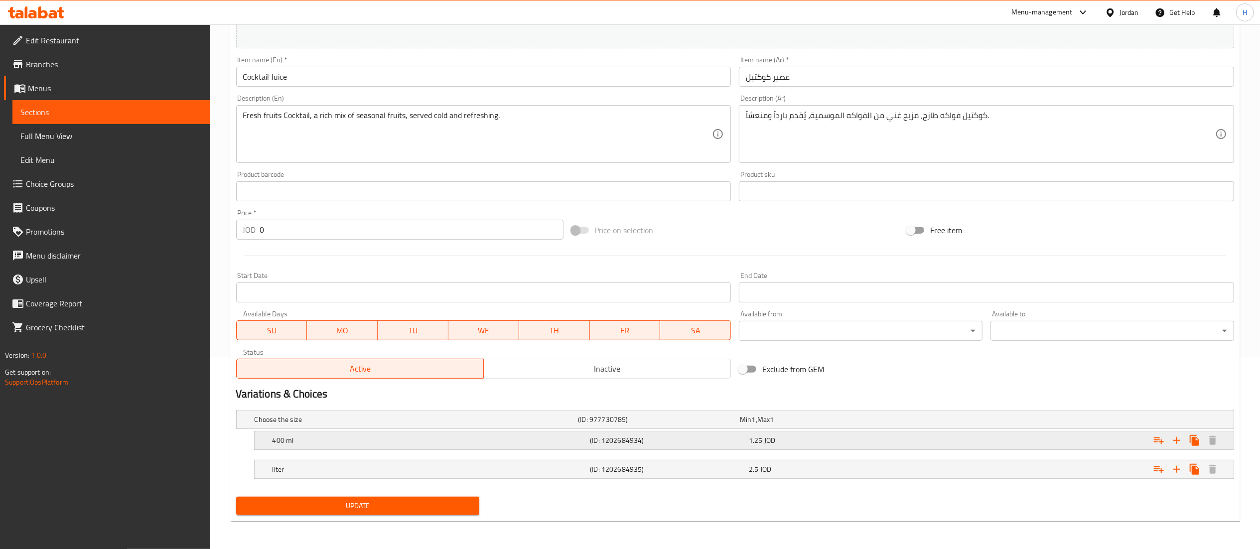
click at [820, 440] on div "1.25 JOD" at bounding box center [826, 440] width 155 height 10
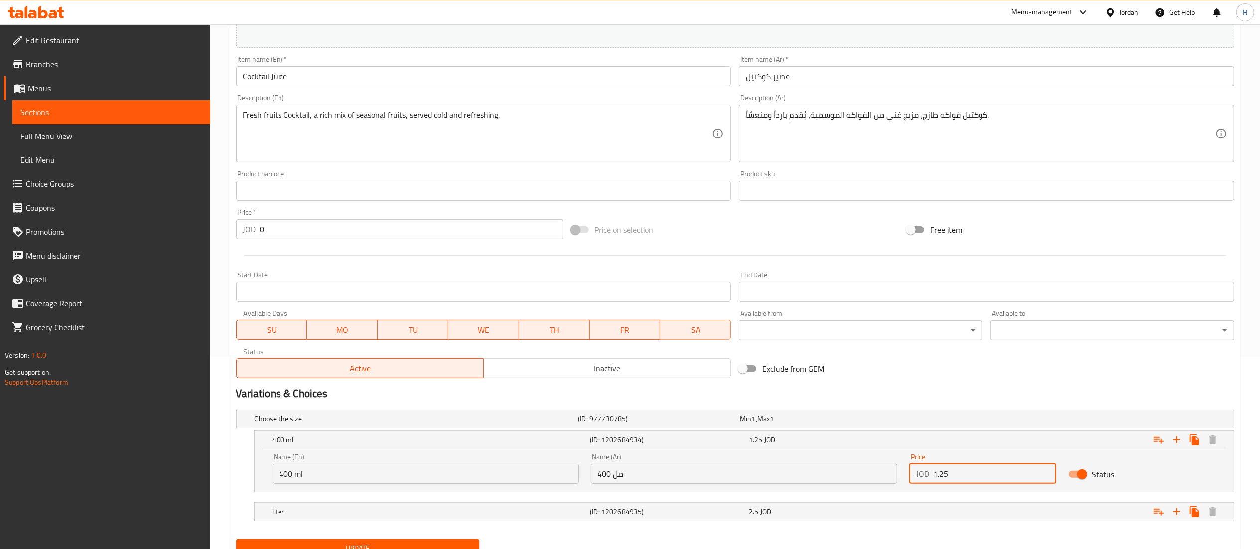
click at [977, 477] on input "1.25" at bounding box center [995, 474] width 124 height 20
type input "1.8"
click at [969, 514] on div "Expand" at bounding box center [1064, 512] width 318 height 22
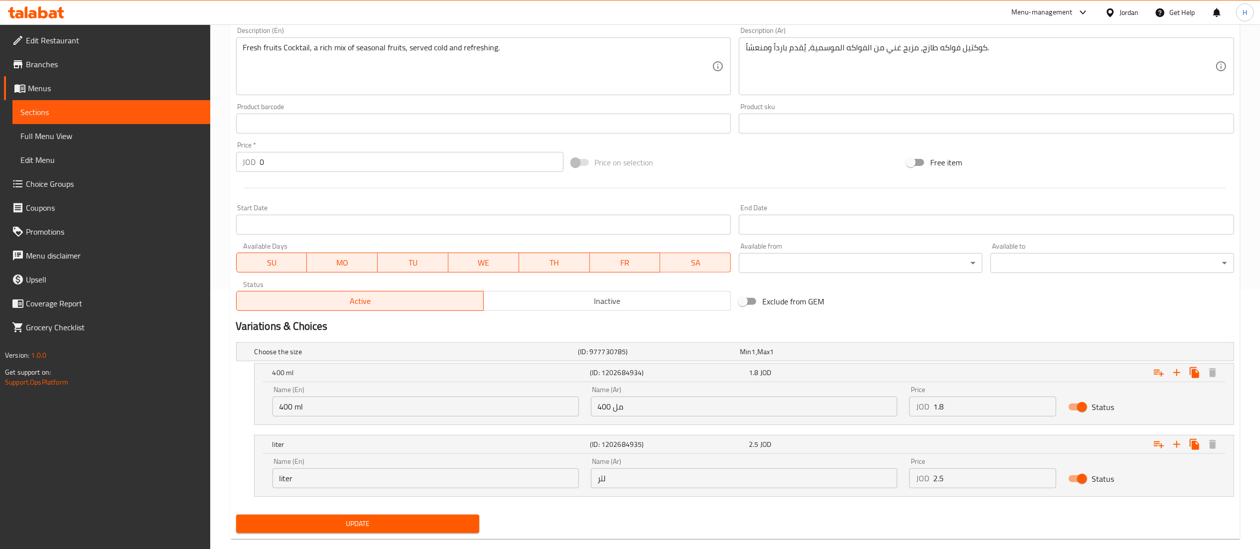
scroll to position [278, 0]
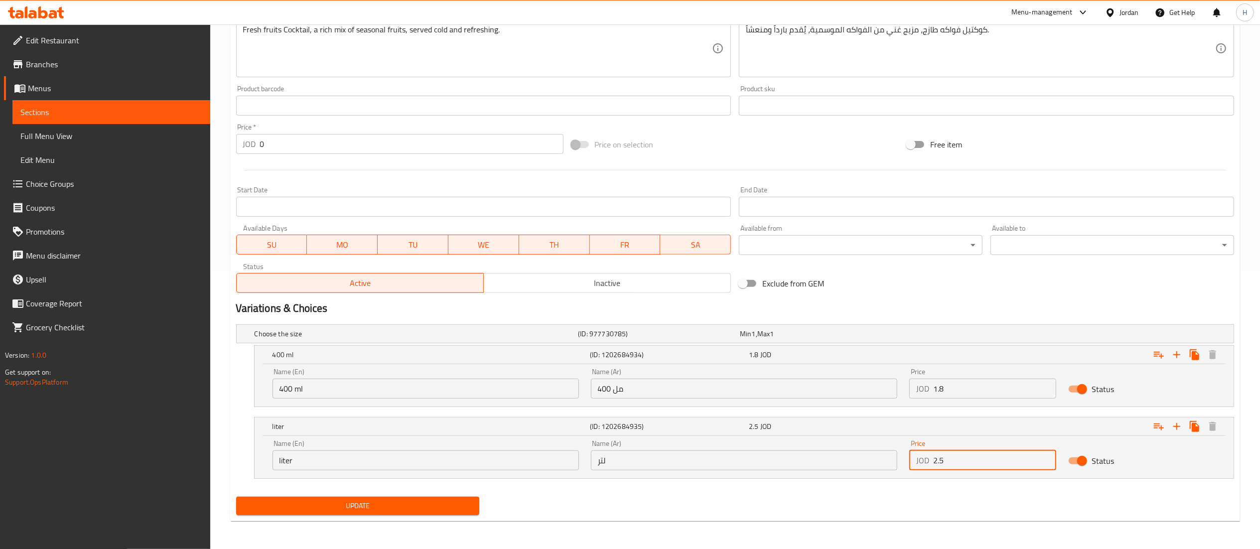
drag, startPoint x: 923, startPoint y: 456, endPoint x: 840, endPoint y: 450, distance: 83.9
click at [841, 450] on div "Name (En) liter Name (En) Name (Ar) لتر Name (Ar) Price JOD 2.5 Price Status" at bounding box center [743, 455] width 955 height 42
type input "3.6"
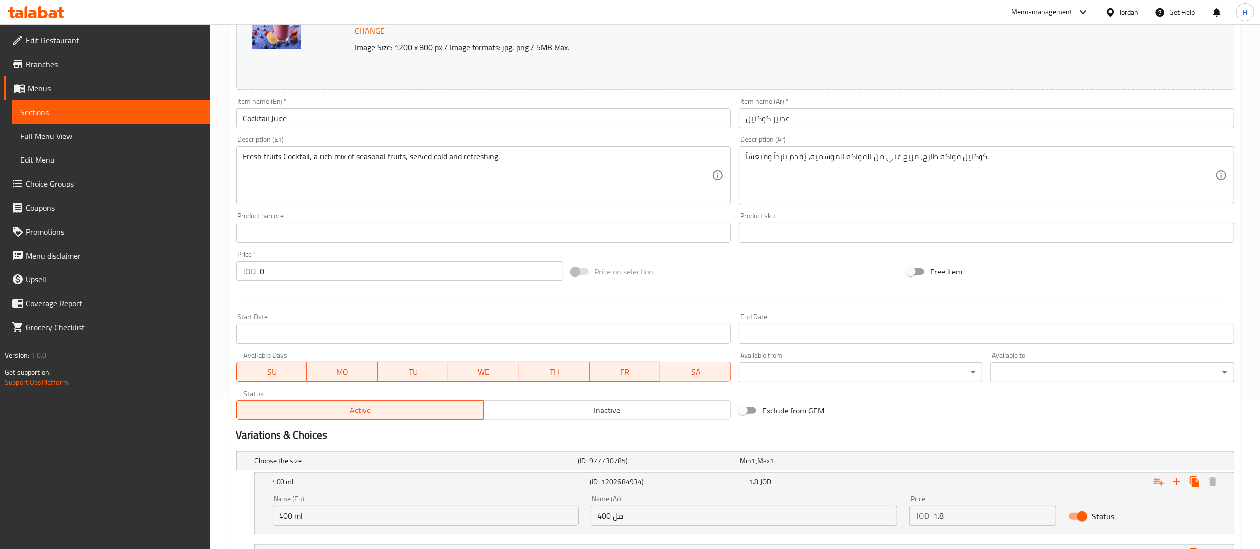
scroll to position [0, 0]
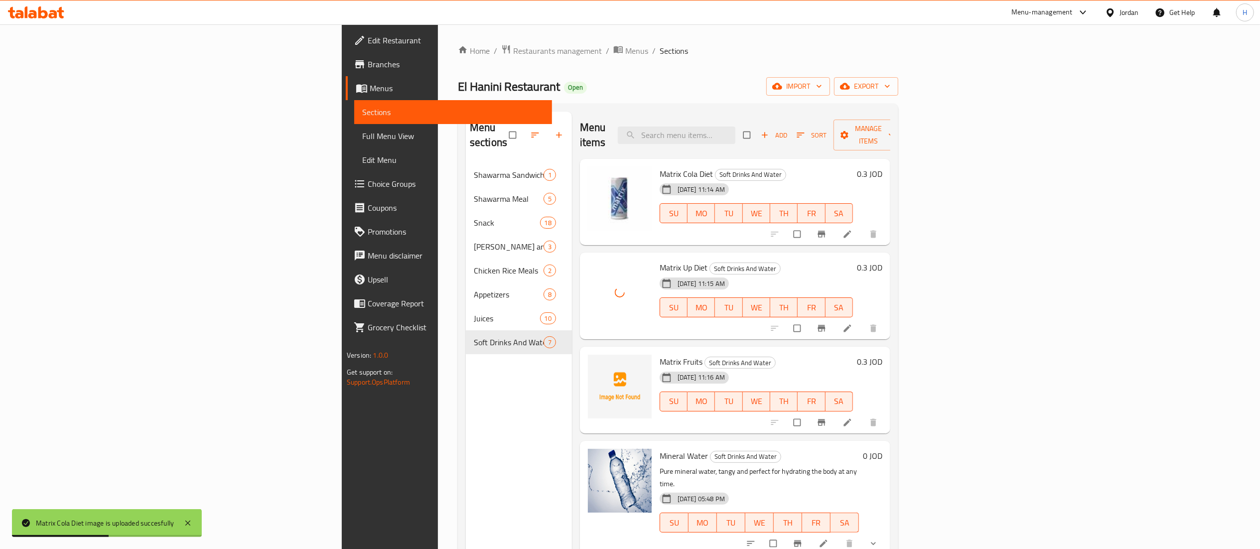
click at [659, 354] on span "Matrix Fruits" at bounding box center [680, 361] width 43 height 15
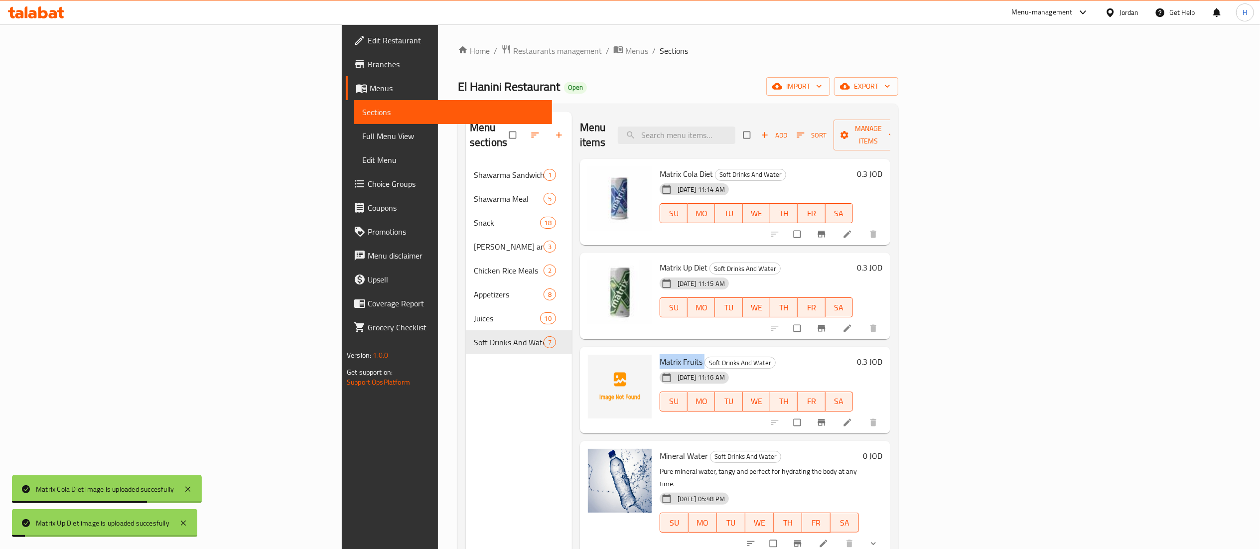
copy h6 "Matrix Fruits"
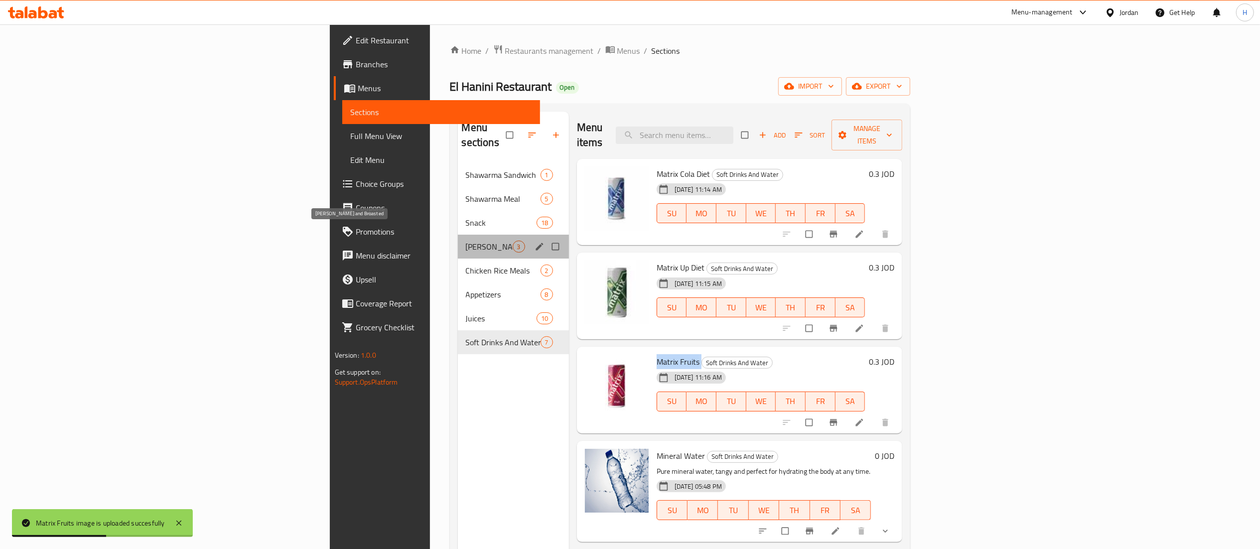
click at [466, 241] on span "[PERSON_NAME] and Broasted" at bounding box center [489, 247] width 47 height 12
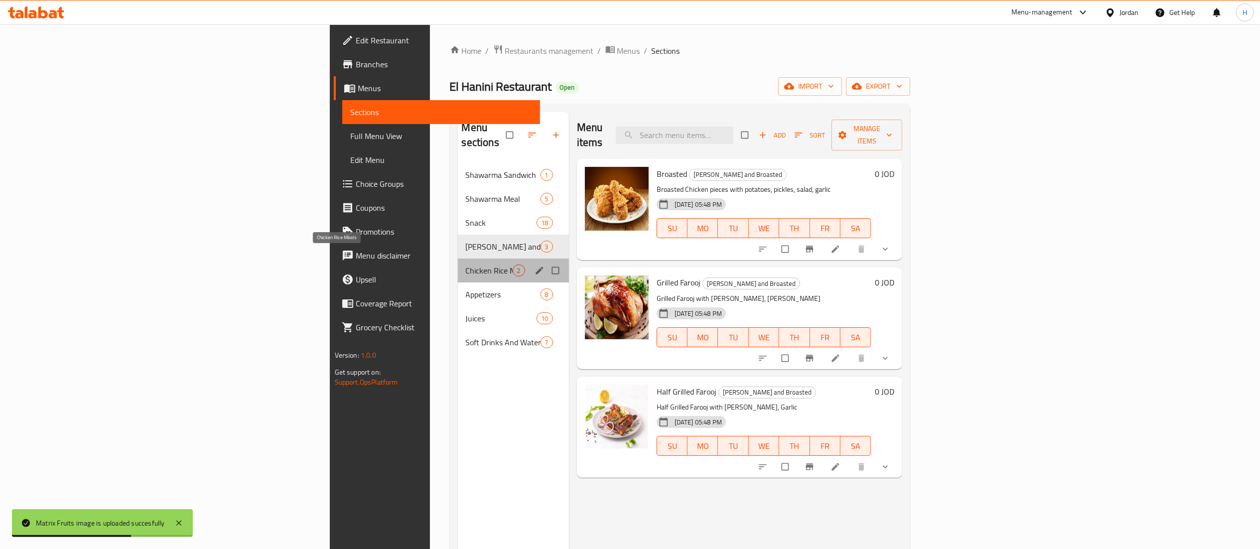
click at [466, 264] on span "Chicken Rice Meals" at bounding box center [489, 270] width 47 height 12
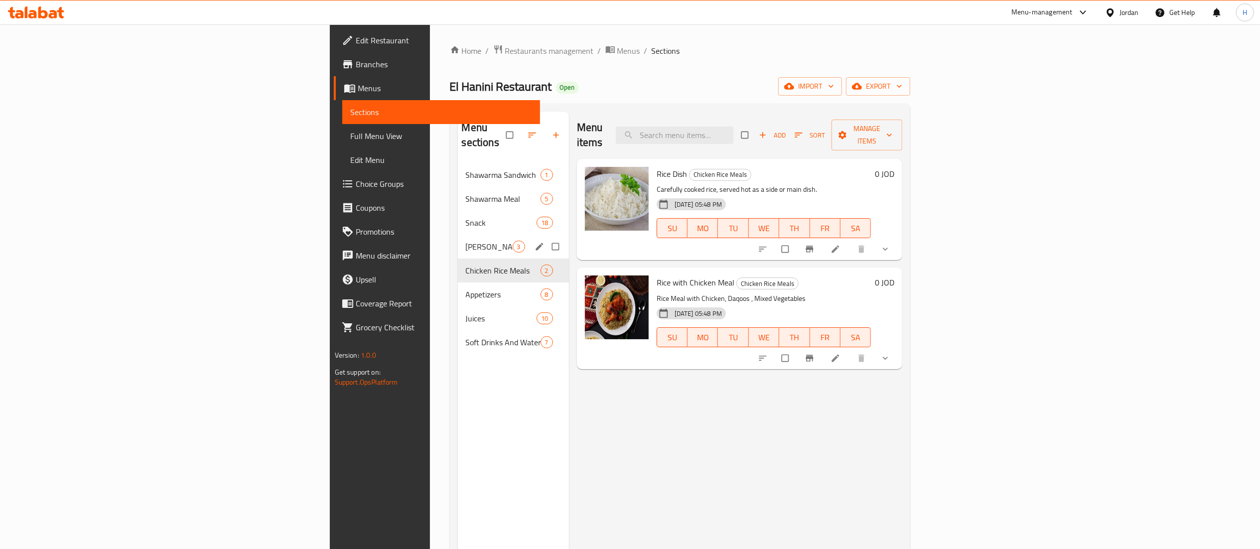
click at [466, 241] on span "[PERSON_NAME] and Broasted" at bounding box center [489, 247] width 47 height 12
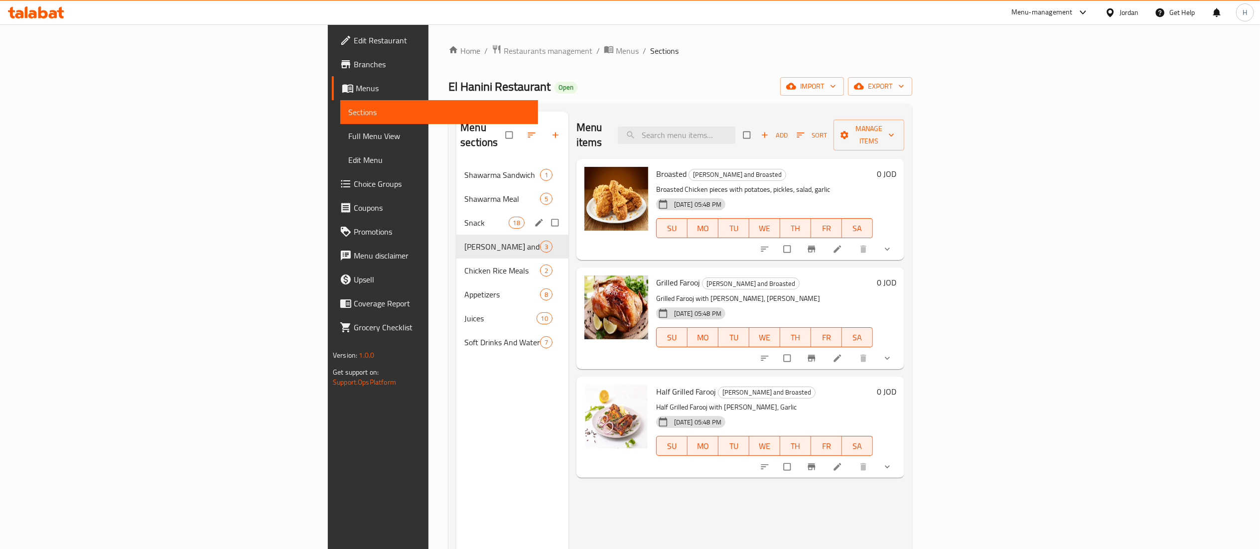
click at [464, 217] on span "Snack" at bounding box center [486, 223] width 44 height 12
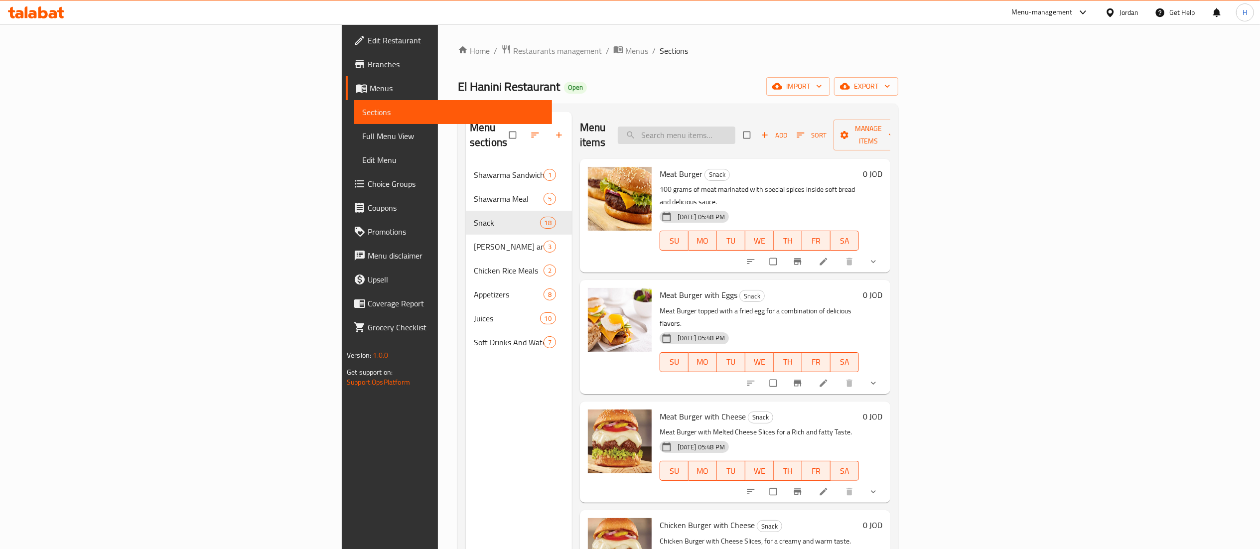
click at [735, 130] on input "search" at bounding box center [677, 135] width 118 height 17
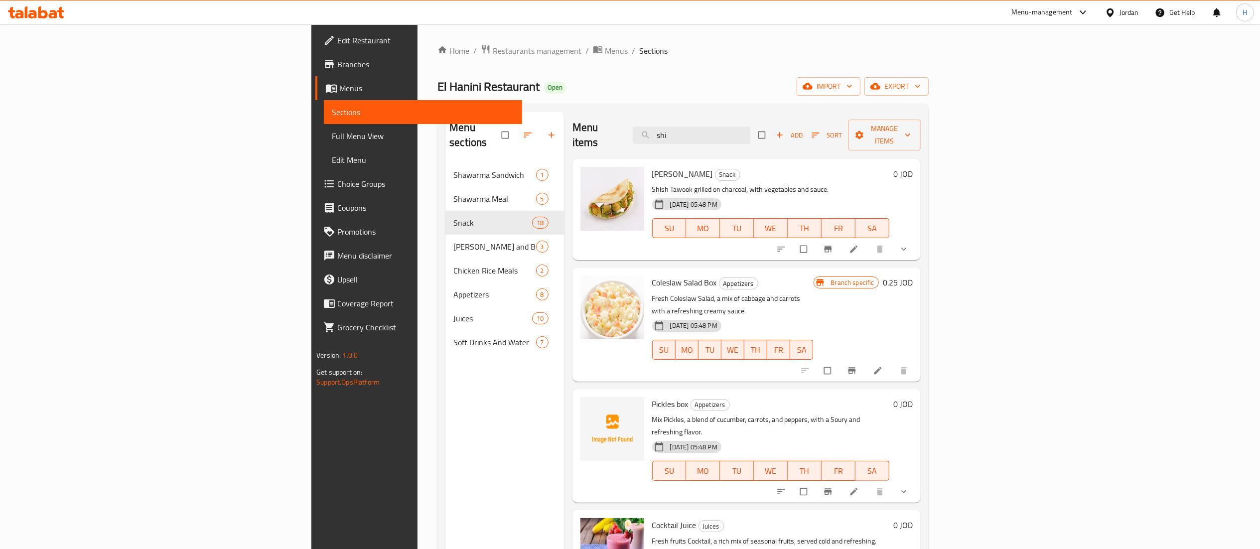
type input "shi"
click at [869, 241] on li at bounding box center [855, 249] width 28 height 16
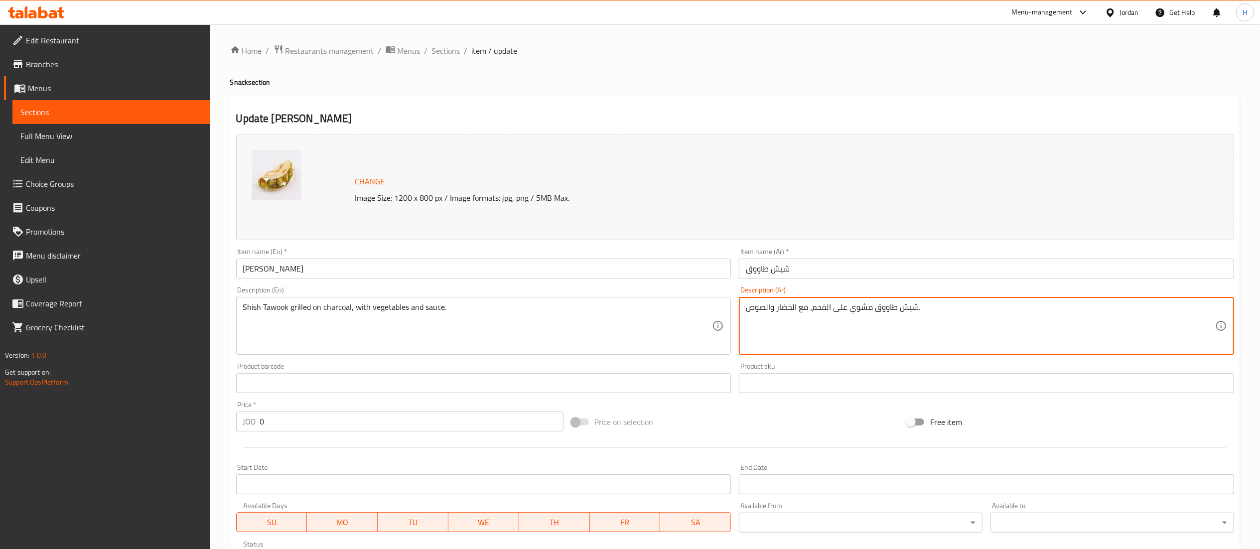
click at [813, 305] on textarea "شيش طاووق مشوي على الفحم، مع الخضار والصوص." at bounding box center [980, 325] width 469 height 47
click at [823, 304] on textarea "شيش طاووق مشوي على الفحم، مع الخضار والصوص." at bounding box center [980, 325] width 469 height 47
type textarea "شيش طاووق مشوي على الجرل، مع الخضار والصوص."
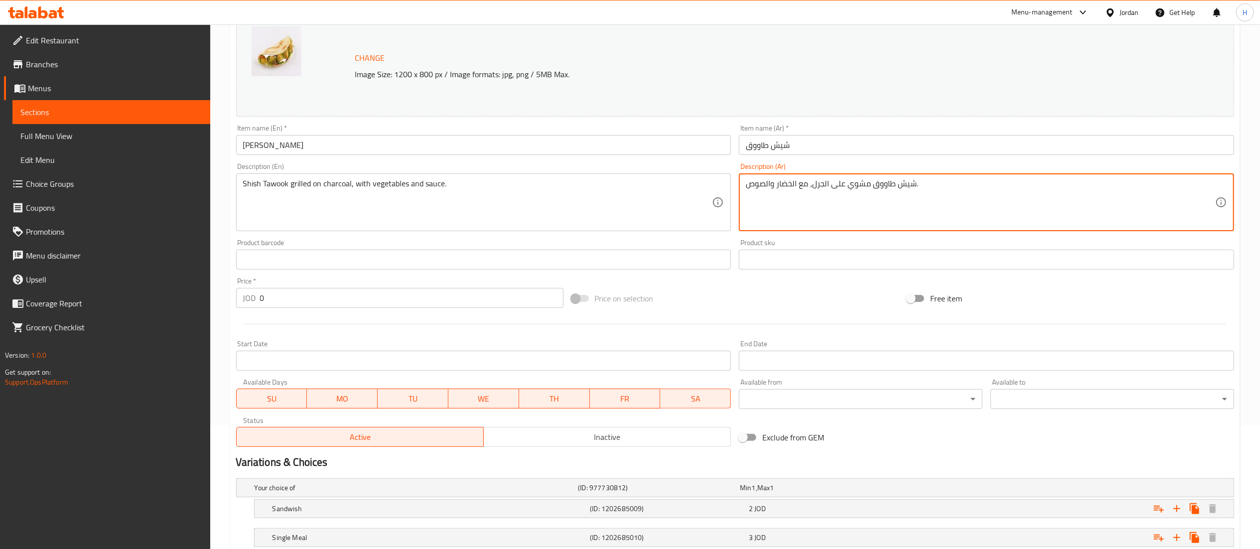
scroll to position [222, 0]
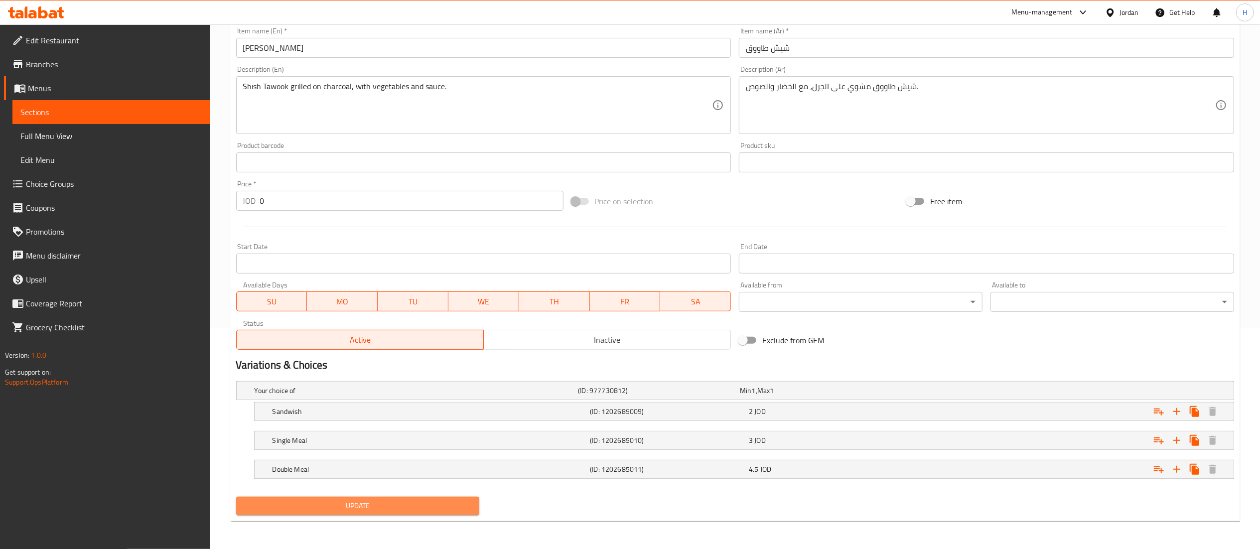
click at [365, 506] on span "Update" at bounding box center [358, 506] width 228 height 12
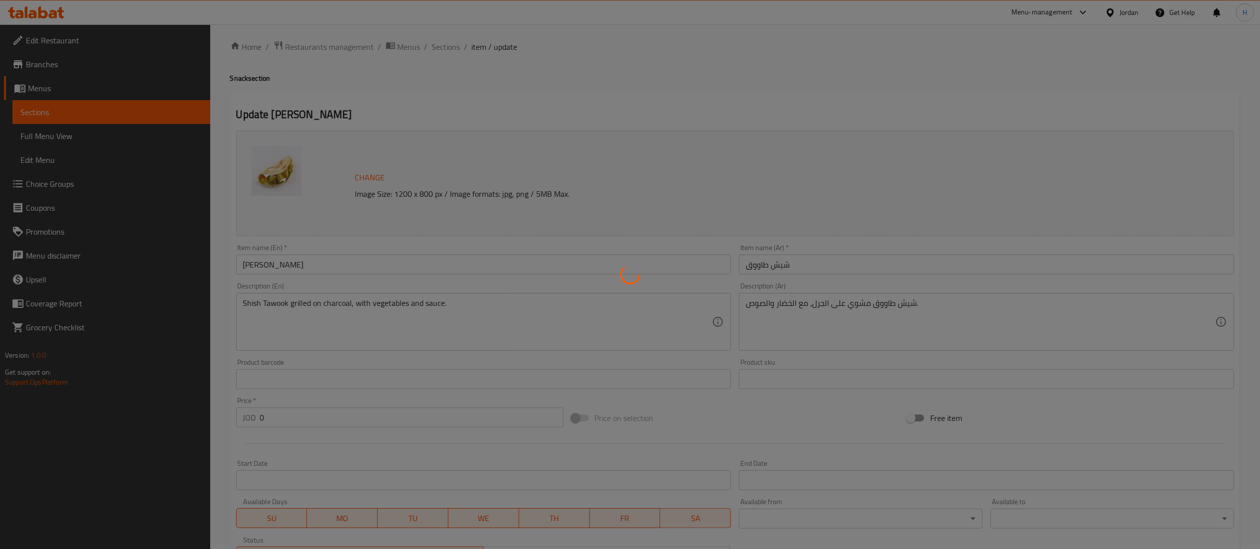
scroll to position [0, 0]
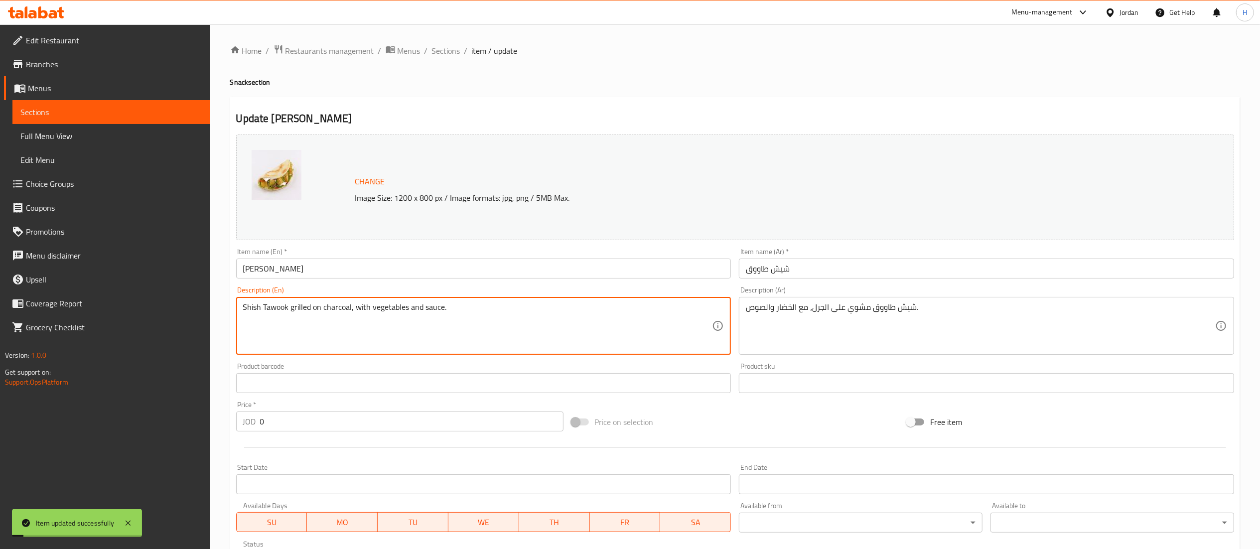
click at [335, 308] on textarea "Shish Tawook grilled on charcoal, with vegetables and sauce." at bounding box center [477, 325] width 469 height 47
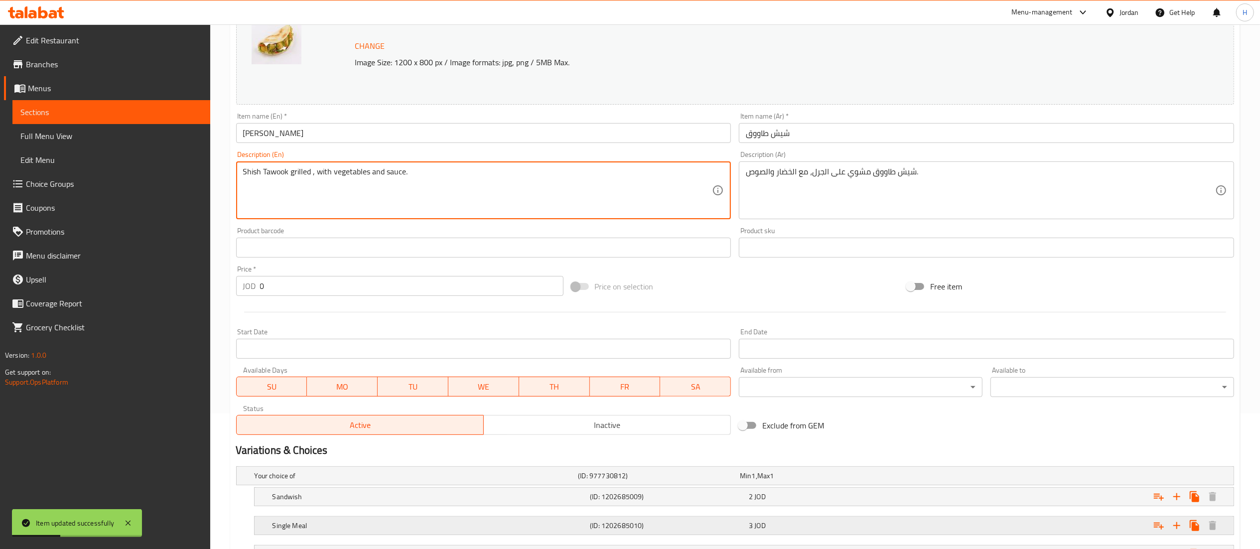
scroll to position [222, 0]
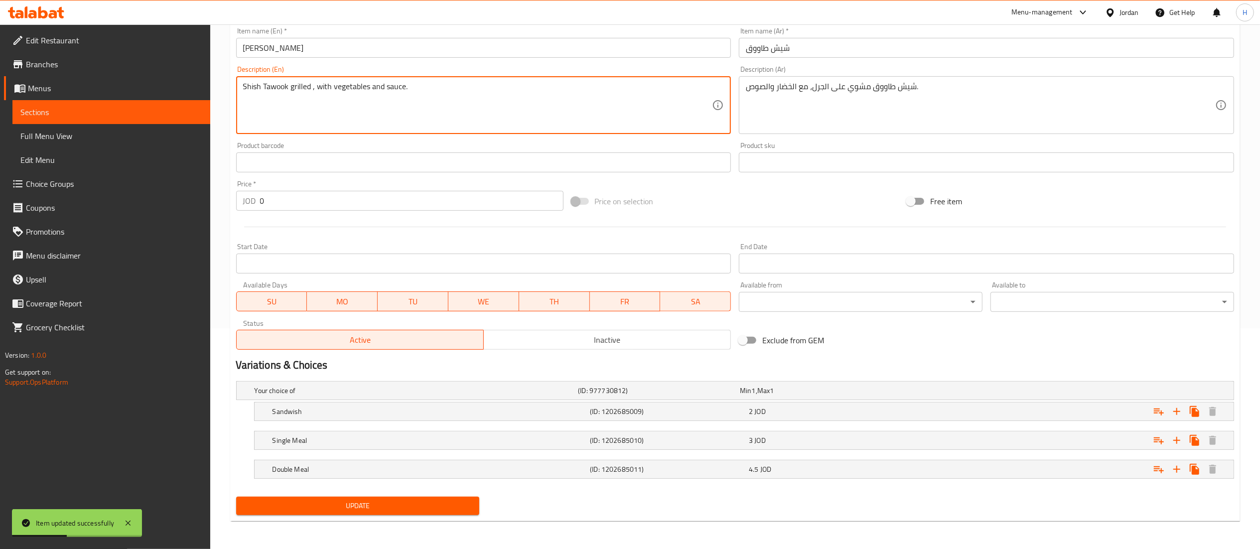
type textarea "Shish Tawook grilled , with vegetables and sauce."
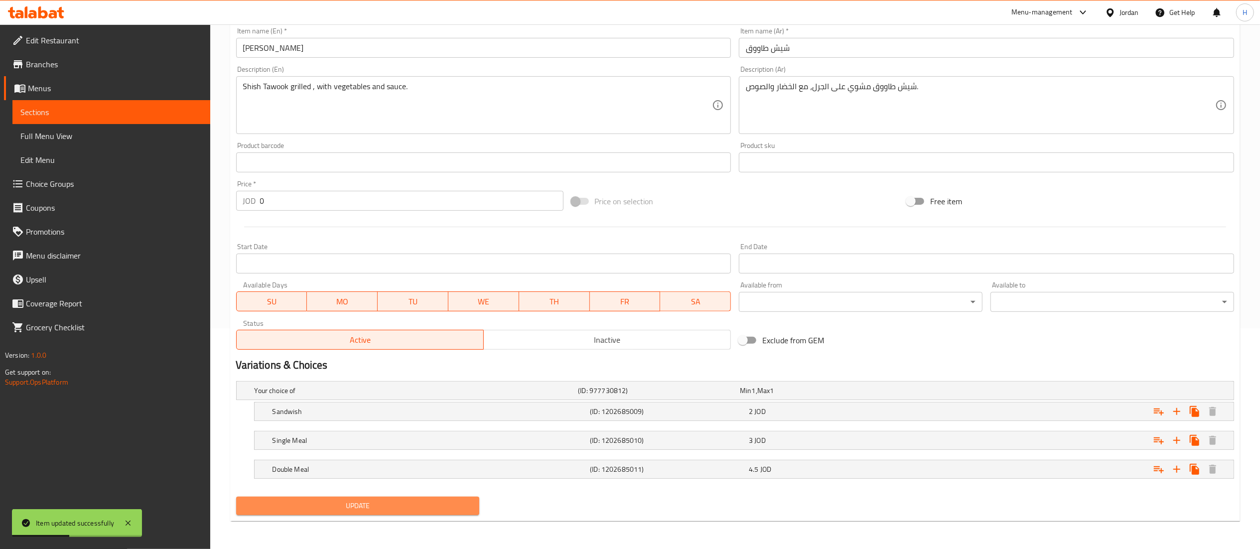
click at [323, 505] on span "Update" at bounding box center [358, 506] width 228 height 12
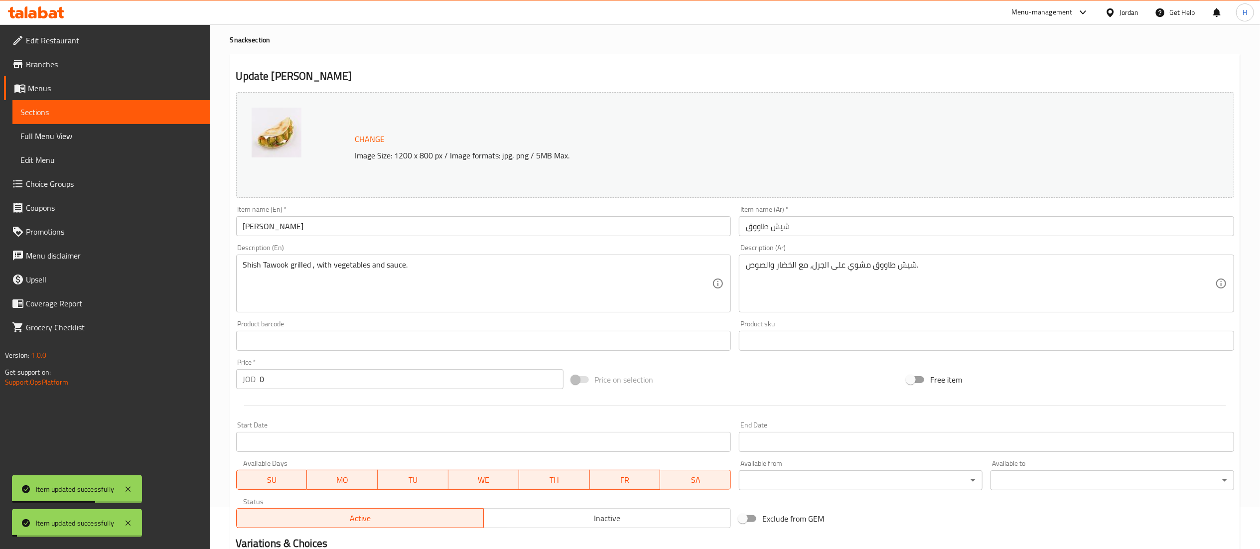
scroll to position [0, 0]
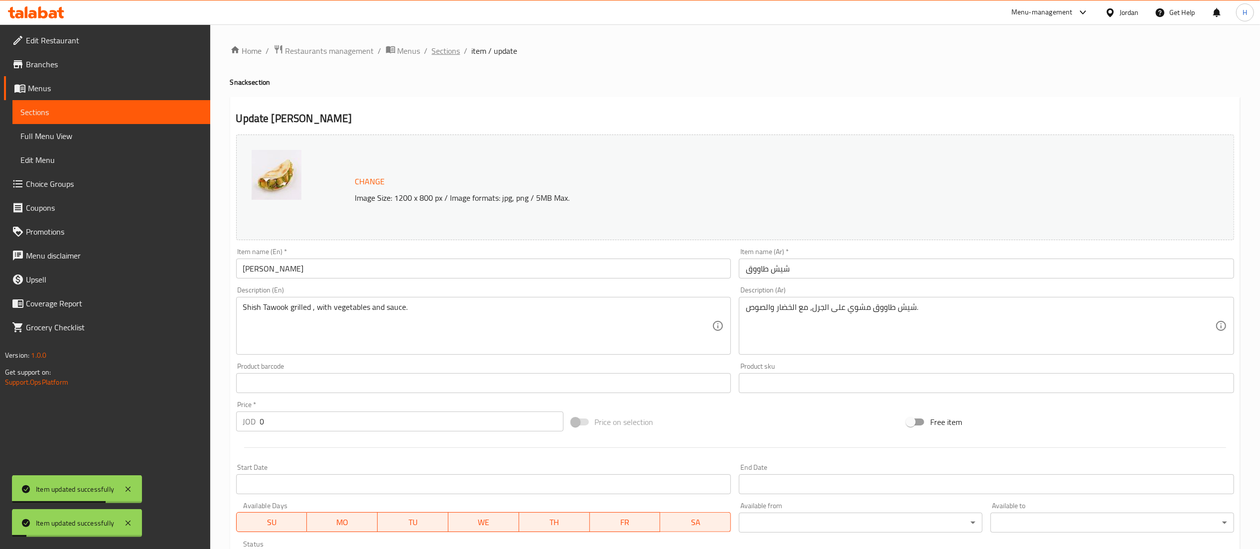
click at [449, 50] on span "Sections" at bounding box center [446, 51] width 28 height 12
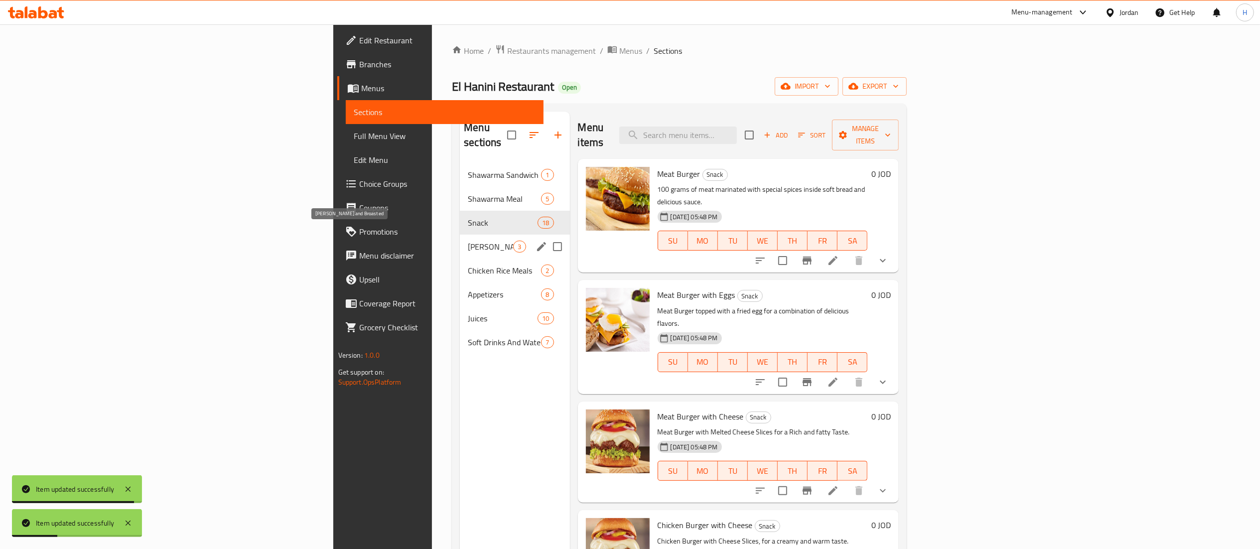
click at [468, 241] on span "[PERSON_NAME] and Broasted" at bounding box center [490, 247] width 45 height 12
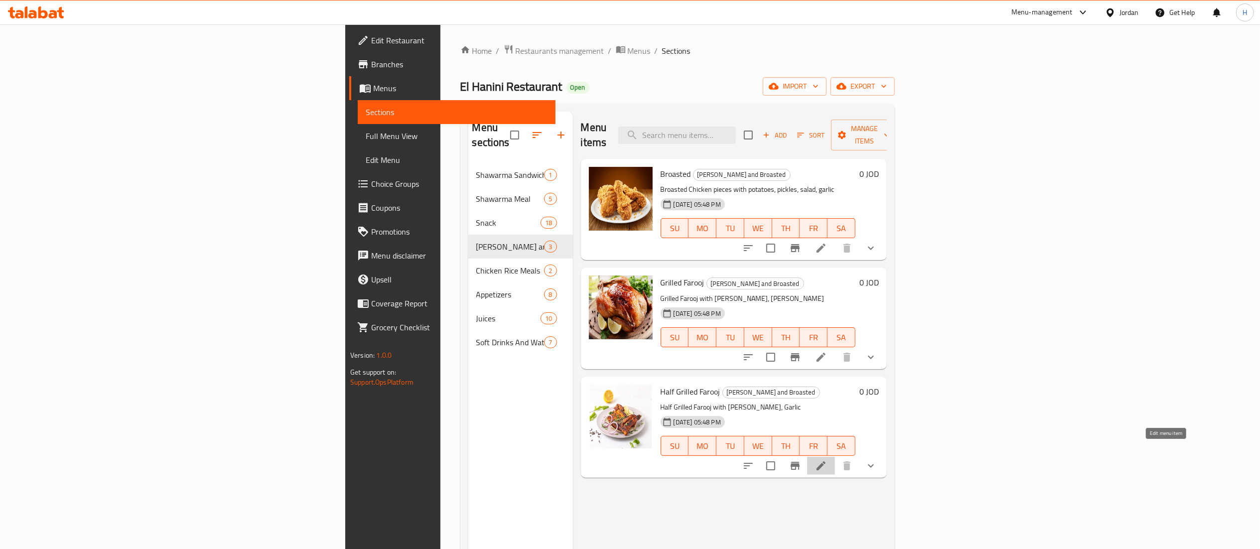
drag, startPoint x: 1168, startPoint y: 449, endPoint x: 1167, endPoint y: 454, distance: 5.0
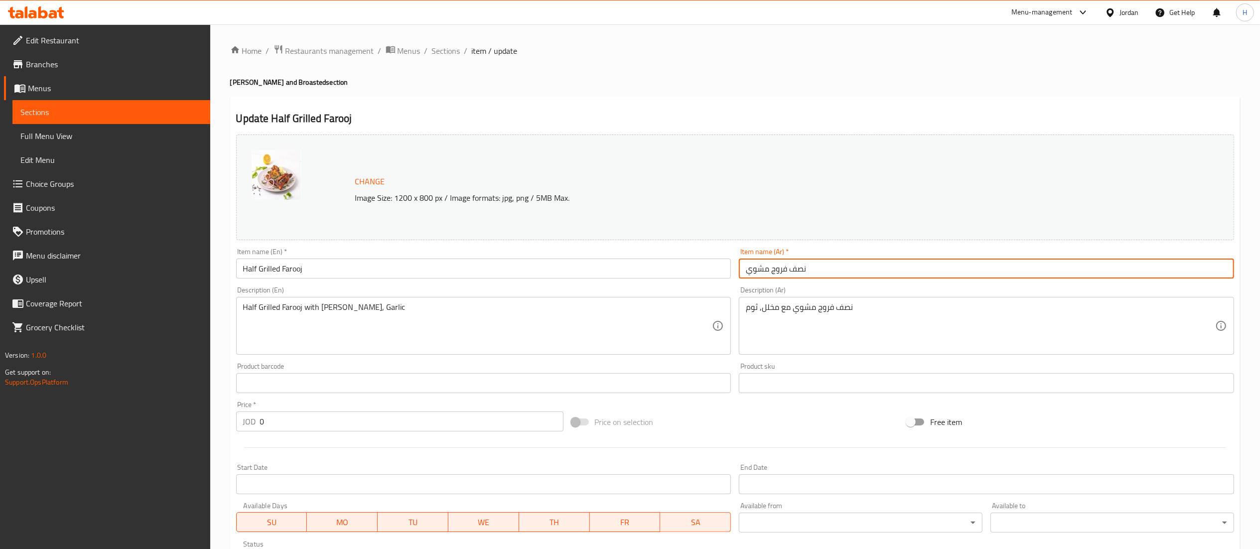
click at [757, 272] on input "نصف فروج مشوي" at bounding box center [986, 268] width 495 height 20
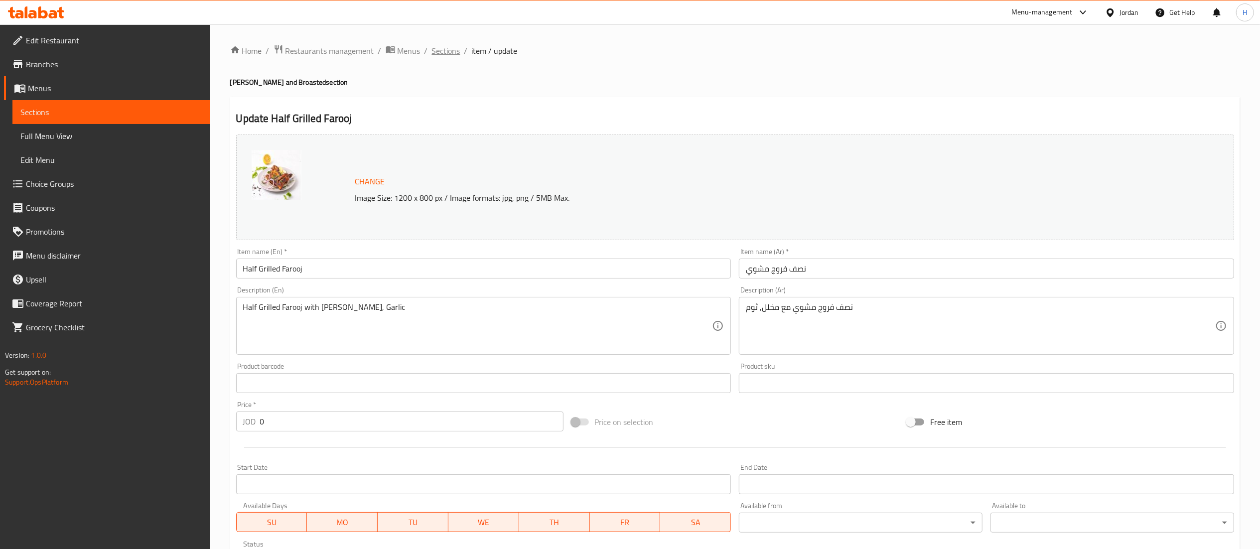
click at [452, 53] on span "Sections" at bounding box center [446, 51] width 28 height 12
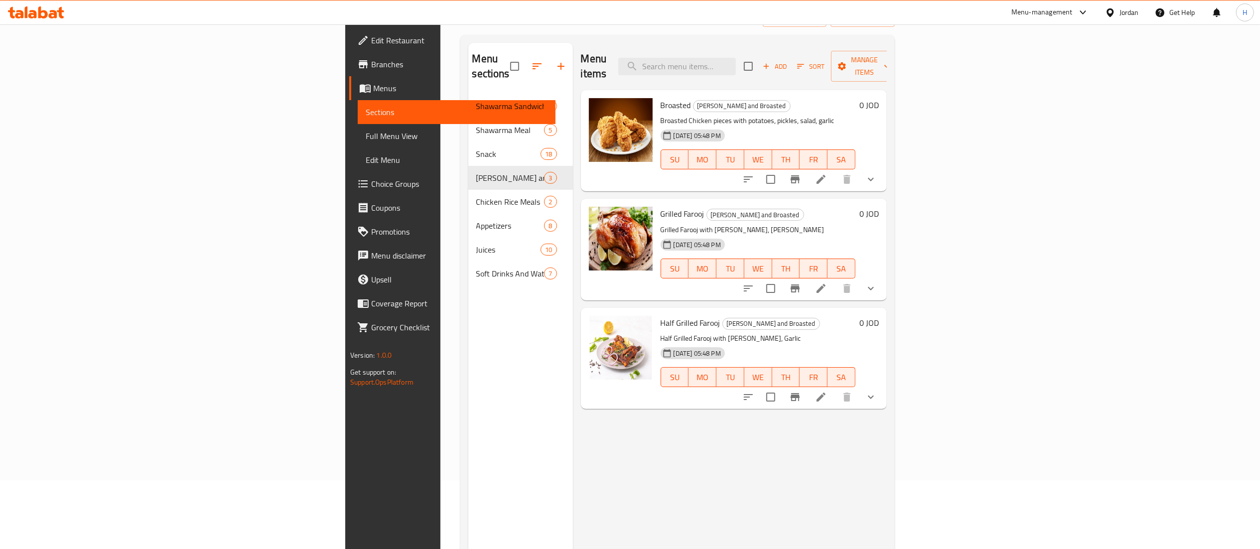
scroll to position [100, 0]
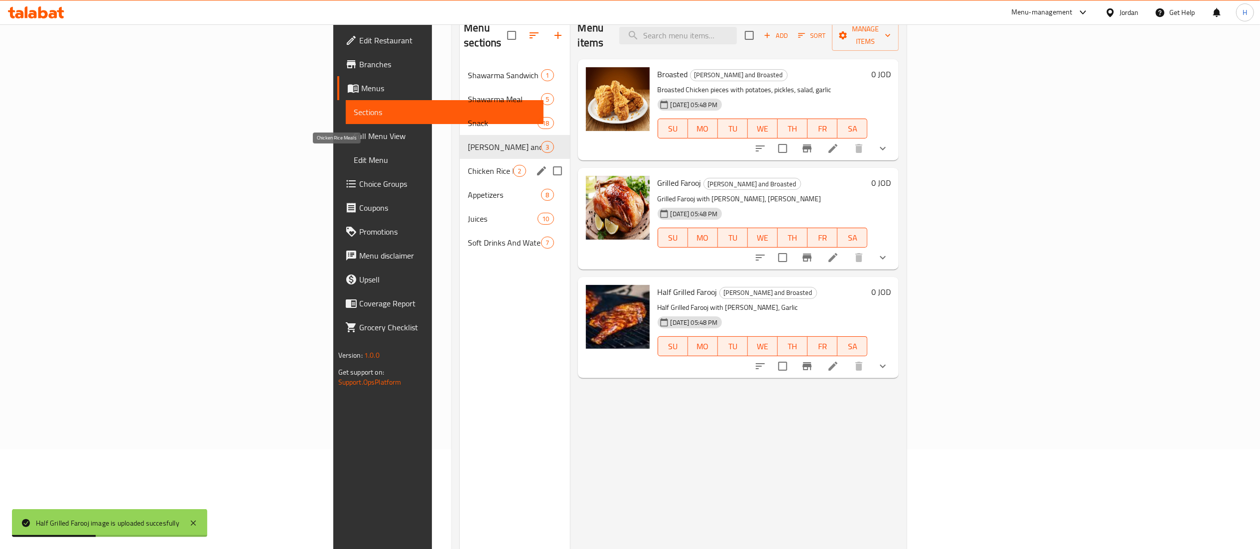
click at [468, 165] on span "Chicken Rice Meals" at bounding box center [490, 171] width 45 height 12
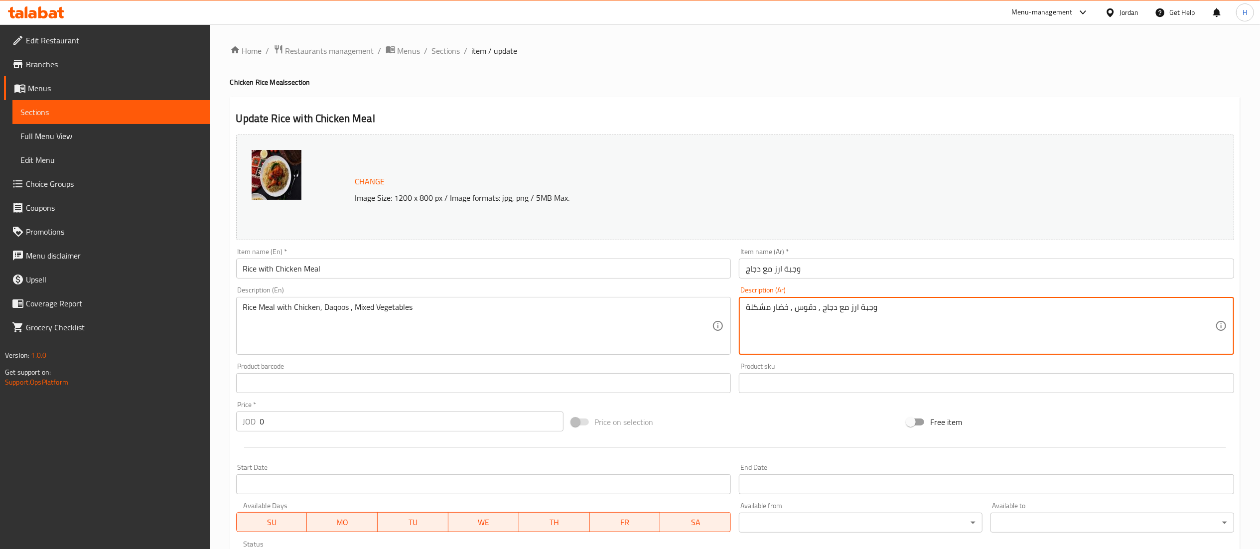
drag, startPoint x: 789, startPoint y: 308, endPoint x: 699, endPoint y: 302, distance: 90.3
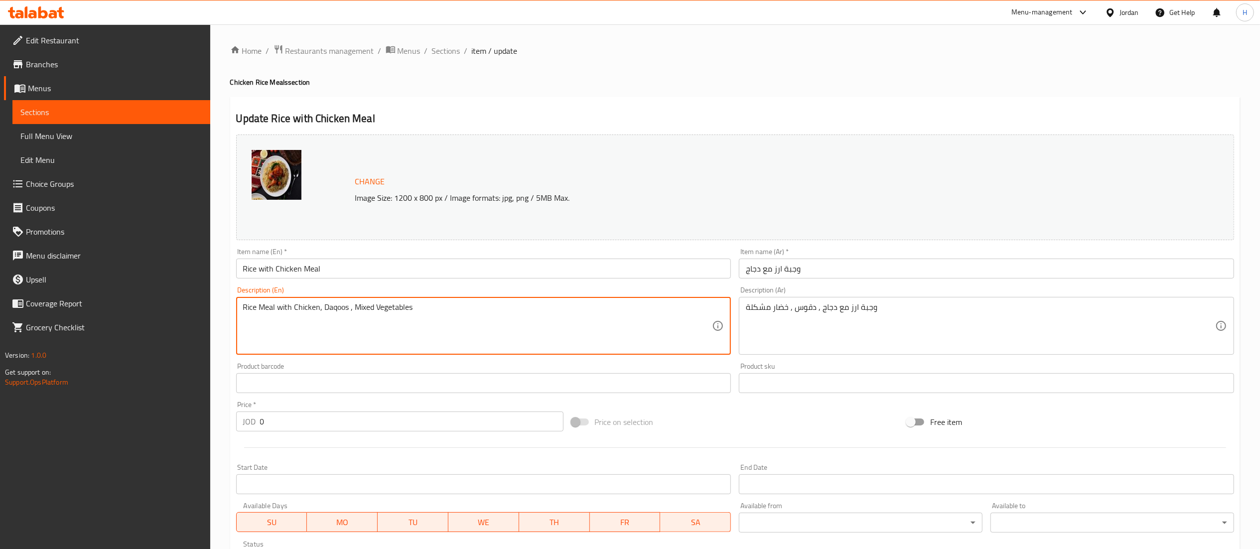
drag, startPoint x: 933, startPoint y: 298, endPoint x: 660, endPoint y: 311, distance: 273.7
click at [657, 310] on div "Change Image Size: 1200 x 800 px / Image formats: jpg, png / 5MB Max. Item name…" at bounding box center [735, 352] width 1006 height 444
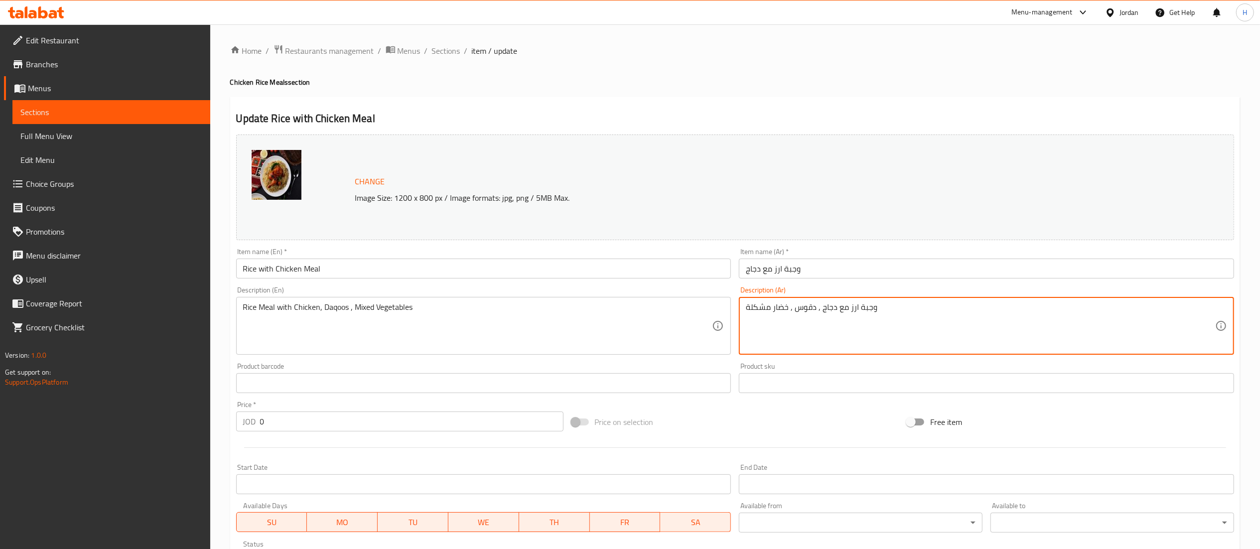
click at [778, 310] on textarea "وجبة ارز مع دجاج , دقوس , خضار مشكلة" at bounding box center [980, 325] width 469 height 47
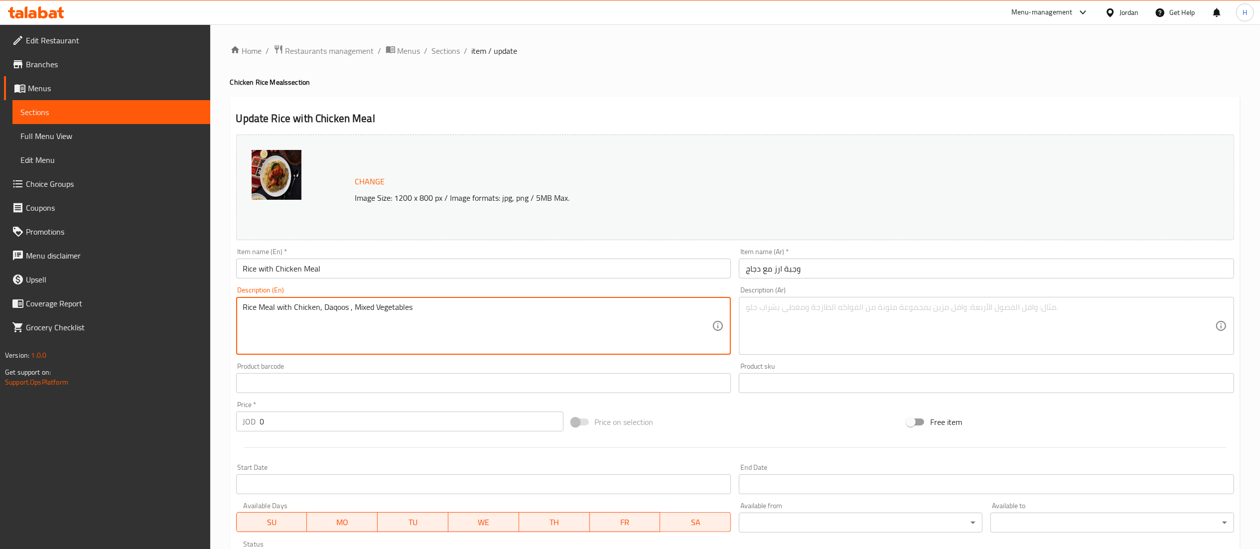
drag, startPoint x: 448, startPoint y: 309, endPoint x: 54, endPoint y: 311, distance: 394.5
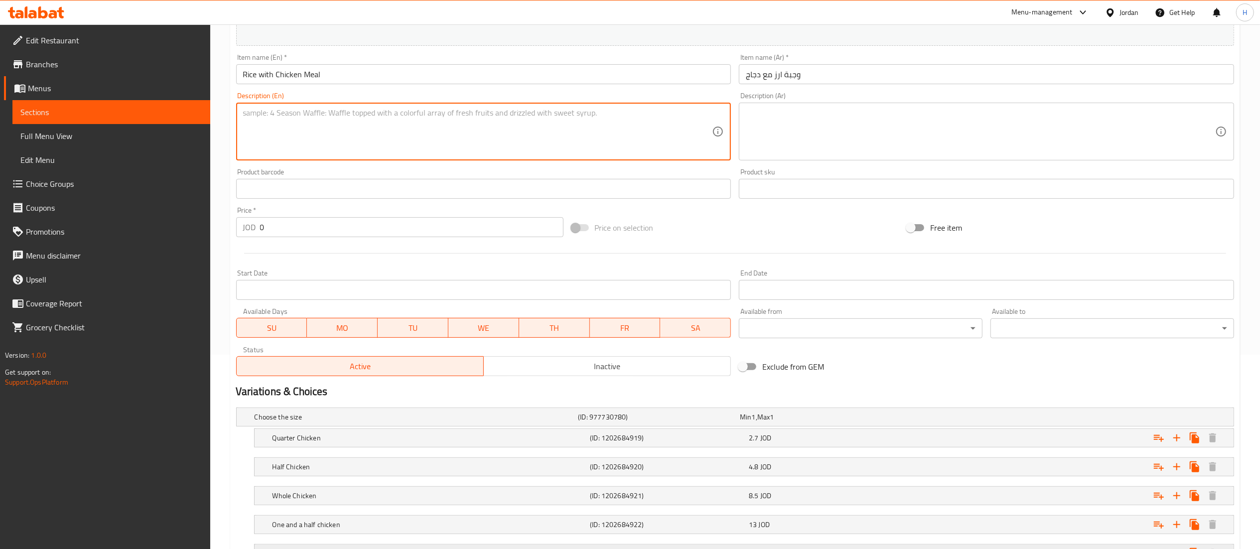
scroll to position [309, 0]
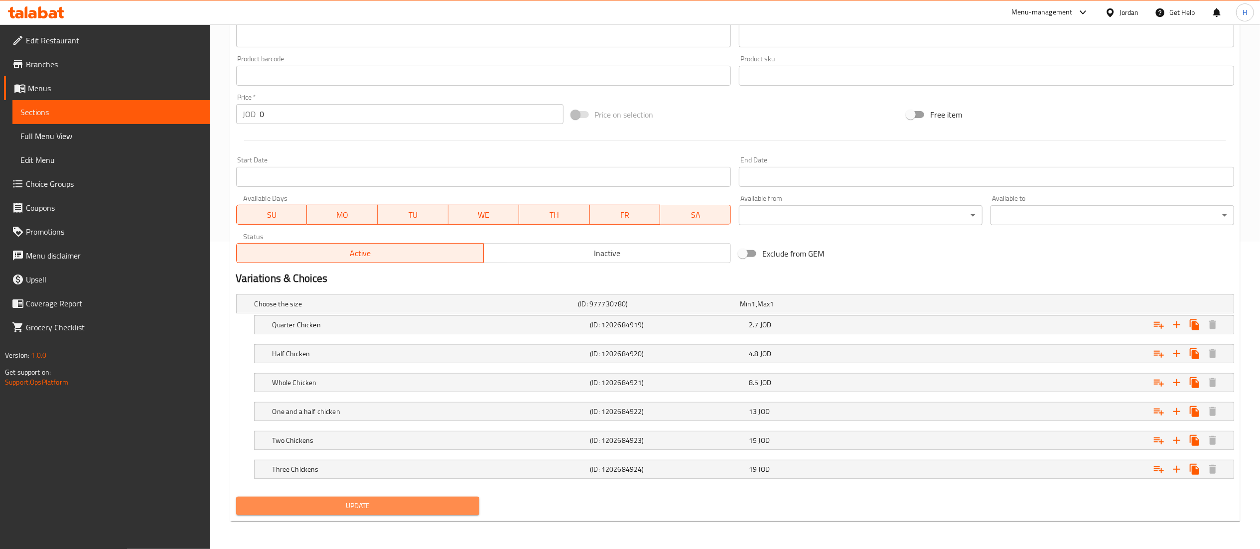
click at [317, 502] on span "Update" at bounding box center [358, 506] width 228 height 12
click at [433, 504] on span "Update" at bounding box center [358, 506] width 228 height 12
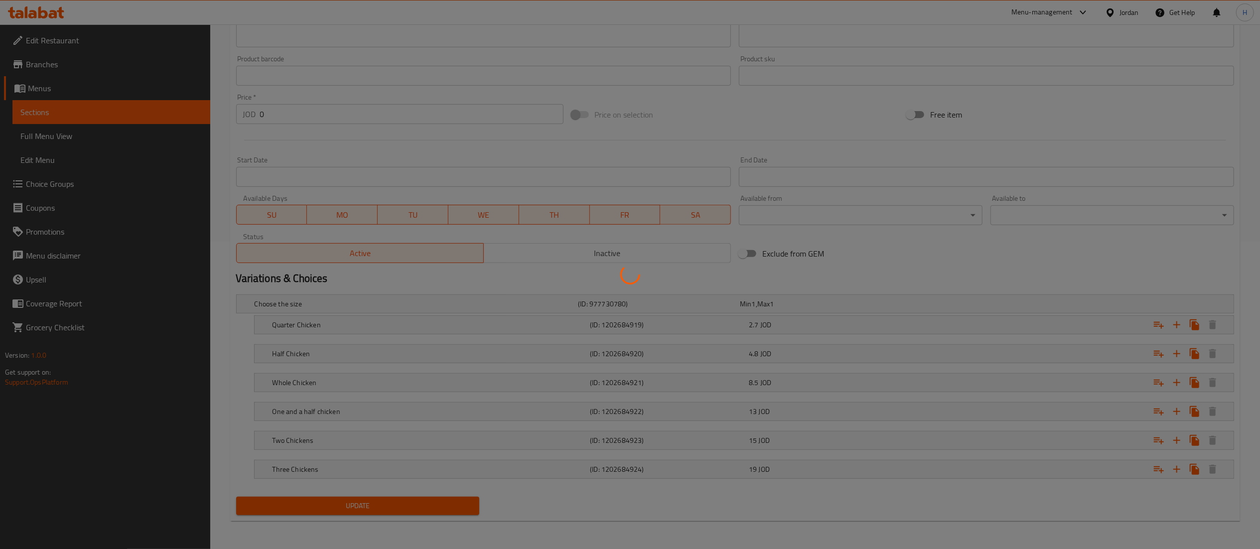
scroll to position [10, 0]
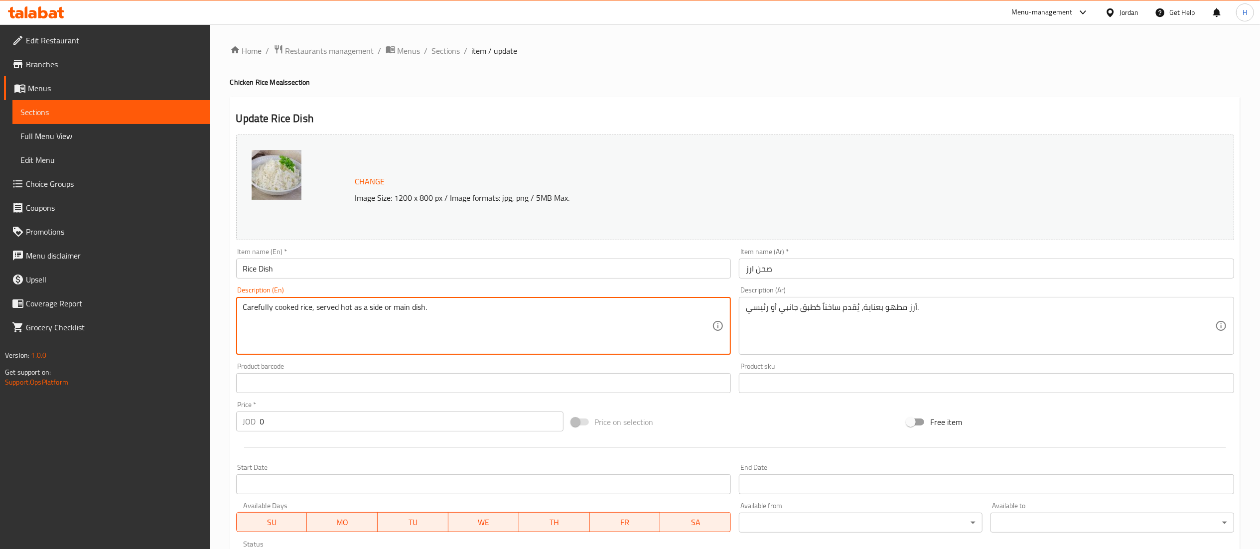
click at [353, 309] on textarea "Carefully cooked rice, served hot as a side or main dish." at bounding box center [477, 325] width 469 height 47
